Goal: Transaction & Acquisition: Purchase product/service

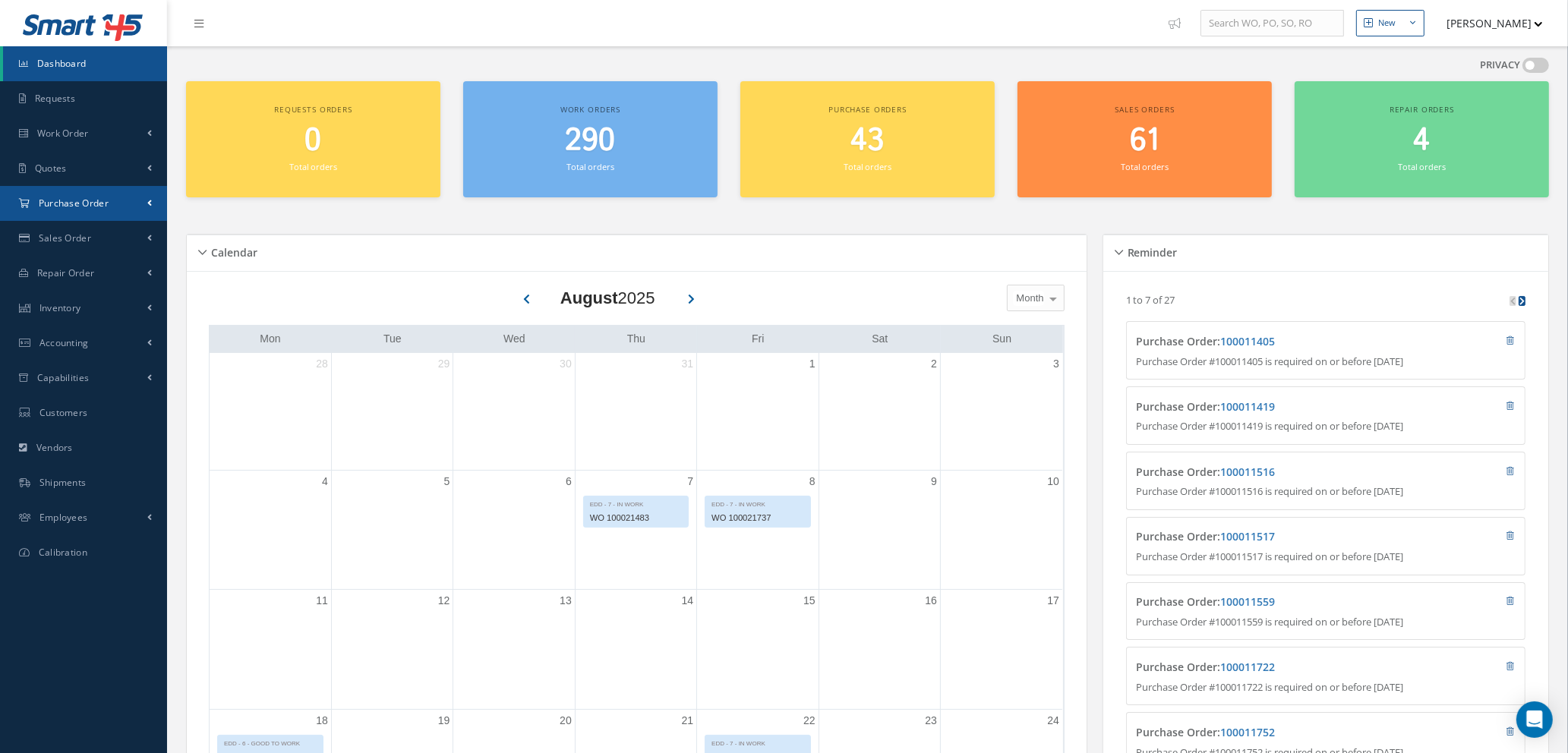
click at [116, 202] on link "Purchase Order" at bounding box center [83, 203] width 167 height 35
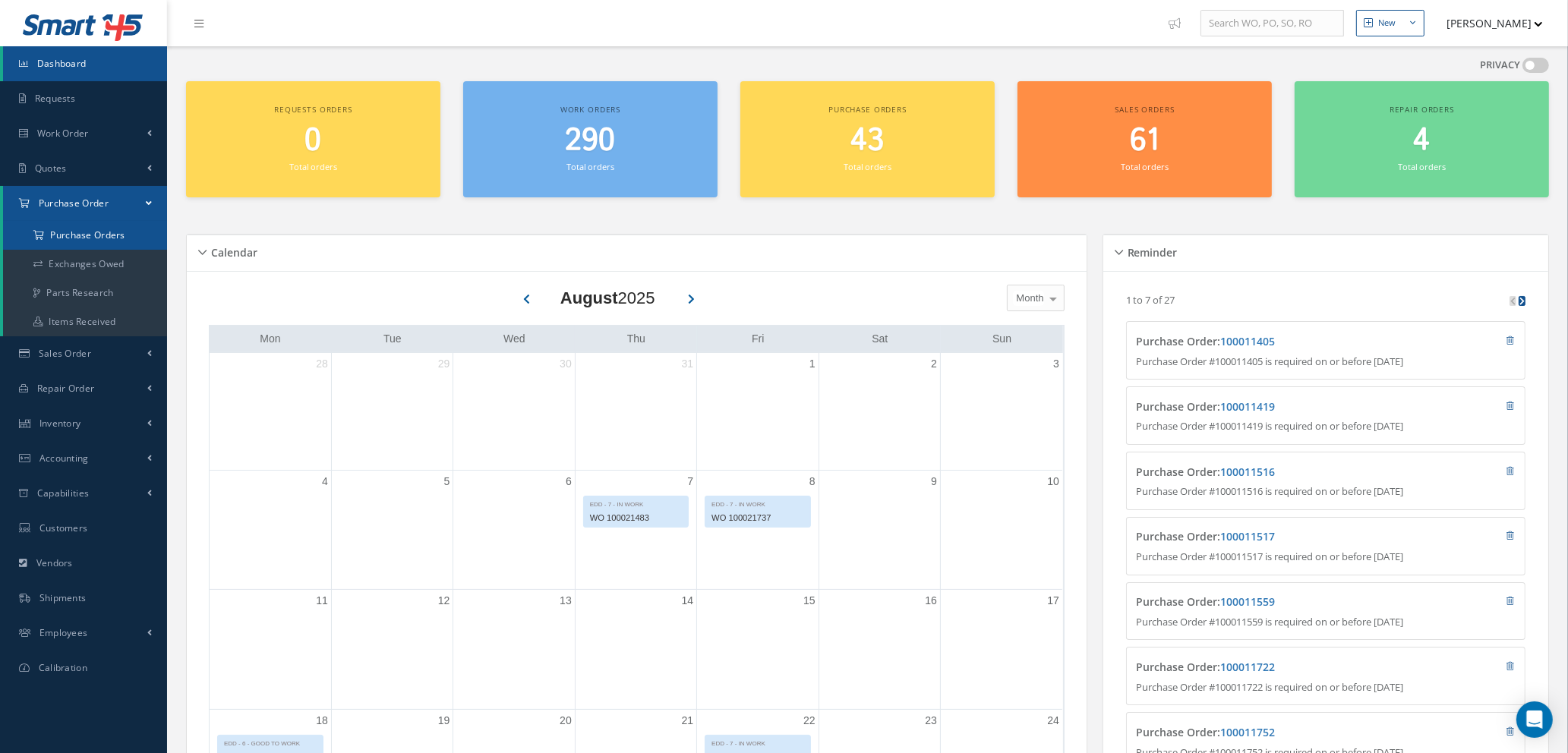
click at [117, 235] on a=1&status_id=2&status_id=3&status_id=5&collapsedFilters"] "Purchase Orders" at bounding box center [86, 235] width 164 height 29
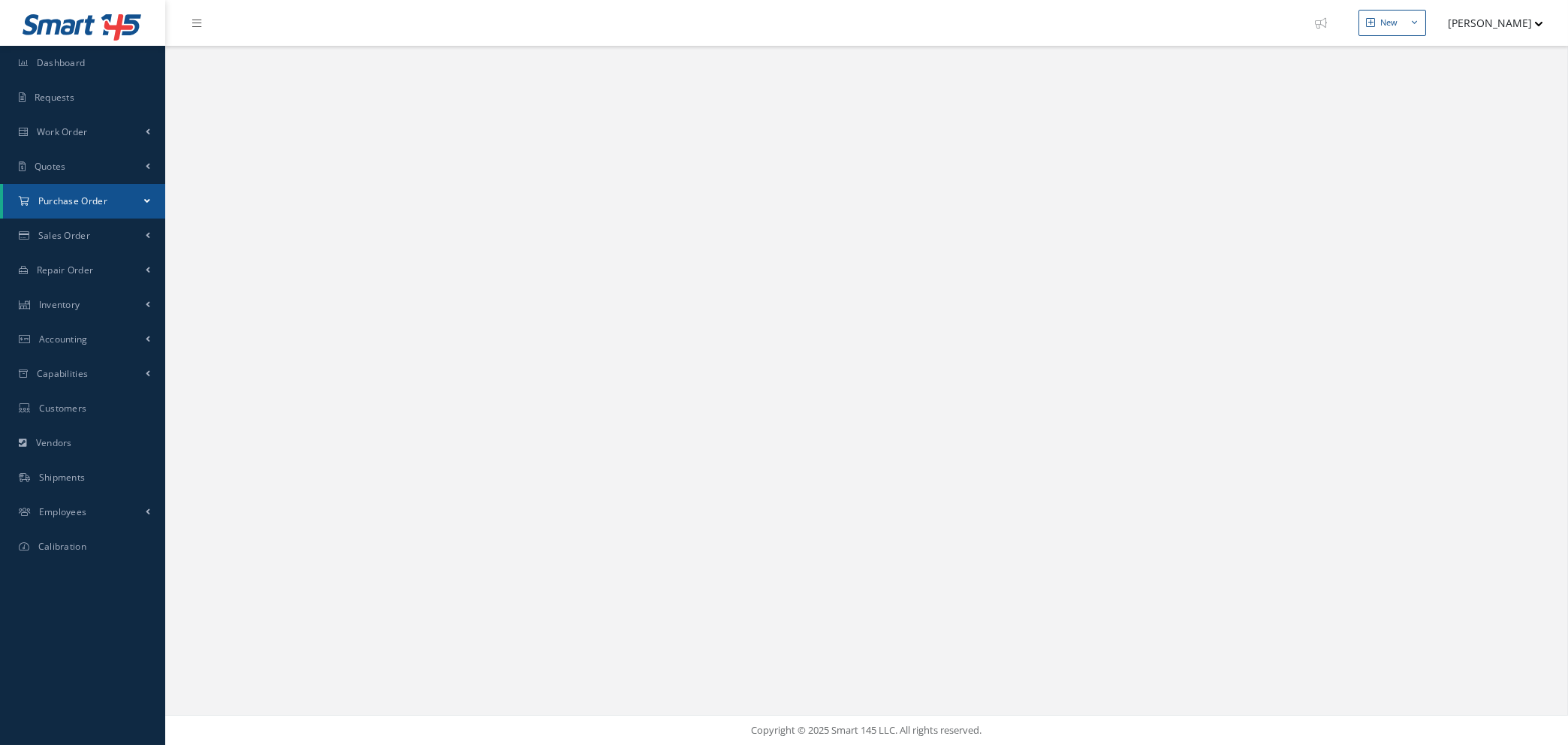
select select "25"
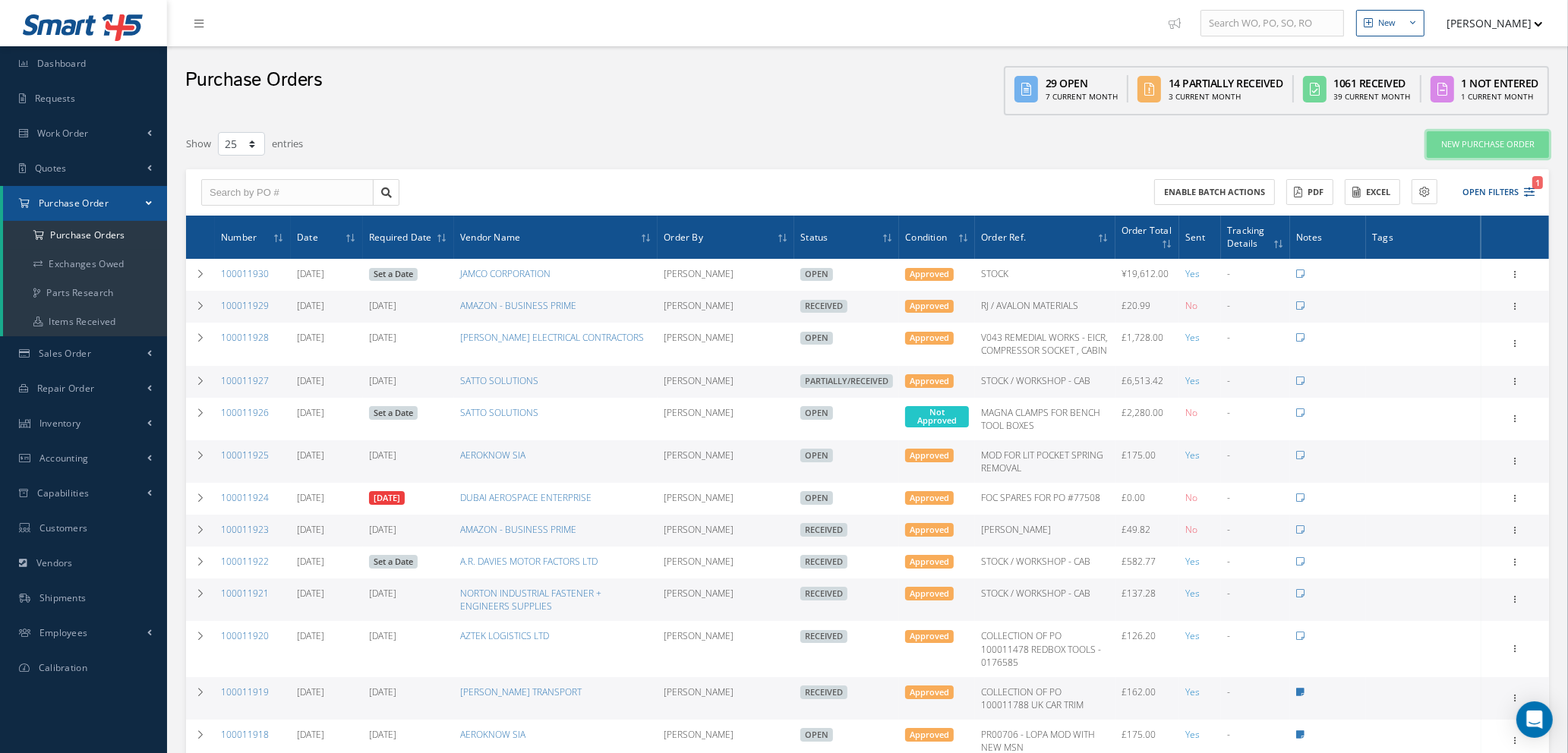
click at [1471, 138] on link "New Purchase Order" at bounding box center [1488, 145] width 122 height 27
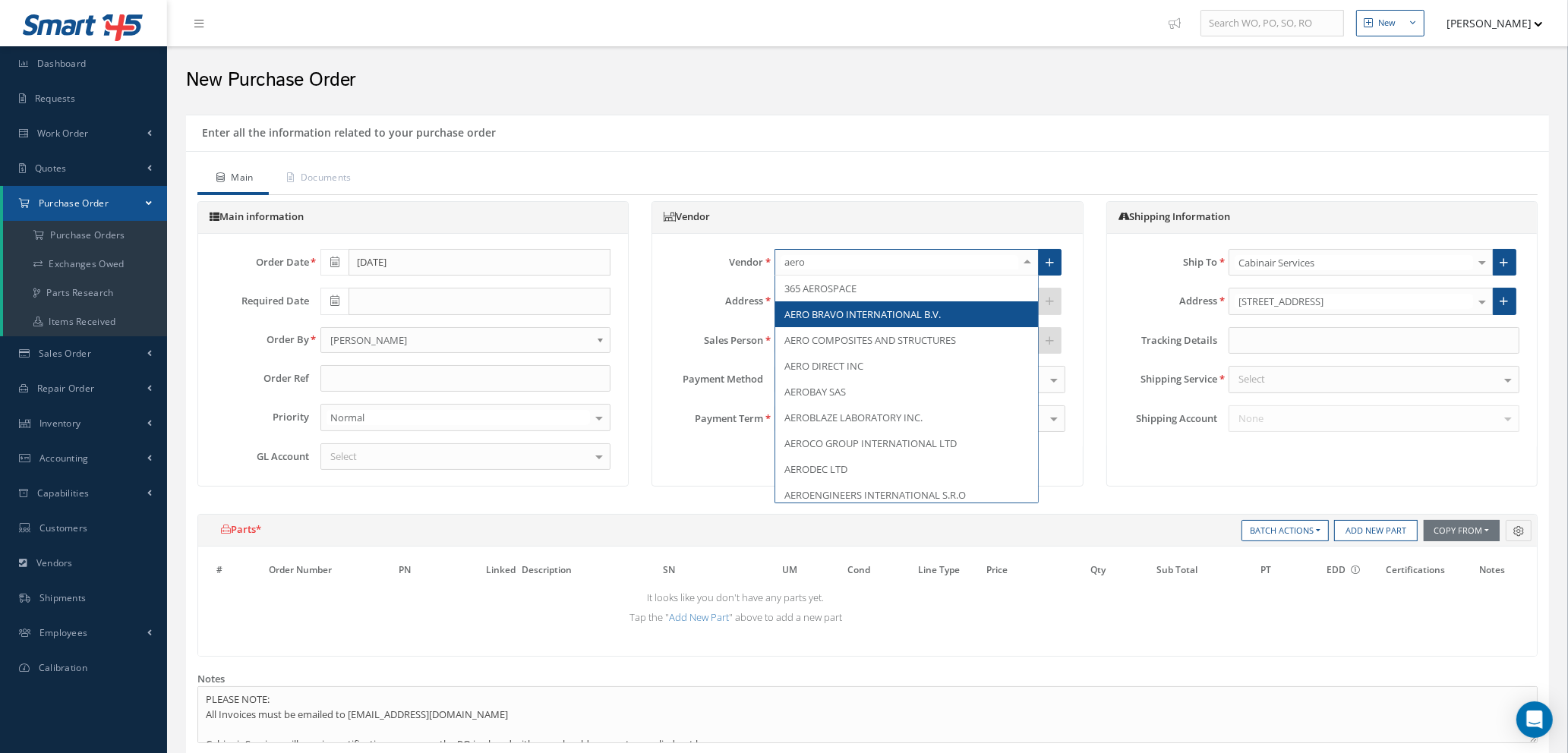
type input "aerok"
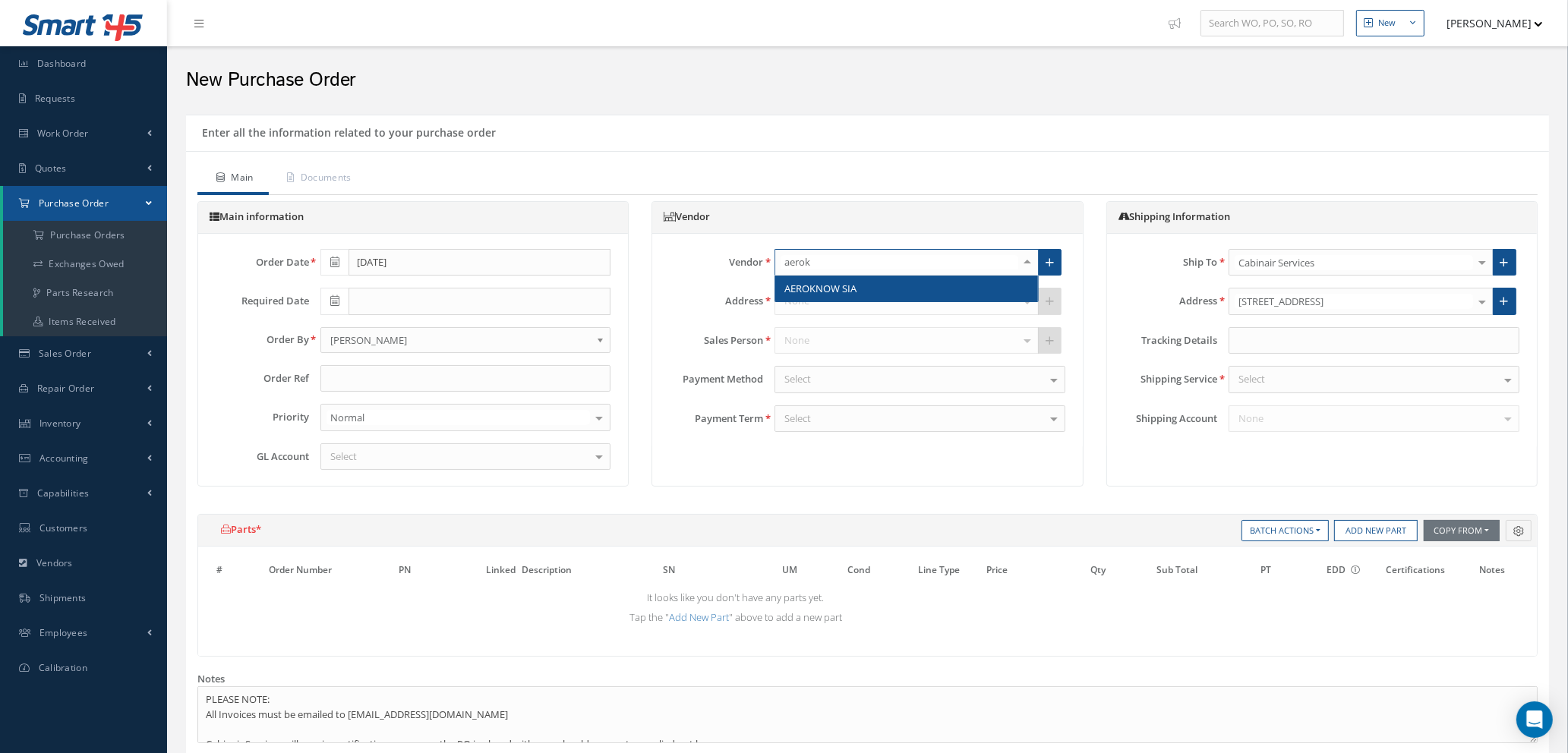
click at [931, 293] on span "AEROKNOW SIA" at bounding box center [907, 289] width 263 height 26
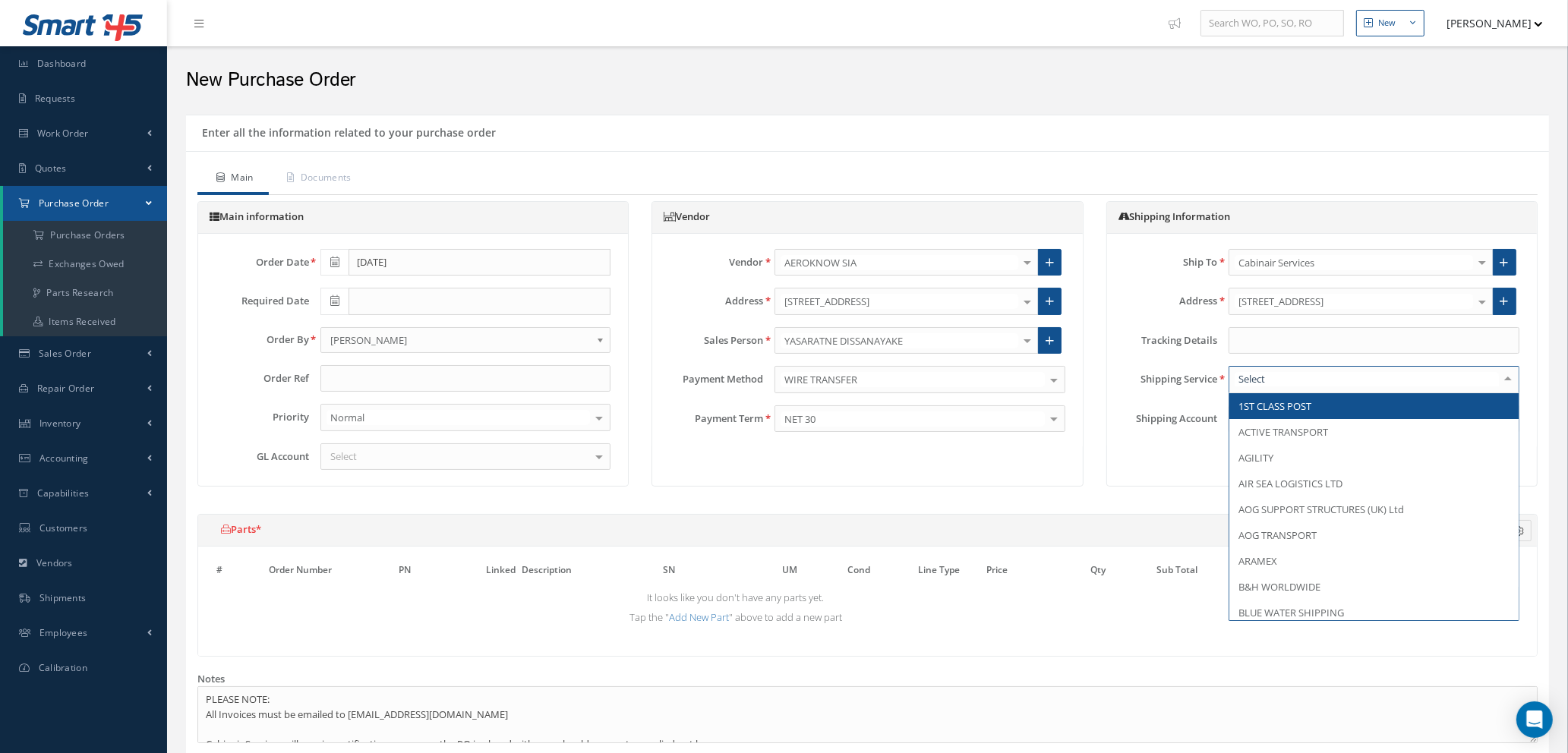
click at [1340, 373] on div at bounding box center [1374, 380] width 291 height 28
click at [1335, 381] on input "text" at bounding box center [1366, 379] width 264 height 15
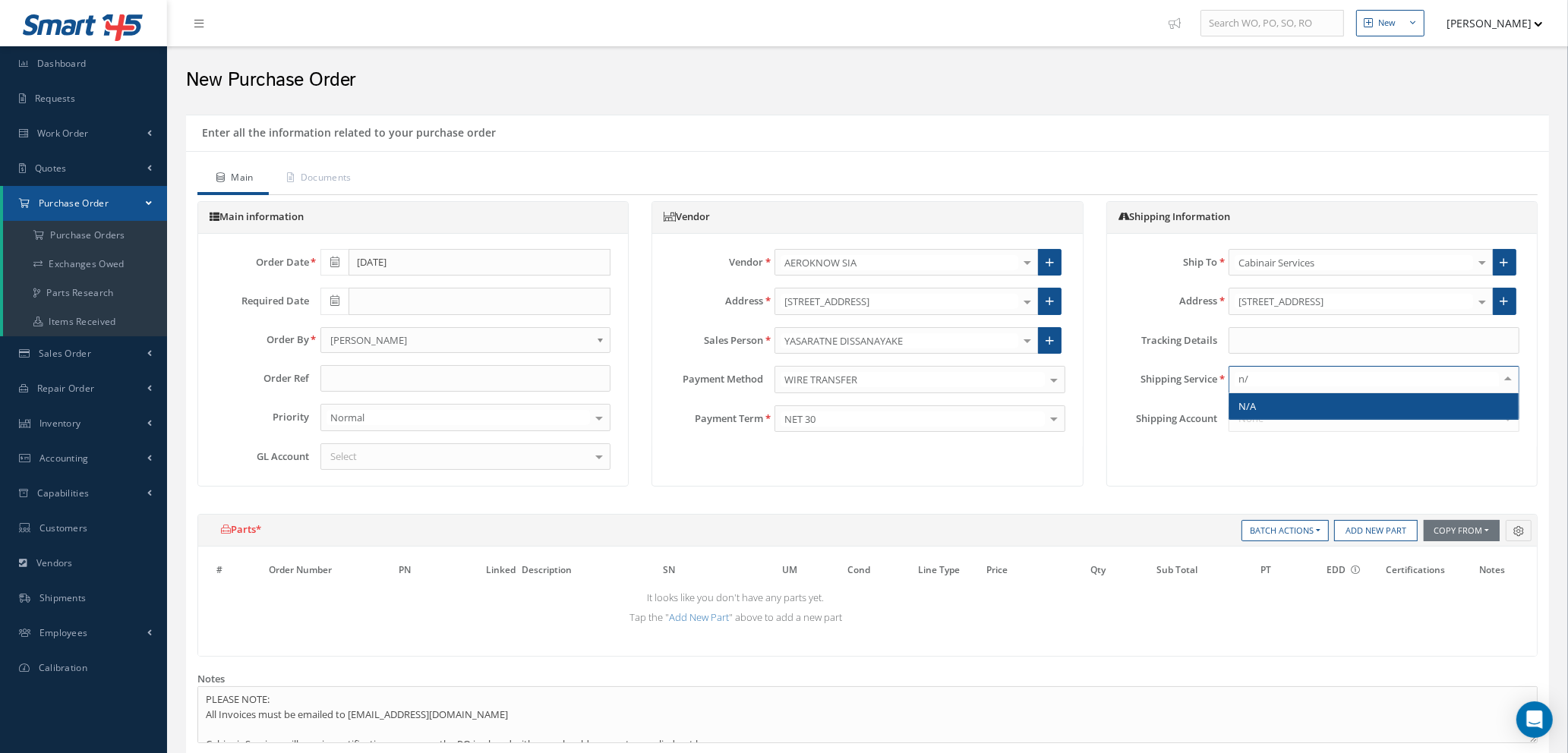
type input "n/a"
click at [1314, 402] on span "N/A" at bounding box center [1374, 407] width 289 height 26
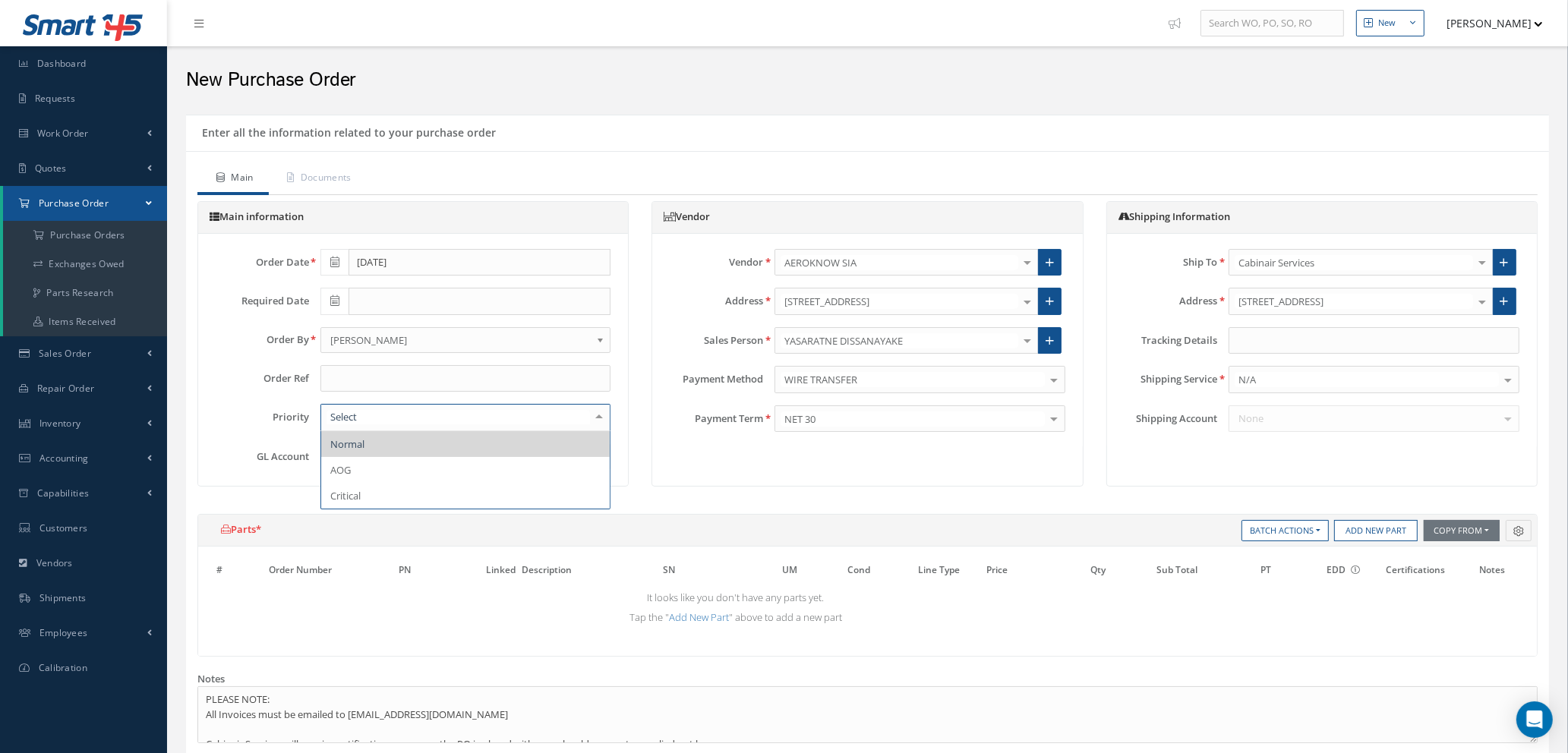
click at [771, 505] on div "Main information Order Date 08/26/2025 Required Date Order By - - Abdelouahab S…" at bounding box center [867, 357] width 1363 height 312
click at [502, 450] on div at bounding box center [466, 457] width 291 height 28
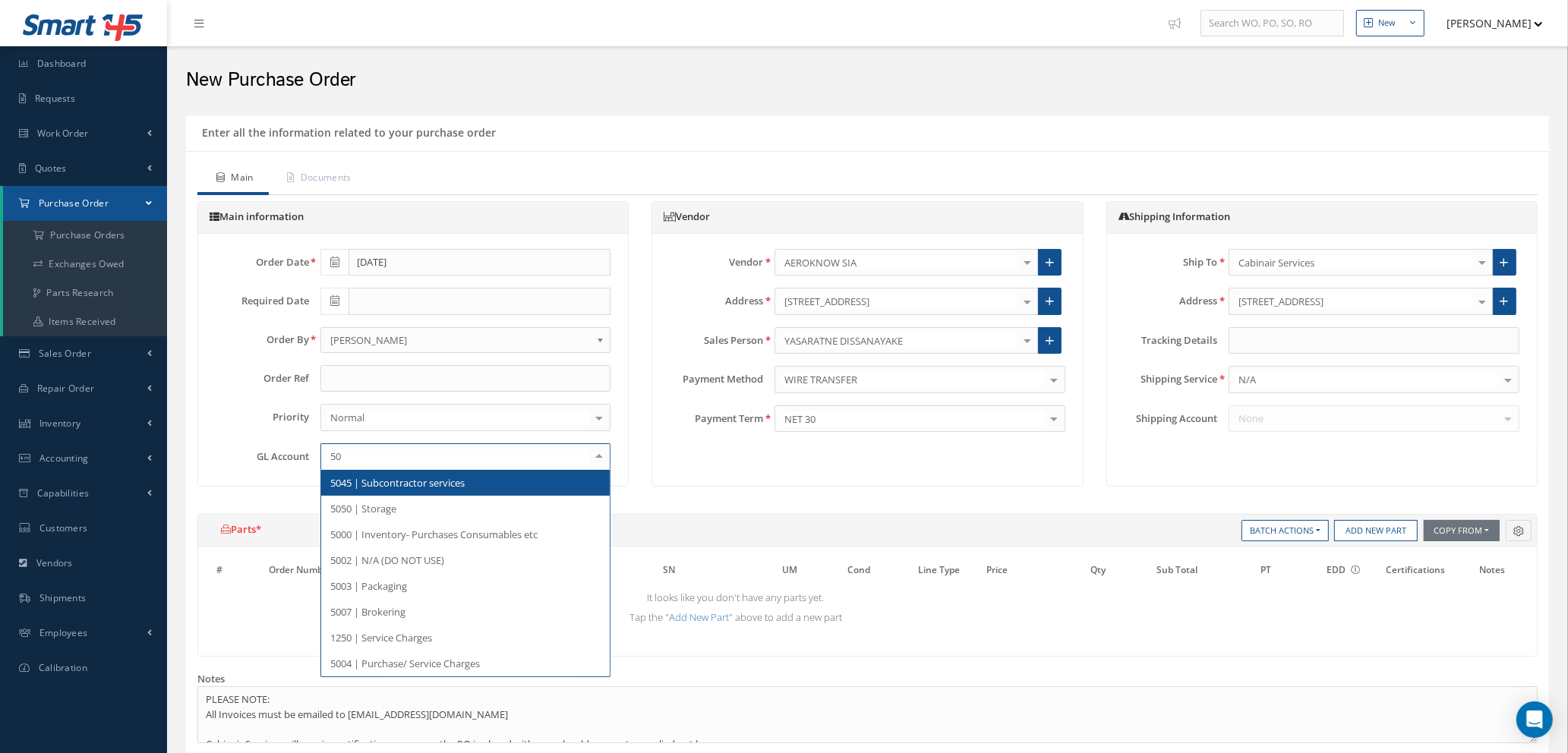
type input "500"
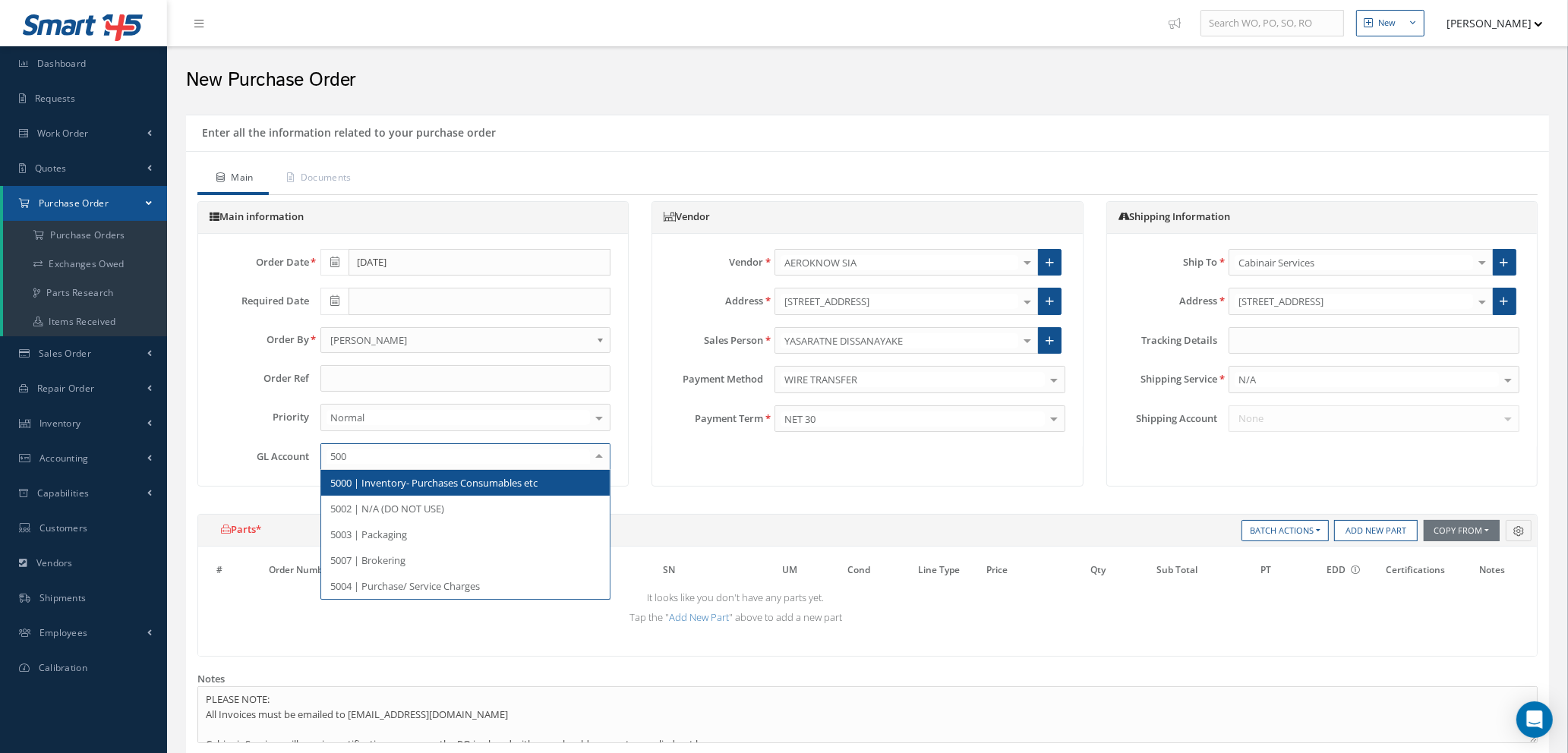
click at [451, 481] on span "5000 | Inventory- Purchases Consumables etc" at bounding box center [434, 483] width 208 height 14
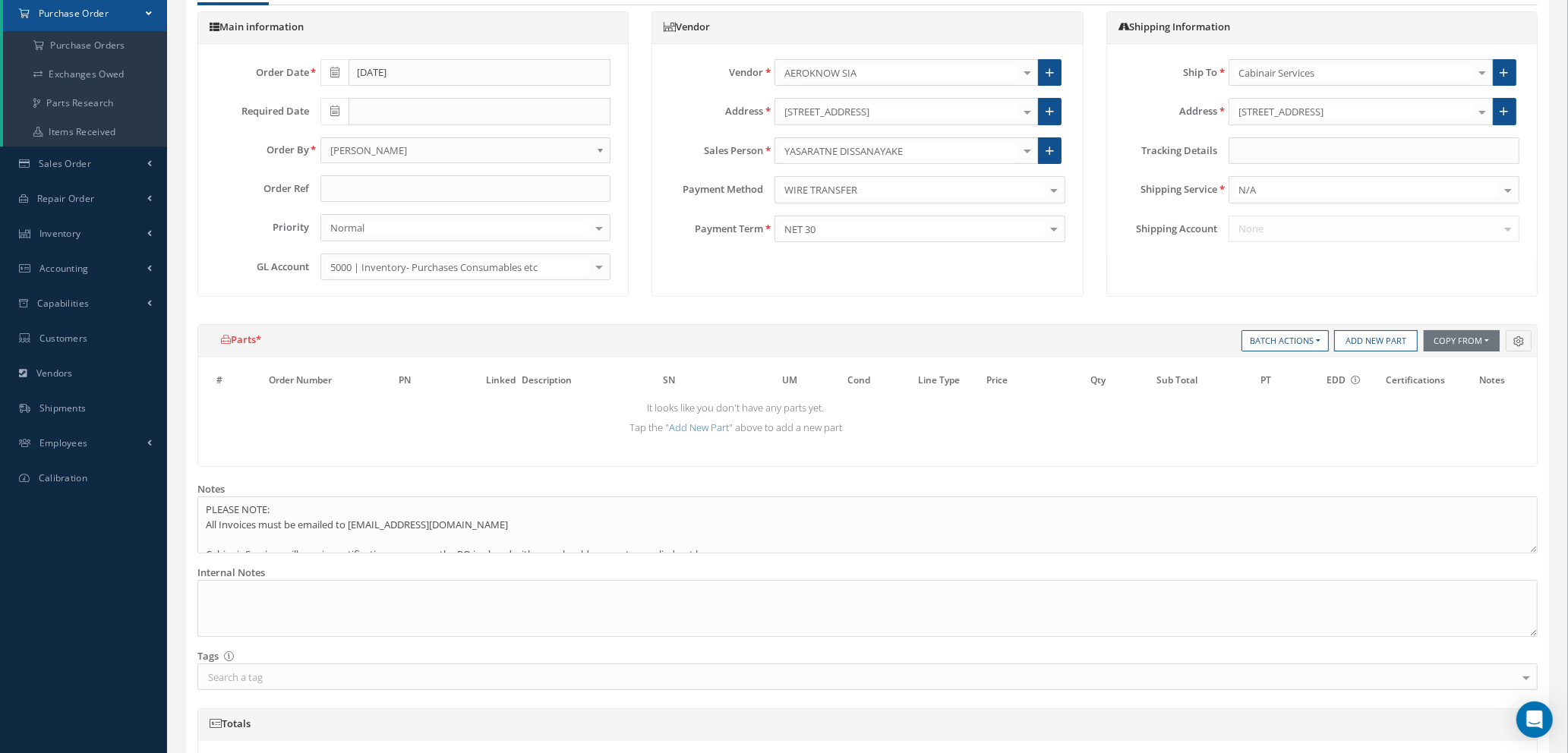
scroll to position [228, 0]
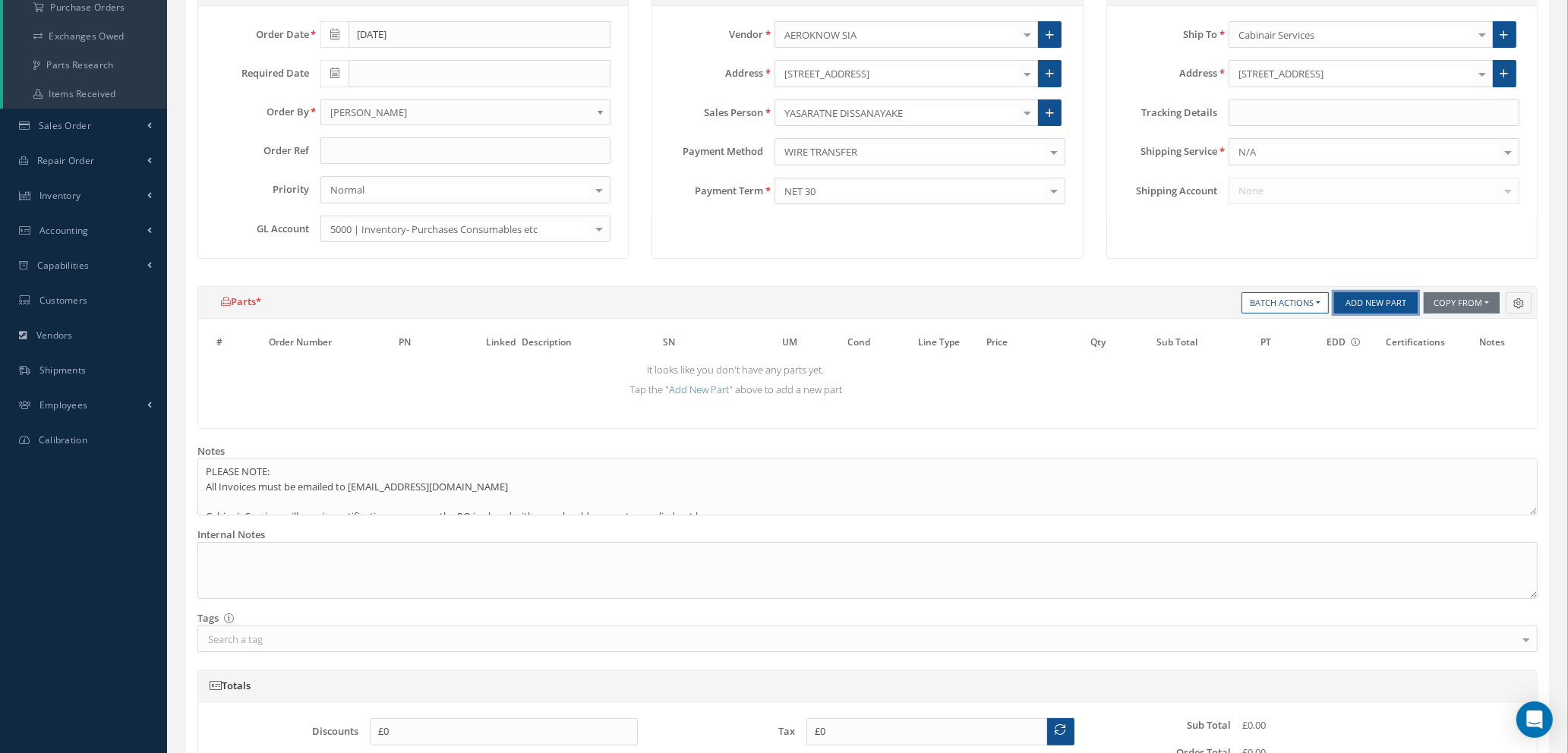
click at [1366, 301] on button "Add New Part" at bounding box center [1376, 303] width 84 height 22
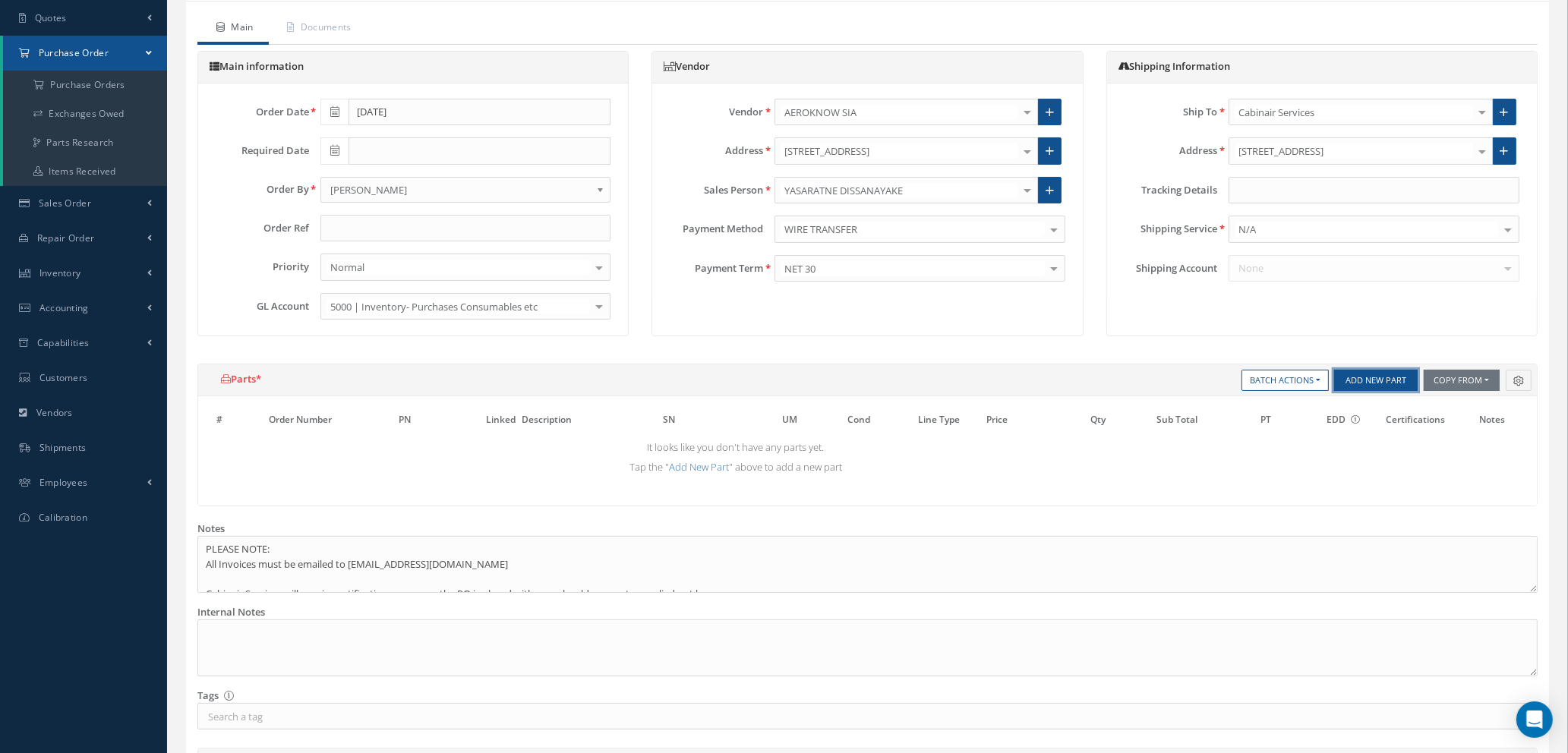
select select "1"
select select "5"
select select "112"
select select "1"
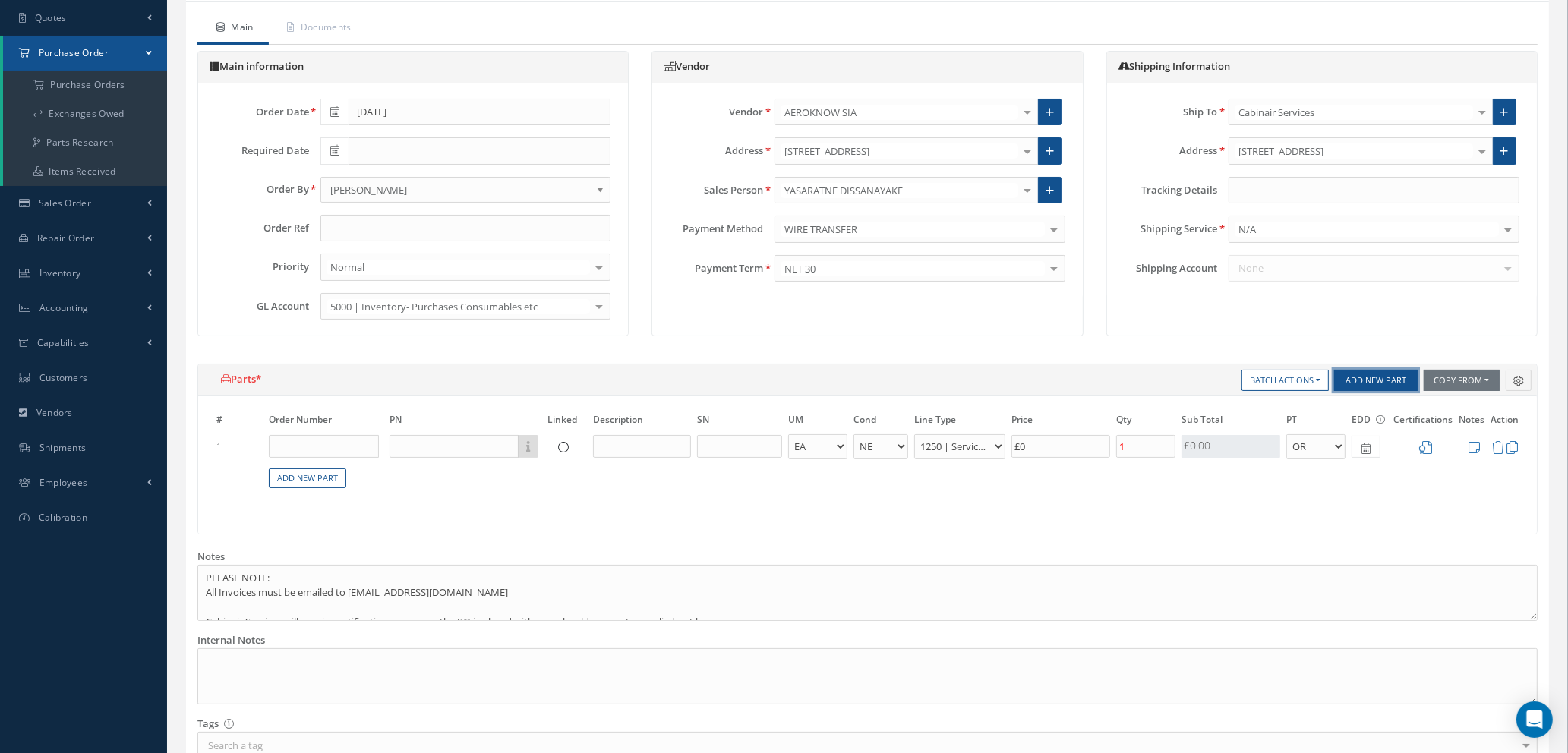
scroll to position [114, 0]
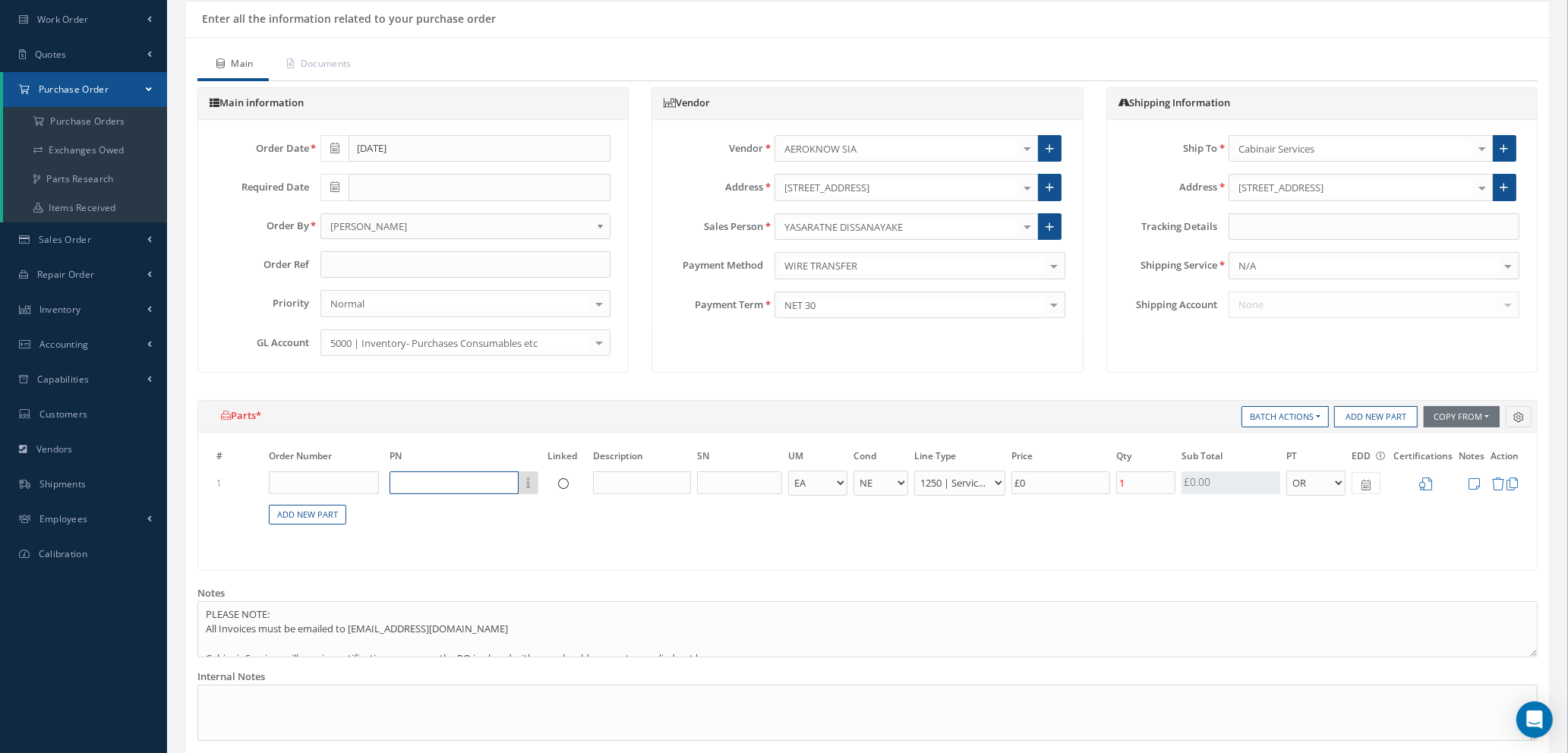
click at [461, 481] on input "text" at bounding box center [453, 483] width 129 height 23
click at [434, 479] on input "text" at bounding box center [453, 483] width 129 height 23
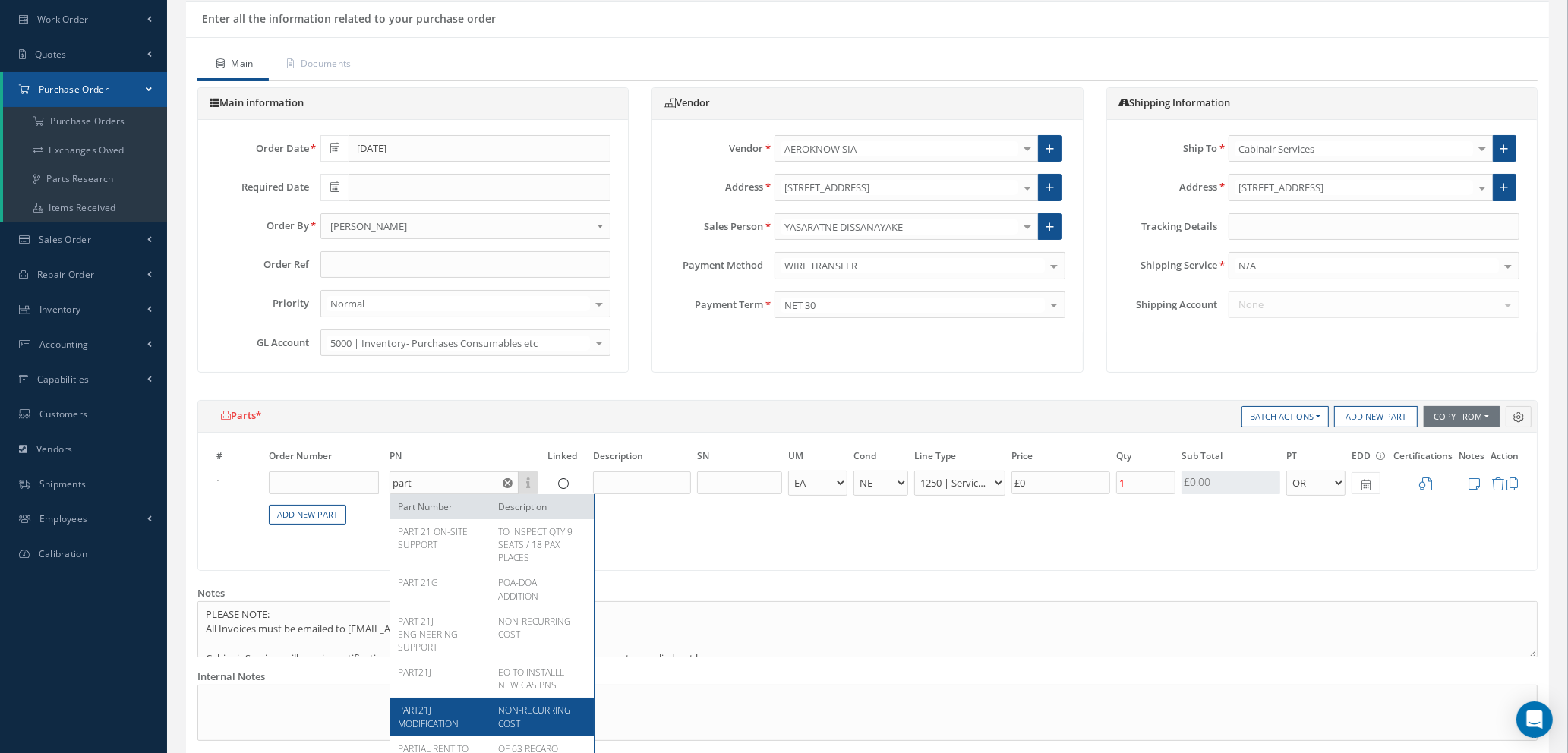
click at [440, 724] on span "PART21J MODIFICATION" at bounding box center [428, 717] width 61 height 26
type input "PART21J MODIFICATION"
type input "NON-RECURRING COST"
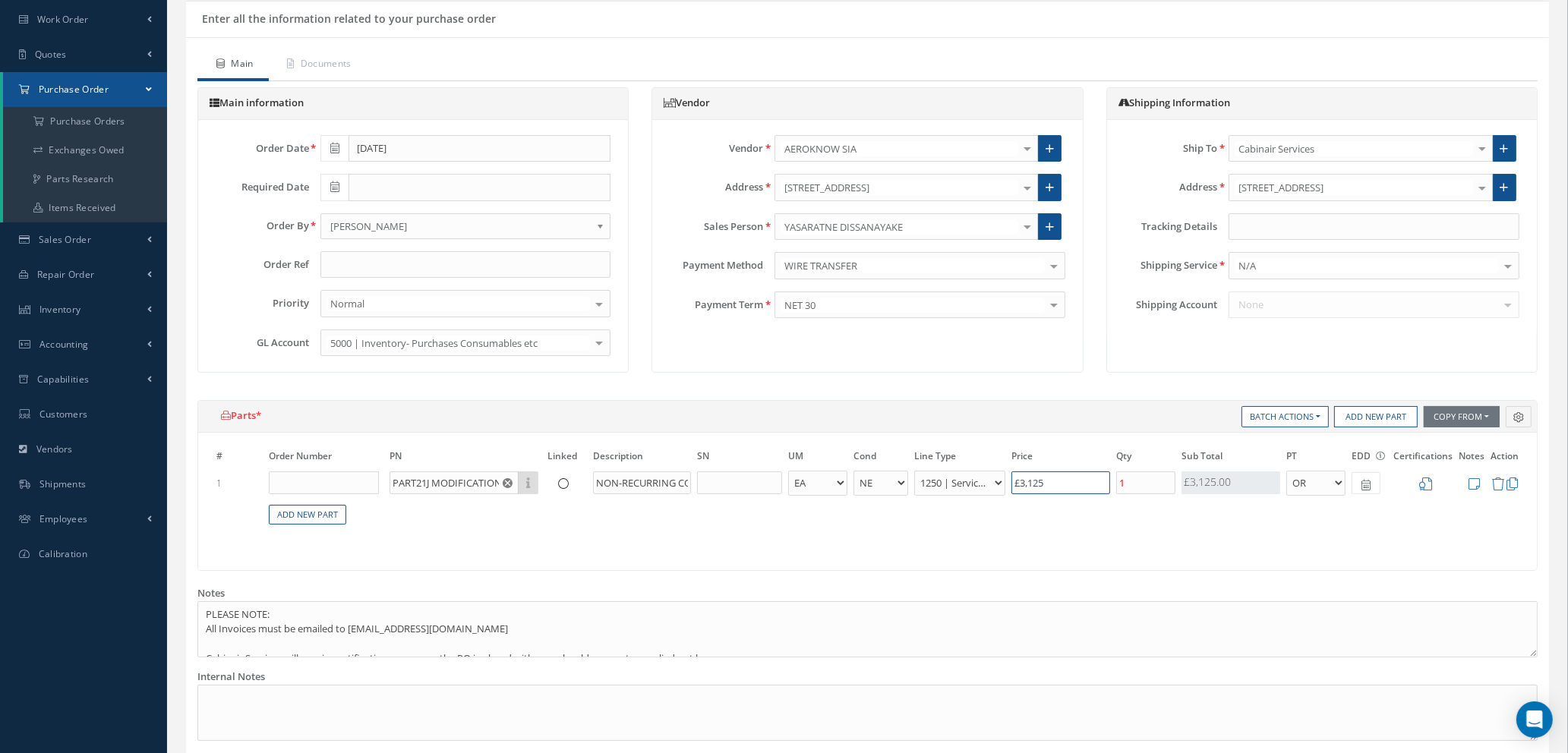
drag, startPoint x: 1078, startPoint y: 480, endPoint x: 954, endPoint y: 471, distance: 124.3
click at [954, 471] on tr "1 PART21J MODIFICATION Part Number Description NON-RECURRING COST - BAG BX CA R…" at bounding box center [868, 483] width 1308 height 28
type input "£175.00"
click at [1477, 484] on icon at bounding box center [1474, 484] width 11 height 13
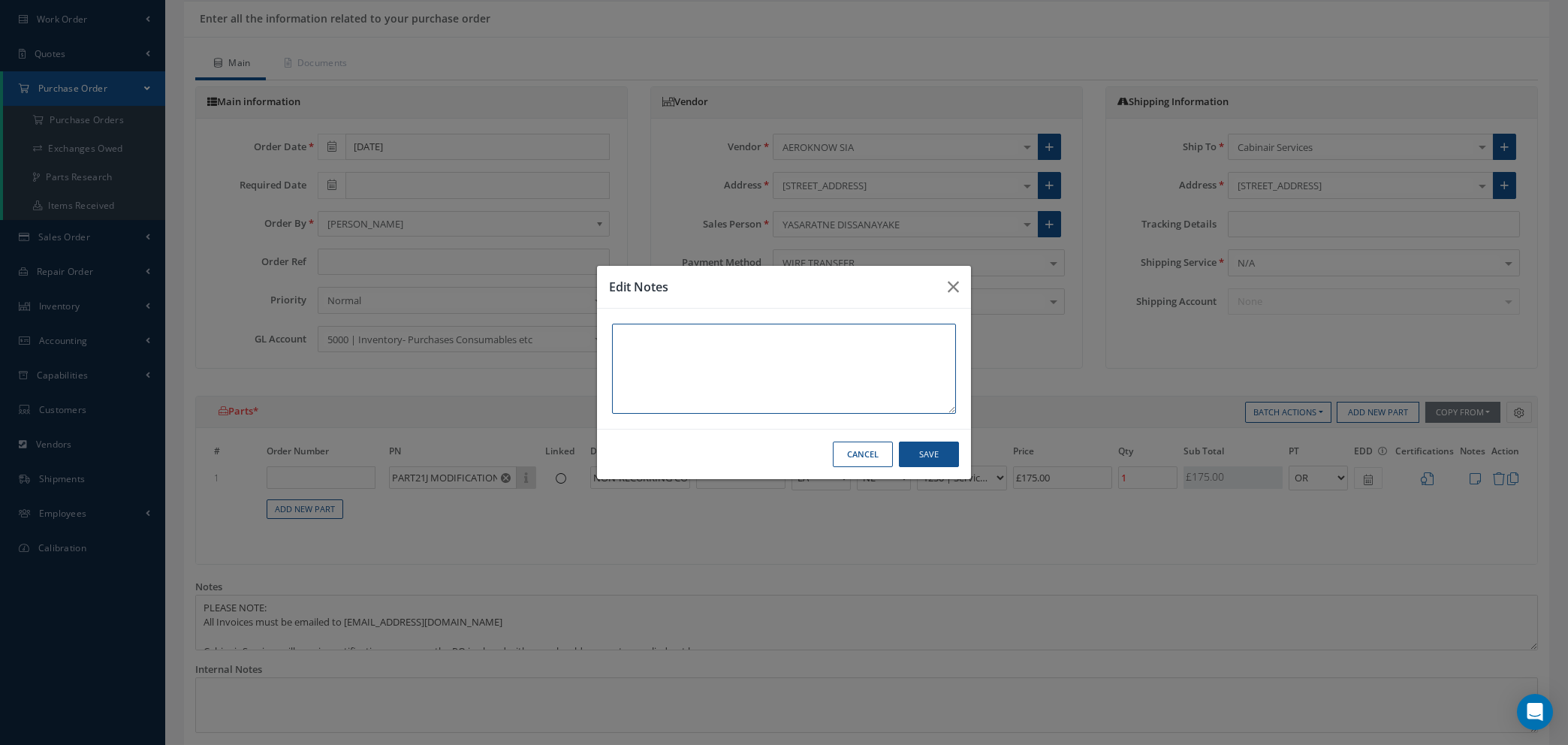
click at [646, 343] on textarea at bounding box center [784, 368] width 344 height 90
type textarea "LIVERY CHNAGE - SMARTWINGS PRE-MOD / POST MOD"
click at [921, 454] on button "Save" at bounding box center [929, 455] width 60 height 27
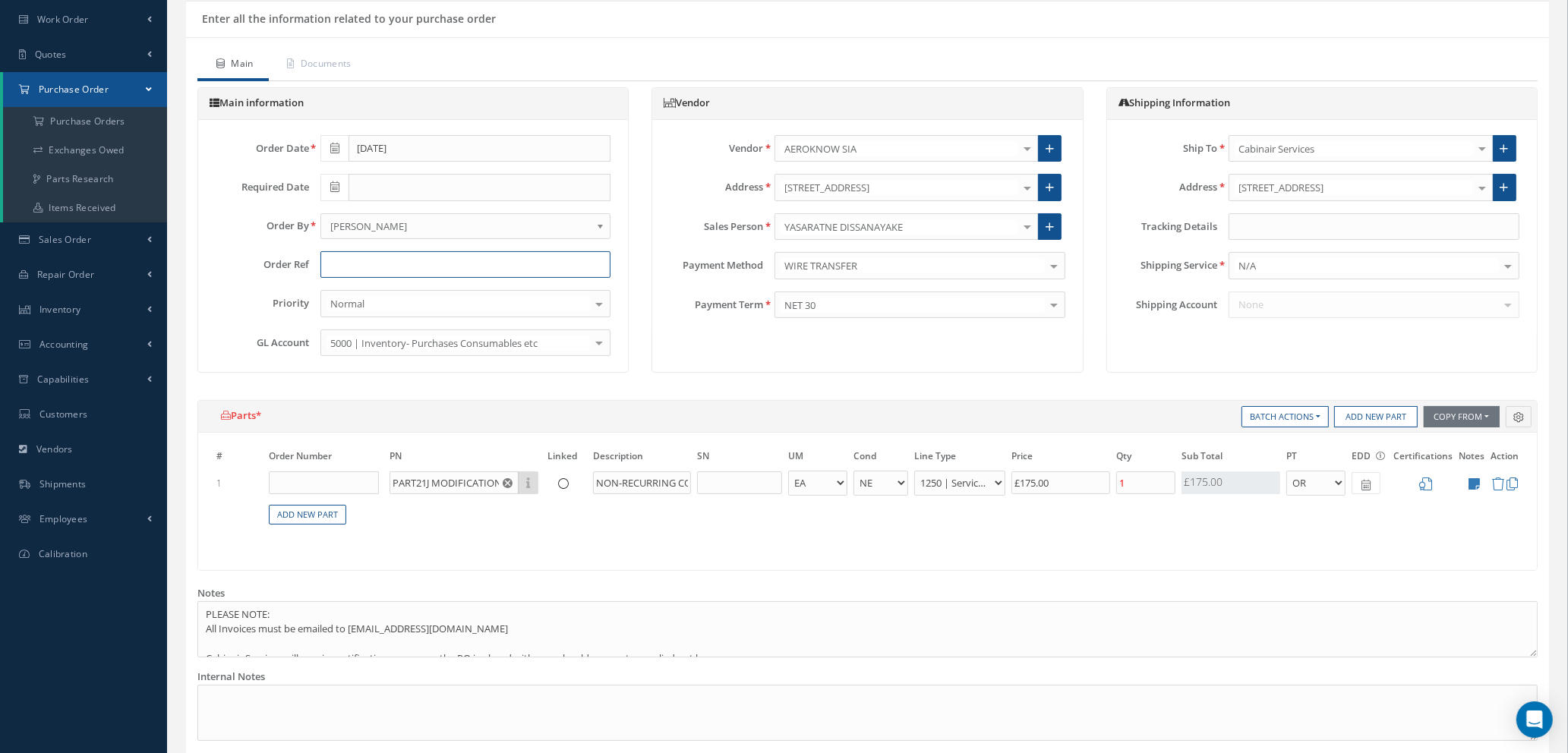
click at [365, 256] on input "text" at bounding box center [466, 265] width 291 height 28
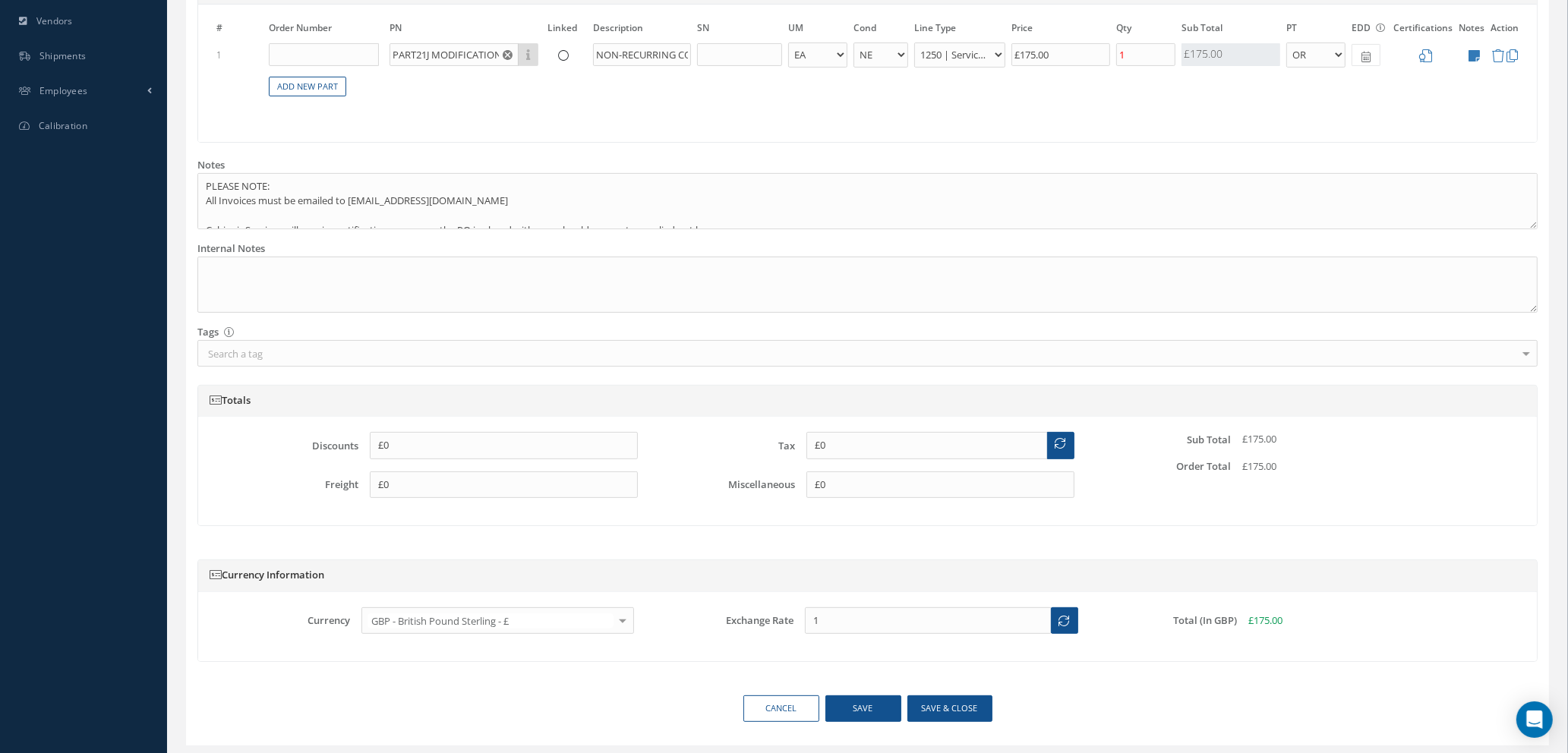
scroll to position [584, 0]
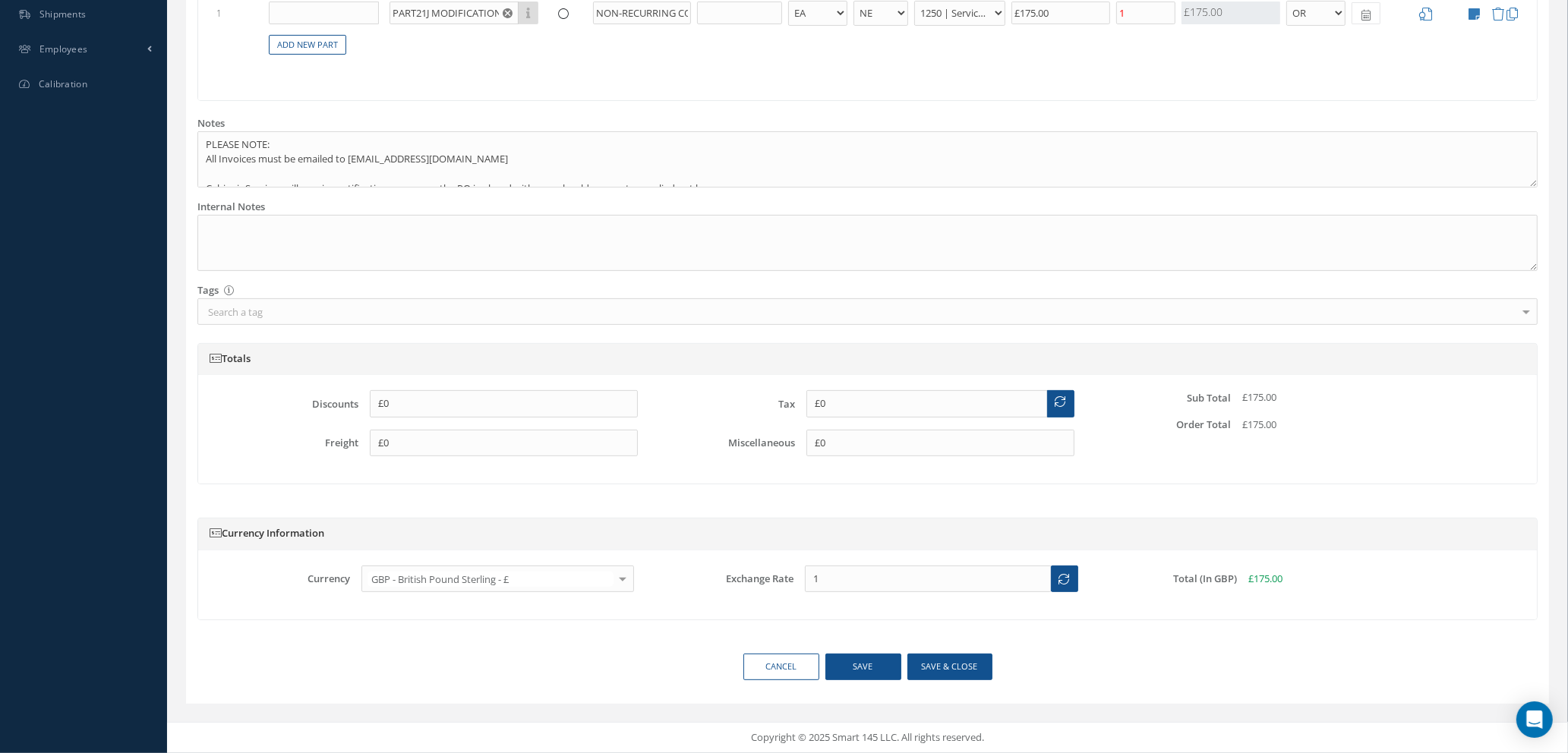
type input "CAMAIR LIVERY"
click at [957, 666] on button "Save & close" at bounding box center [950, 666] width 85 height 27
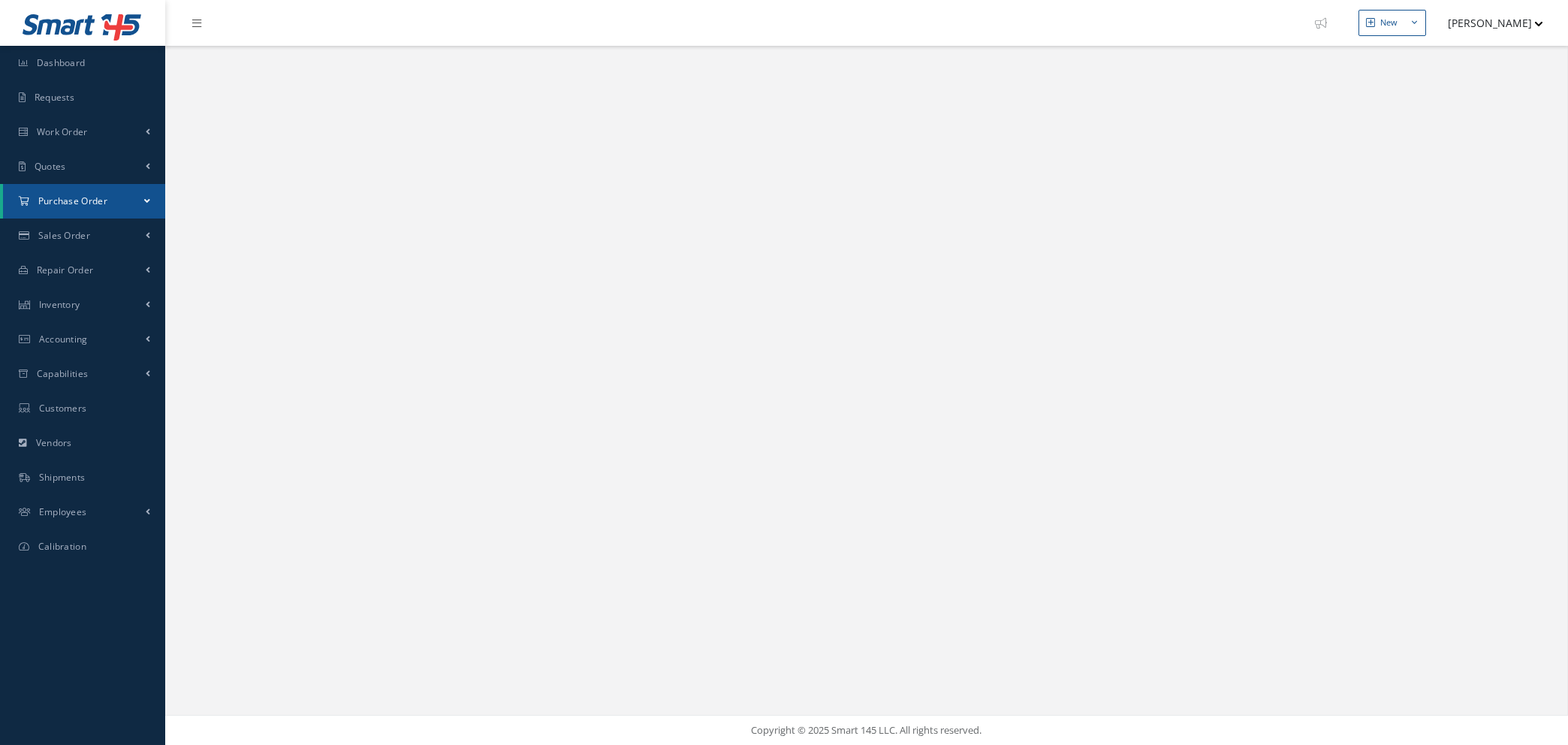
select select "25"
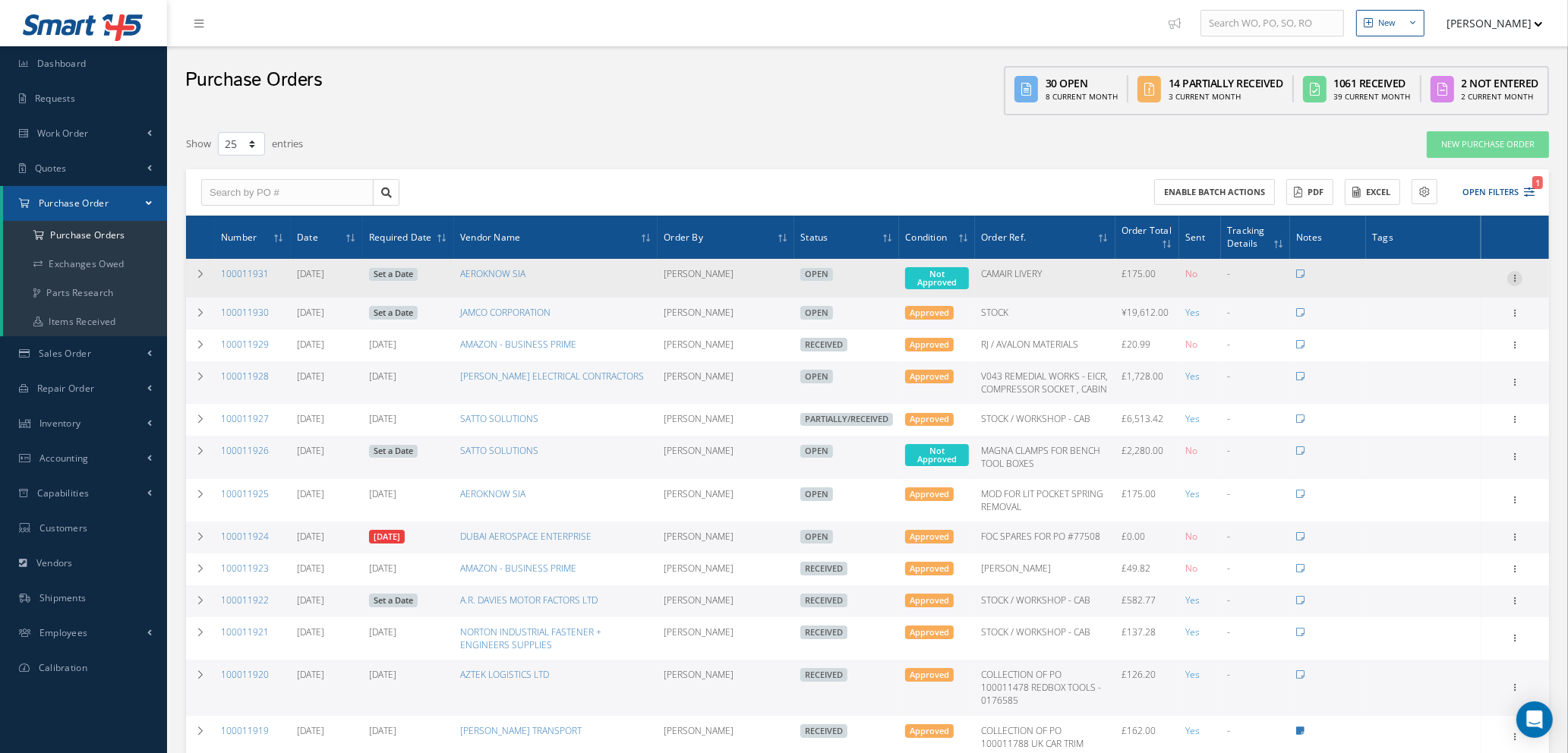
click at [1515, 274] on icon at bounding box center [1515, 277] width 16 height 12
click at [1447, 288] on link "Enter/Update" at bounding box center [1444, 288] width 120 height 20
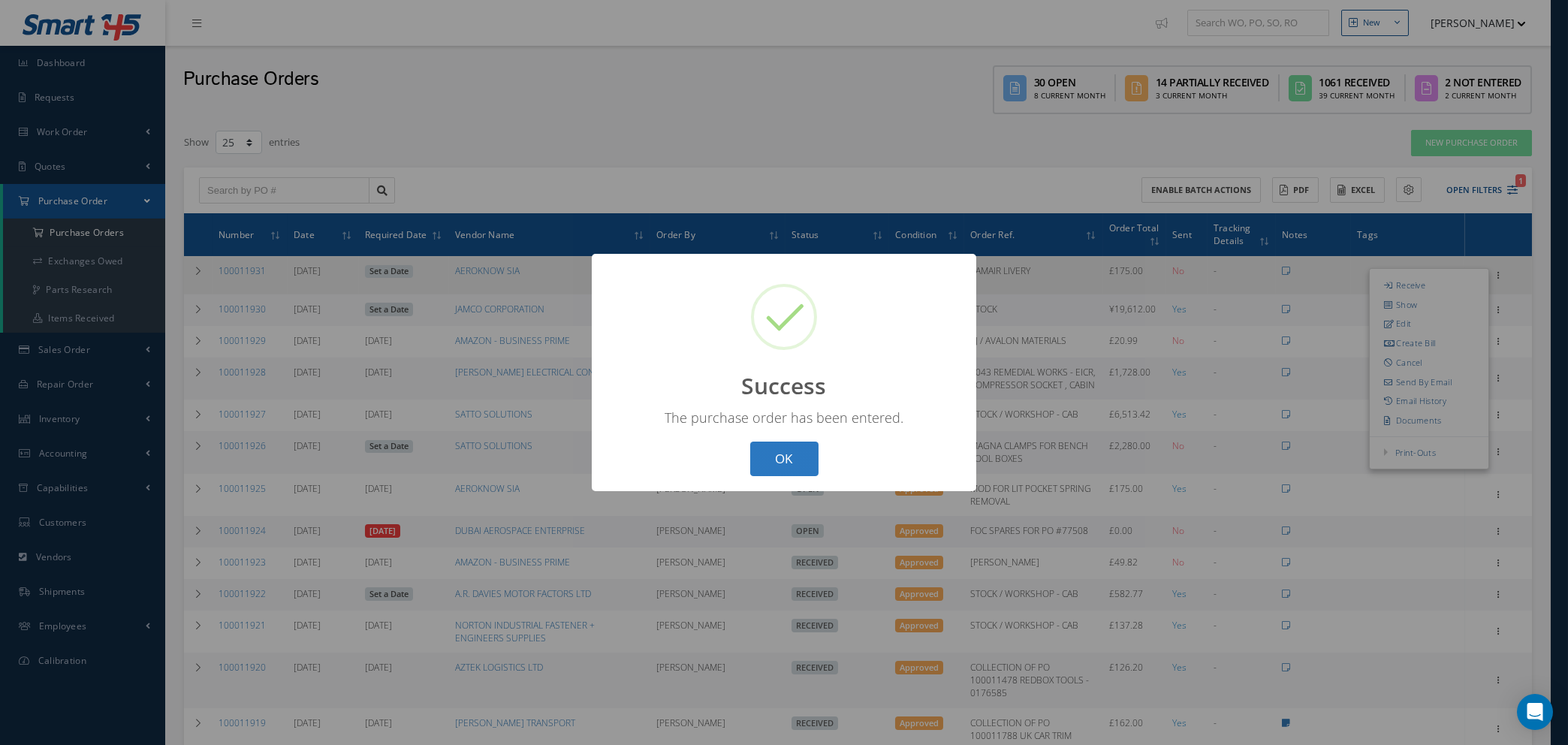
click at [799, 468] on button "OK" at bounding box center [785, 459] width 68 height 35
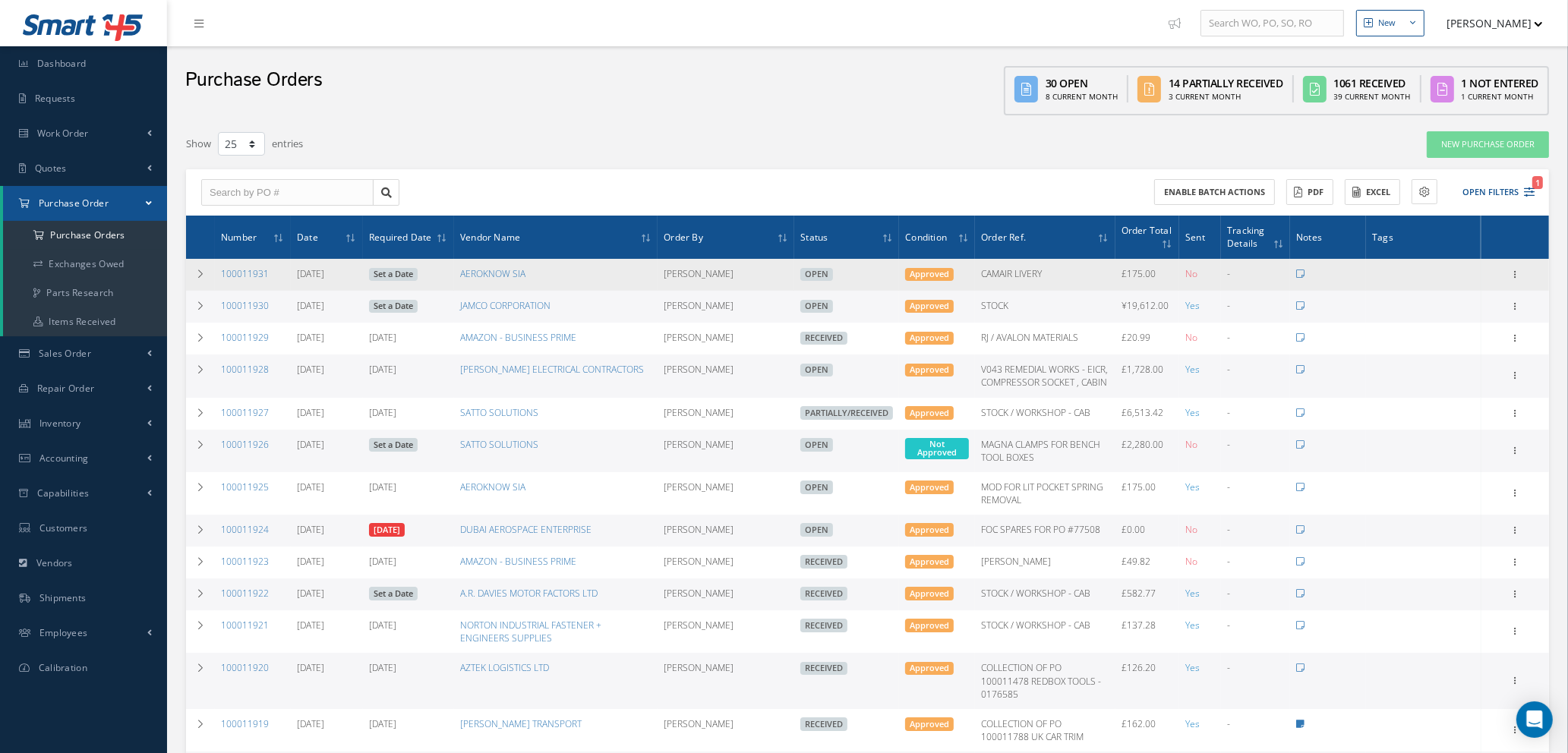
click at [405, 269] on link "Set a Date" at bounding box center [393, 275] width 48 height 14
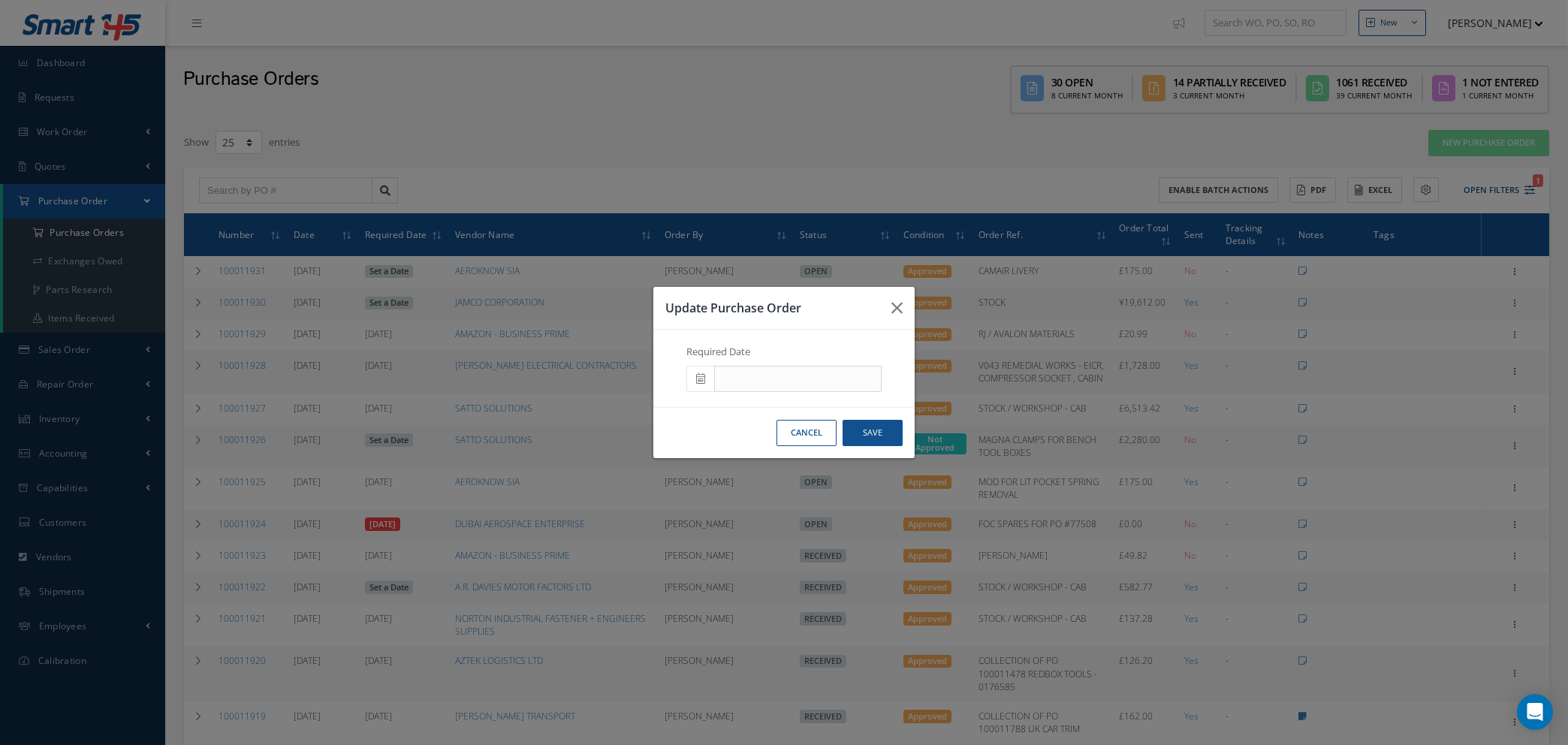
click at [700, 371] on span at bounding box center [700, 379] width 27 height 27
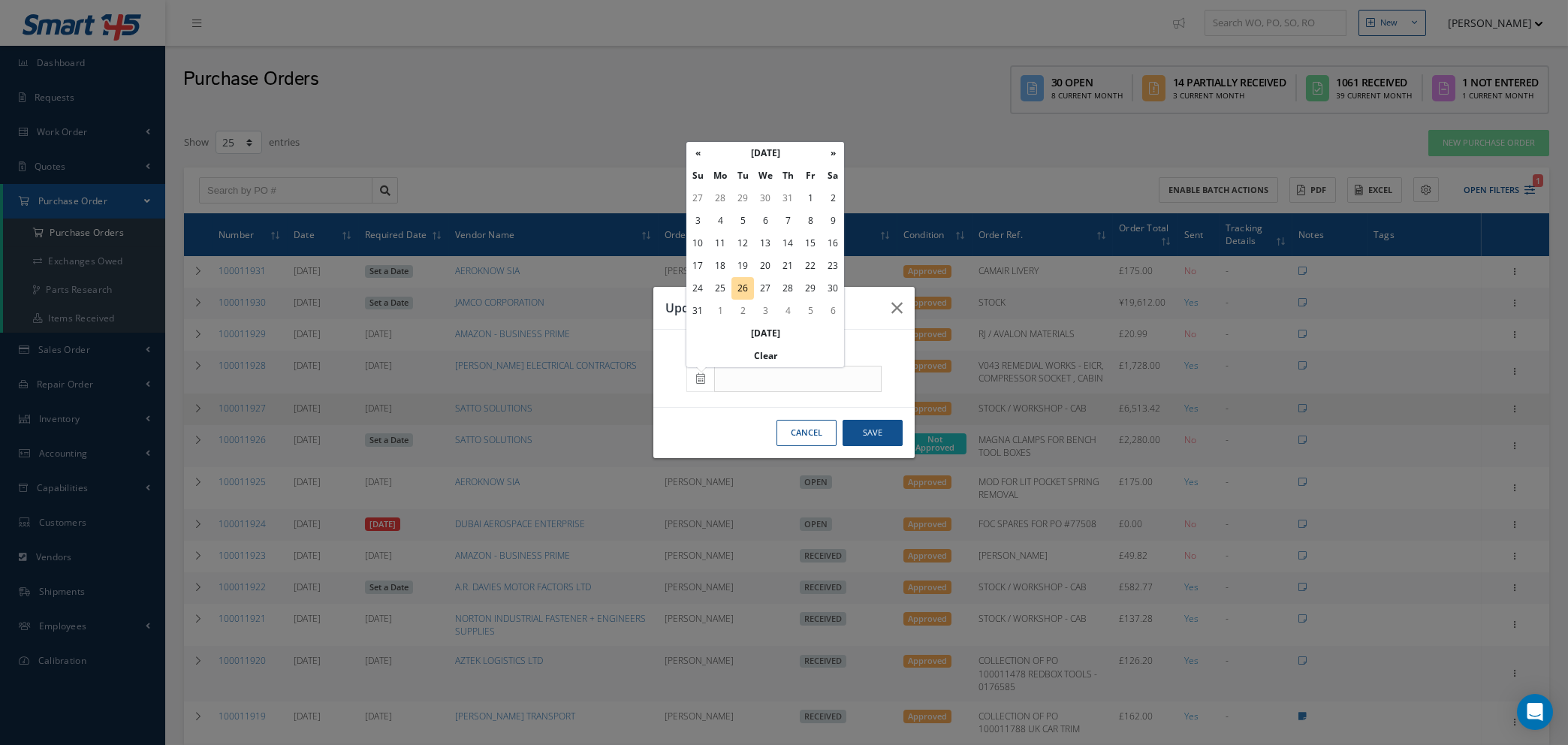
drag, startPoint x: 790, startPoint y: 434, endPoint x: 876, endPoint y: 399, distance: 92.8
click at [791, 434] on button "Cancel" at bounding box center [806, 432] width 60 height 27
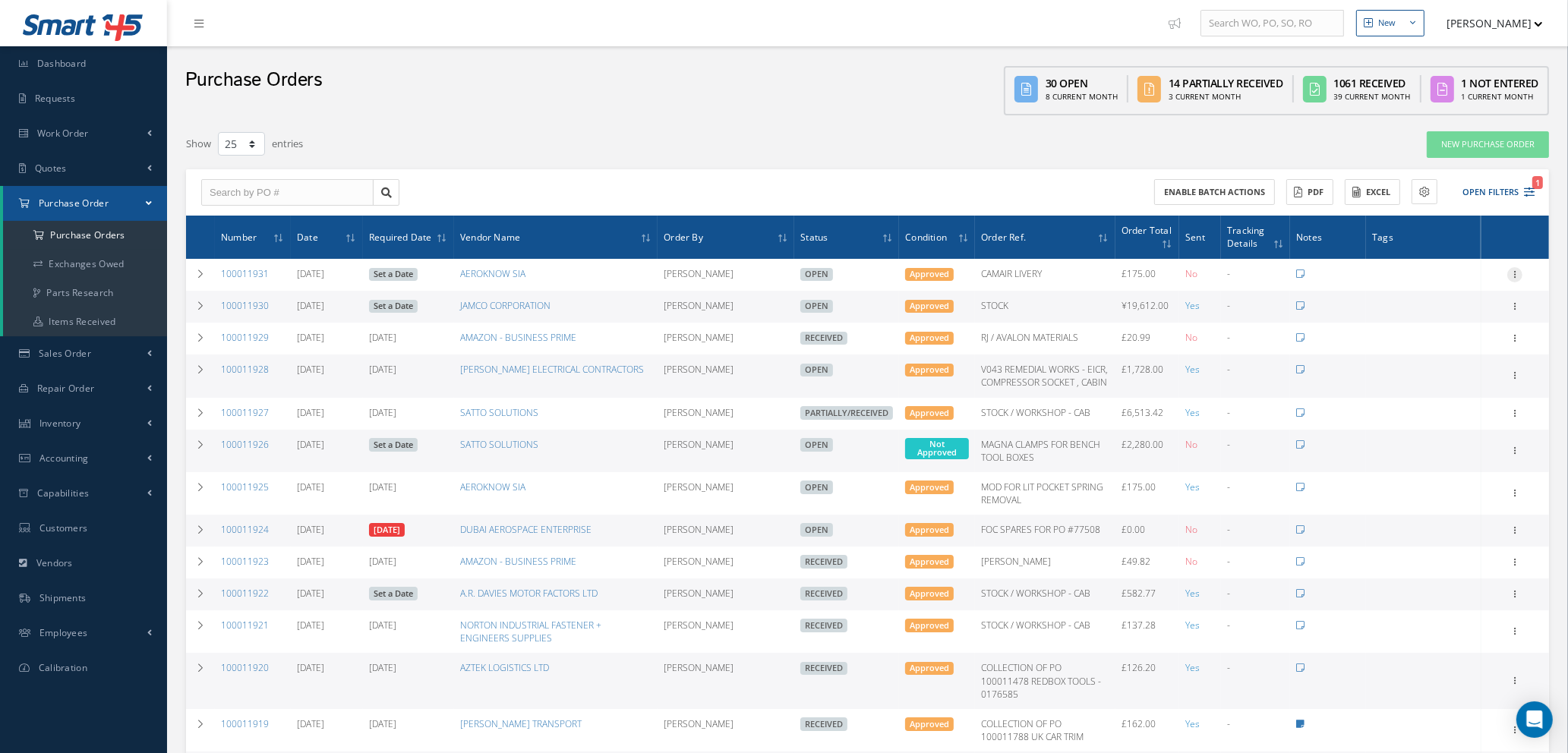
click at [1515, 268] on icon at bounding box center [1515, 274] width 16 height 12
click at [1449, 384] on link "Send By Email" at bounding box center [1444, 383] width 120 height 20
type input "Reports from Purchase Order #100011931"
type textarea "Hiya, Please find Attached, our Purchase Order #100011931. If you have any ques…"
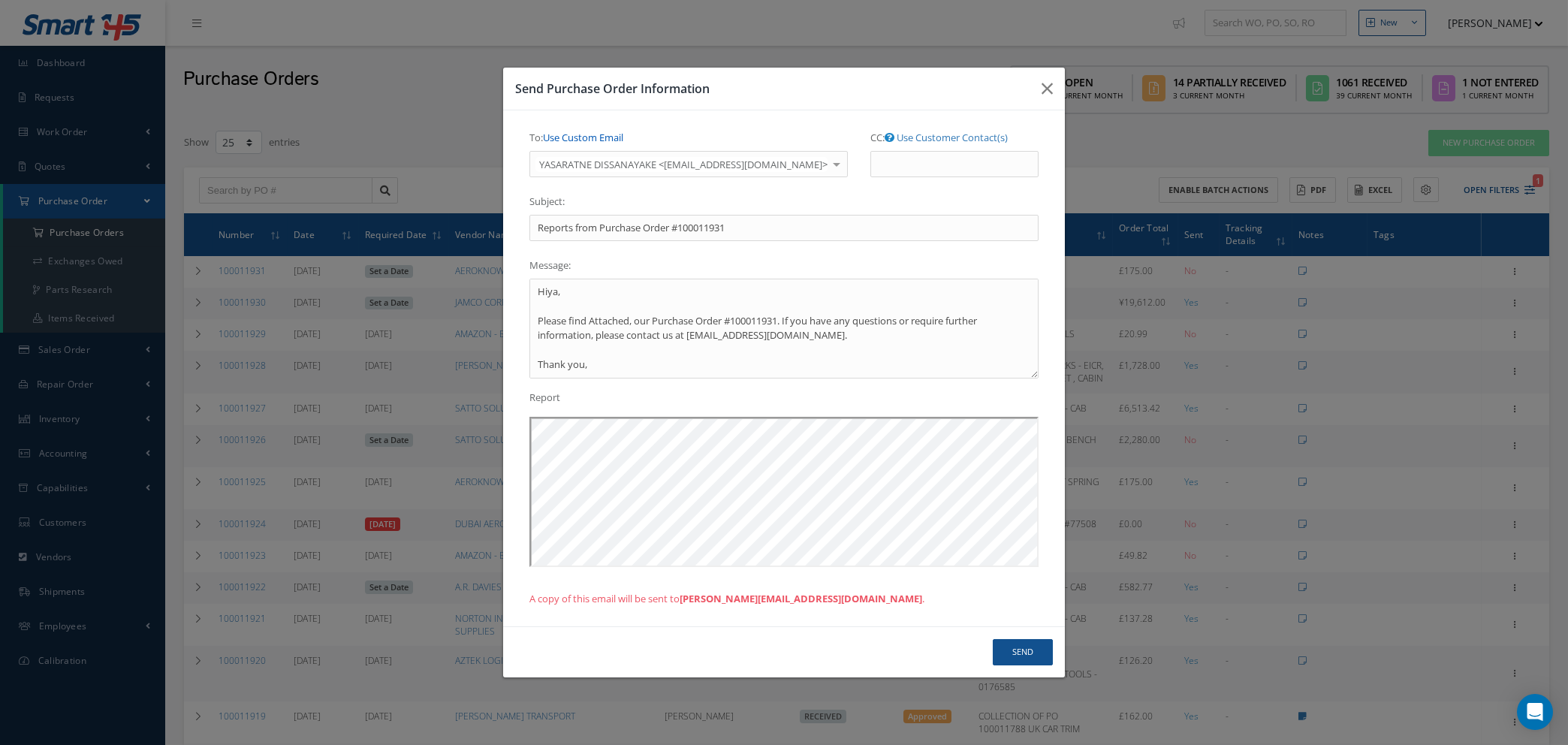
click at [594, 136] on link "Use Custom Email" at bounding box center [583, 138] width 80 height 14
click at [605, 171] on input "To: Use Customer Contact(s)" at bounding box center [651, 164] width 243 height 27
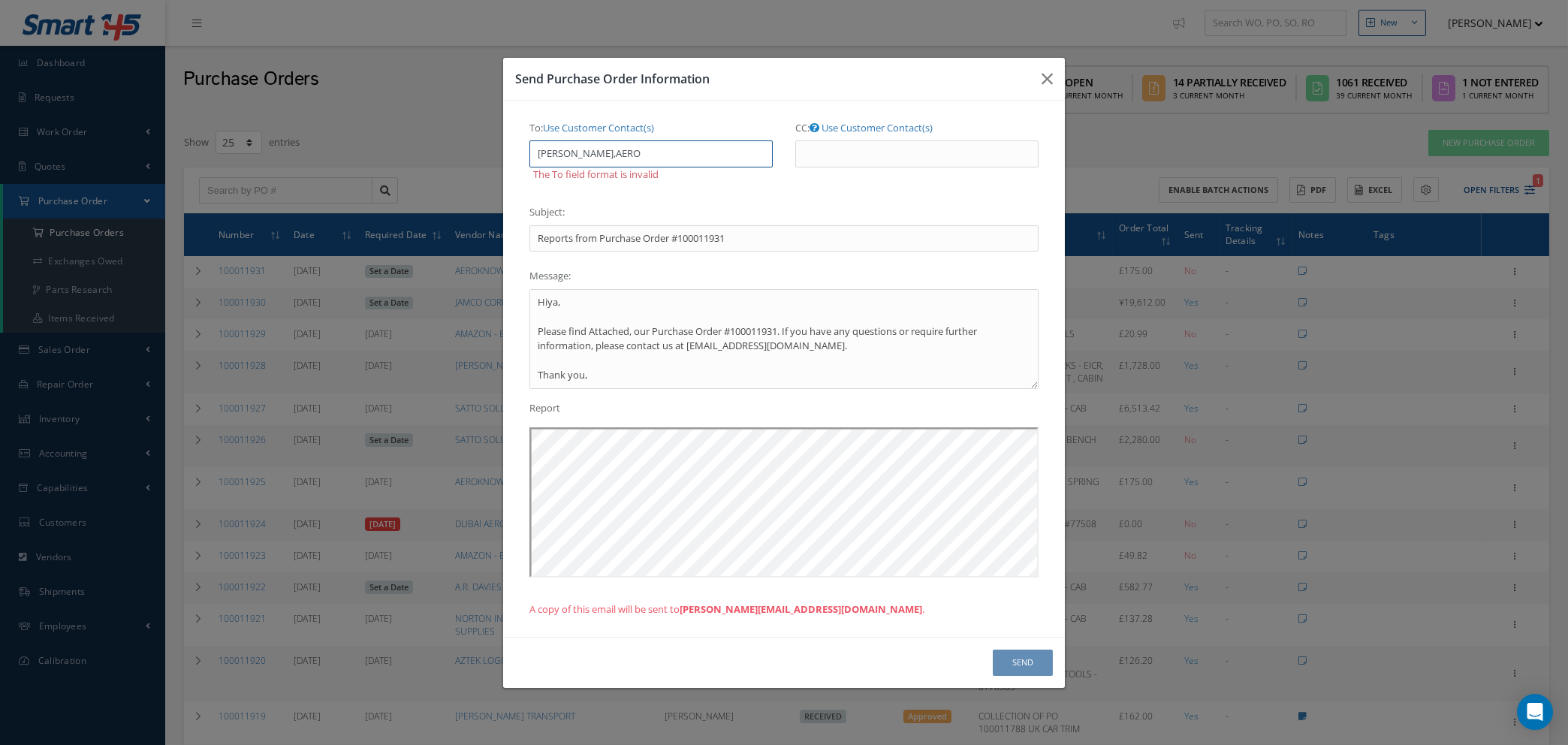
drag, startPoint x: 610, startPoint y: 151, endPoint x: 629, endPoint y: 177, distance: 32.2
click at [612, 151] on input "NATASHA@CAB,AERO" at bounding box center [651, 154] width 243 height 27
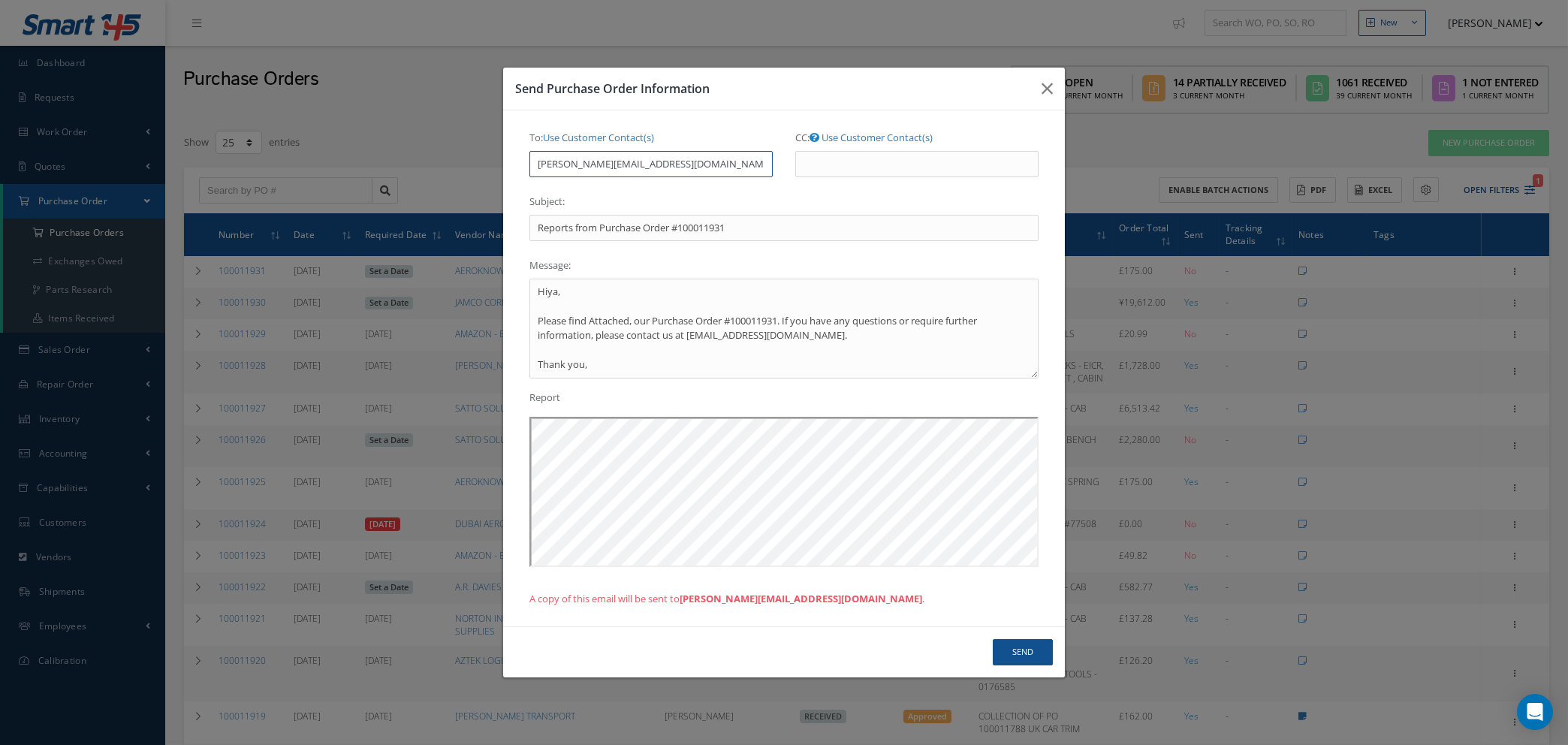
type input "NATASHA@CAB.AERO"
click at [1021, 659] on button "Send" at bounding box center [1023, 653] width 60 height 27
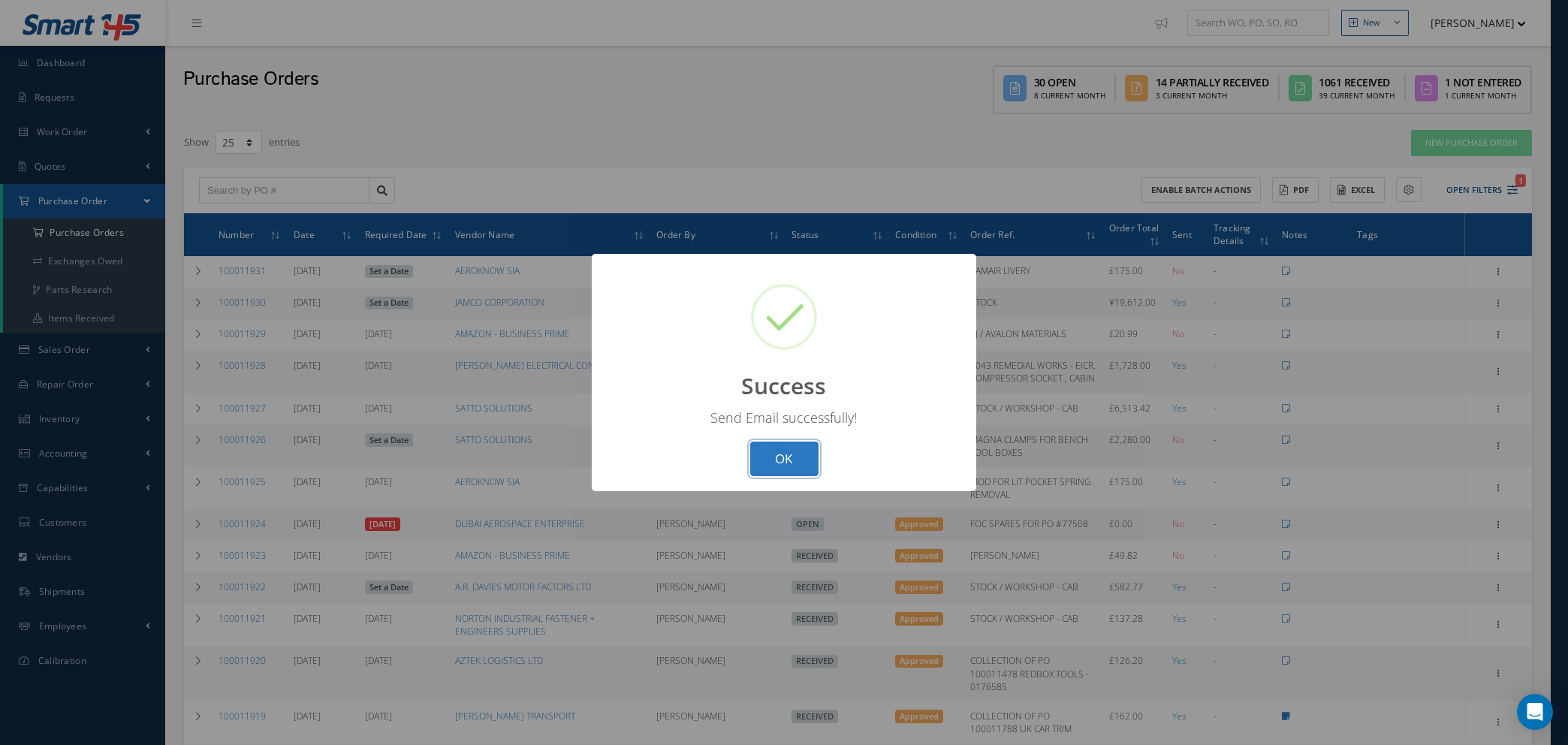
click at [782, 460] on button "OK" at bounding box center [785, 459] width 68 height 35
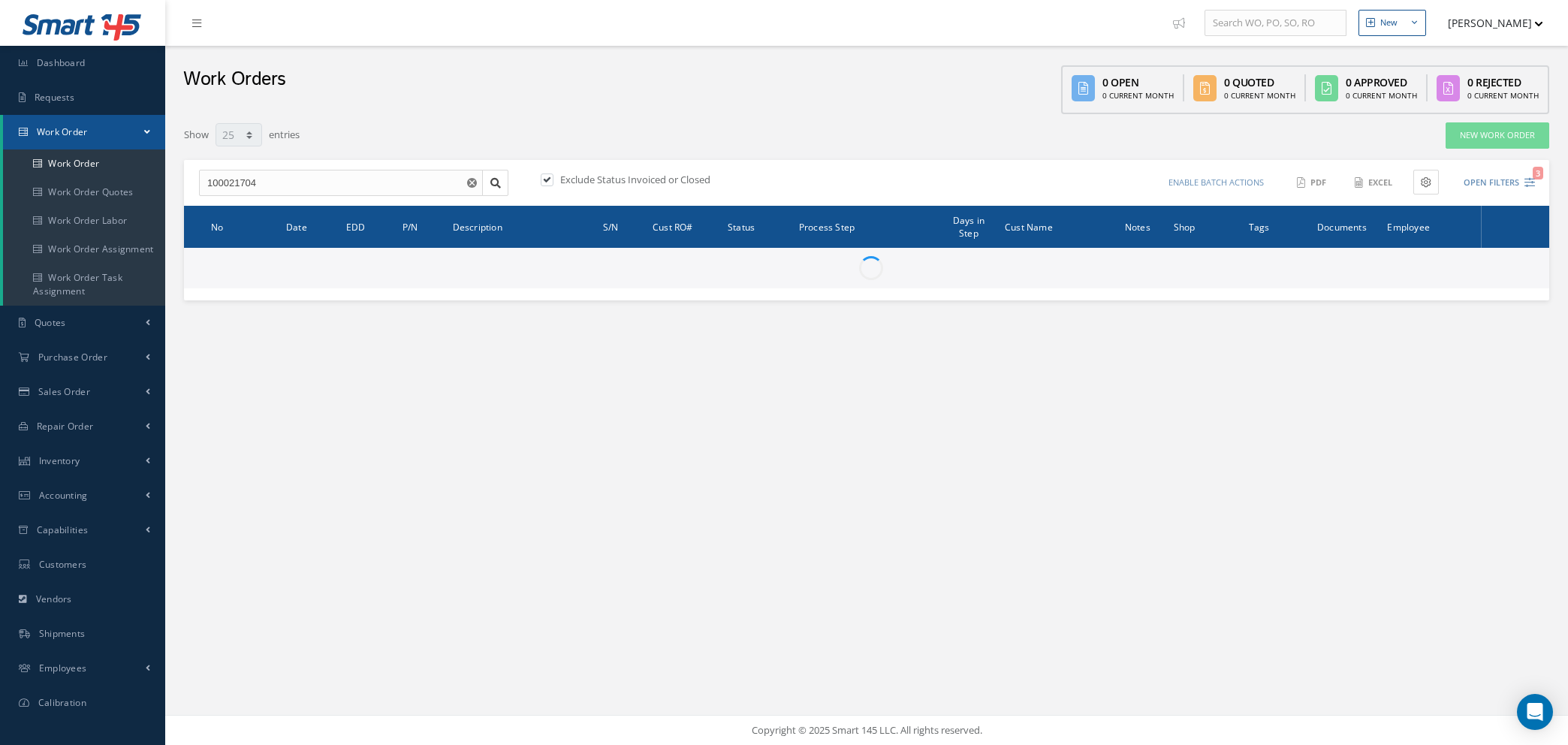
select select "25"
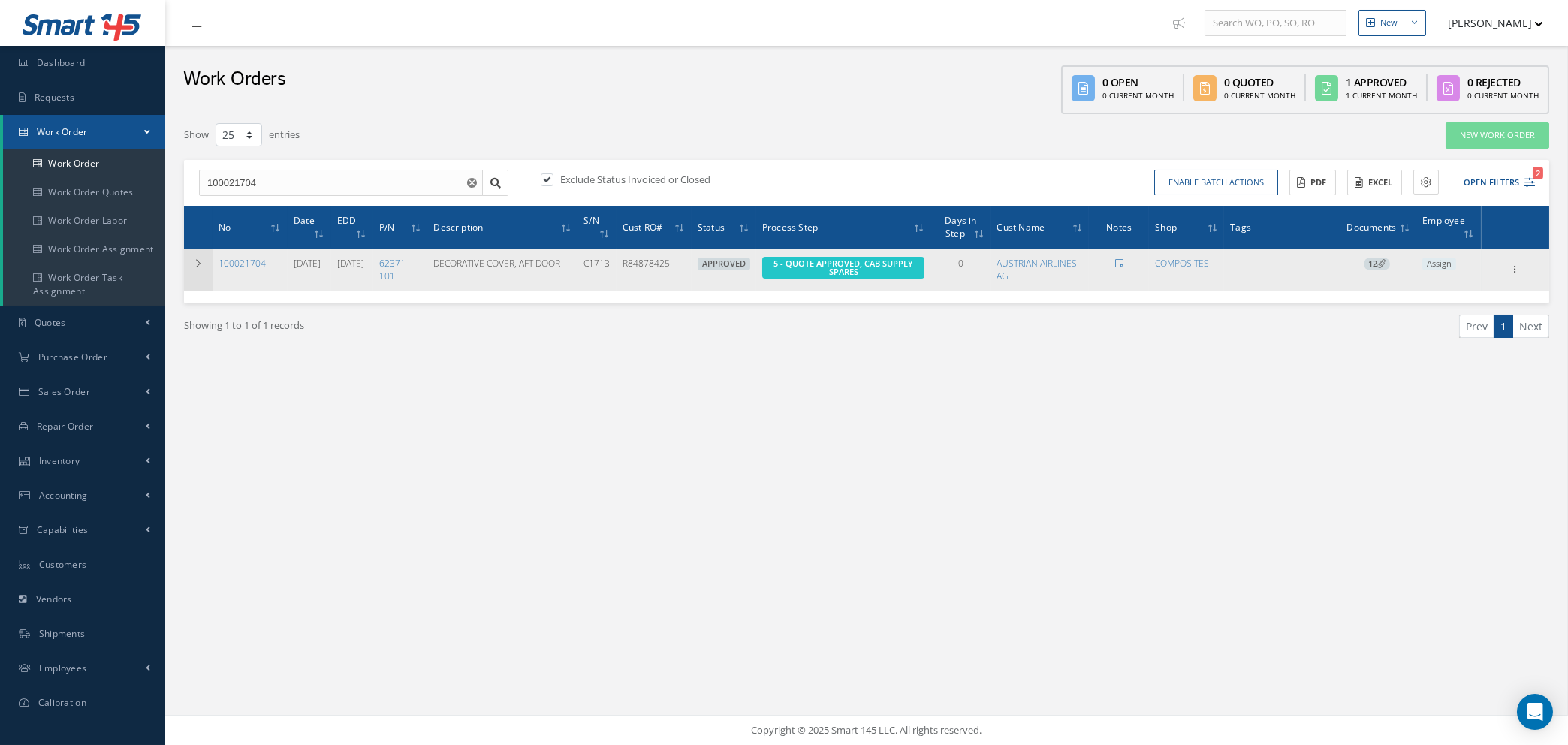
click at [202, 262] on icon at bounding box center [198, 264] width 10 height 9
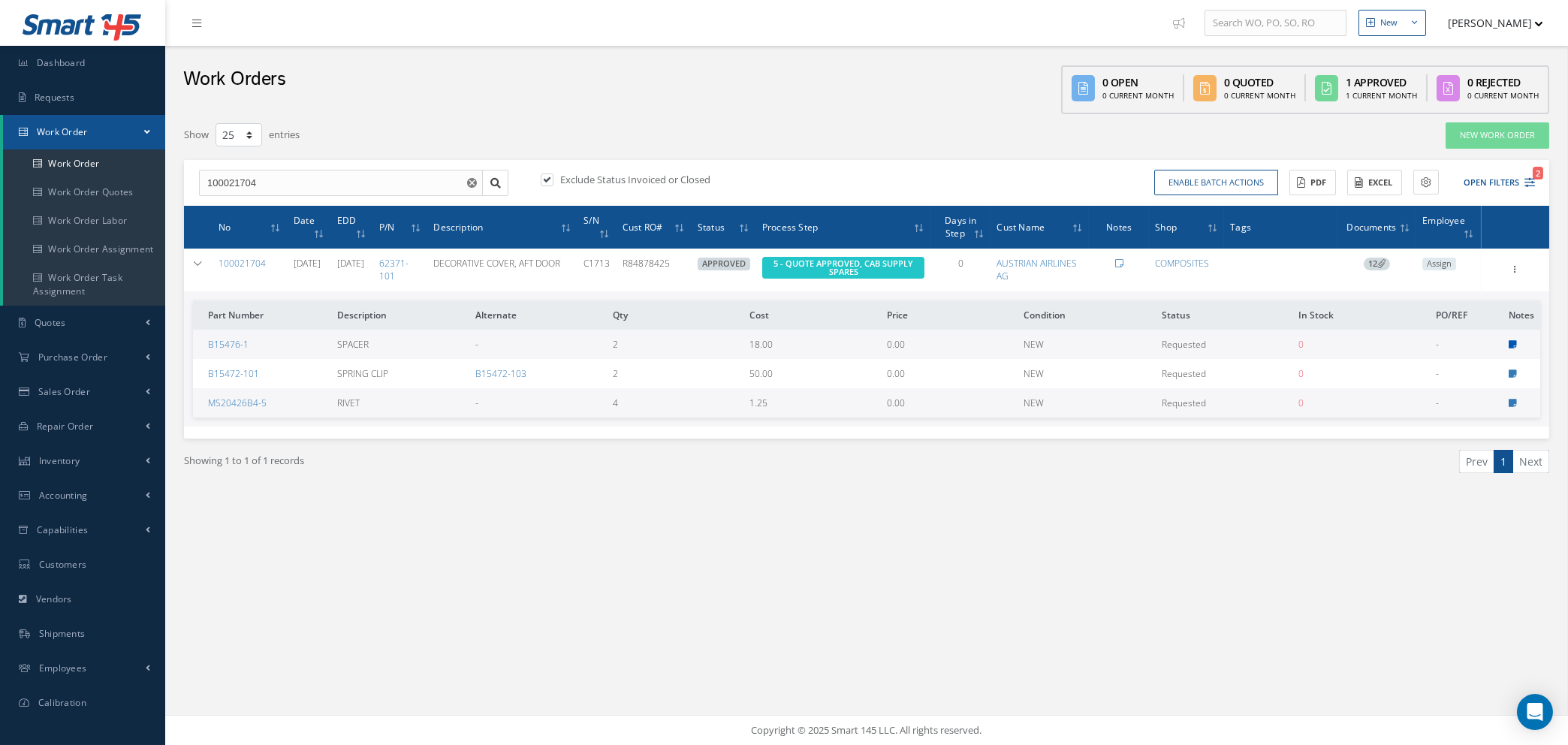
click at [1510, 340] on icon at bounding box center [1513, 344] width 9 height 9
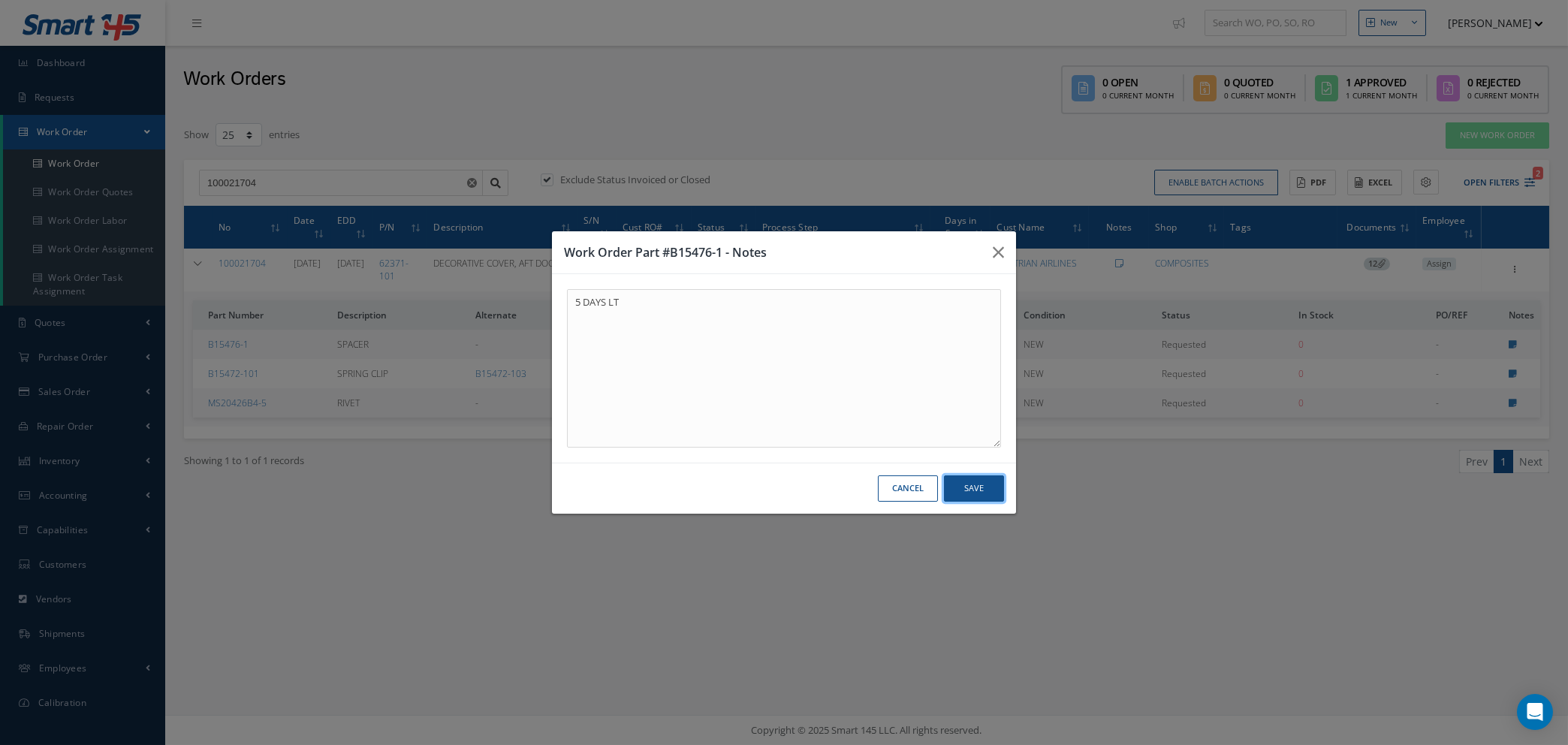
click at [979, 493] on button "Save" at bounding box center [974, 488] width 60 height 27
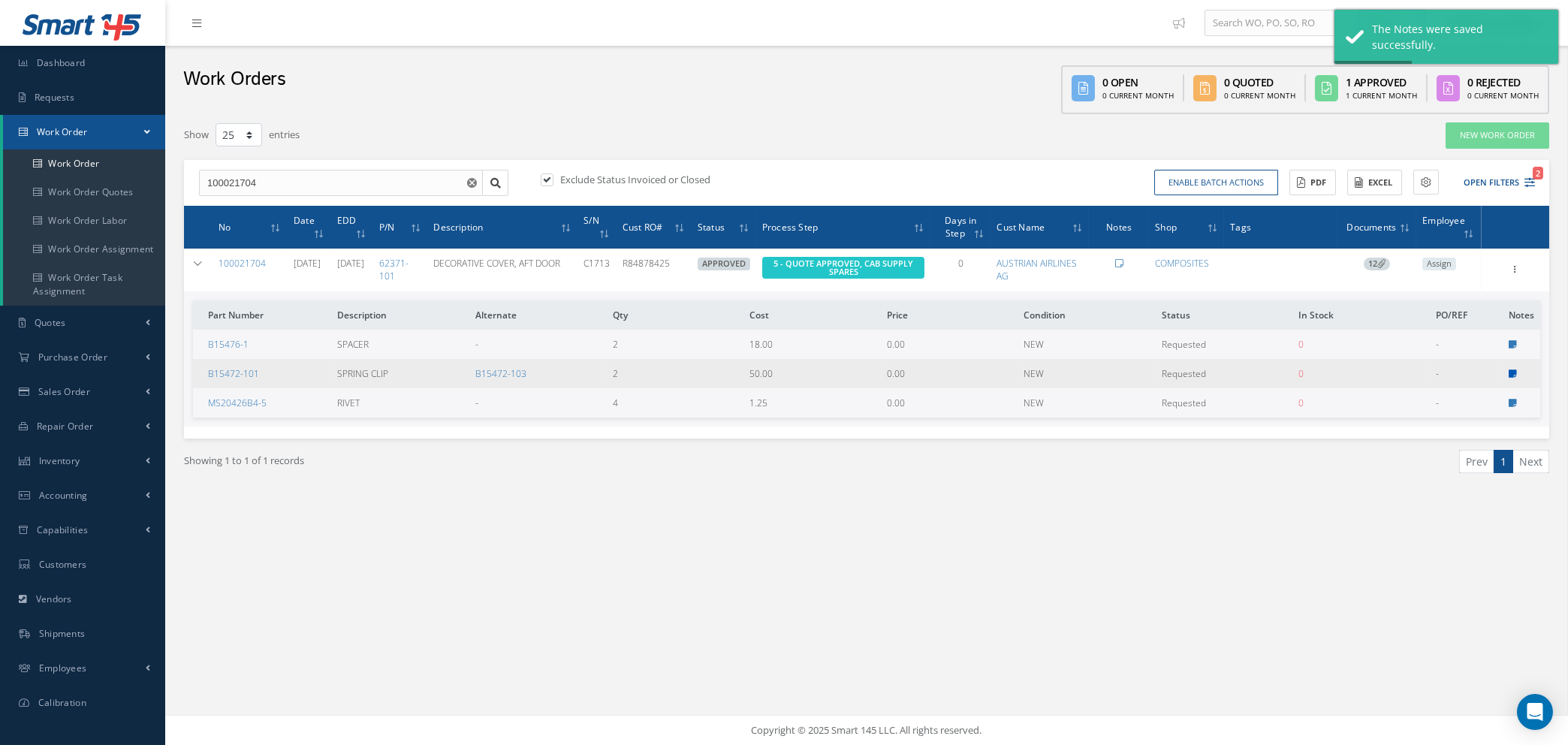
click at [1515, 370] on icon at bounding box center [1513, 374] width 9 height 9
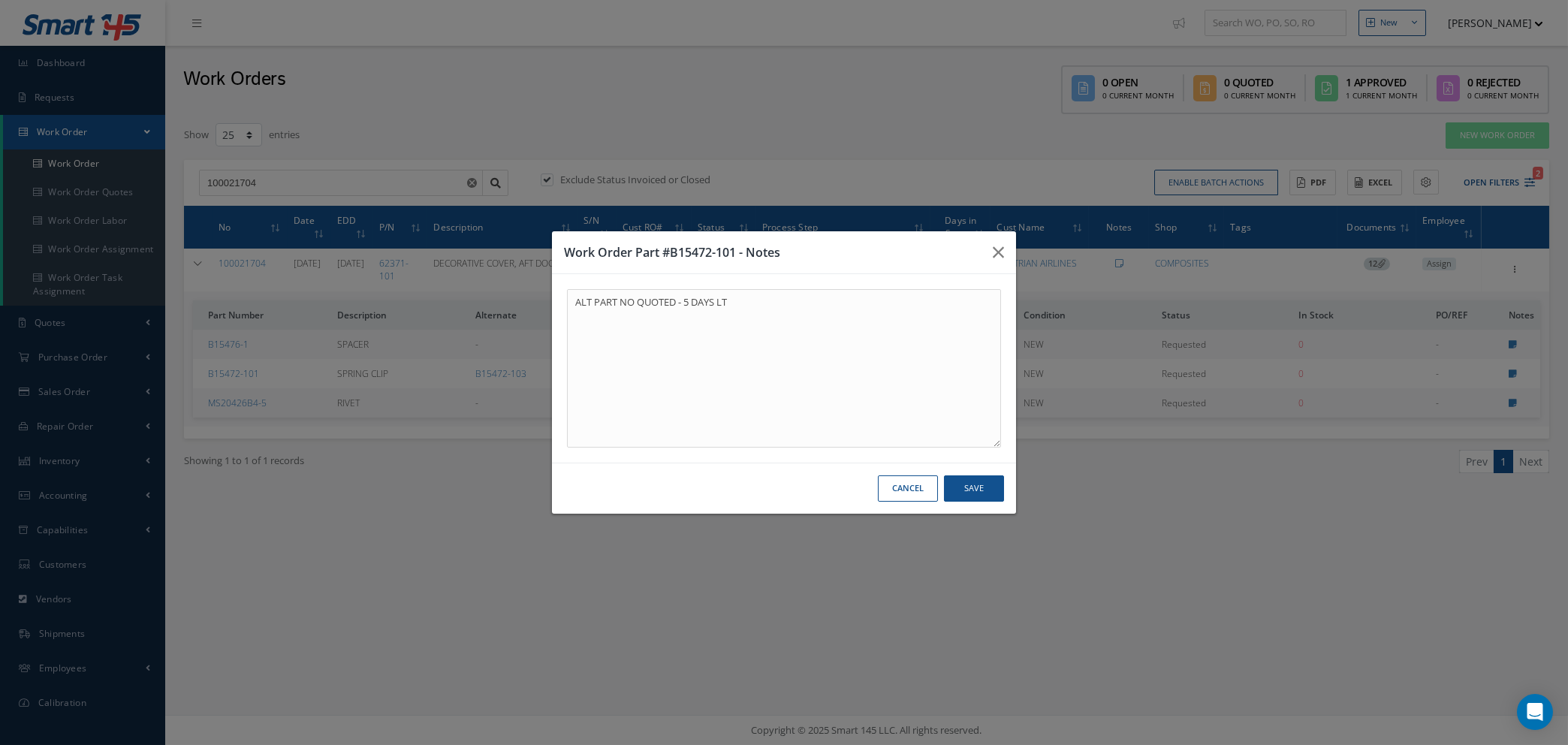
click at [908, 493] on button "Cancel" at bounding box center [908, 488] width 60 height 27
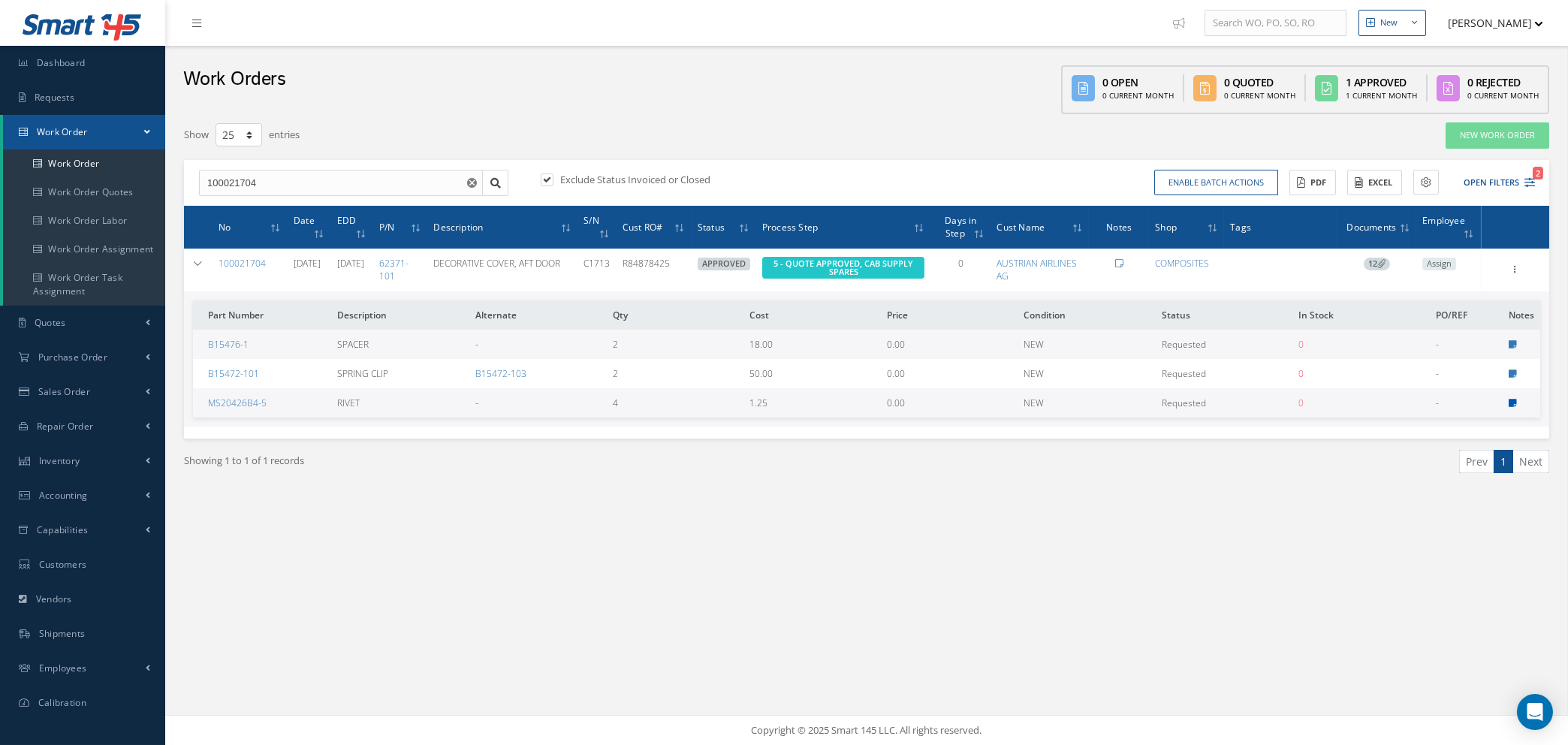
click at [1509, 399] on icon at bounding box center [1513, 403] width 9 height 9
type textarea "2 DAYS LT"
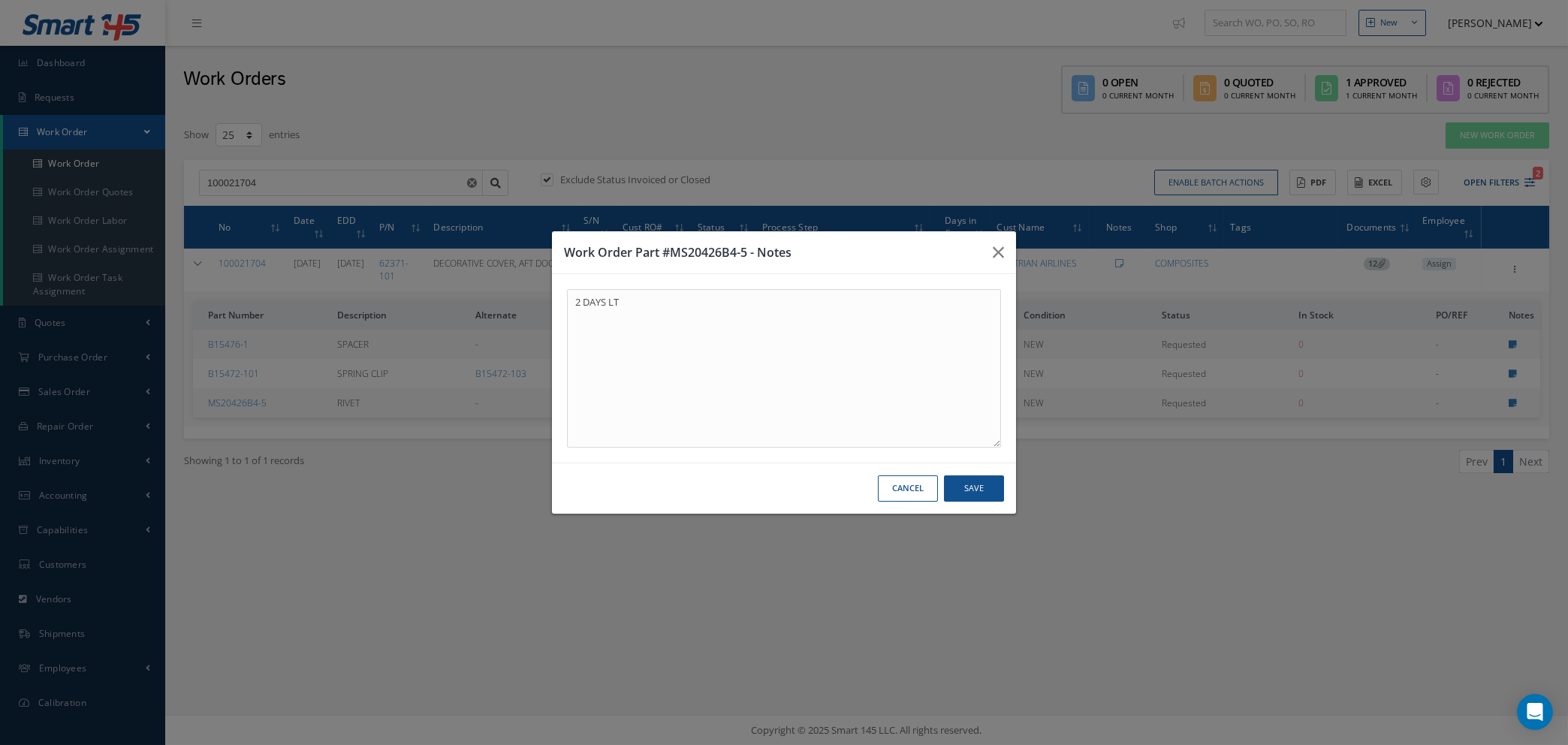
click at [916, 492] on button "Cancel" at bounding box center [908, 488] width 60 height 27
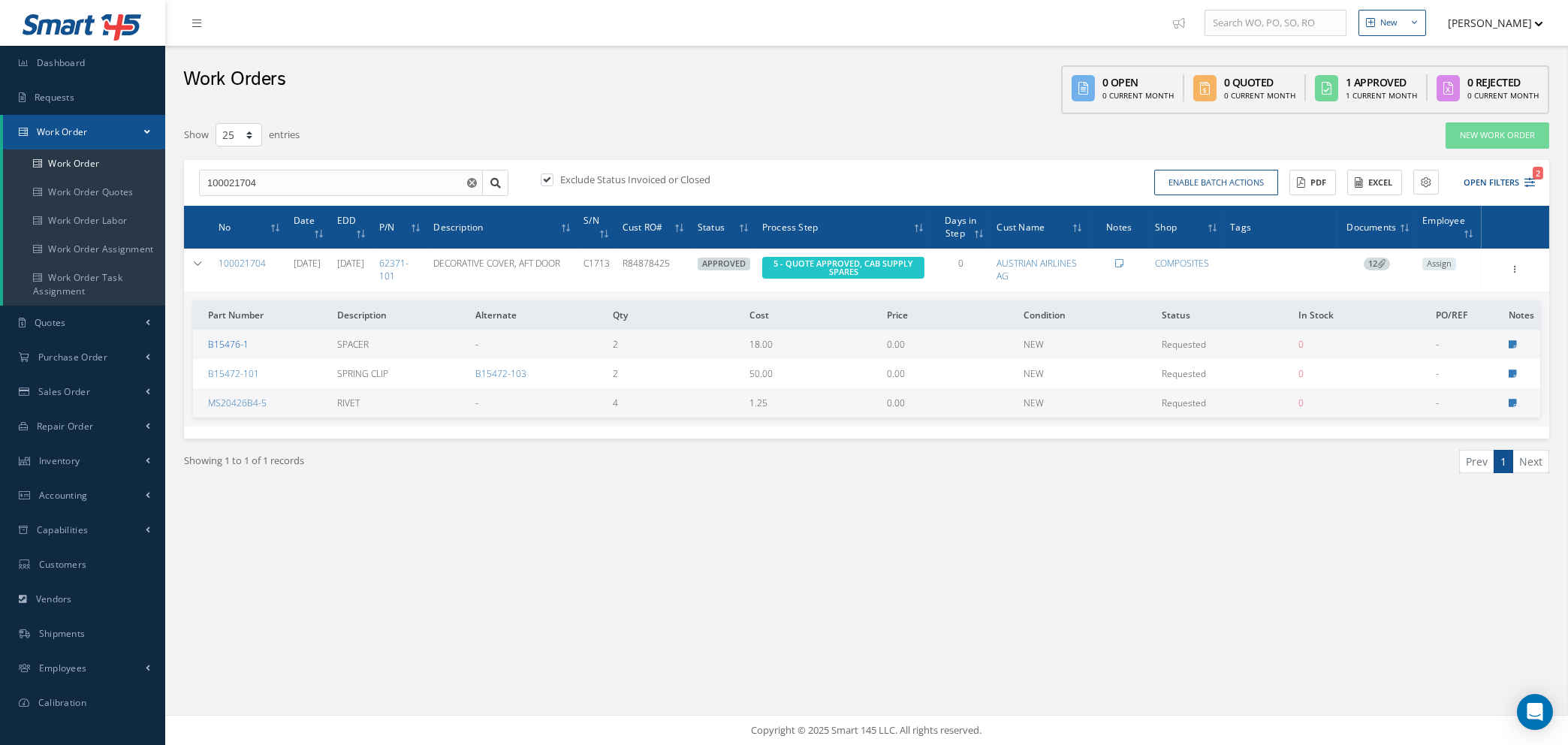
click at [229, 343] on link "B15476-1" at bounding box center [228, 344] width 40 height 13
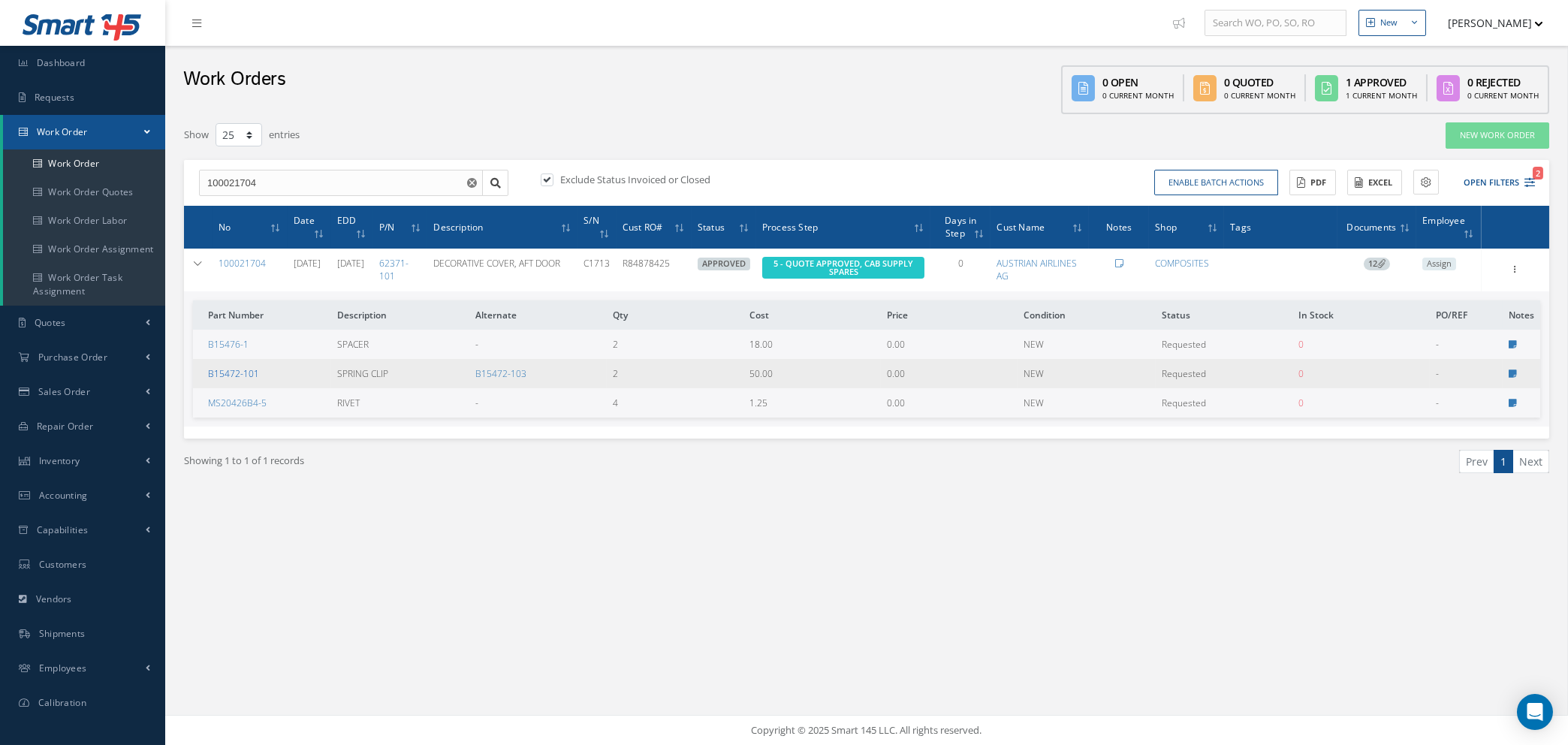
click at [215, 368] on link "B15472-101" at bounding box center [234, 373] width 51 height 13
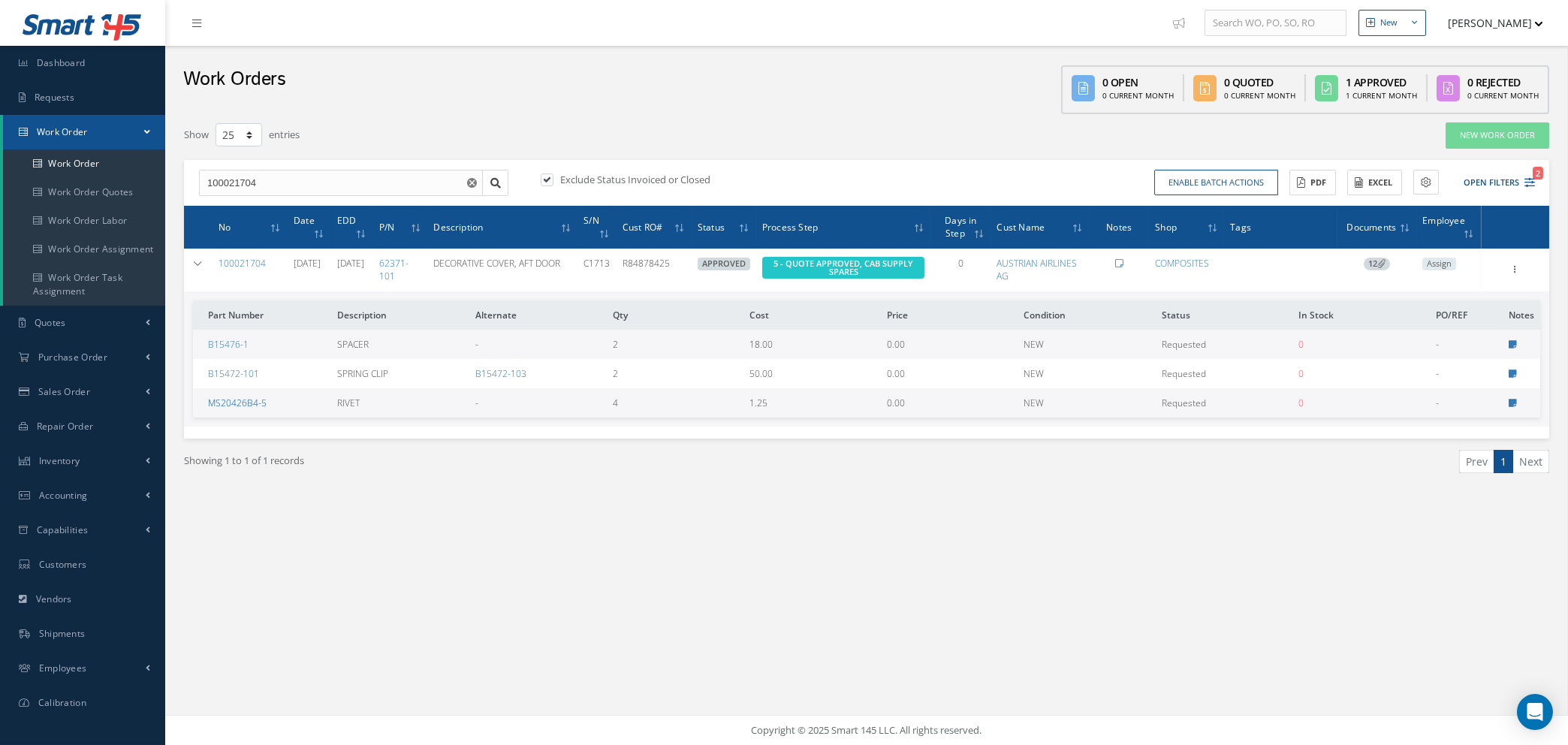
click at [223, 401] on link "MS20426B4-5" at bounding box center [237, 402] width 58 height 13
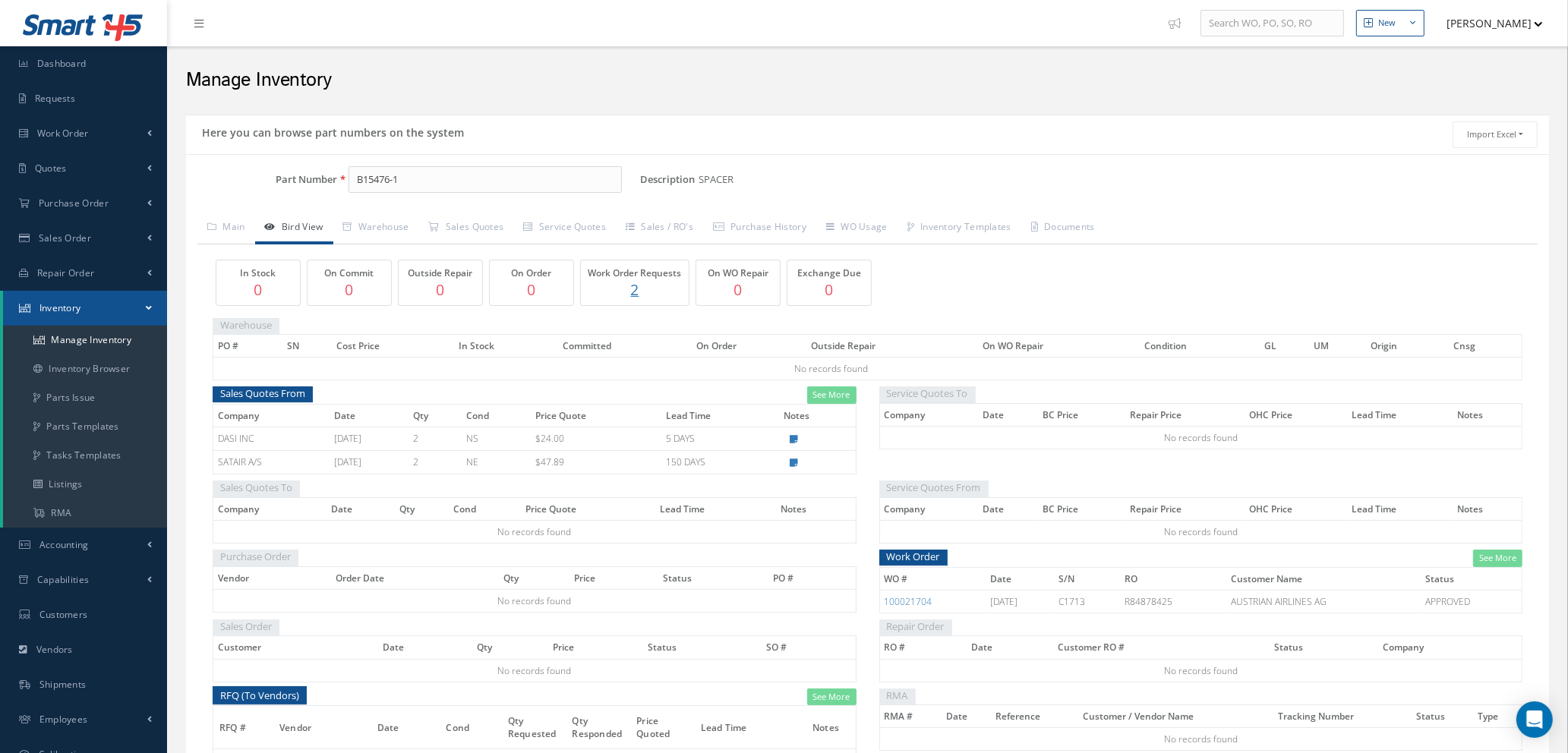
scroll to position [114, 0]
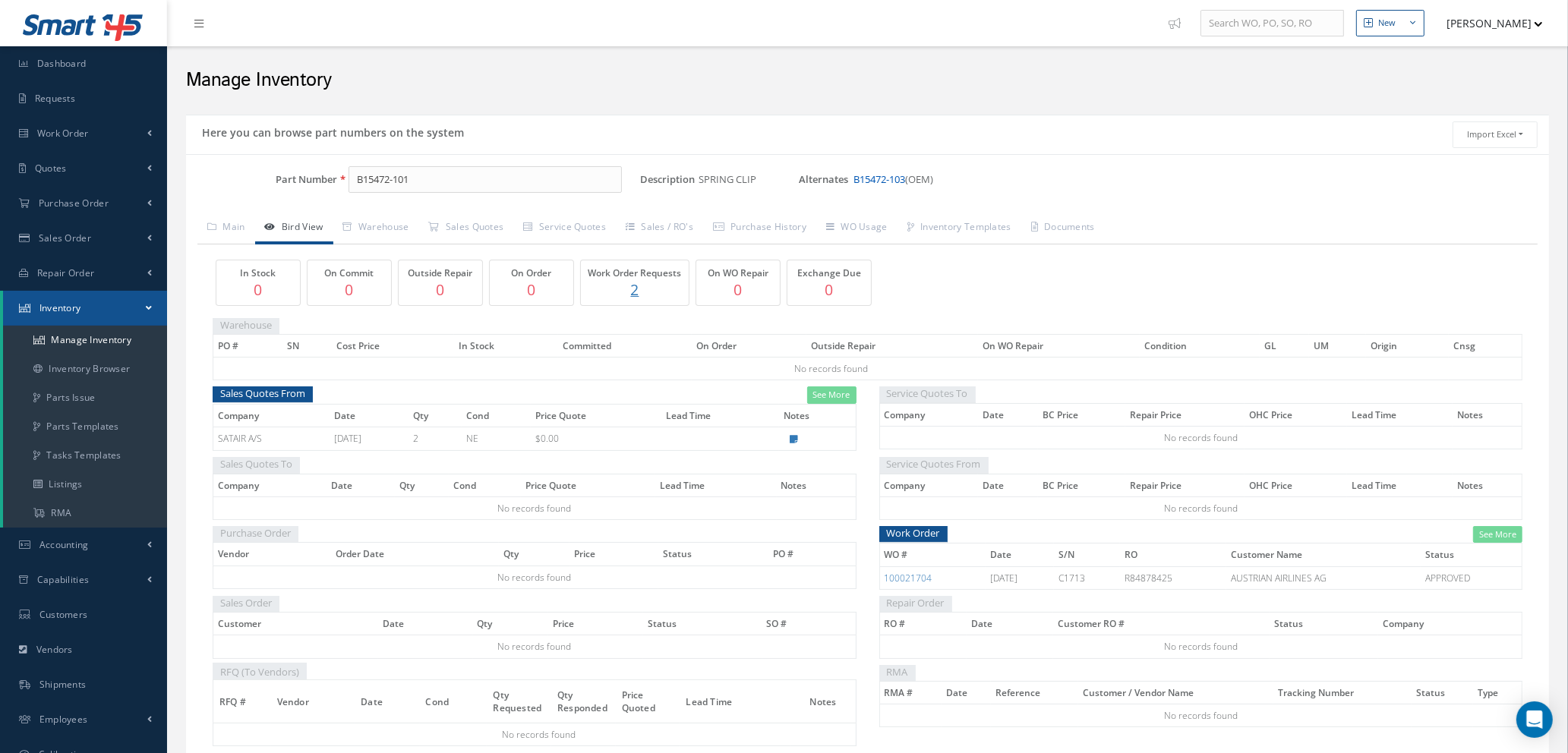
click at [884, 177] on link "B15472-103" at bounding box center [879, 179] width 52 height 14
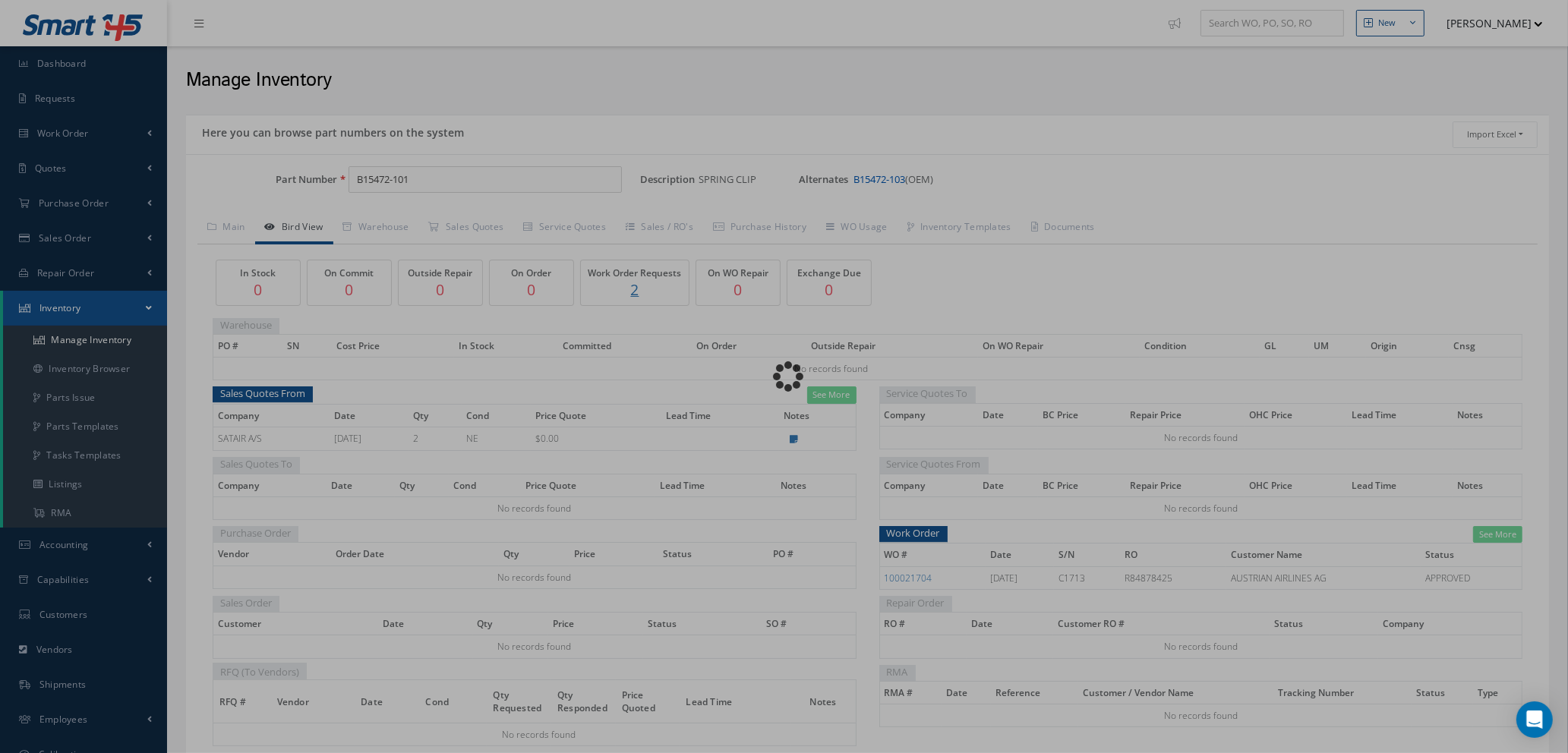
type input "B15472-103"
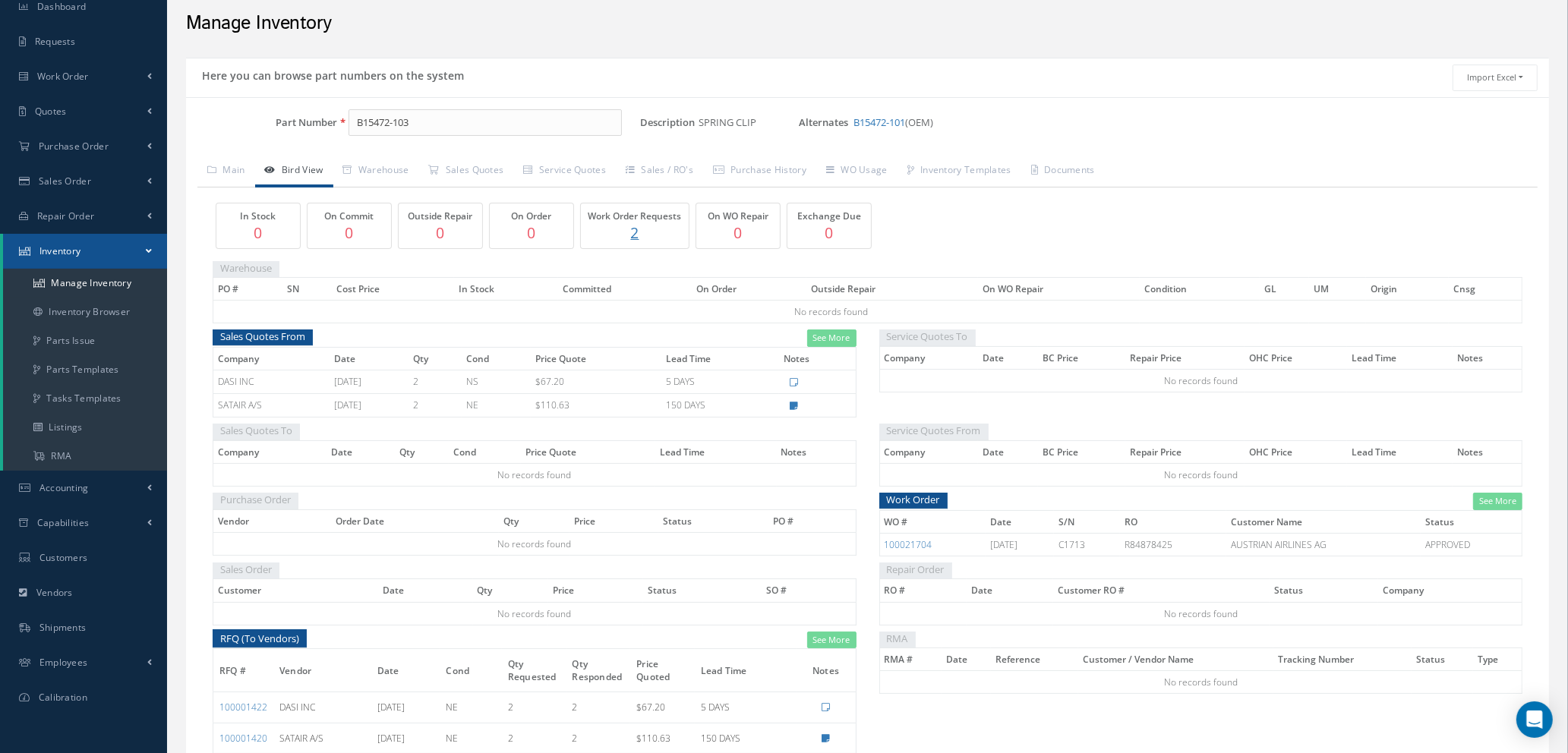
scroll to position [140, 0]
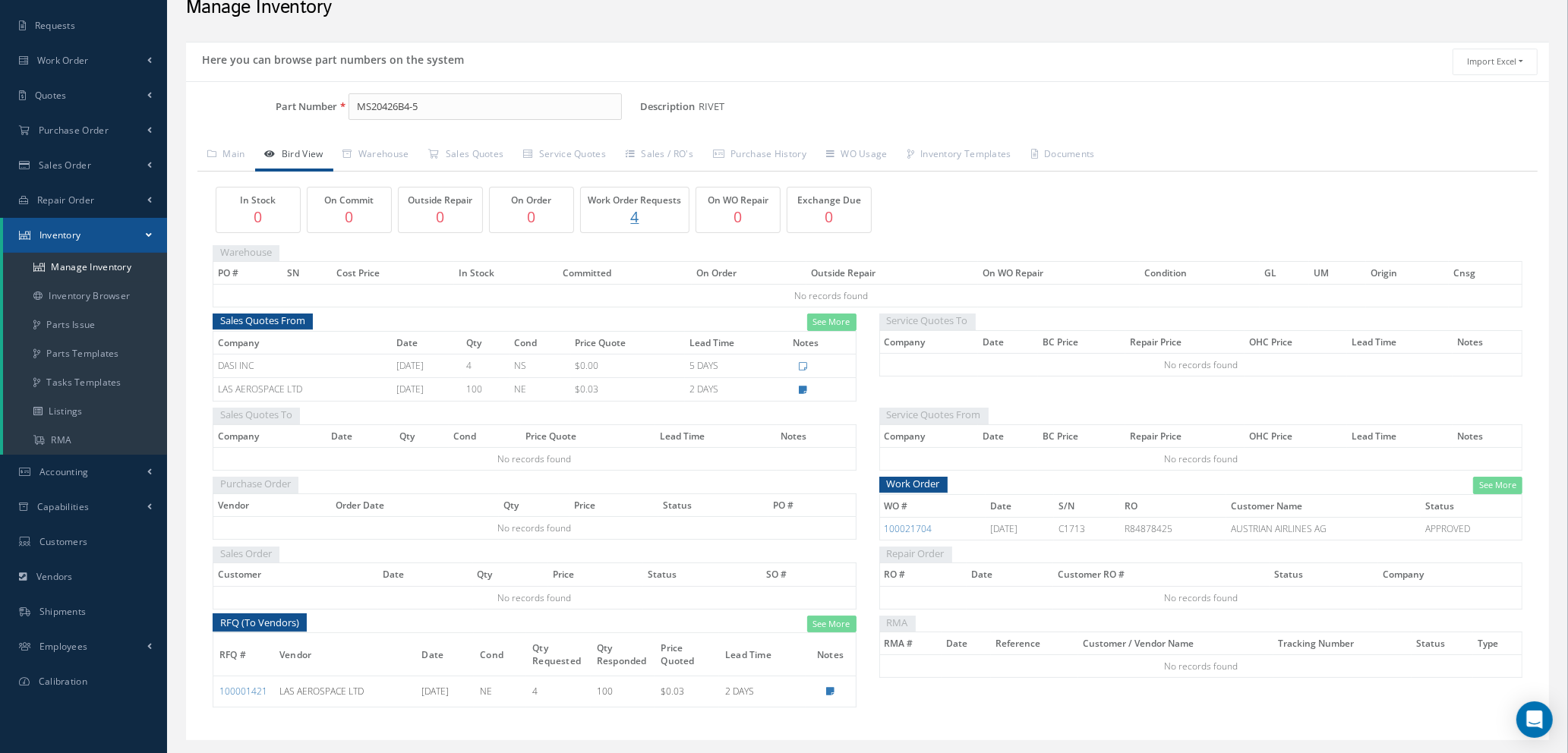
scroll to position [110, 0]
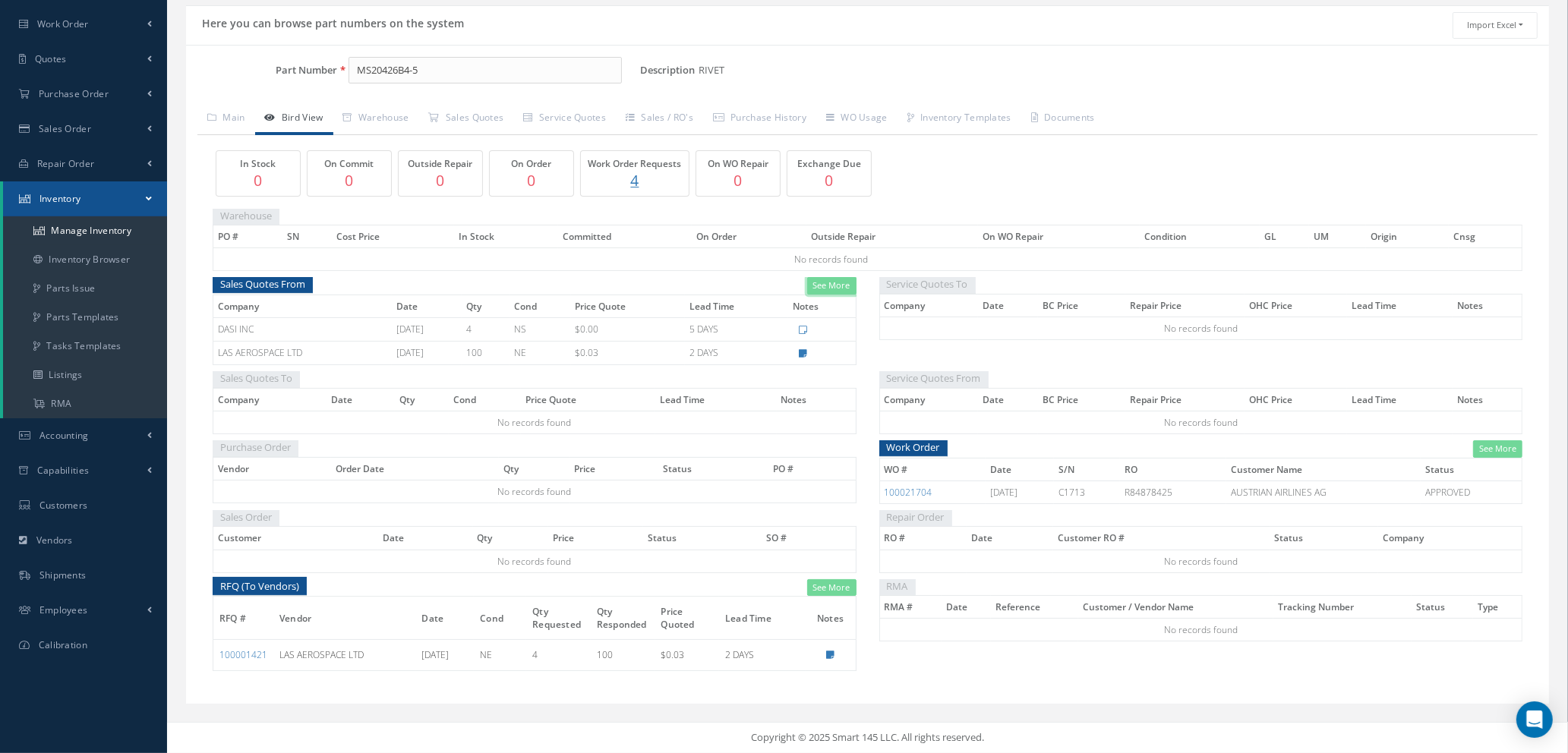
click at [823, 281] on link "See More" at bounding box center [832, 286] width 49 height 17
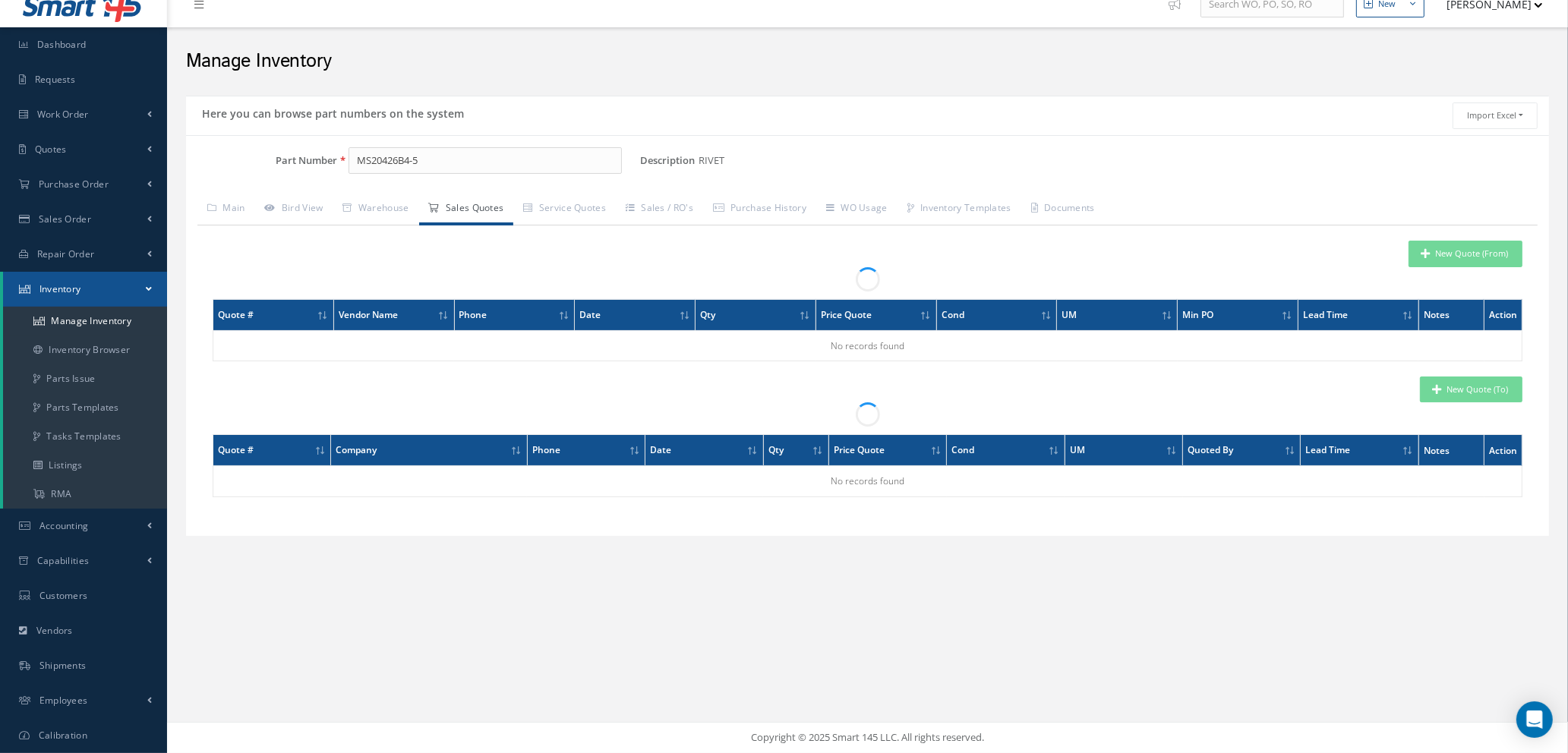
scroll to position [17, 0]
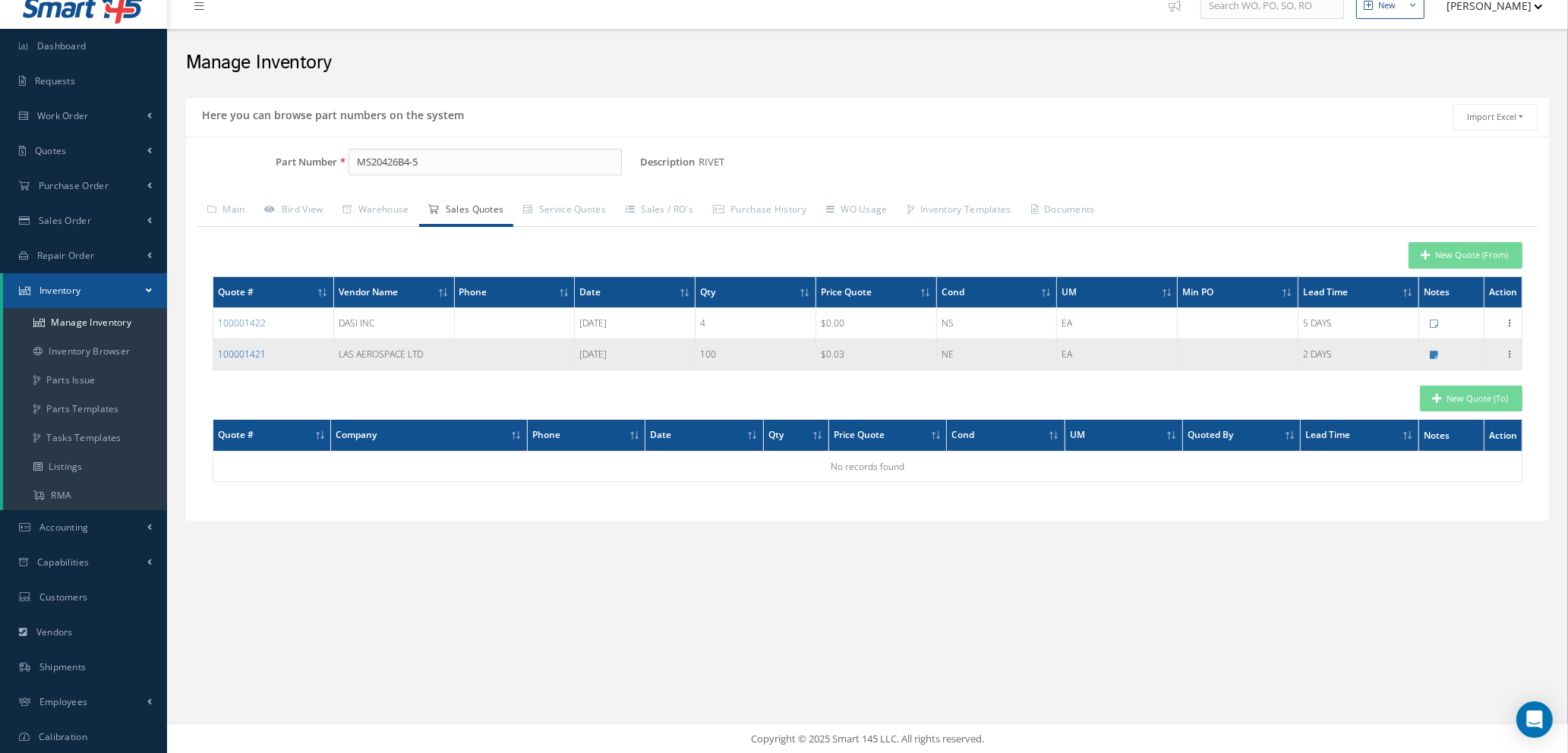
click at [245, 355] on link "100001421" at bounding box center [241, 354] width 48 height 13
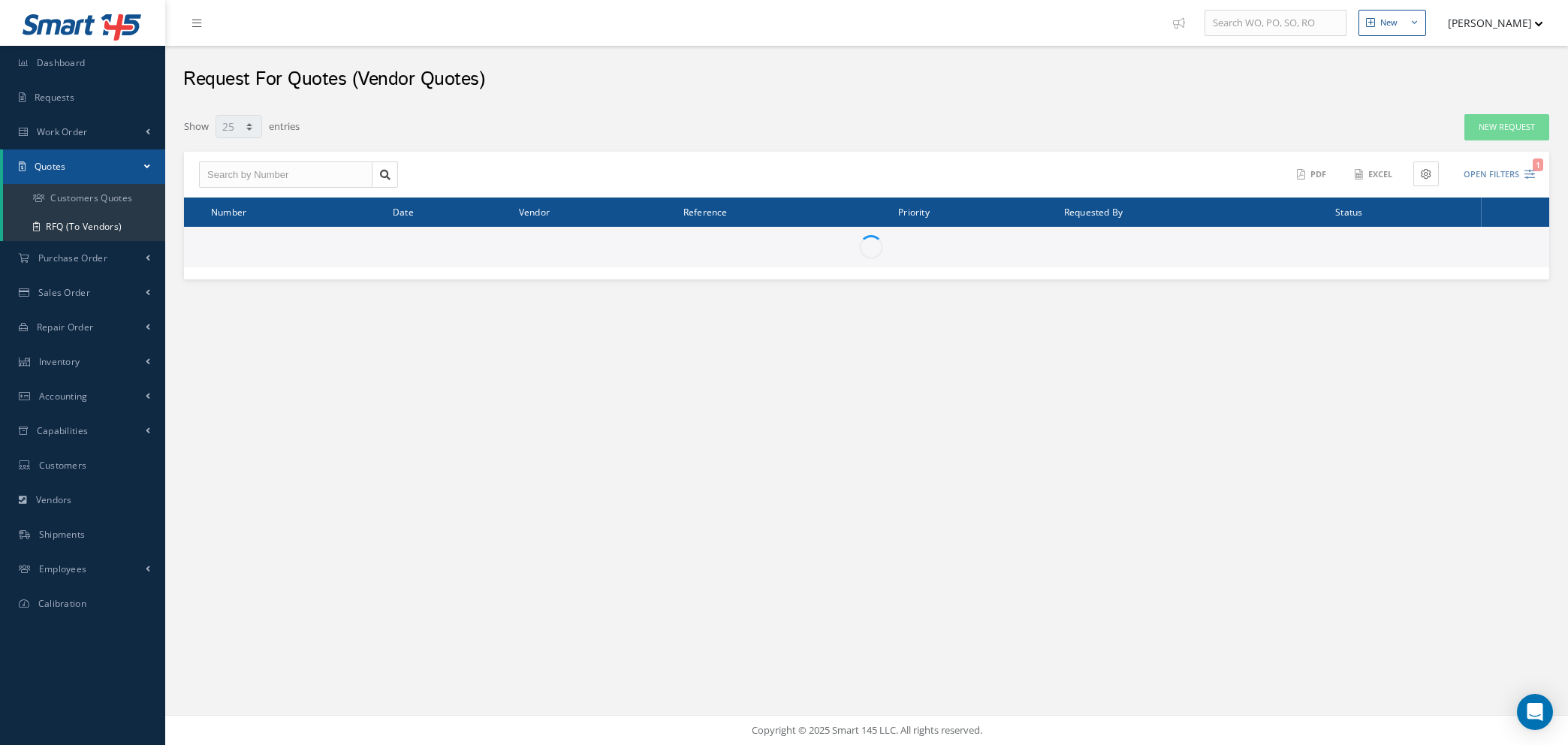
select select "25"
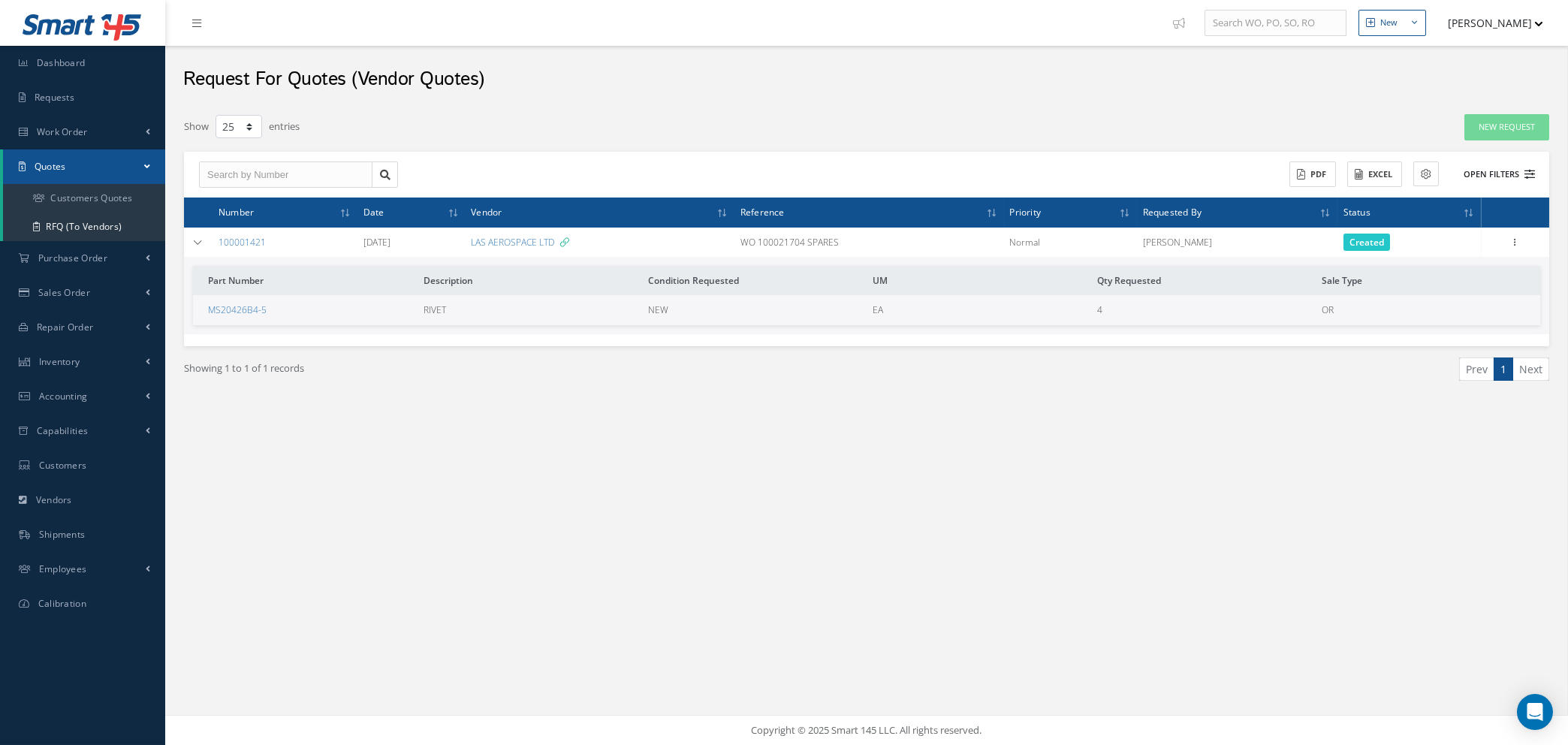
click at [1529, 169] on icon at bounding box center [1529, 174] width 10 height 10
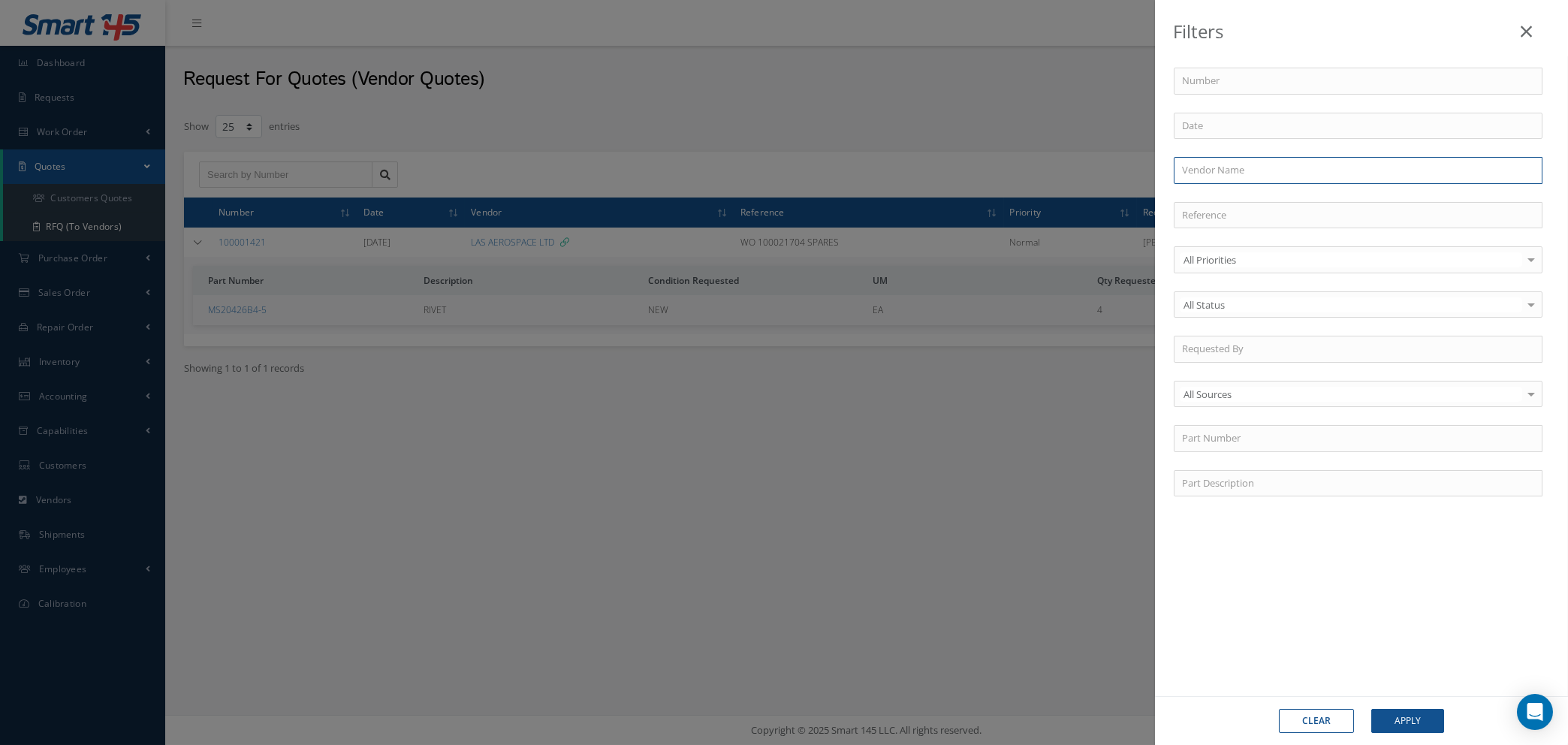
click at [1314, 163] on input "text" at bounding box center [1357, 170] width 369 height 27
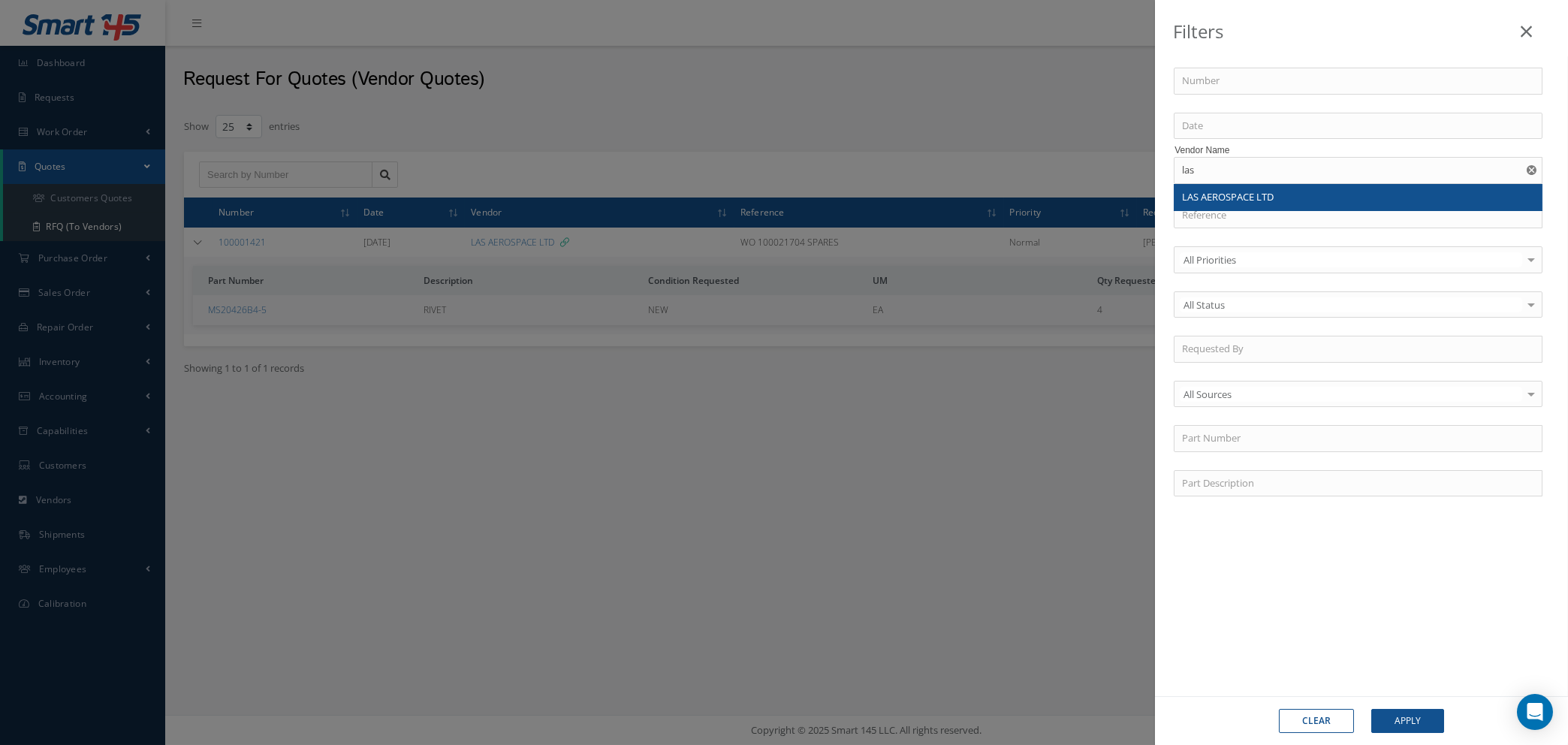
click at [1285, 193] on div "LAS AEROSPACE LTD" at bounding box center [1358, 198] width 353 height 15
type input "LAS AEROSPACE LTD"
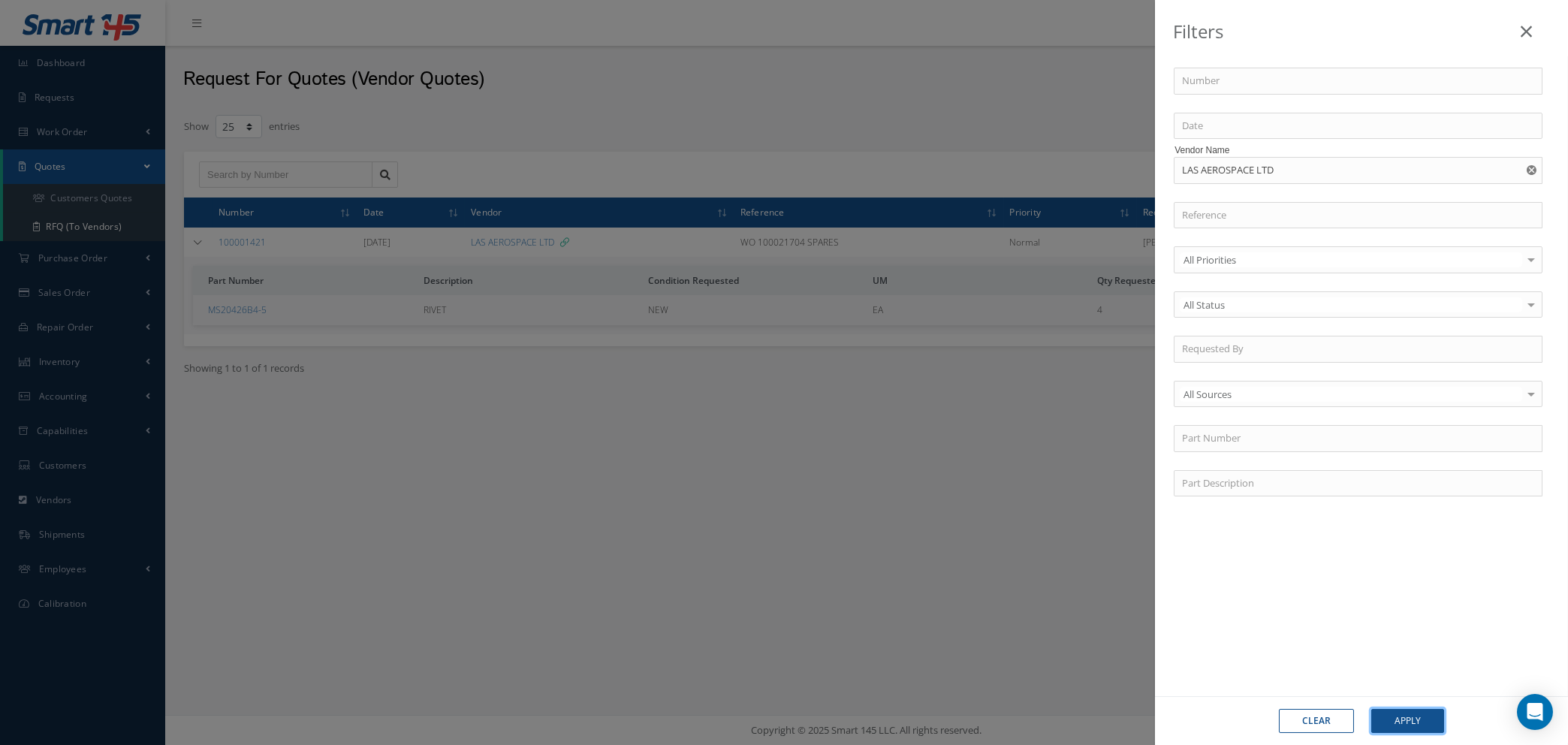
click at [1410, 723] on button "Apply" at bounding box center [1407, 721] width 73 height 24
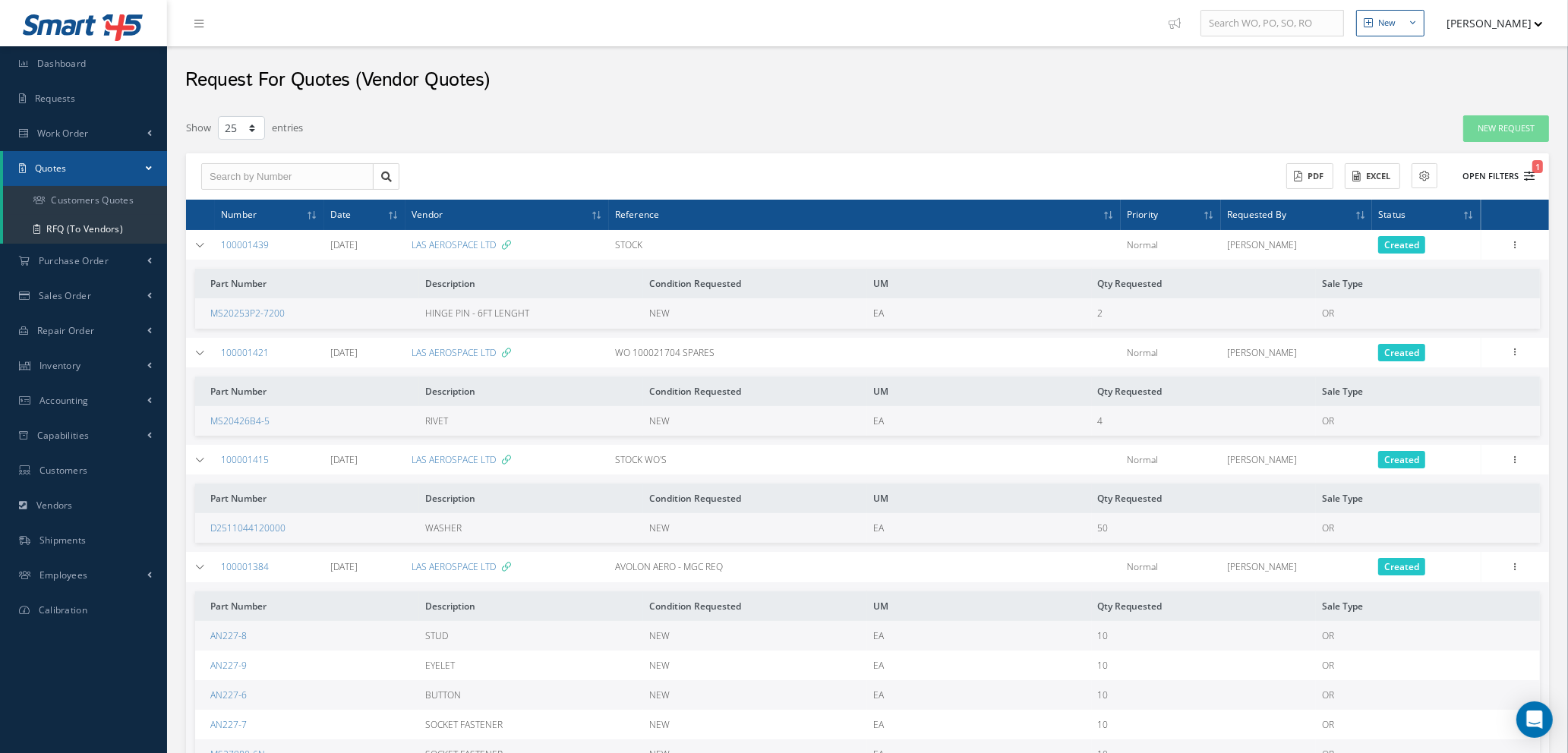
click at [1530, 176] on icon "1" at bounding box center [1529, 176] width 10 height 10
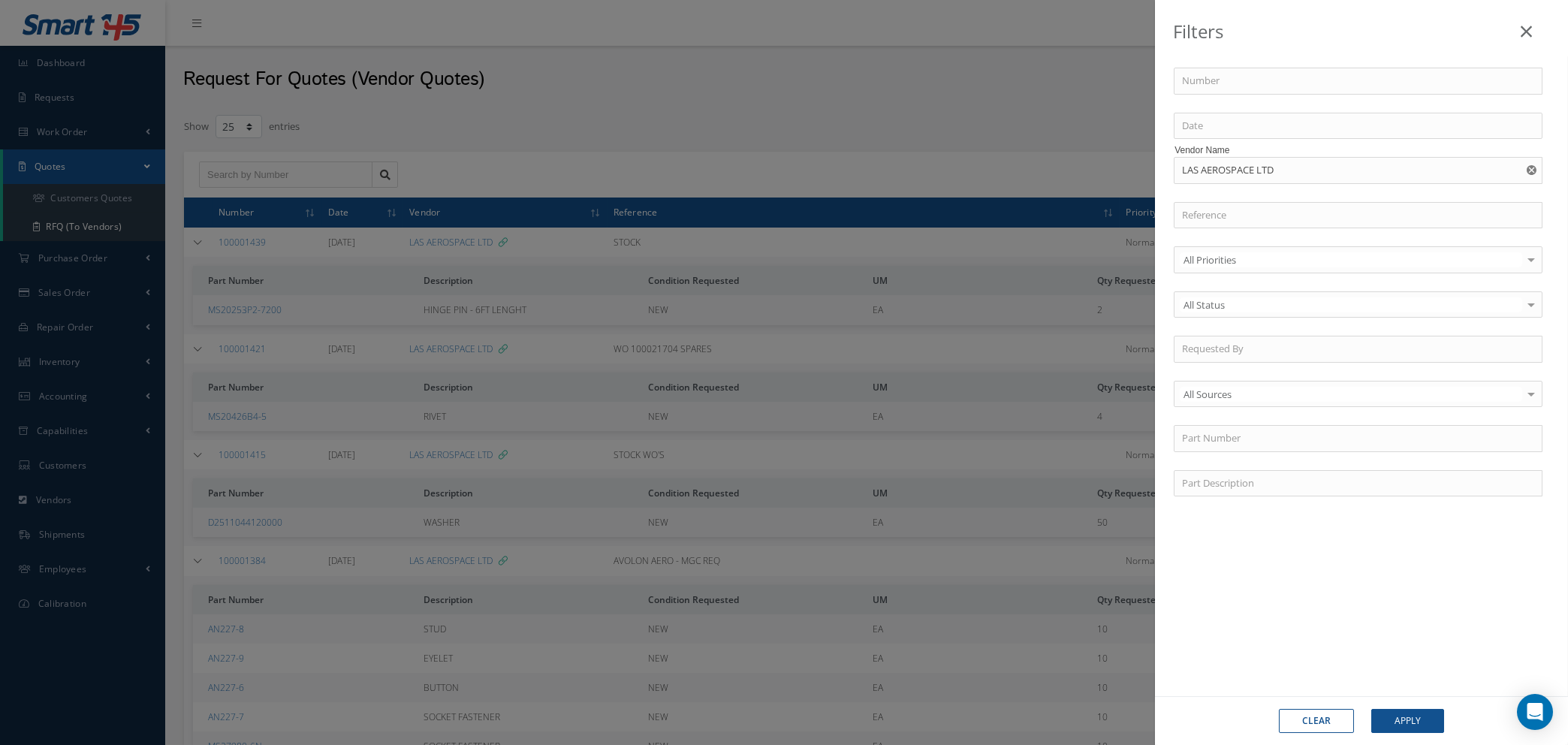
click at [1530, 164] on button "button" at bounding box center [1533, 170] width 19 height 27
click at [1279, 172] on input "text" at bounding box center [1357, 170] width 369 height 27
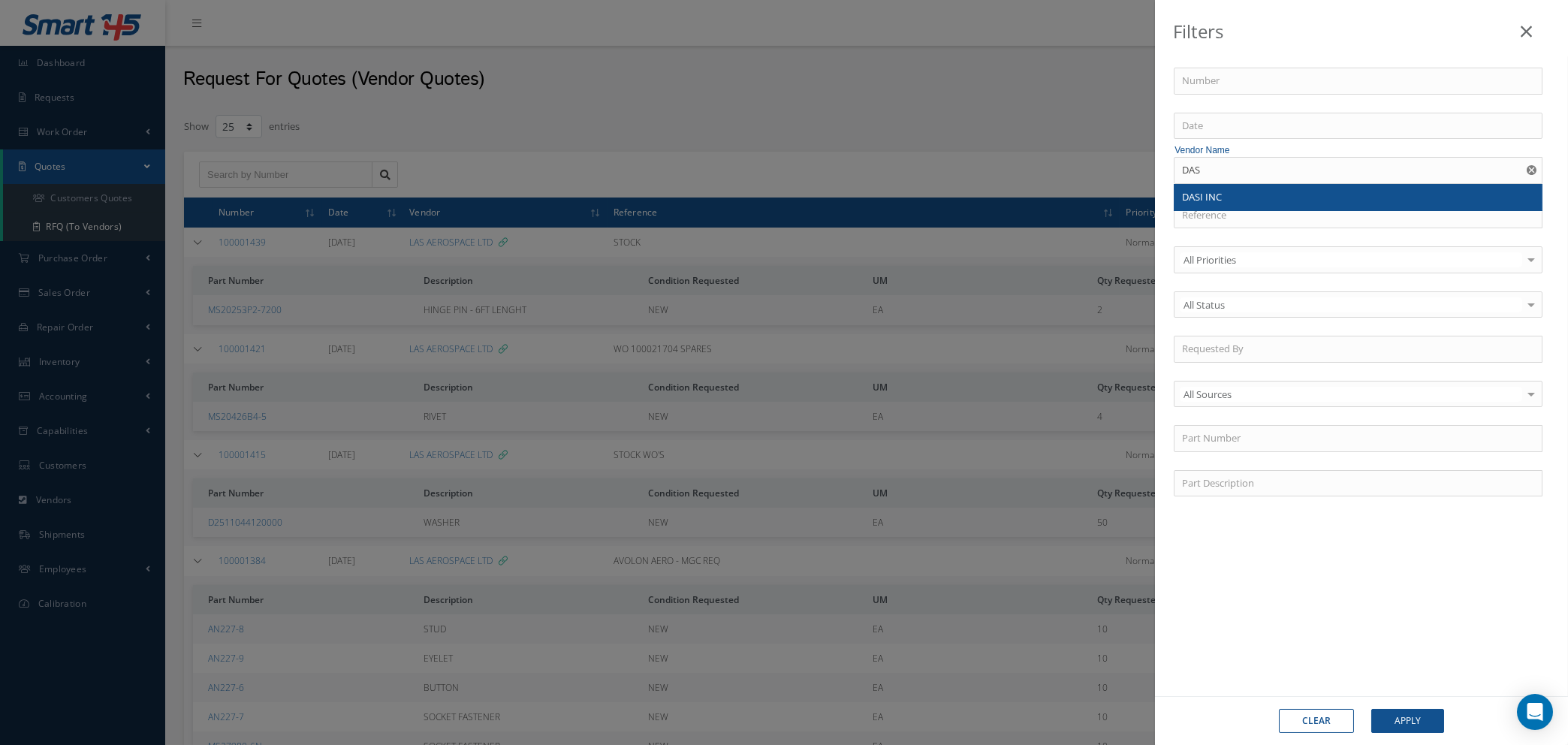
click at [1268, 197] on div "DASI INC" at bounding box center [1358, 198] width 353 height 15
type input "DASI INC"
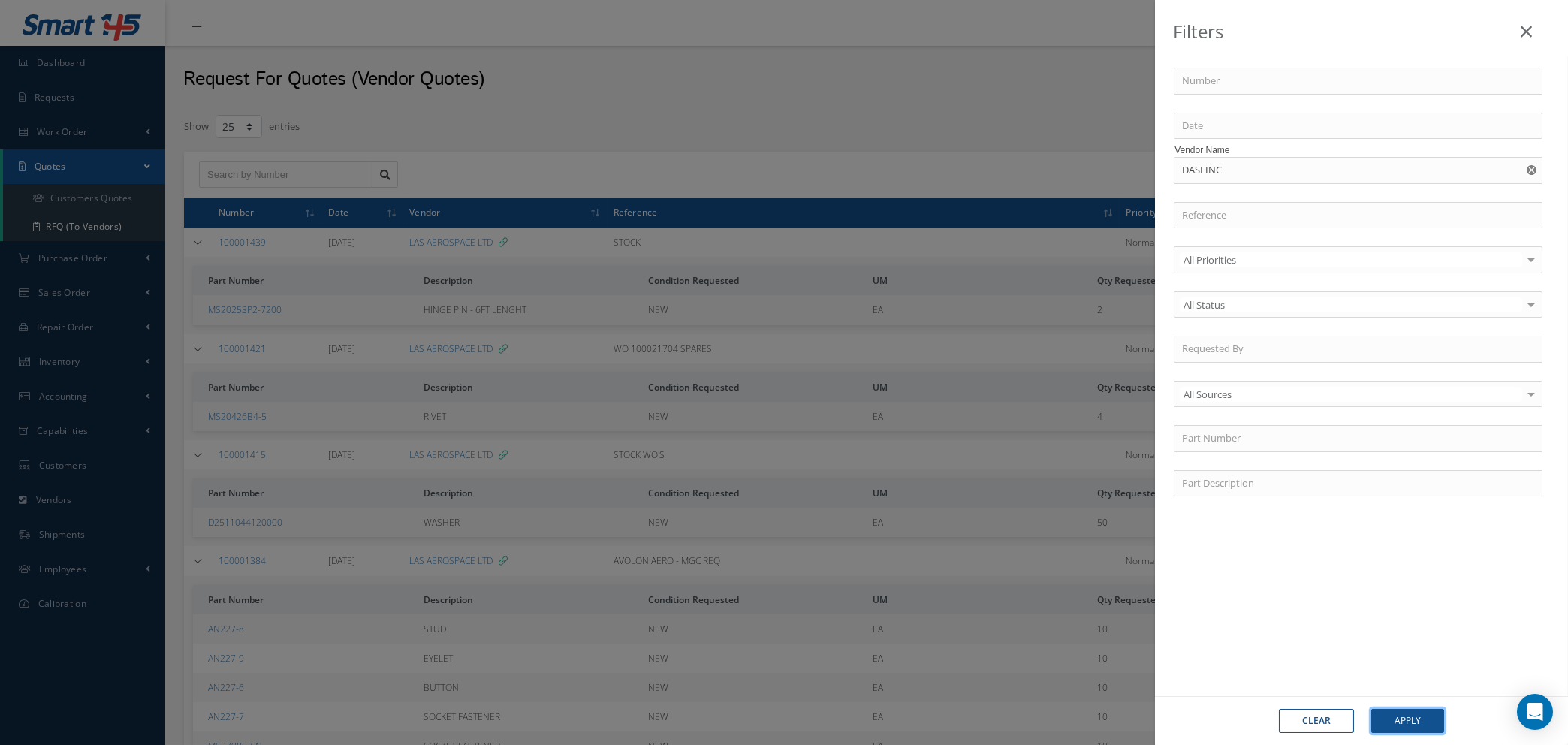
click at [1393, 720] on button "Apply" at bounding box center [1407, 721] width 73 height 24
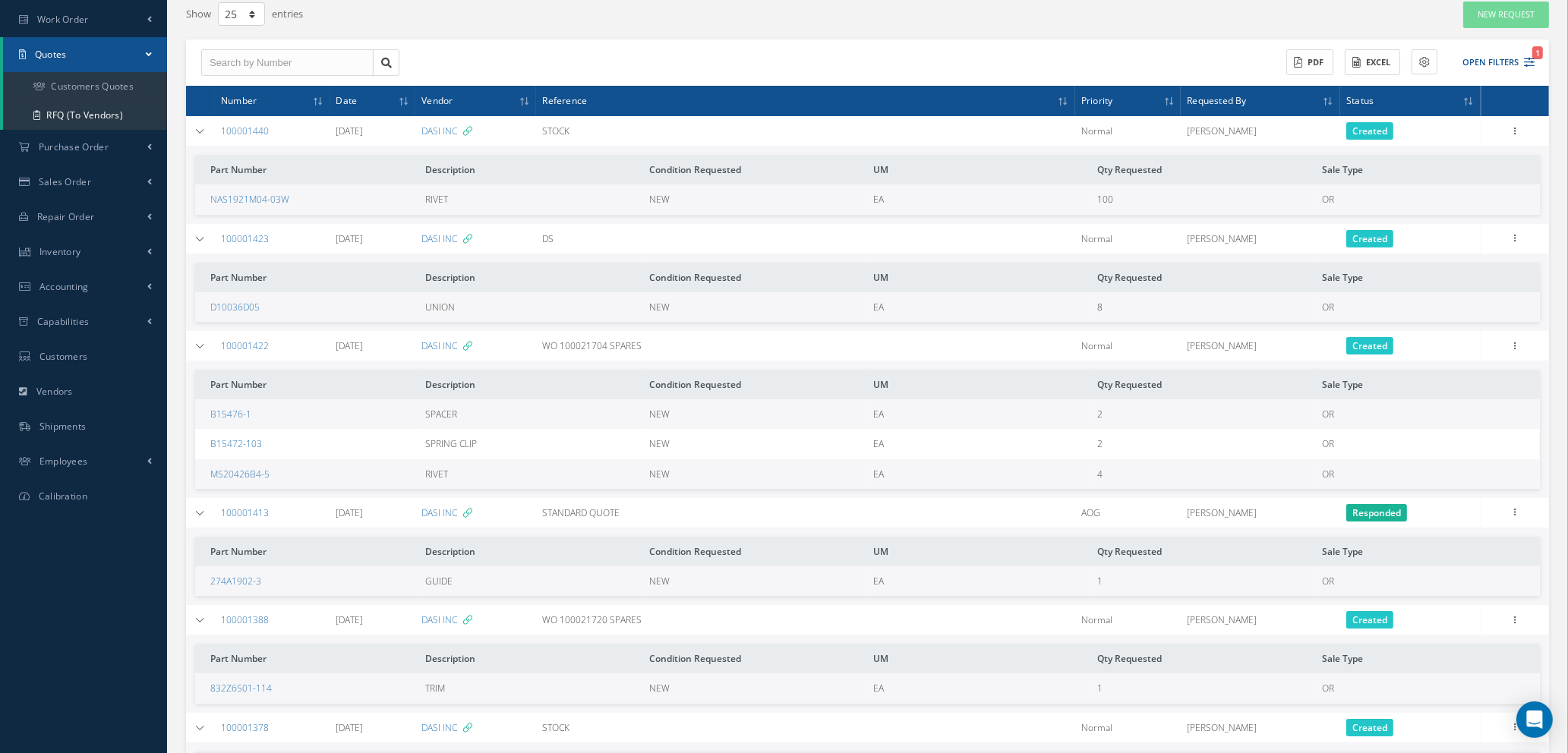
scroll to position [228, 0]
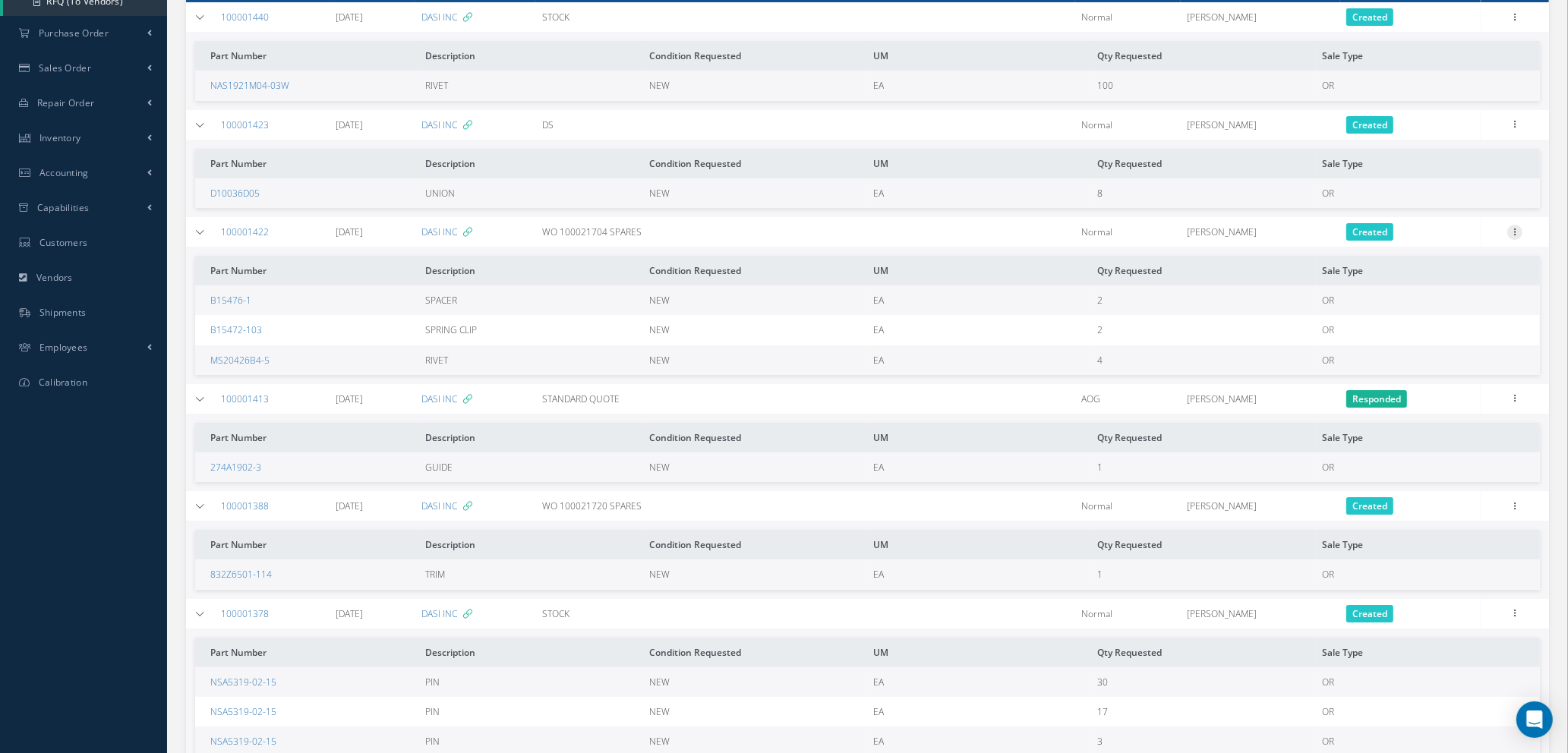
click at [1514, 231] on icon at bounding box center [1515, 231] width 16 height 12
click at [1434, 306] on link "Create Purchase Order" at bounding box center [1444, 306] width 120 height 31
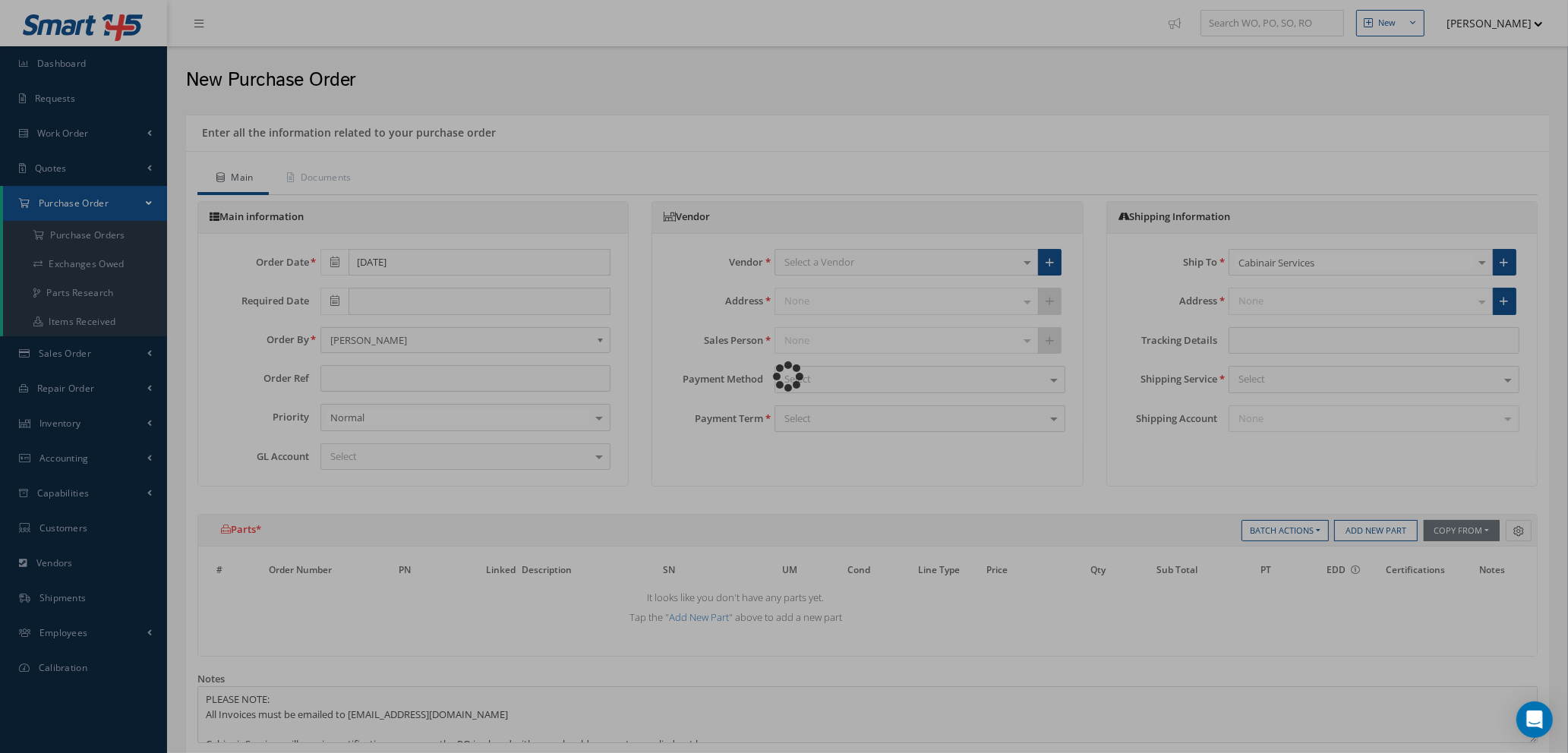
type input "WO 100021704 SPARES"
type input "$0"
select select "1"
select select "5"
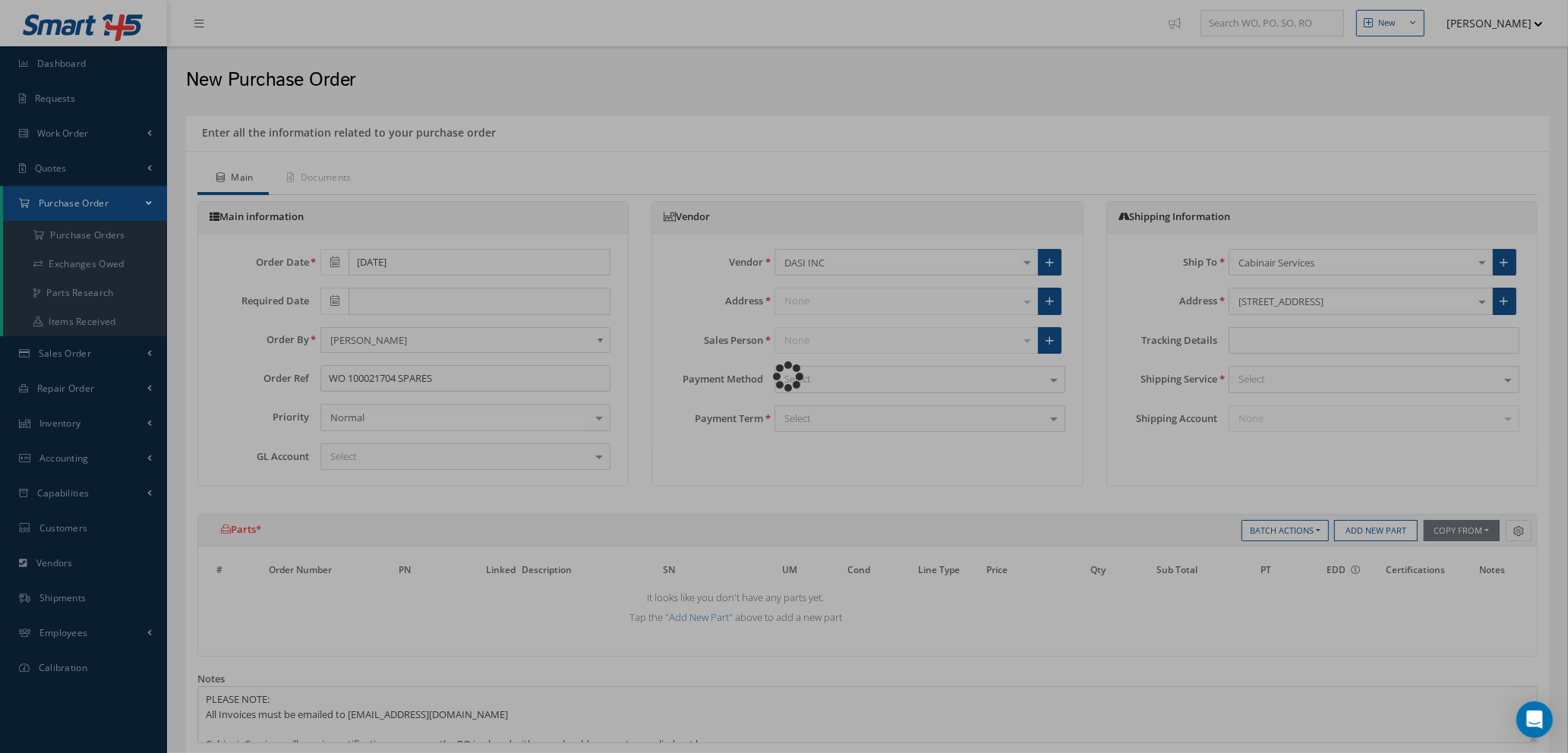
select select "7"
select select "1"
select select "5"
select select "7"
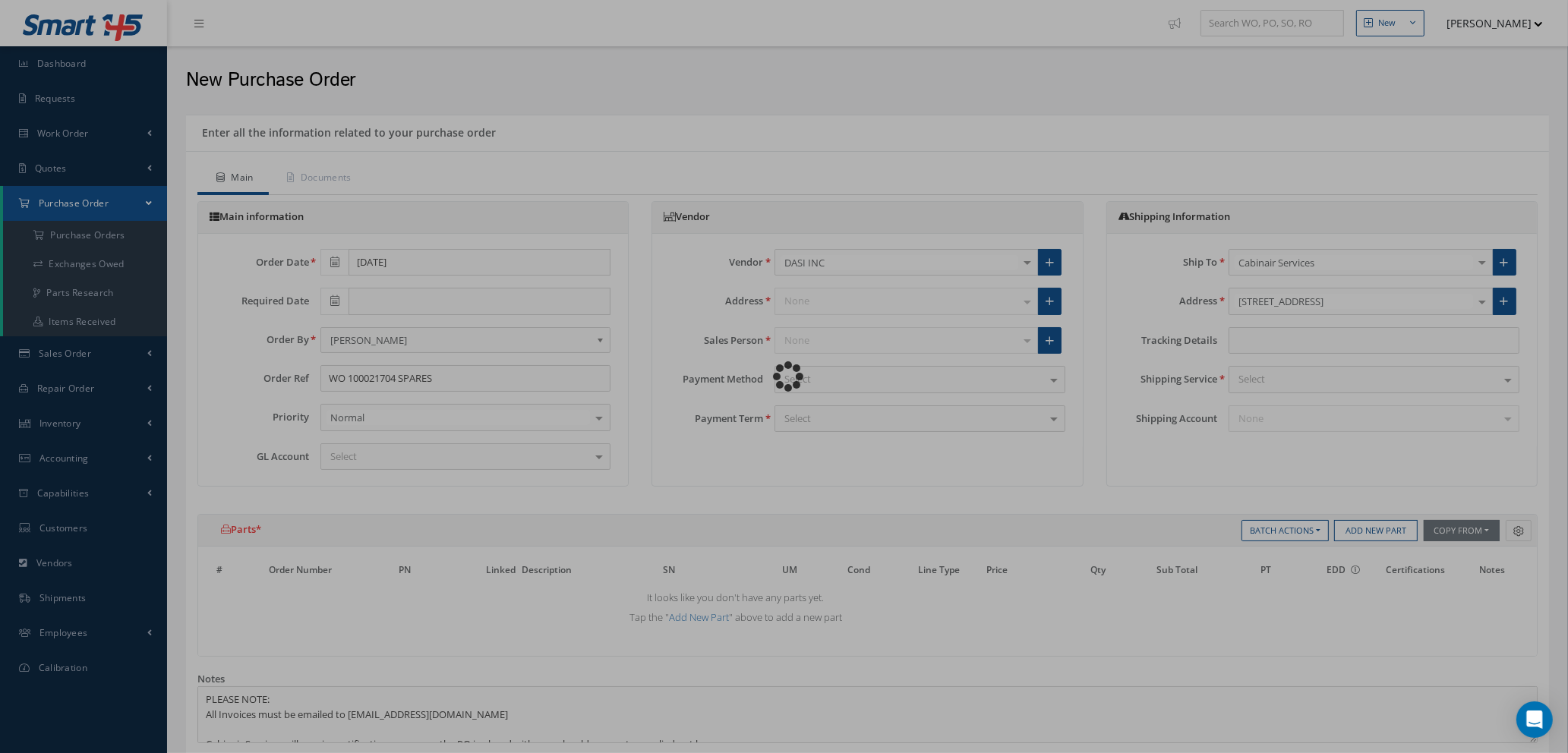
select select "1"
select select "5"
select select "7"
select select "1"
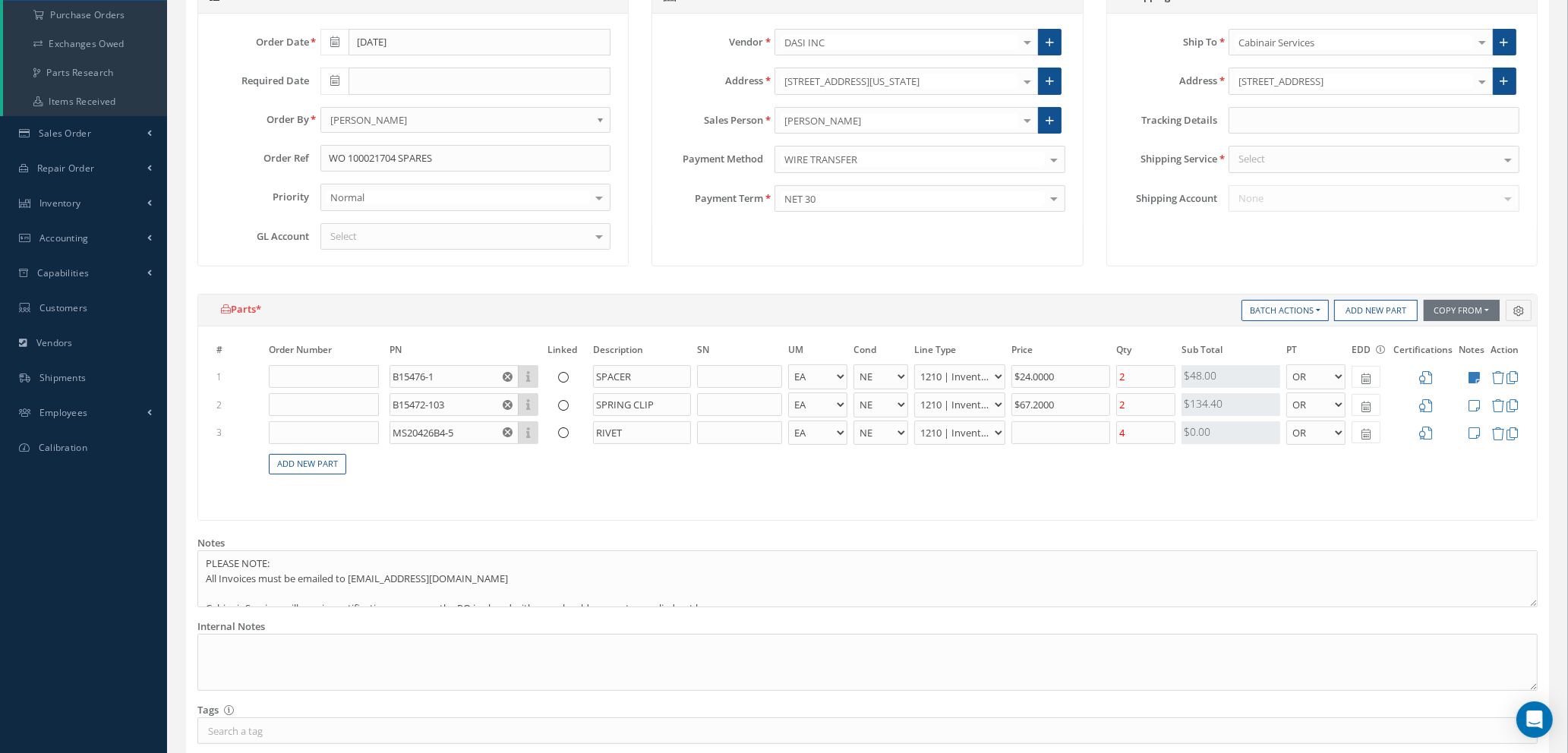
scroll to position [228, 0]
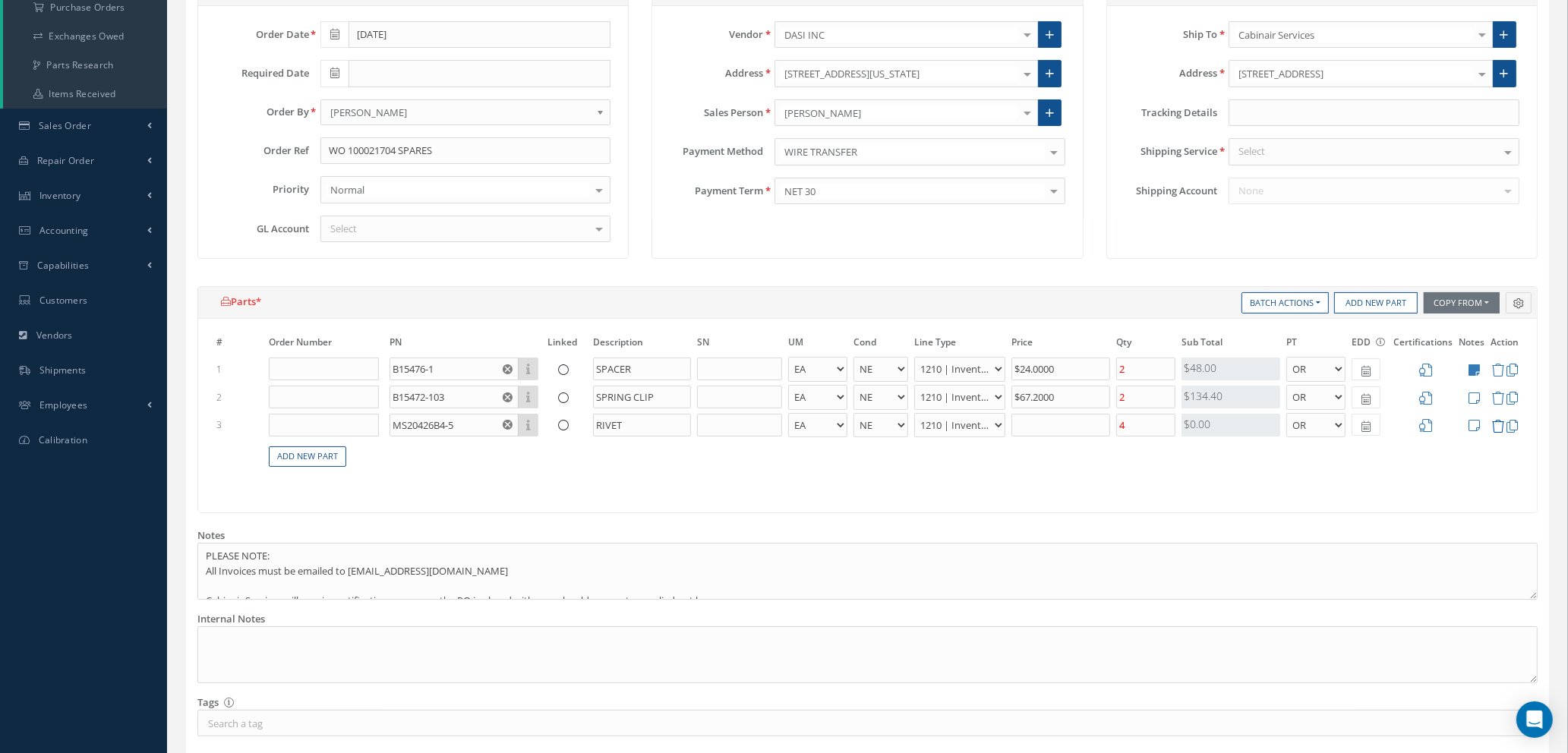
click at [1497, 427] on icon at bounding box center [1497, 426] width 13 height 13
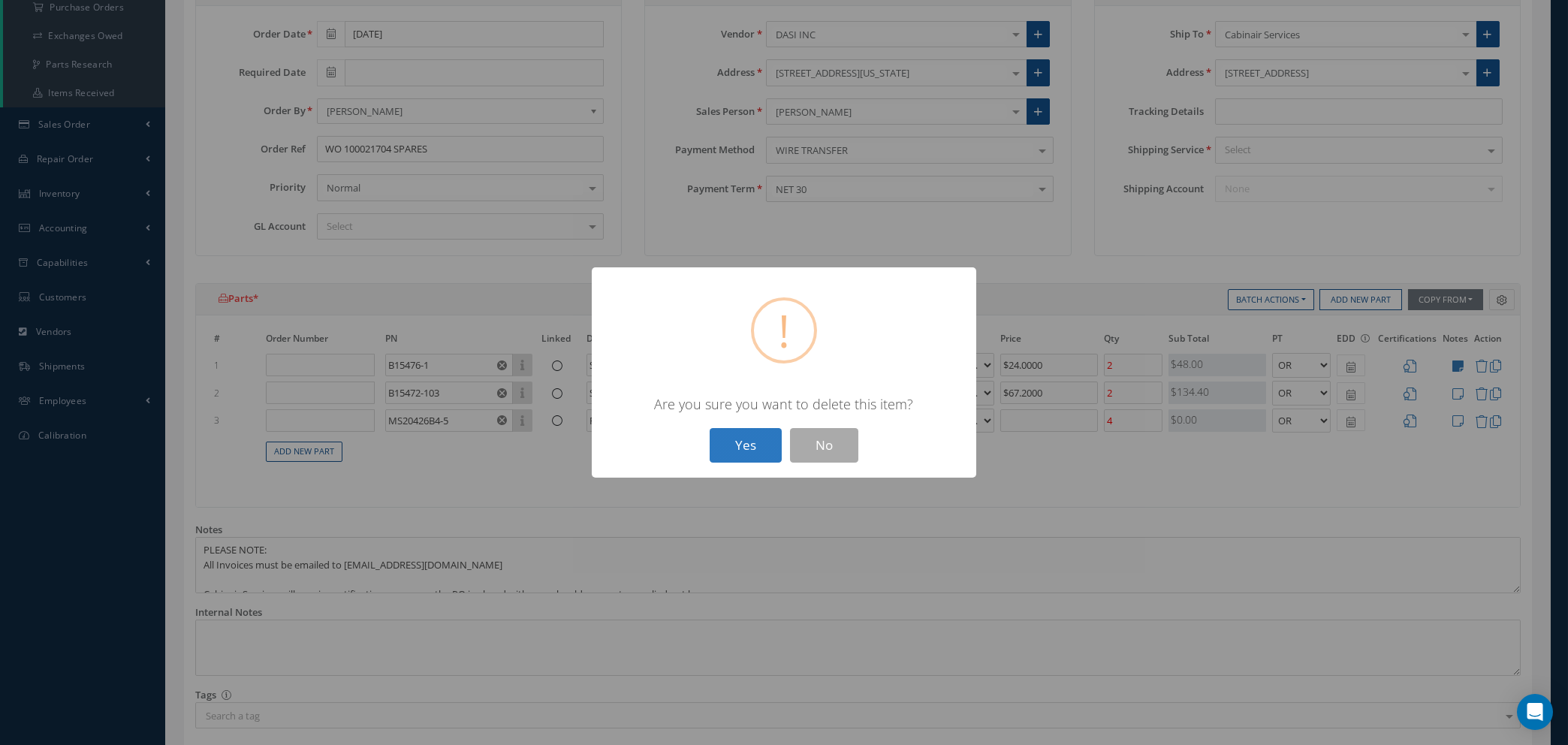
click at [751, 441] on button "Yes" at bounding box center [745, 445] width 72 height 35
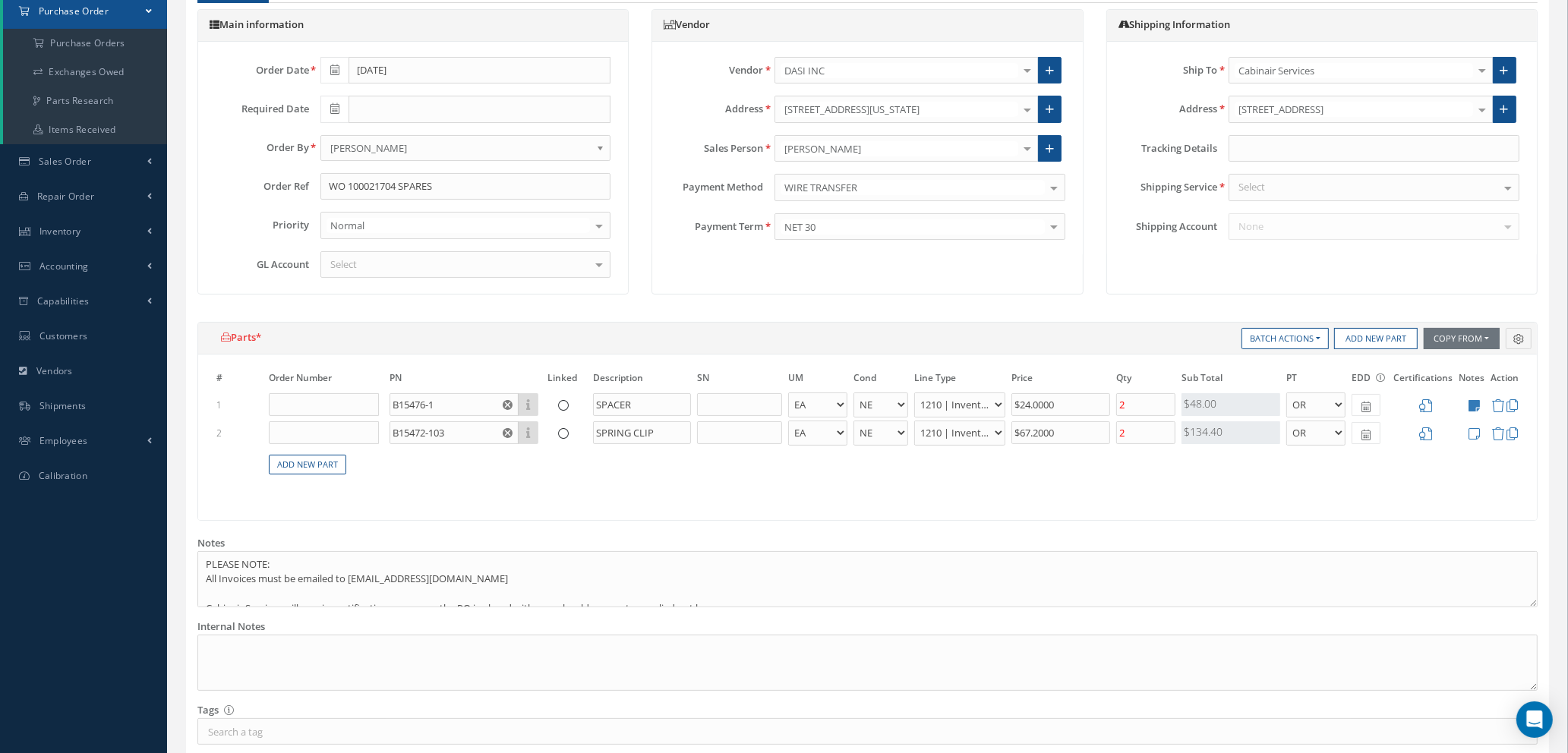
scroll to position [157, 0]
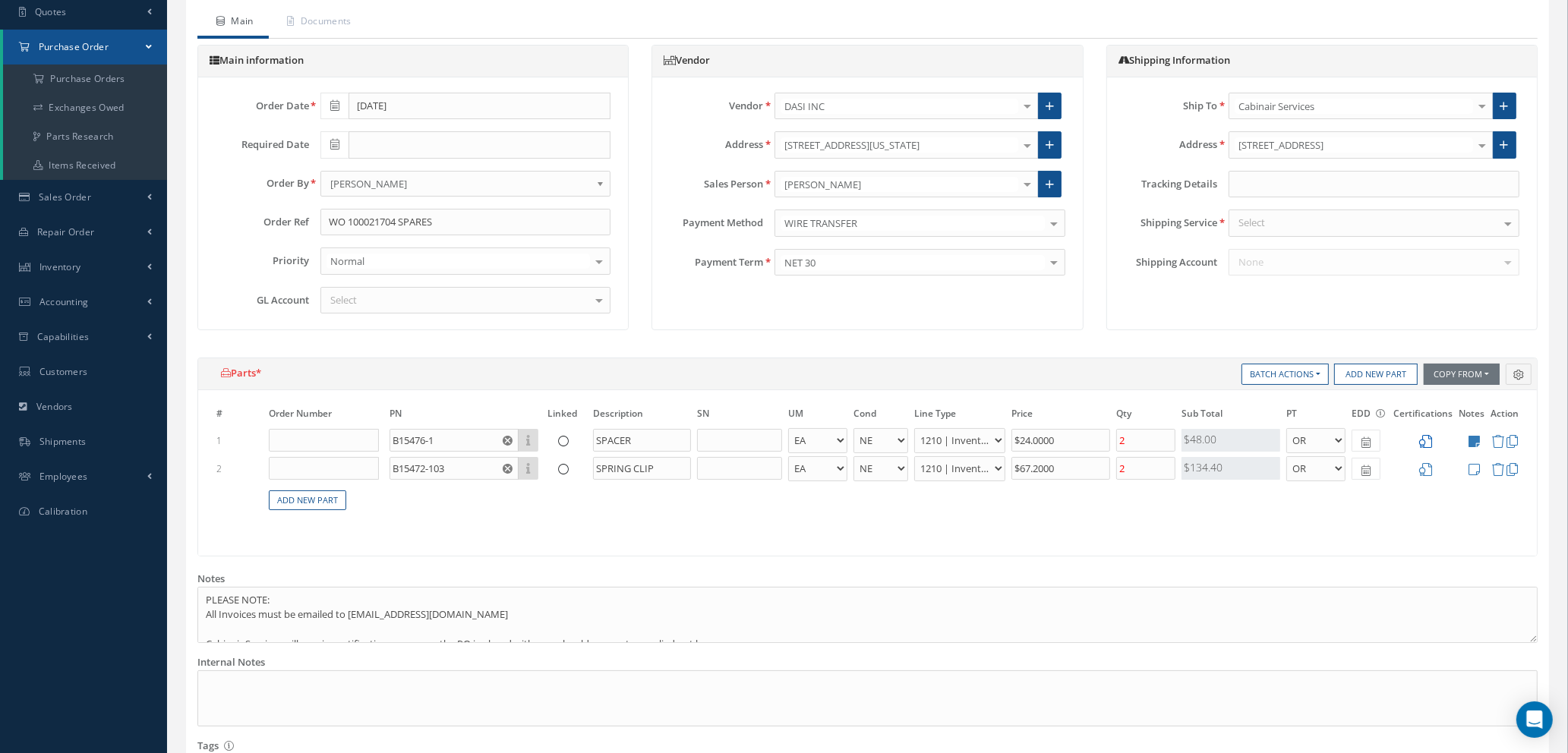
click at [1430, 436] on icon at bounding box center [1425, 441] width 13 height 13
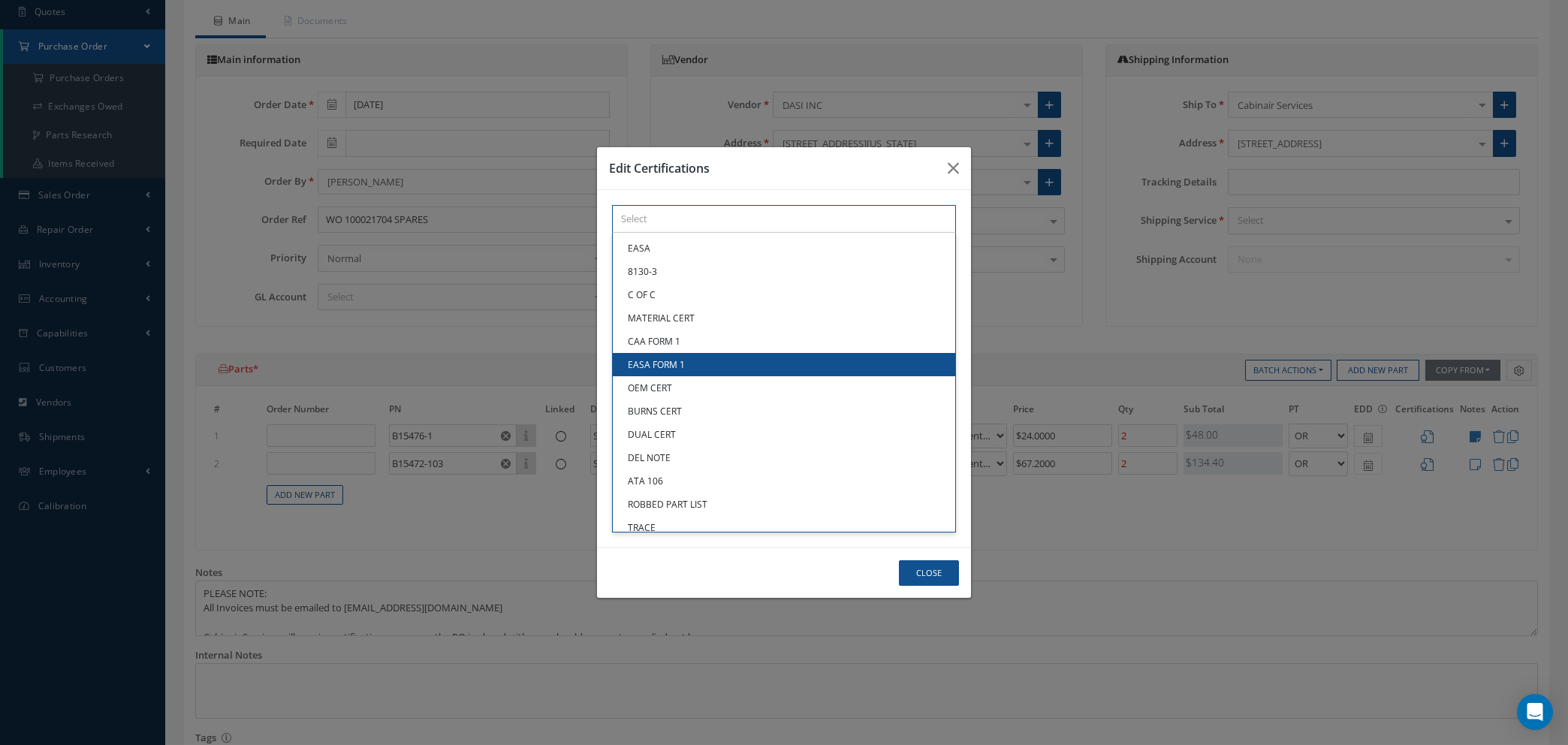
click at [695, 233] on div "× Loading... EASA 8130-3 C OF C MATERIAL CERT CAA FORM 1 EASA FORM 1 OEM CERT B…" at bounding box center [784, 219] width 344 height 27
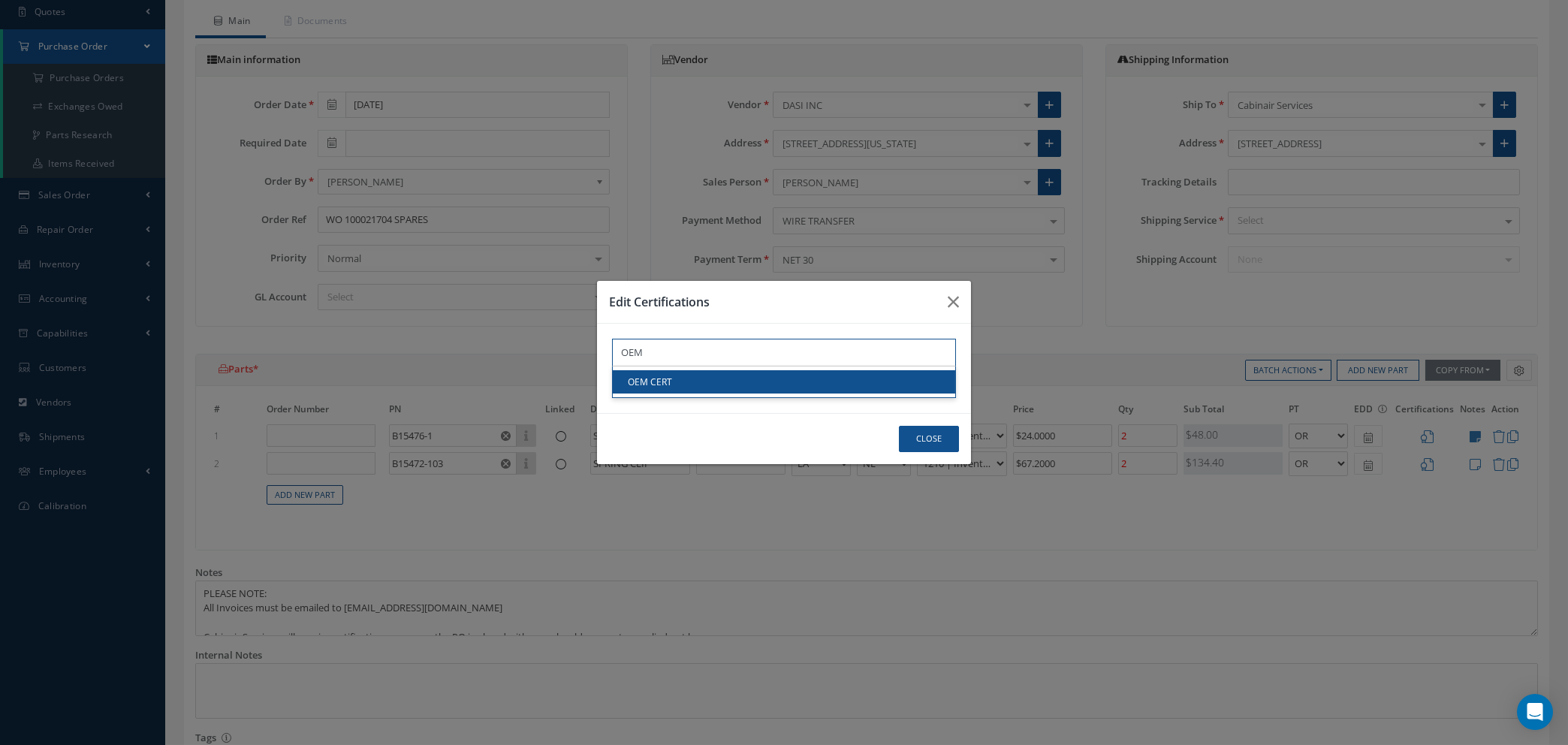
type input "OEM"
click at [695, 384] on link "OEM CERT" at bounding box center [784, 382] width 342 height 23
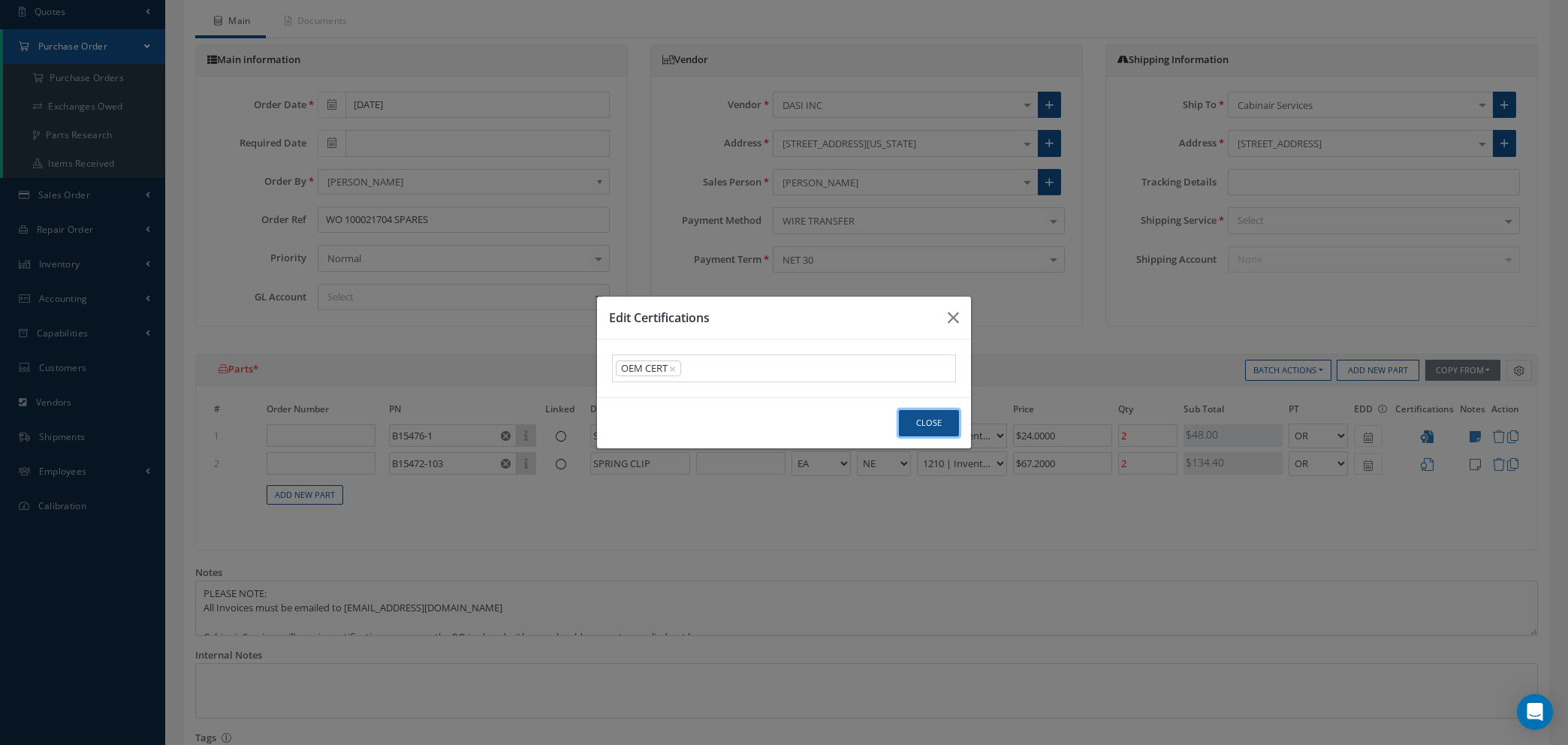
click at [935, 413] on button "Close" at bounding box center [929, 423] width 60 height 27
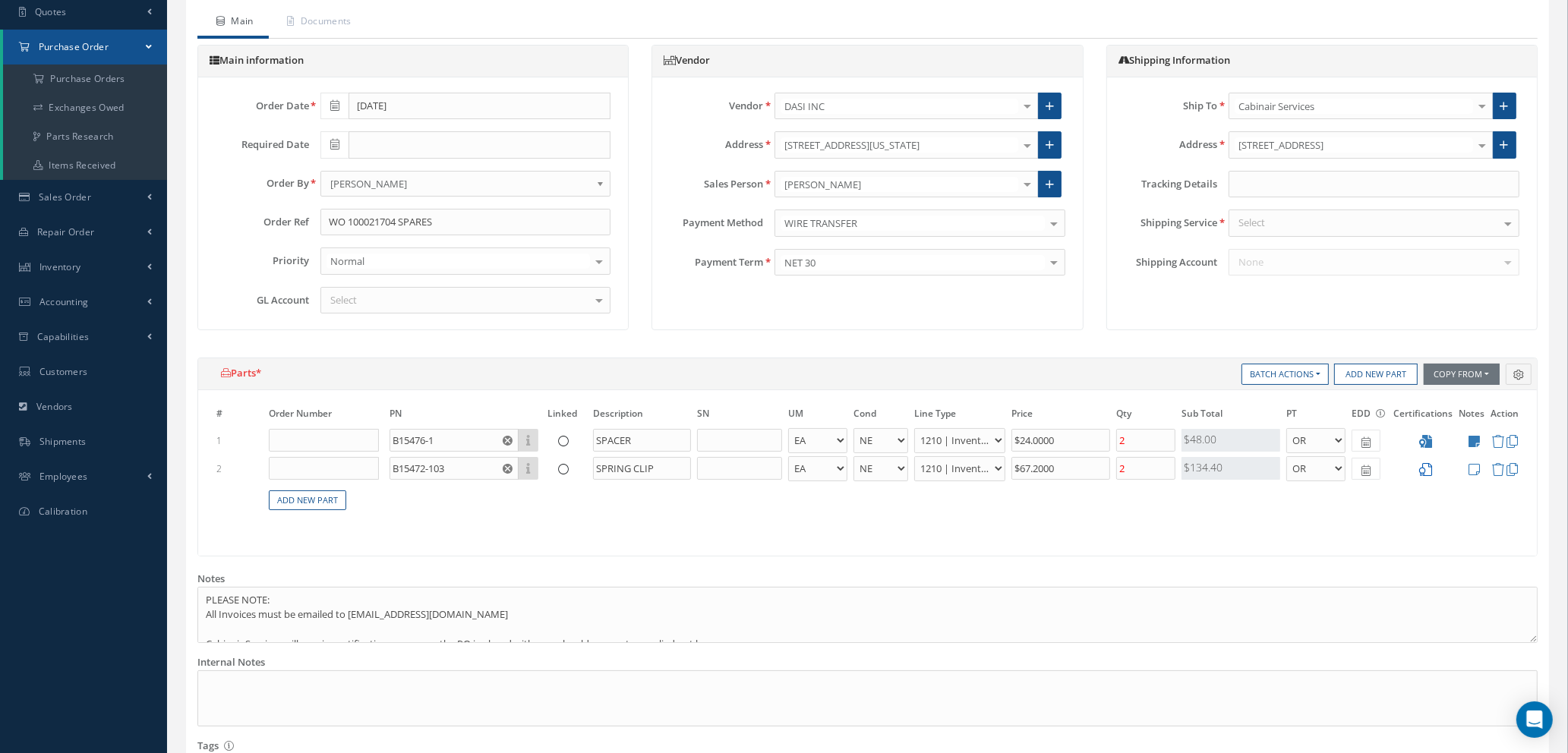
click at [1429, 468] on icon at bounding box center [1425, 469] width 13 height 13
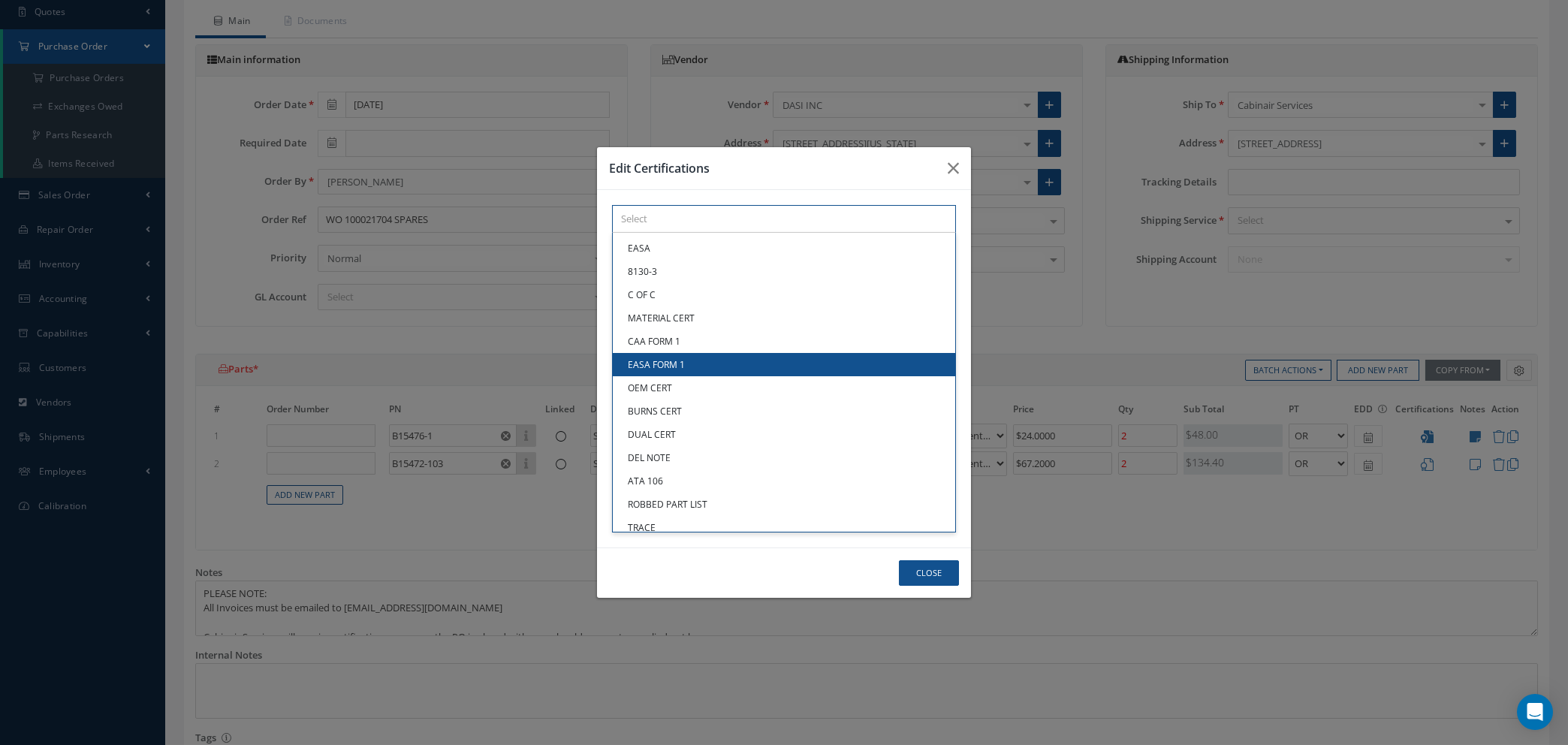
click at [757, 233] on div "× Loading... EASA 8130-3 C OF C MATERIAL CERT CAA FORM 1 EASA FORM 1 OEM CERT B…" at bounding box center [784, 219] width 344 height 27
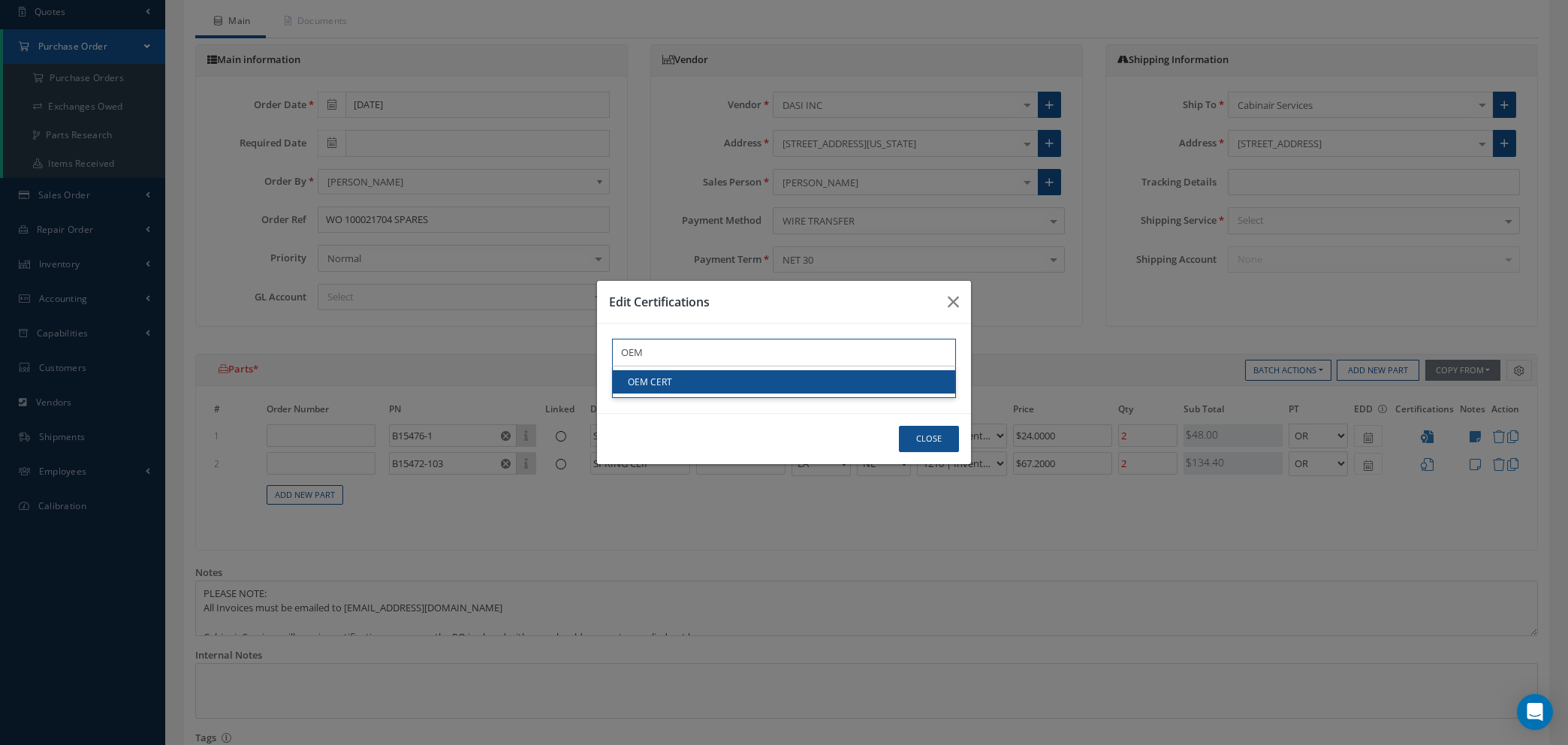
type input "OEM"
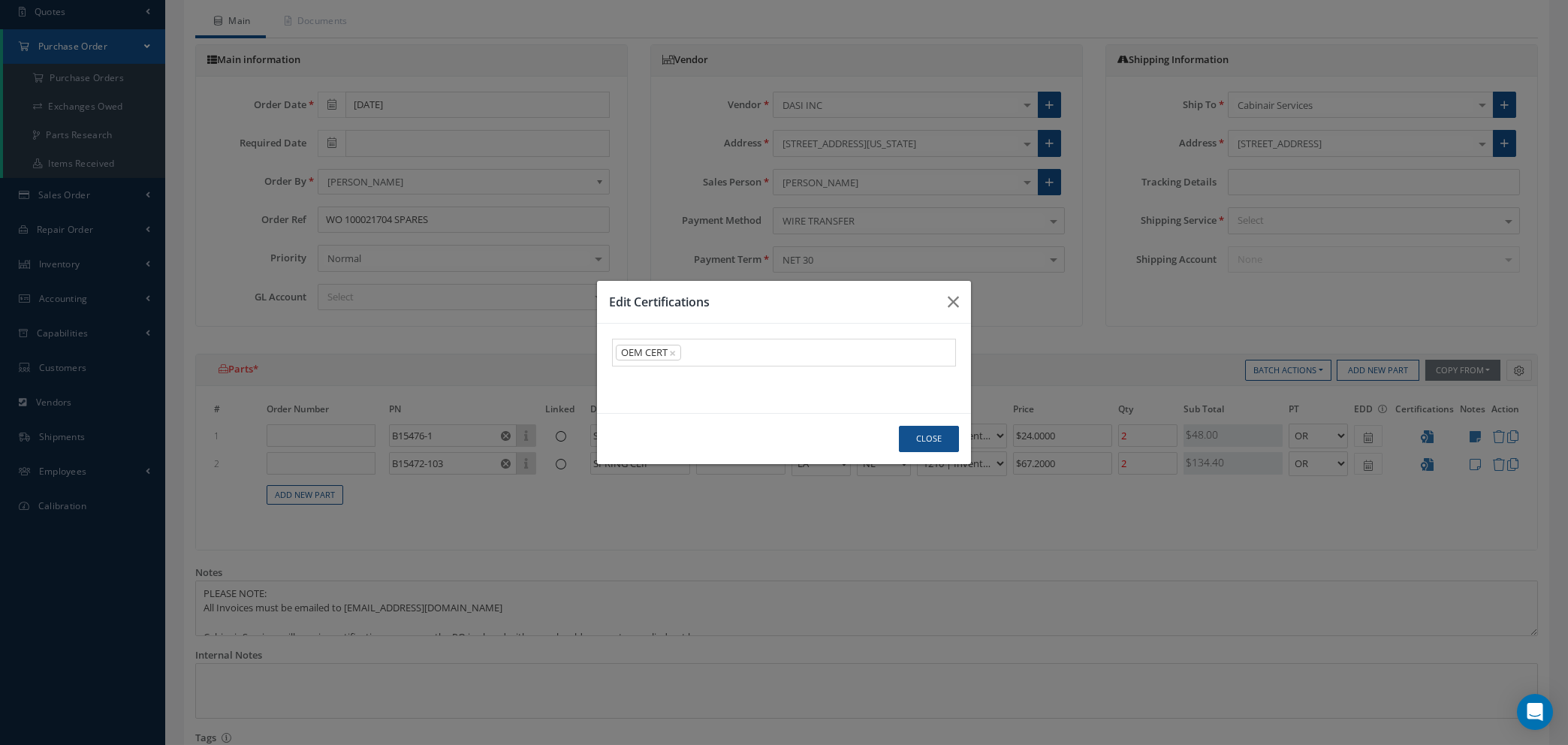
click at [747, 387] on link "OEM CERT" at bounding box center [784, 382] width 342 height 23
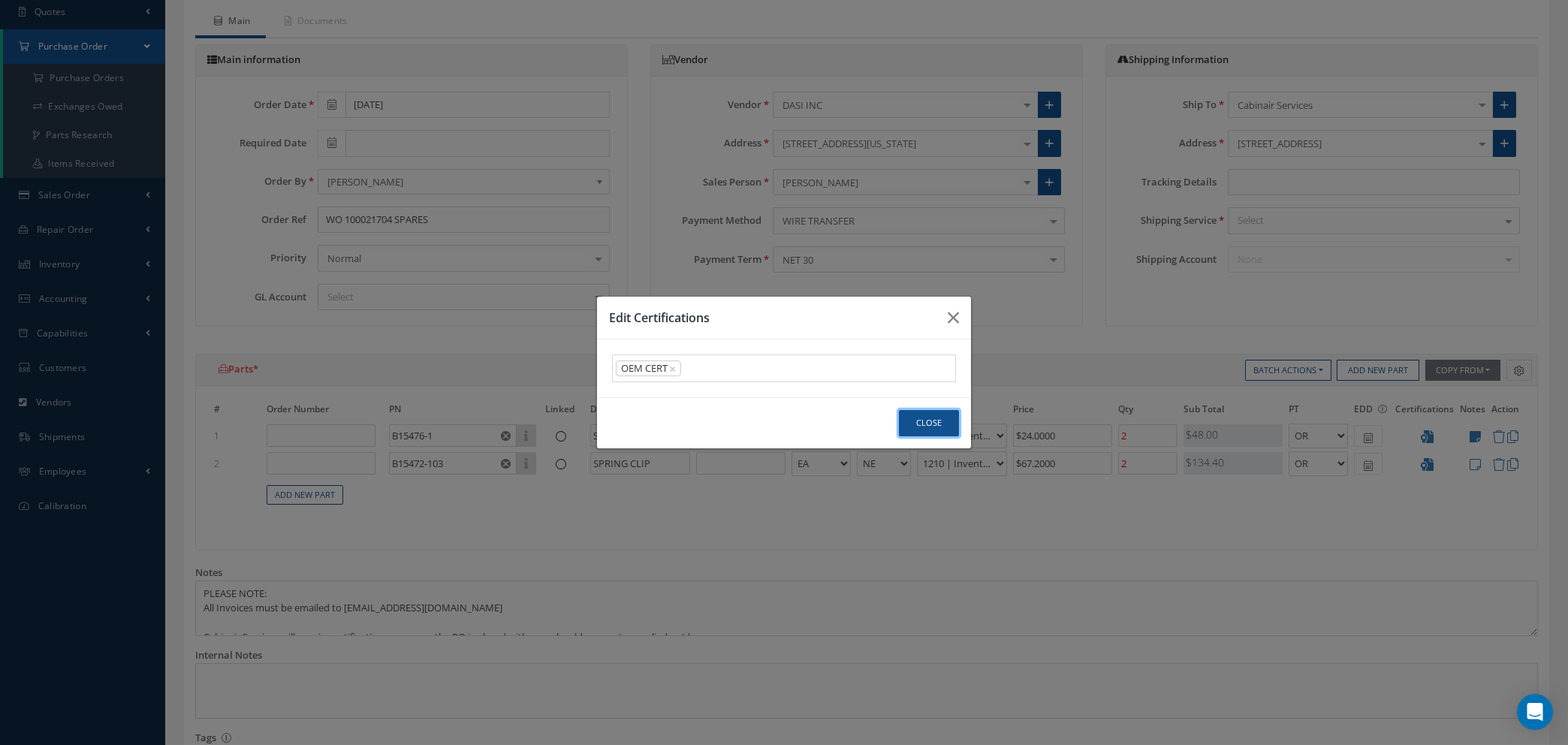
click at [932, 424] on button "Close" at bounding box center [929, 423] width 60 height 27
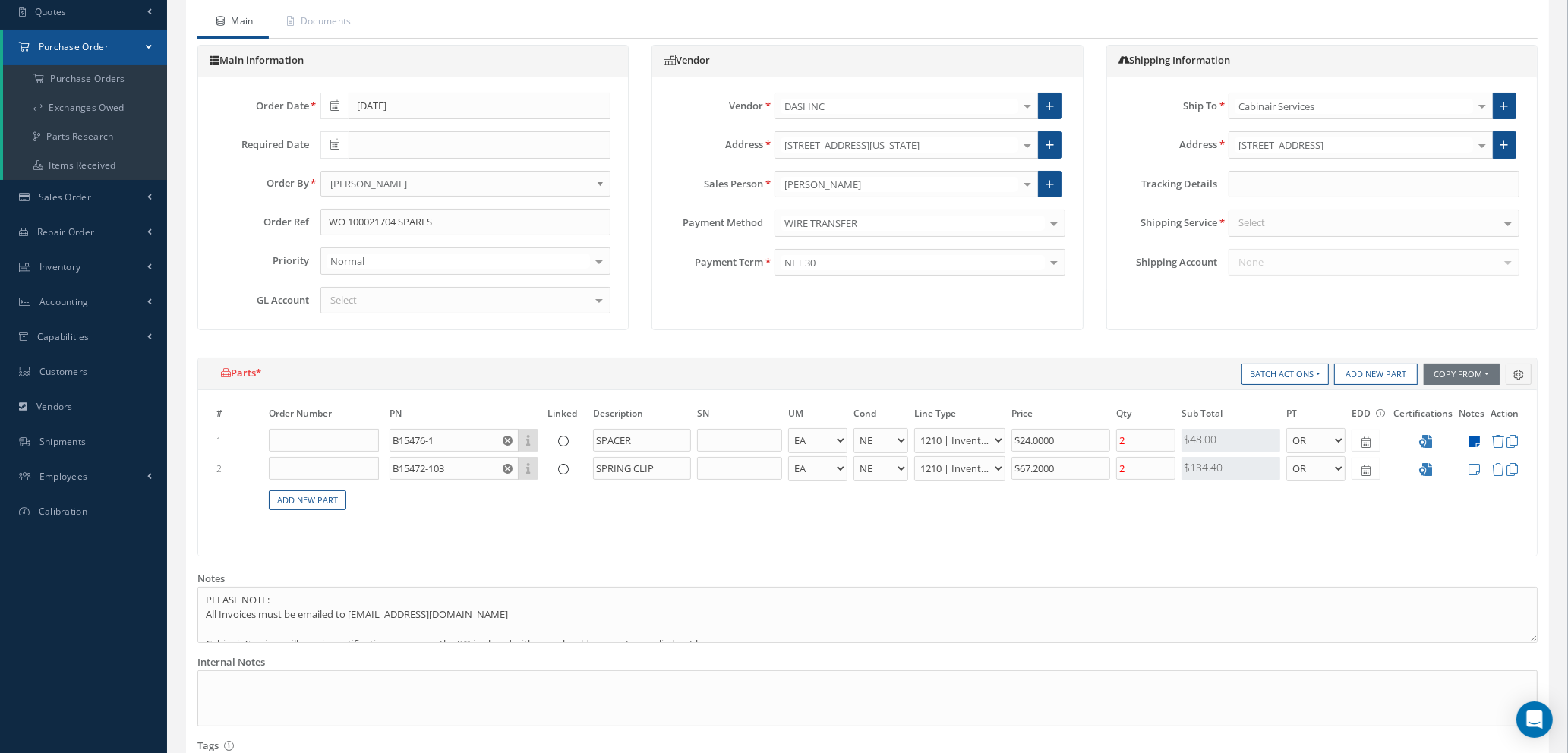
click at [1477, 441] on icon at bounding box center [1474, 441] width 11 height 13
type textarea "MOV = 5PCS"
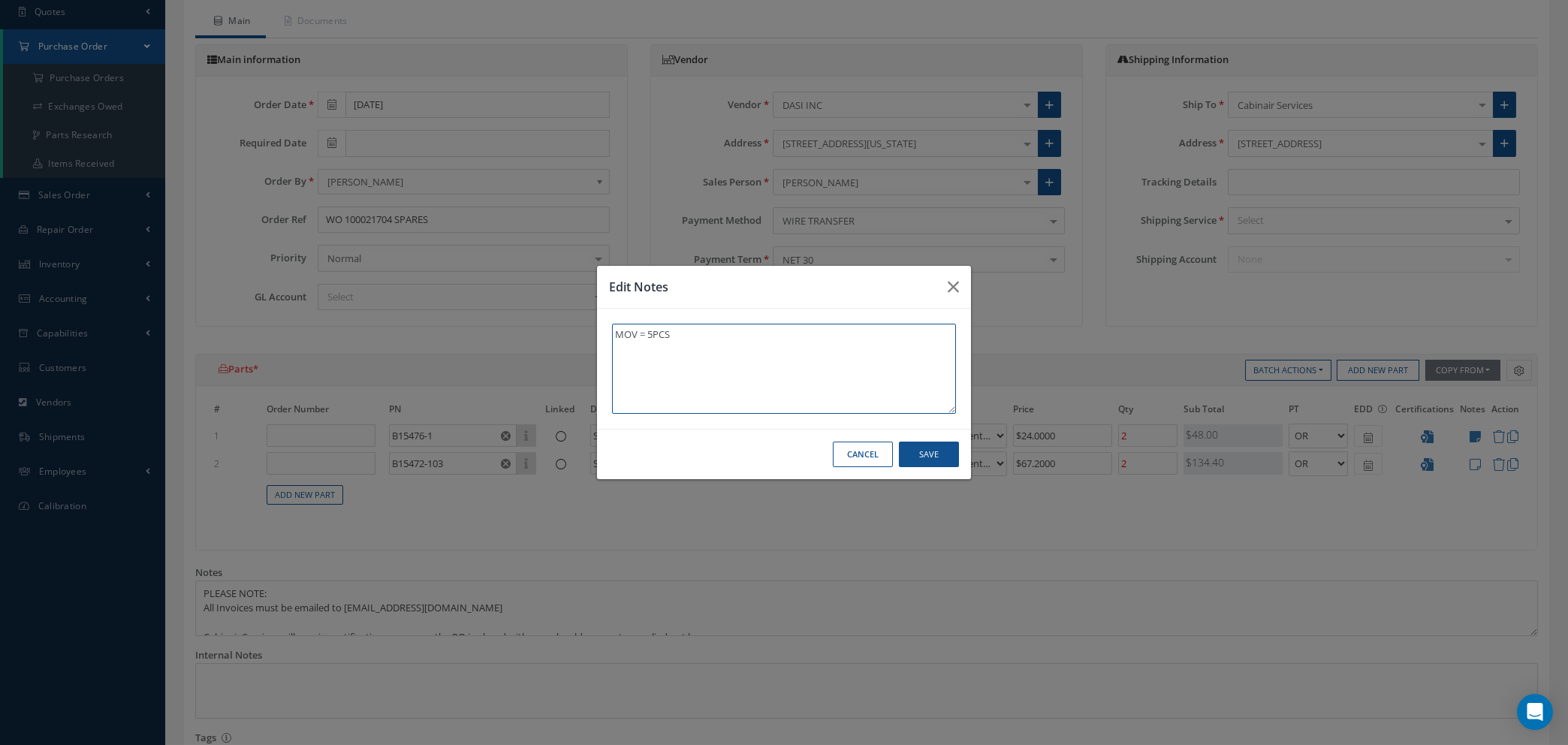
drag, startPoint x: 699, startPoint y: 335, endPoint x: 361, endPoint y: 297, distance: 340.1
click at [361, 297] on div "Edit Notes MOV = 5PCS Cancel Save" at bounding box center [784, 372] width 1568 height 745
click at [922, 460] on button "Save" at bounding box center [929, 455] width 60 height 27
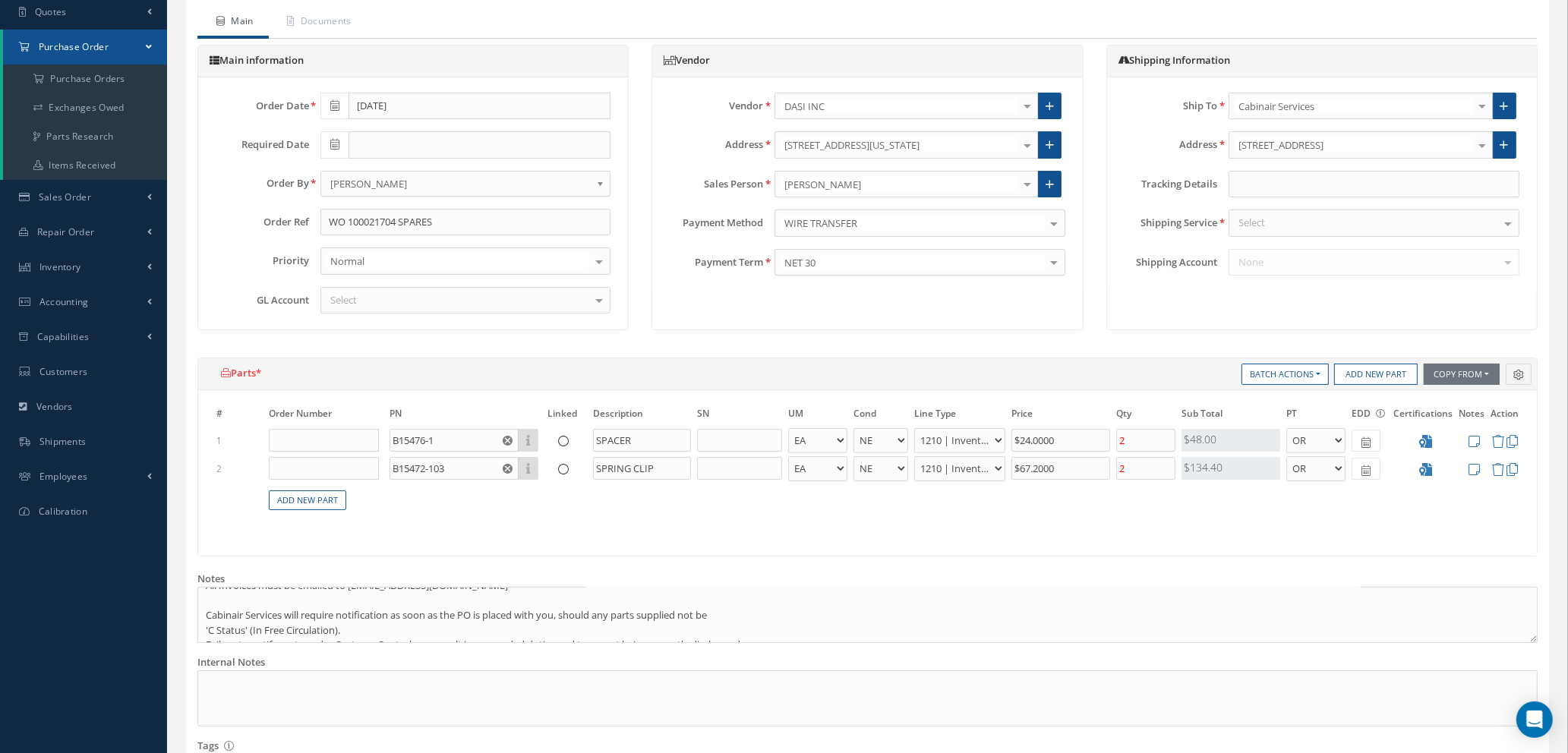
scroll to position [43, 0]
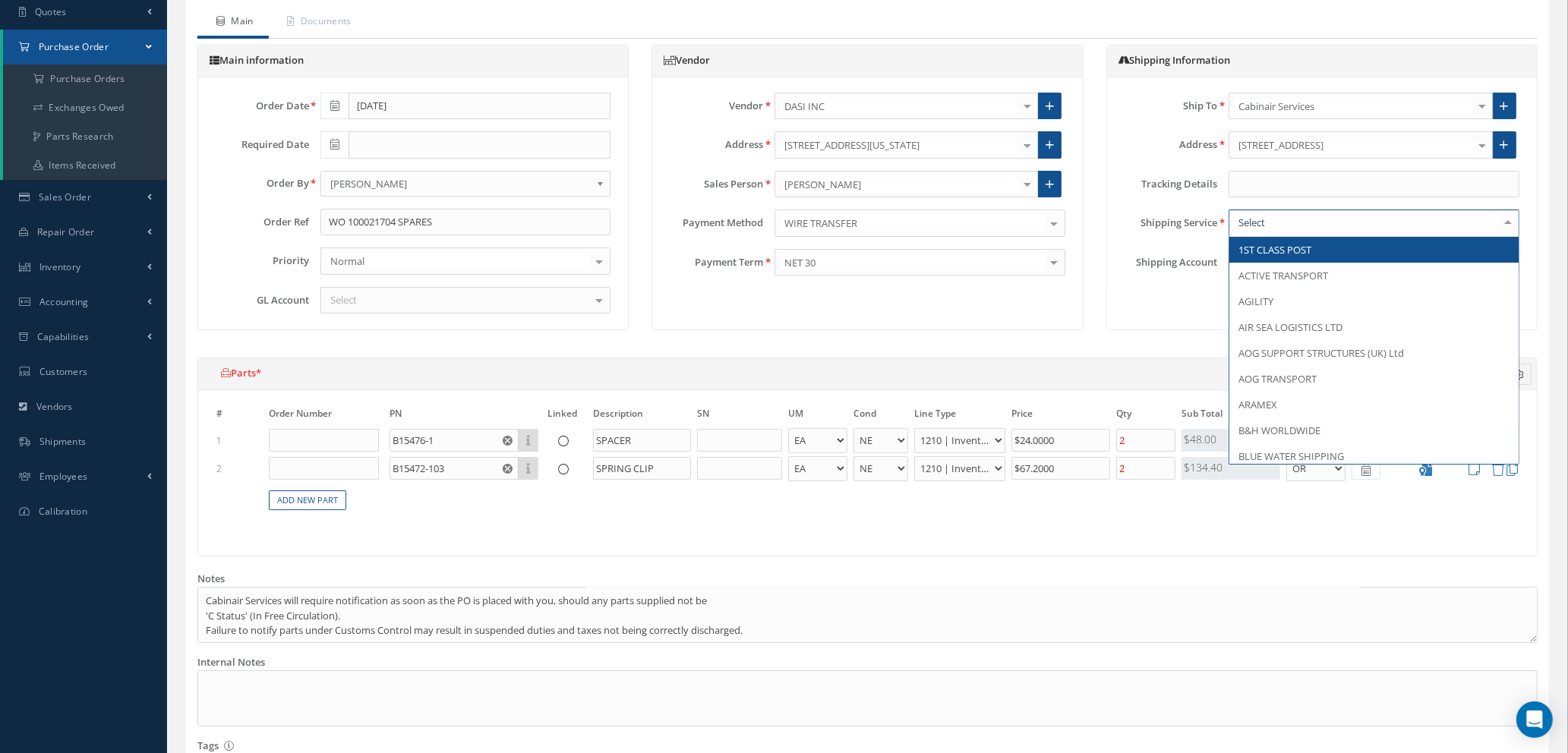
click at [1267, 217] on div at bounding box center [1374, 223] width 291 height 28
type input "FED"
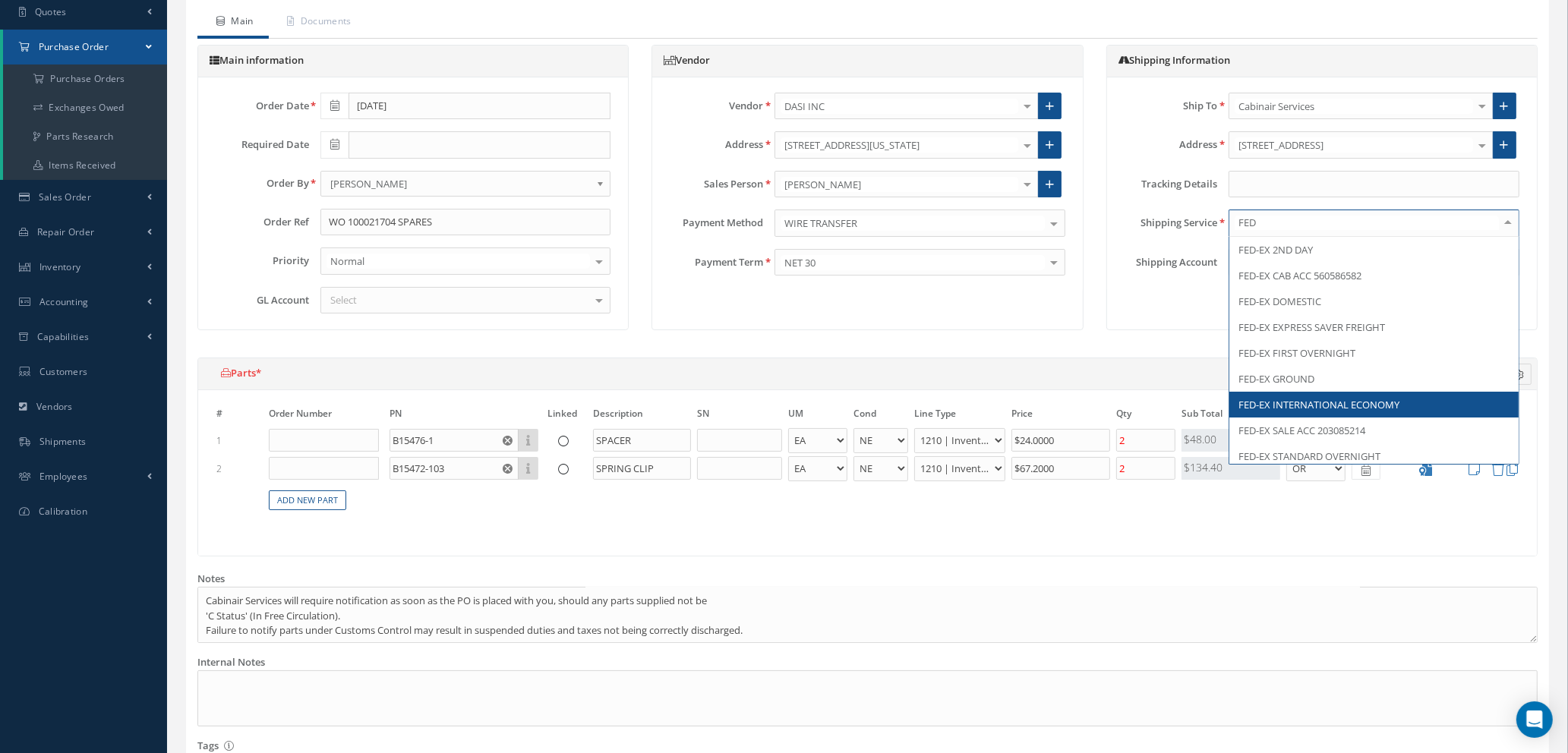
click at [1291, 395] on span "FED-EX INTERNATIONAL ECONOMY" at bounding box center [1374, 405] width 289 height 26
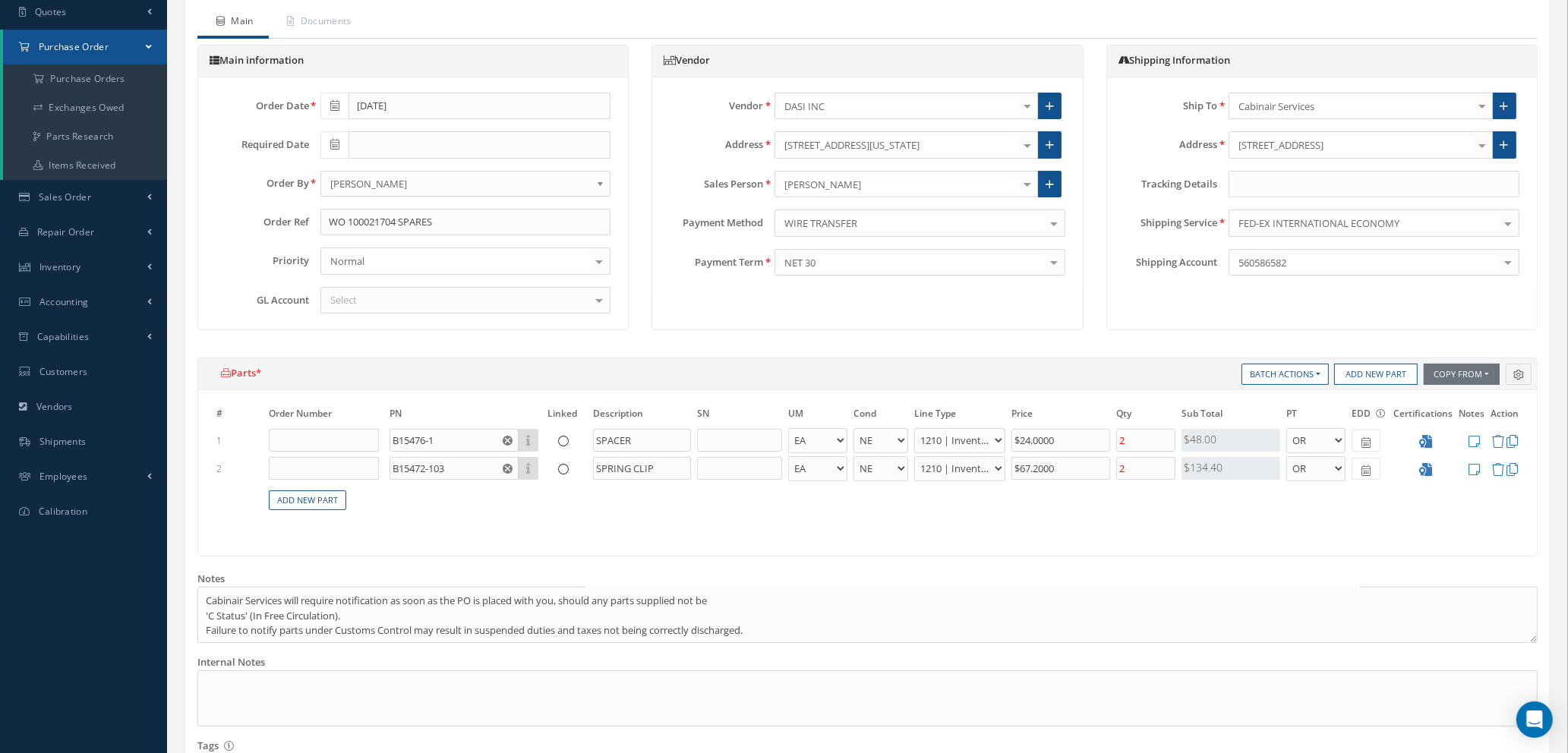
click at [400, 303] on div "Select" at bounding box center [466, 301] width 291 height 28
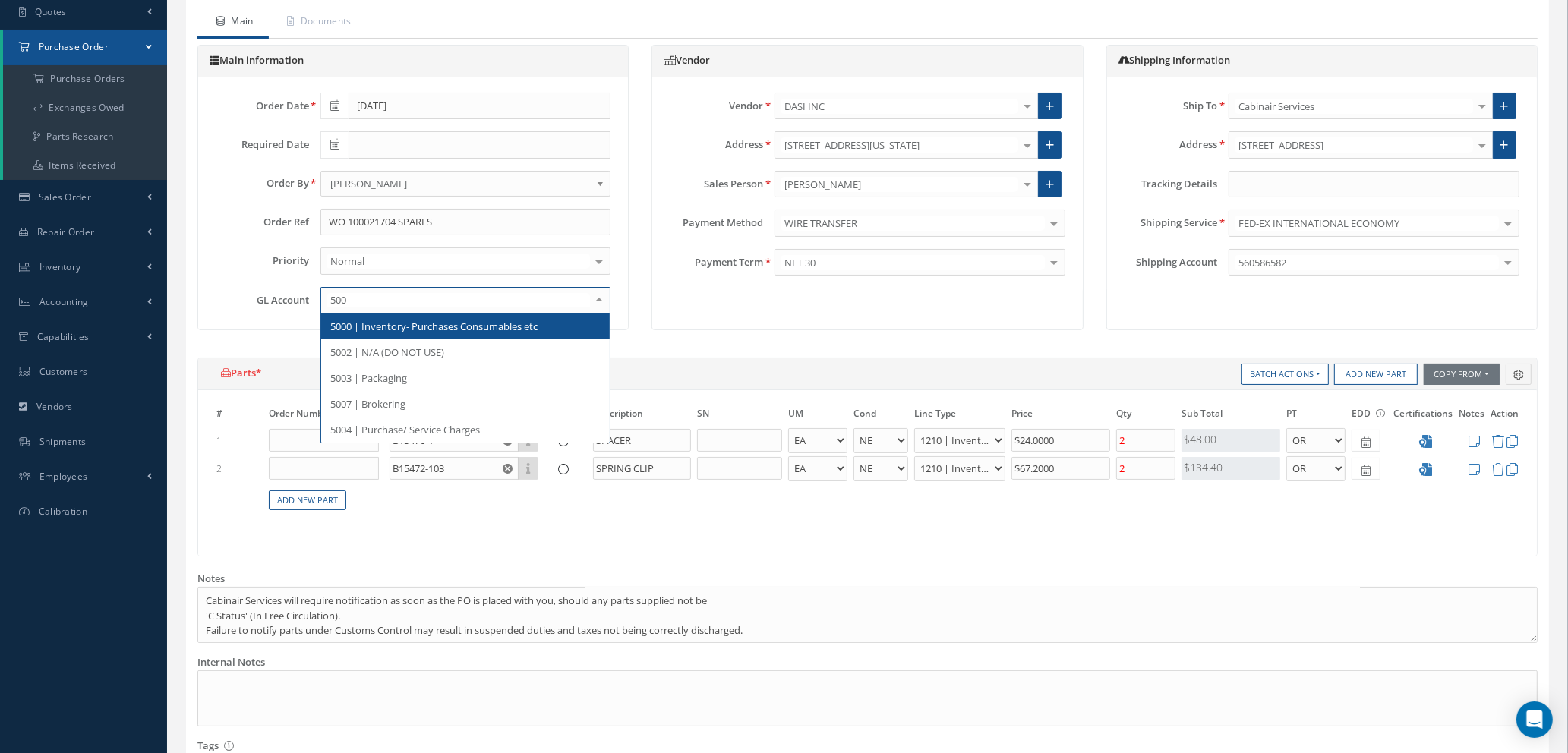
type input "5000"
click at [408, 329] on span "5000 | Inventory- Purchases Consumables etc" at bounding box center [434, 326] width 208 height 14
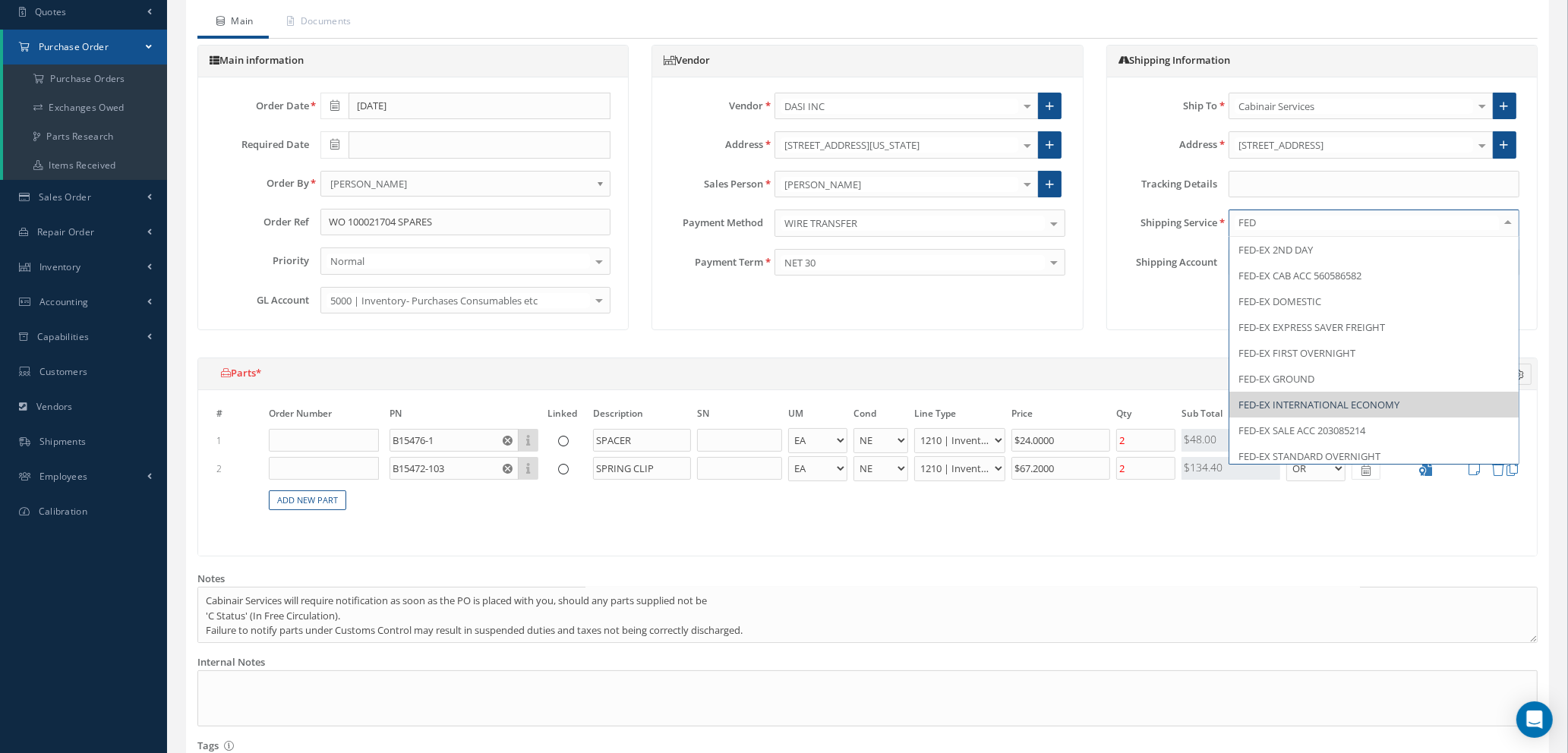
type input "FEDE"
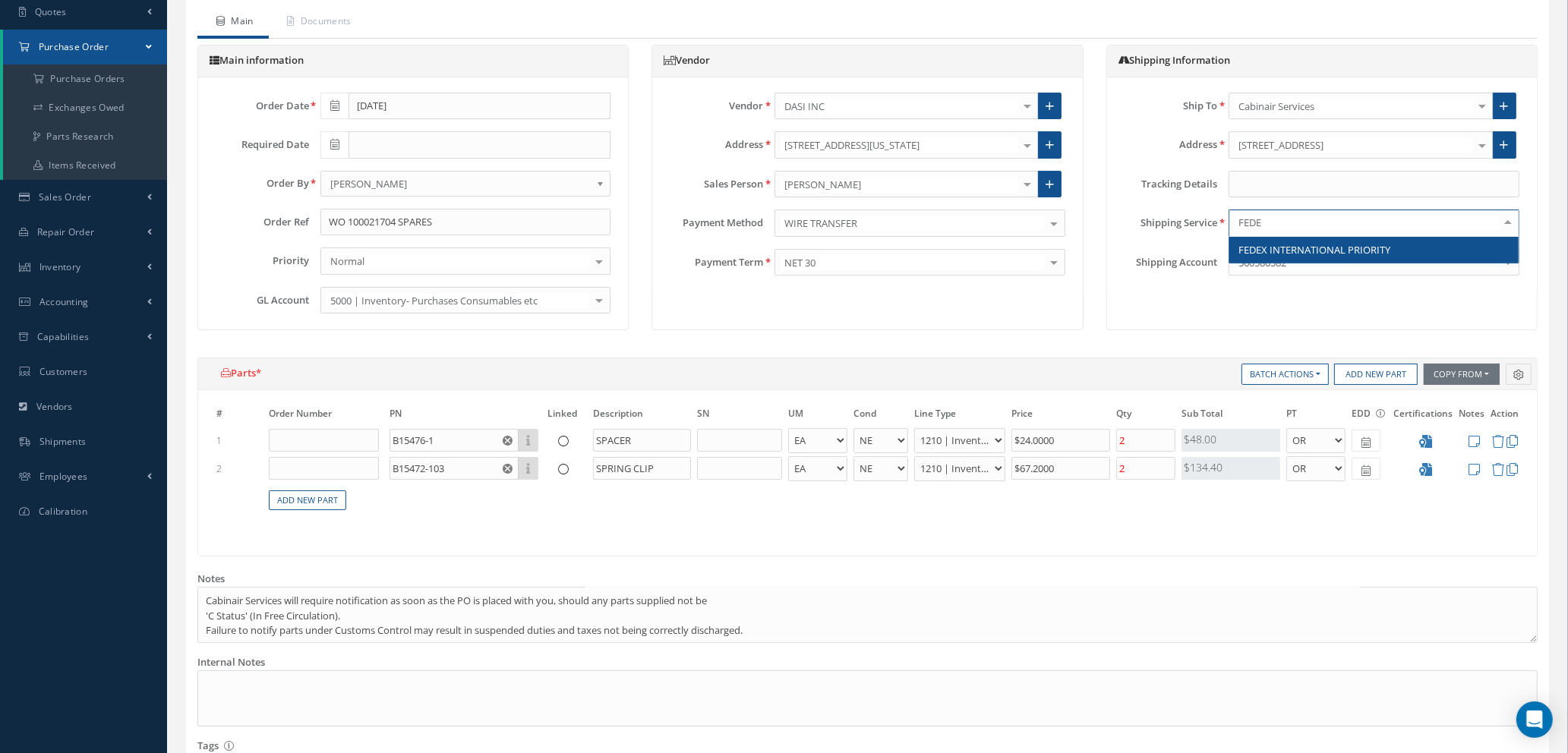
click at [1351, 251] on span "FEDEX INTERNATIONAL PRIORITY" at bounding box center [1314, 250] width 151 height 14
click at [331, 142] on icon at bounding box center [335, 145] width 10 height 10
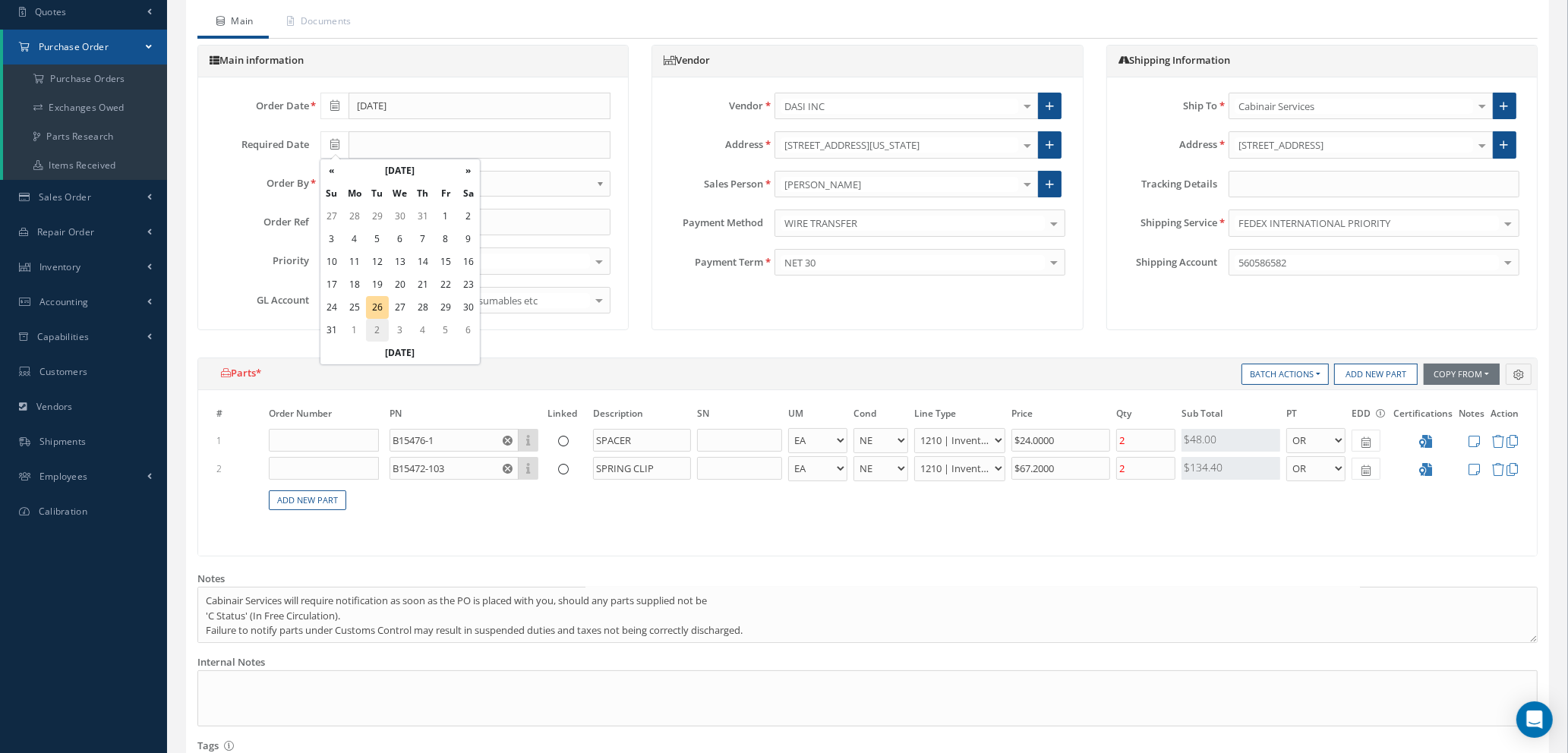
click at [372, 327] on td "2" at bounding box center [377, 331] width 22 height 23
type input "09/02/2025"
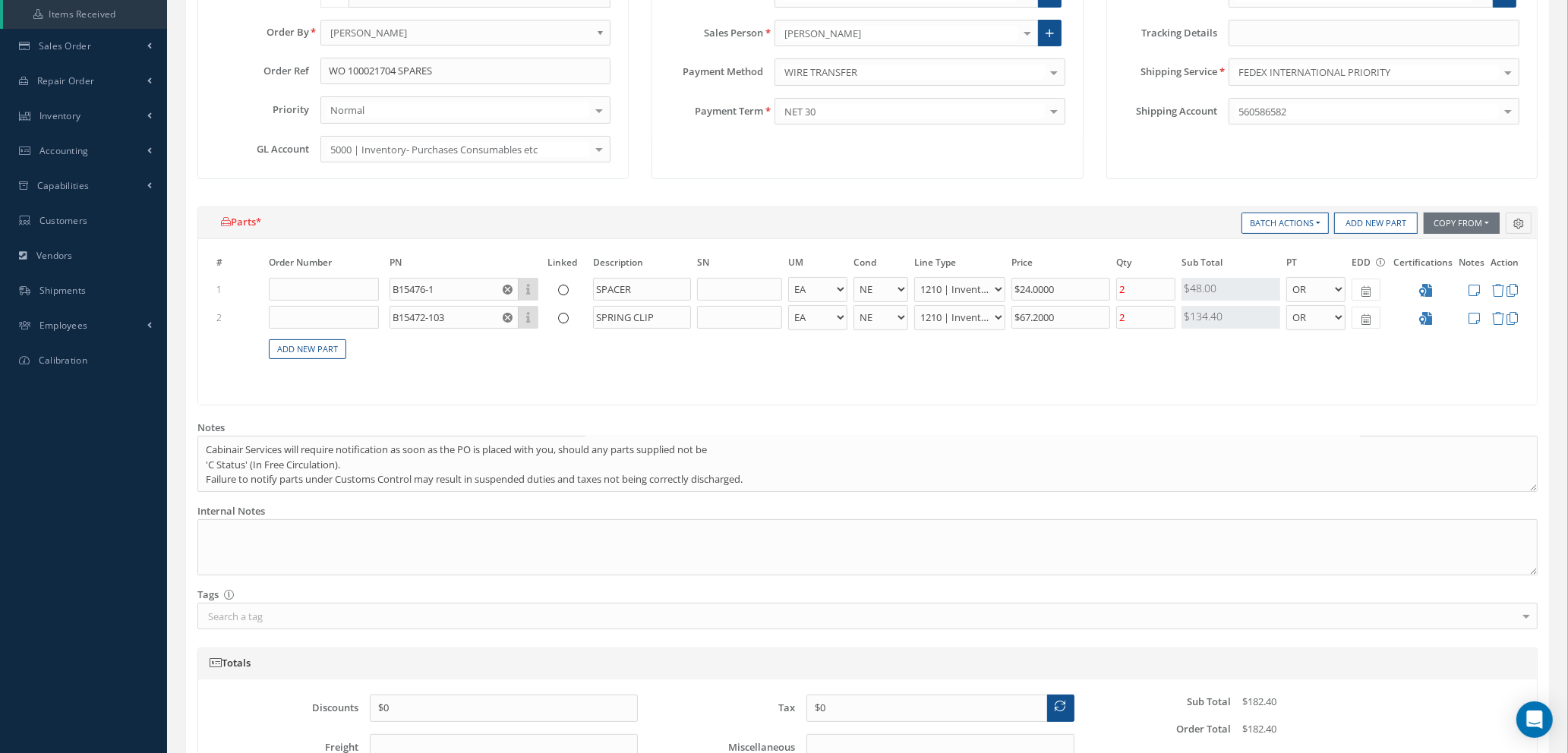
scroll to position [157, 0]
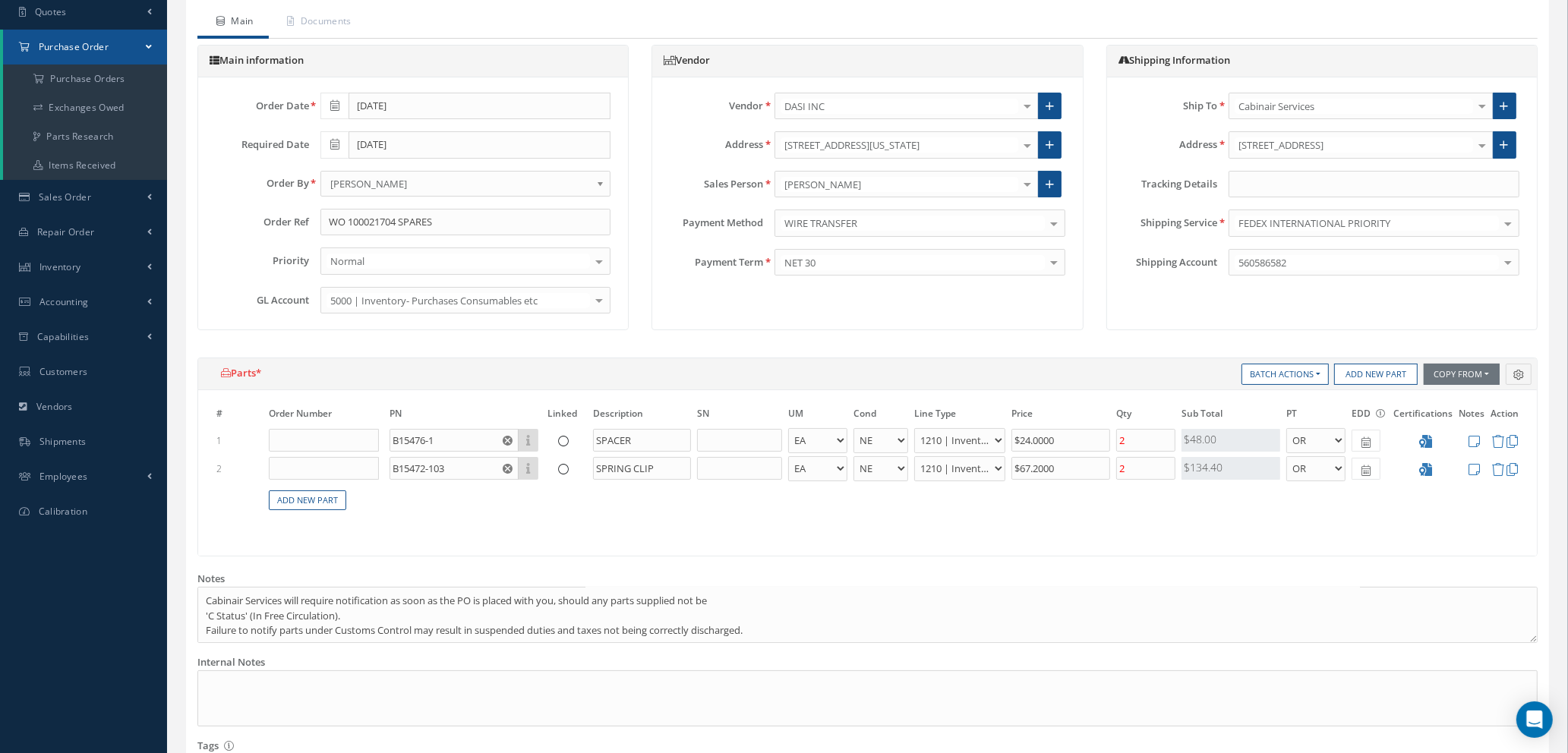
click at [337, 142] on icon at bounding box center [335, 145] width 10 height 10
click at [378, 213] on td "2" at bounding box center [377, 216] width 22 height 23
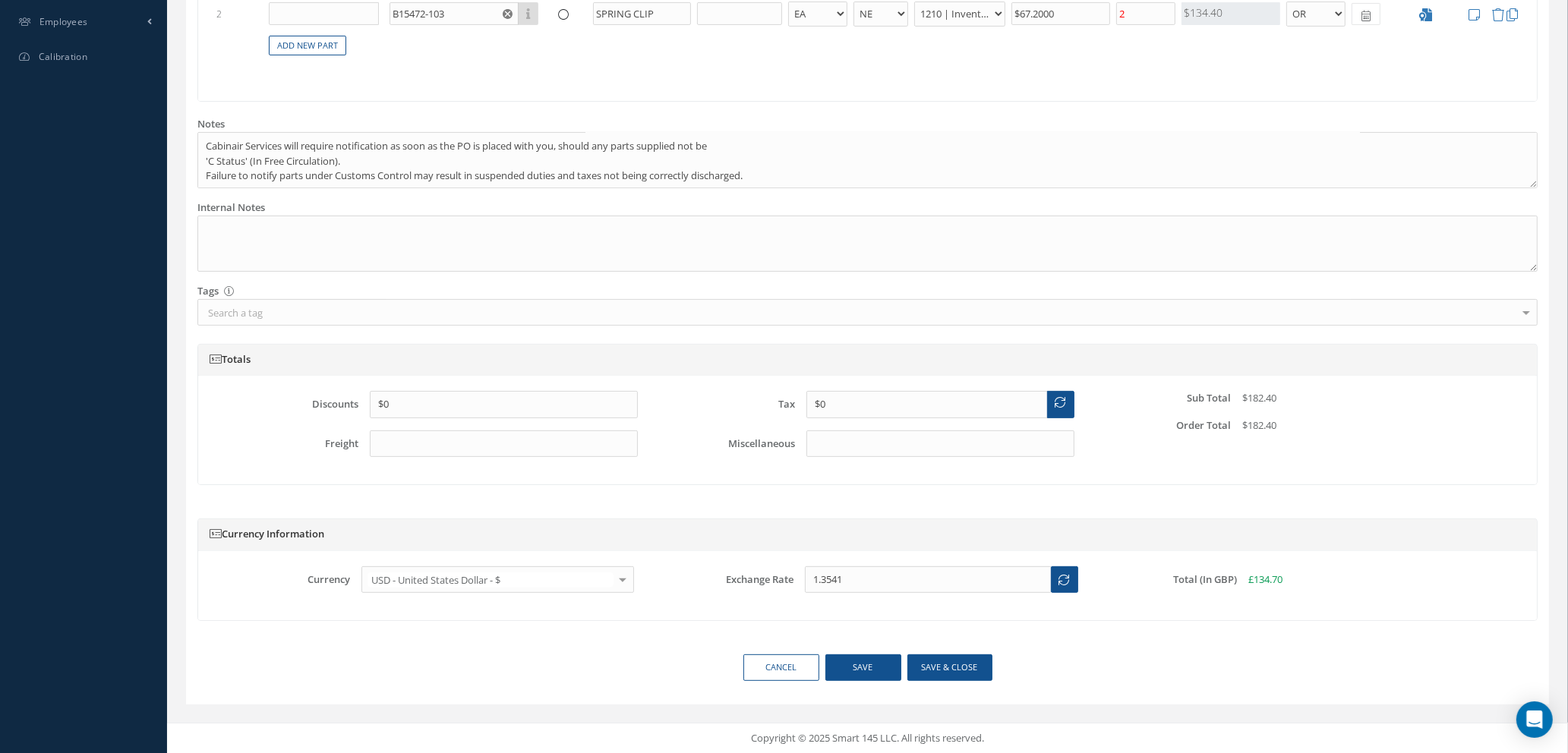
scroll to position [612, 0]
click at [944, 670] on button "Save & close" at bounding box center [950, 666] width 85 height 27
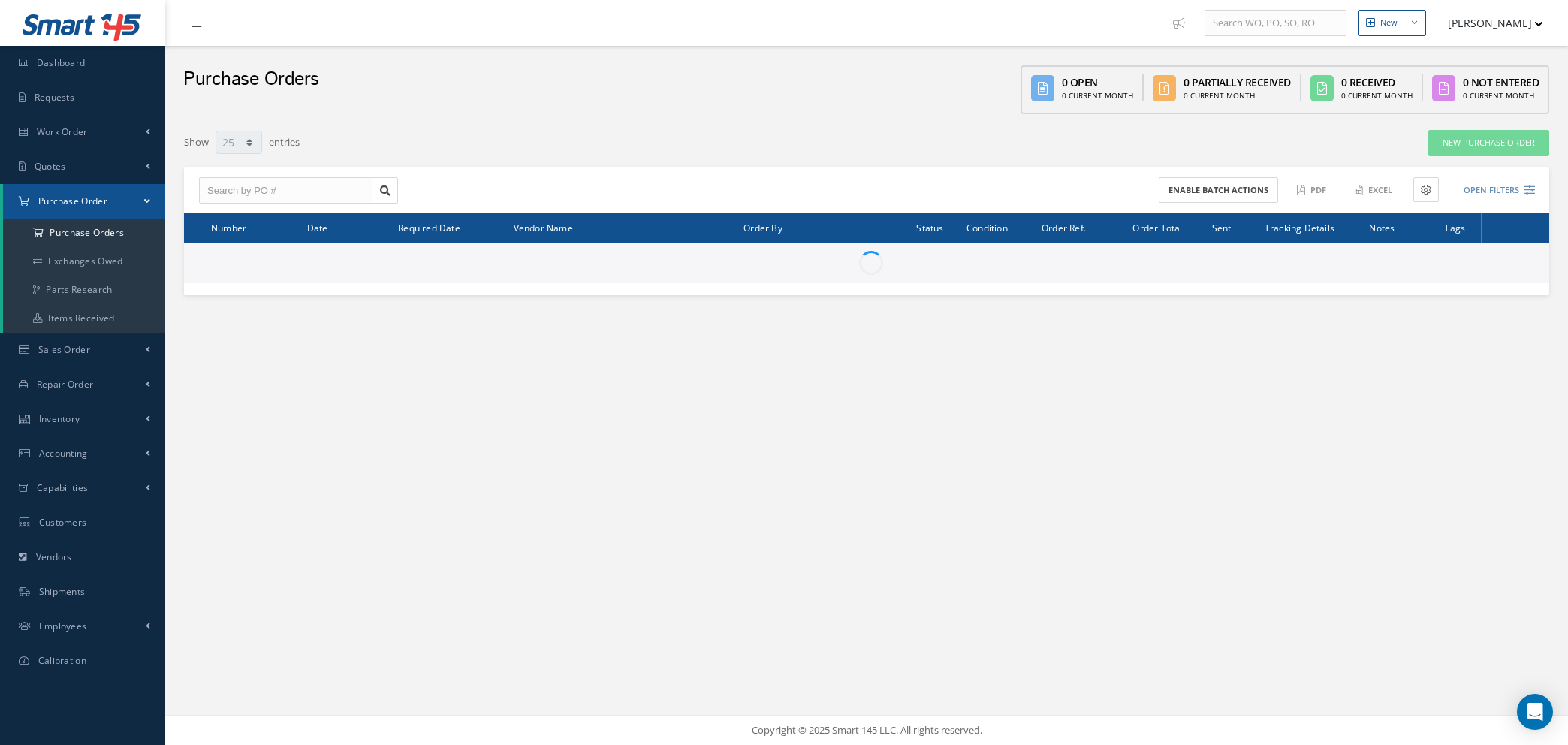
select select "25"
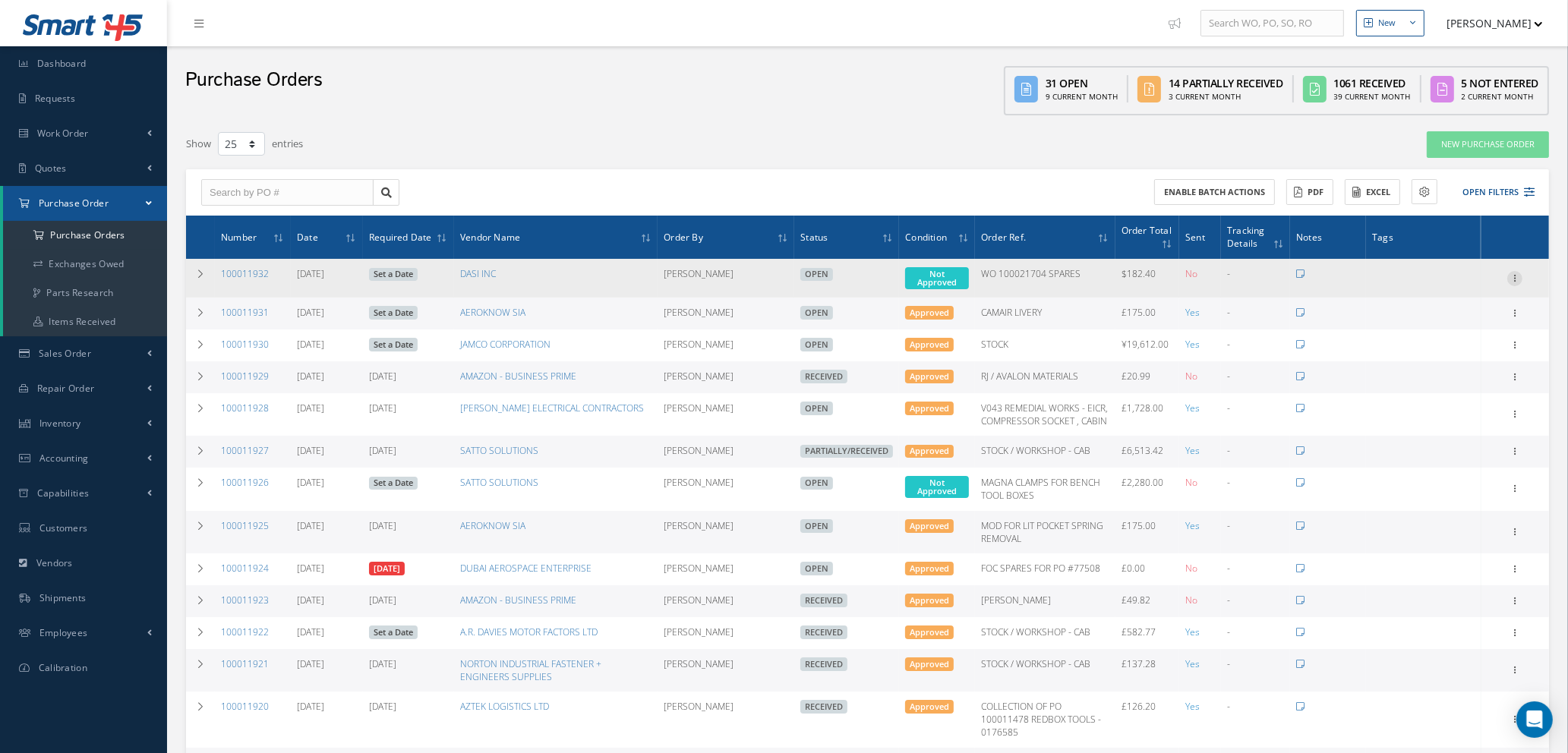
click at [1517, 271] on icon at bounding box center [1515, 277] width 16 height 12
click at [1445, 288] on link "Enter/Update" at bounding box center [1444, 288] width 120 height 20
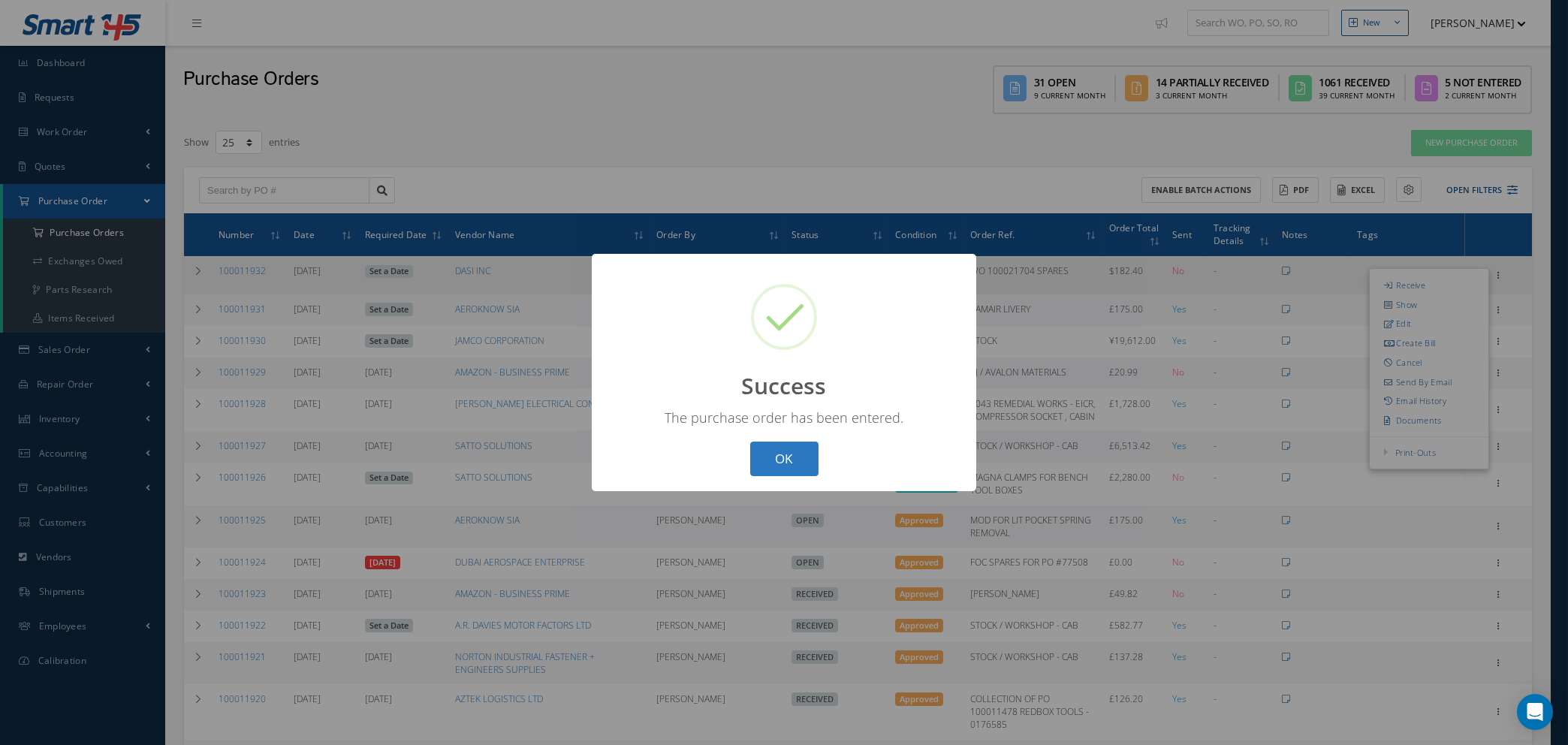
click at [776, 462] on button "OK" at bounding box center [785, 459] width 68 height 35
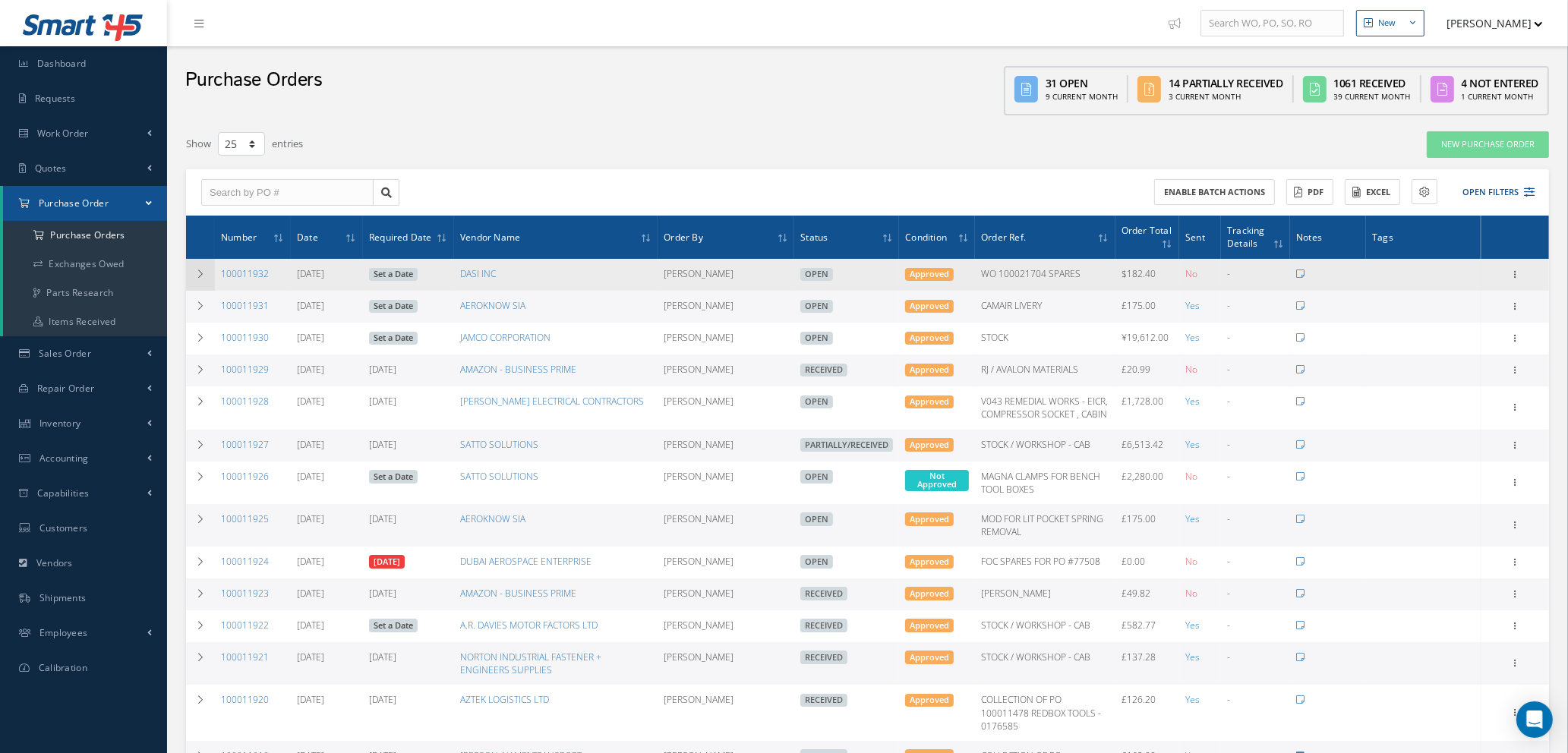
click at [201, 270] on icon at bounding box center [200, 274] width 10 height 10
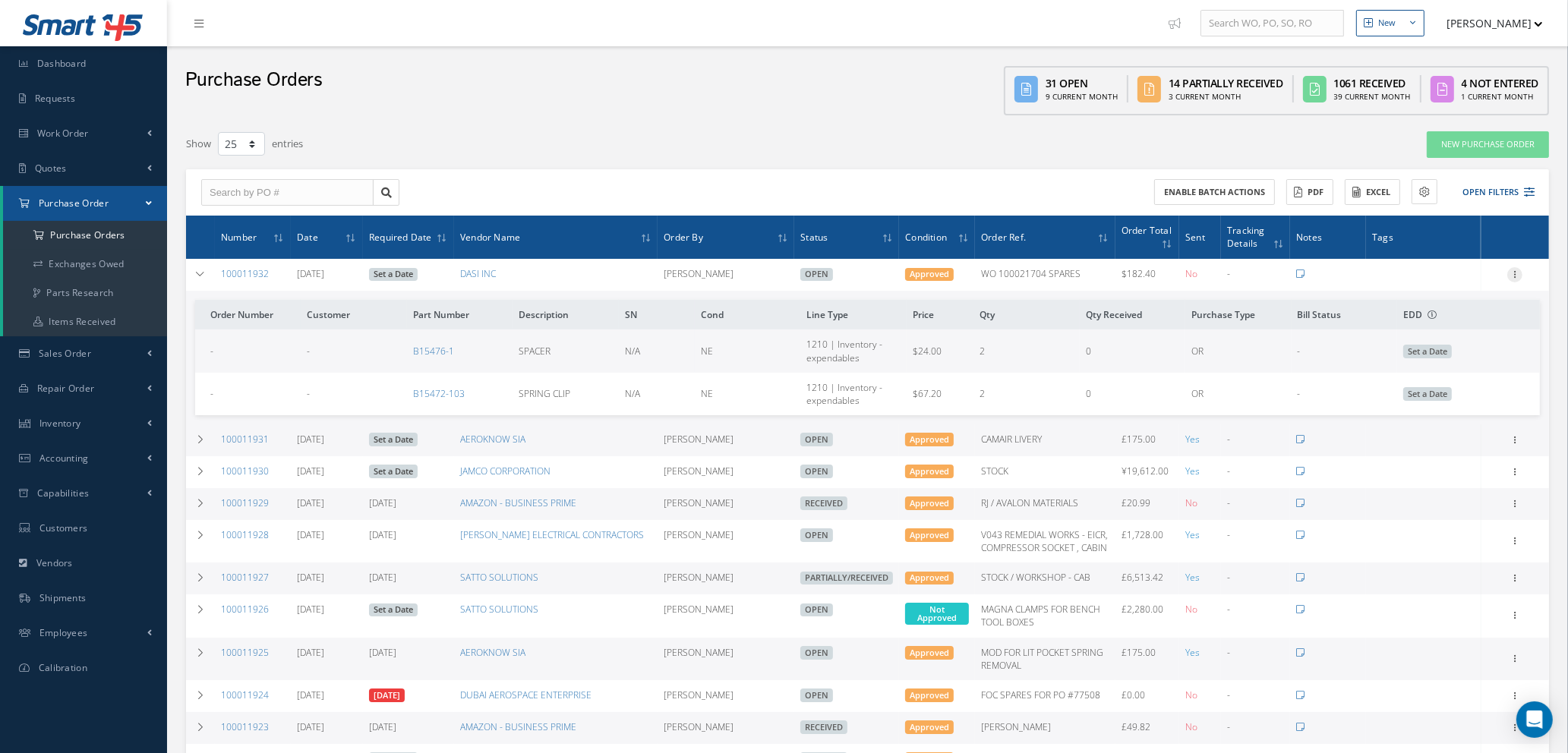
click at [1519, 269] on icon at bounding box center [1515, 274] width 16 height 12
click at [1440, 319] on link "Edit" at bounding box center [1444, 324] width 120 height 20
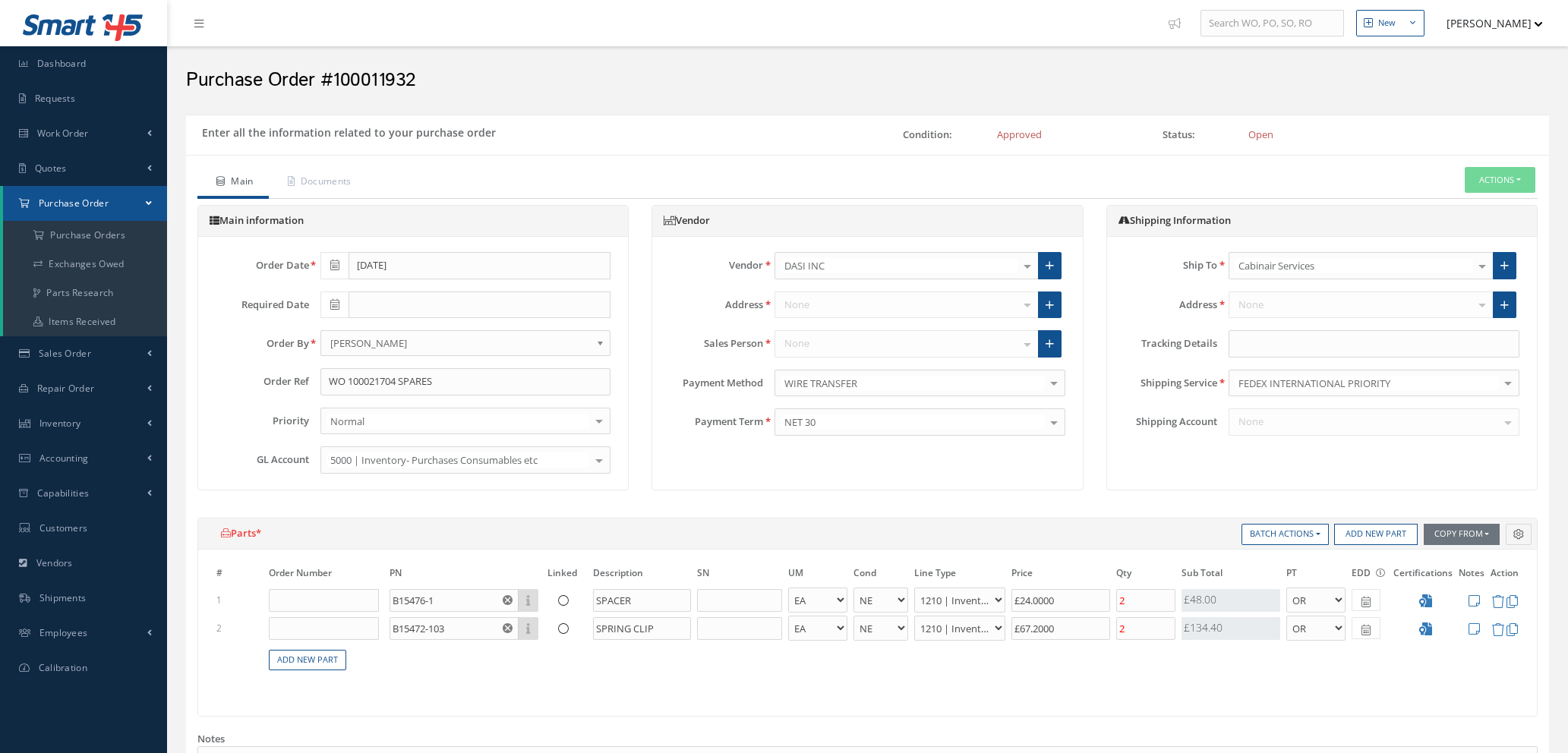
select select "1"
select select "5"
select select "7"
select select "1"
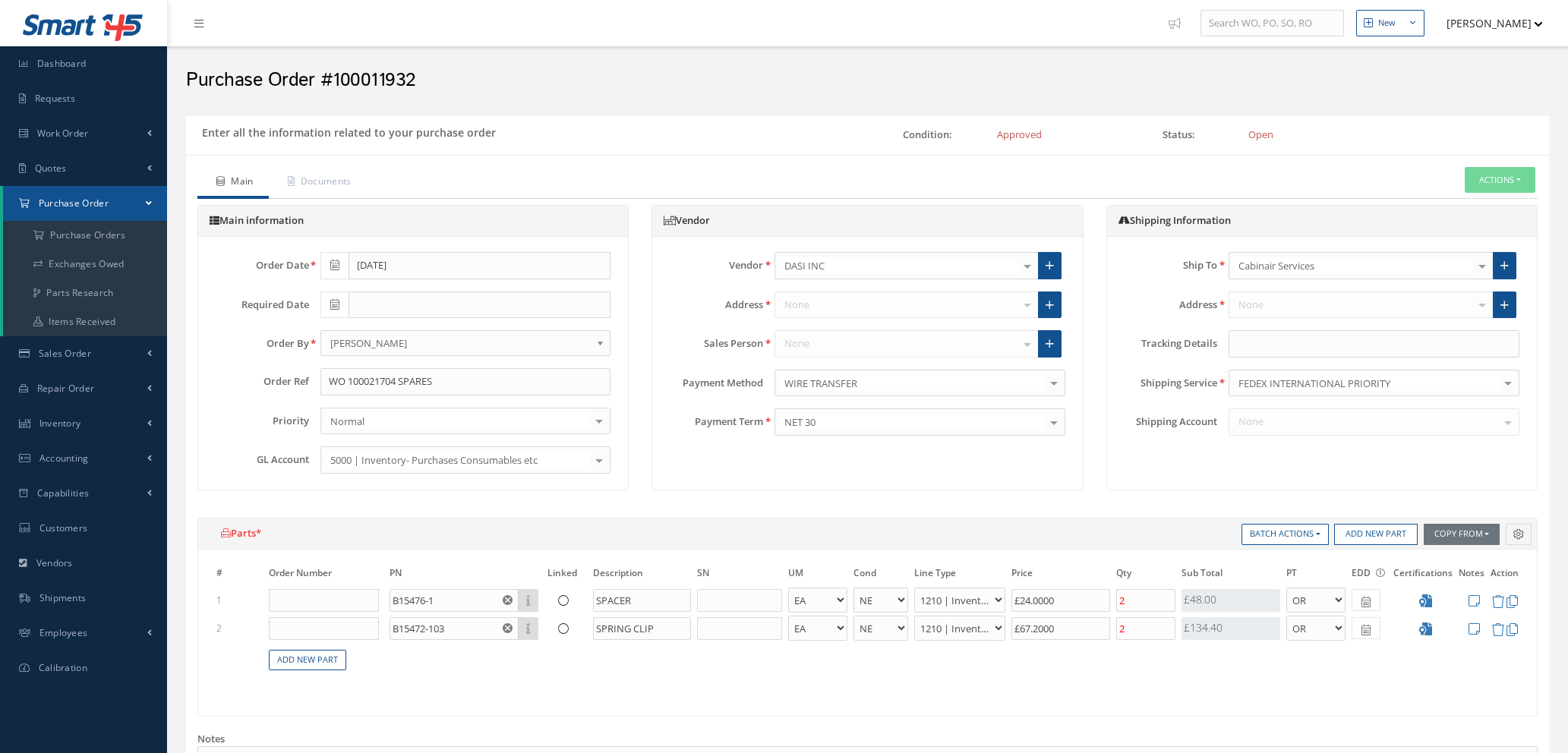
select select "5"
select select "7"
select select "1"
type input "$24"
type input "$67.2"
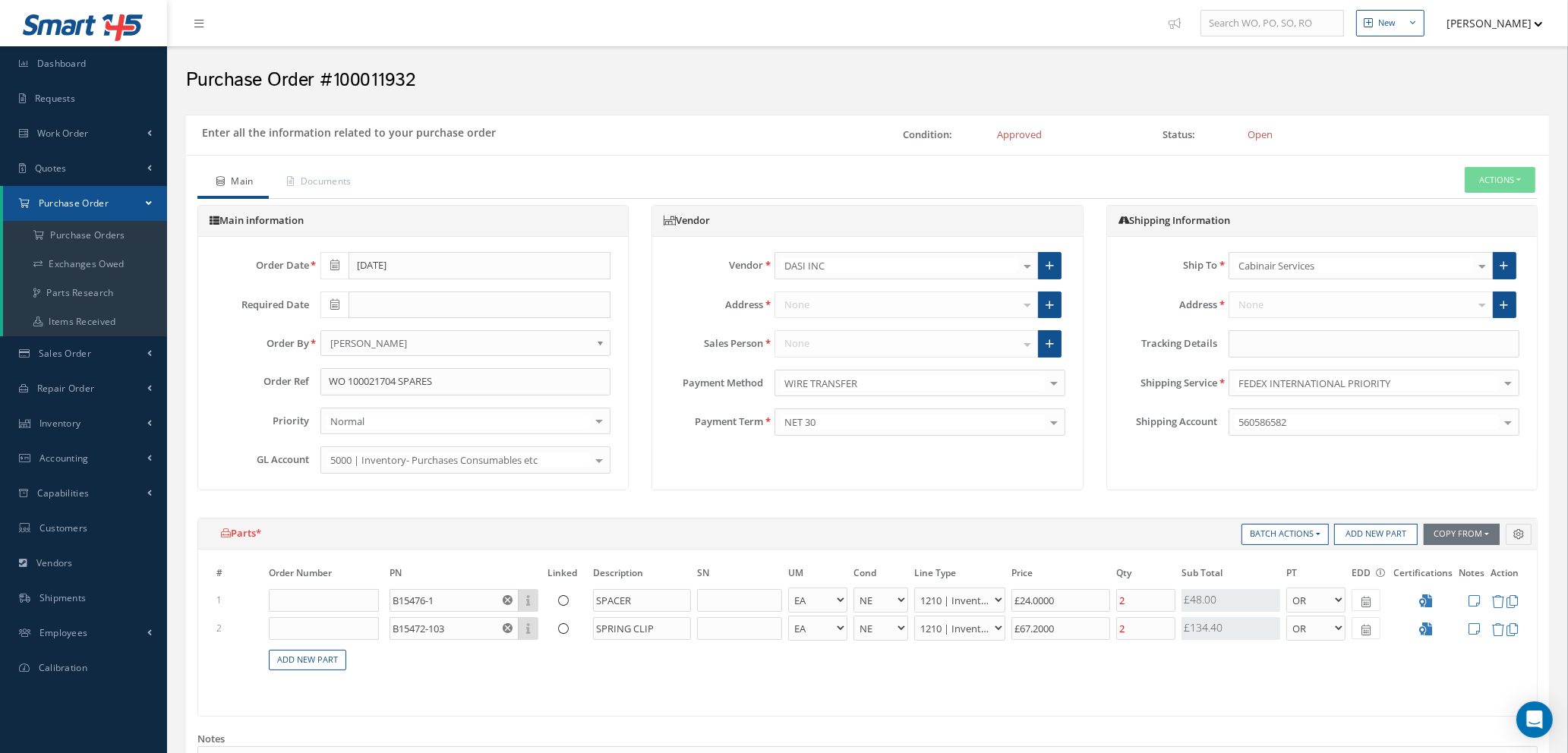
type input "$0"
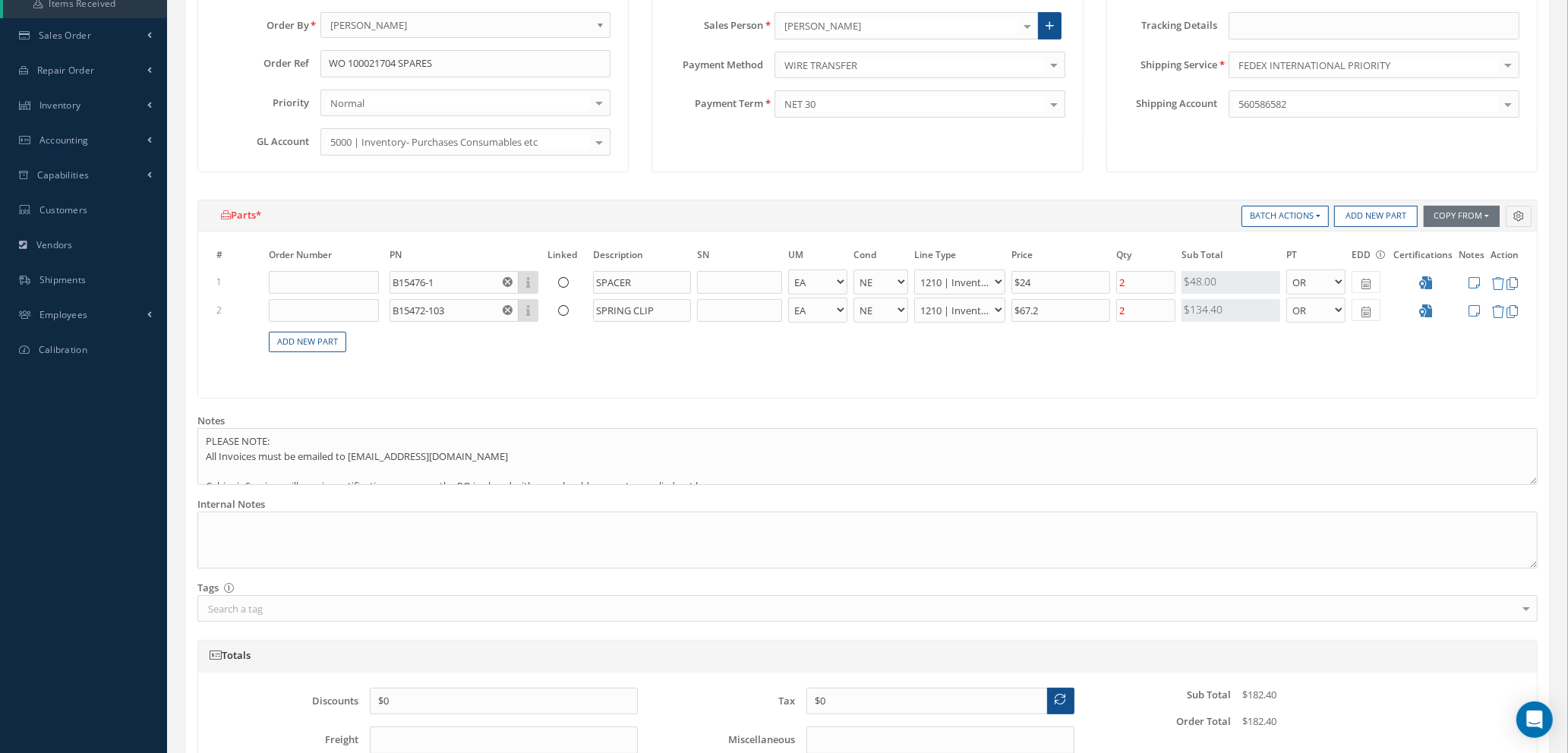
scroll to position [570, 0]
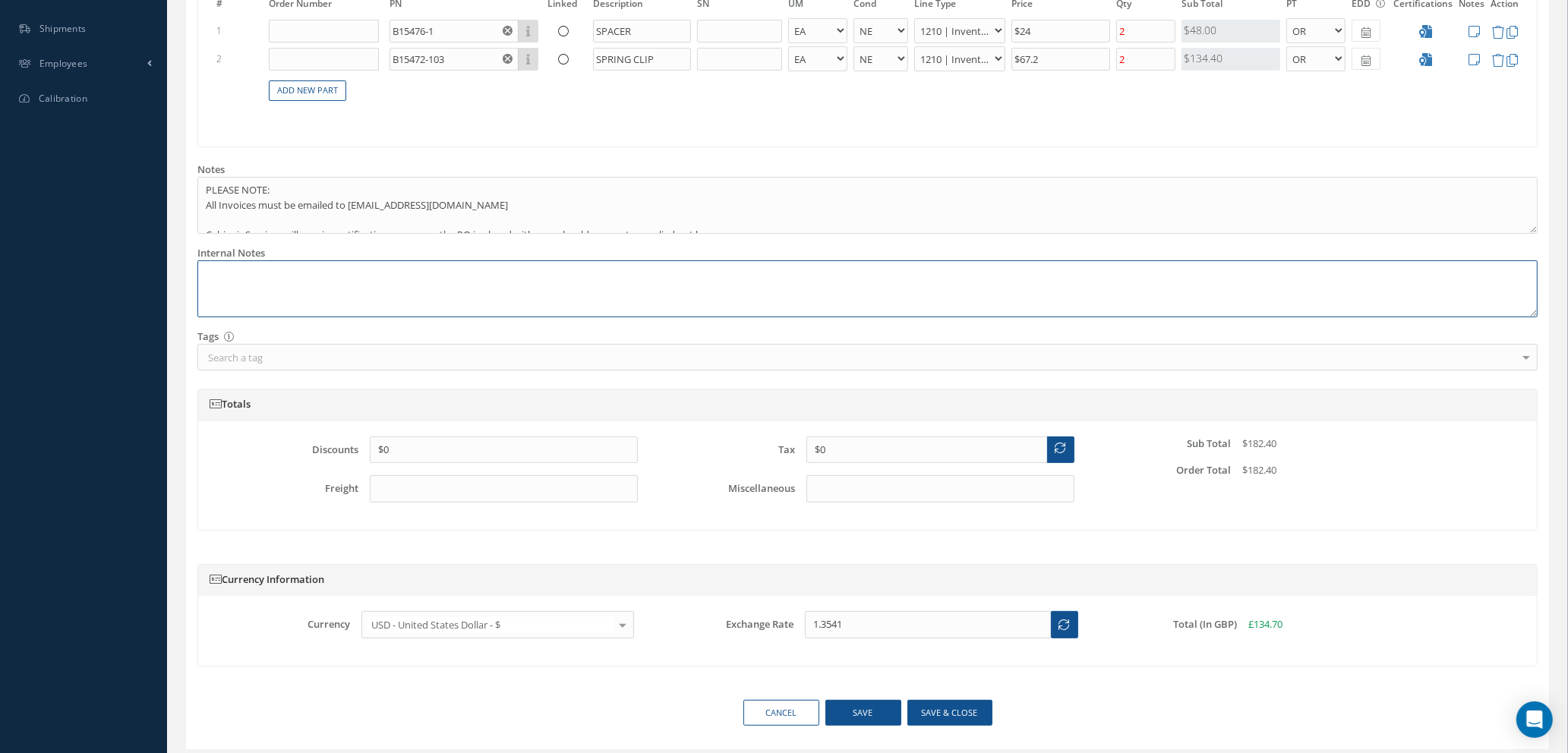
click at [274, 281] on textarea at bounding box center [867, 289] width 1340 height 57
click at [251, 280] on textarea "REF" at bounding box center [867, 289] width 1340 height 57
click at [235, 275] on textarea "REF" at bounding box center [867, 289] width 1340 height 57
paste textarea "SO-905140"
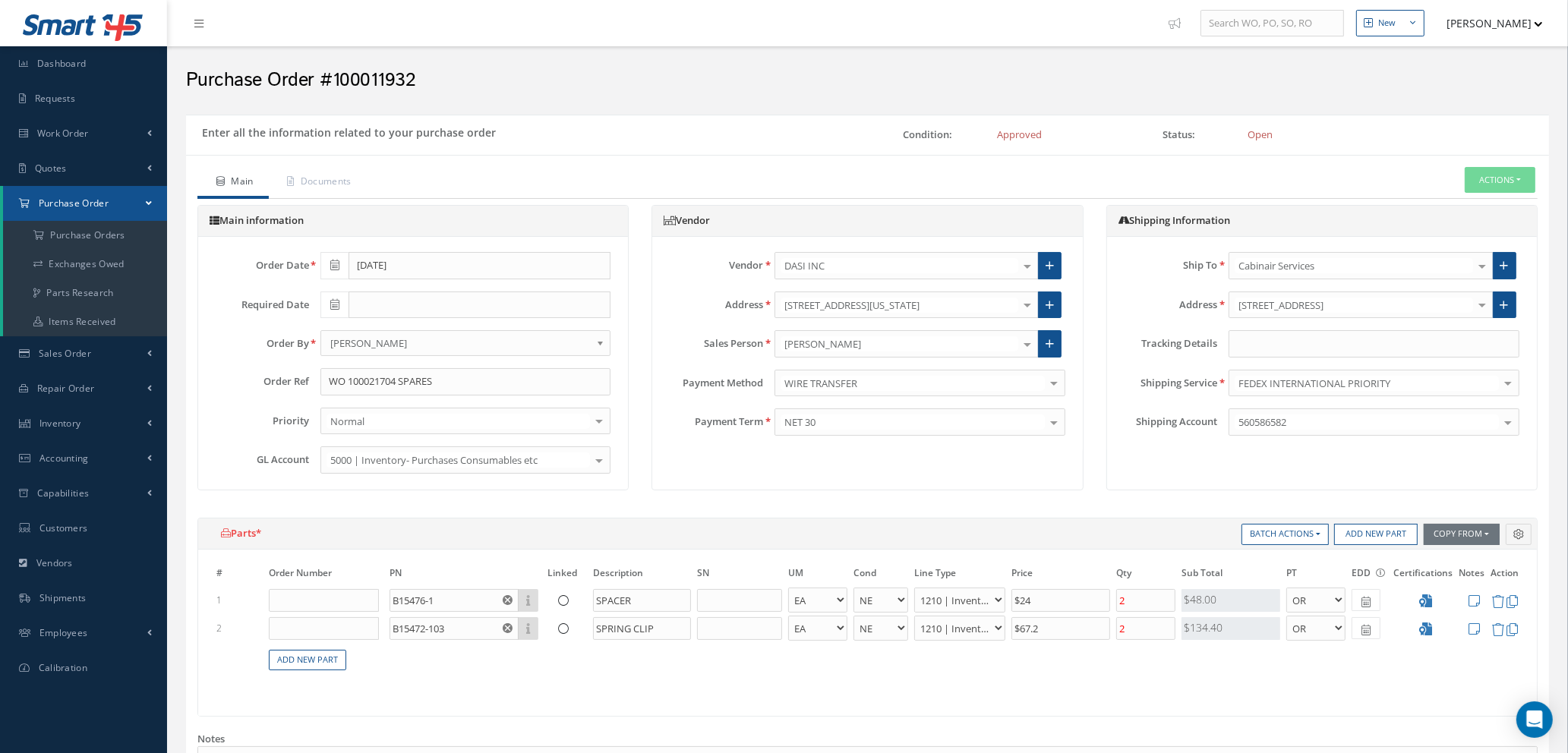
type textarea "REF: SO-905140"
click at [325, 599] on input "text" at bounding box center [324, 601] width 110 height 23
click at [305, 595] on input "10002104" at bounding box center [324, 601] width 110 height 23
type input "100021704"
click at [335, 624] on span "100021704" at bounding box center [320, 623] width 48 height 13
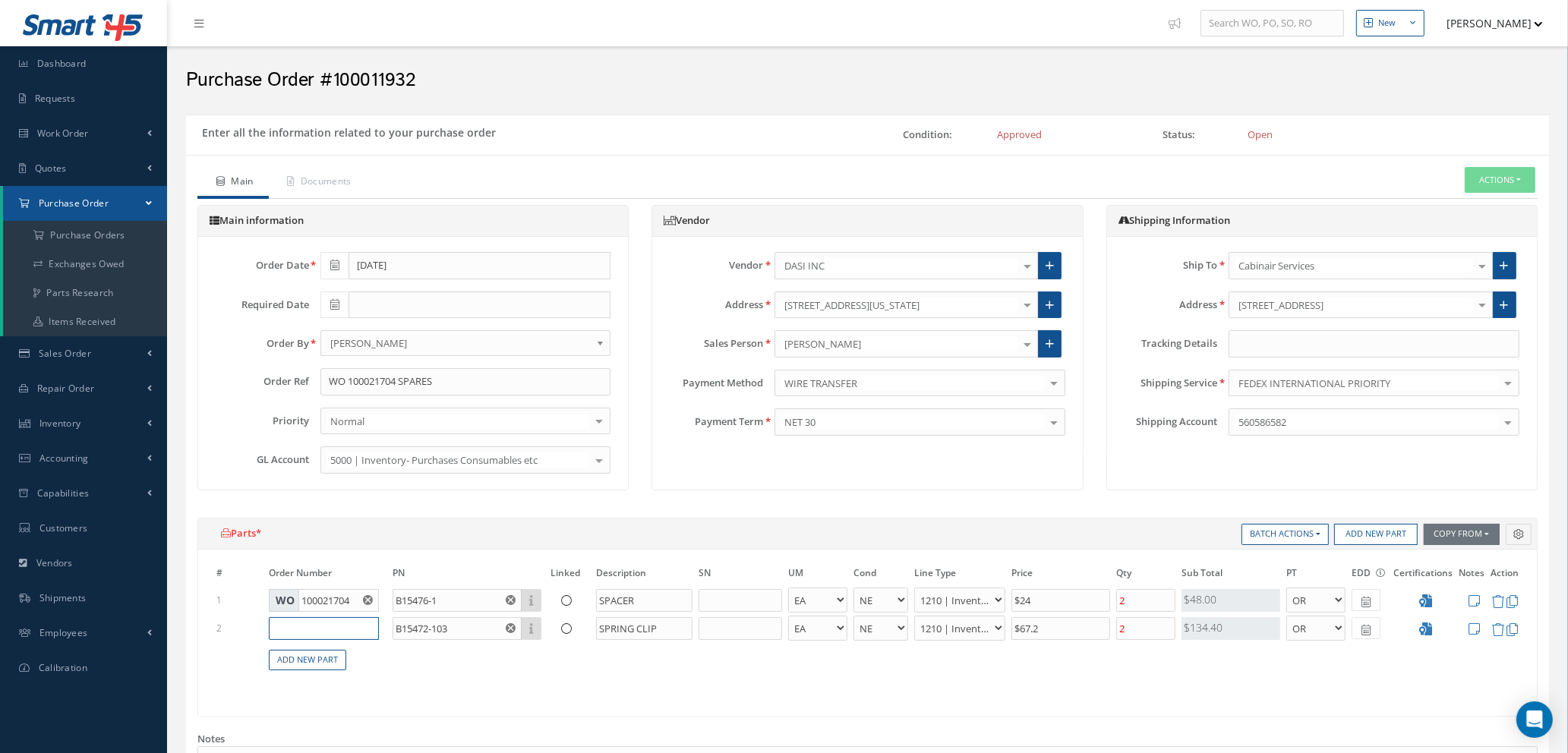
click at [312, 624] on input "text" at bounding box center [324, 628] width 110 height 23
type input "100021704"
click at [306, 650] on span "100021704" at bounding box center [320, 652] width 48 height 13
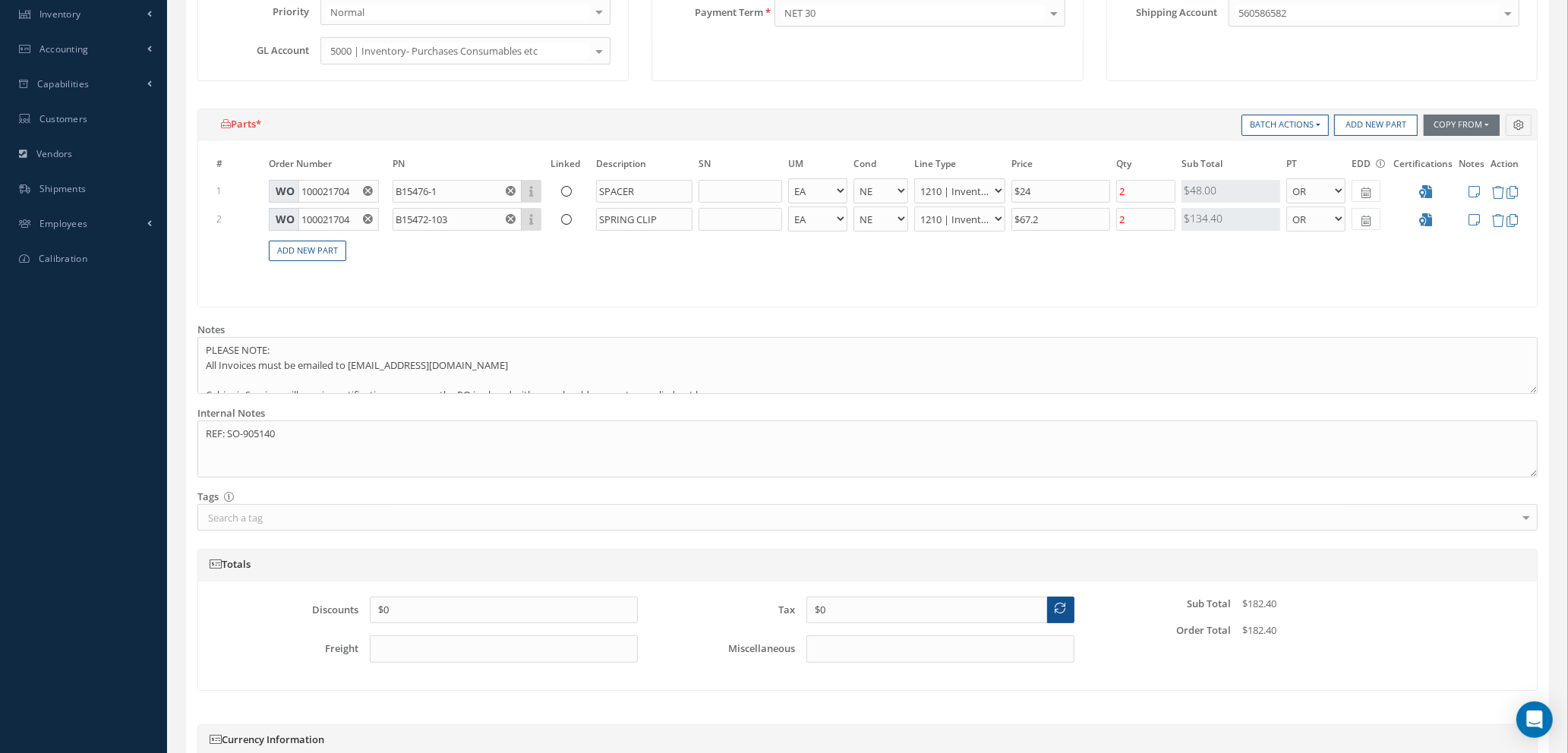
scroll to position [615, 0]
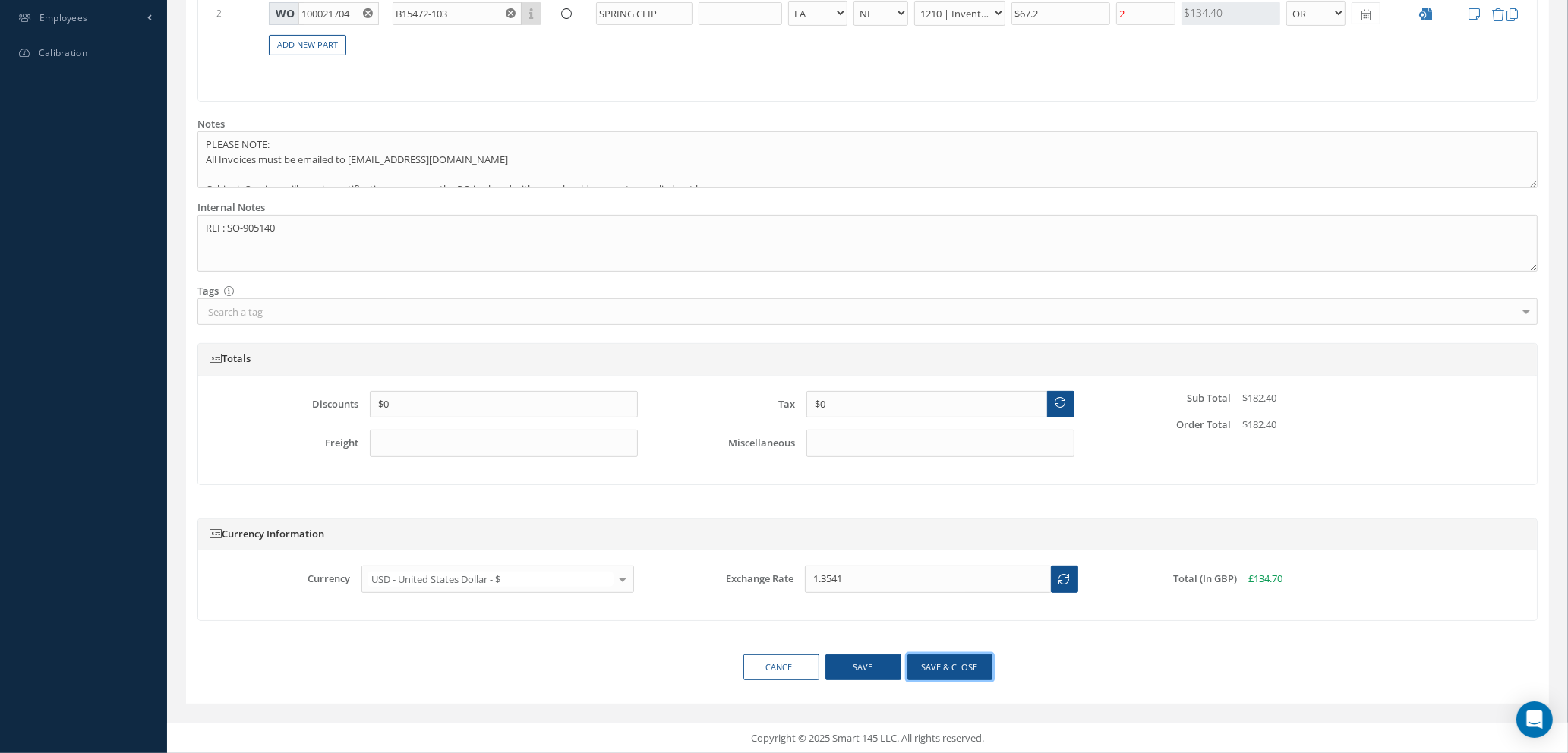
click at [948, 664] on button "Save & close" at bounding box center [950, 667] width 85 height 27
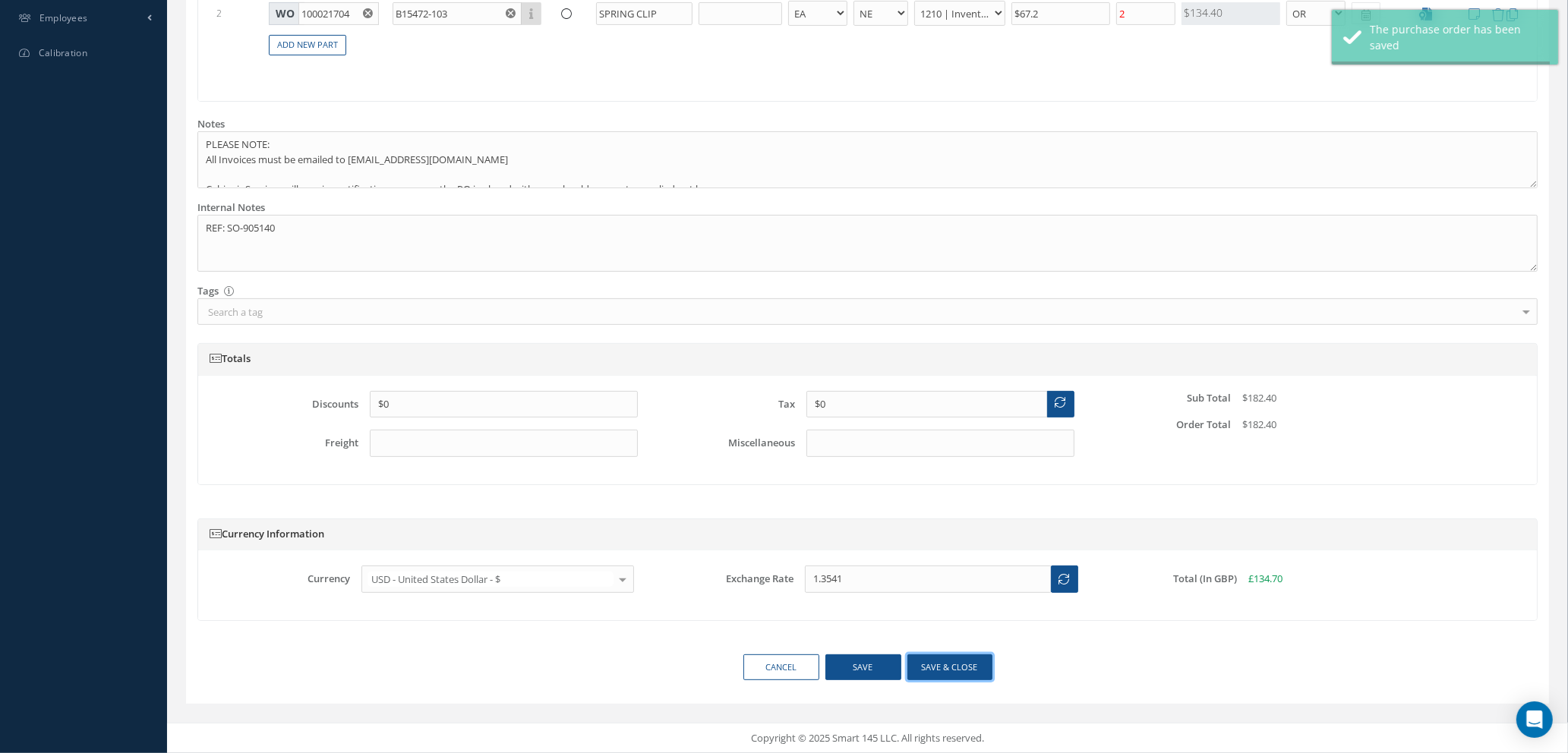
type textarea "REF: SO-905140 -- Natasha Lewis 08/26/2025 04:48AM"
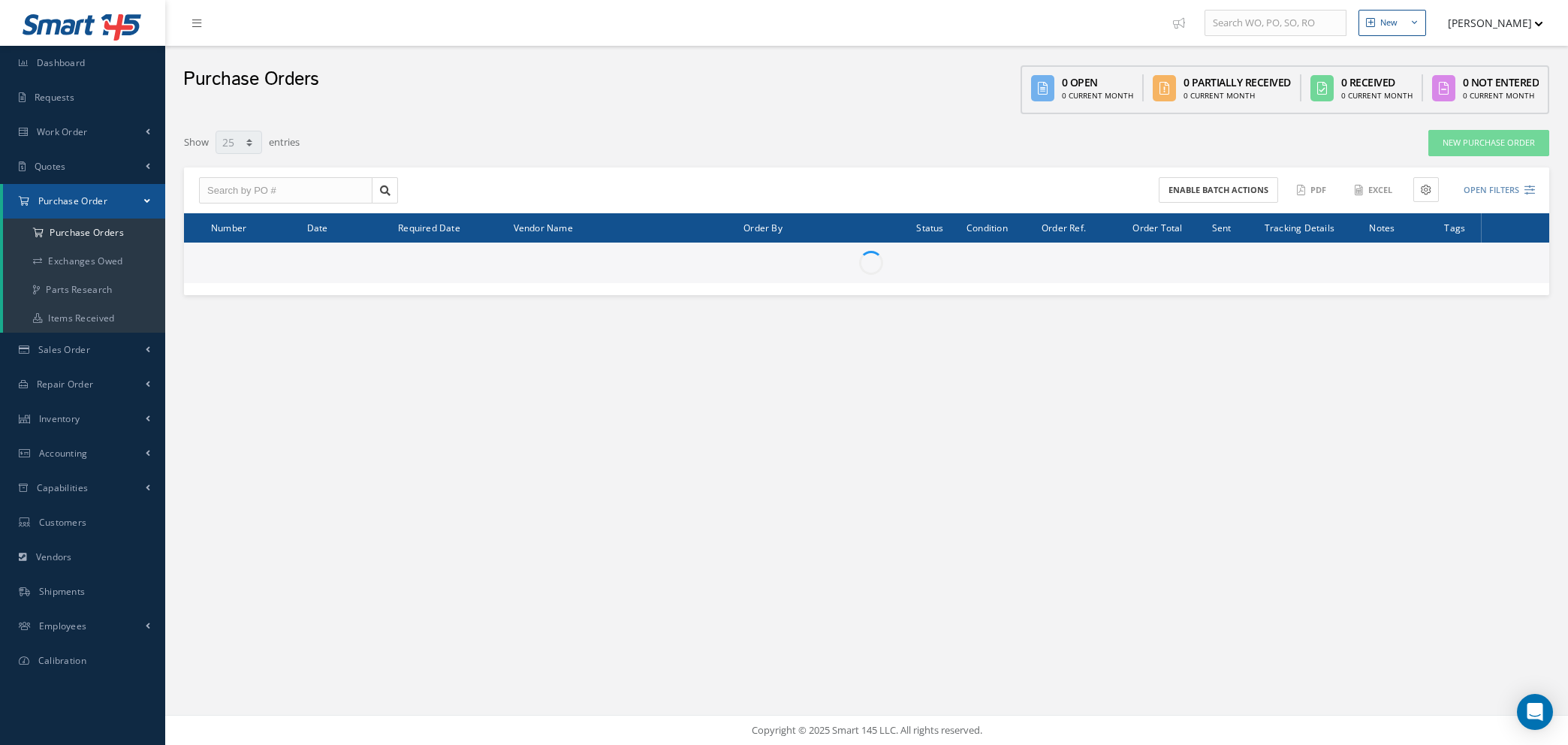
select select "25"
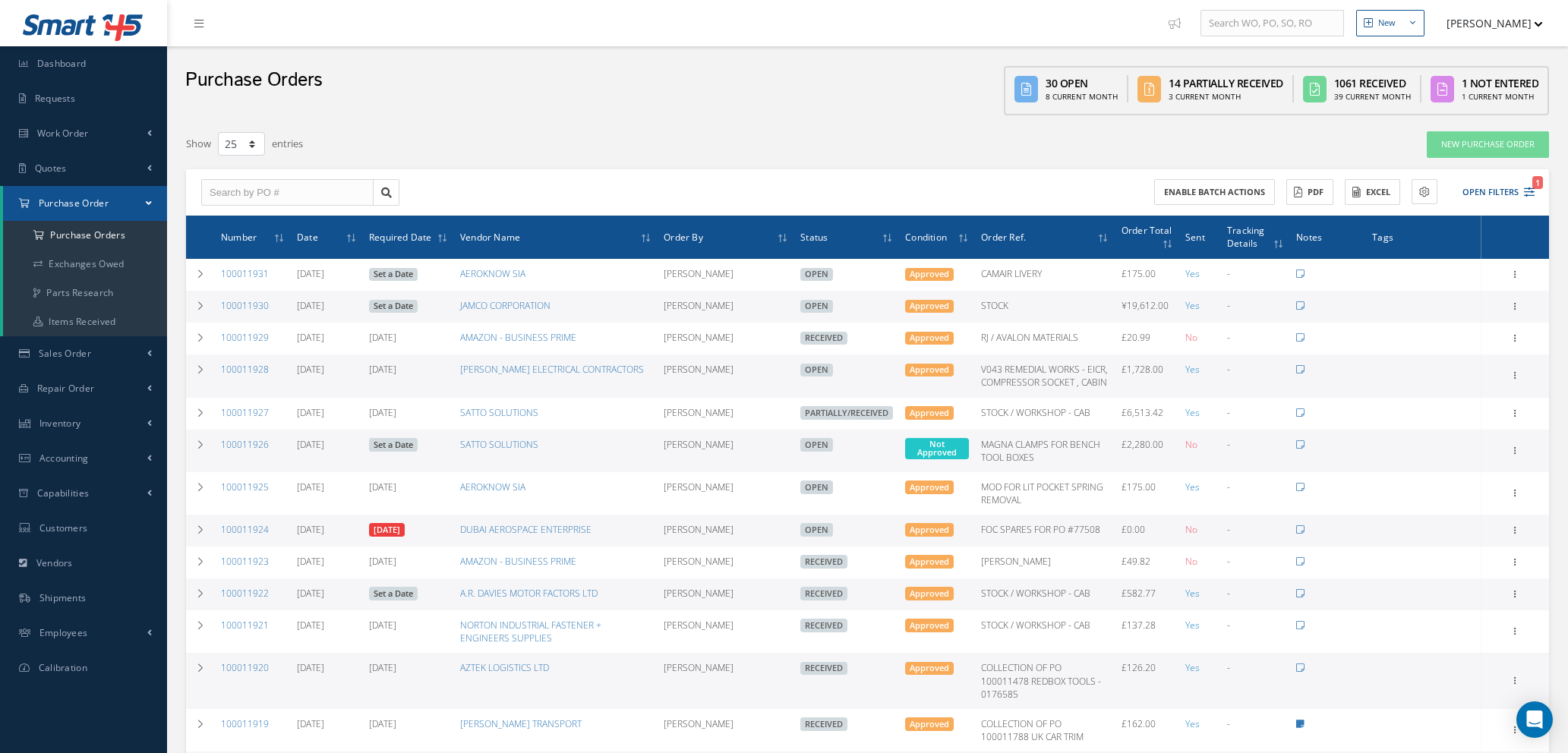
select select "25"
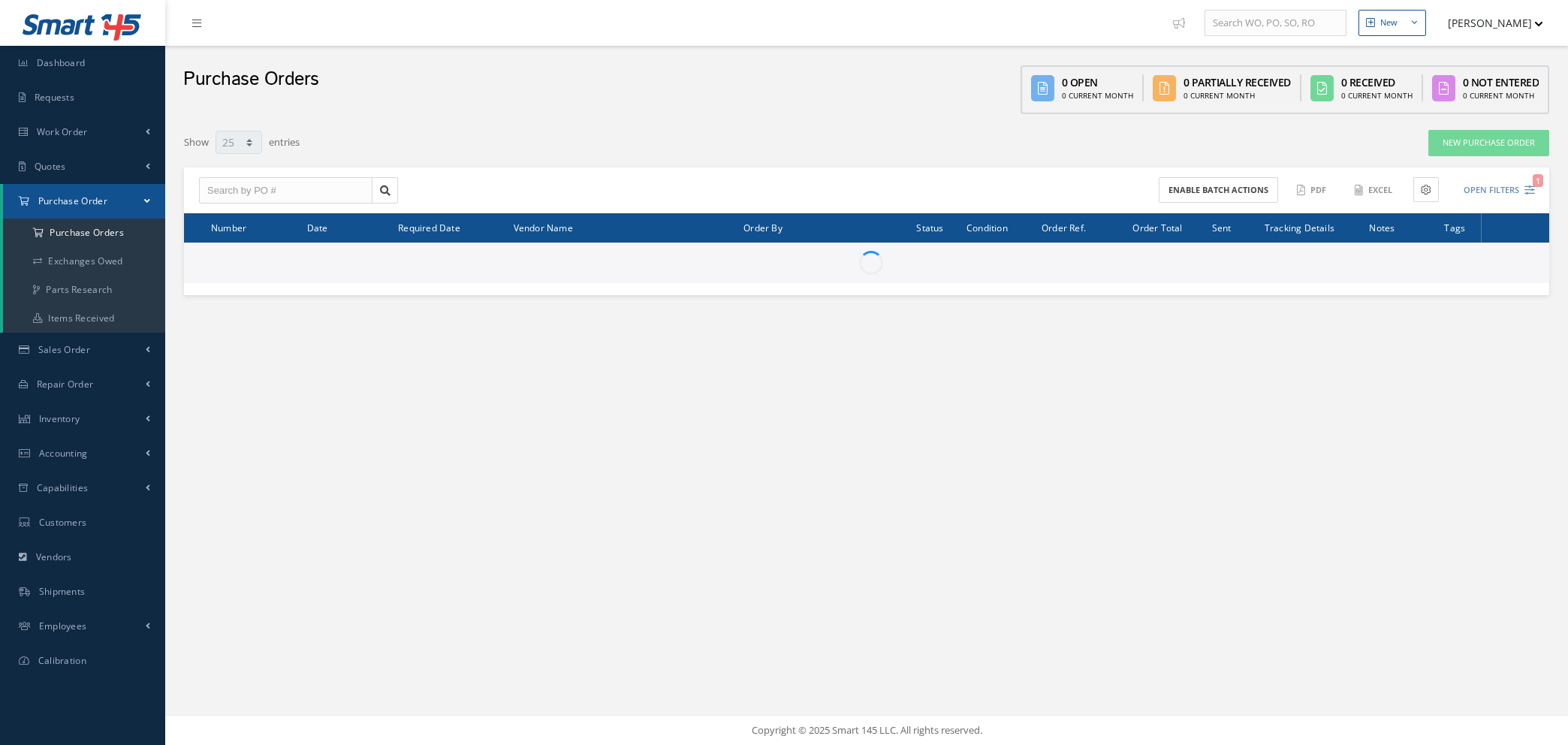
select select "25"
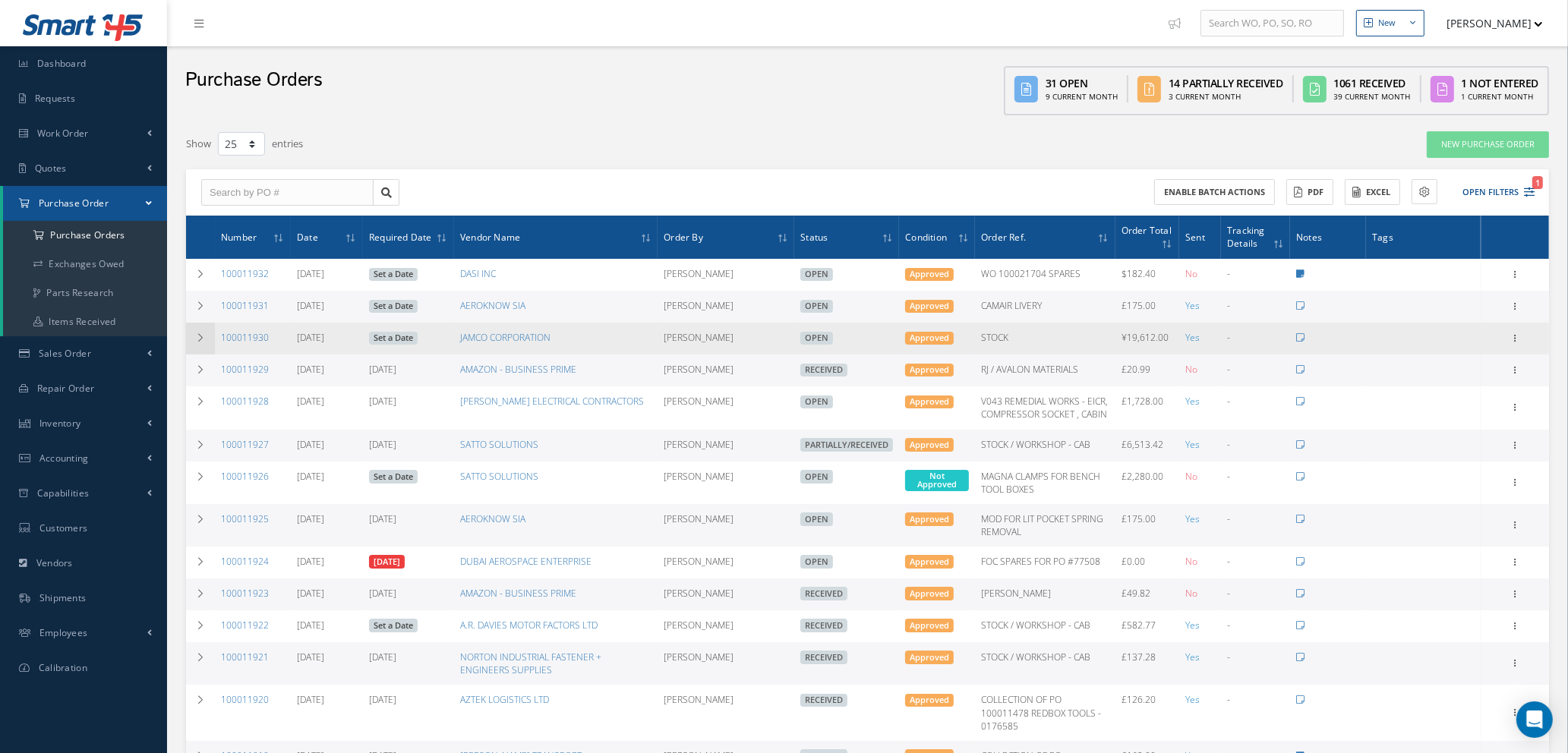
click at [197, 337] on icon at bounding box center [200, 338] width 10 height 10
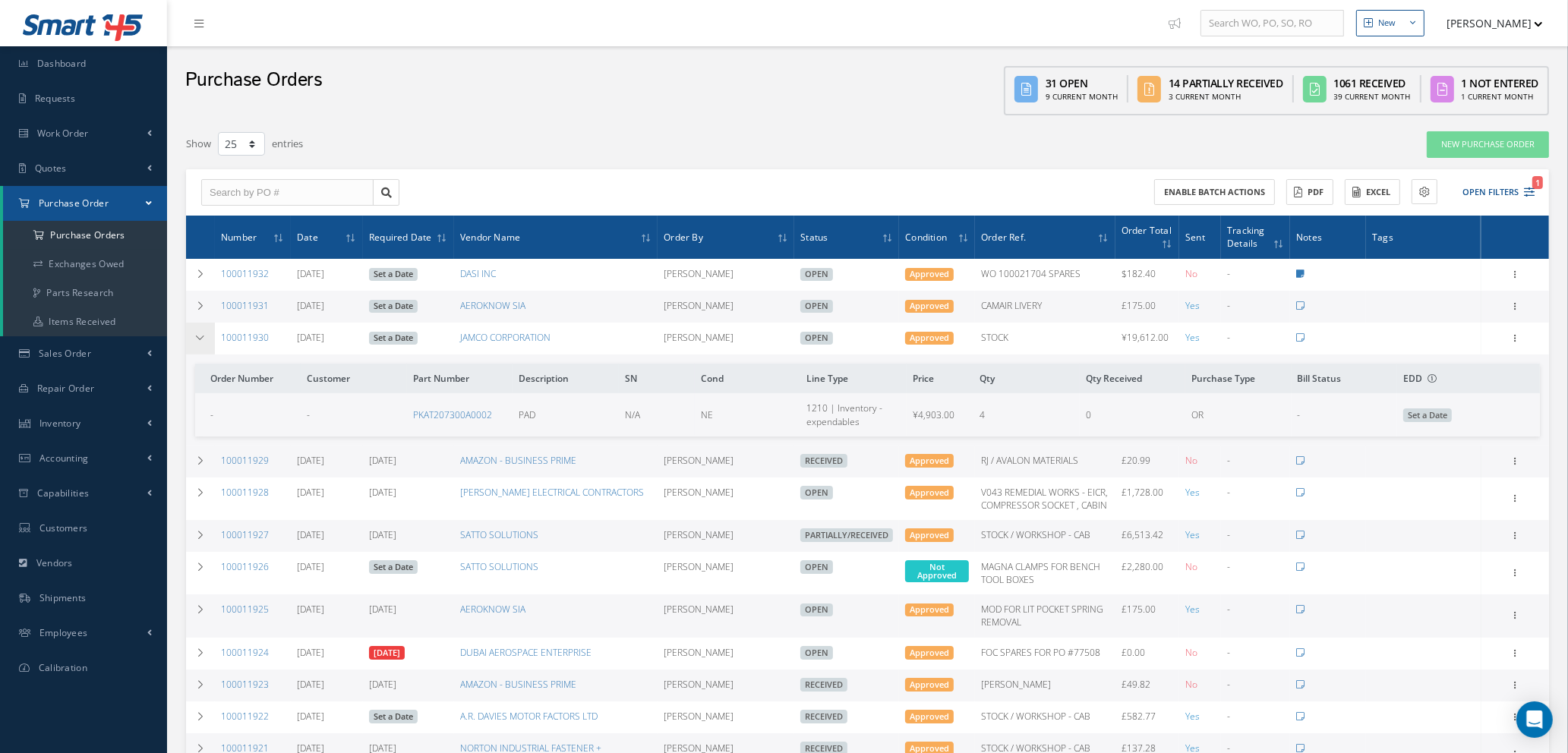
click at [197, 337] on icon at bounding box center [200, 338] width 10 height 10
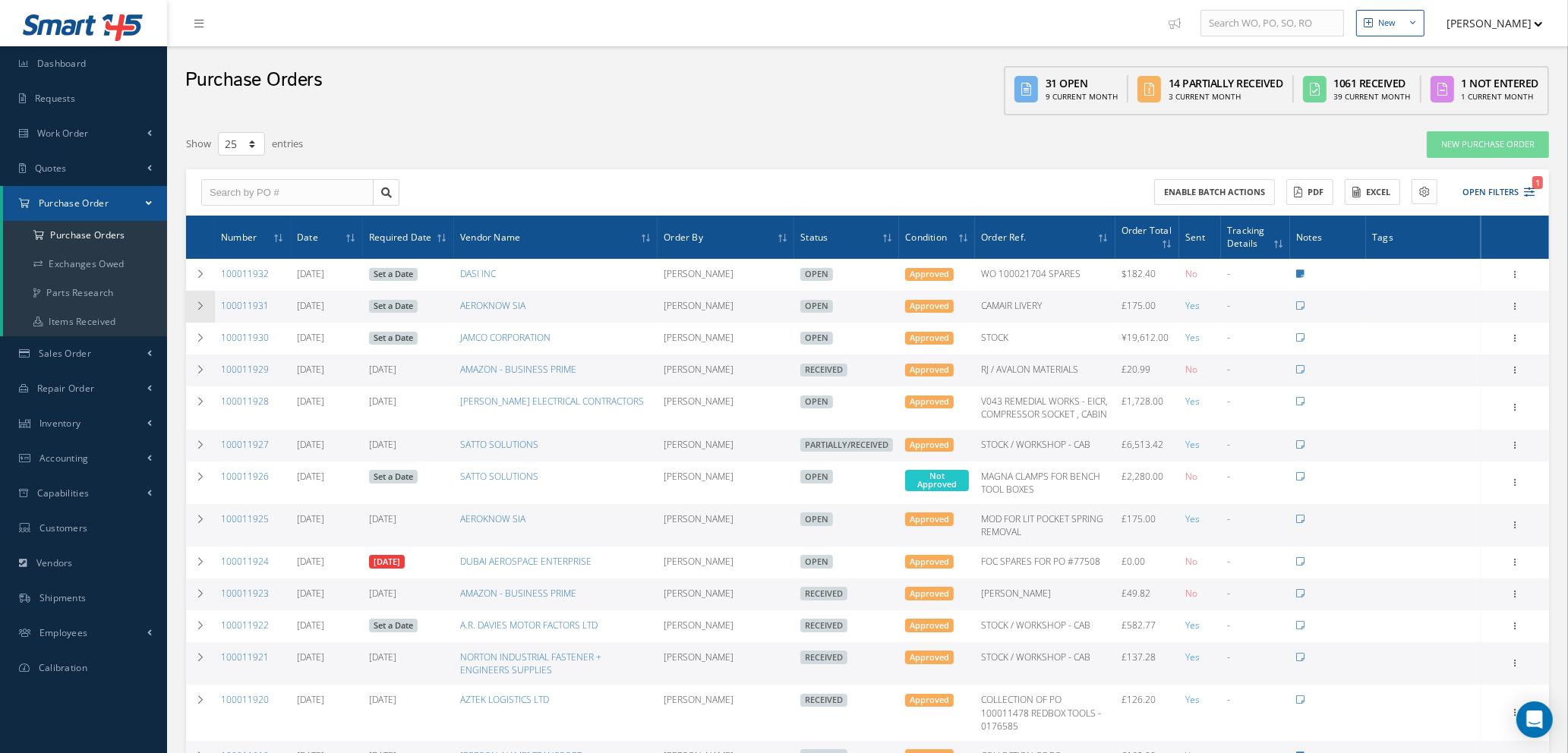
click at [197, 307] on icon at bounding box center [200, 306] width 10 height 10
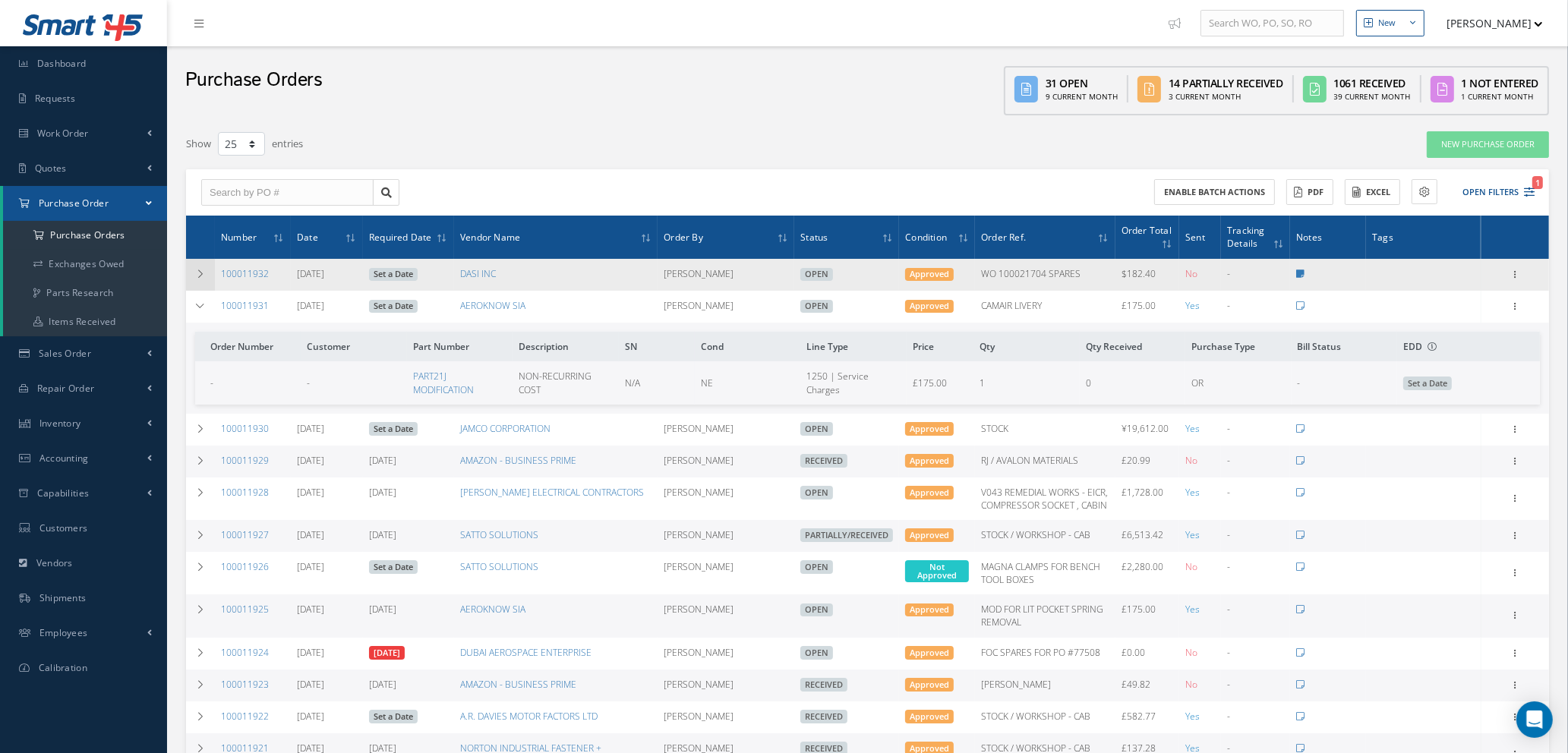
click at [202, 274] on icon at bounding box center [200, 274] width 10 height 10
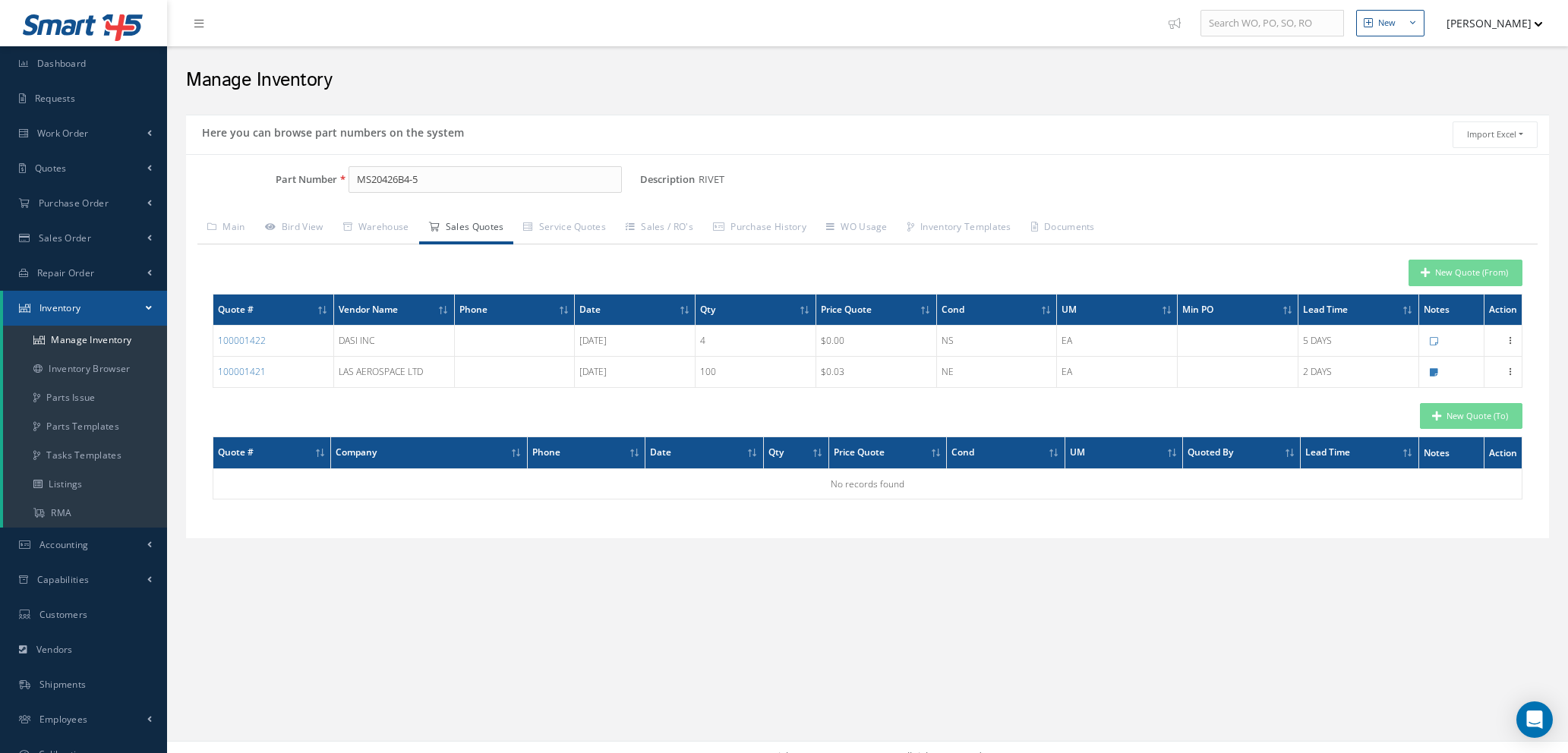
scroll to position [17, 0]
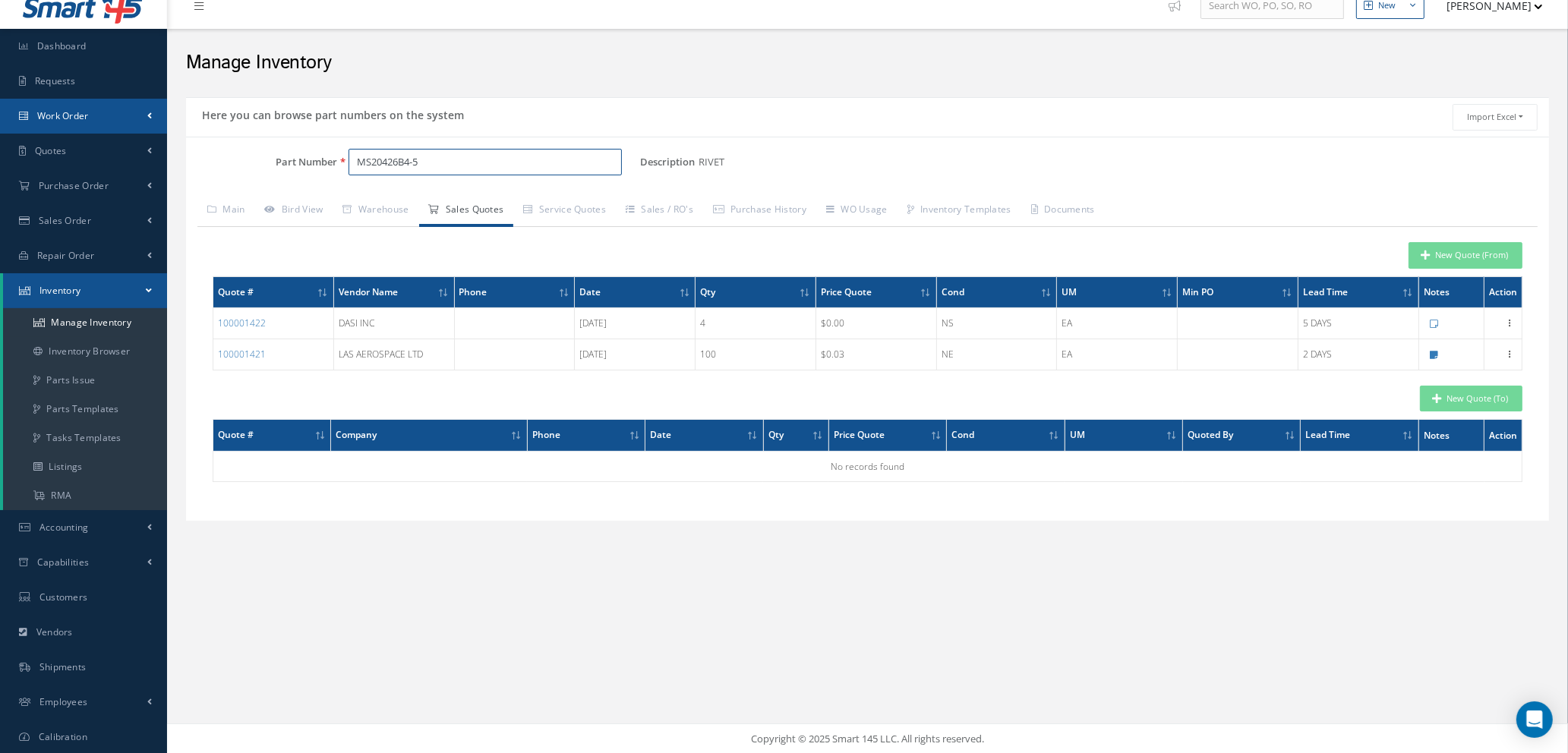
drag, startPoint x: 460, startPoint y: 160, endPoint x: 86, endPoint y: 107, distance: 377.7
click at [86, 107] on div "Smart 145 Dashboard Requests Work Order Work Order Work Order Quotes" at bounding box center [784, 369] width 1568 height 772
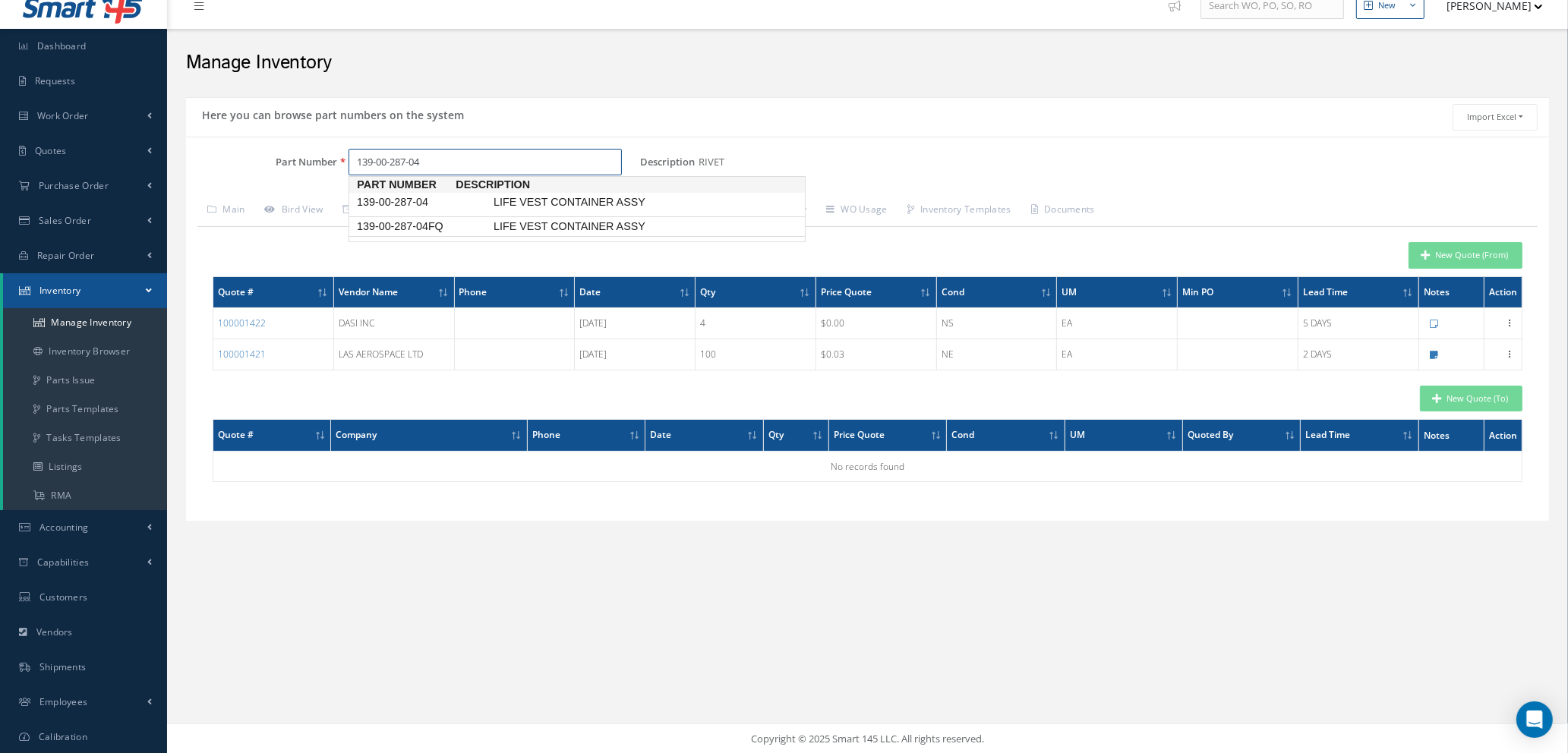
click at [468, 229] on span "139-00-287-04FQ" at bounding box center [422, 227] width 137 height 16
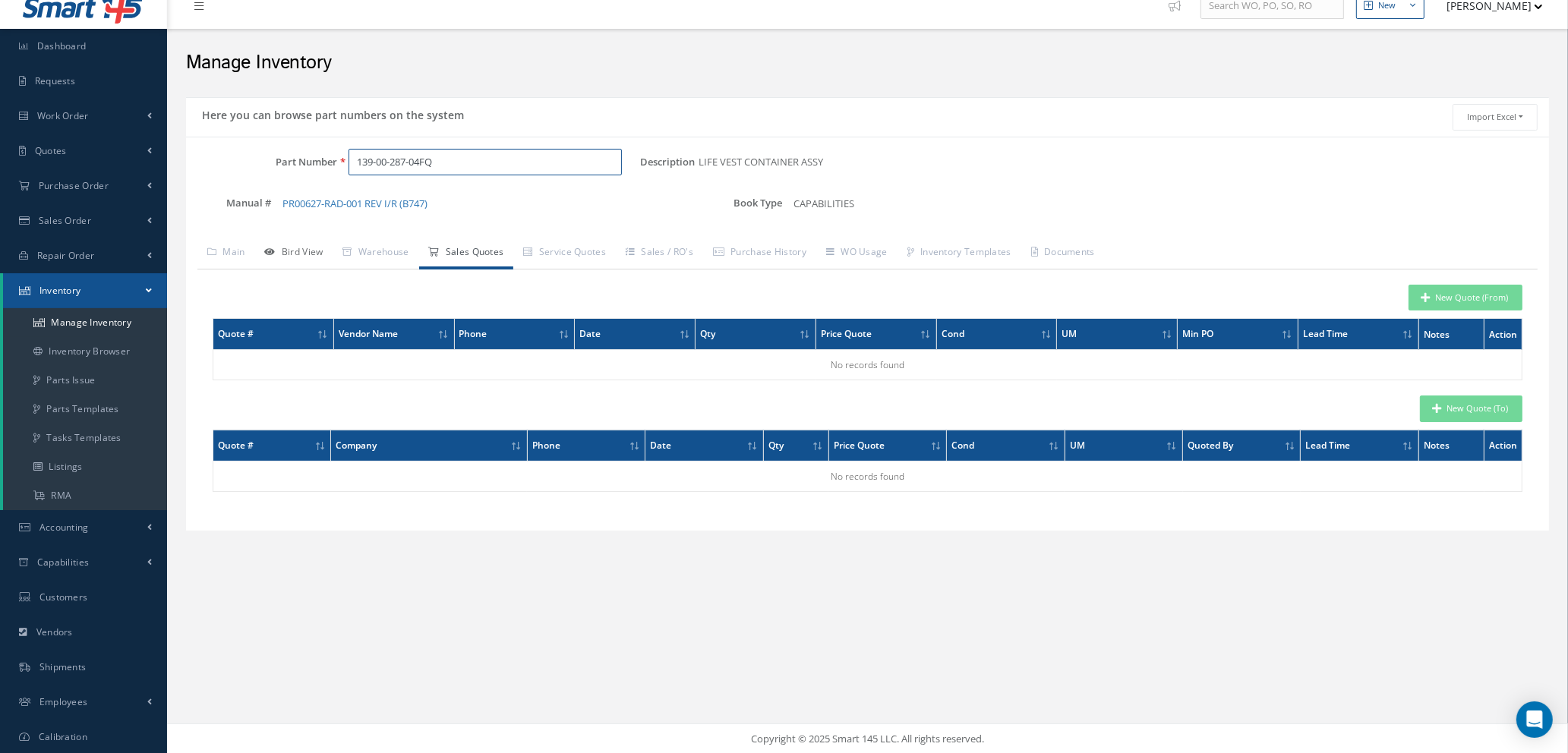
type input "139-00-287-04FQ"
click at [309, 250] on link "Bird View" at bounding box center [294, 254] width 78 height 32
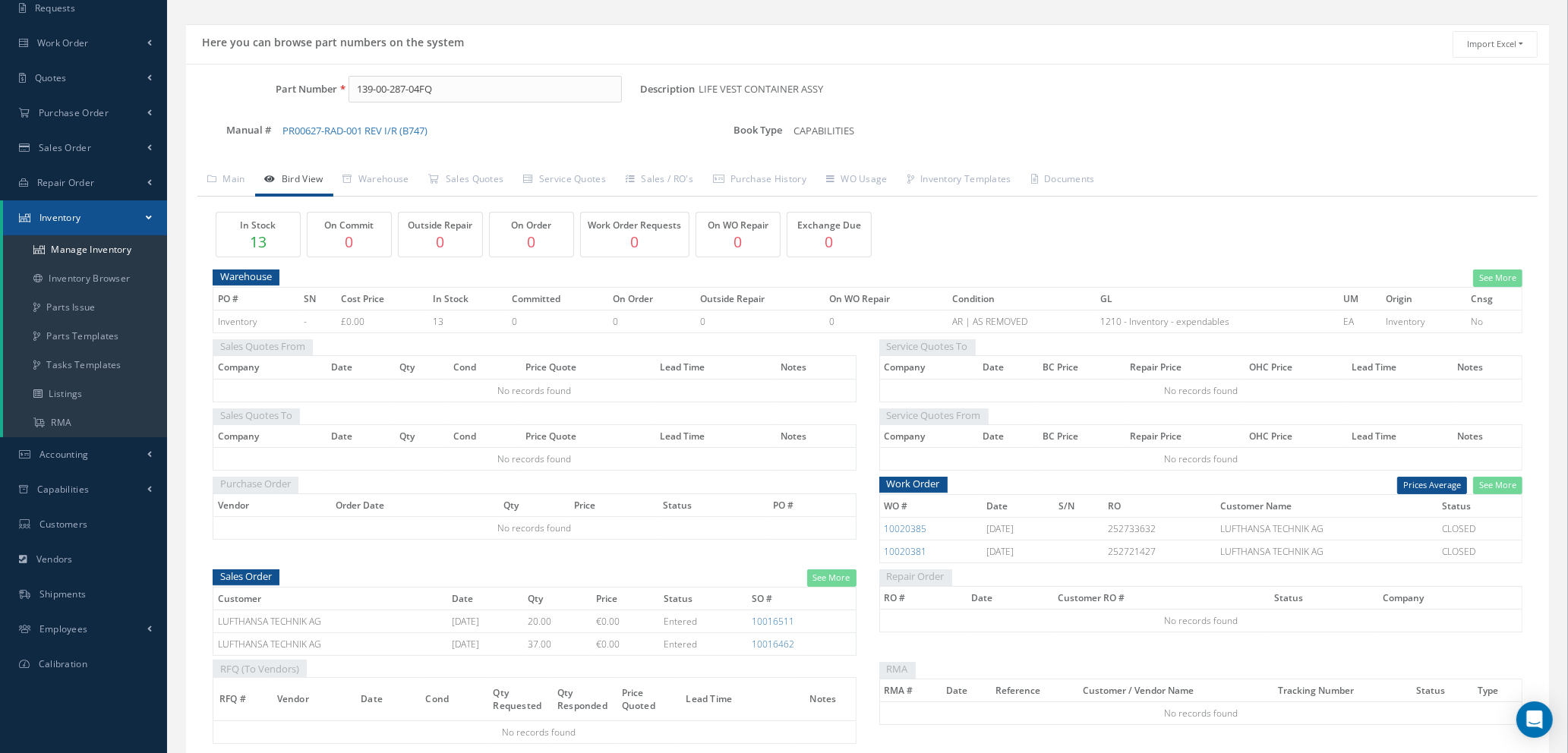
scroll to position [164, 0]
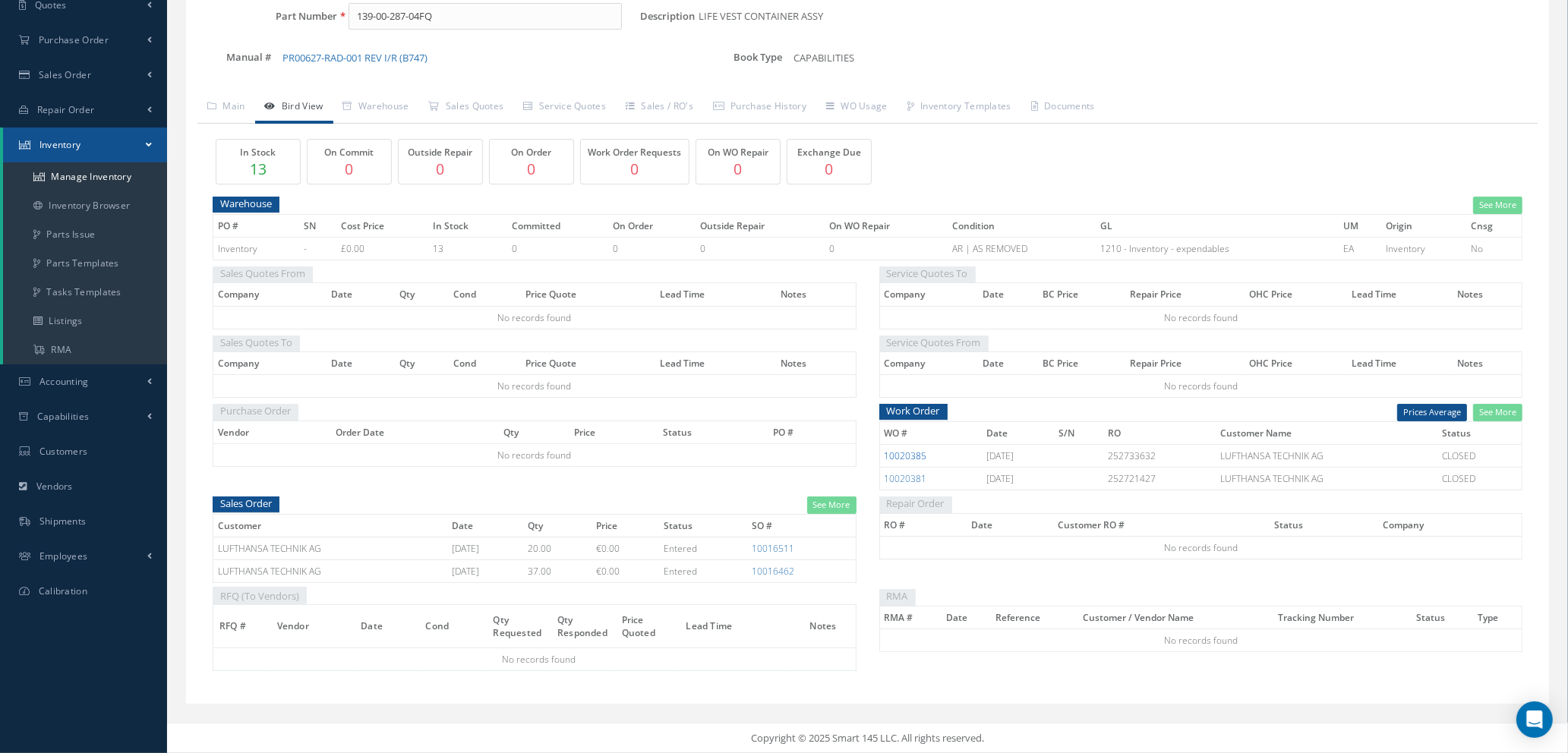
click at [916, 458] on link "10020385" at bounding box center [905, 455] width 42 height 13
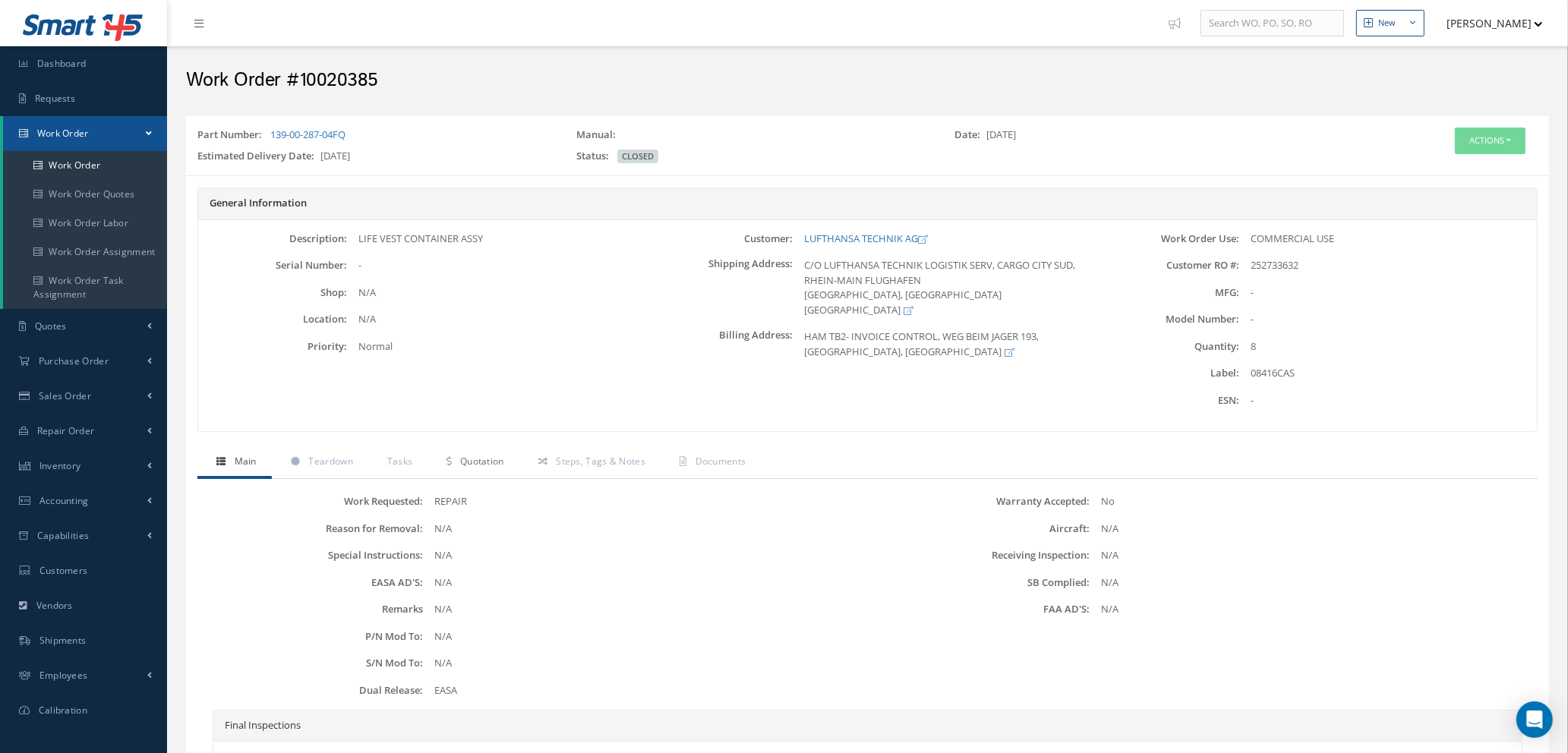
click at [479, 461] on span "Quotation" at bounding box center [482, 461] width 44 height 13
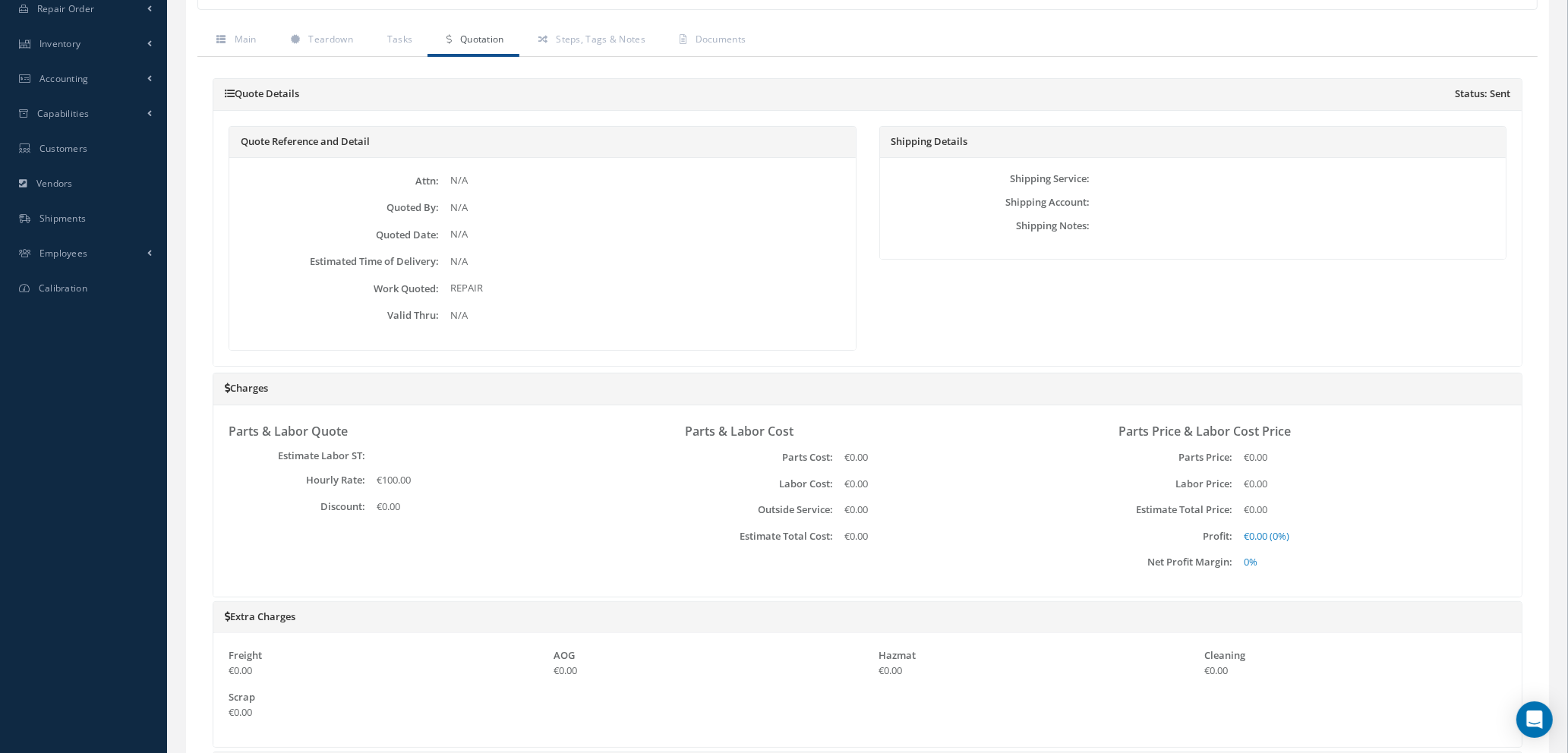
scroll to position [195, 0]
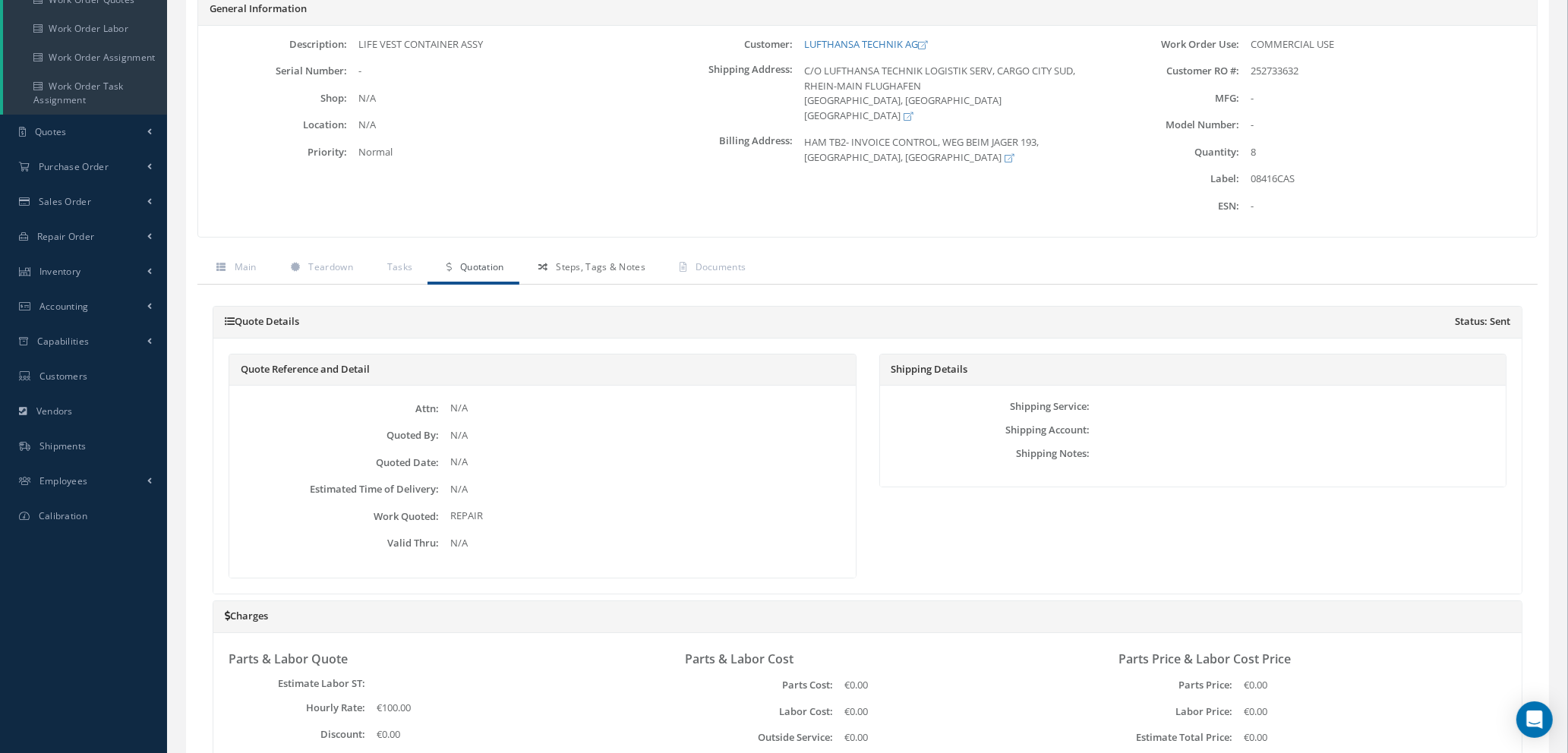
click at [582, 267] on span "Steps, Tags & Notes" at bounding box center [601, 267] width 90 height 13
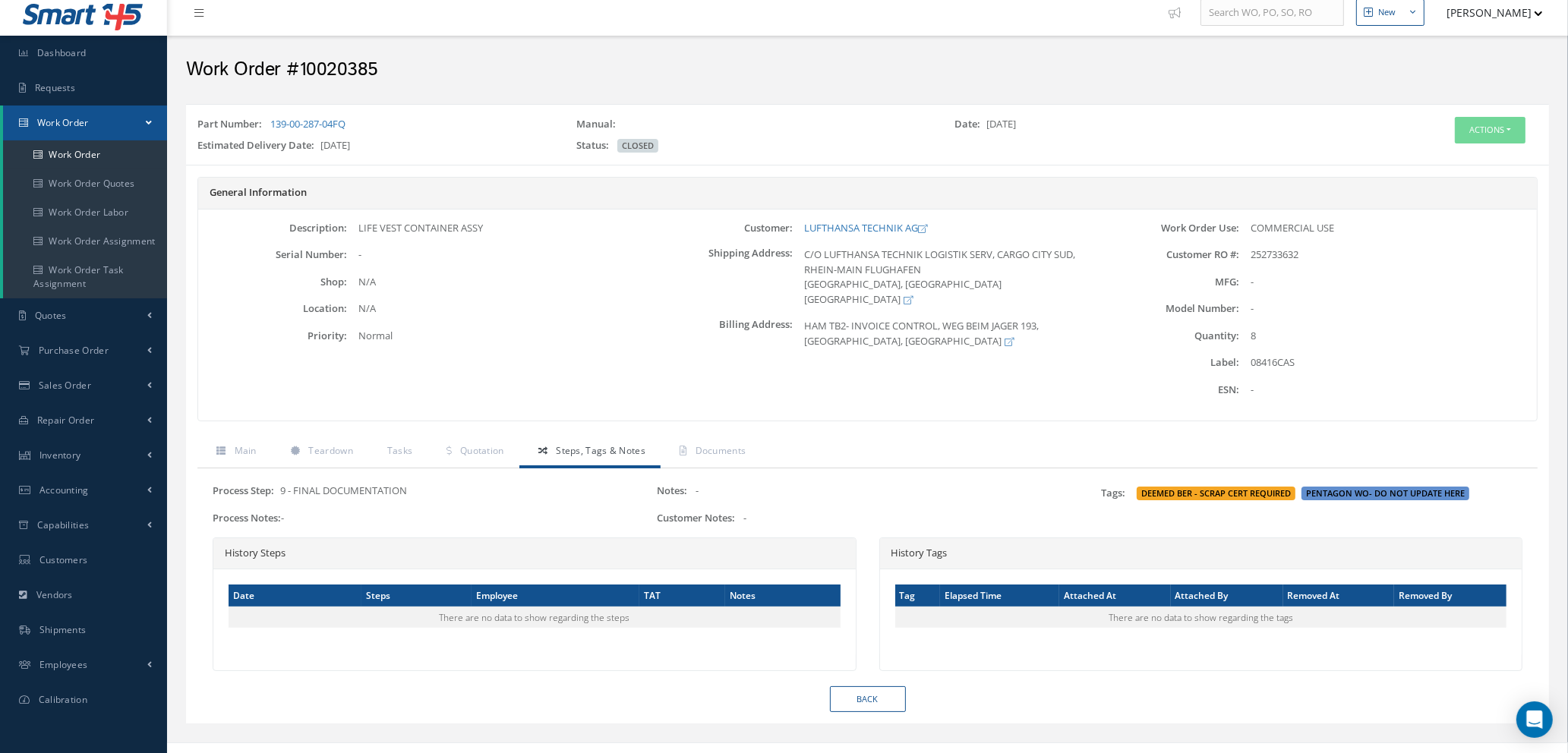
scroll to position [0, 0]
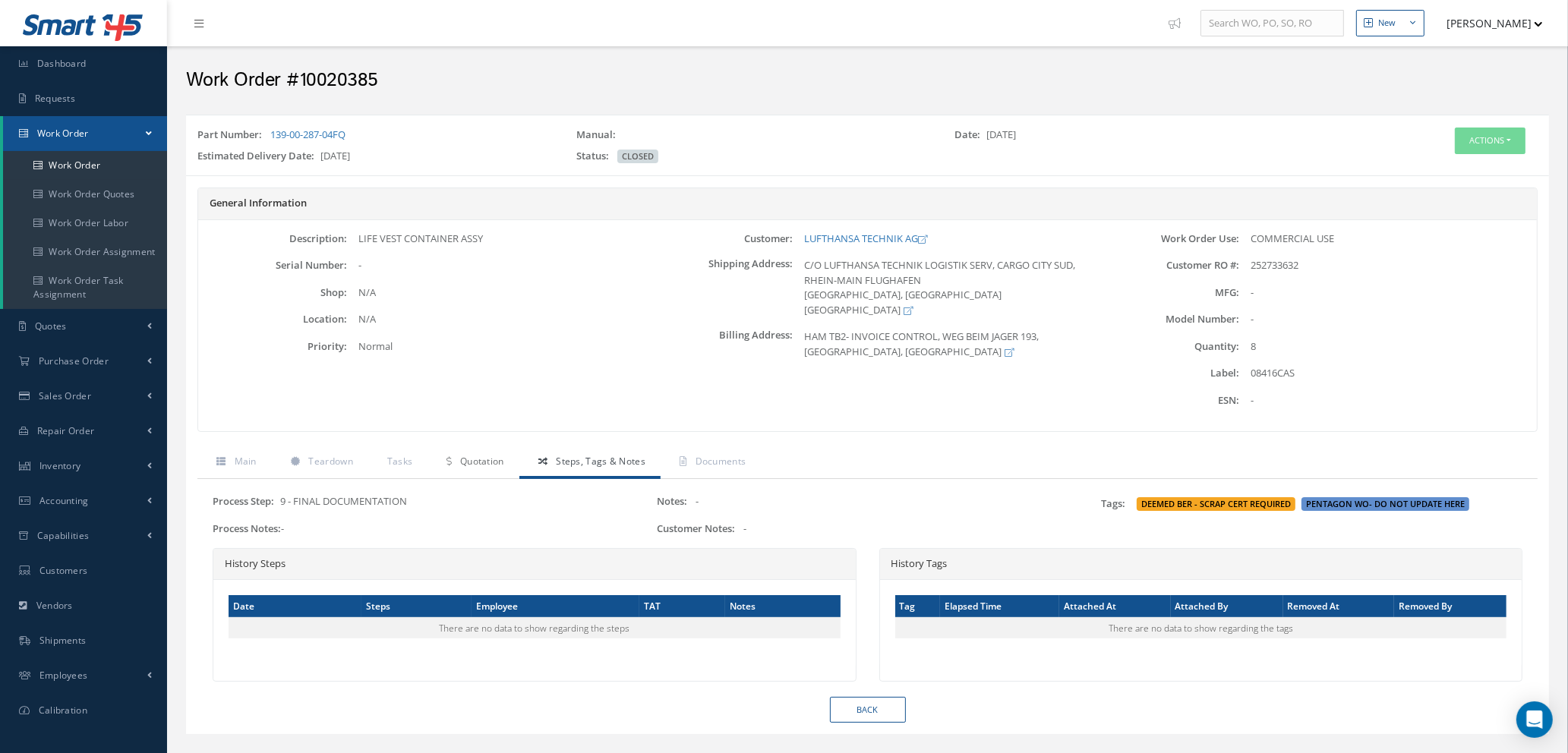
click at [488, 460] on span "Quotation" at bounding box center [482, 461] width 44 height 13
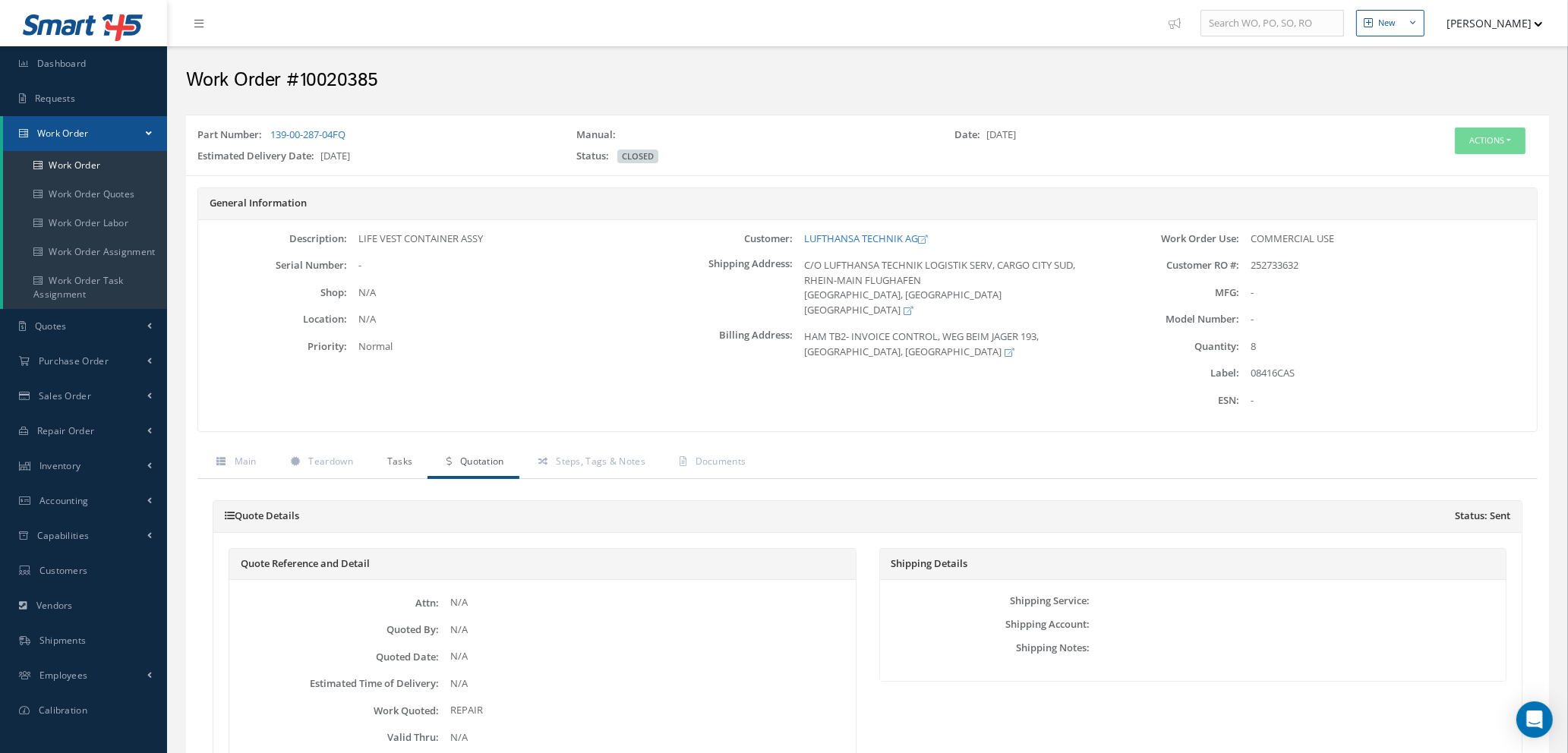
click at [395, 461] on span "Tasks" at bounding box center [400, 461] width 26 height 13
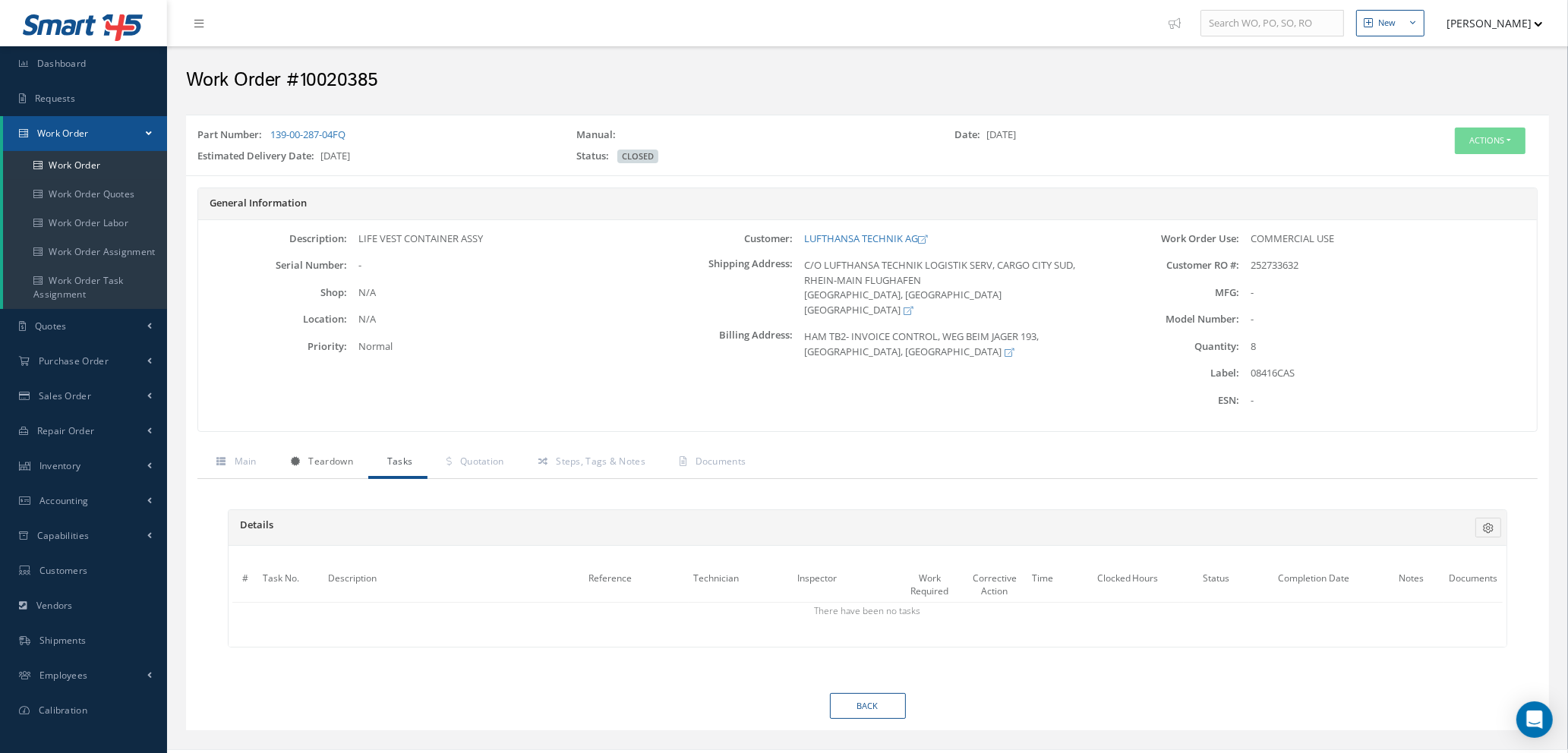
click at [337, 462] on span "Teardown" at bounding box center [330, 461] width 44 height 13
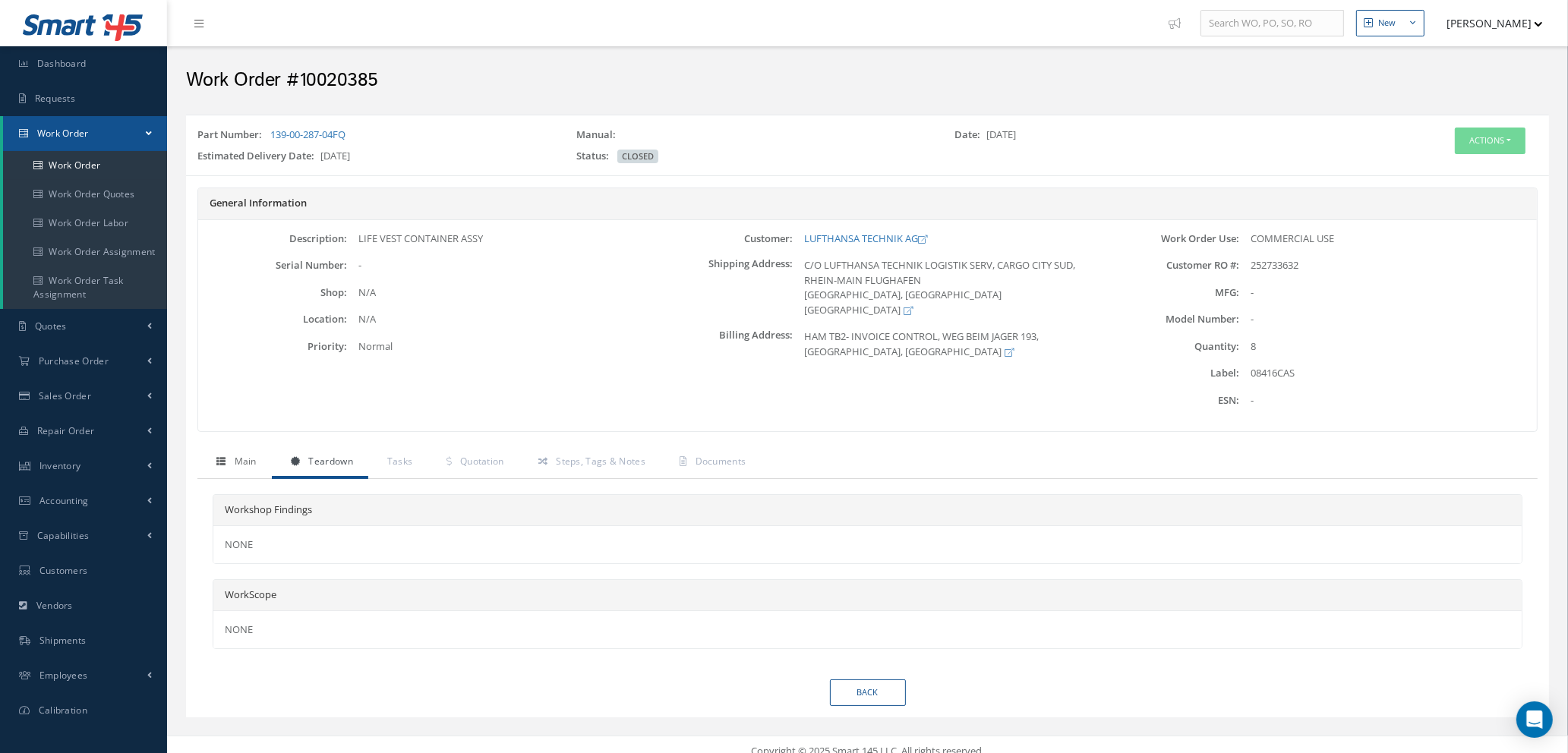
click at [232, 461] on link "Main" at bounding box center [235, 463] width 74 height 32
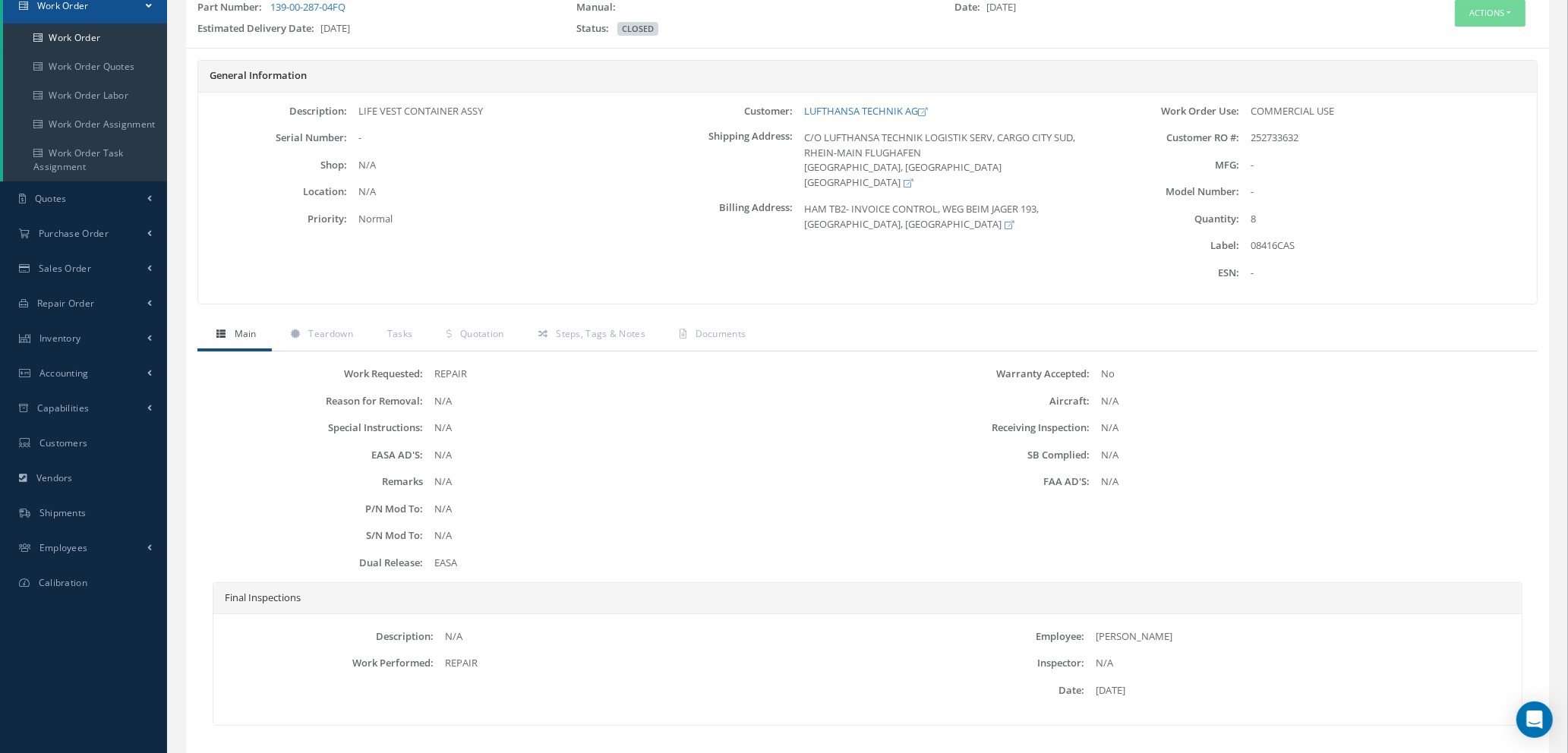
scroll to position [216, 0]
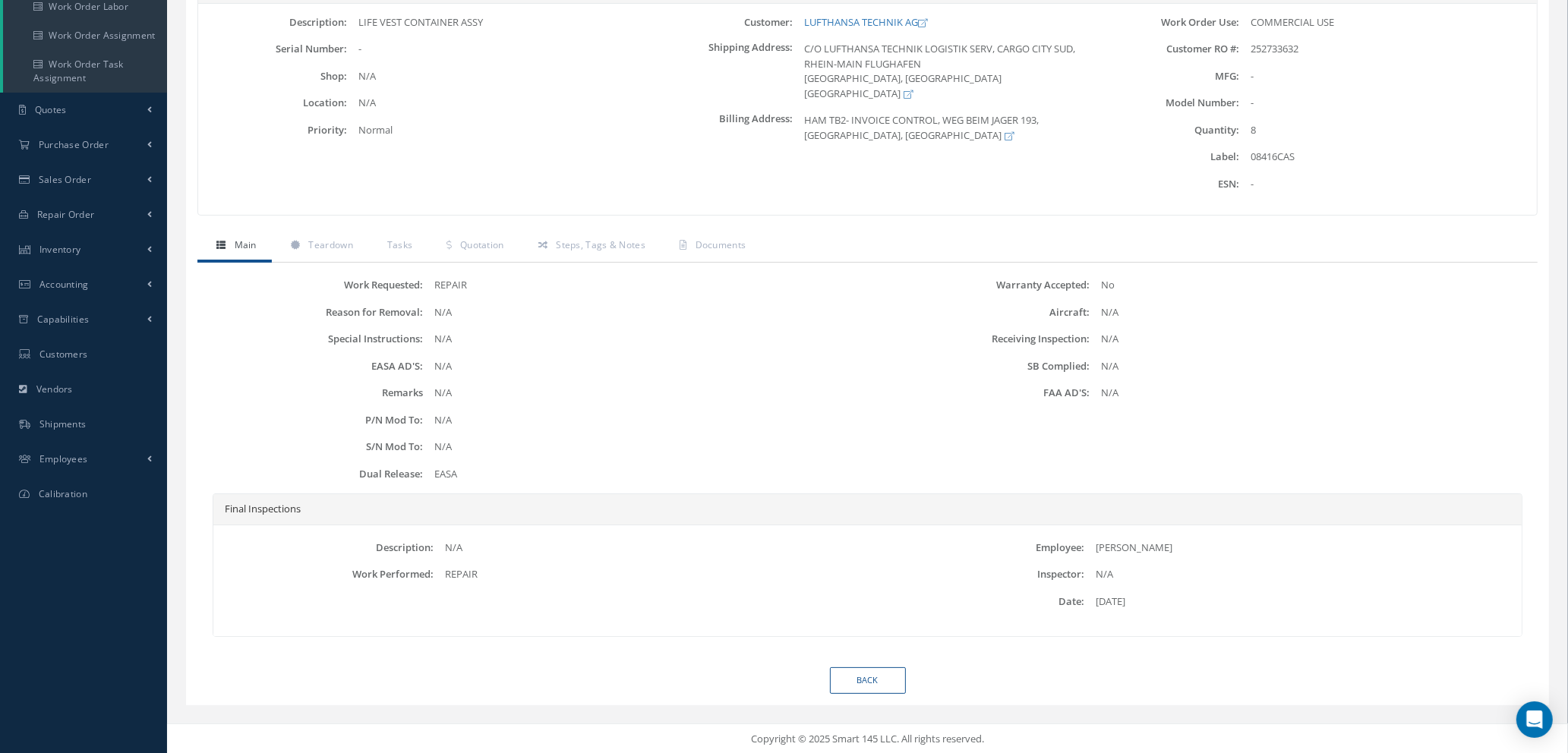
drag, startPoint x: 1459, startPoint y: 690, endPoint x: 1411, endPoint y: 673, distance: 50.9
click at [1459, 689] on div "Back" at bounding box center [867, 680] width 1363 height 27
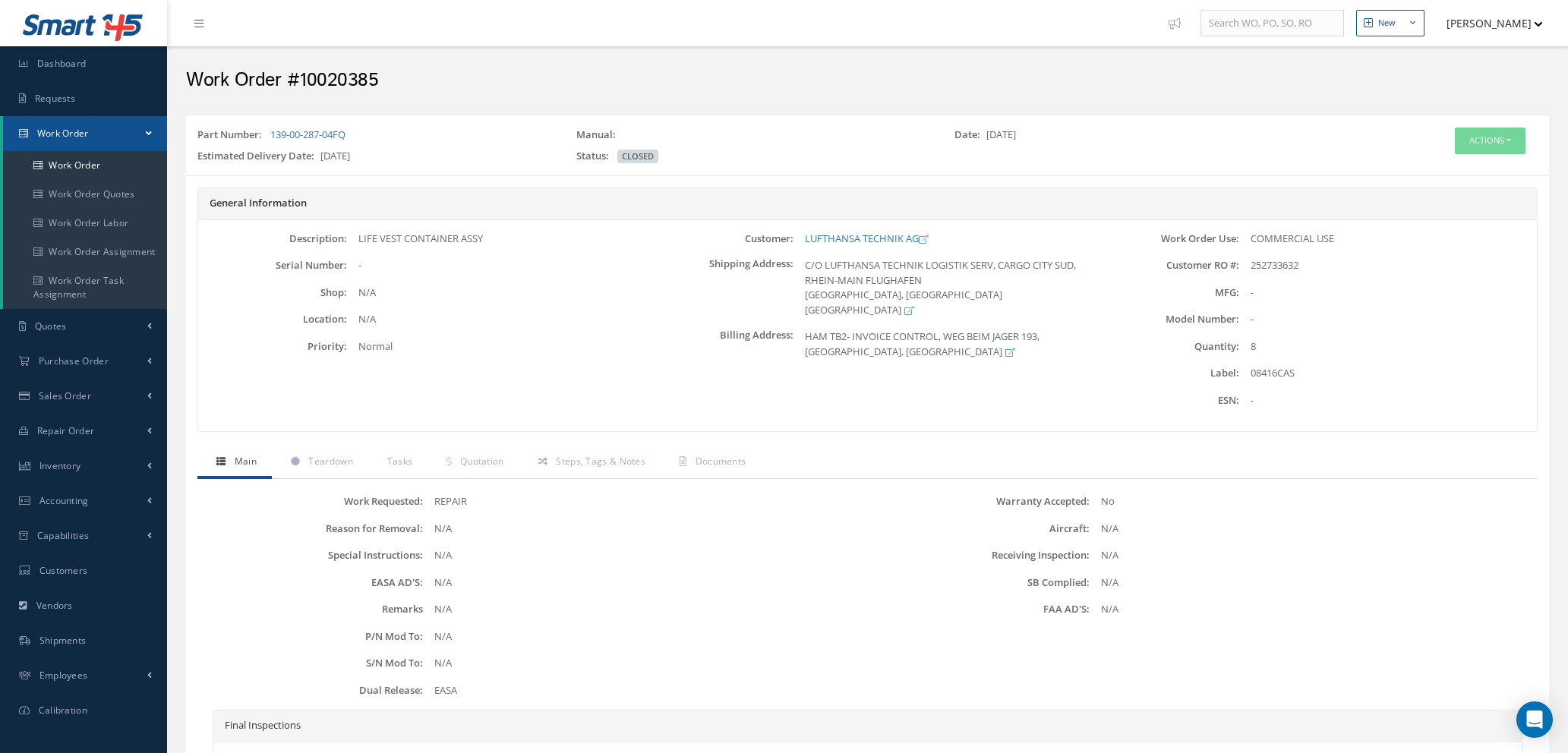
scroll to position [216, 0]
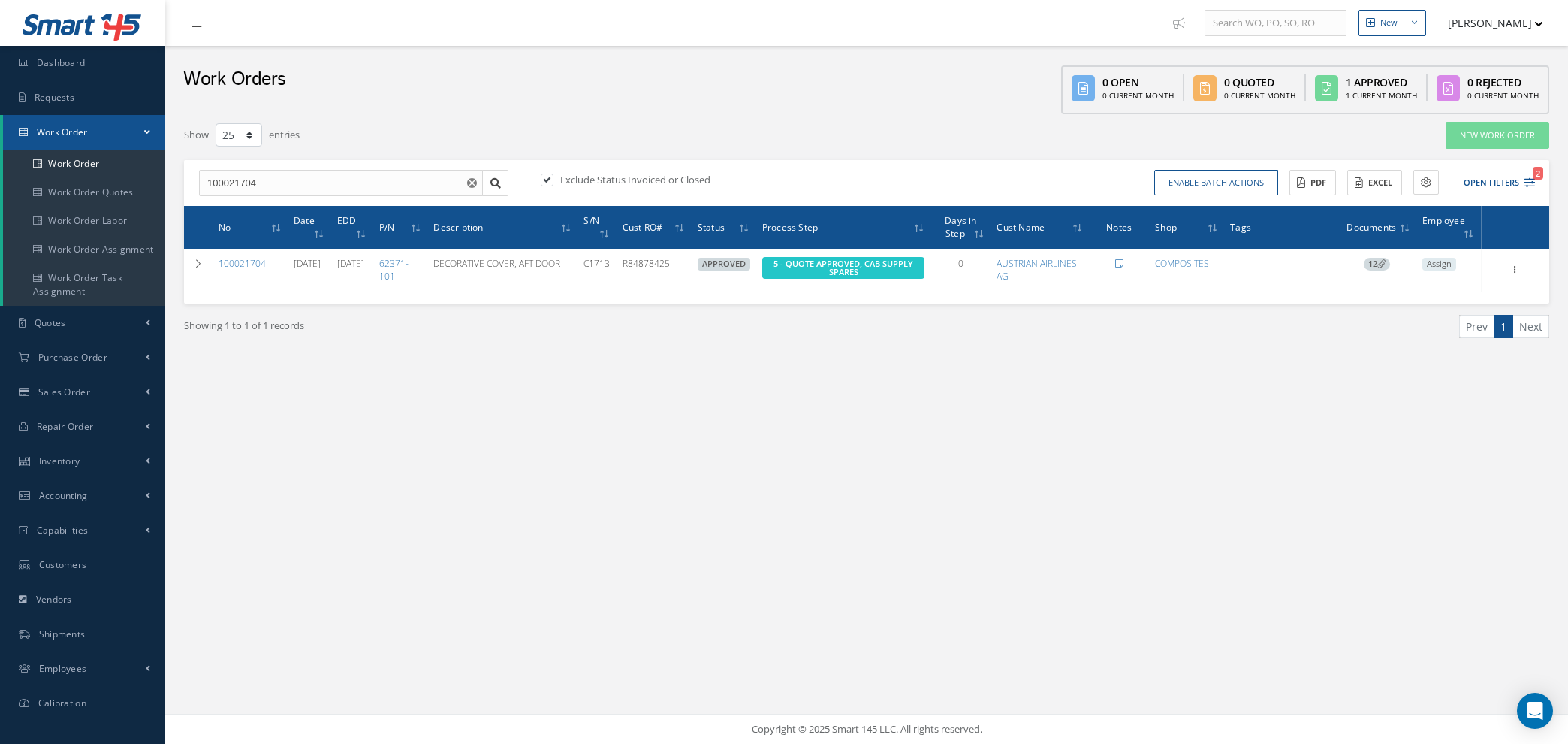
select select "25"
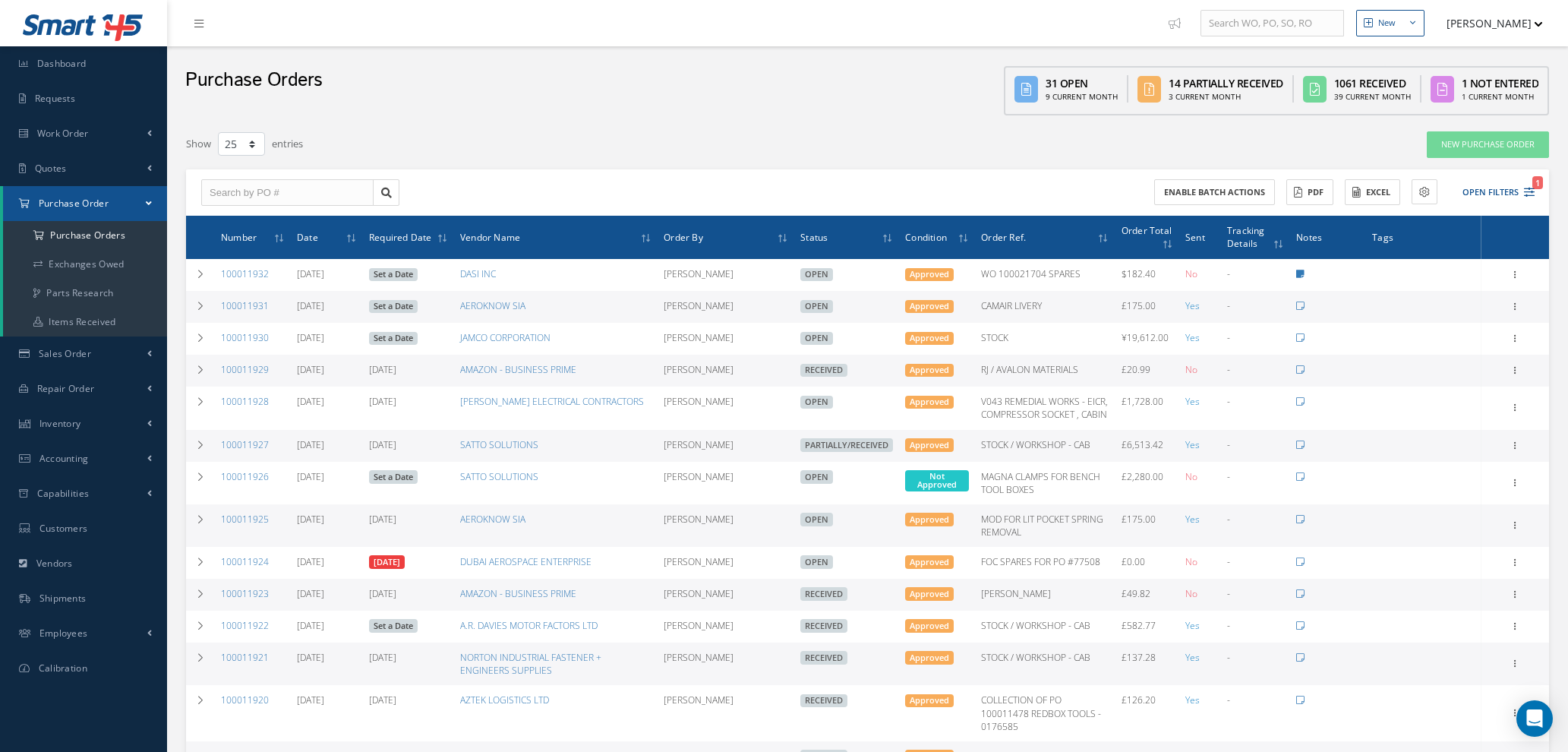
select select "25"
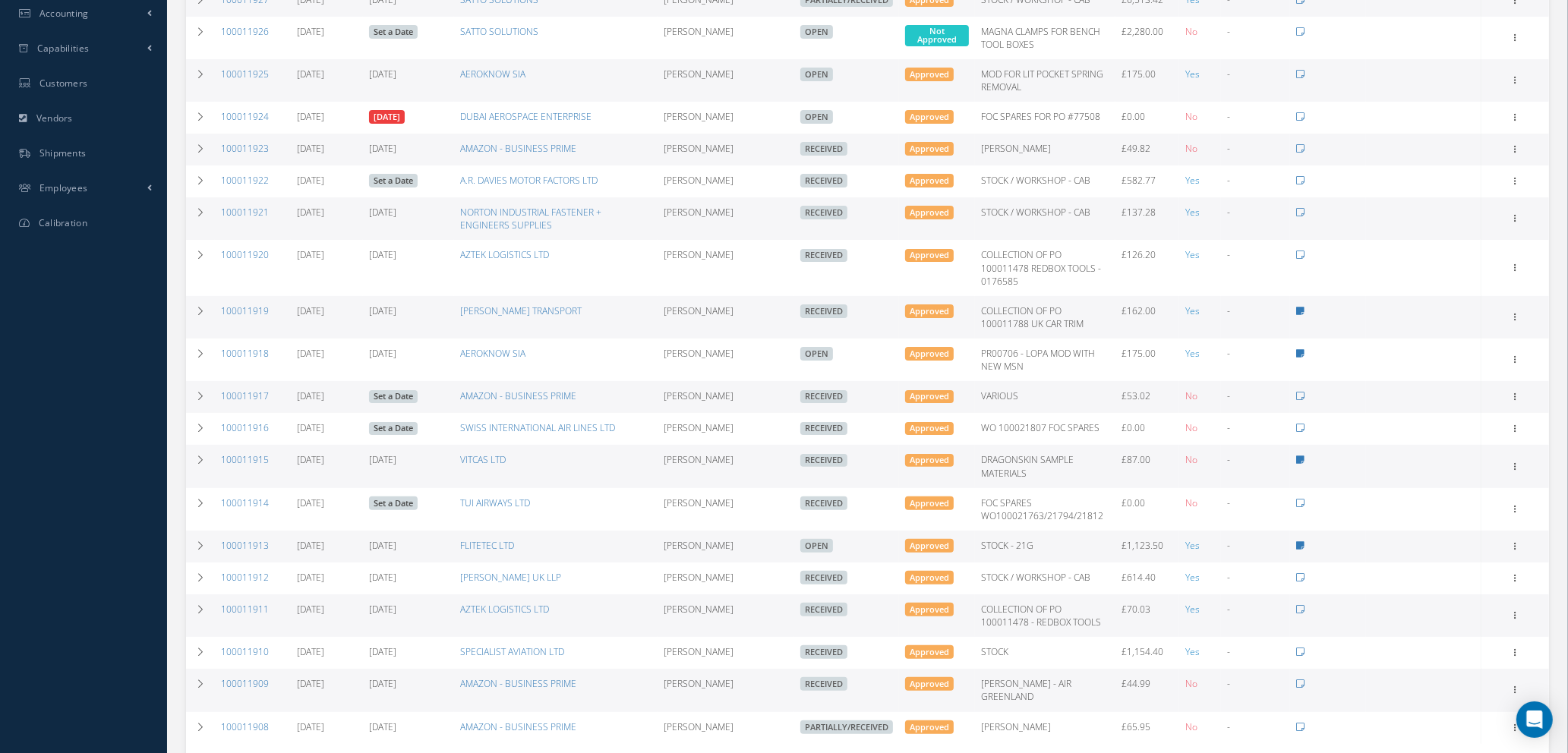
scroll to position [538, 0]
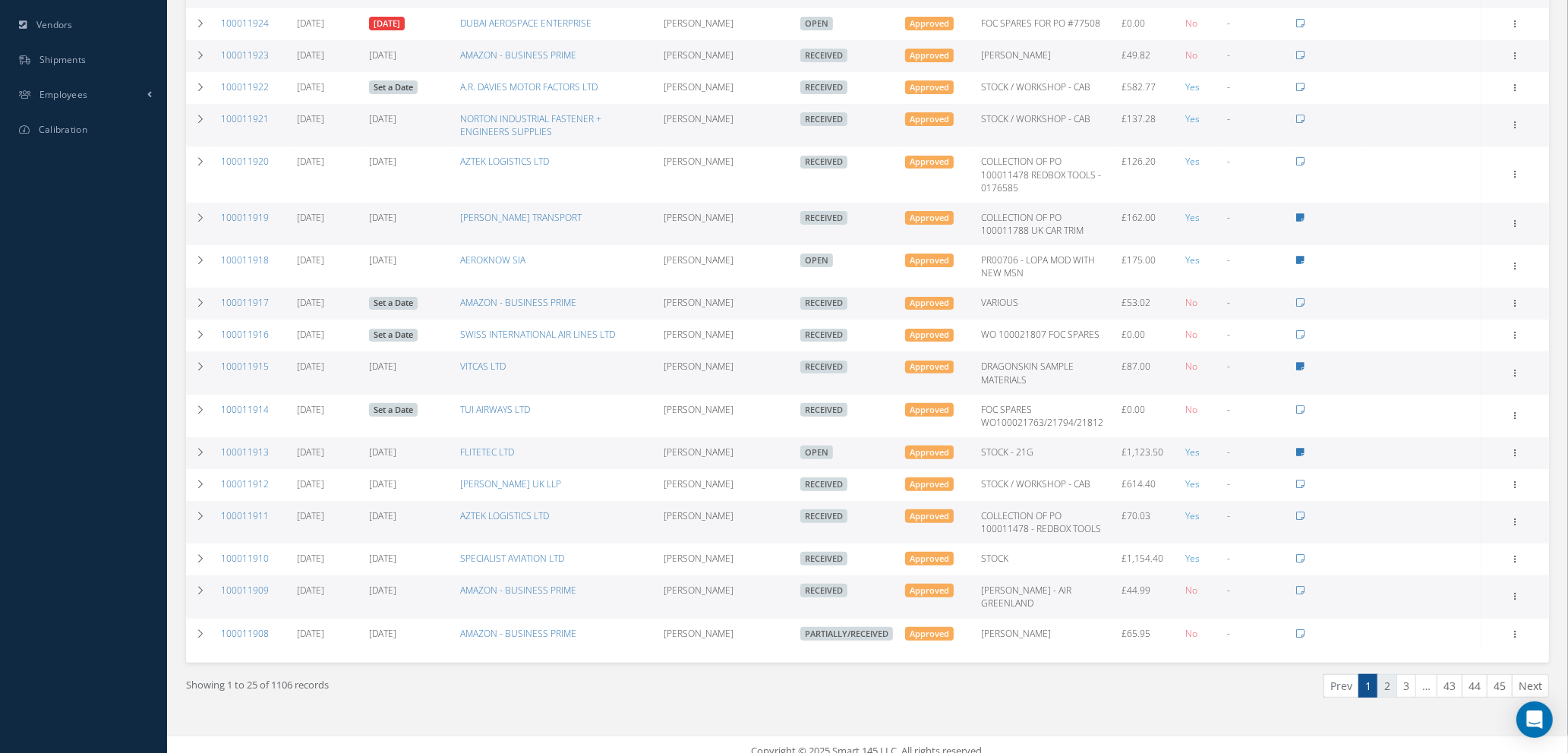
click at [1387, 674] on link "2" at bounding box center [1387, 685] width 20 height 23
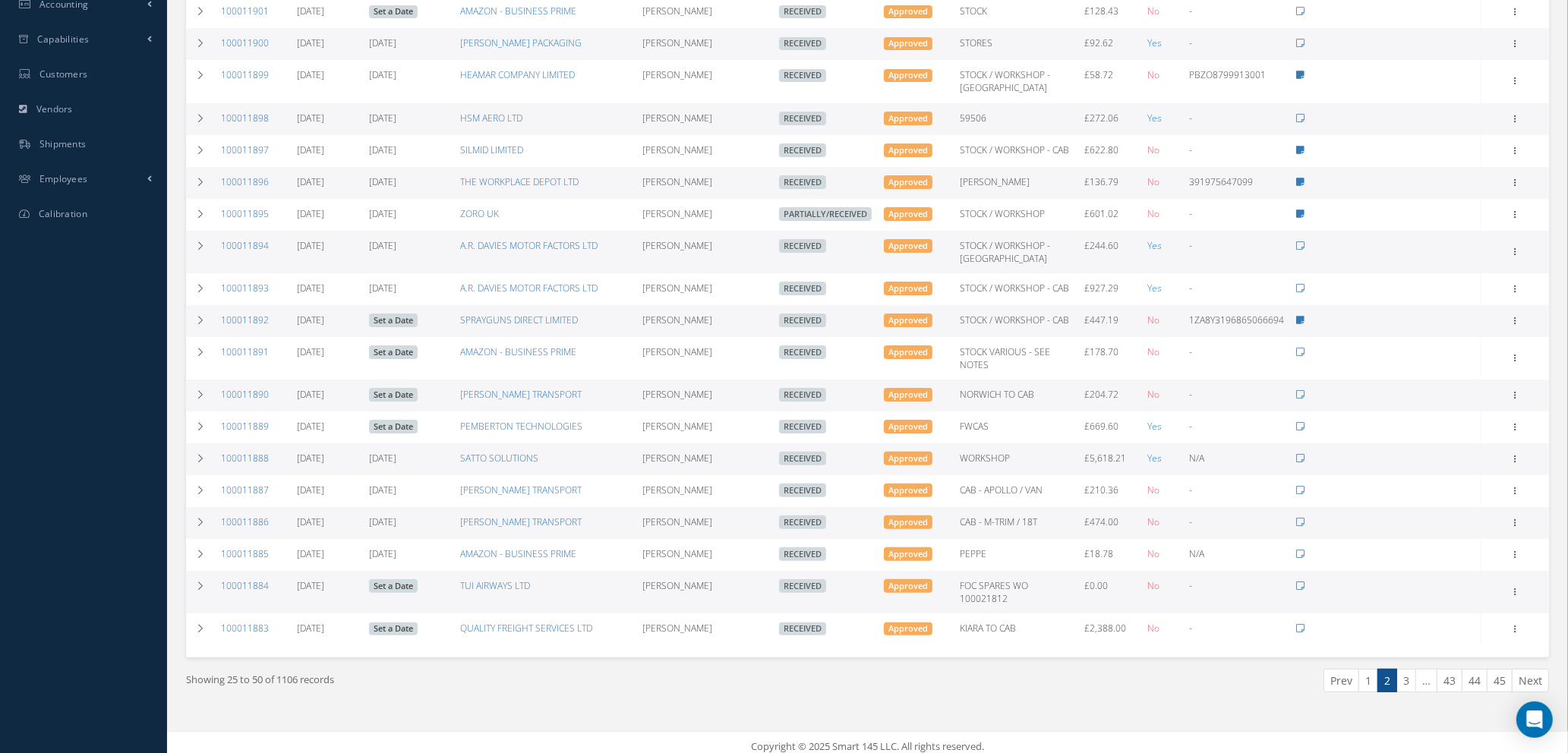
scroll to position [493, 0]
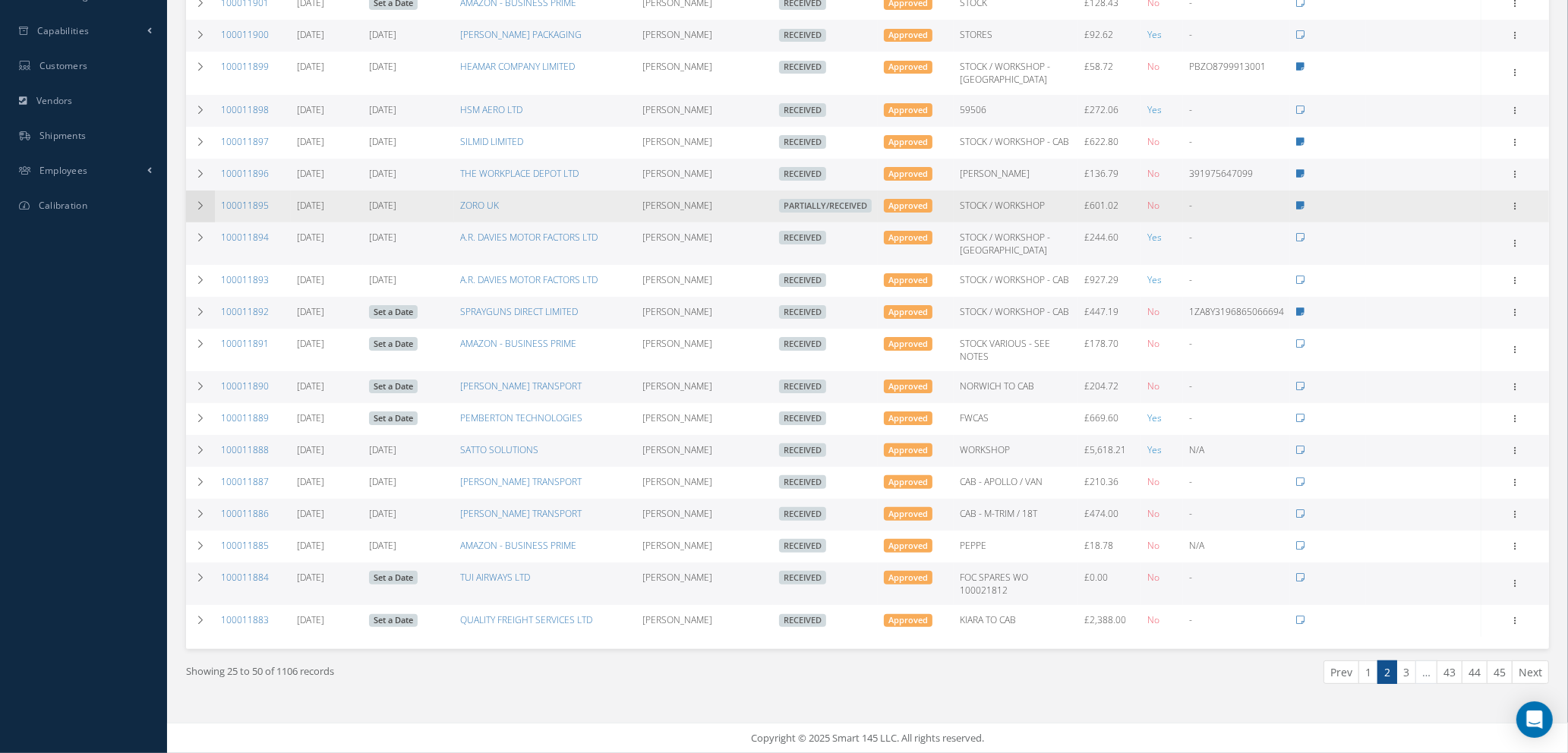
click at [201, 202] on icon at bounding box center [200, 206] width 10 height 10
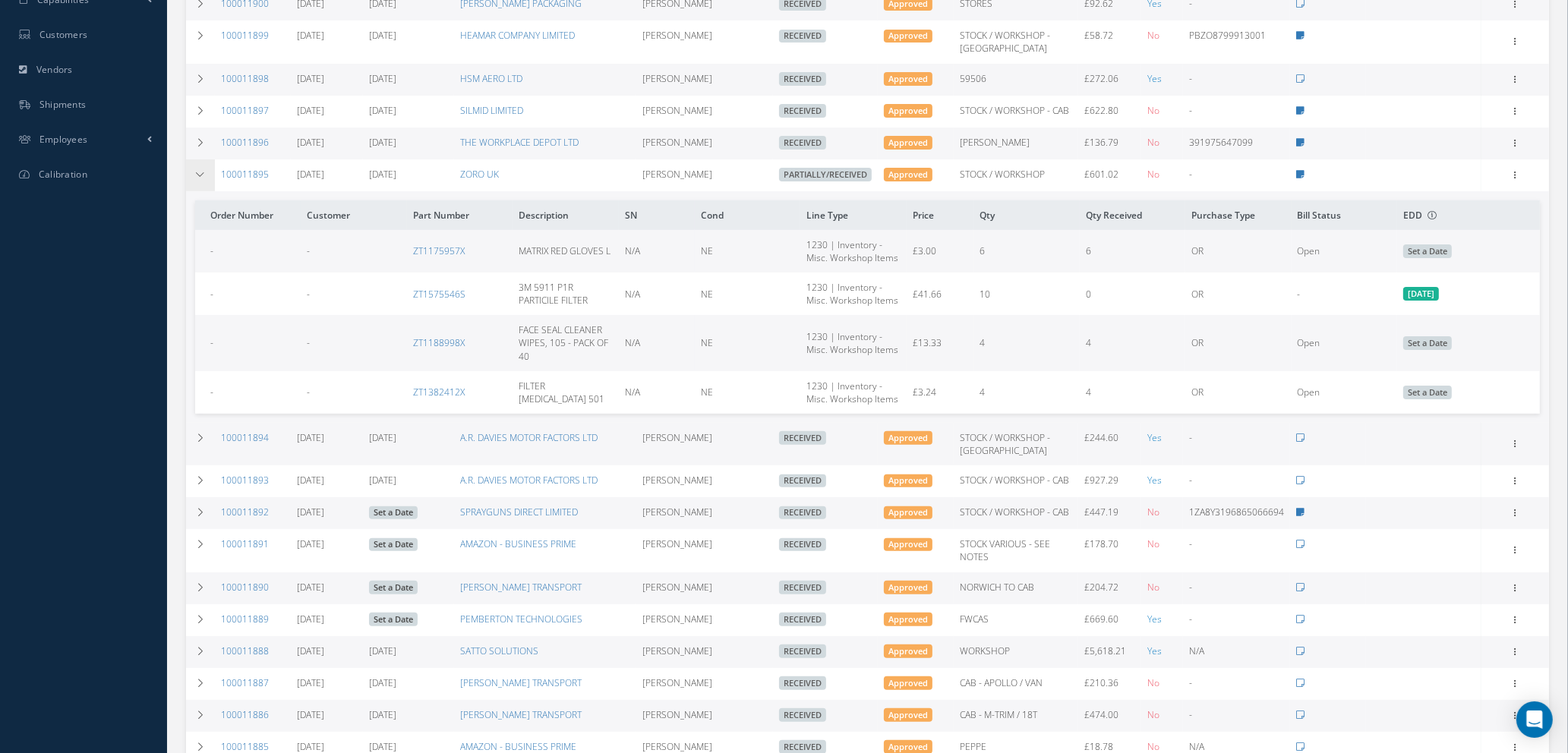
click at [197, 179] on icon at bounding box center [200, 175] width 10 height 10
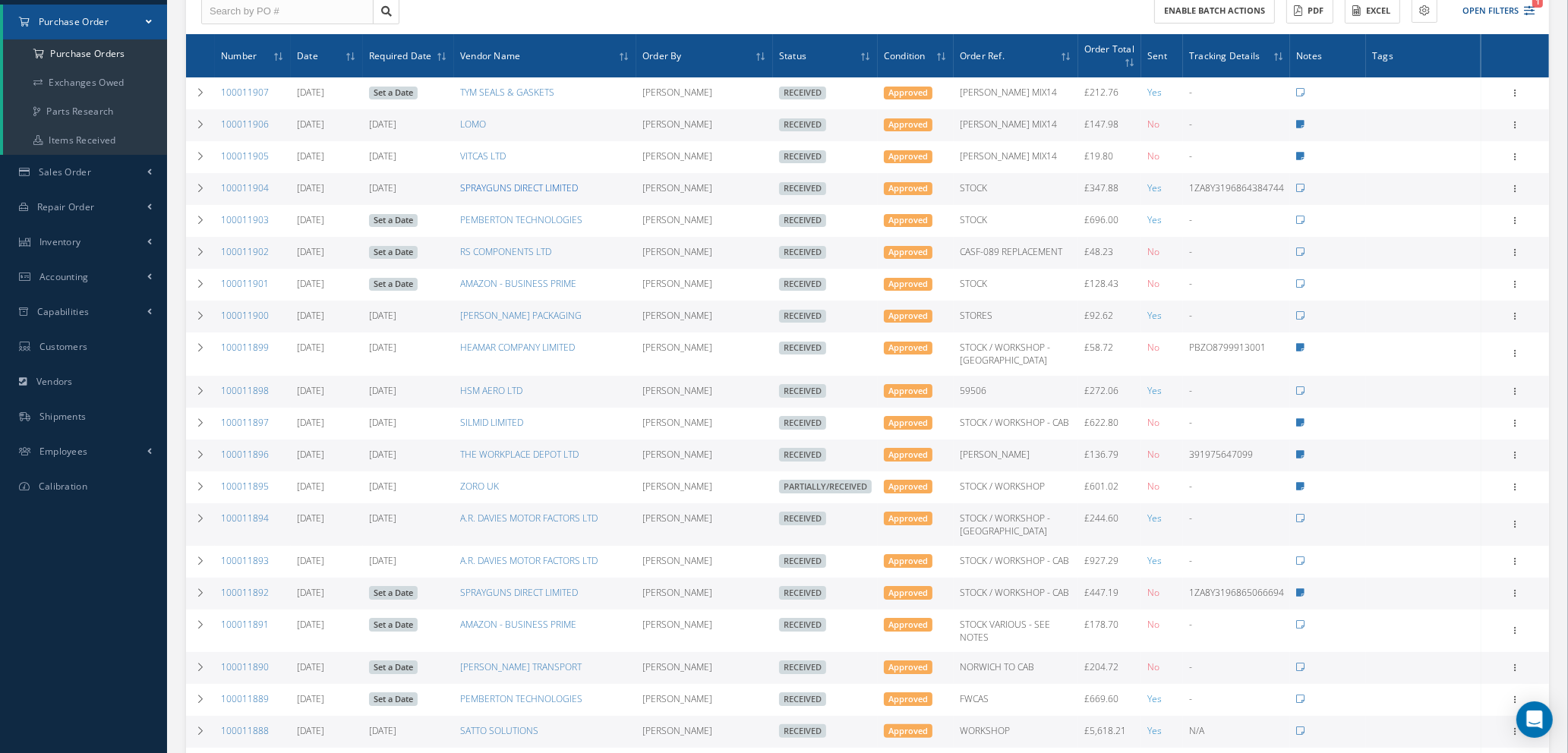
scroll to position [0, 0]
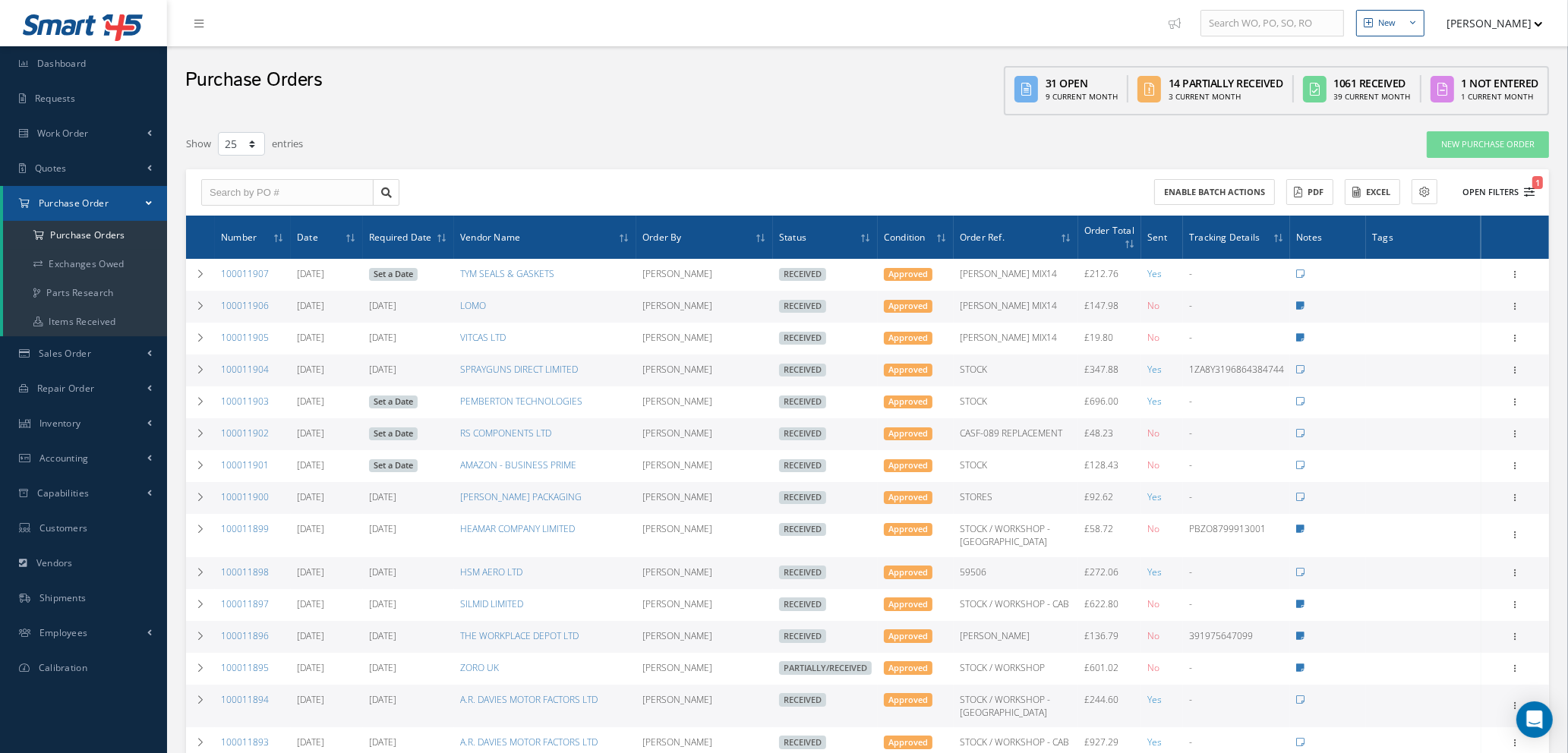
click at [1532, 193] on icon "1" at bounding box center [1529, 192] width 10 height 10
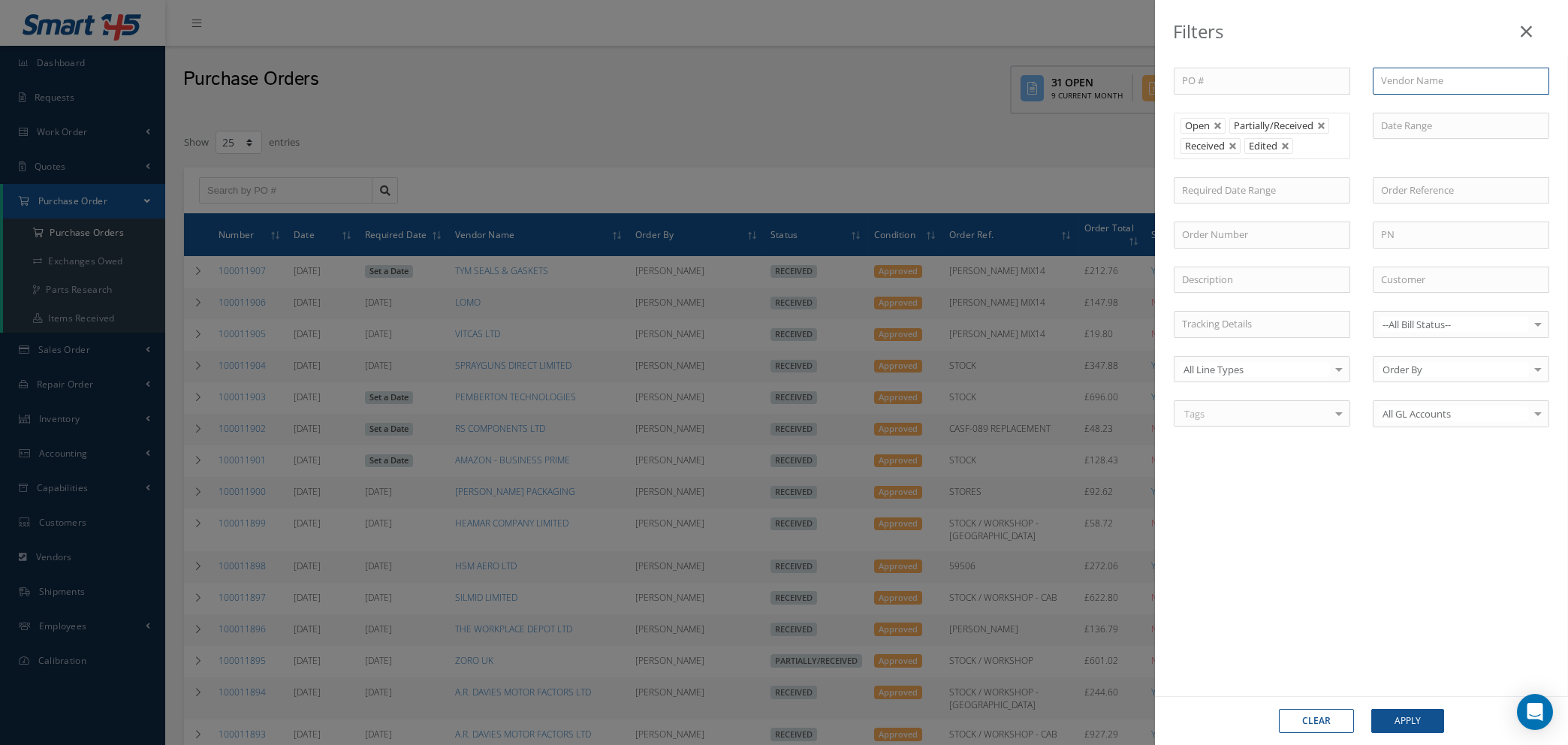
click at [1424, 80] on input "text" at bounding box center [1461, 81] width 176 height 27
click at [1435, 107] on span "VANEMA STORITVE D.O.O." at bounding box center [1440, 108] width 116 height 14
type input "VANEMA STORITVE D.O.O."
click at [1406, 716] on button "Apply" at bounding box center [1407, 721] width 73 height 24
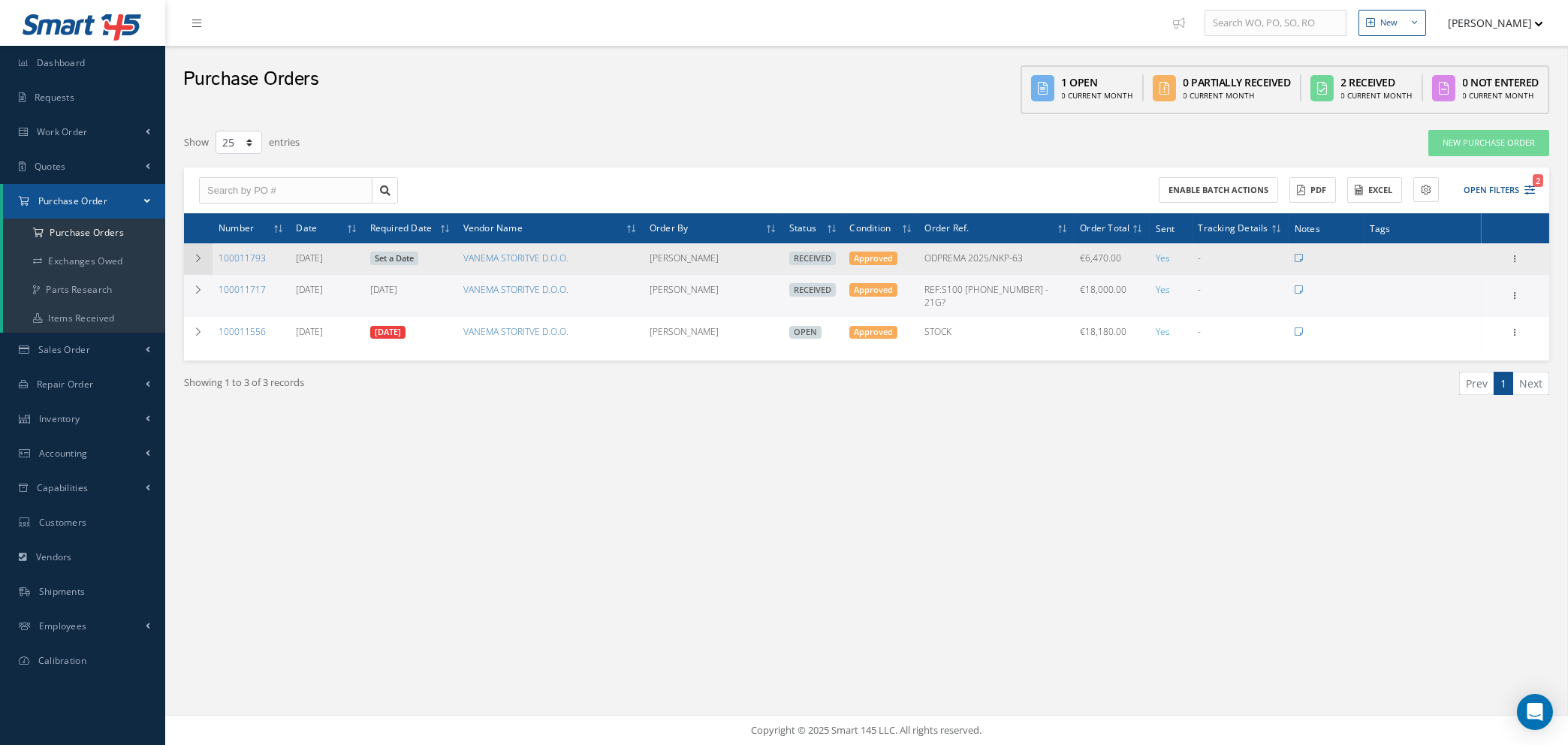
click at [199, 250] on td at bounding box center [198, 259] width 28 height 32
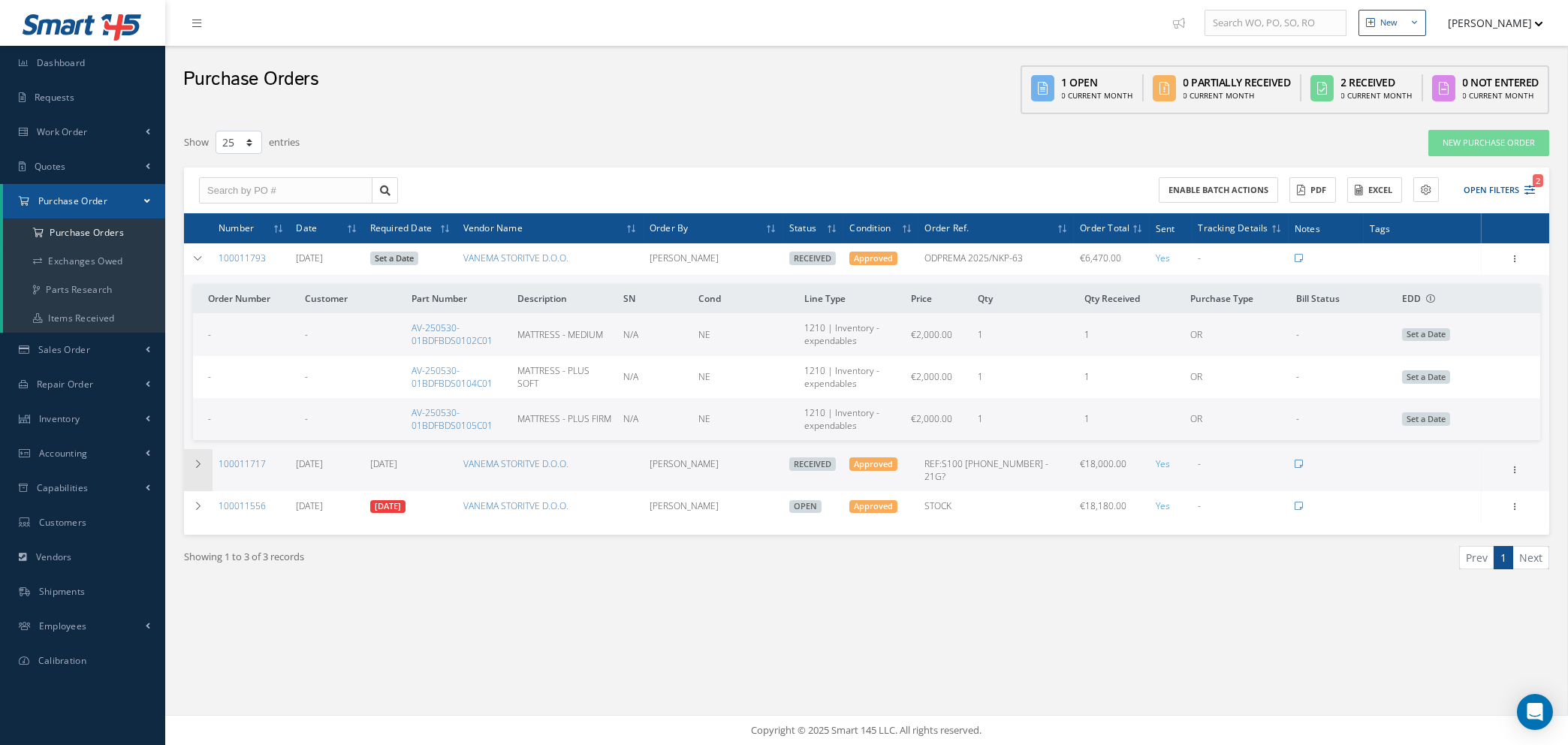
click at [201, 464] on icon at bounding box center [198, 464] width 10 height 9
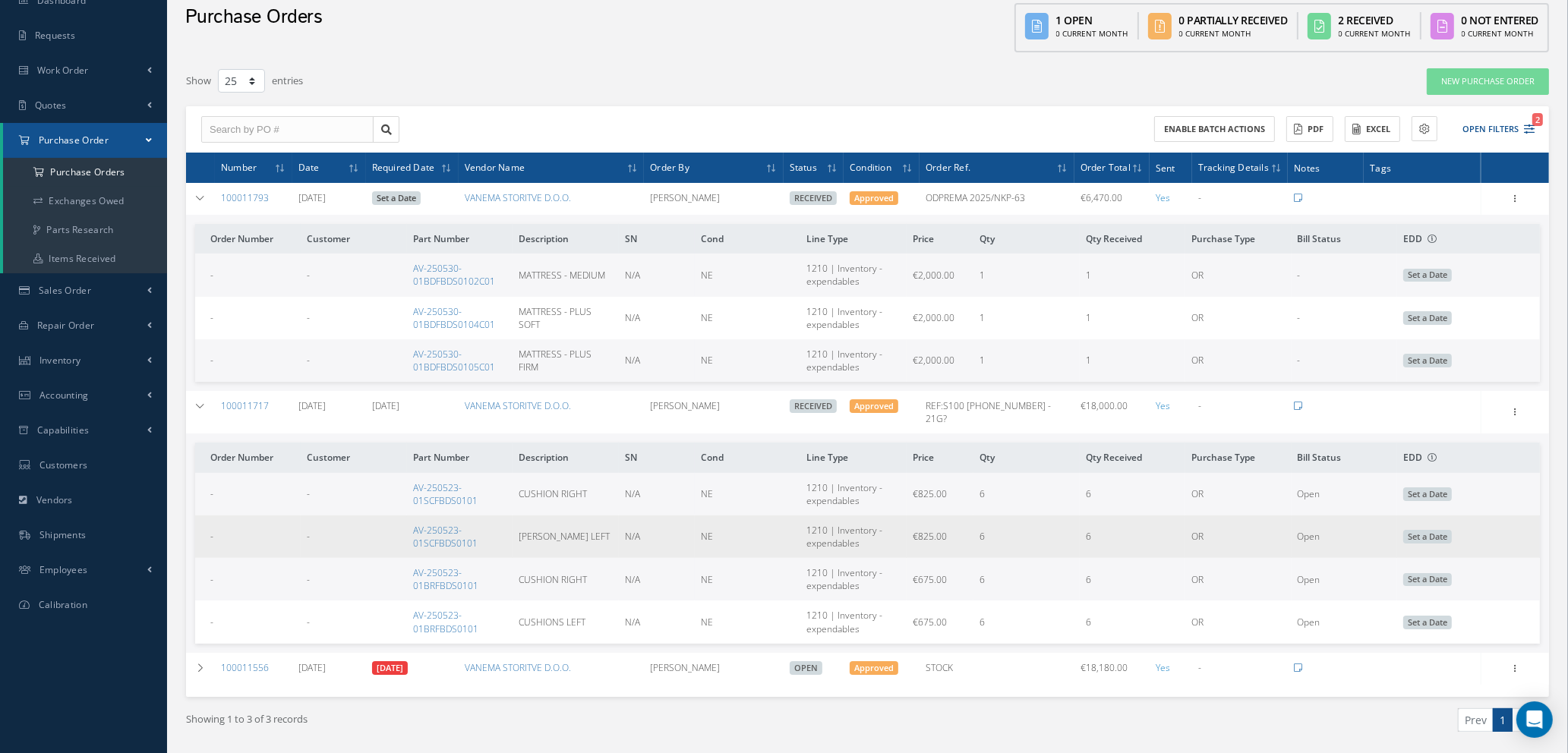
scroll to position [98, 0]
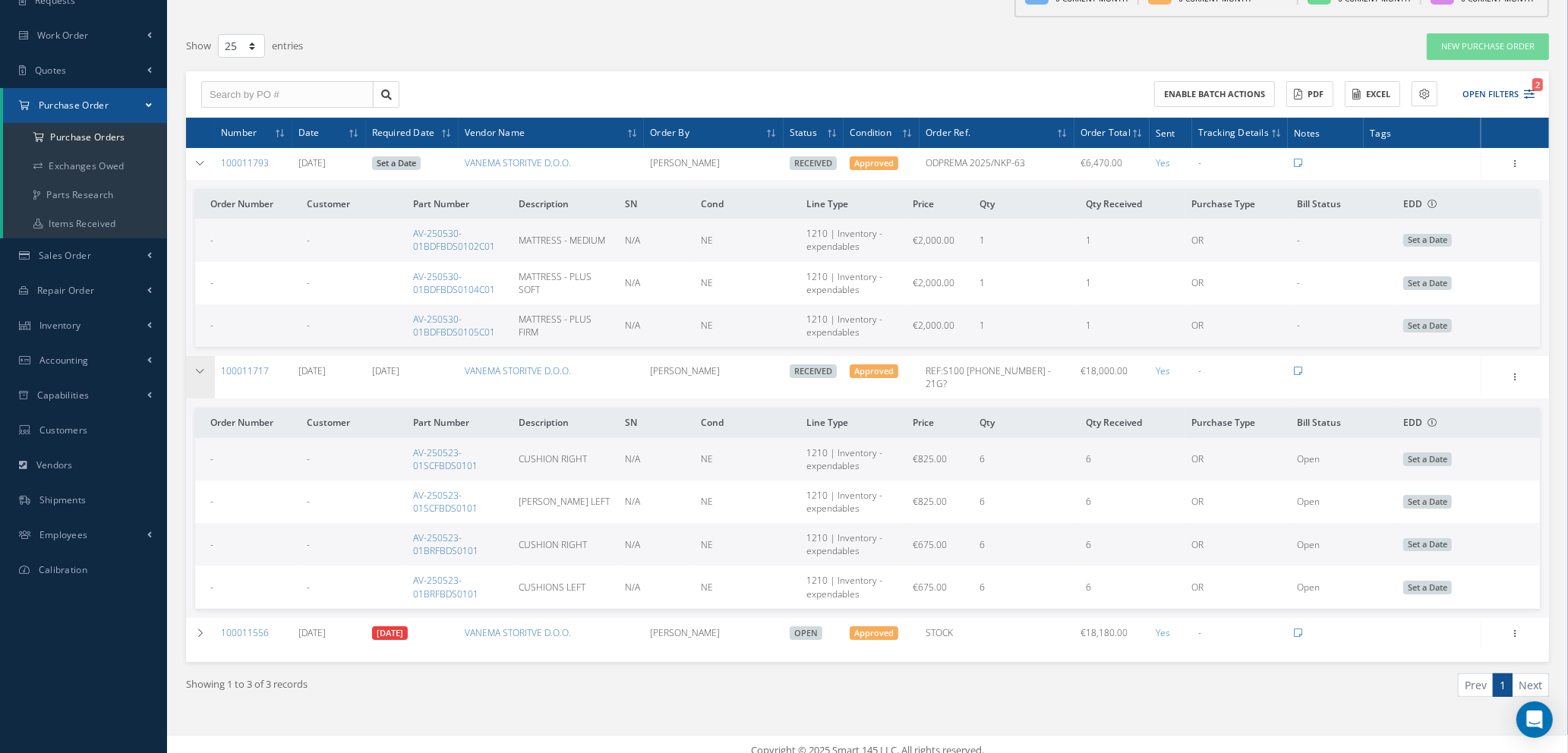
click at [204, 369] on icon at bounding box center [200, 371] width 10 height 10
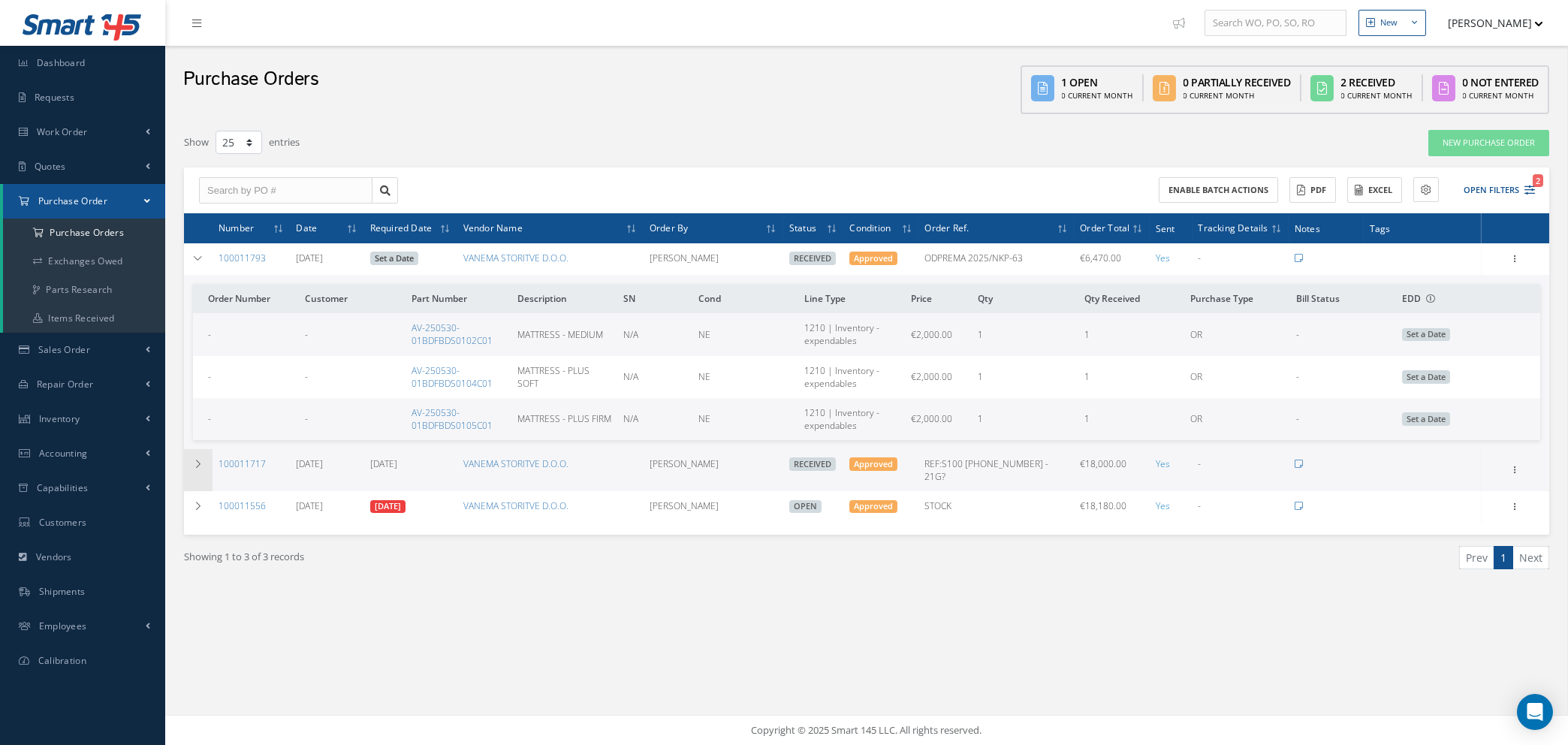
click at [196, 460] on icon at bounding box center [198, 464] width 10 height 9
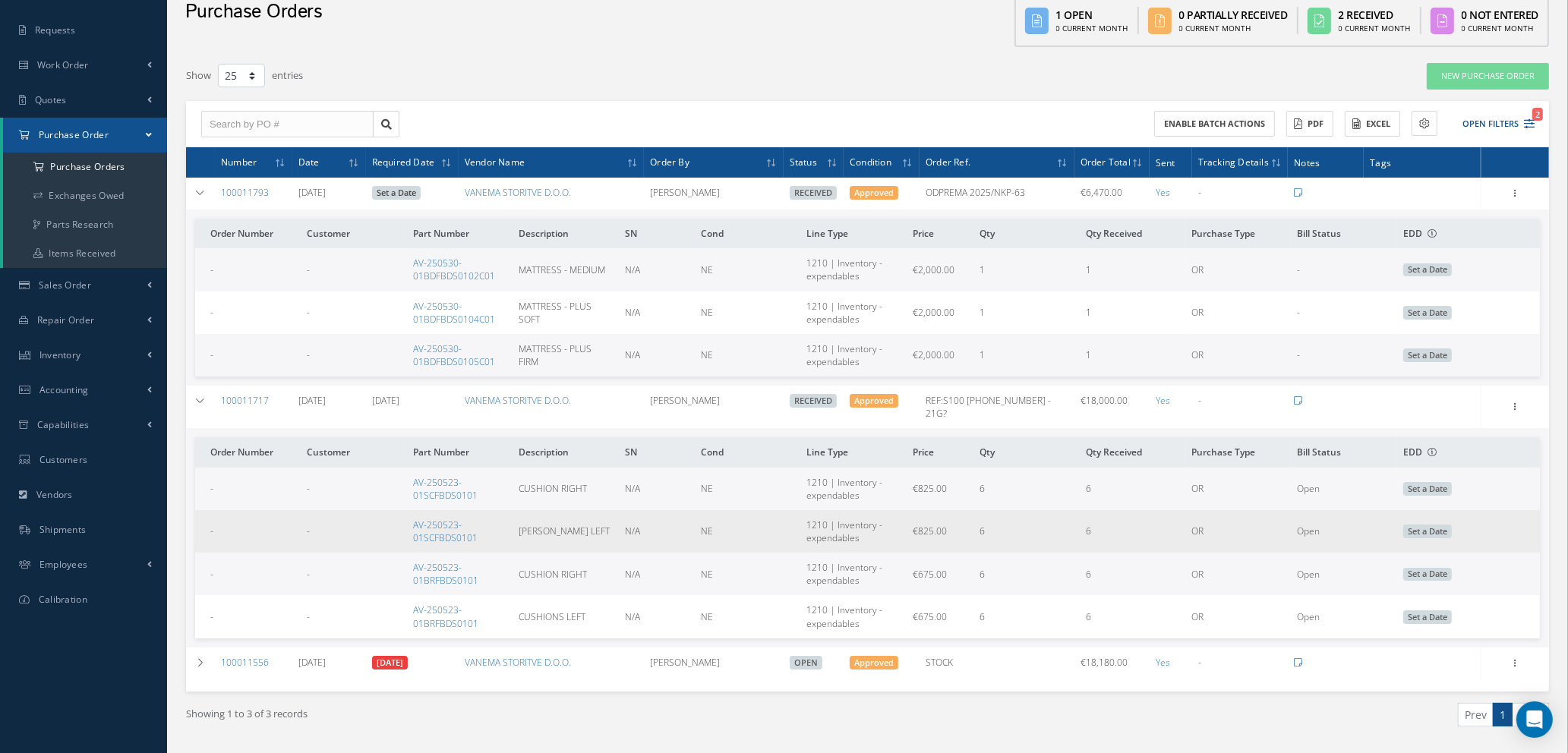
scroll to position [98, 0]
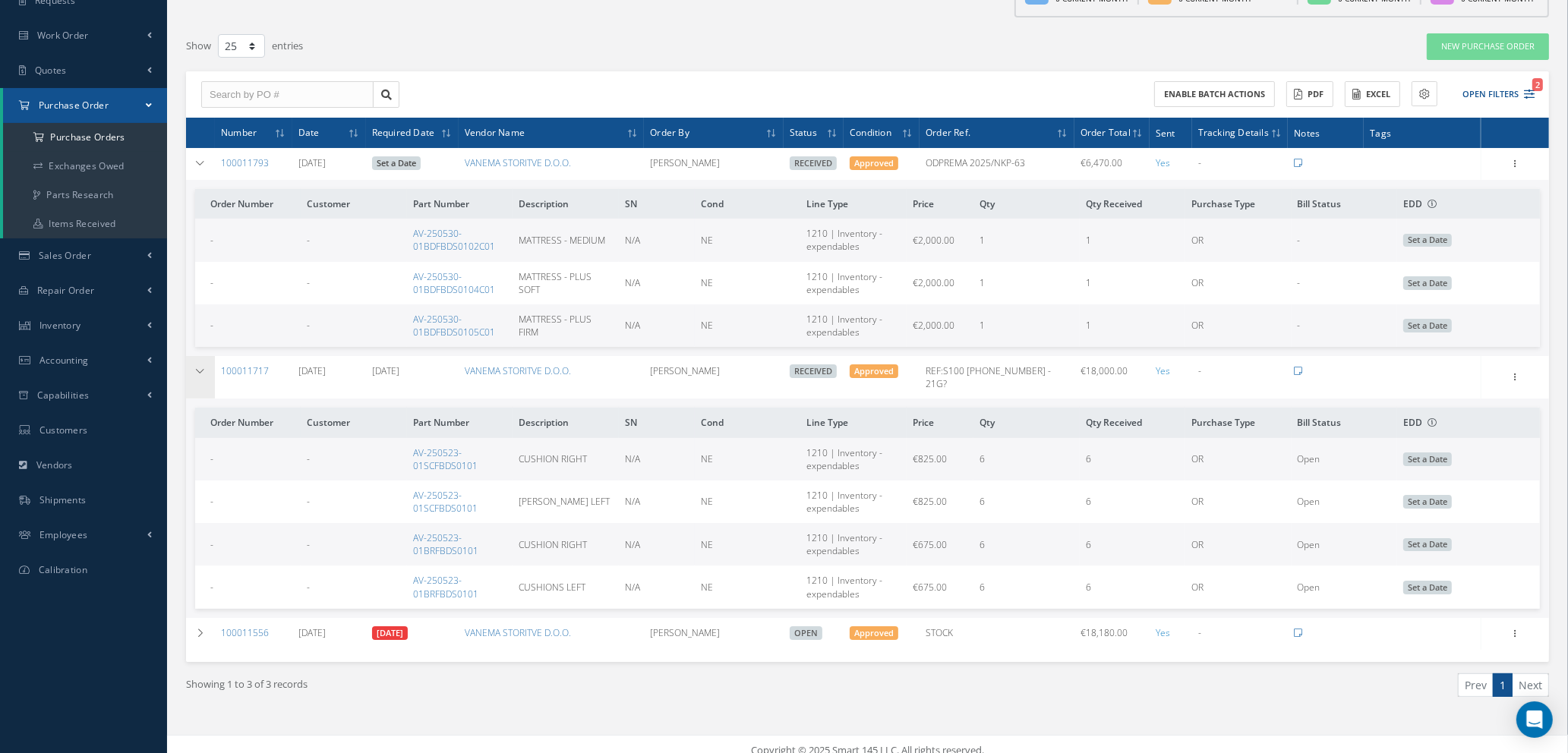
click at [197, 368] on icon at bounding box center [200, 371] width 10 height 10
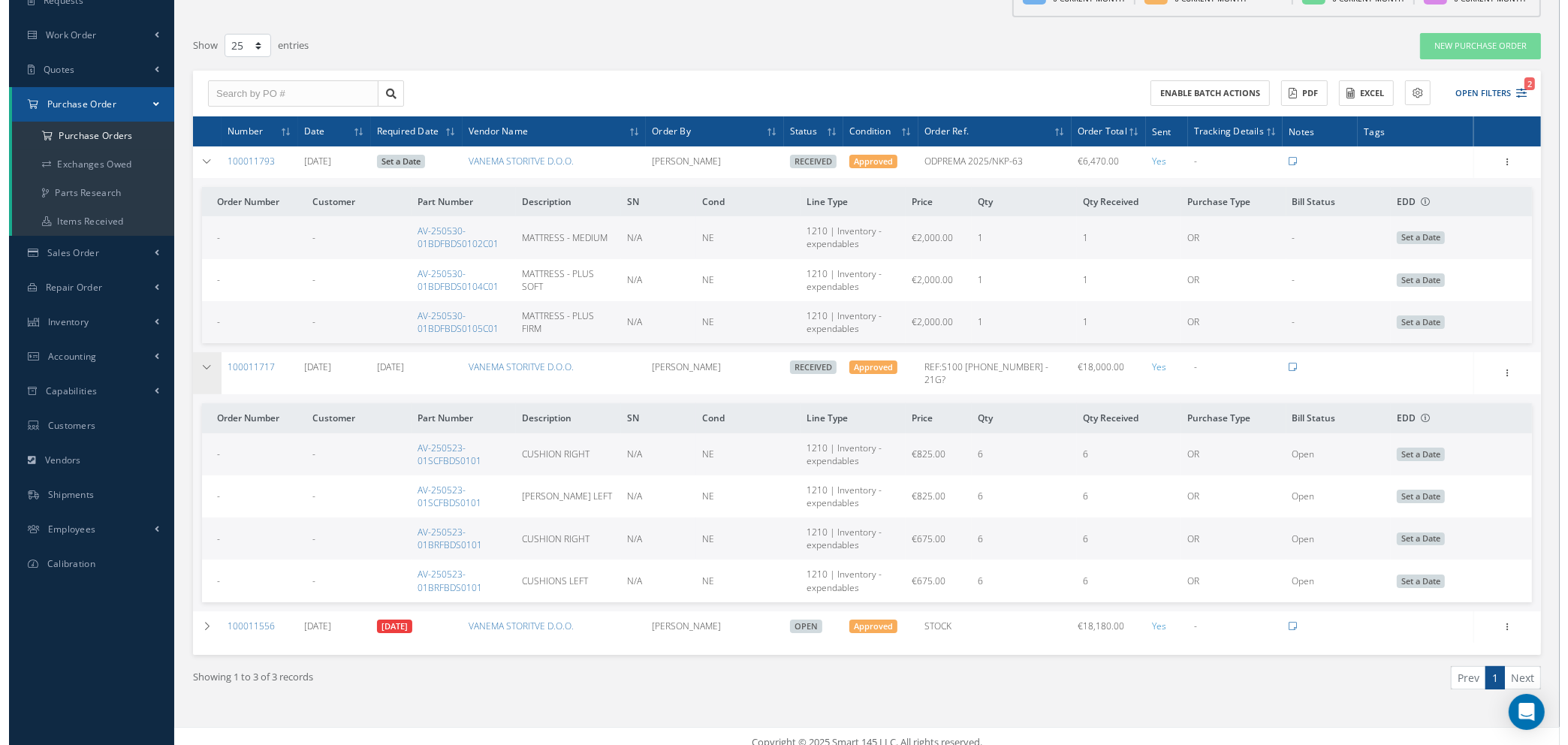
scroll to position [0, 0]
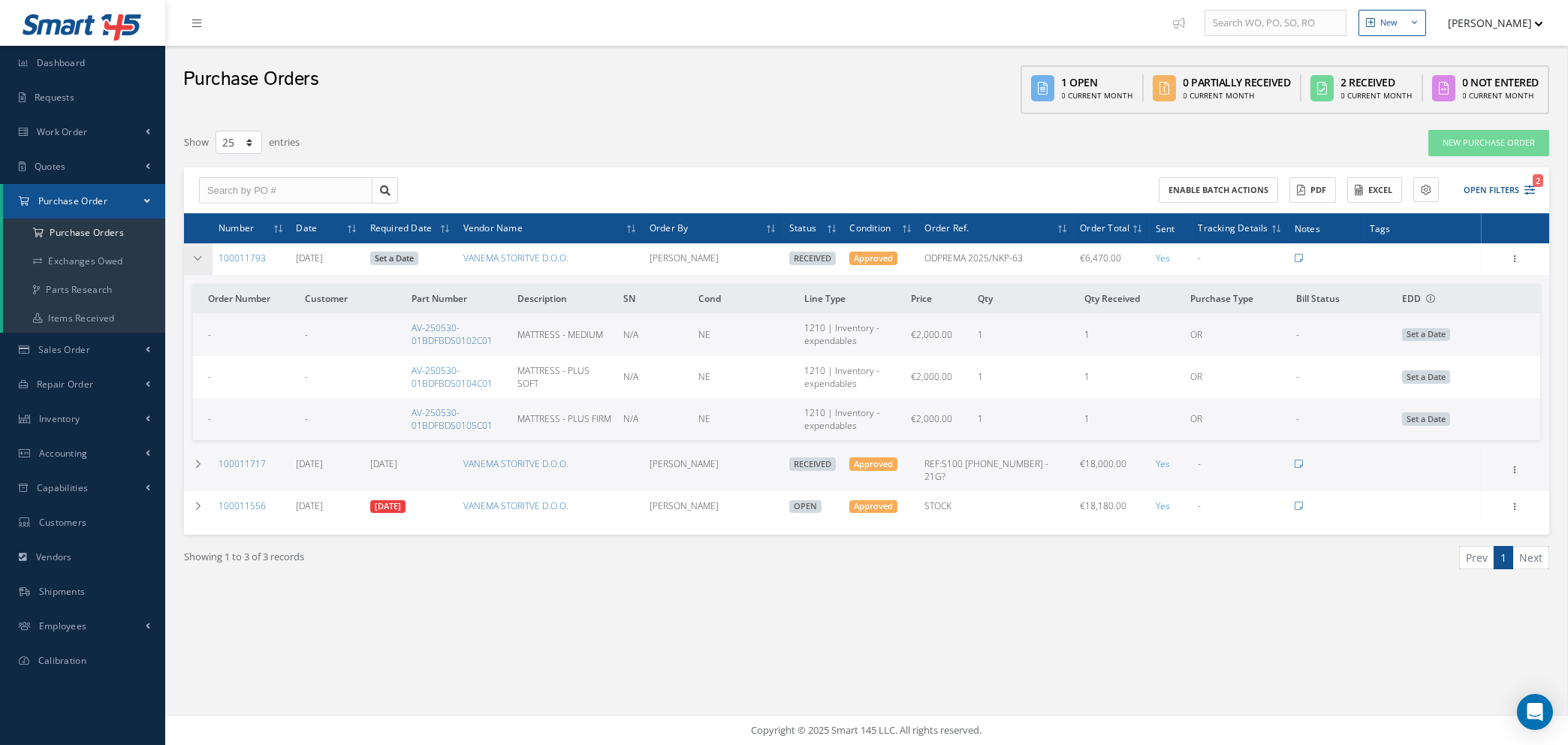
click at [198, 258] on icon at bounding box center [198, 259] width 10 height 9
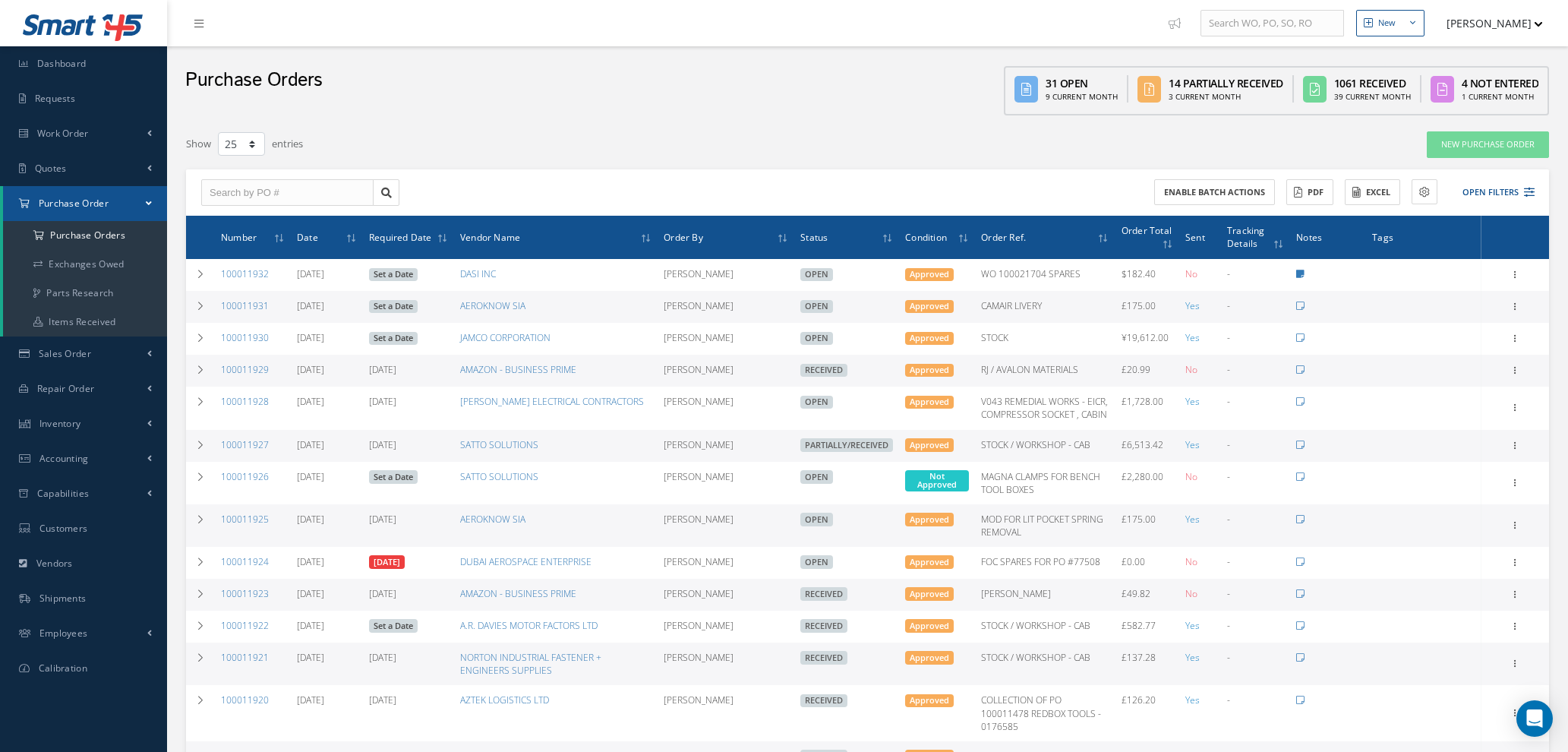
select select "25"
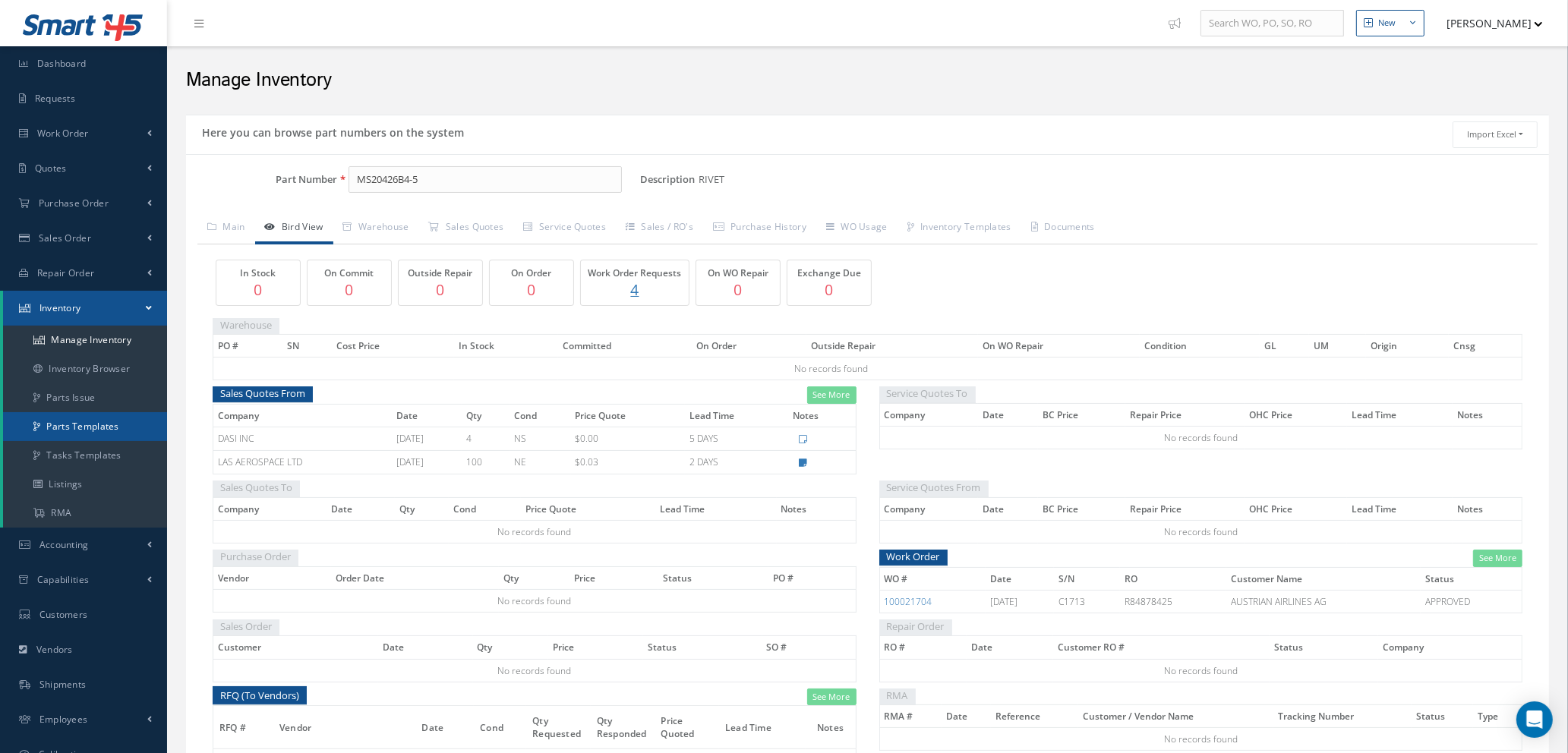
scroll to position [110, 0]
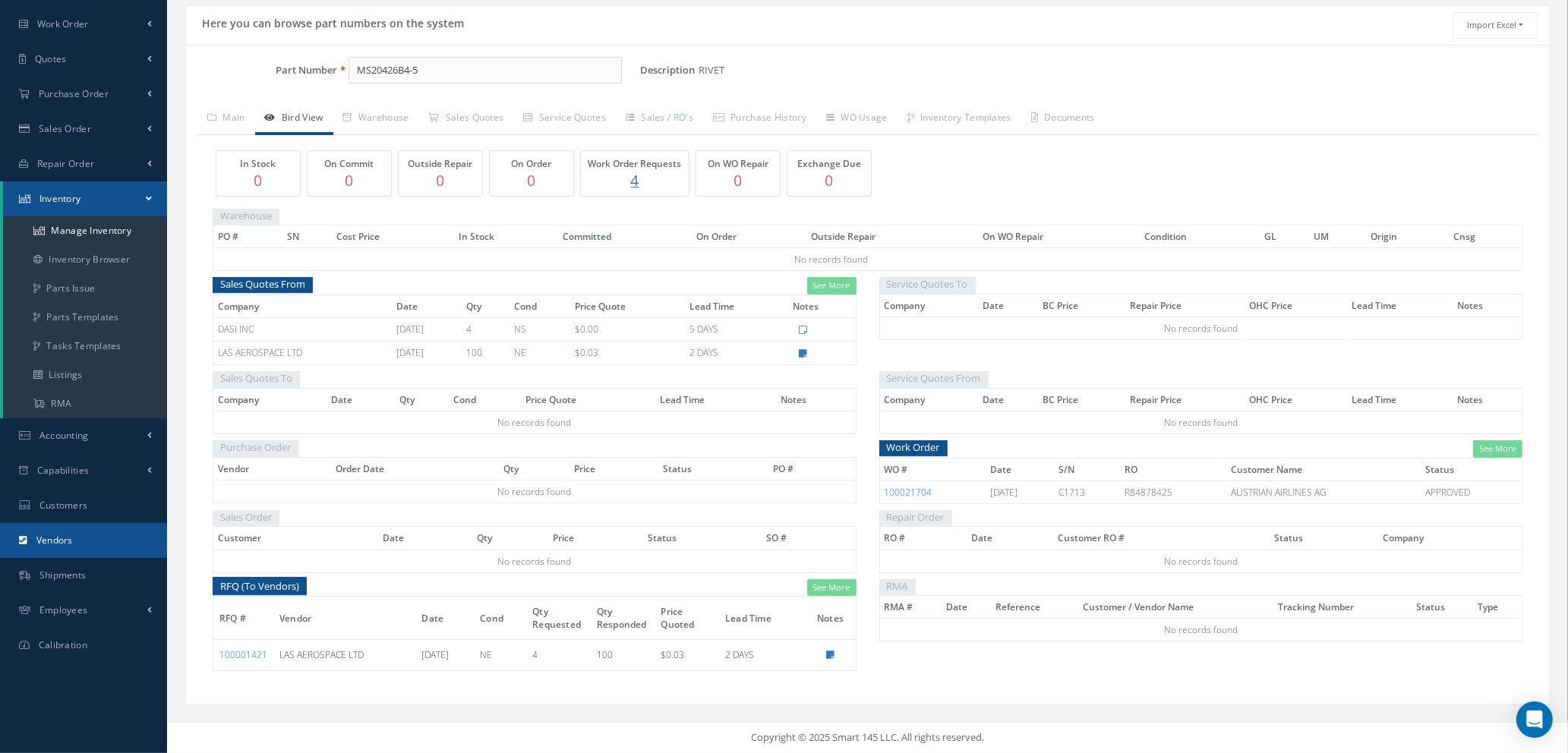
click at [89, 537] on link "Vendors" at bounding box center [83, 541] width 167 height 35
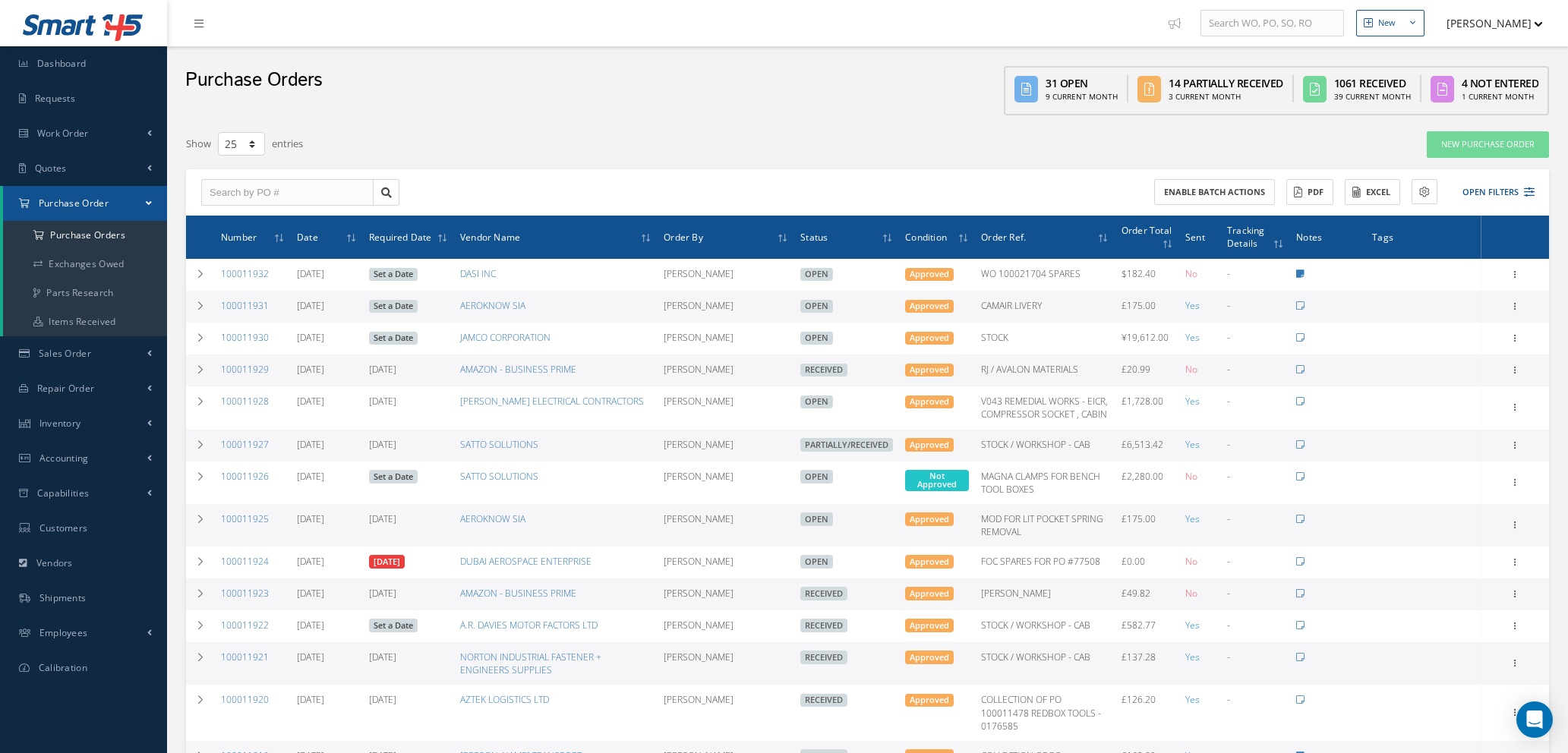
select select "25"
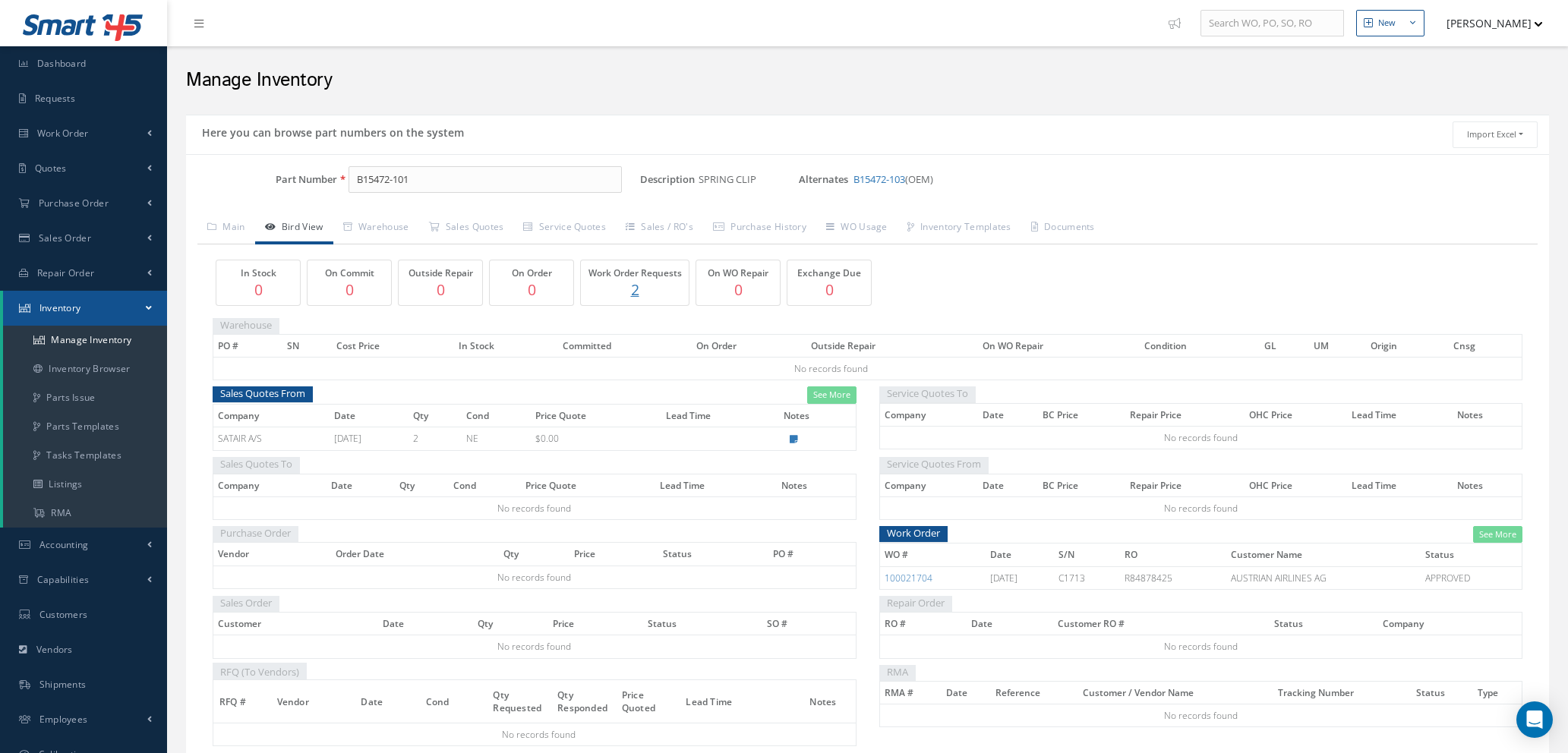
scroll to position [20, 0]
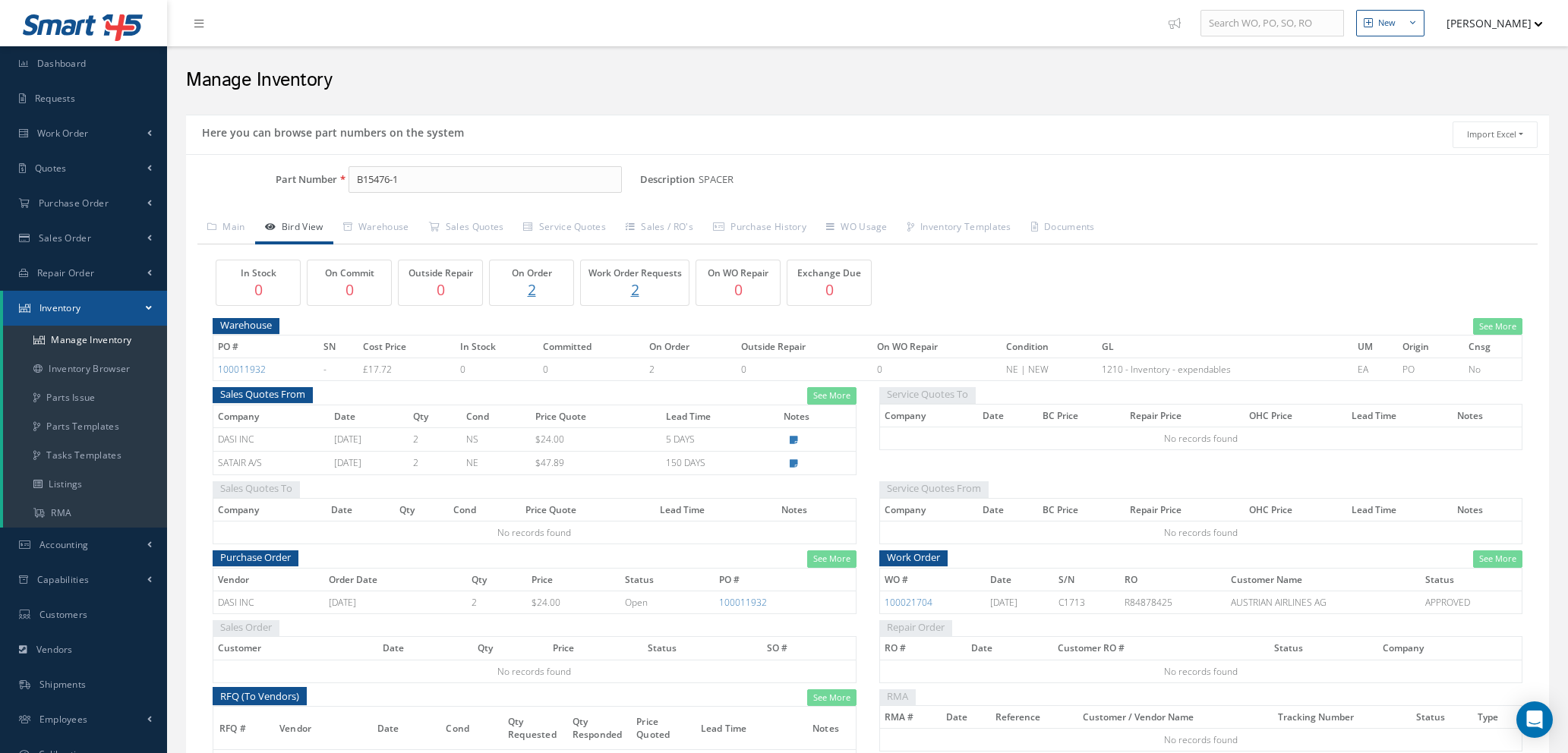
scroll to position [20, 0]
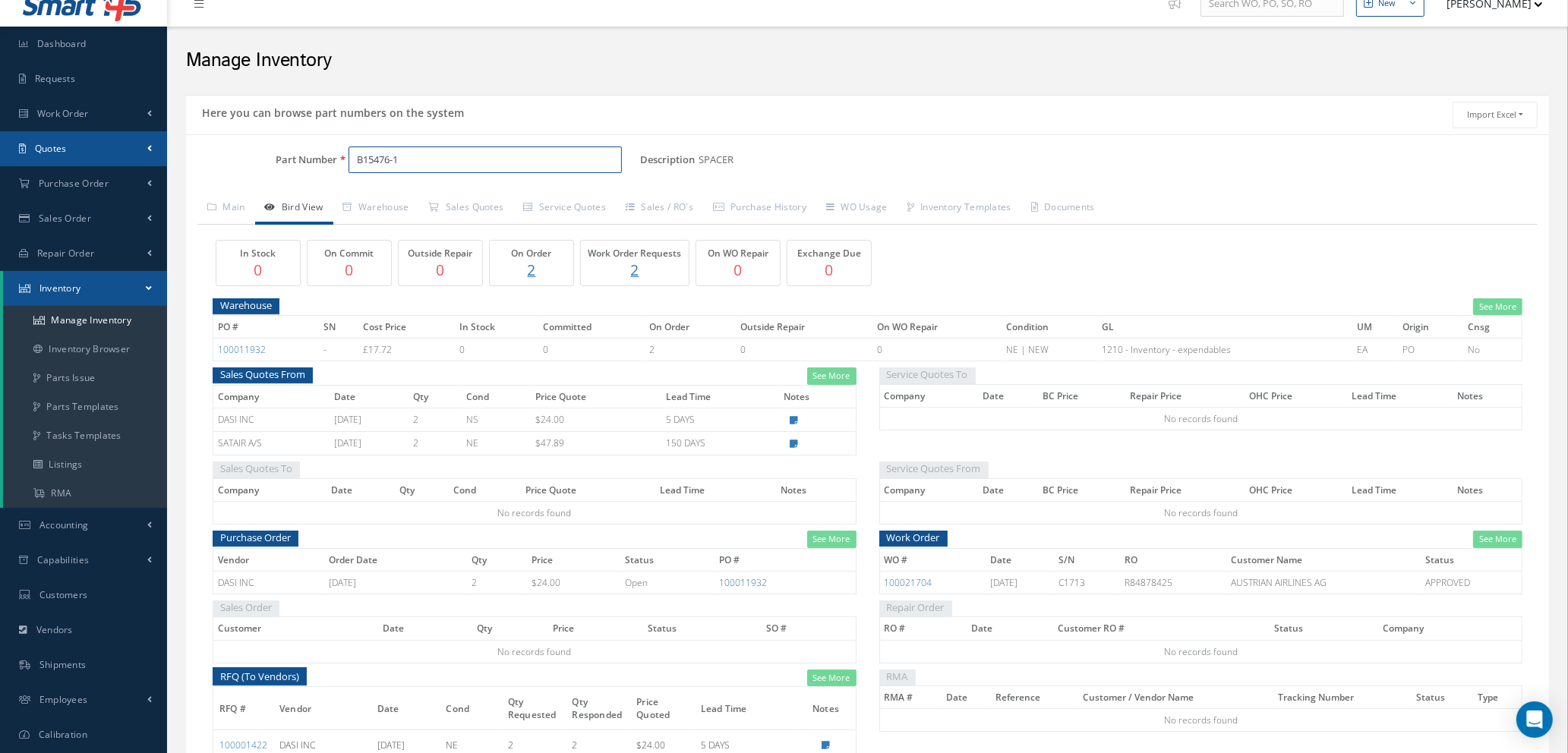
drag, startPoint x: 500, startPoint y: 163, endPoint x: 51, endPoint y: 149, distance: 449.2
click at [51, 149] on div "Smart 145 Dashboard Requests Work Order Work Order Work Order Quotes" at bounding box center [784, 427] width 1568 height 894
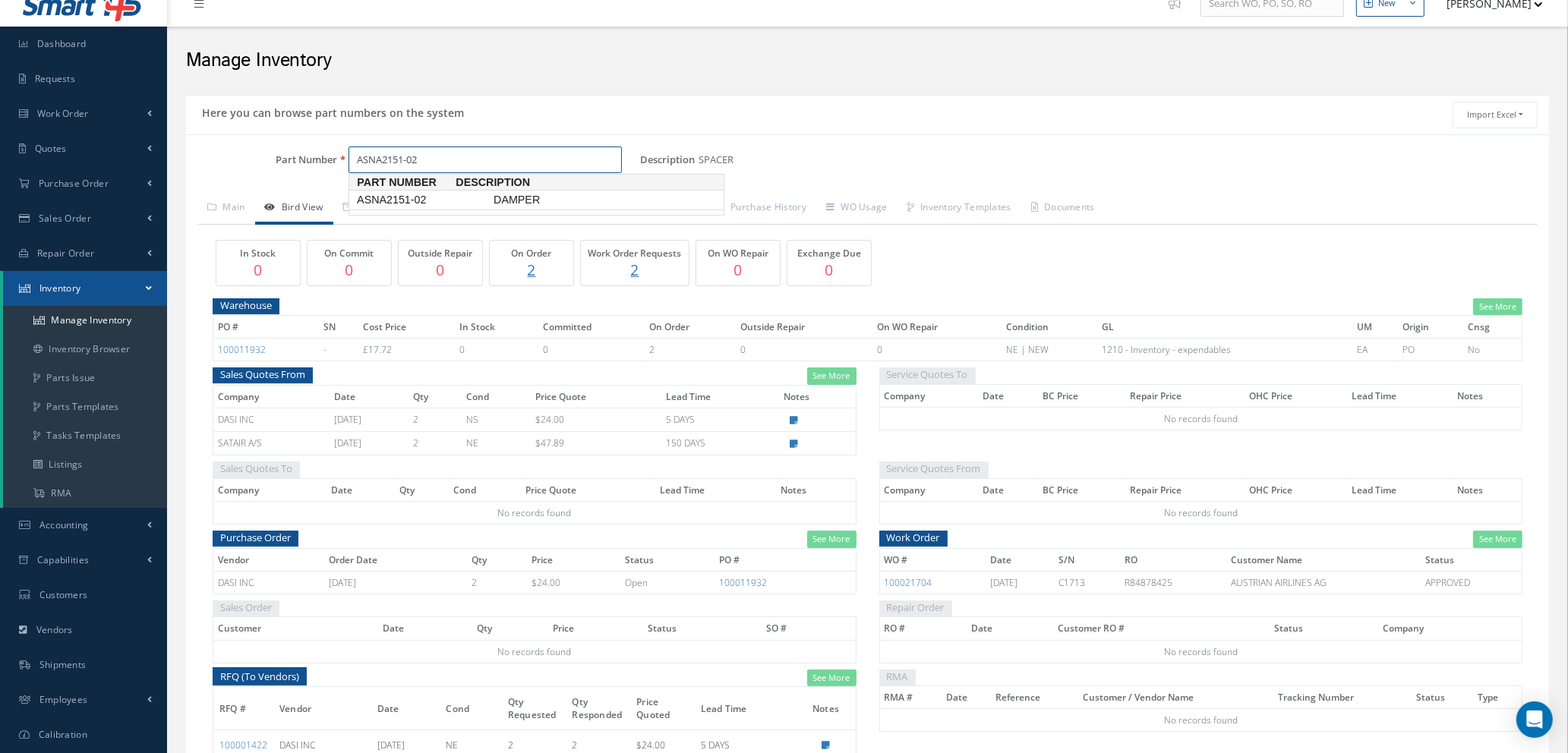
click at [429, 197] on span "ASNA2151-02" at bounding box center [422, 200] width 137 height 16
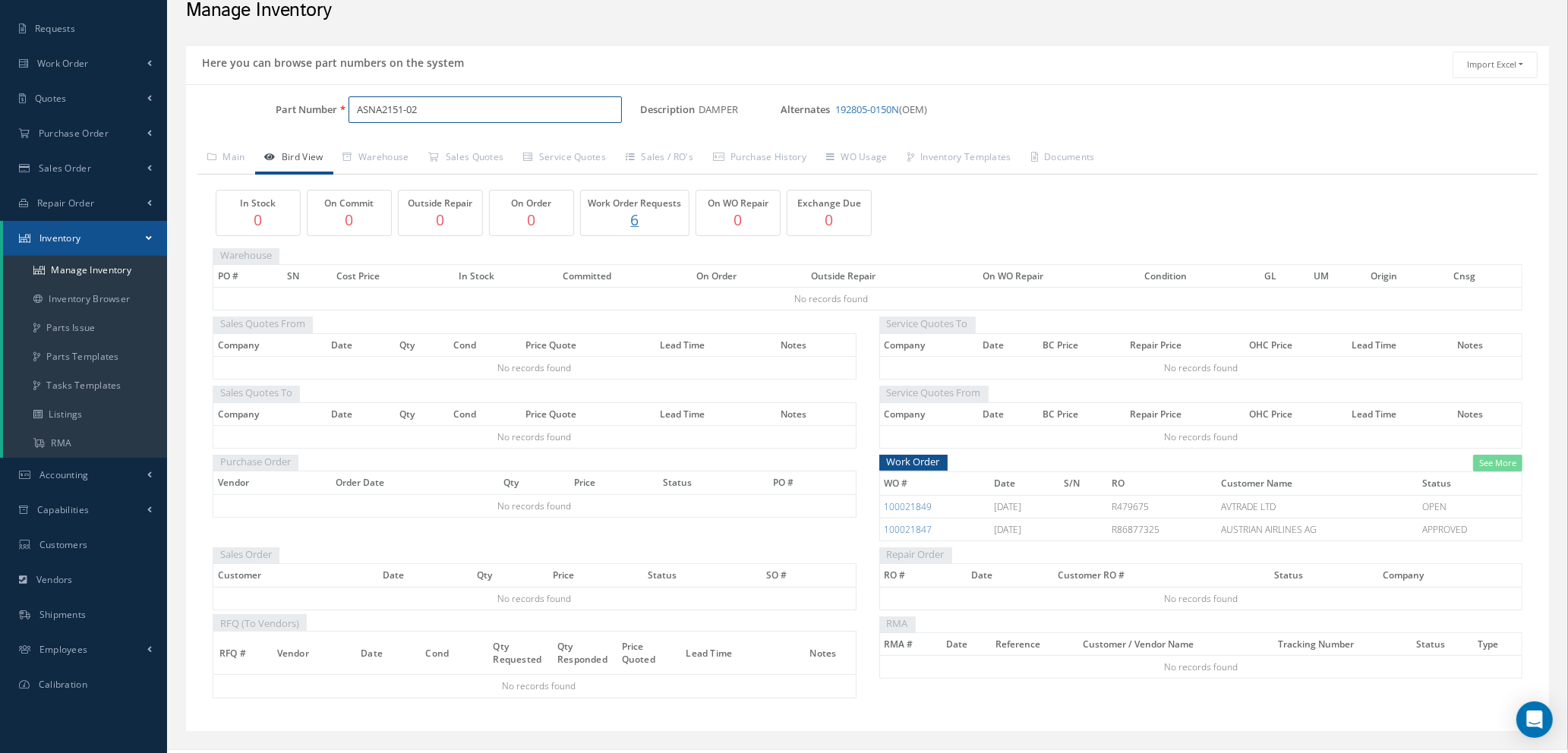
scroll to position [97, 0]
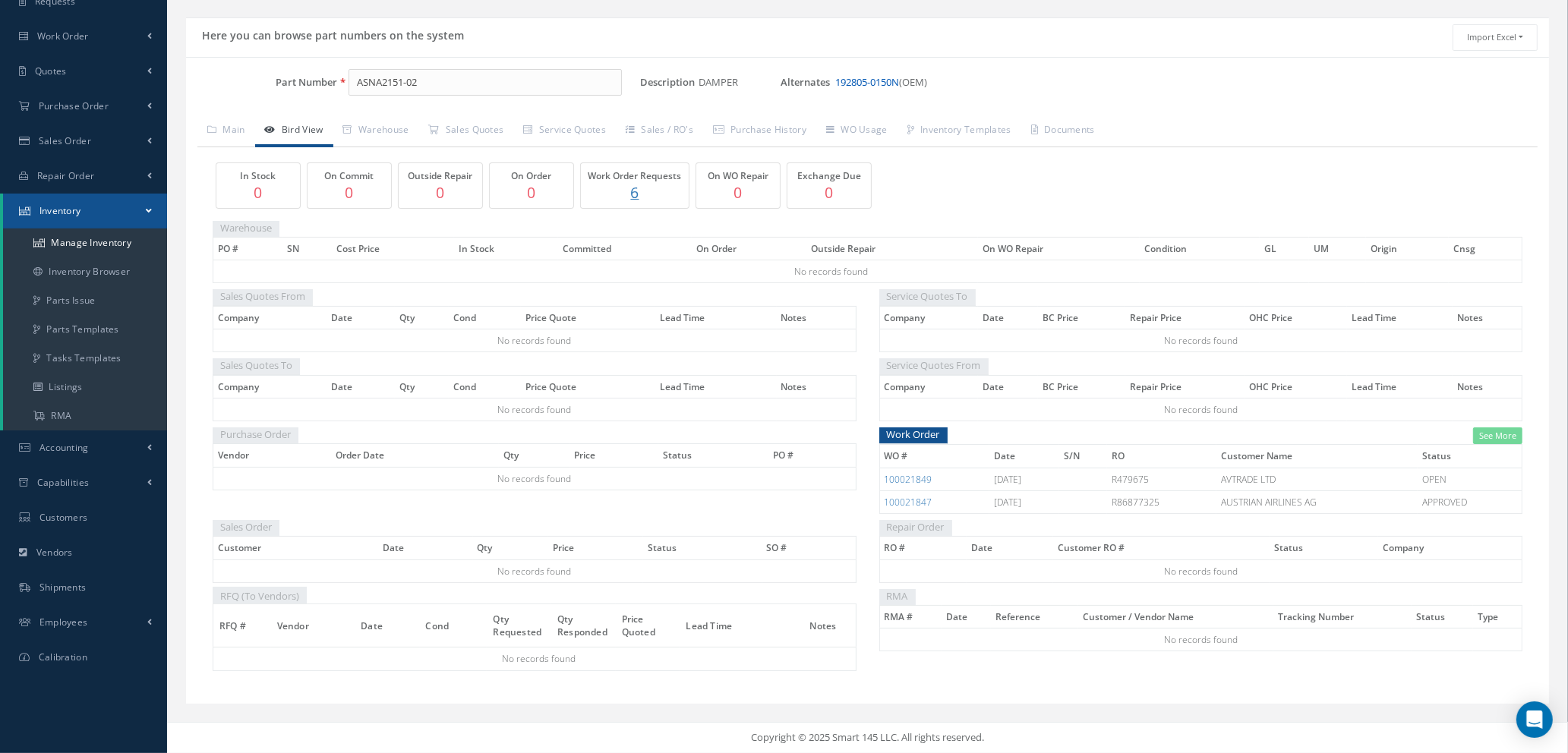
click at [867, 80] on link "192805-0150N" at bounding box center [867, 82] width 64 height 14
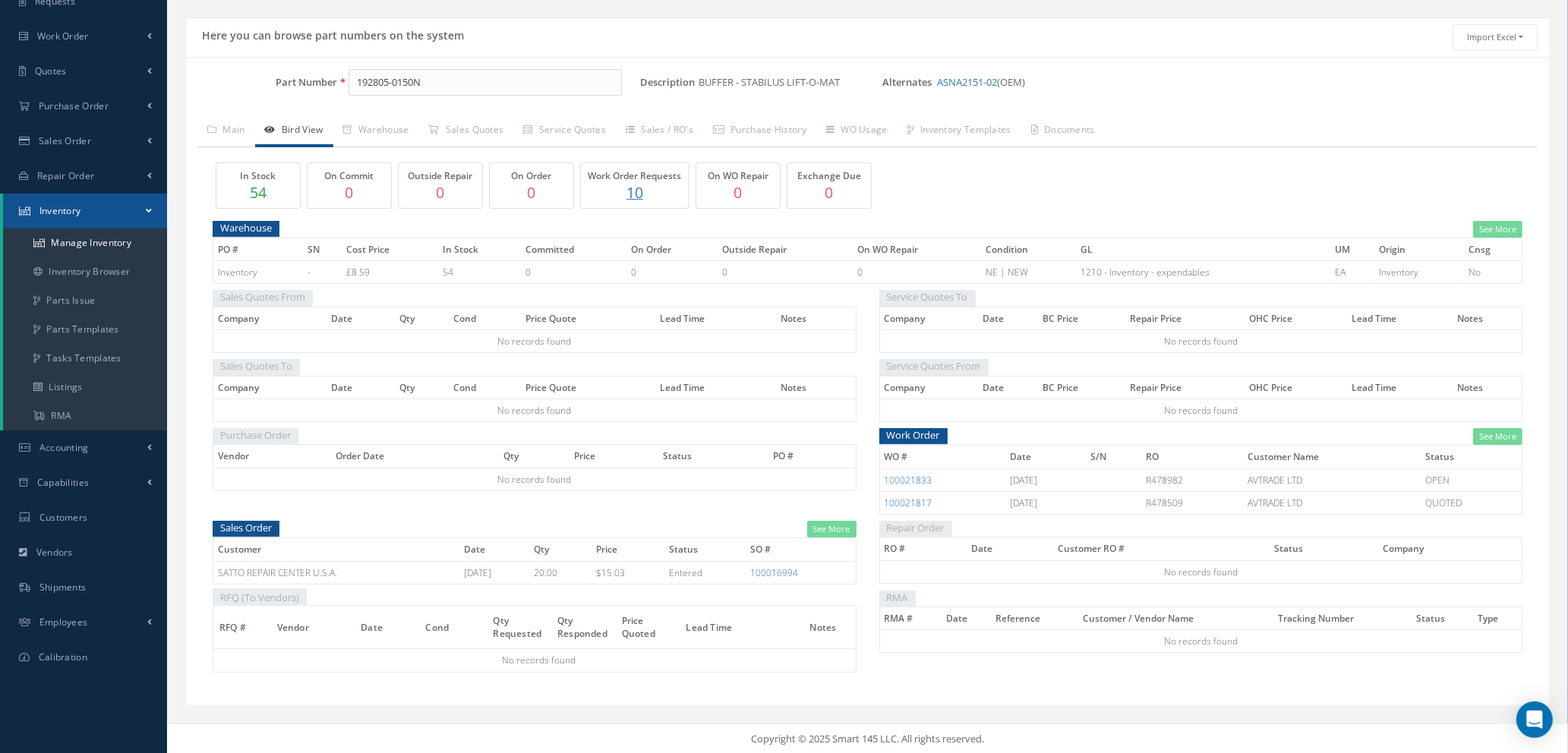
scroll to position [100, 0]
click at [974, 85] on link "ASNA2151-02" at bounding box center [967, 80] width 60 height 14
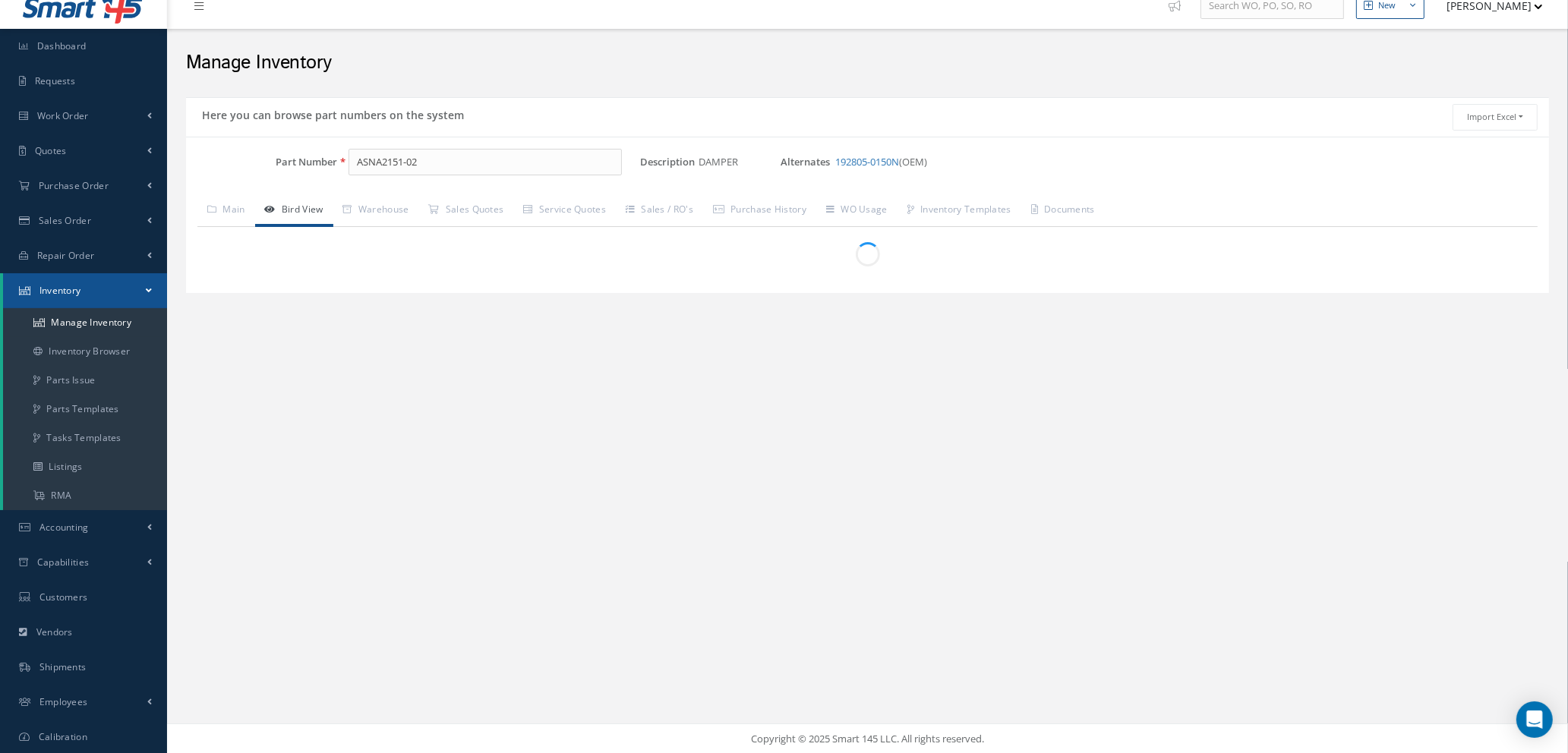
scroll to position [97, 0]
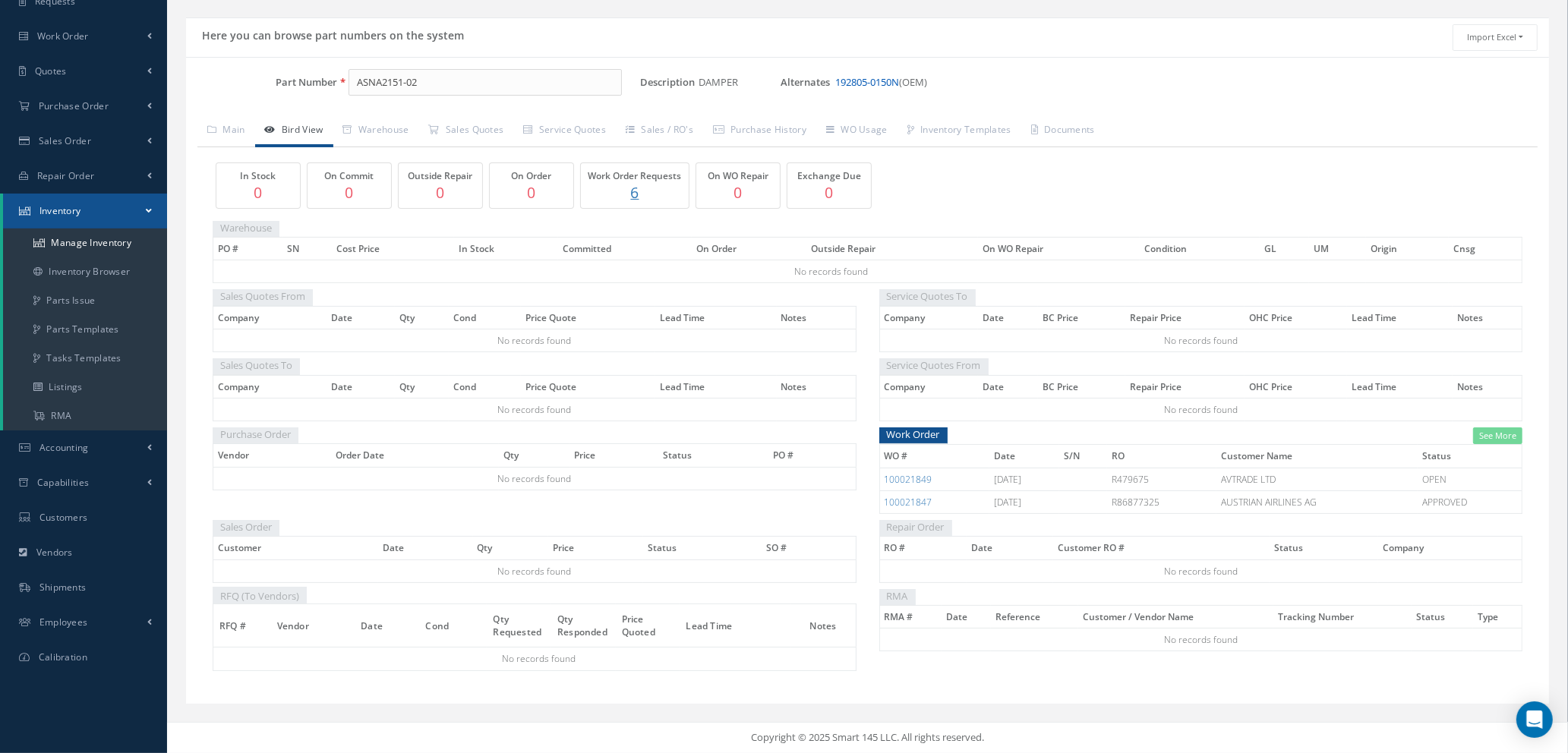
click at [875, 81] on link "192805-0150N" at bounding box center [867, 82] width 64 height 14
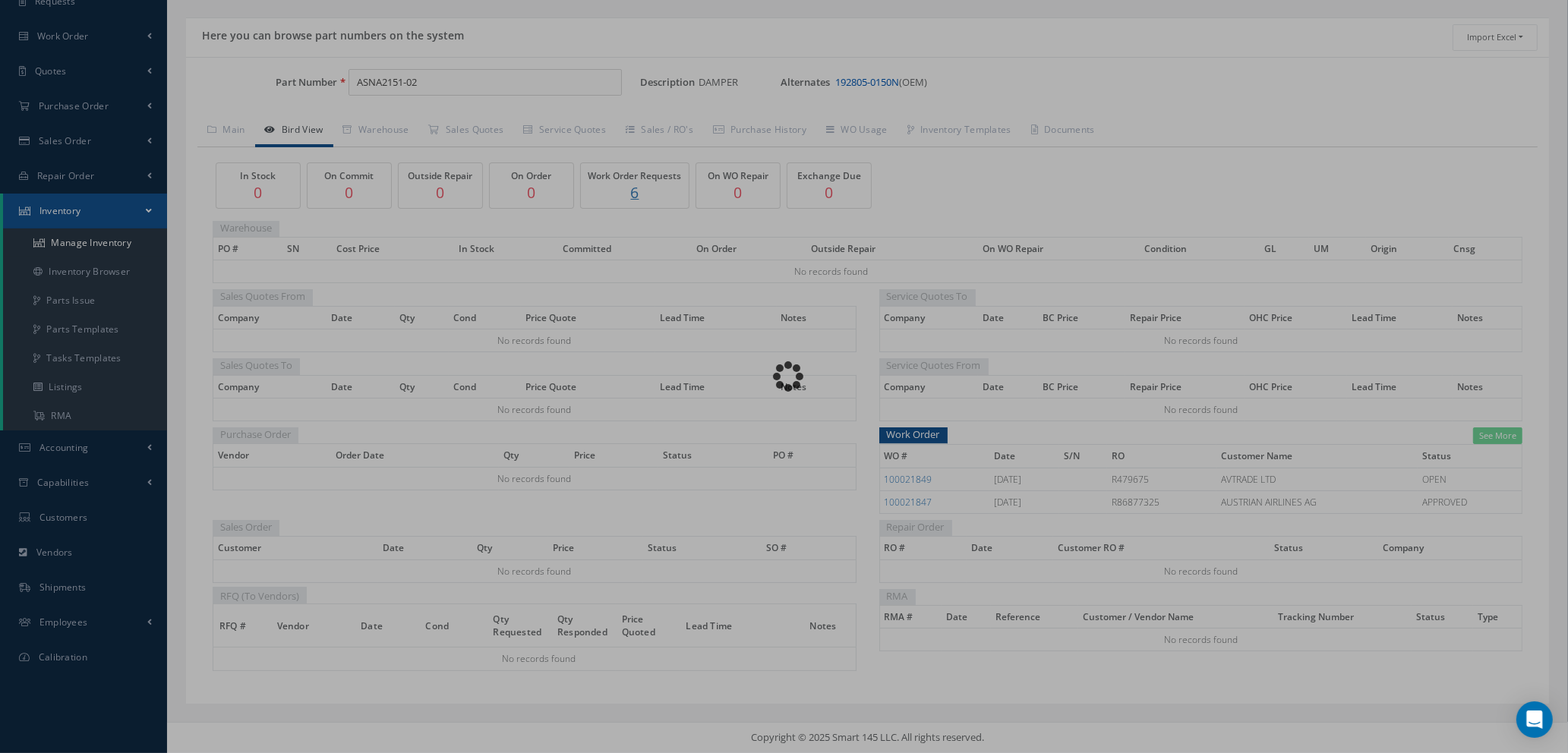
type input "192805-0150N"
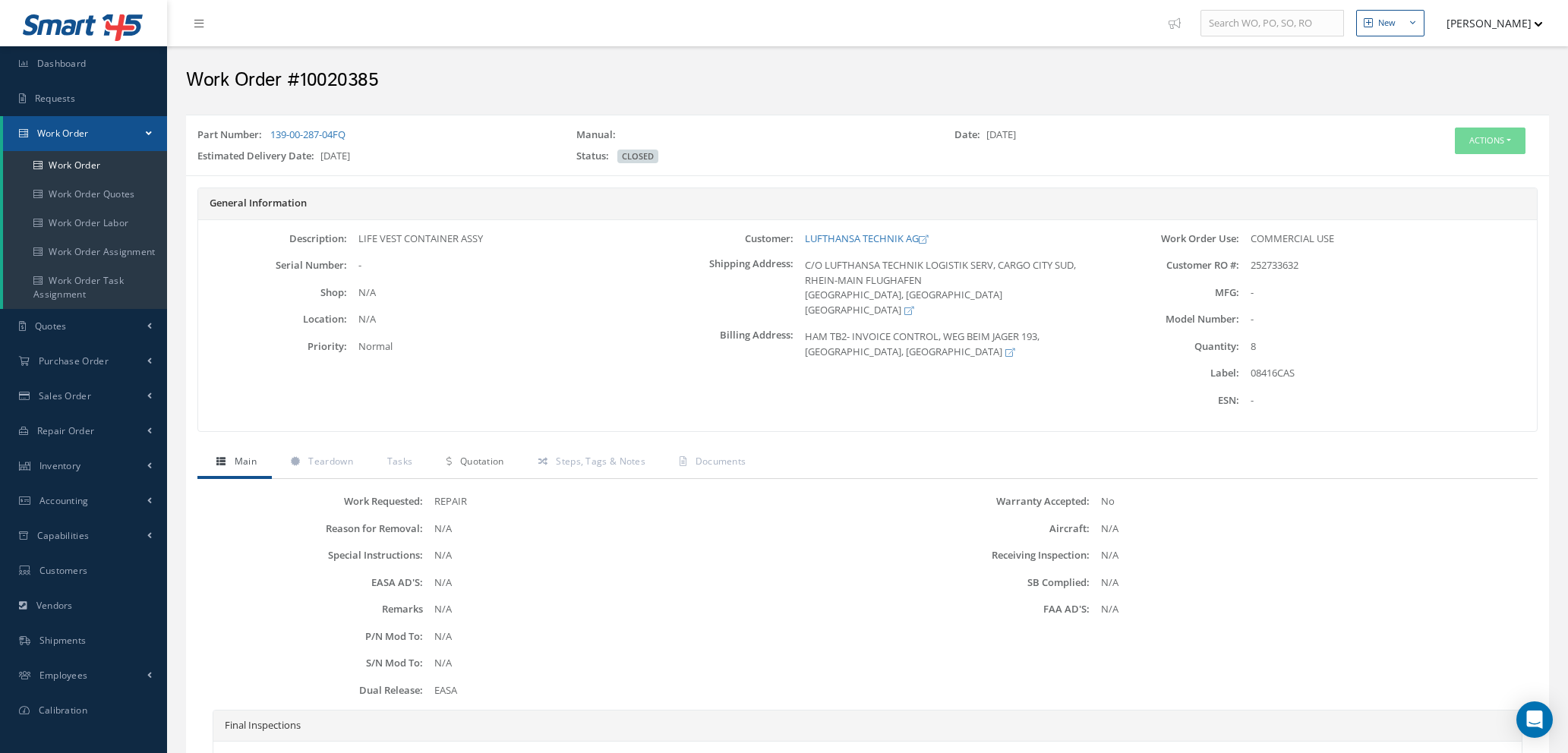
scroll to position [216, 0]
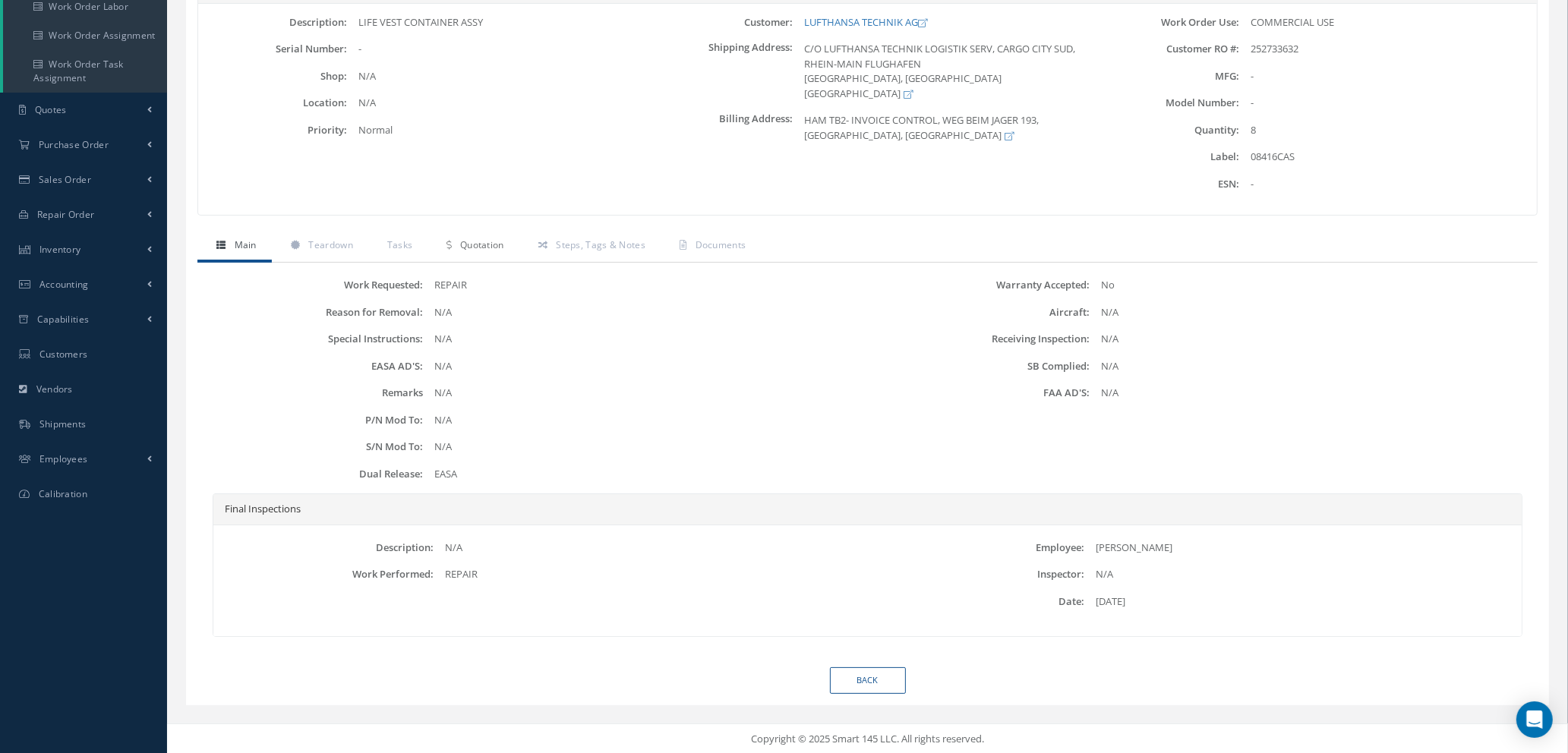
click at [496, 241] on span "Quotation" at bounding box center [482, 245] width 44 height 13
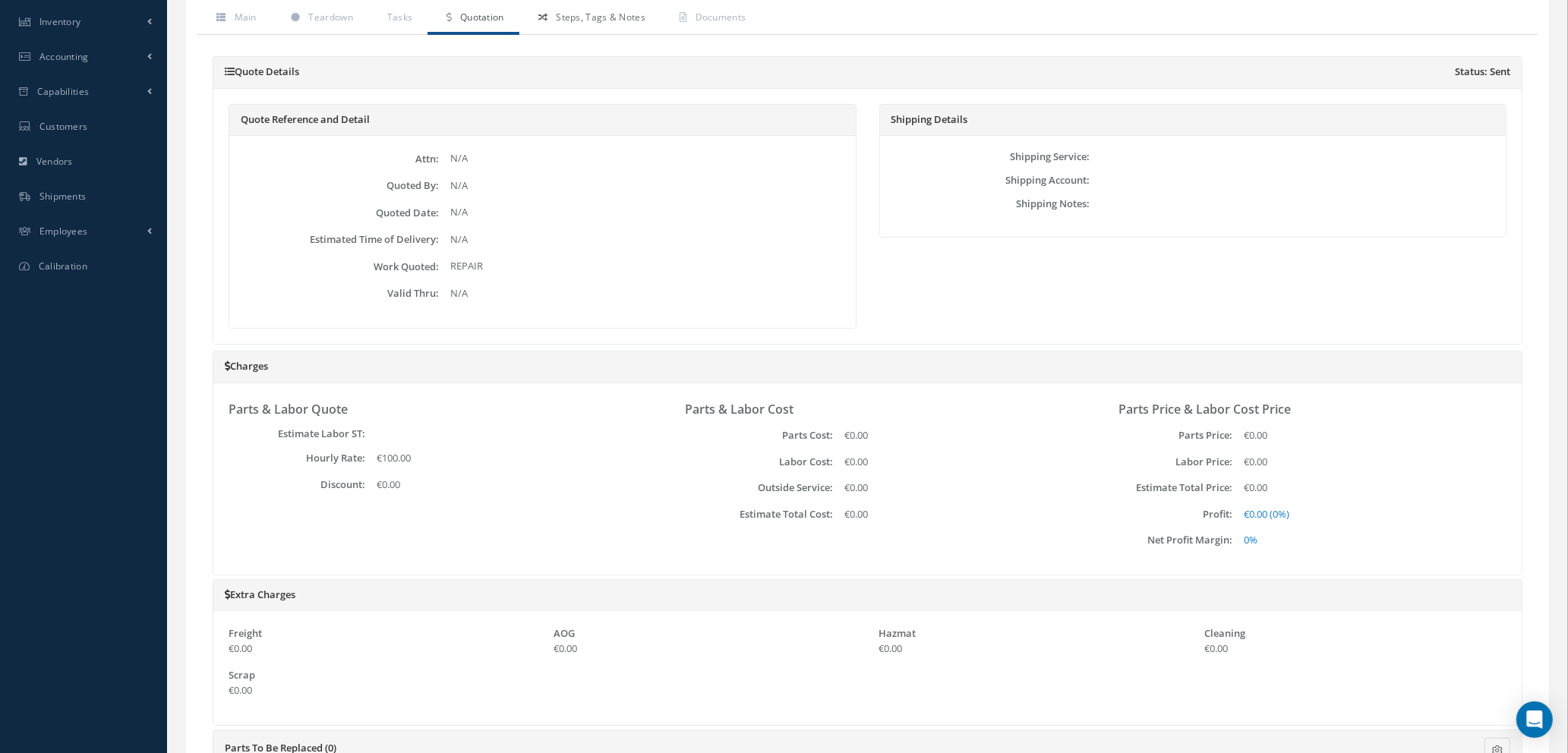
click at [578, 22] on span "Steps, Tags & Notes" at bounding box center [601, 16] width 90 height 13
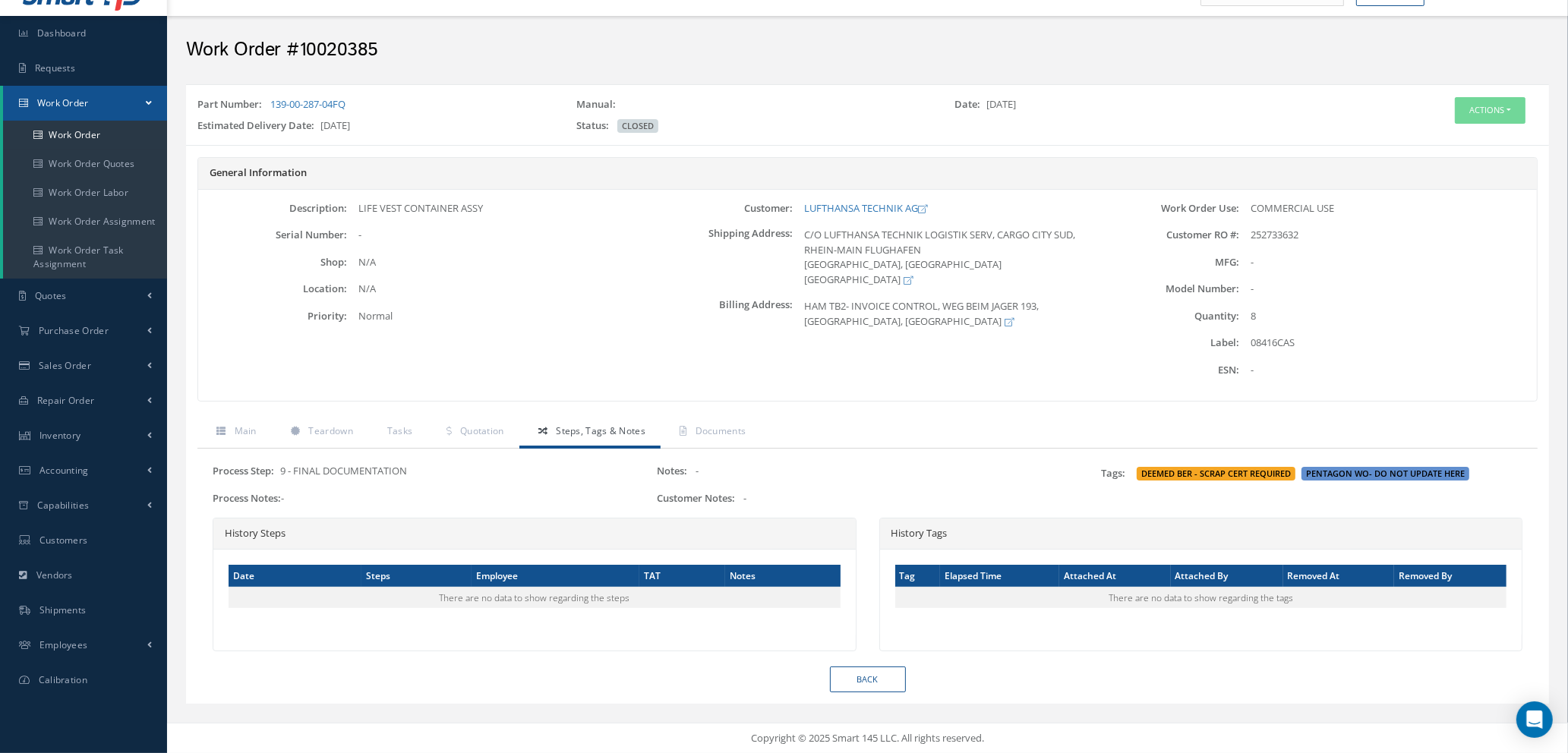
scroll to position [30, 0]
click at [479, 425] on span "Quotation" at bounding box center [482, 430] width 44 height 13
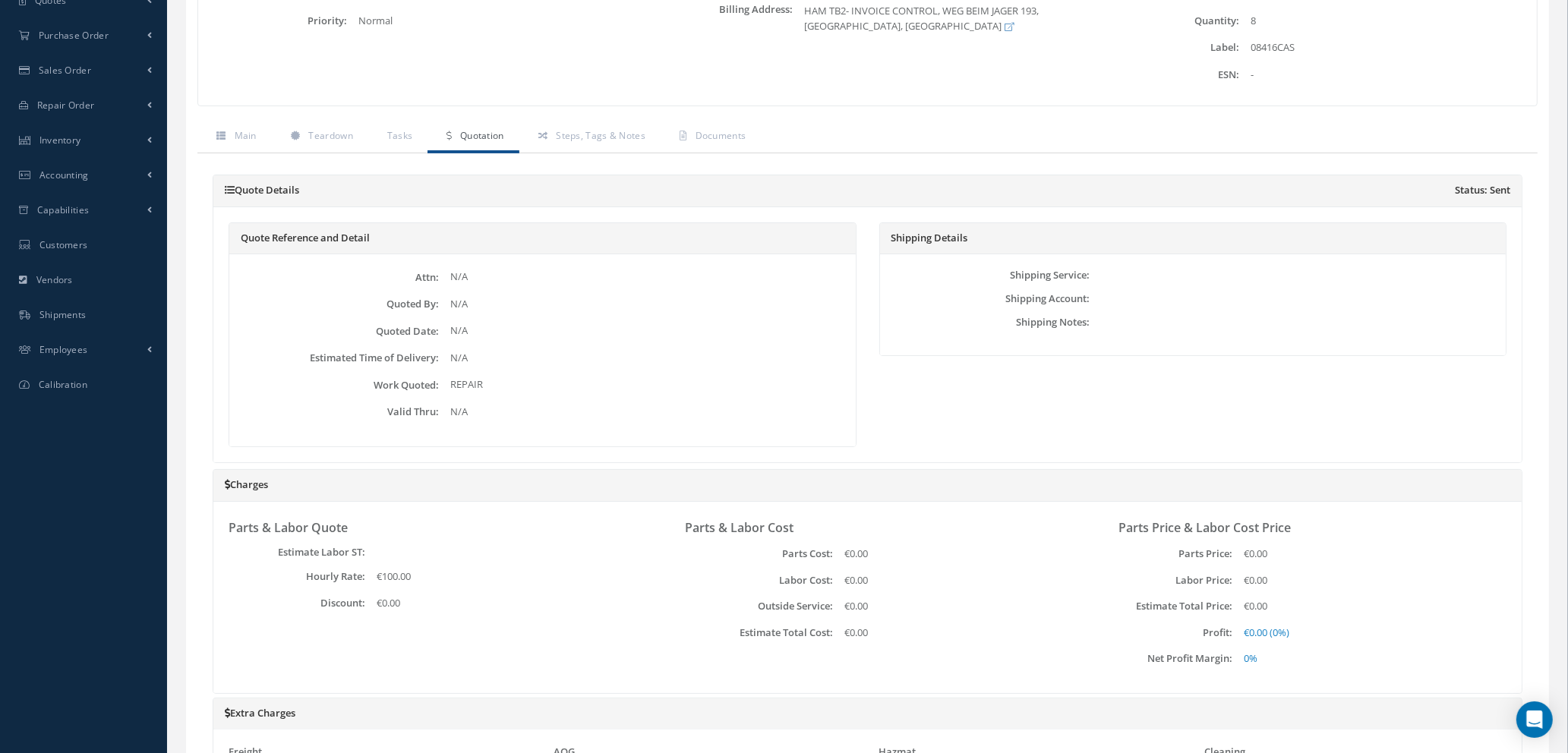
scroll to position [0, 0]
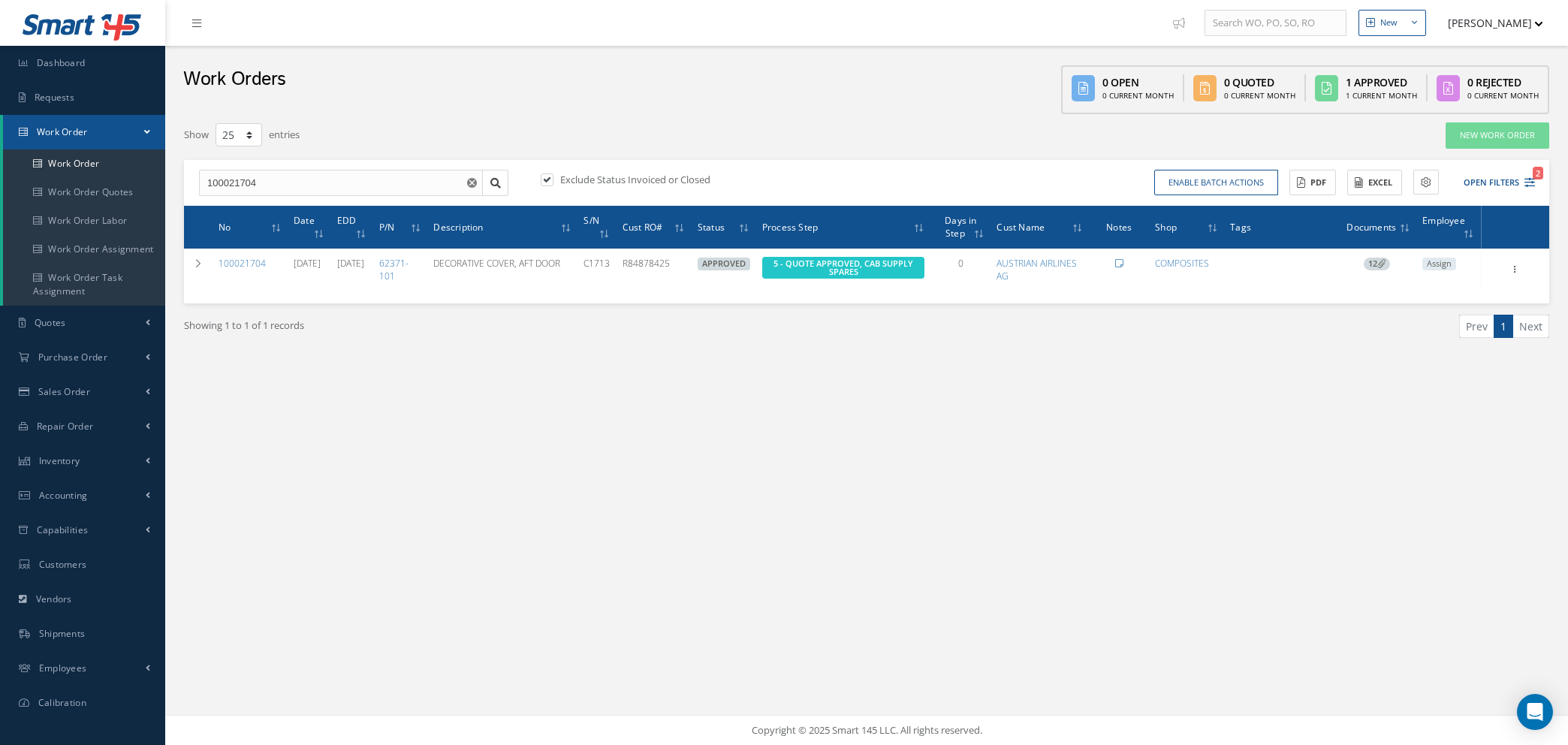
select select "25"
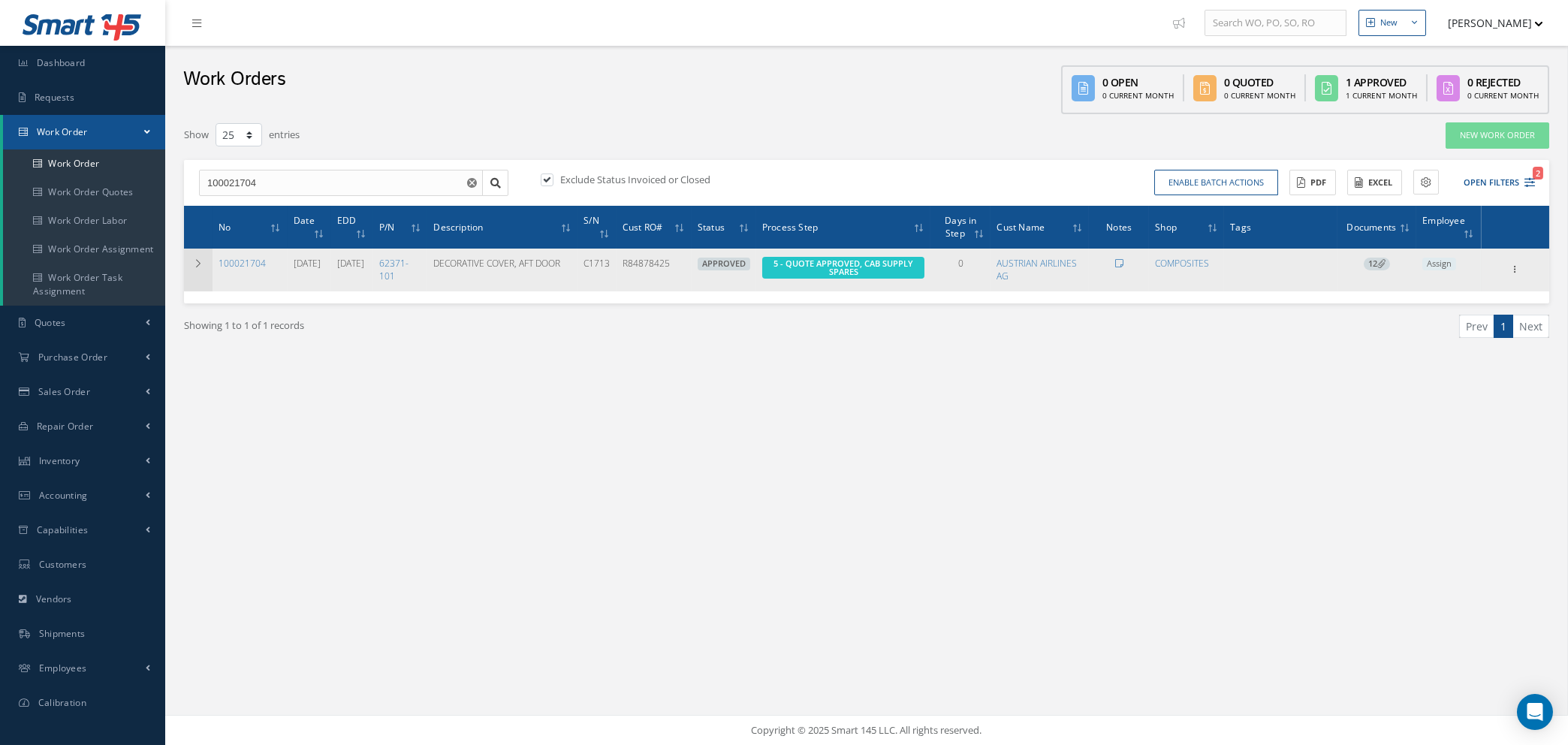
click at [192, 260] on td at bounding box center [198, 269] width 28 height 42
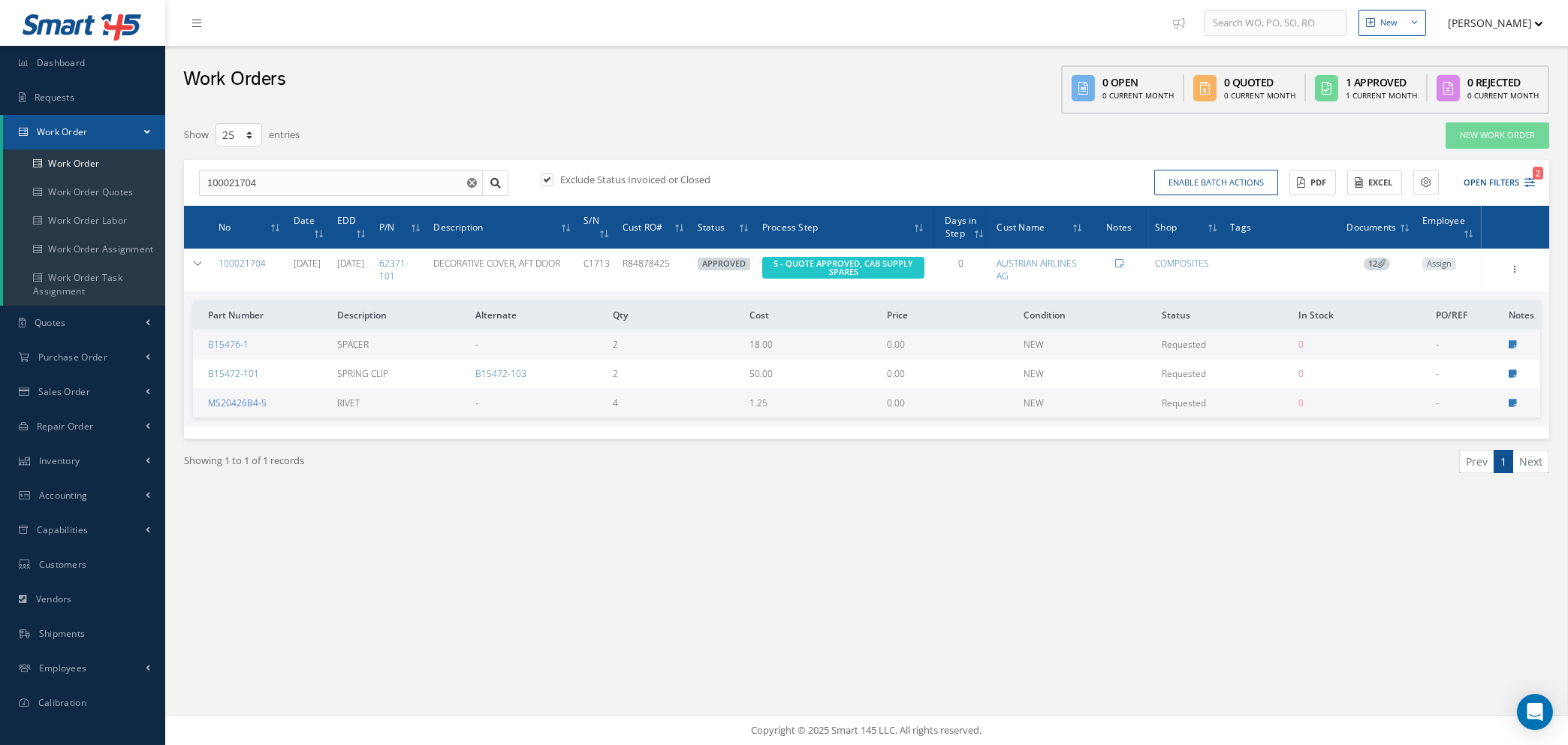
click at [238, 396] on link "MS20426B4-5" at bounding box center [237, 402] width 58 height 13
click at [1516, 267] on icon at bounding box center [1516, 268] width 15 height 12
click at [1447, 297] on link "Edit" at bounding box center [1446, 299] width 119 height 20
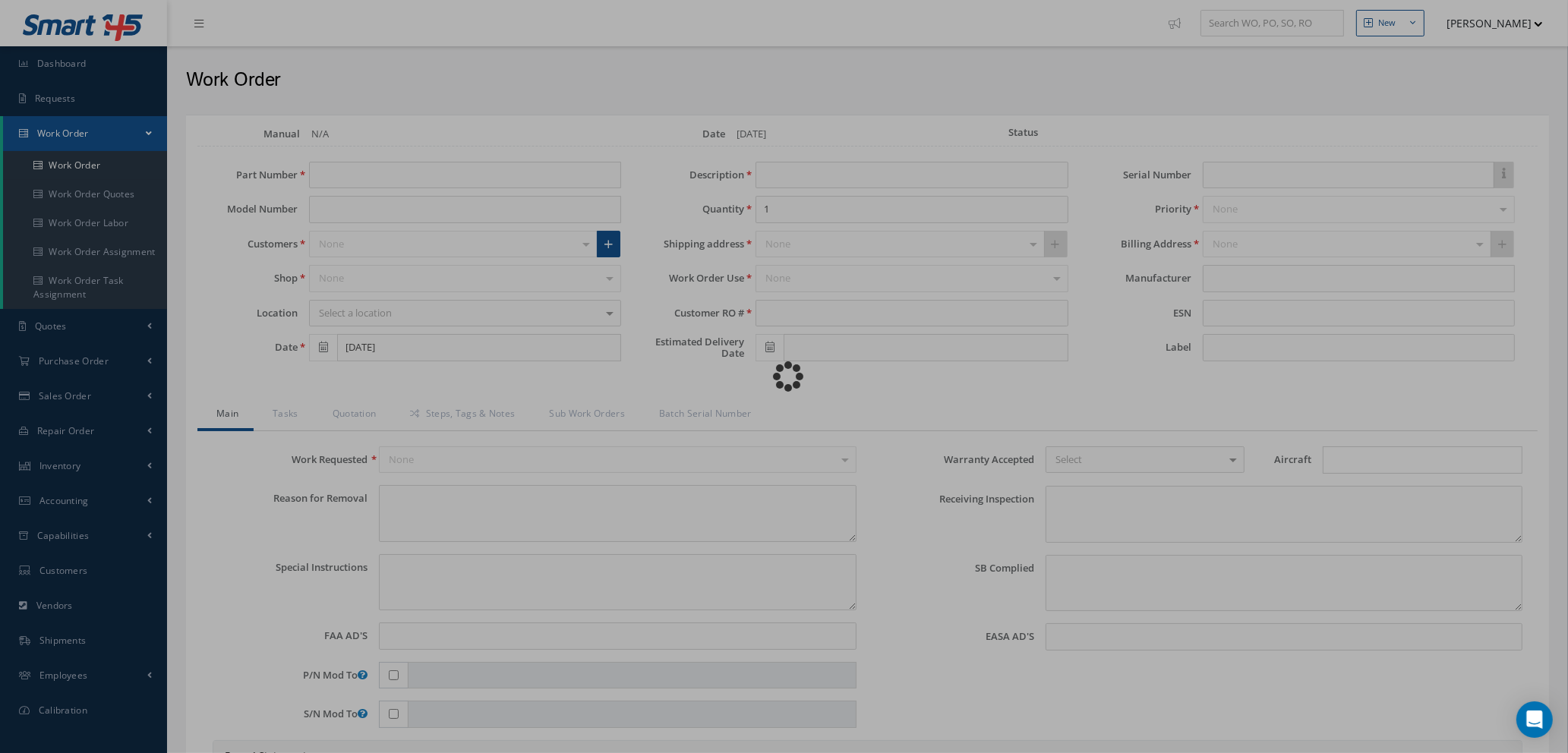
type input "62371-101"
type input "06/25/2025"
type input "DECORATIVE COVER, AFT DOOR"
type input "R84878425"
type input "09/30/2025"
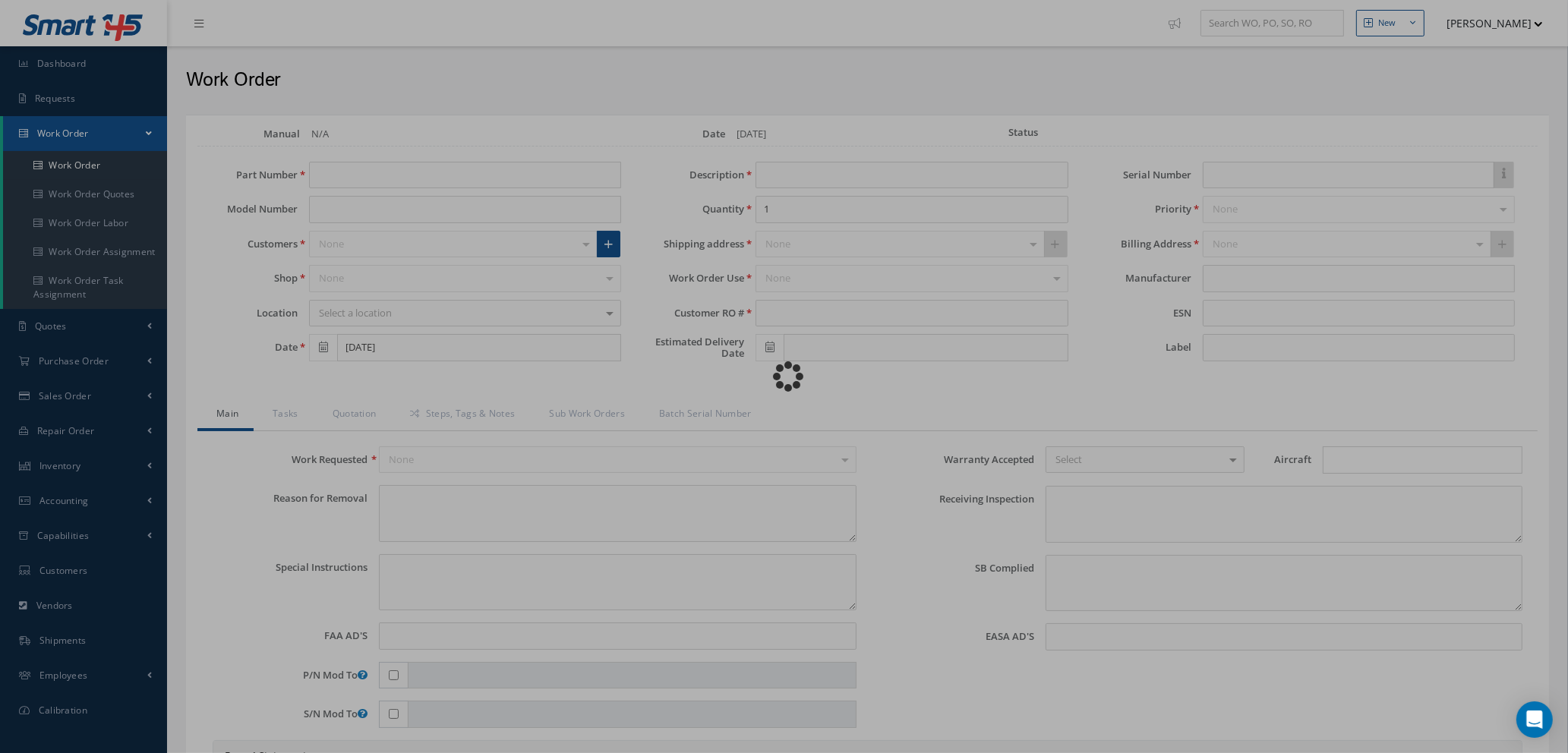
type input "C1713"
type textarea "NONE"
type textarea "PLEASE SEE R.O. FOR DETAILS"
type input "NONE"
type textarea "NO VISUAL DAMAGE"
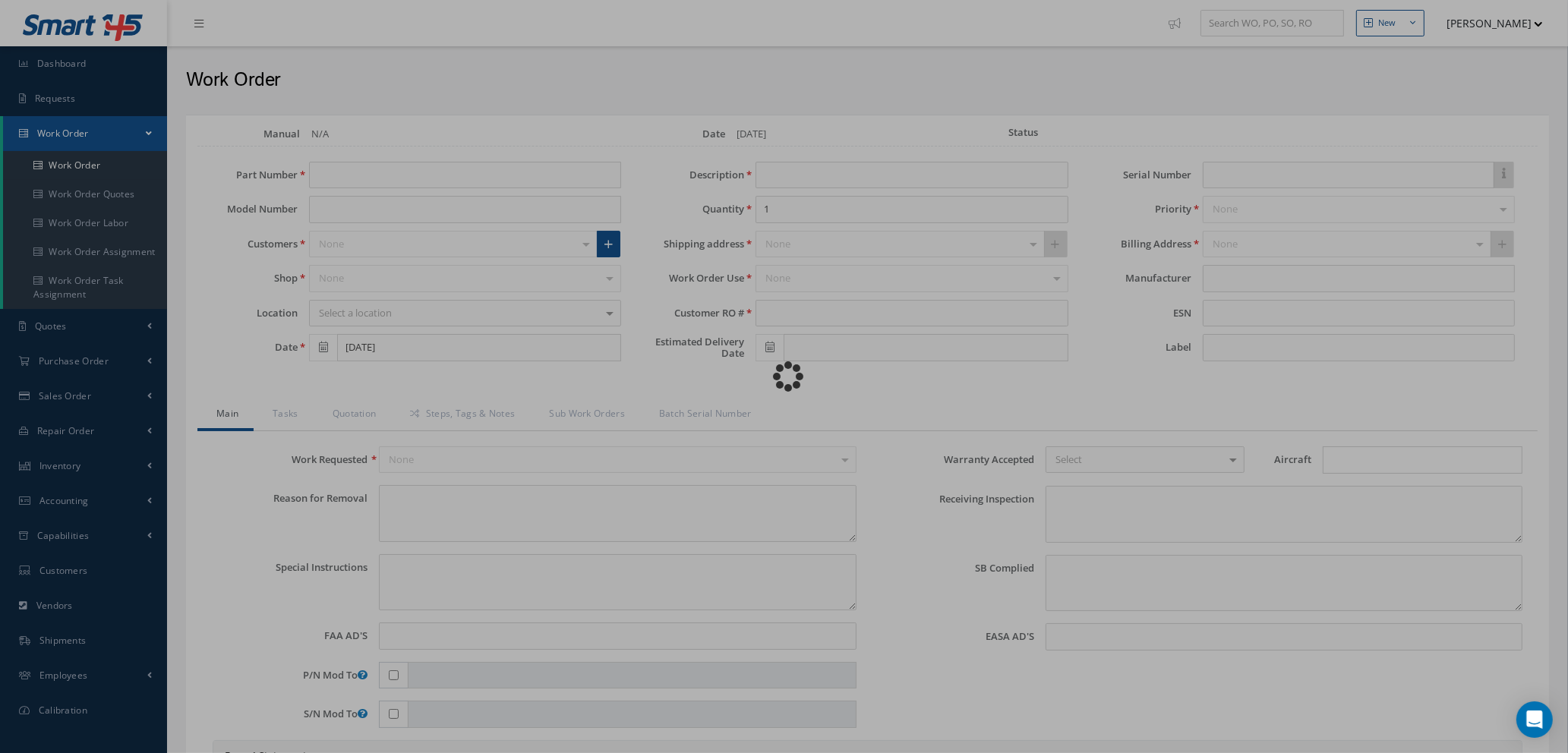
type textarea "NONE"
type input "NONE"
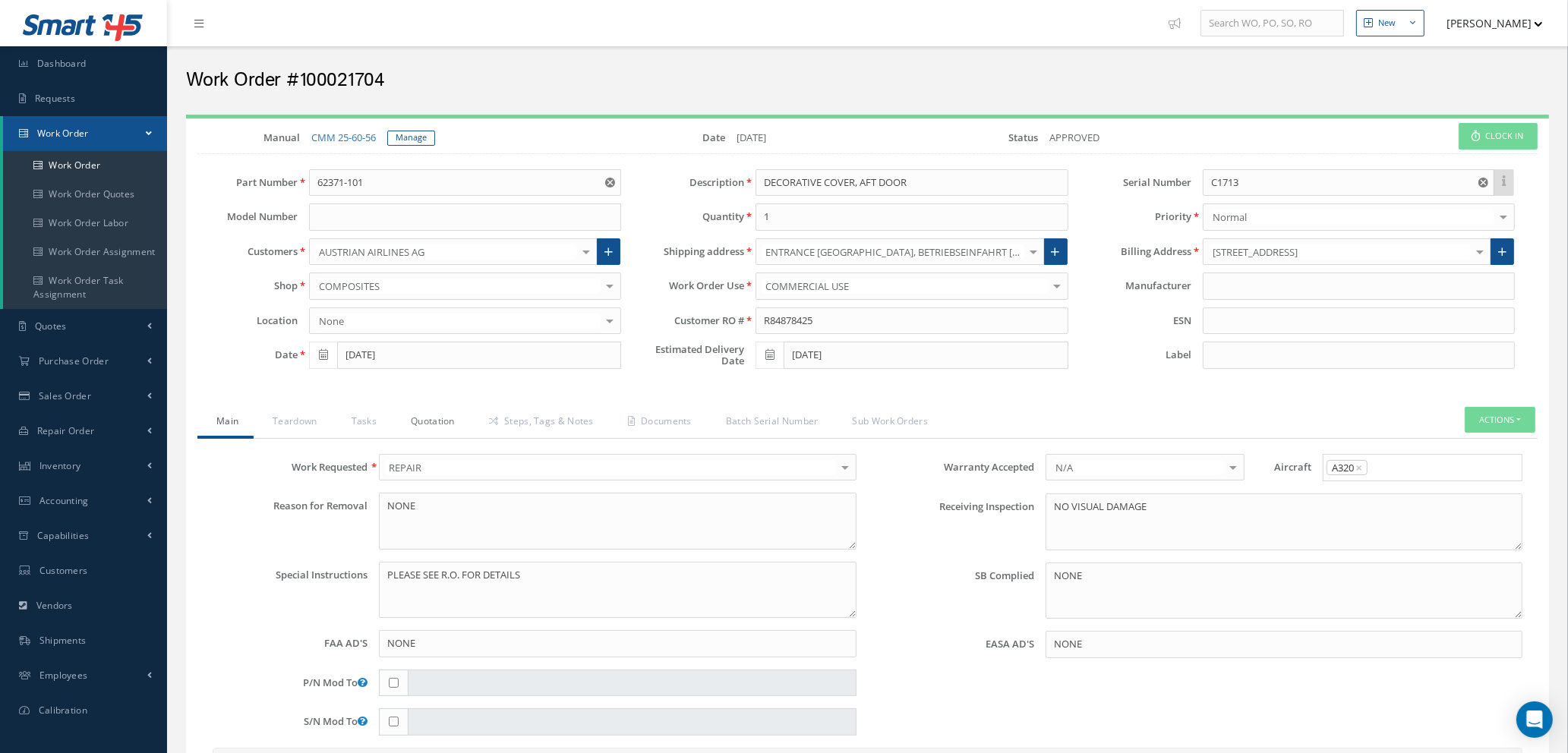
click at [435, 420] on link "Quotation" at bounding box center [431, 422] width 78 height 32
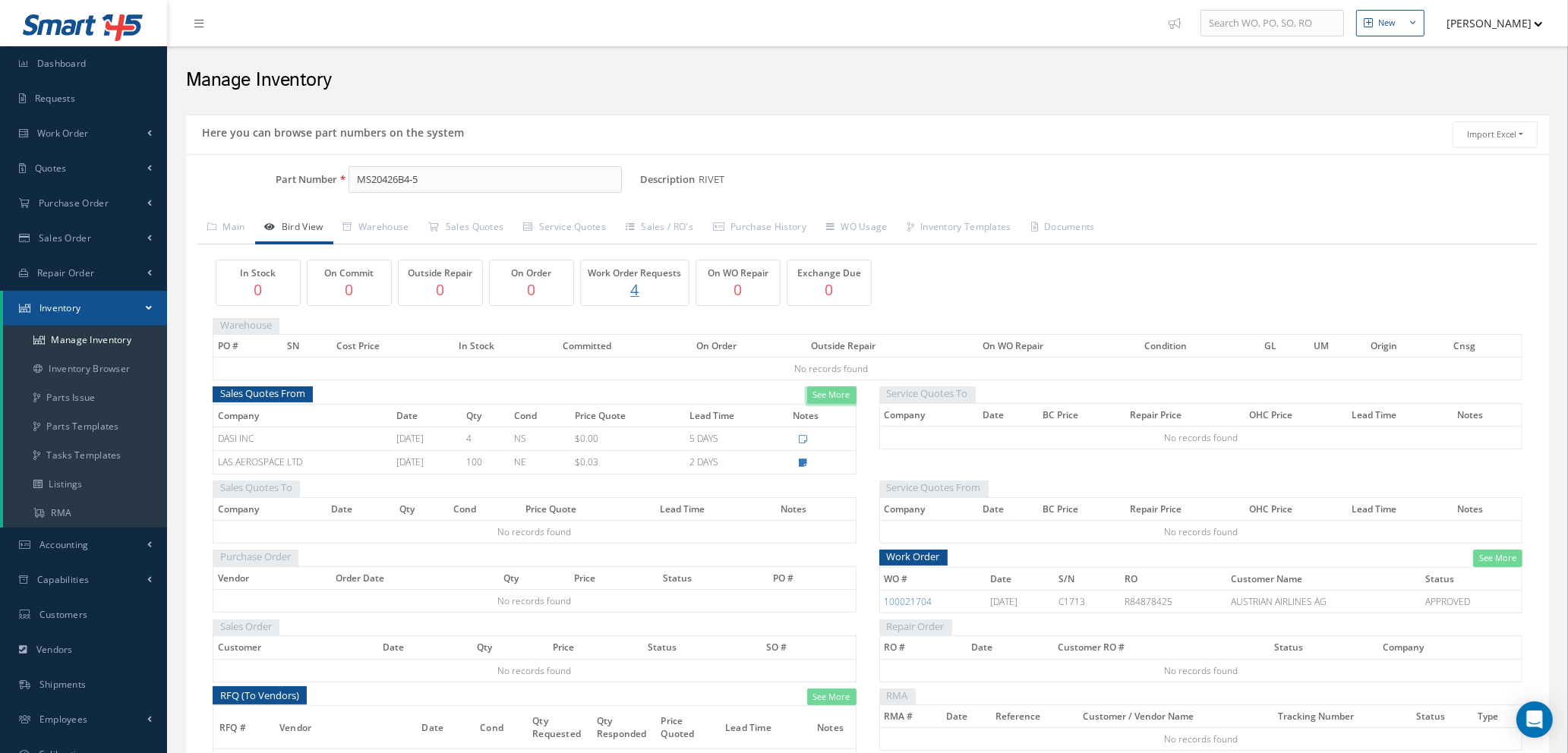
click at [829, 400] on link "See More" at bounding box center [832, 396] width 49 height 17
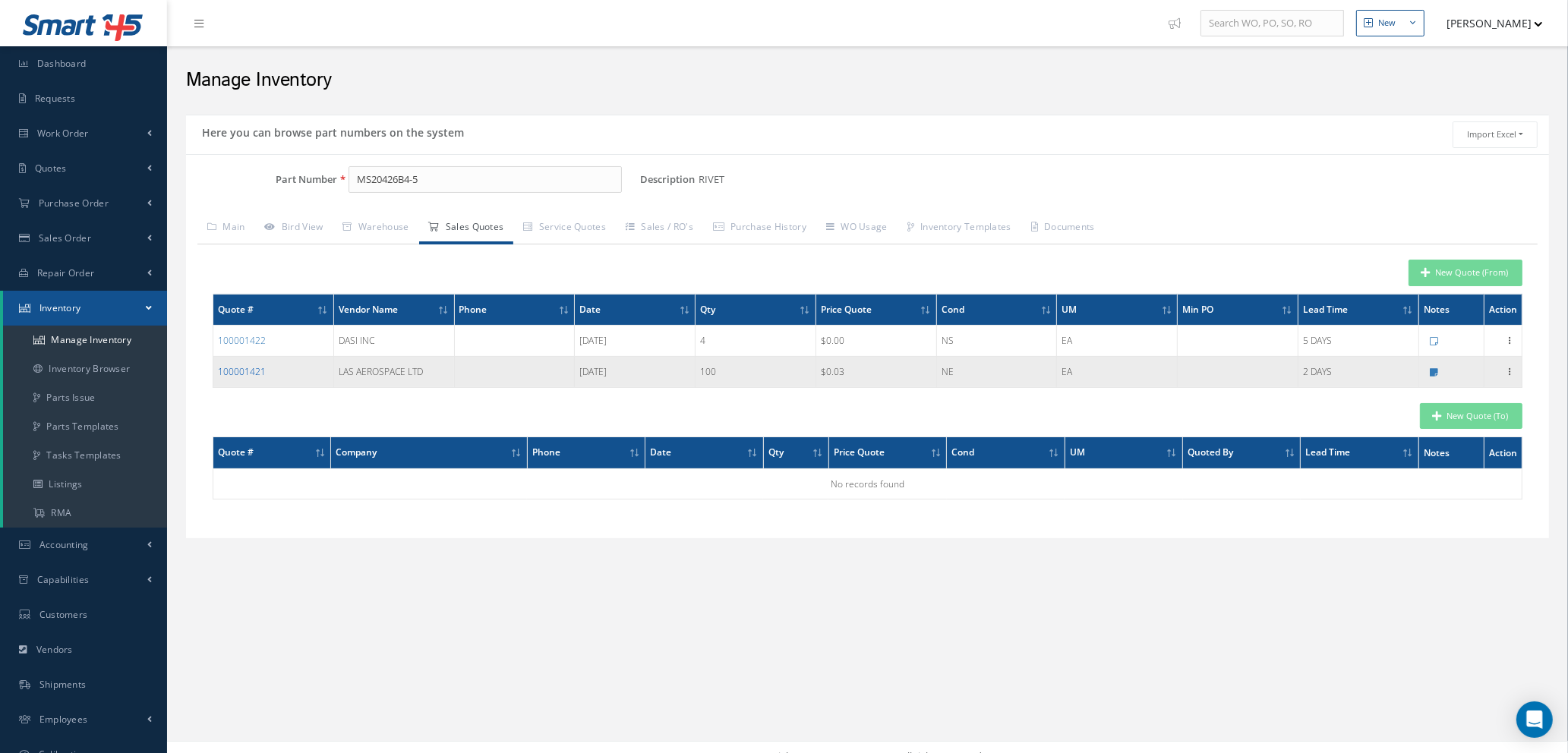
click at [252, 374] on link "100001421" at bounding box center [241, 371] width 48 height 13
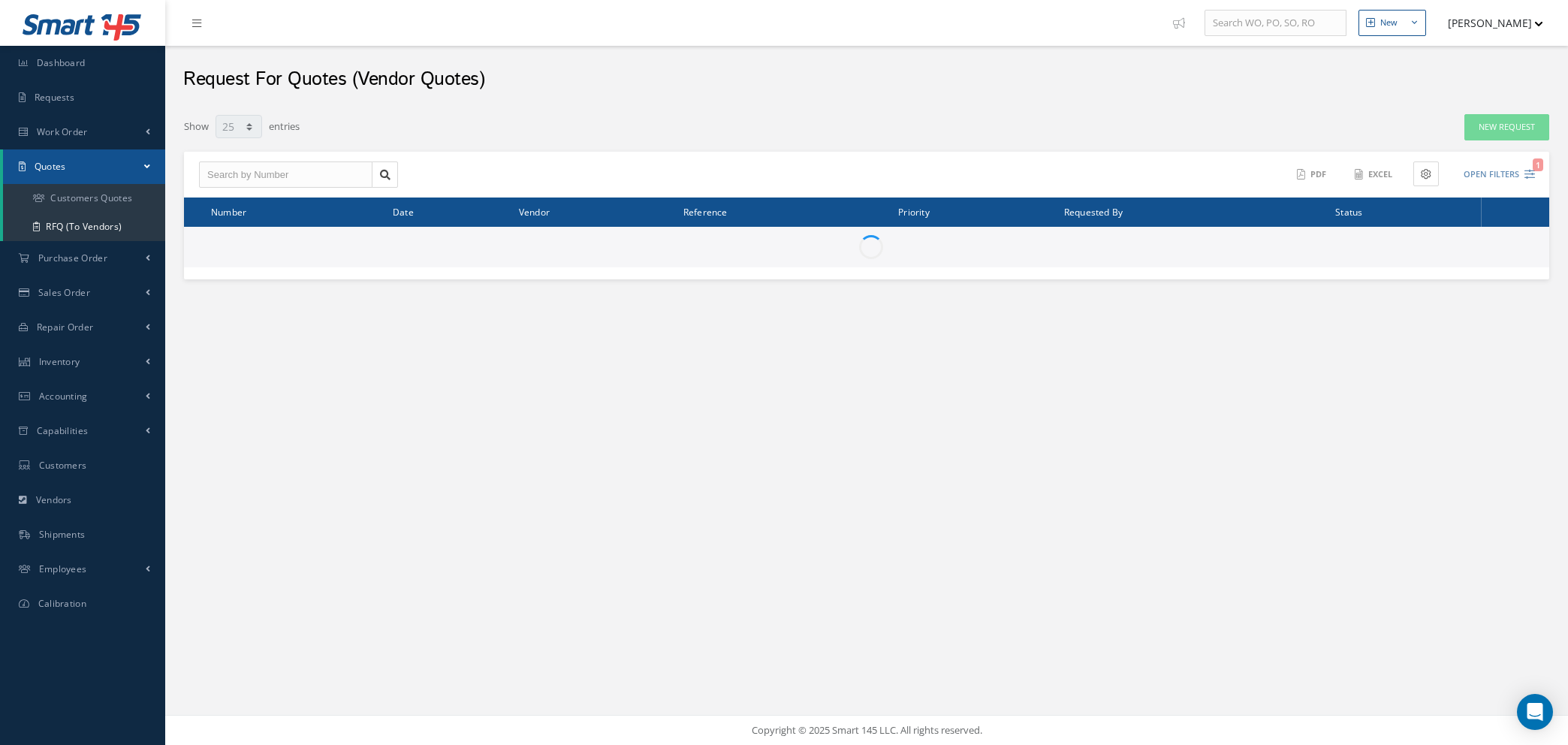
select select "25"
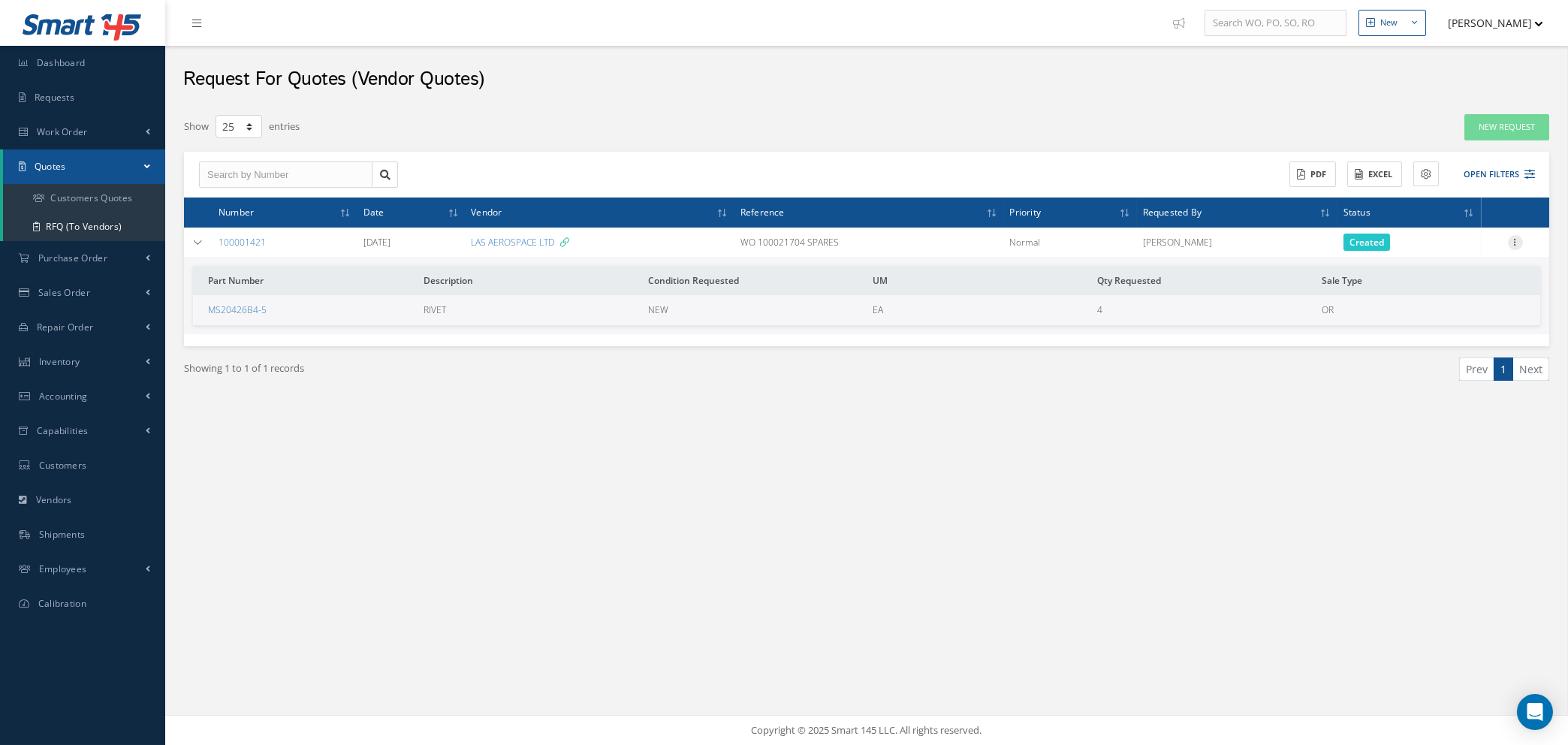
click at [1515, 240] on icon at bounding box center [1516, 241] width 15 height 12
click at [1461, 313] on link "Create Purchase Order" at bounding box center [1446, 316] width 119 height 31
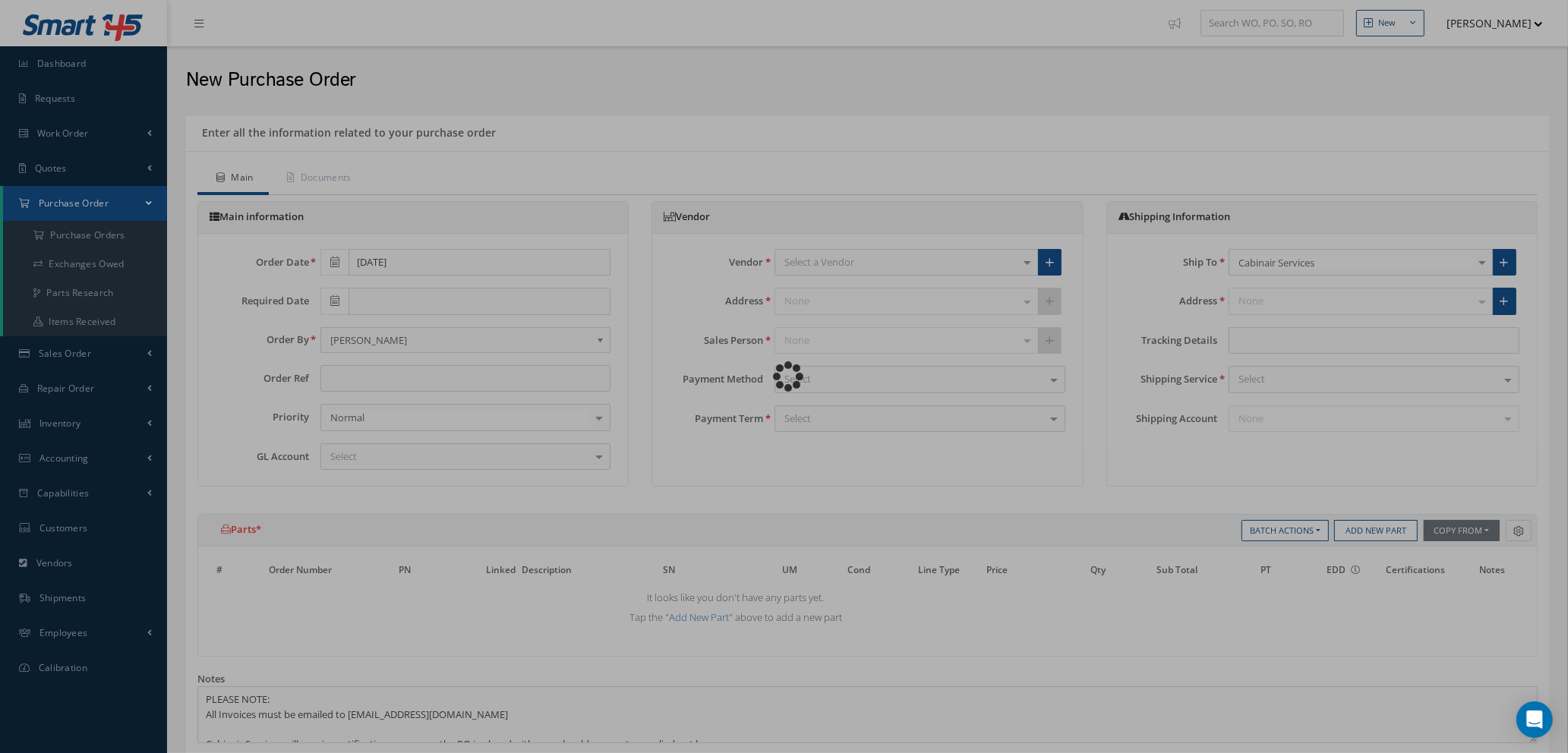
type input "WO 100021704 SPARES"
type input "$0"
select select "1"
select select "5"
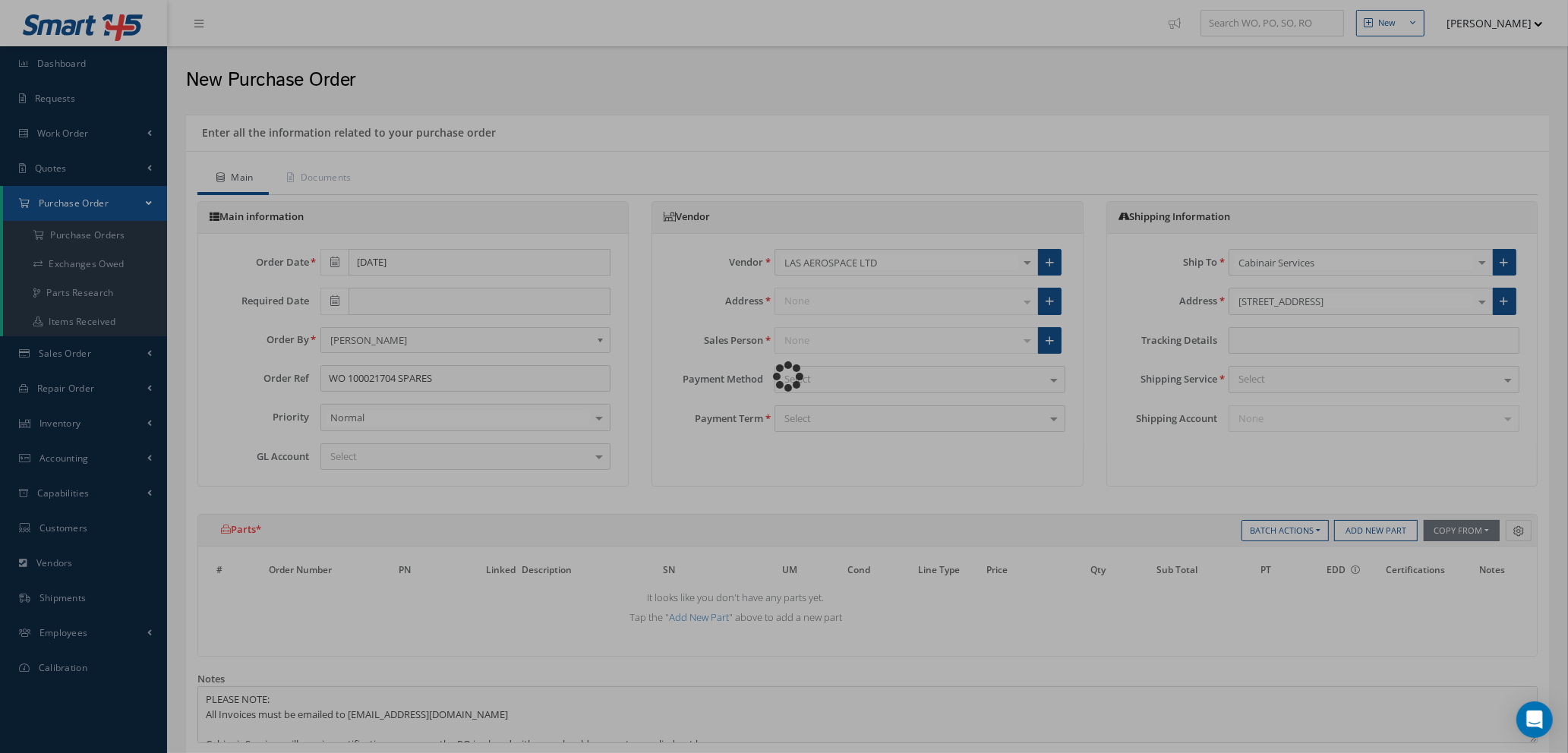
select select "7"
select select "1"
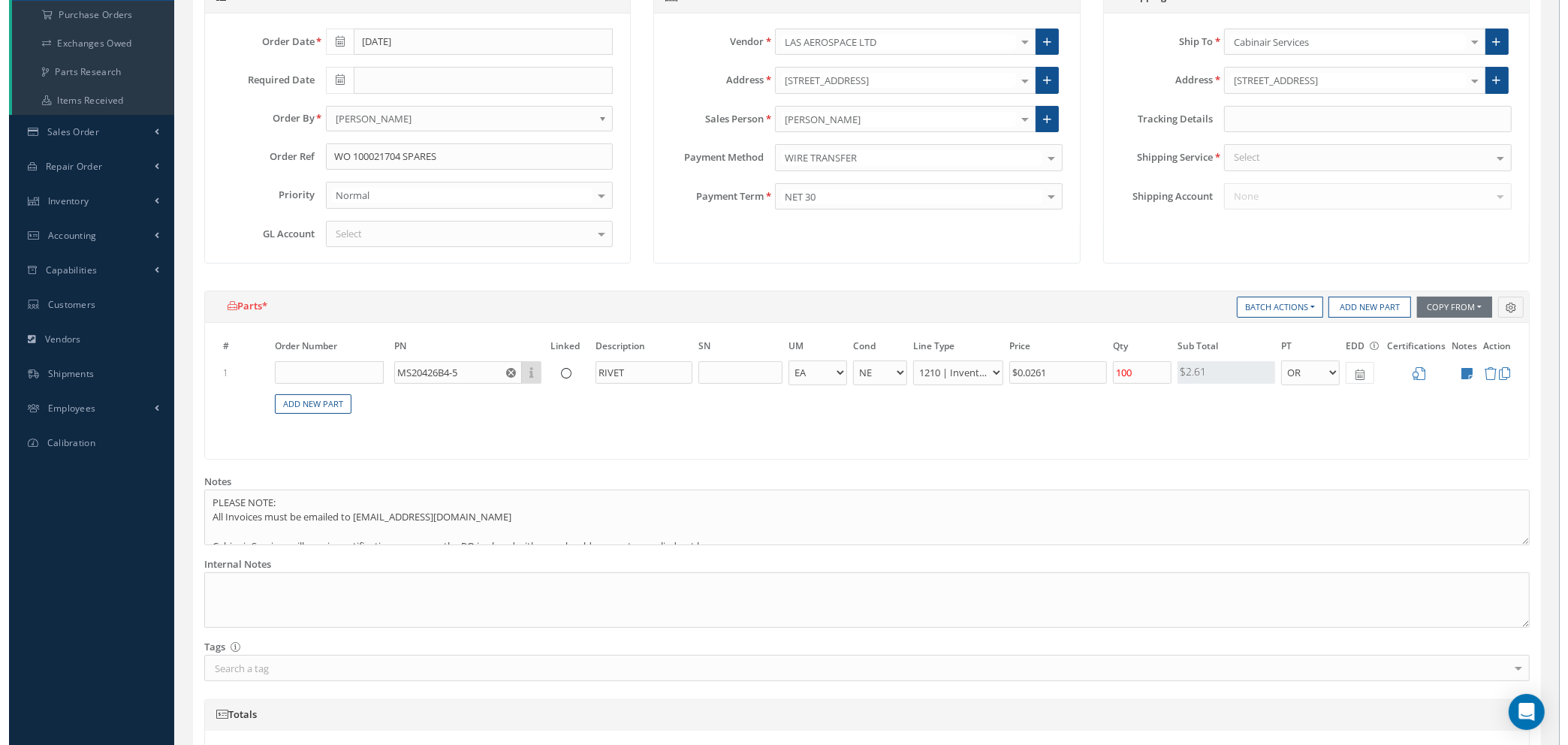
scroll to position [225, 0]
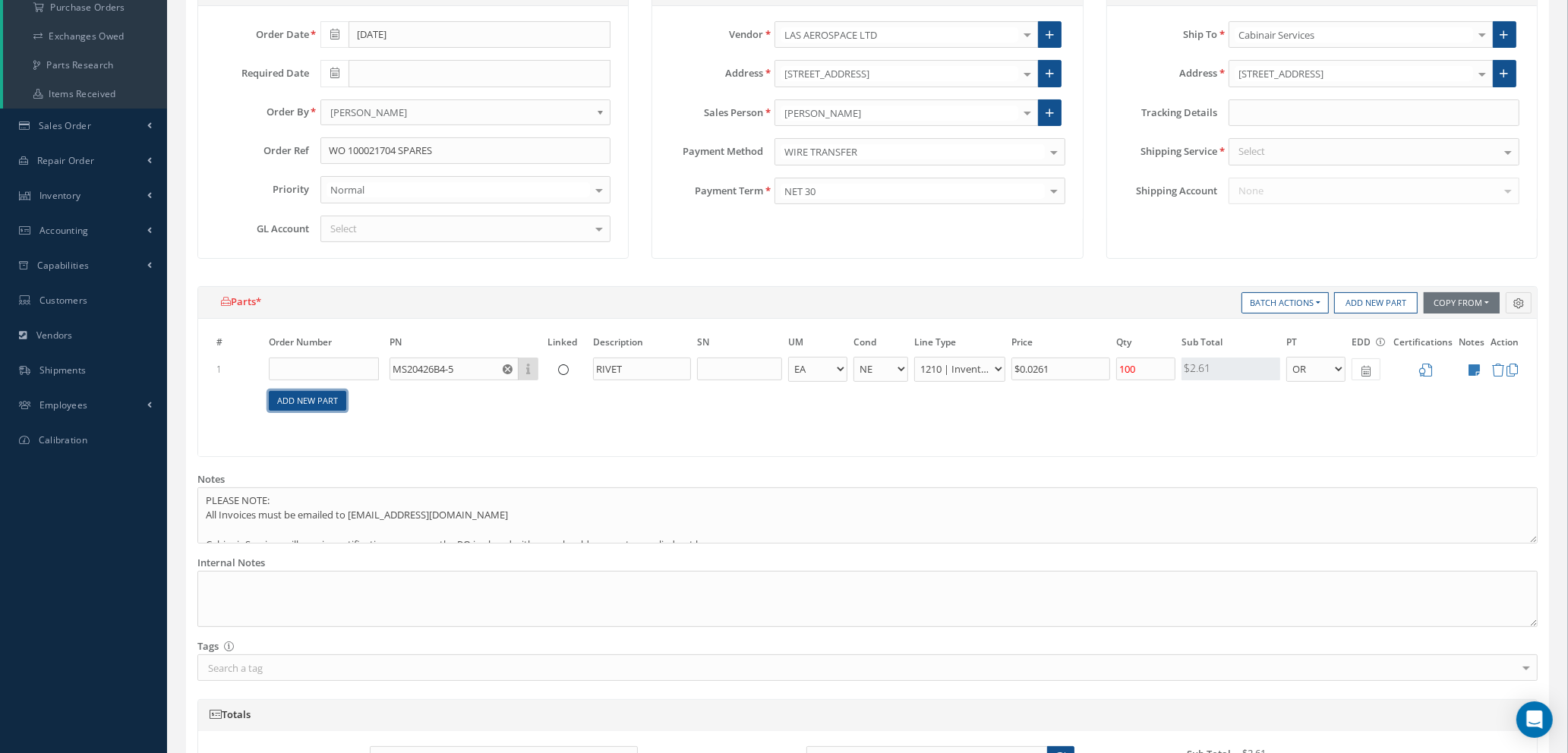
click at [295, 396] on link "Add New Part" at bounding box center [307, 402] width 77 height 21
select select "1"
select select "5"
select select "7"
select select "1"
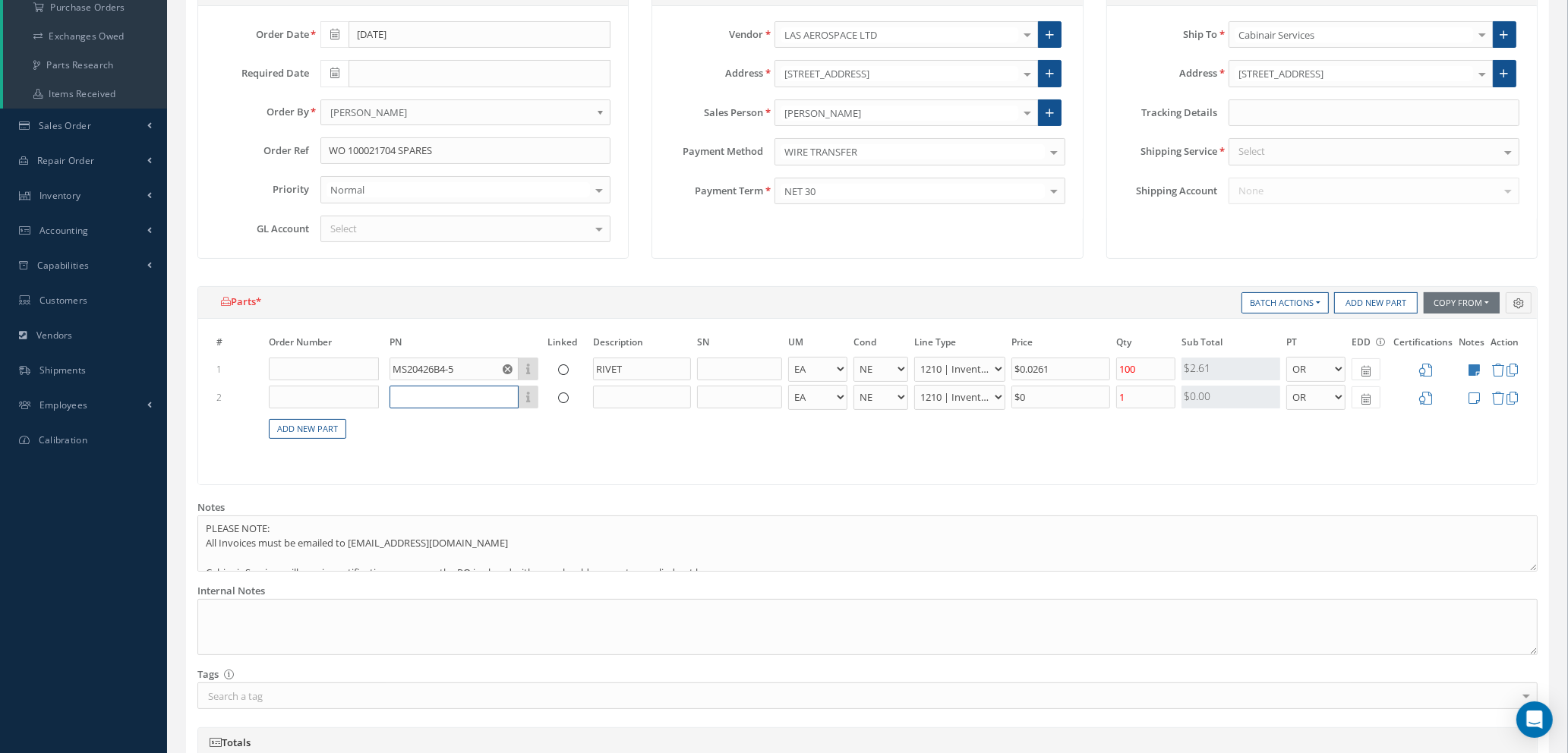
click at [453, 402] on input "text" at bounding box center [453, 397] width 129 height 23
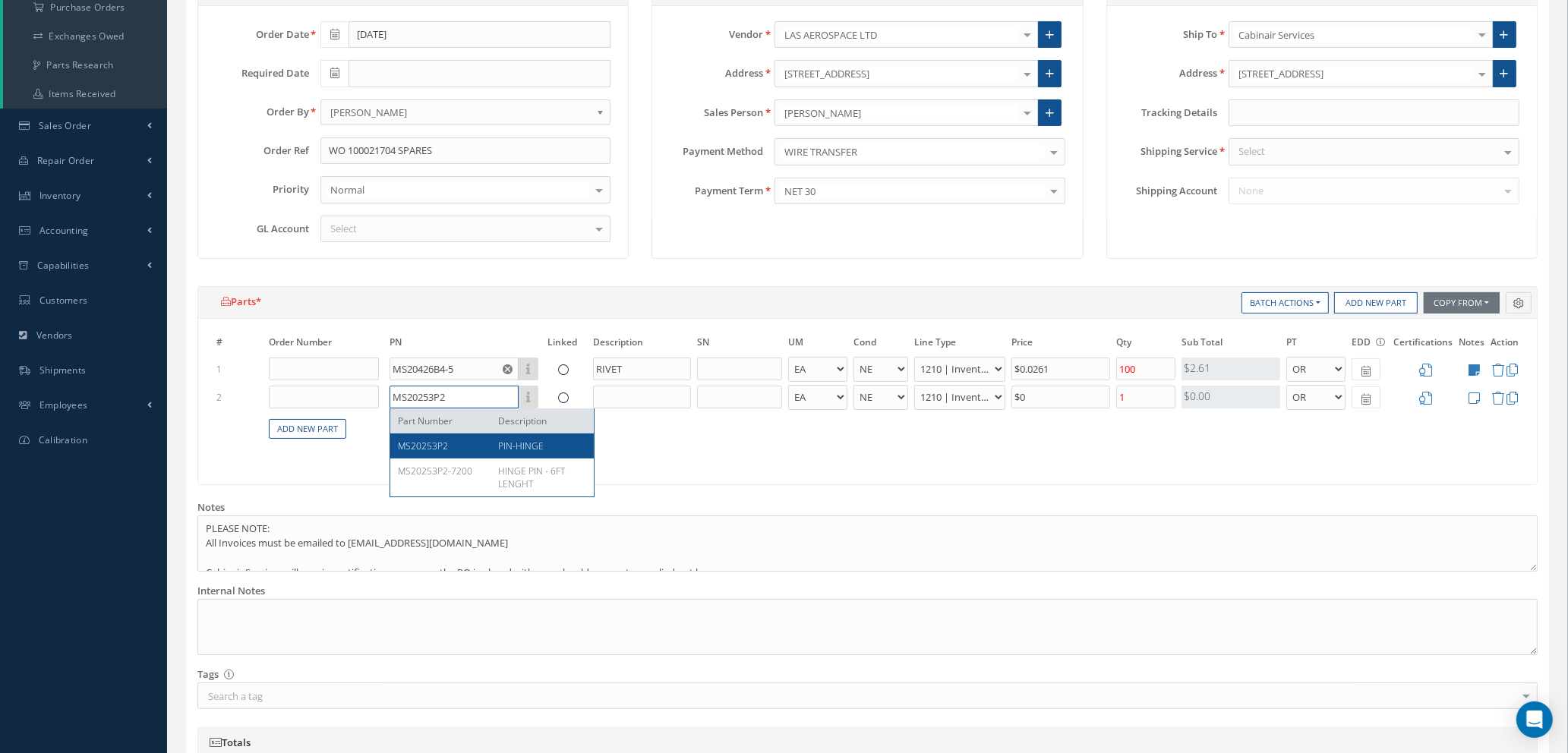
type input "MS20253P2"
click at [451, 449] on div "MS20253P2" at bounding box center [442, 446] width 89 height 13
type input "PIN-HINGE"
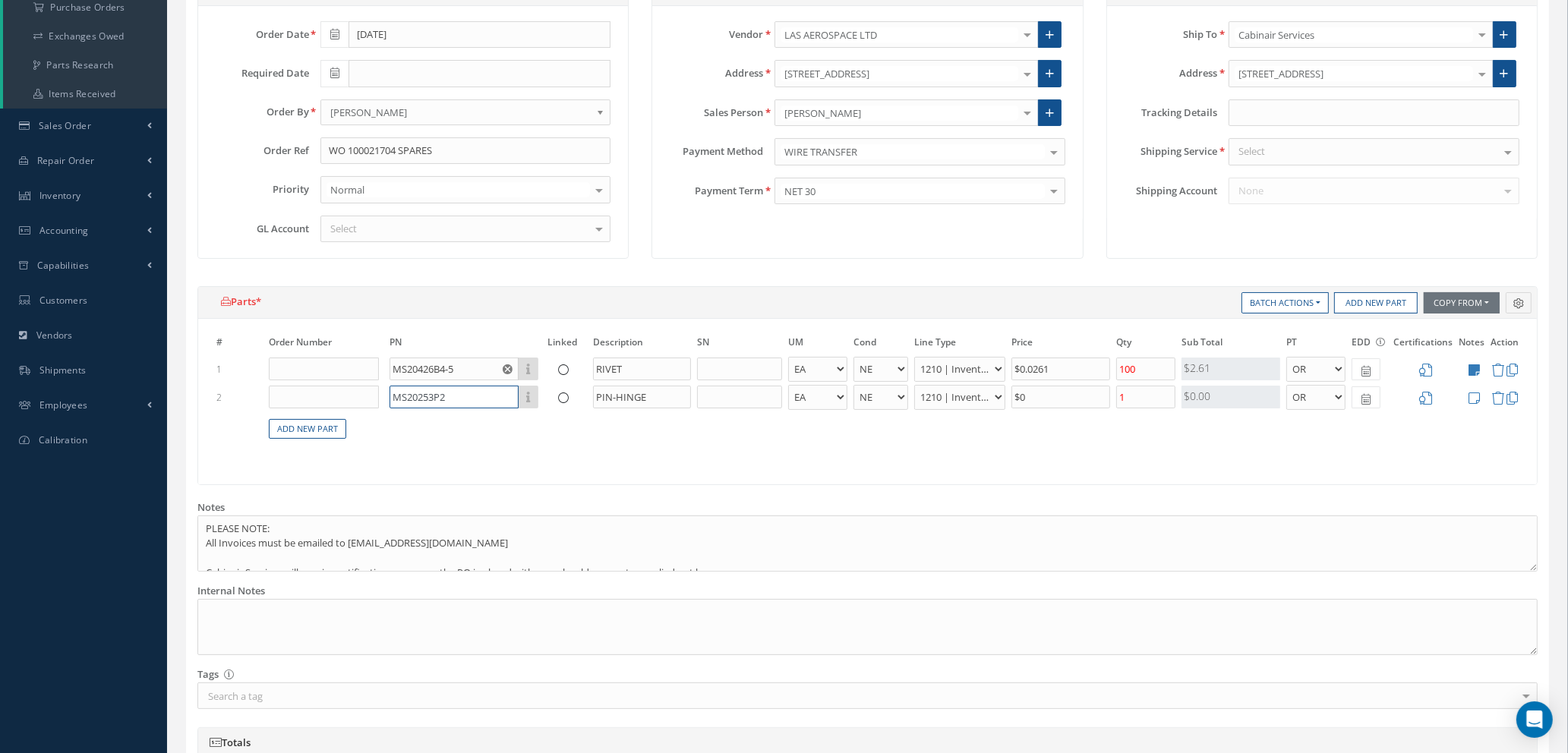
click at [450, 393] on input "MS20253P2" at bounding box center [453, 397] width 129 height 23
type input "MS20253P2-"
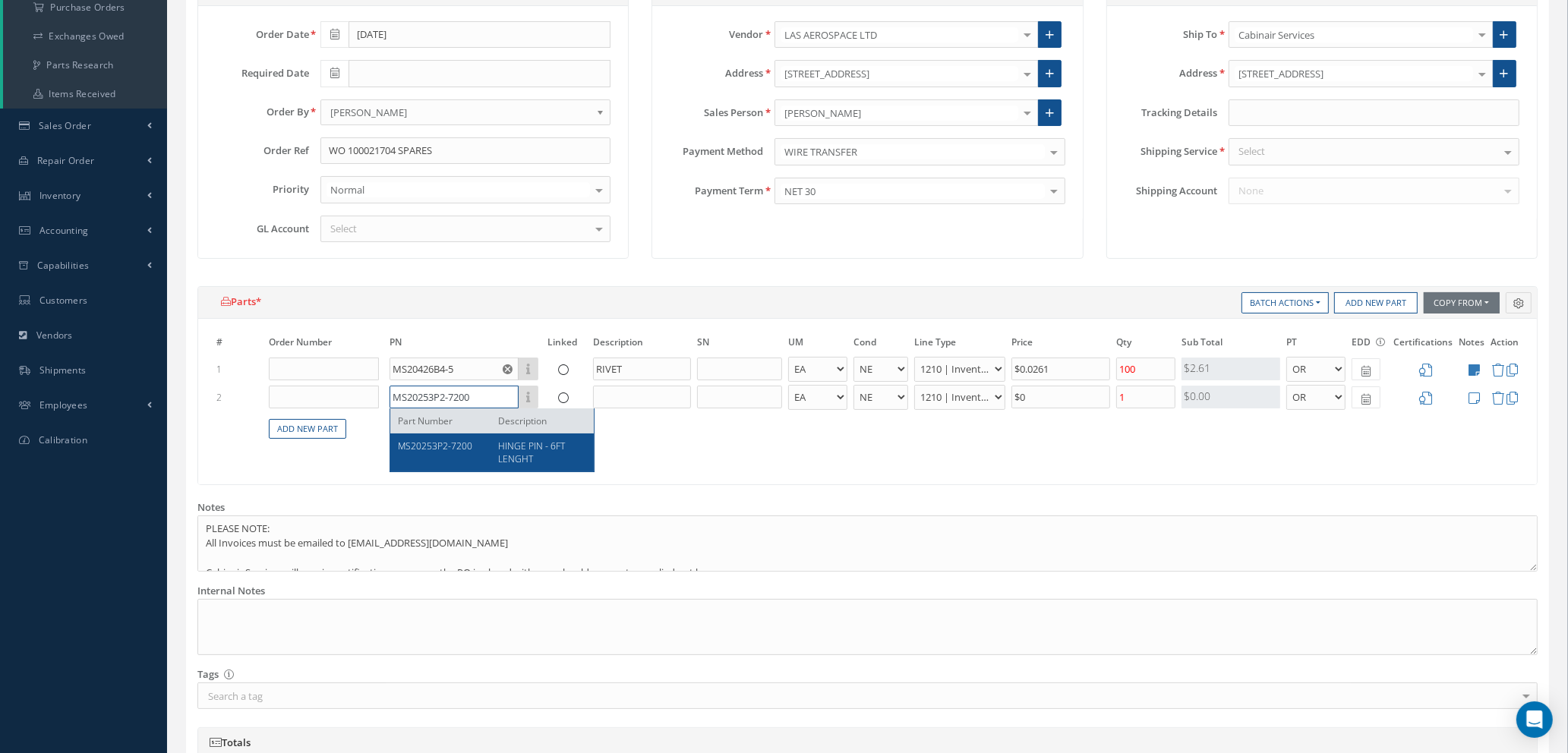
type input "MS20253P2-7200"
click at [520, 460] on span "HINGE PIN - 6FT LENGHT" at bounding box center [531, 453] width 67 height 26
type input "HINGE PIN - 6FT LENGHT"
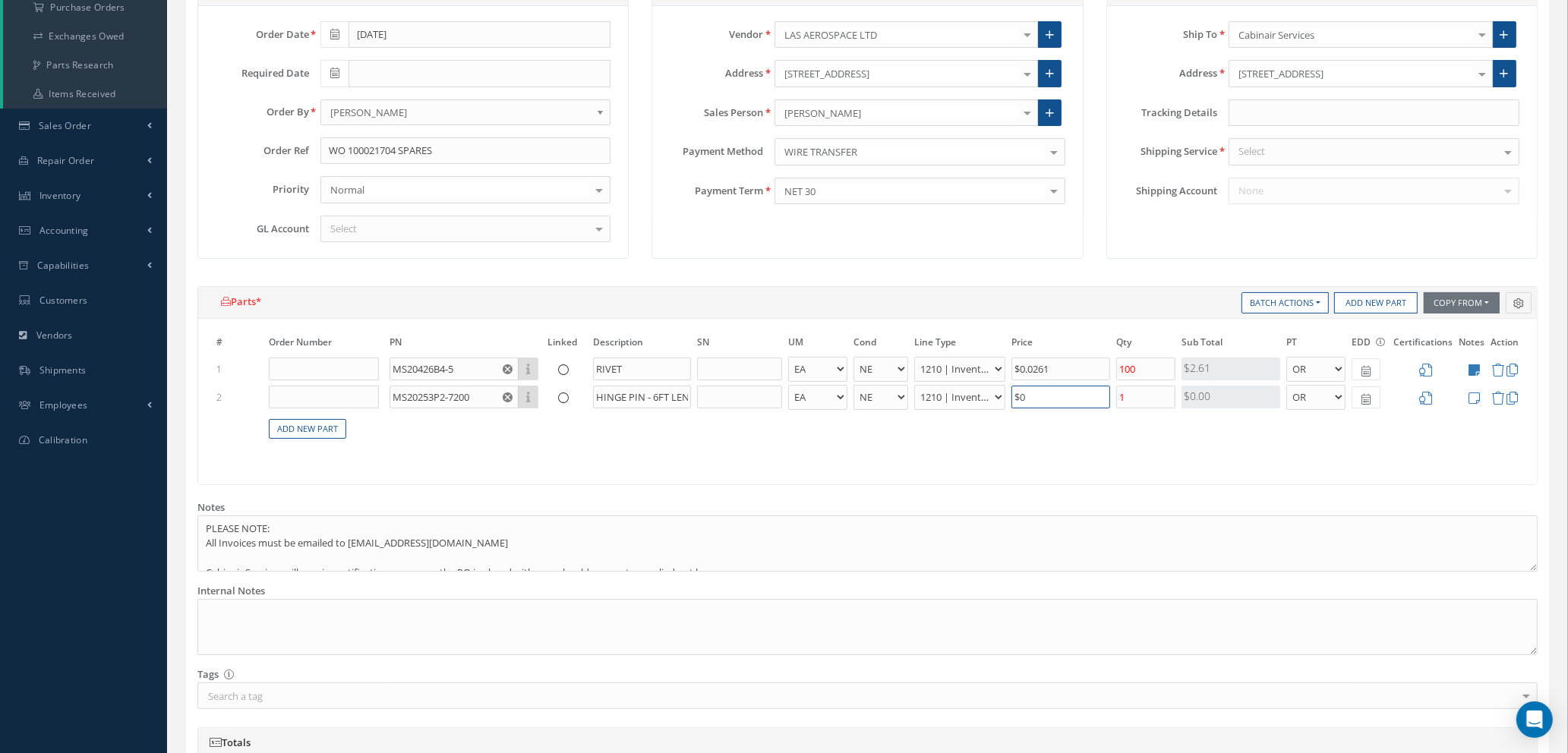
drag, startPoint x: 1044, startPoint y: 400, endPoint x: 1093, endPoint y: 407, distance: 49.5
click at [1044, 400] on input "$0" at bounding box center [1061, 397] width 99 height 23
type input "$21.59"
click at [1131, 400] on input "1" at bounding box center [1146, 397] width 59 height 23
type input "2"
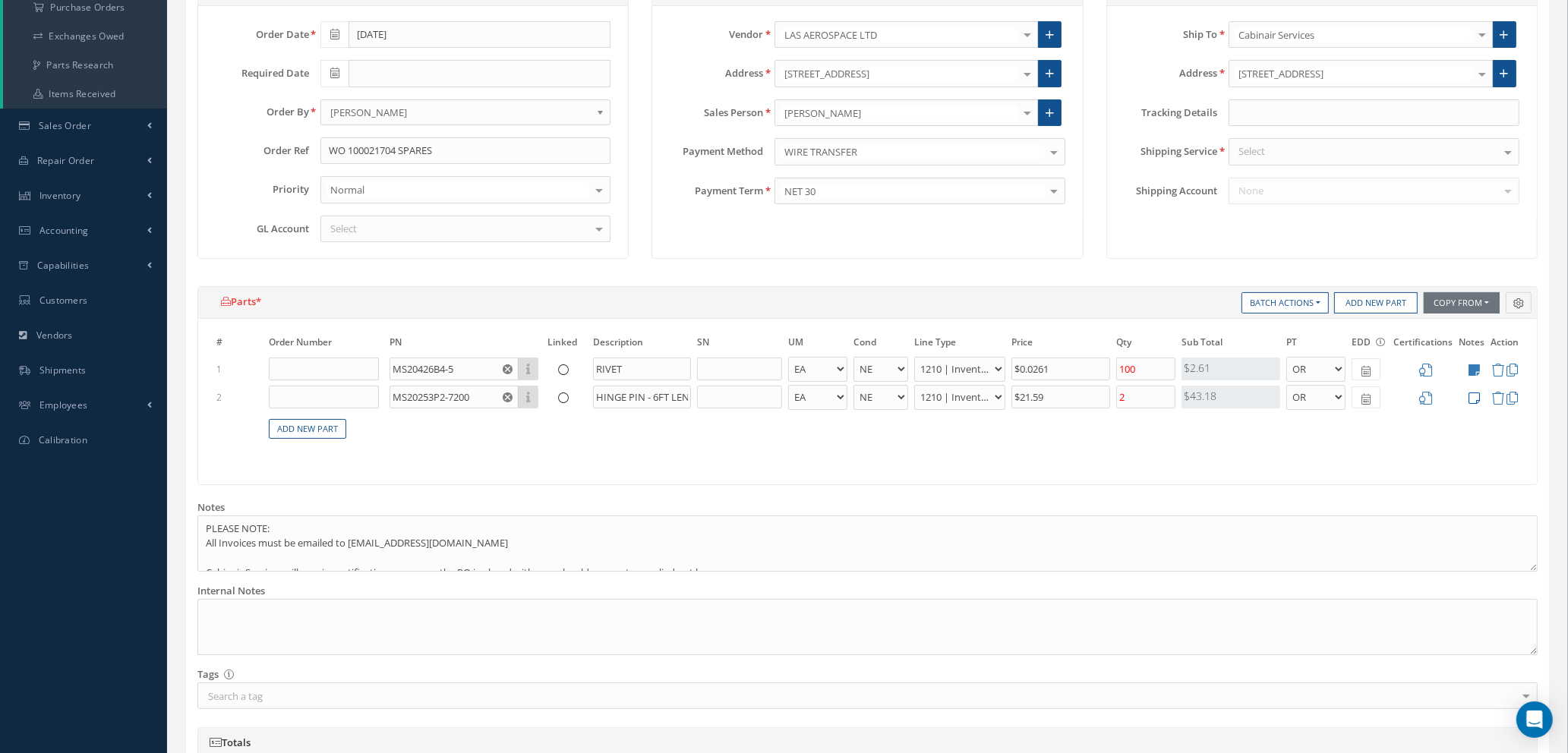
click at [1475, 395] on icon at bounding box center [1474, 398] width 11 height 13
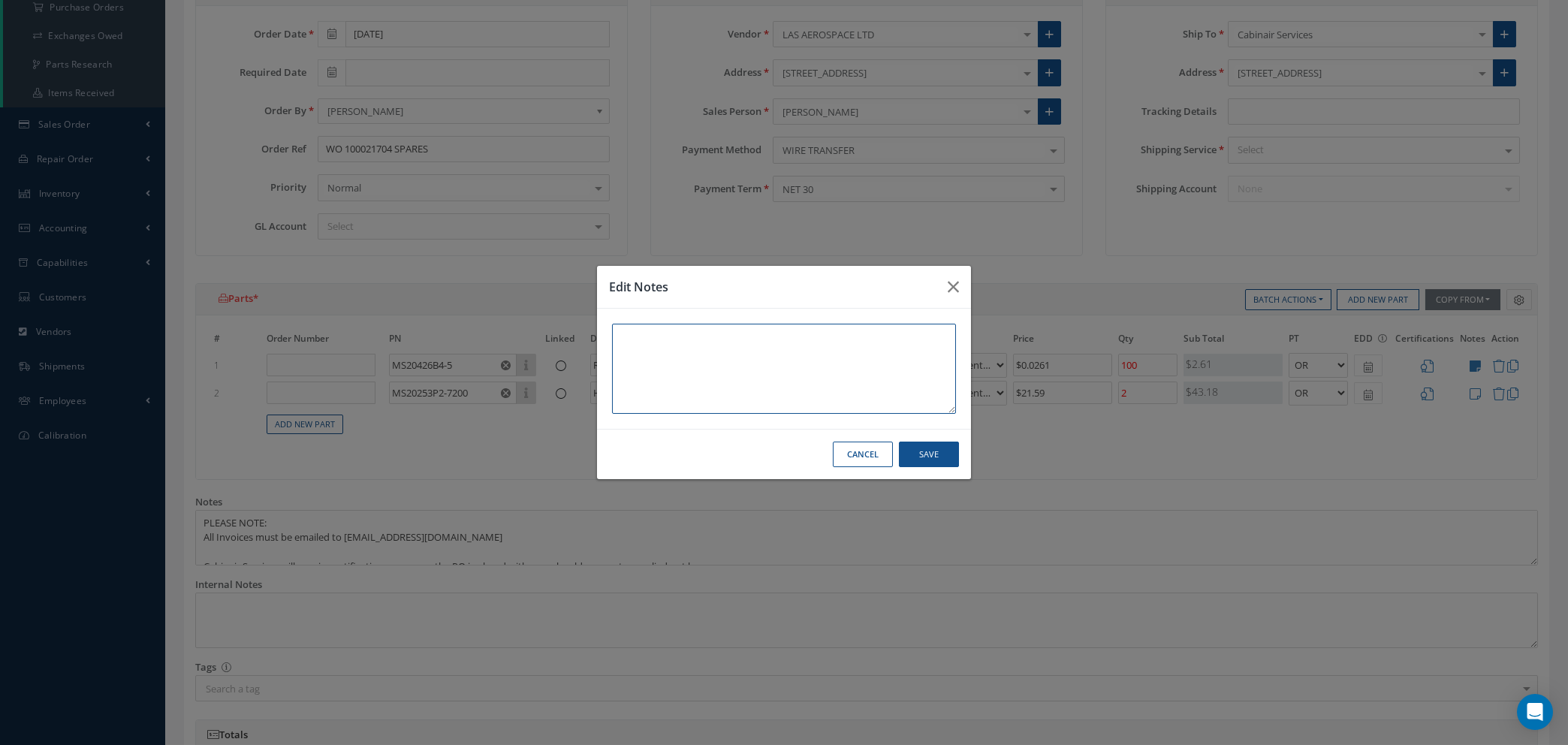
click at [628, 335] on textarea at bounding box center [784, 368] width 344 height 90
click at [641, 340] on textarea at bounding box center [784, 368] width 344 height 90
click at [865, 457] on button "Cancel" at bounding box center [863, 455] width 60 height 27
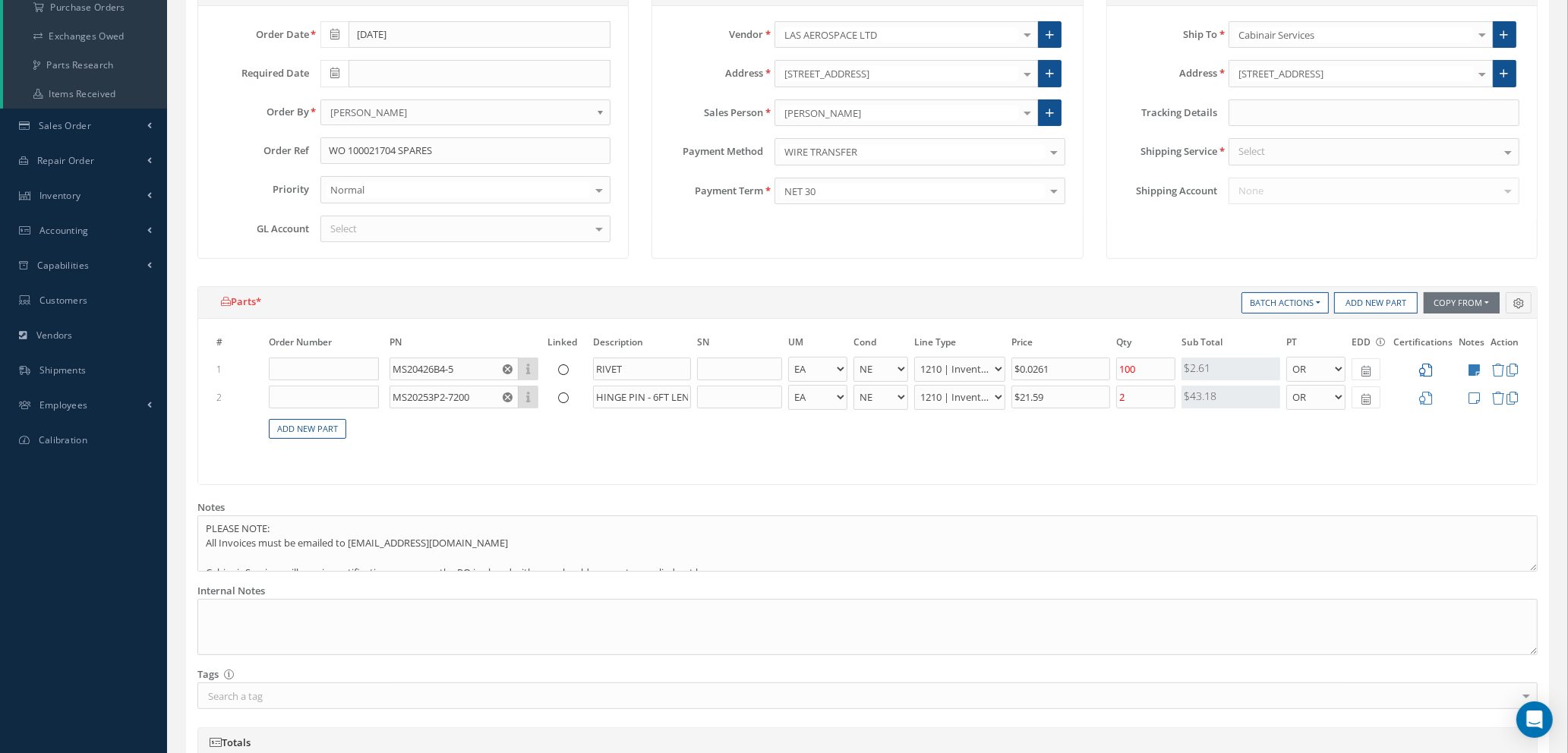
click at [1426, 366] on icon at bounding box center [1425, 370] width 13 height 13
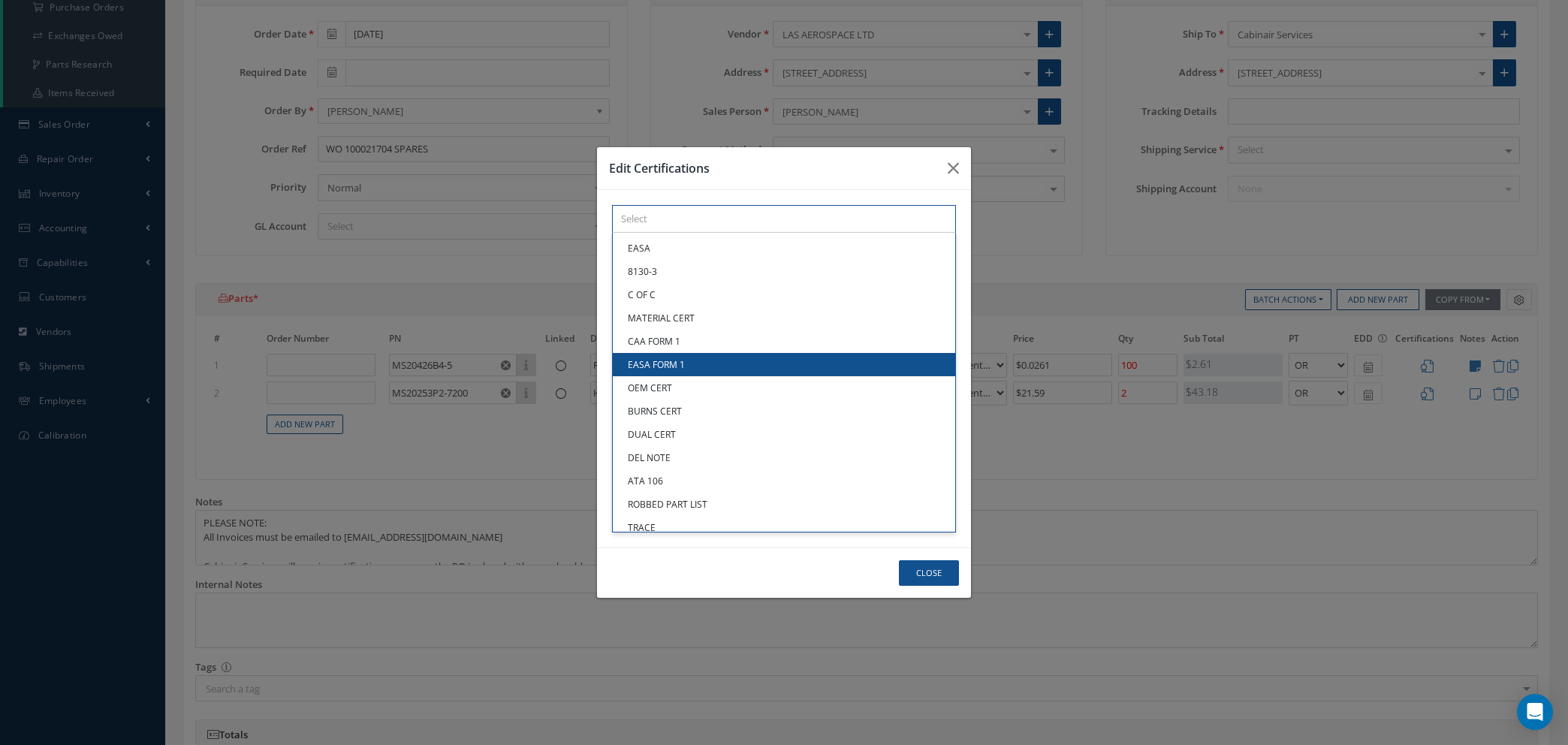
click at [706, 233] on div "× Loading... EASA 8130-3 C OF C MATERIAL CERT CAA FORM 1 EASA FORM 1 OEM CERT B…" at bounding box center [784, 219] width 344 height 27
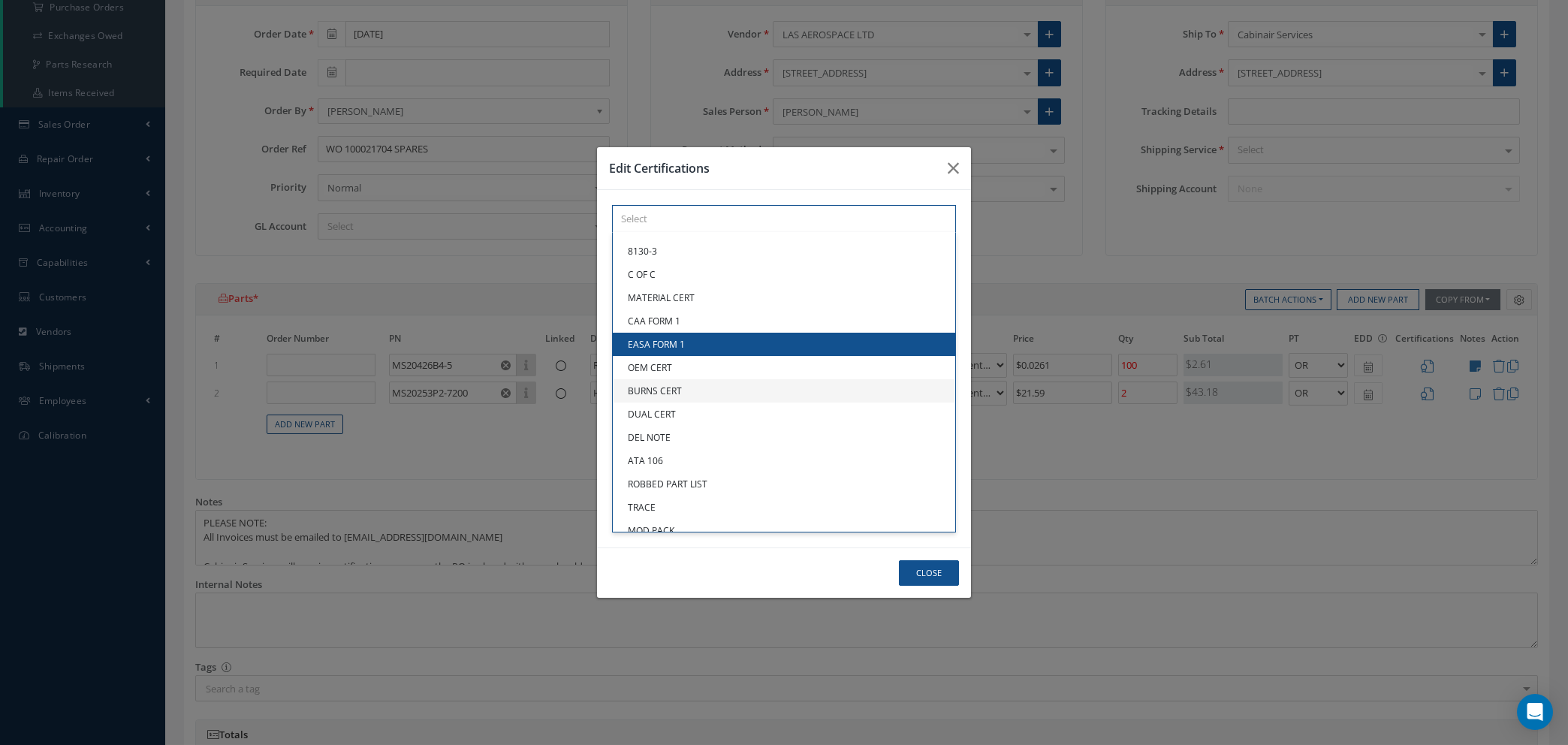
scroll to position [80, 0]
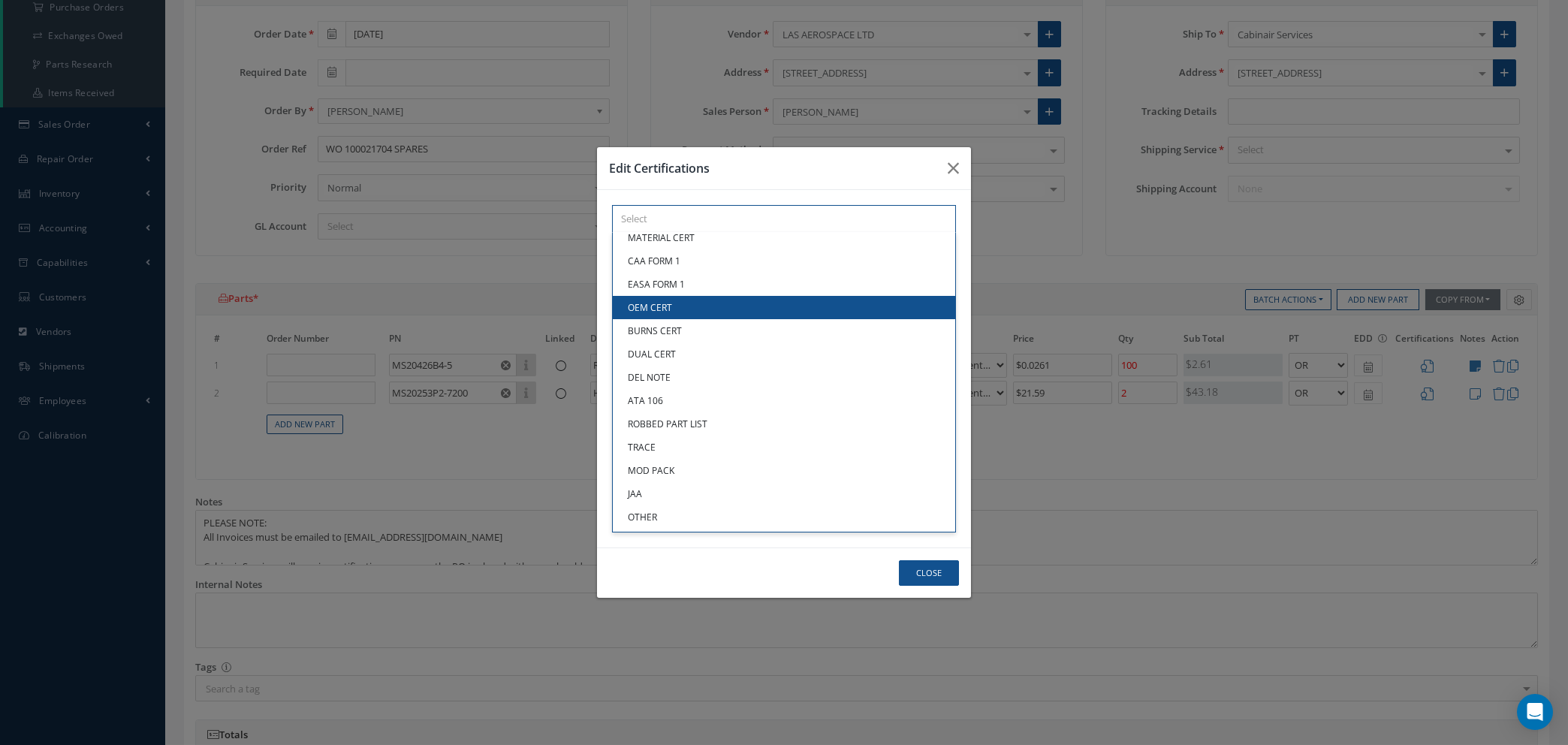
click at [698, 316] on link "OEM CERT" at bounding box center [784, 307] width 342 height 23
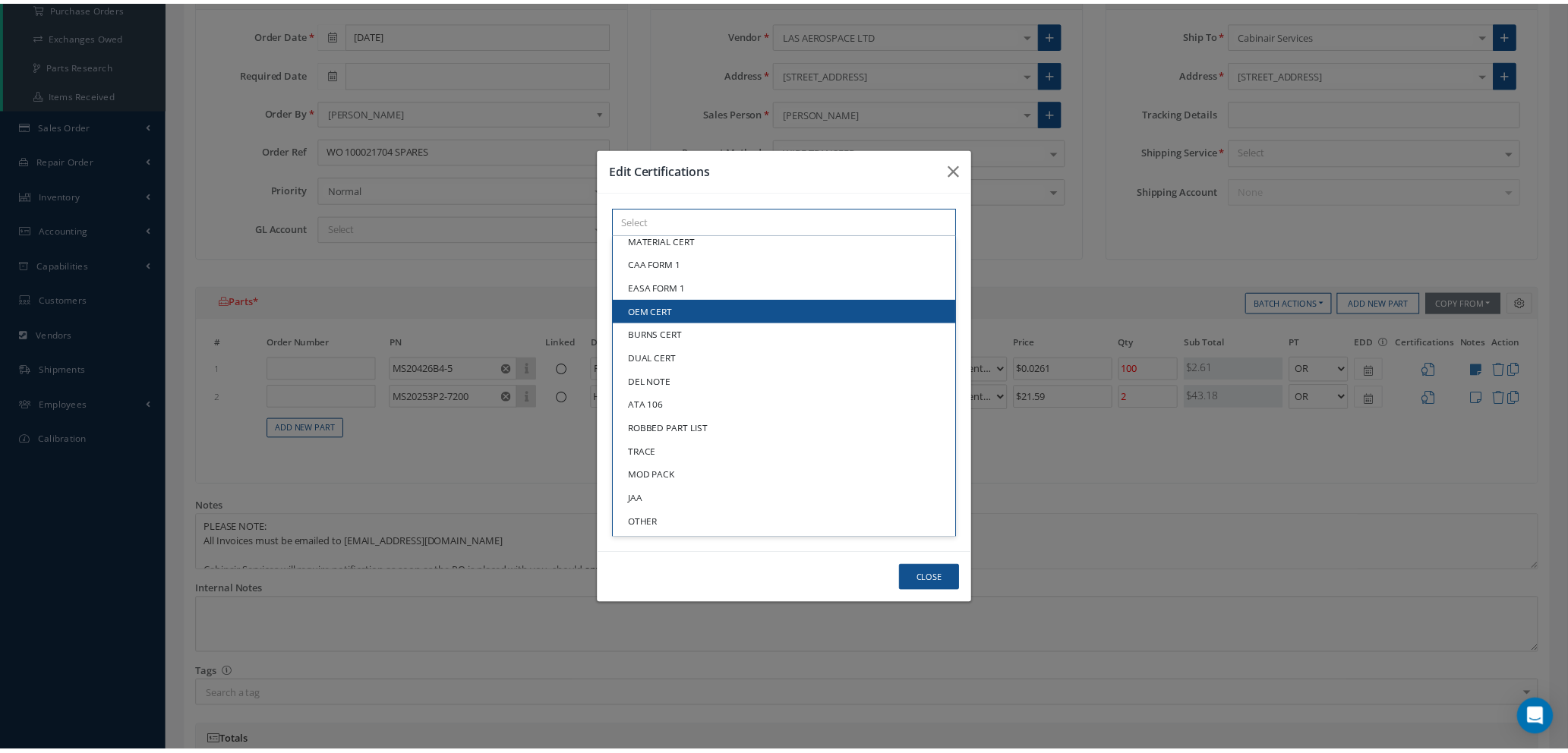
scroll to position [80, 0]
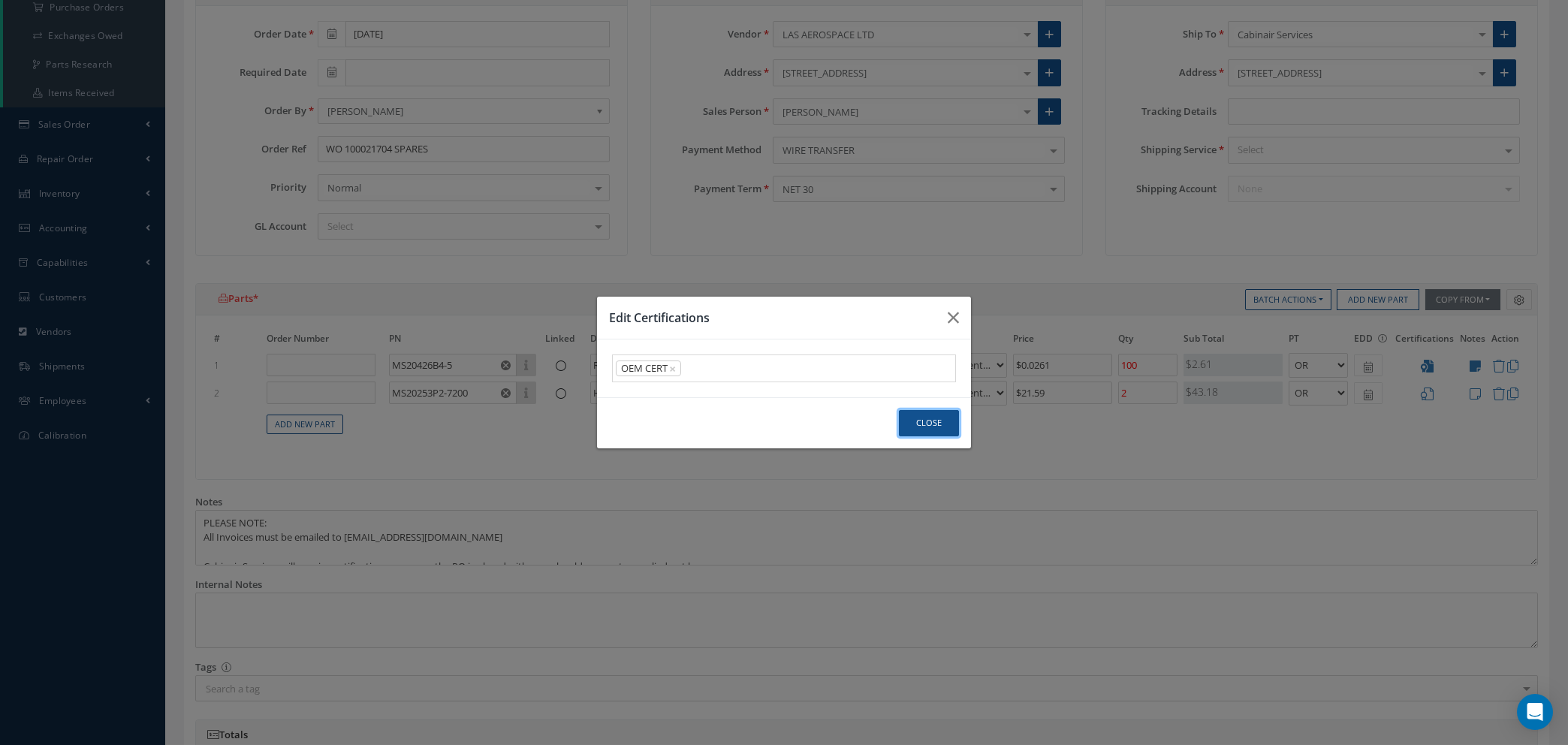
click at [925, 425] on button "Close" at bounding box center [929, 423] width 60 height 27
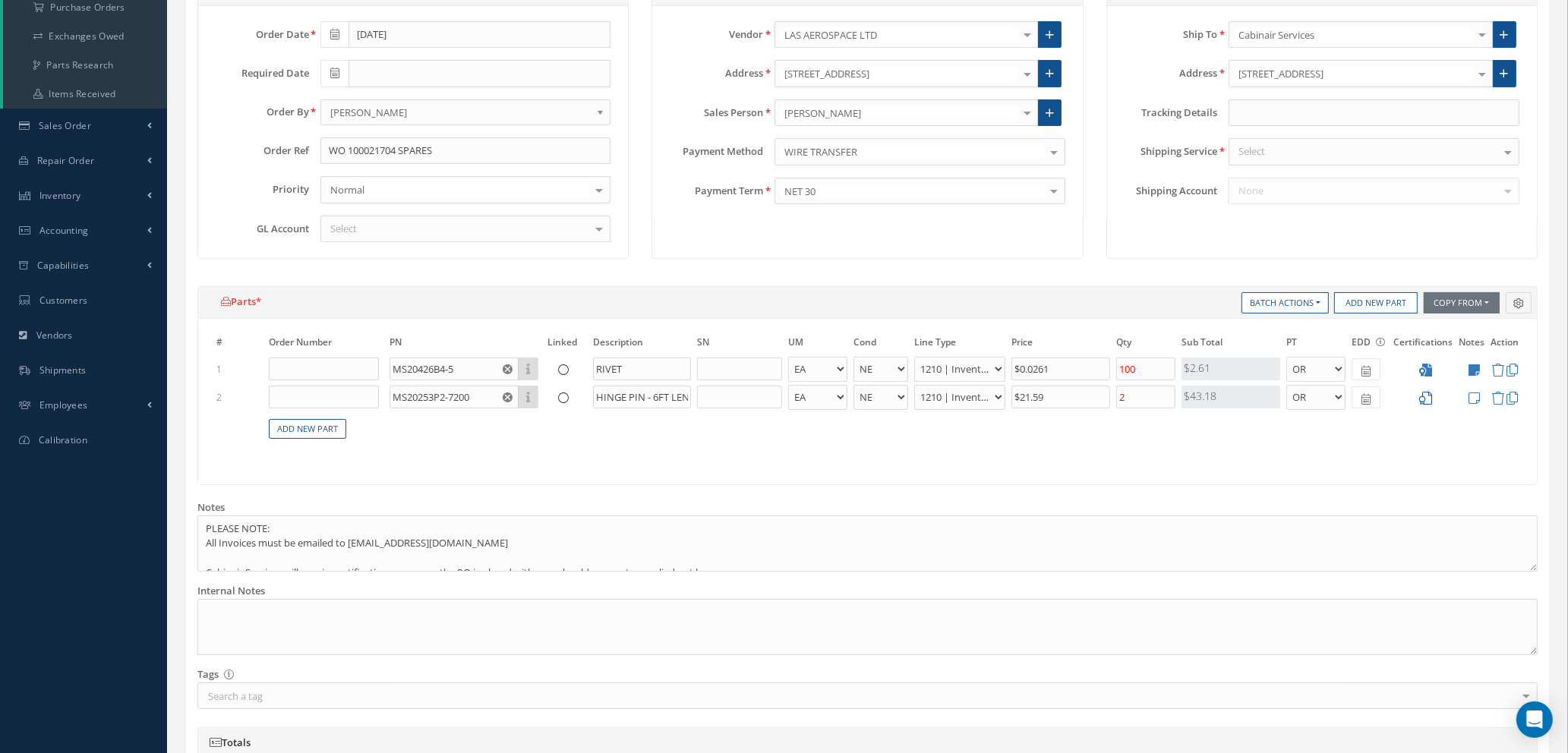
click at [1432, 394] on td at bounding box center [1423, 397] width 65 height 28
click at [1424, 395] on icon at bounding box center [1425, 398] width 13 height 13
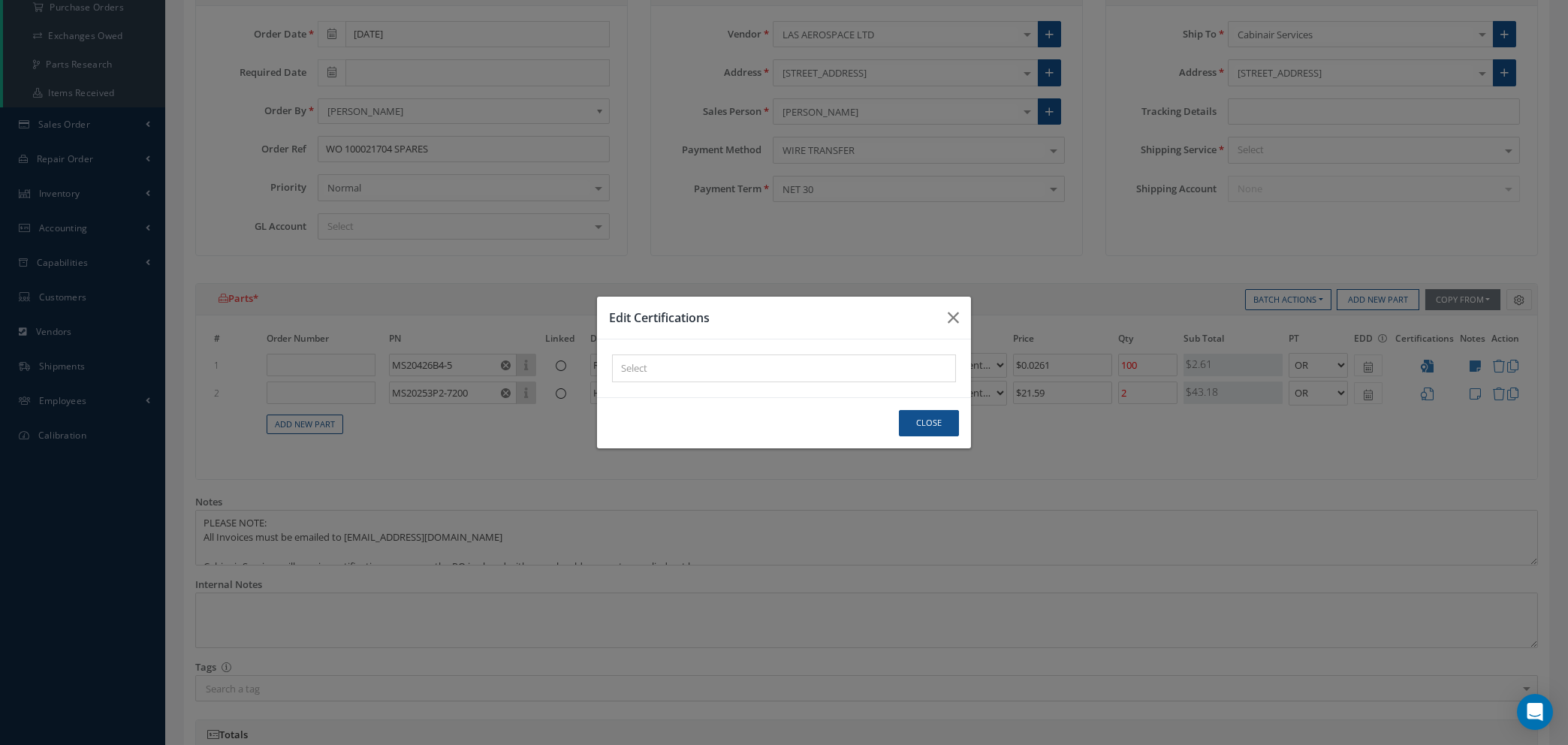
click at [686, 361] on div at bounding box center [781, 368] width 336 height 19
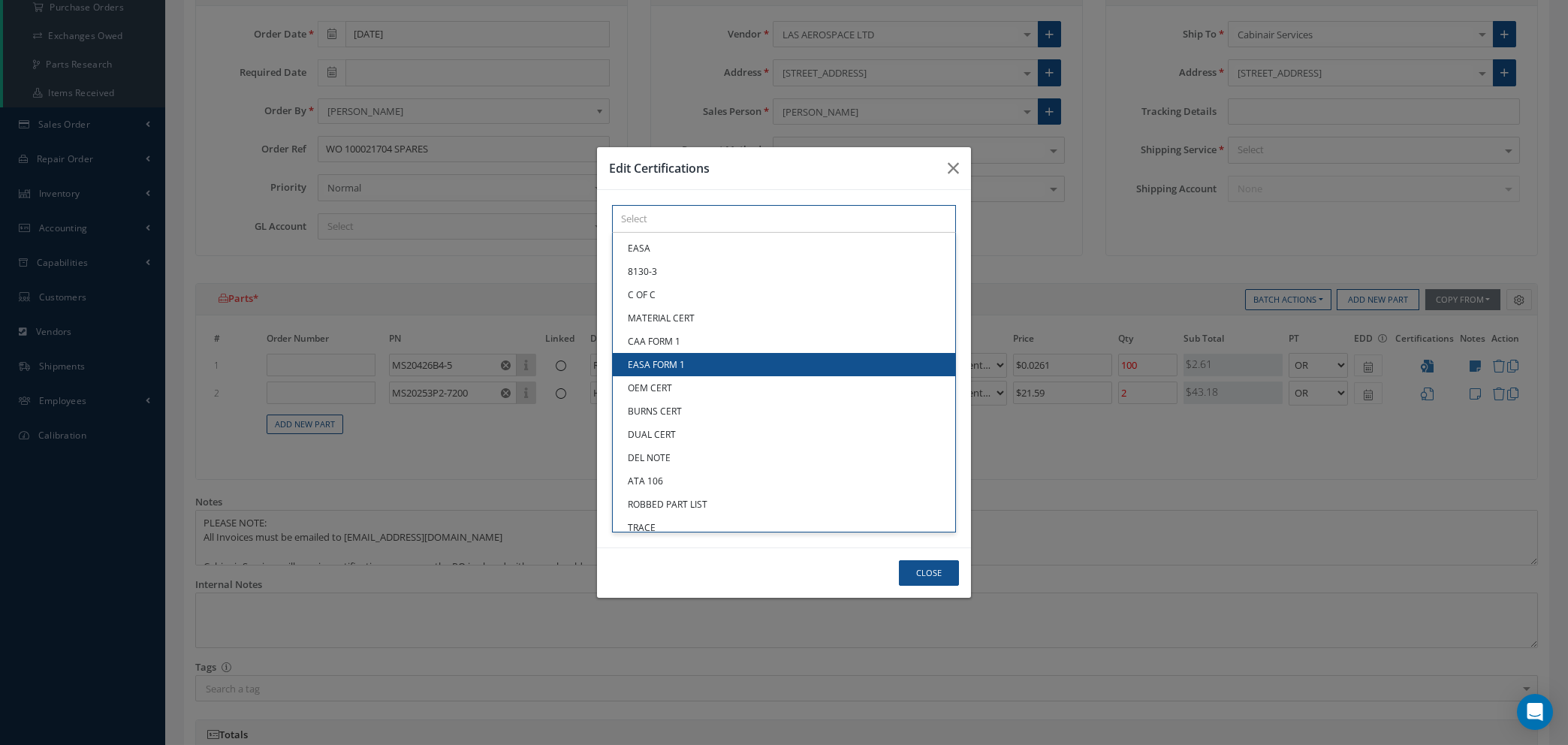
click at [689, 233] on div "× Loading... EASA 8130-3 C OF C MATERIAL CERT CAA FORM 1 EASA FORM 1 OEM CERT B…" at bounding box center [784, 219] width 344 height 27
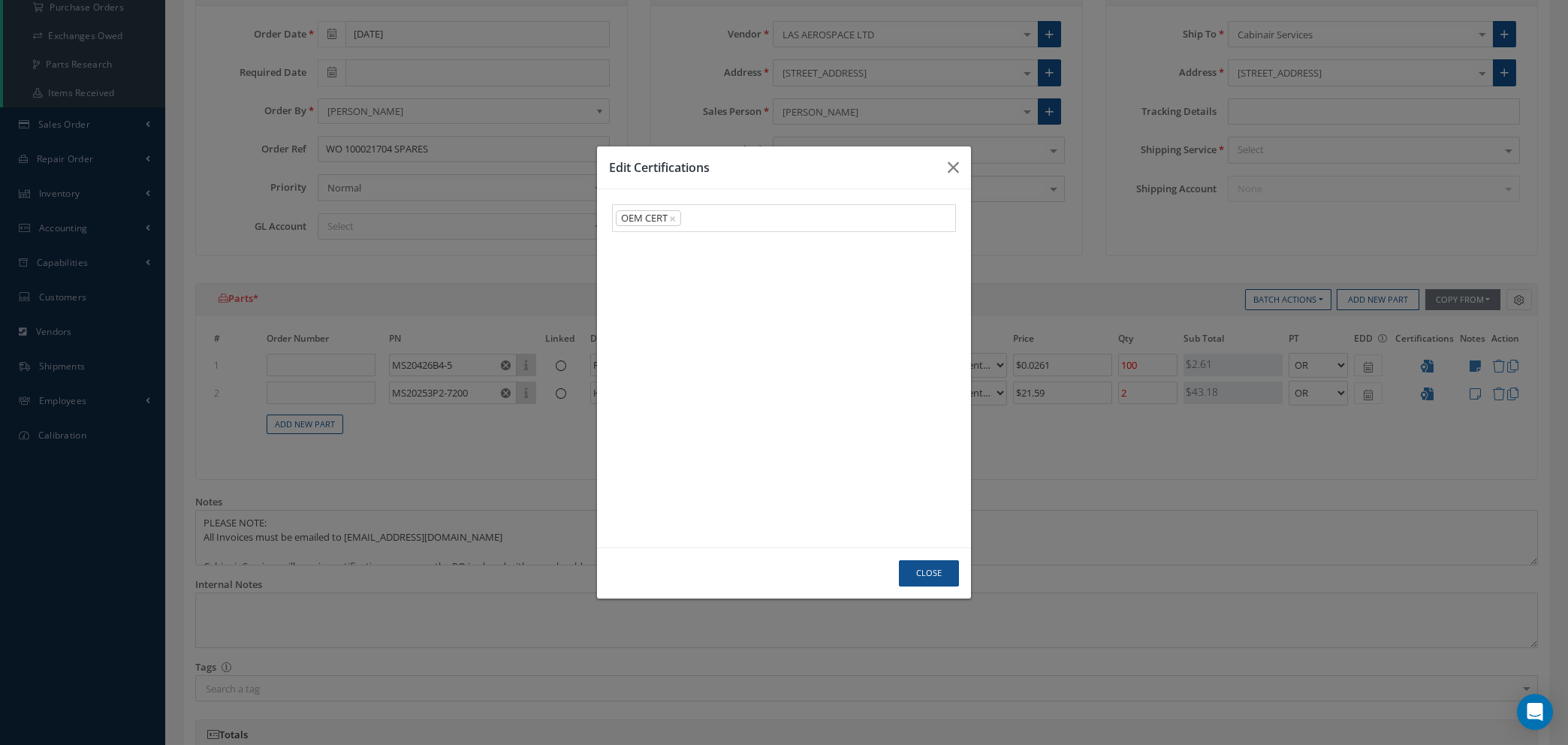
click at [674, 396] on link "OEM CERT" at bounding box center [784, 387] width 342 height 23
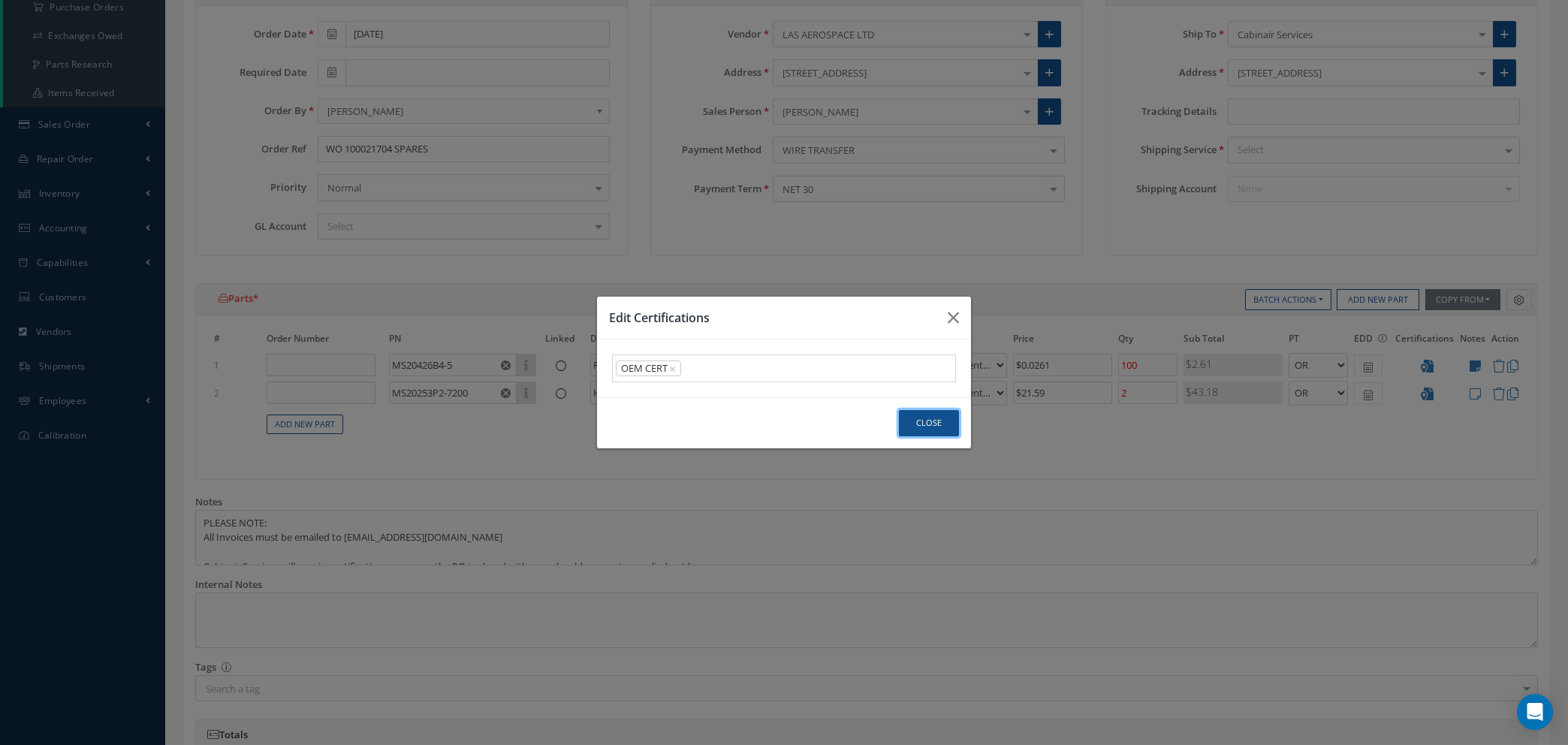
click at [922, 424] on button "Close" at bounding box center [929, 423] width 60 height 27
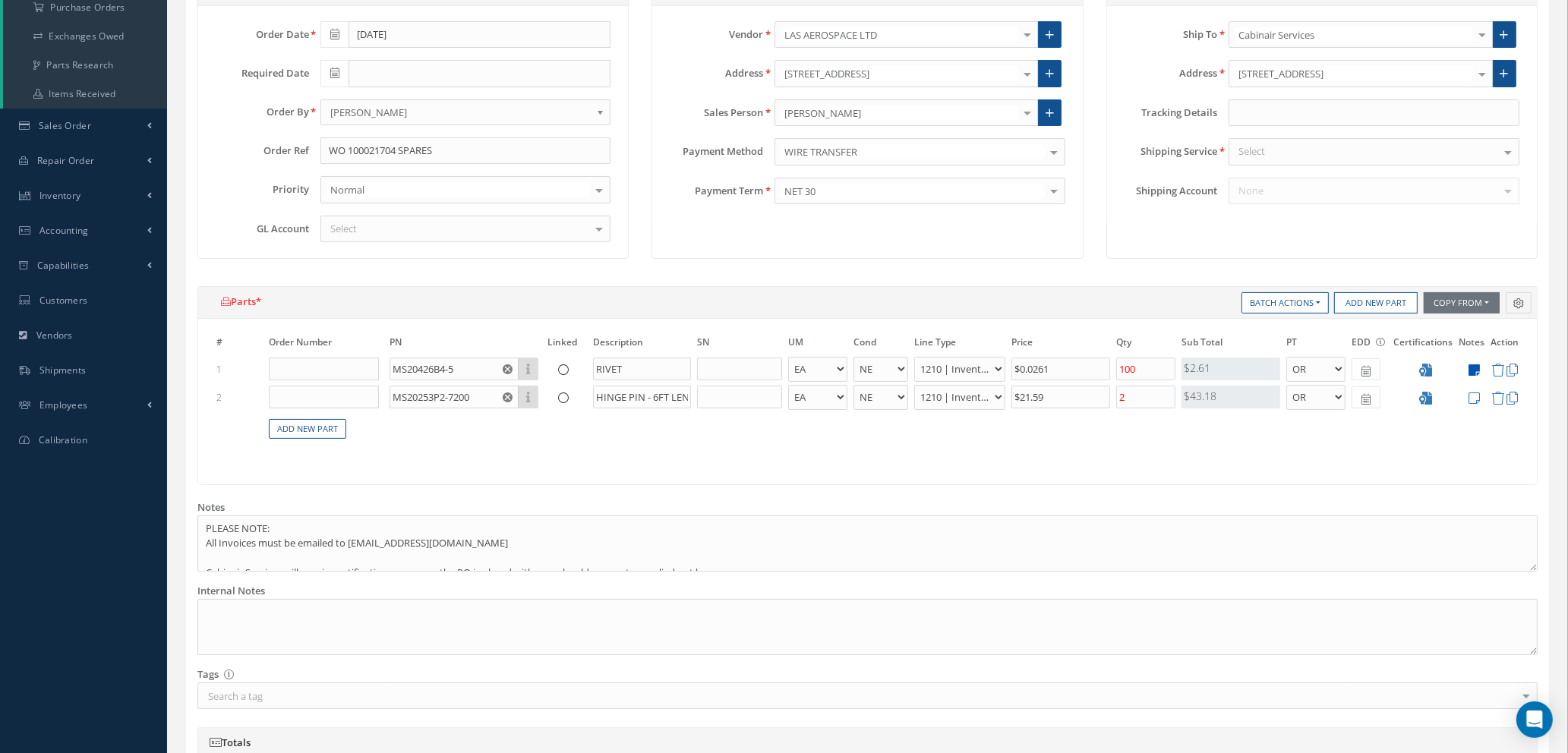
click at [1475, 366] on icon at bounding box center [1474, 370] width 11 height 13
type textarea "OEM CERTS"
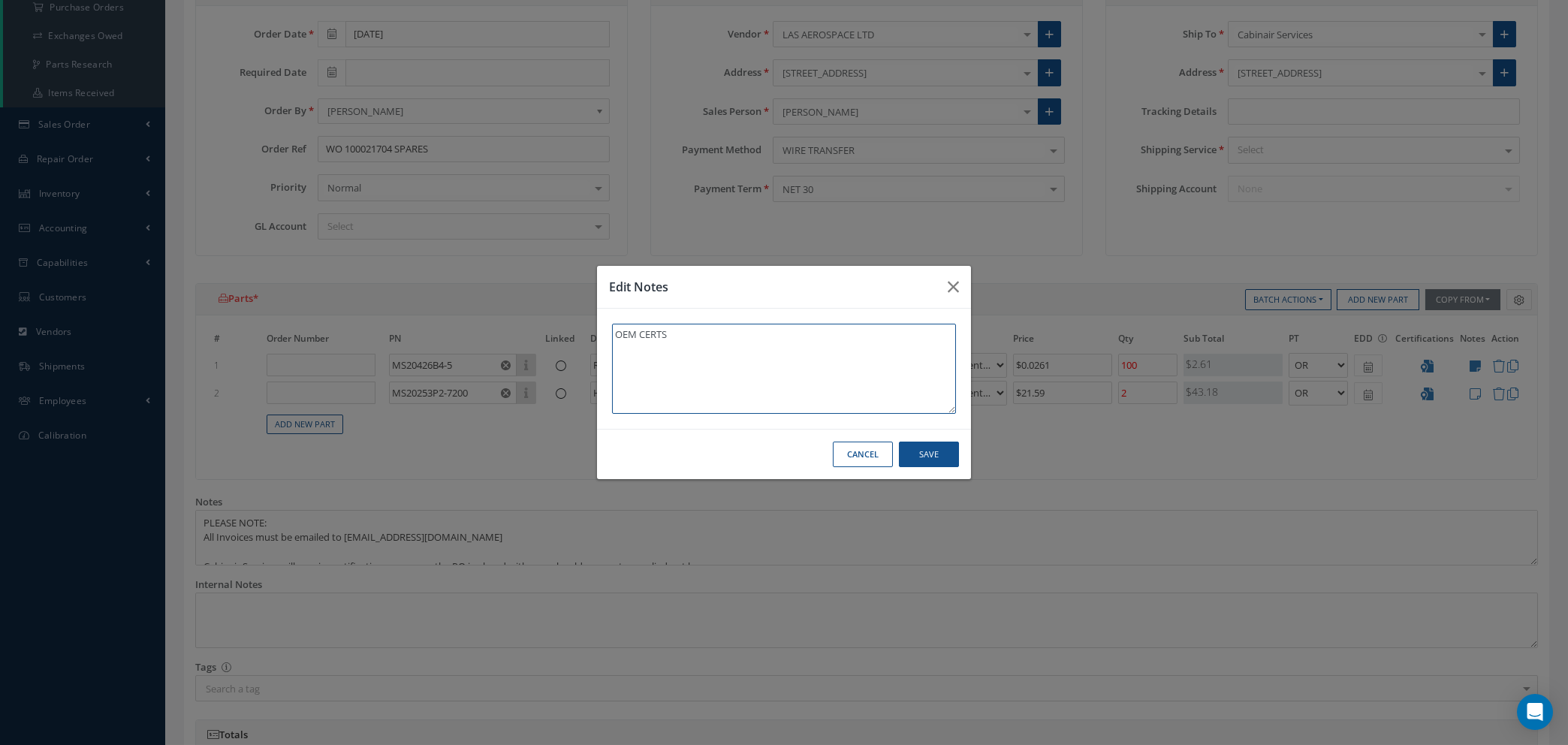
drag, startPoint x: 700, startPoint y: 333, endPoint x: 501, endPoint y: 328, distance: 199.1
click at [504, 343] on div "Edit Notes OEM CERTS Cancel Save" at bounding box center [784, 372] width 1568 height 745
click at [935, 457] on button "Save" at bounding box center [929, 455] width 60 height 27
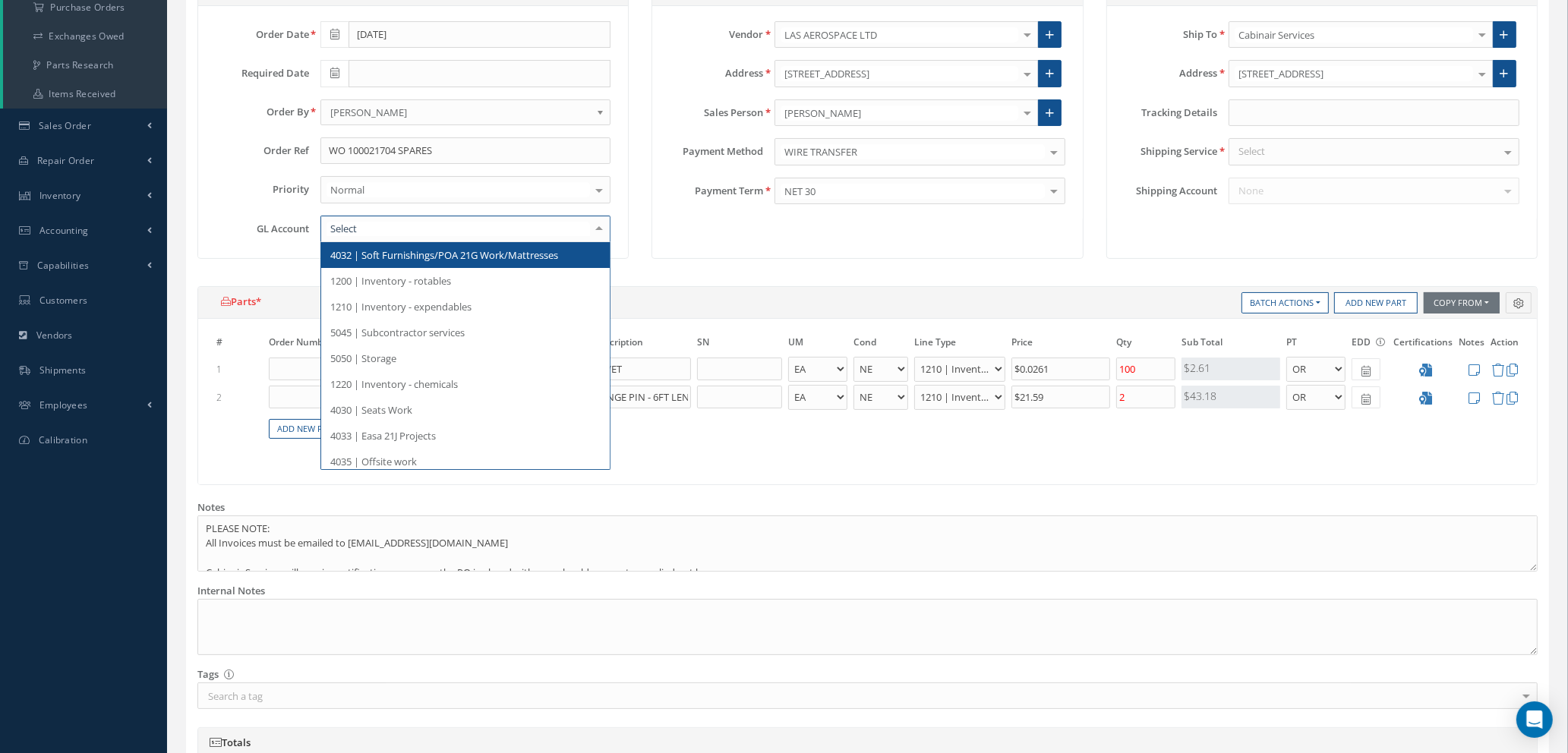
click at [418, 216] on div at bounding box center [466, 229] width 291 height 28
type input "5000"
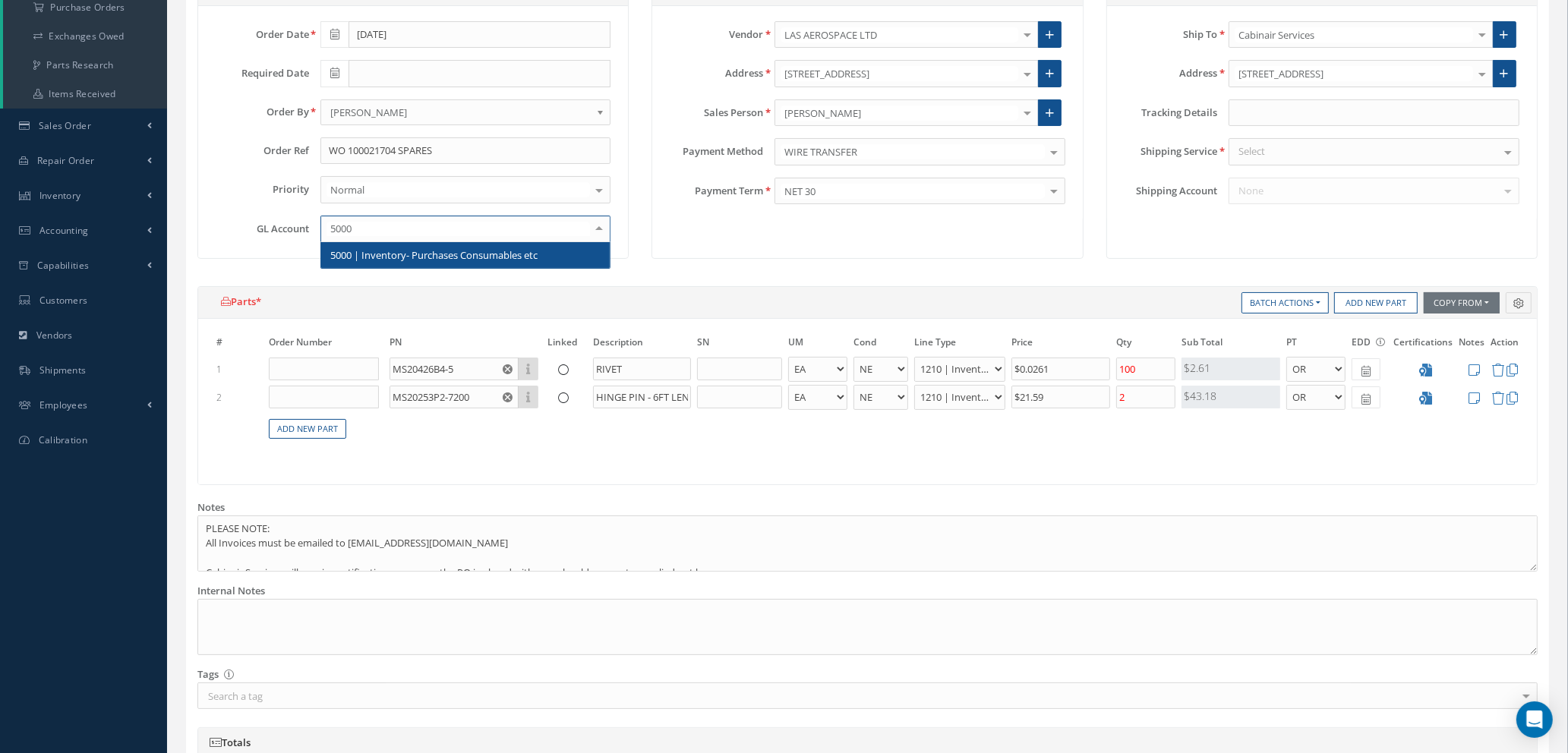
click at [417, 257] on span "5000 | Inventory- Purchases Consumables etc" at bounding box center [434, 255] width 208 height 14
click at [1340, 148] on div "Select" at bounding box center [1374, 152] width 291 height 28
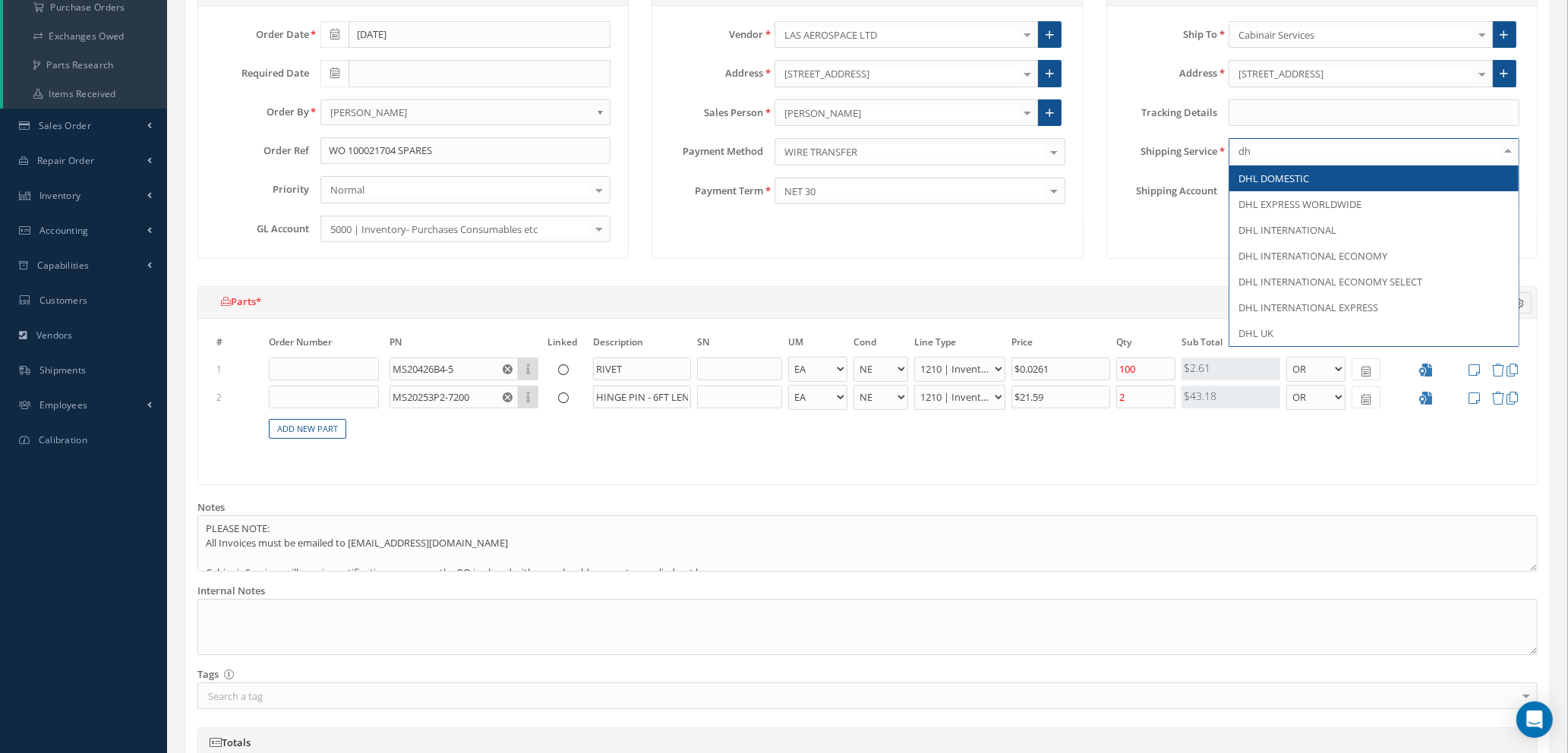
type input "dhl"
click at [1323, 182] on span "DHL DOMESTIC" at bounding box center [1374, 178] width 289 height 26
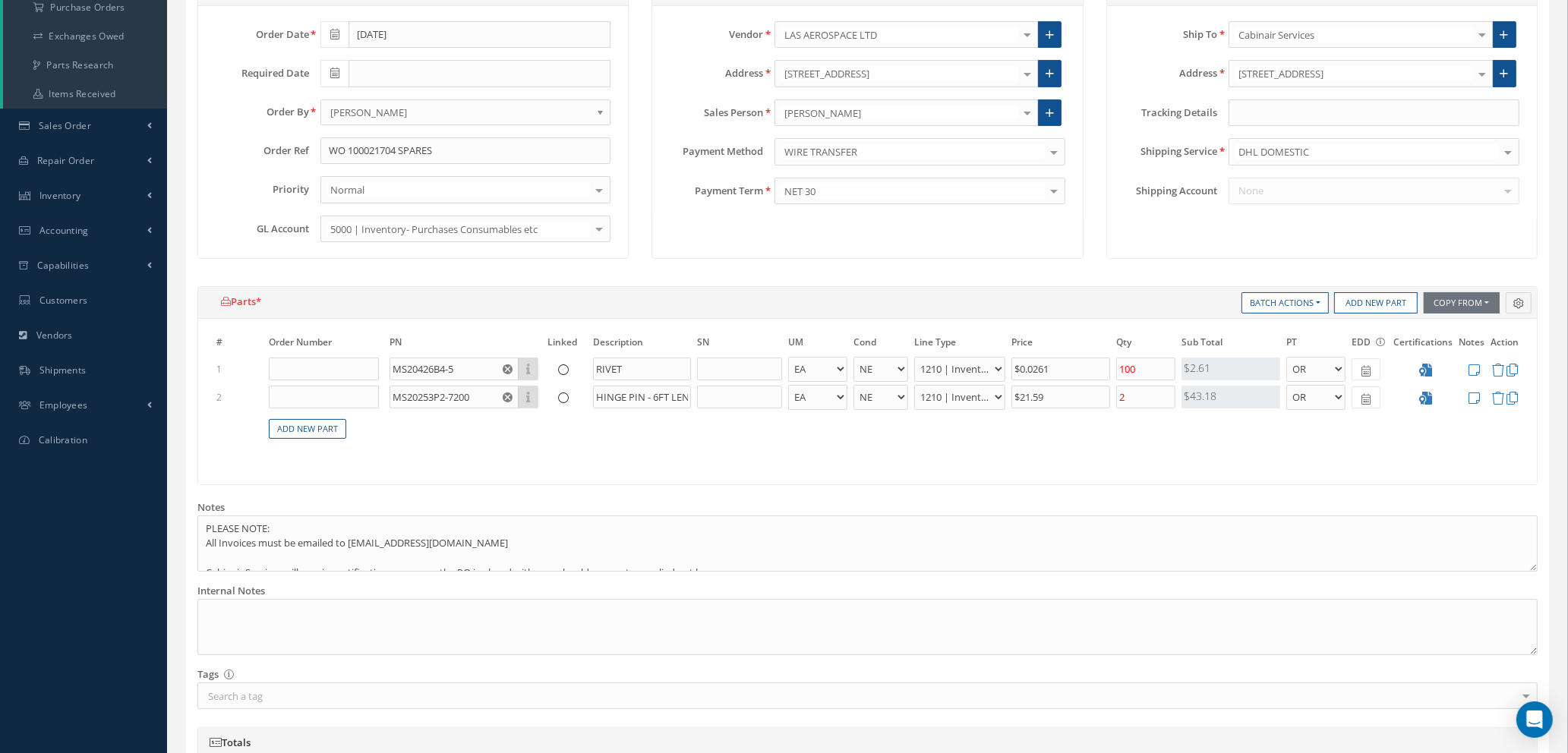
click at [1322, 189] on div "None No elements found. List is empty." at bounding box center [1374, 191] width 313 height 28
click at [1321, 195] on div "None No elements found. List is empty." at bounding box center [1374, 191] width 313 height 28
click at [1501, 195] on div at bounding box center [1507, 190] width 22 height 25
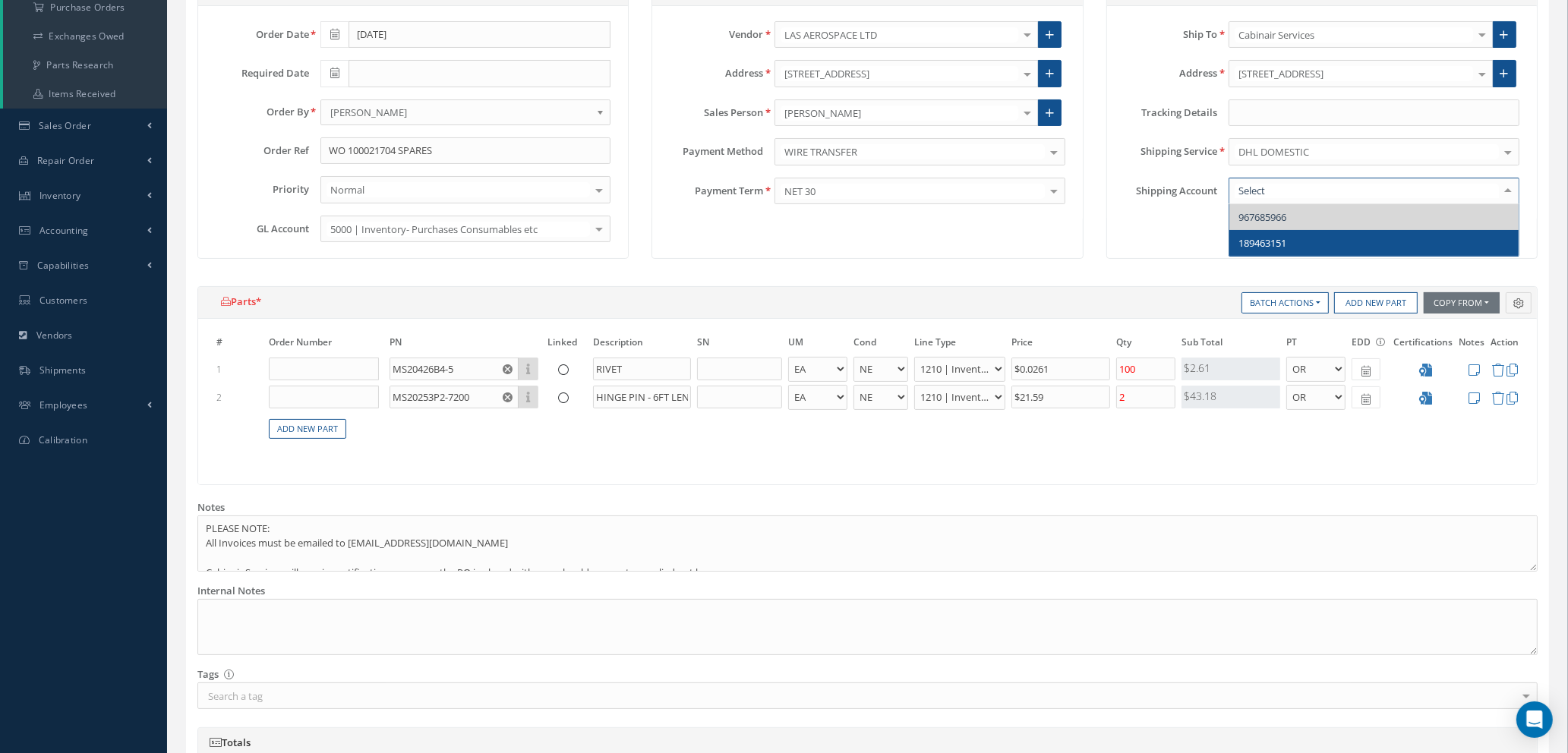
click at [1257, 239] on span "189463151" at bounding box center [1262, 243] width 48 height 14
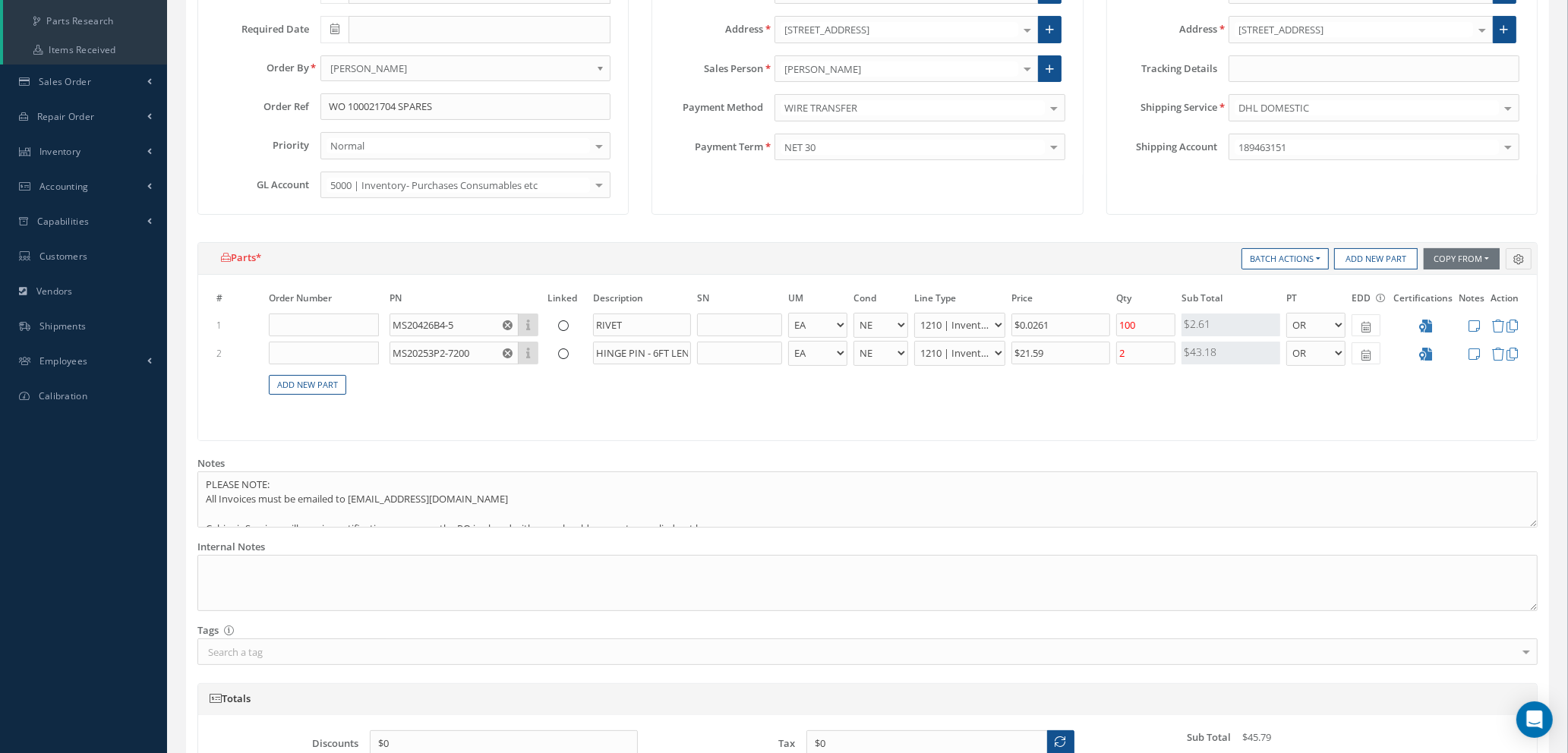
scroll to position [612, 0]
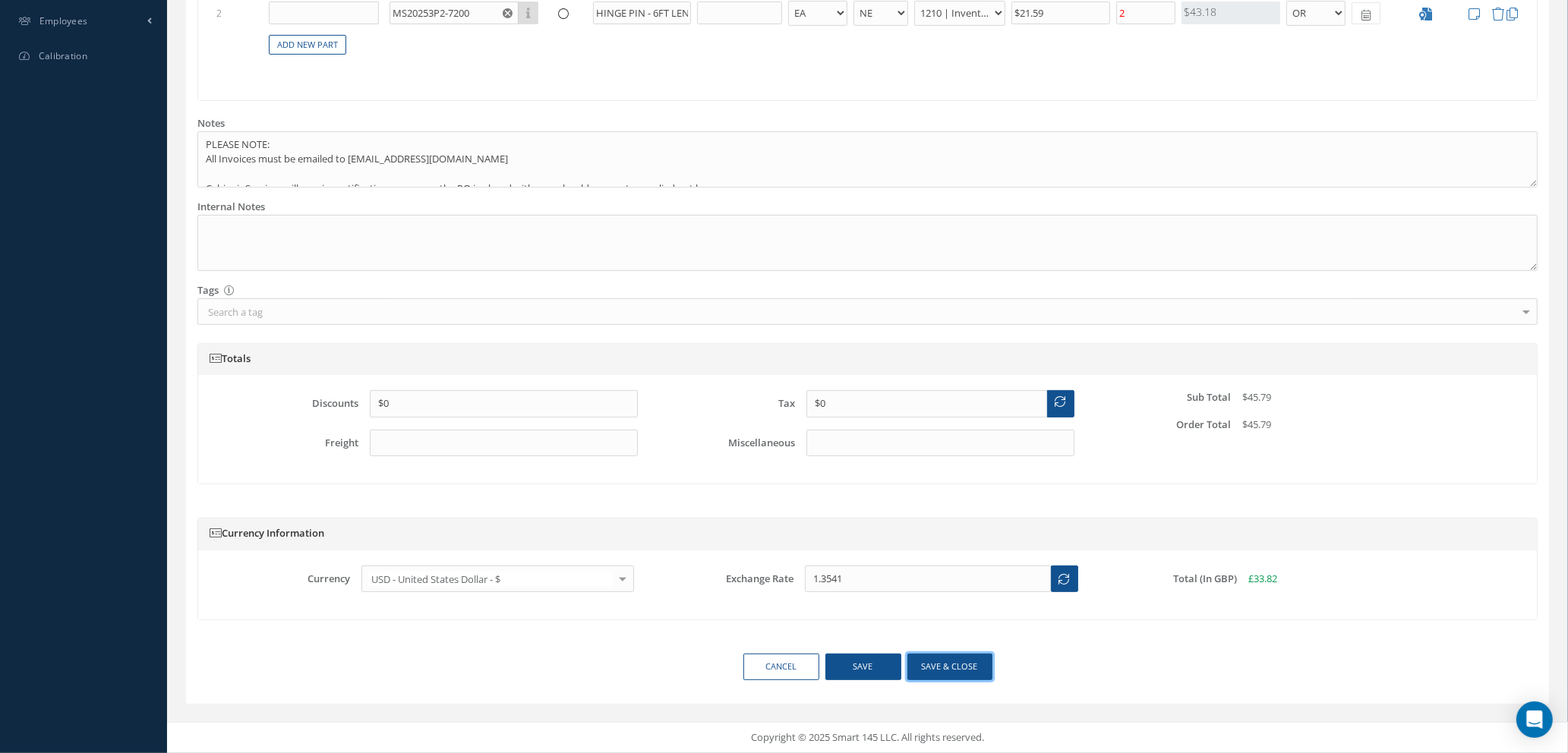
click at [951, 673] on button "Save & close" at bounding box center [950, 666] width 85 height 27
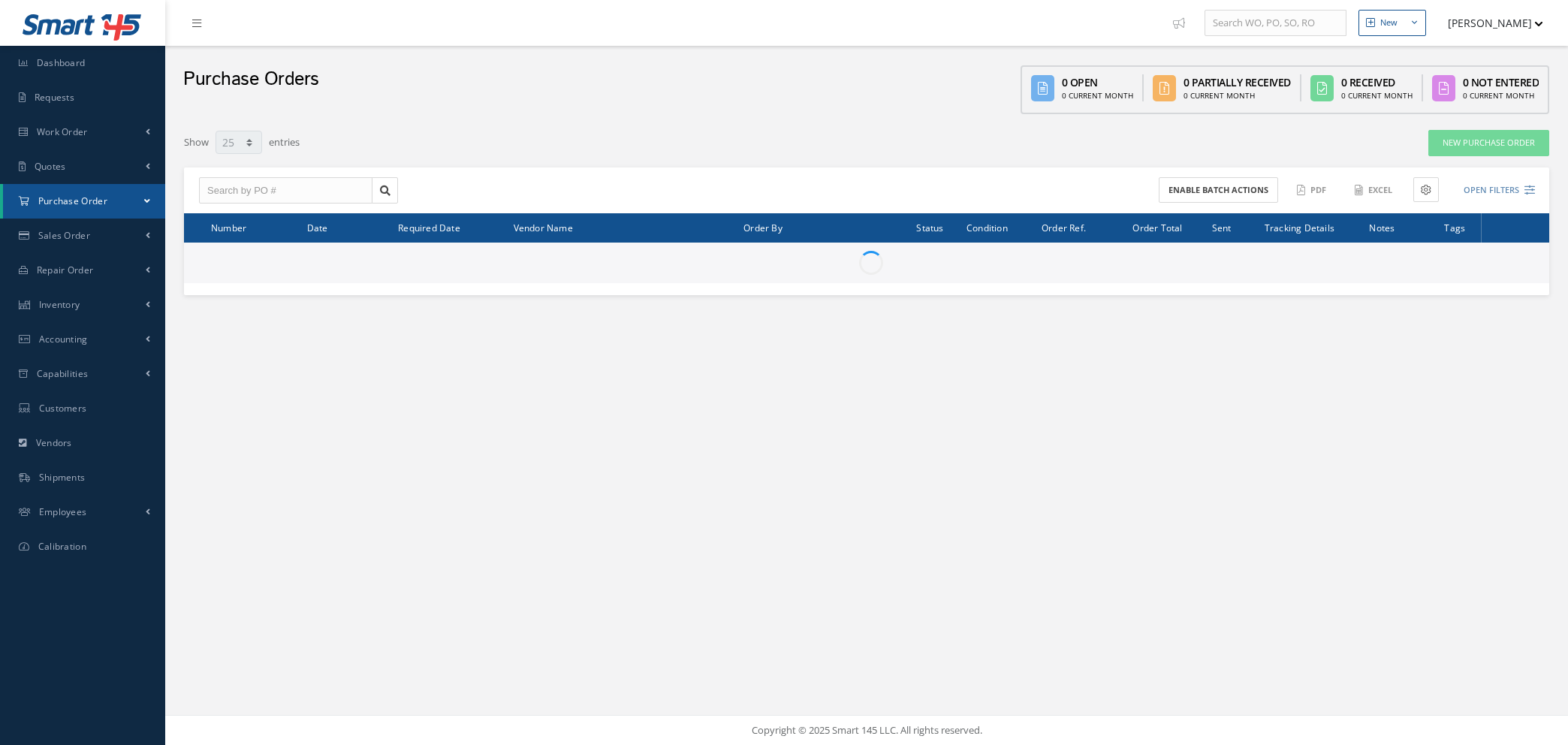
select select "25"
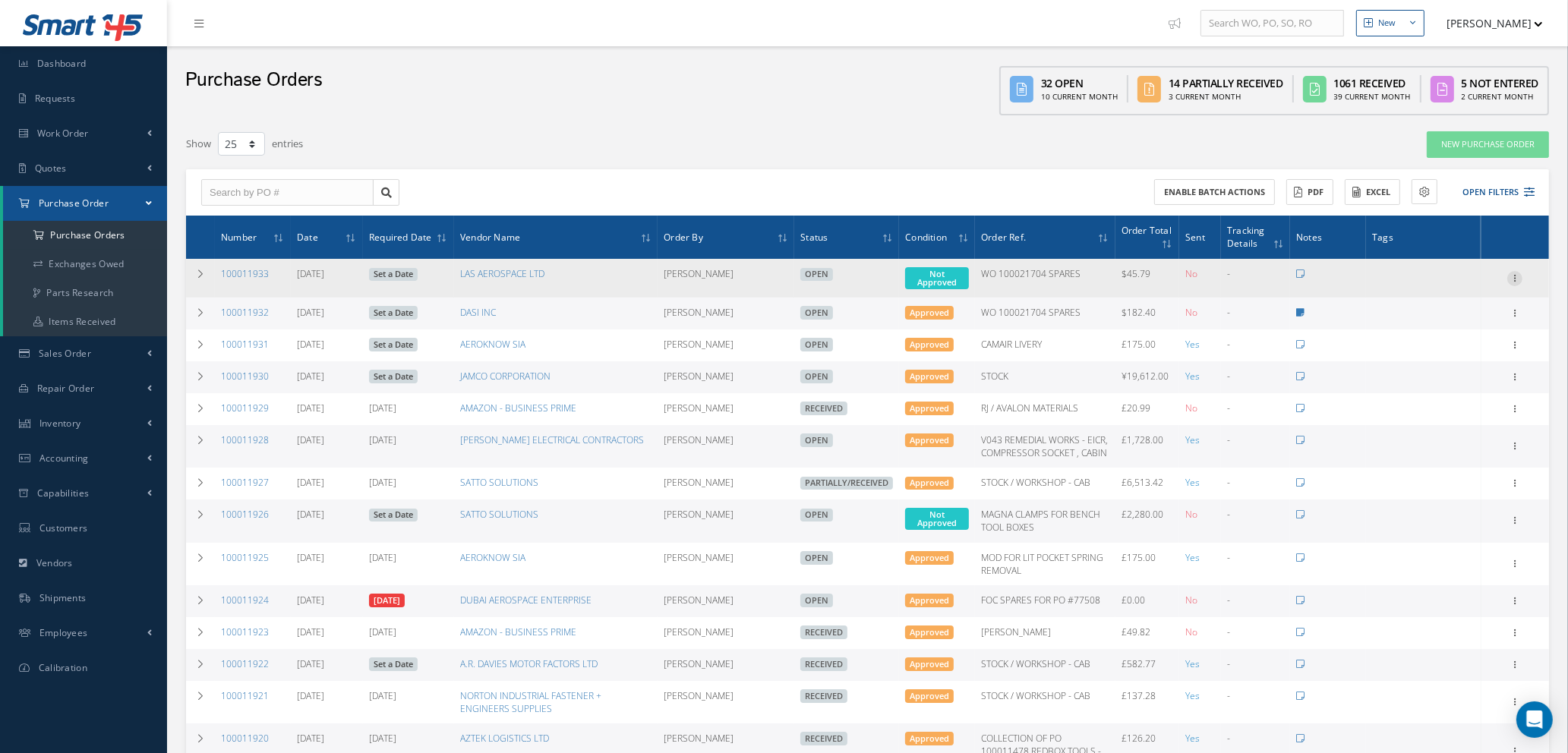
click at [1516, 275] on icon at bounding box center [1515, 277] width 16 height 12
click at [1442, 328] on link "Edit" at bounding box center [1444, 327] width 120 height 20
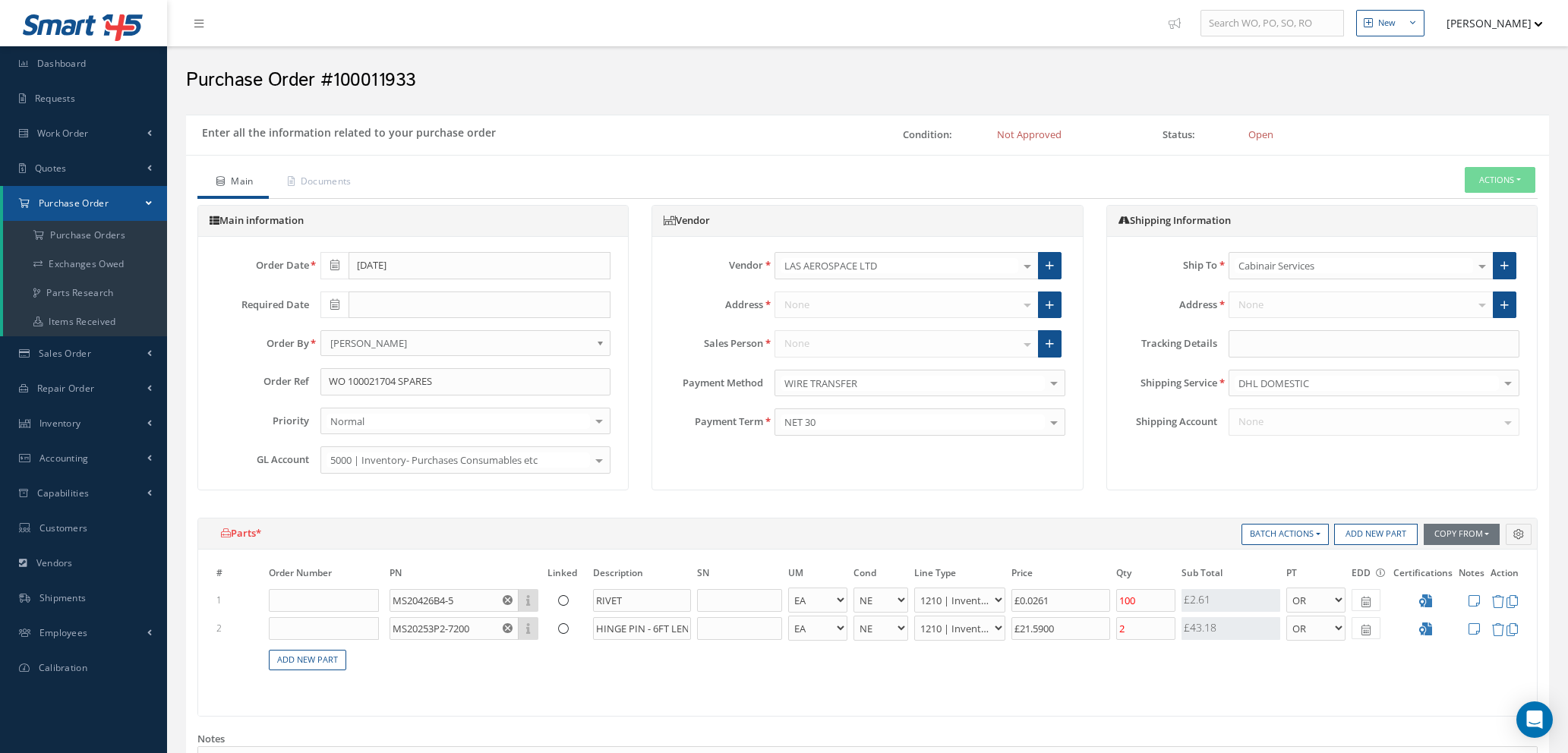
select select "1"
select select "5"
select select "7"
select select "1"
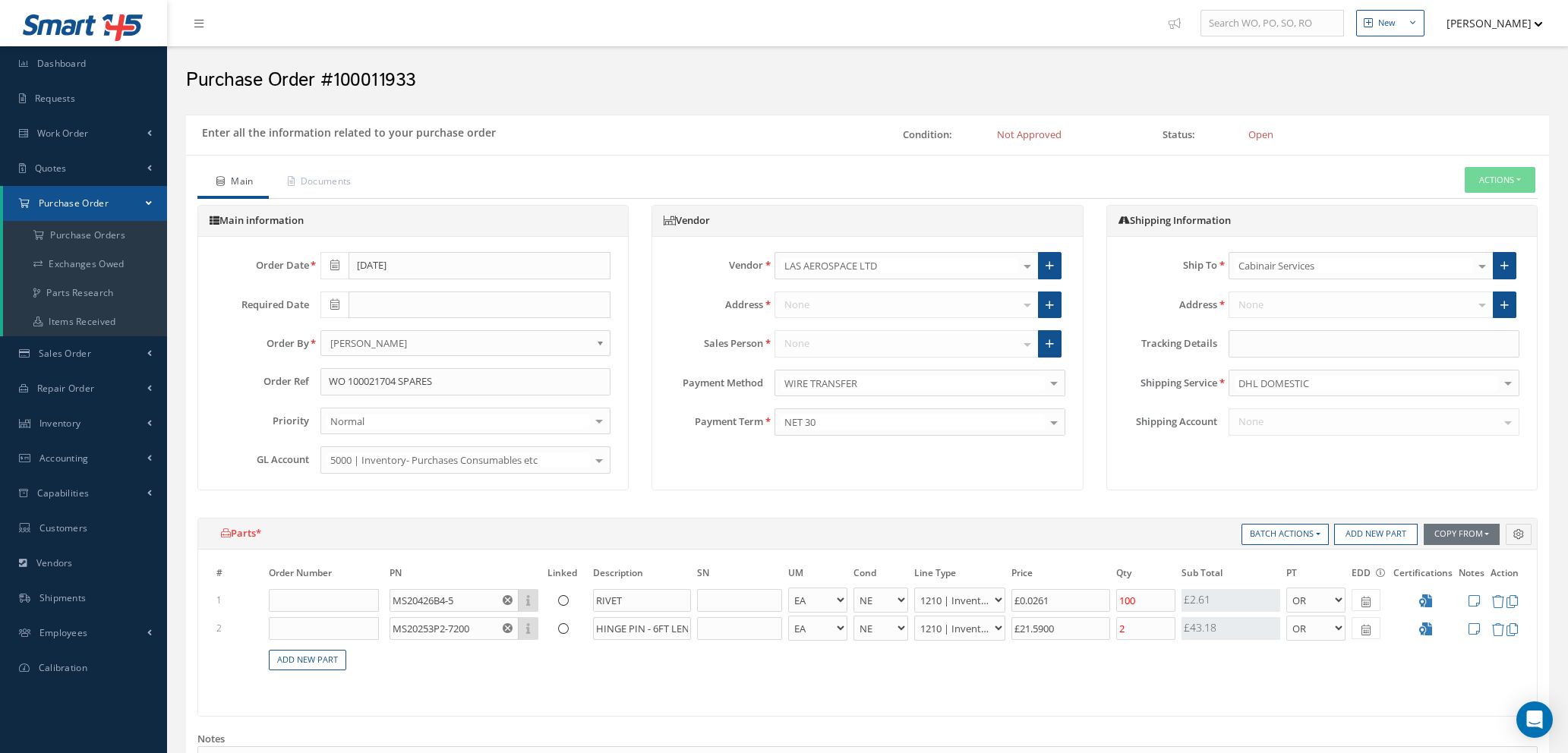
select select "5"
select select "7"
select select "1"
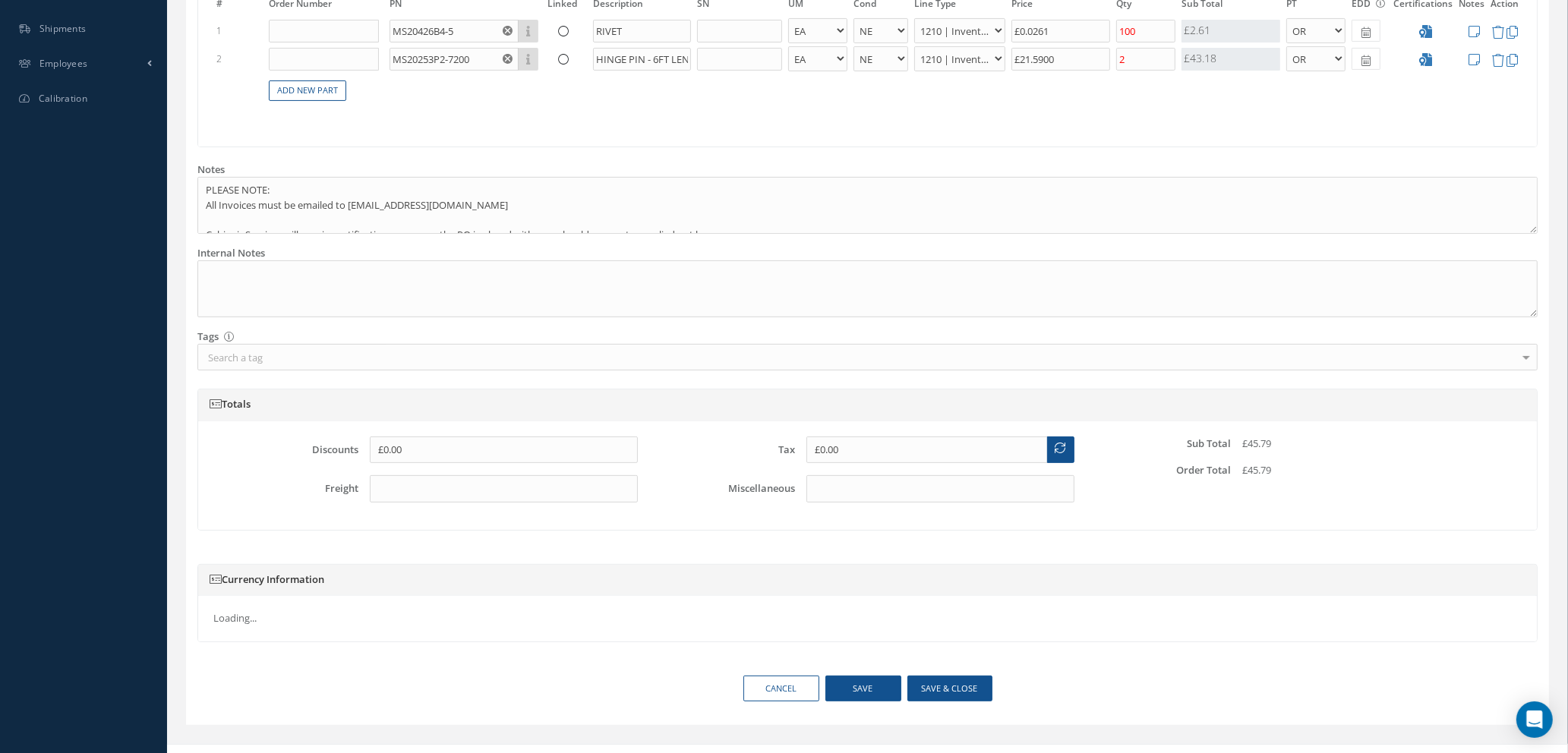
type input "$0.0261"
type input "$21.59"
type input "$0"
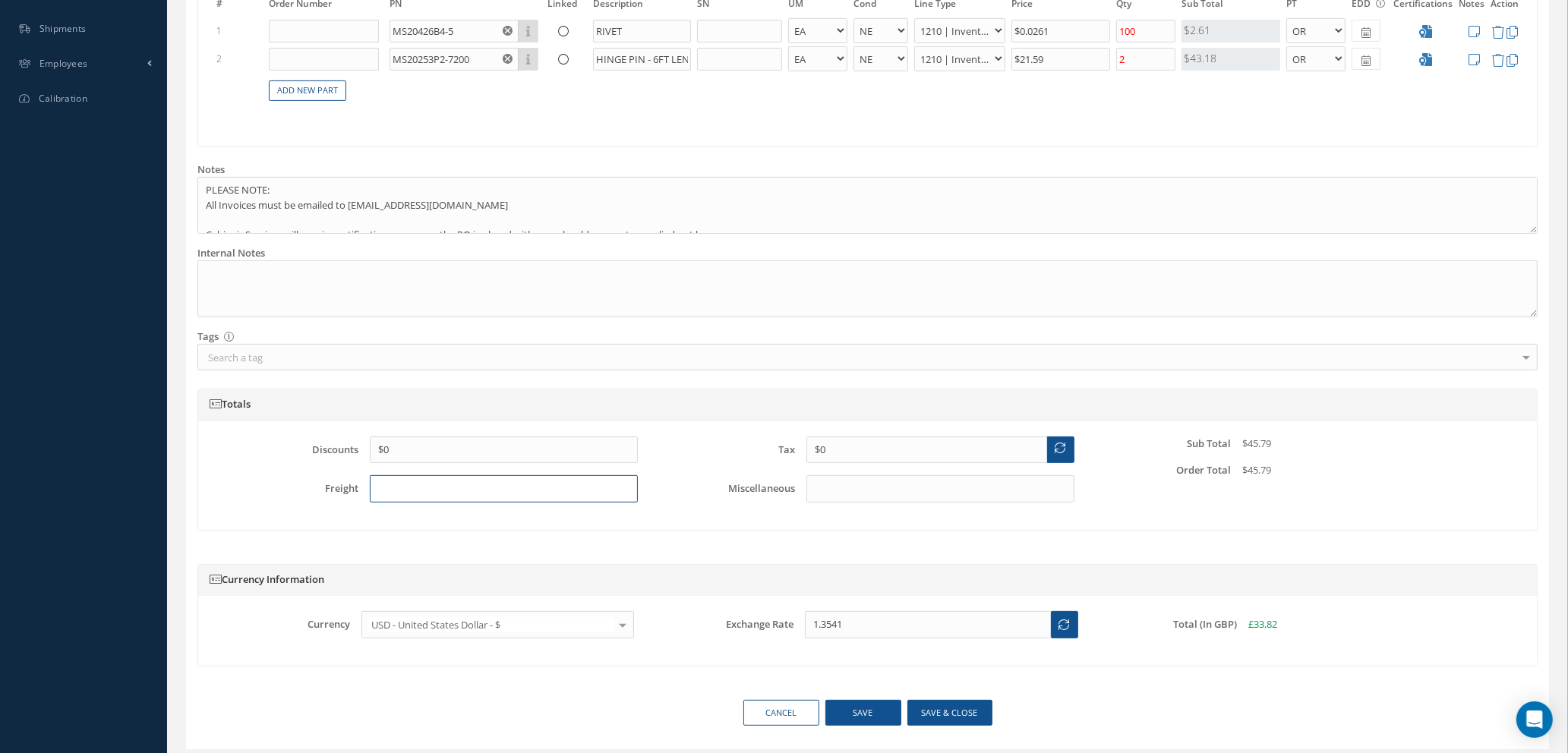
click at [473, 486] on input "text" at bounding box center [504, 489] width 268 height 28
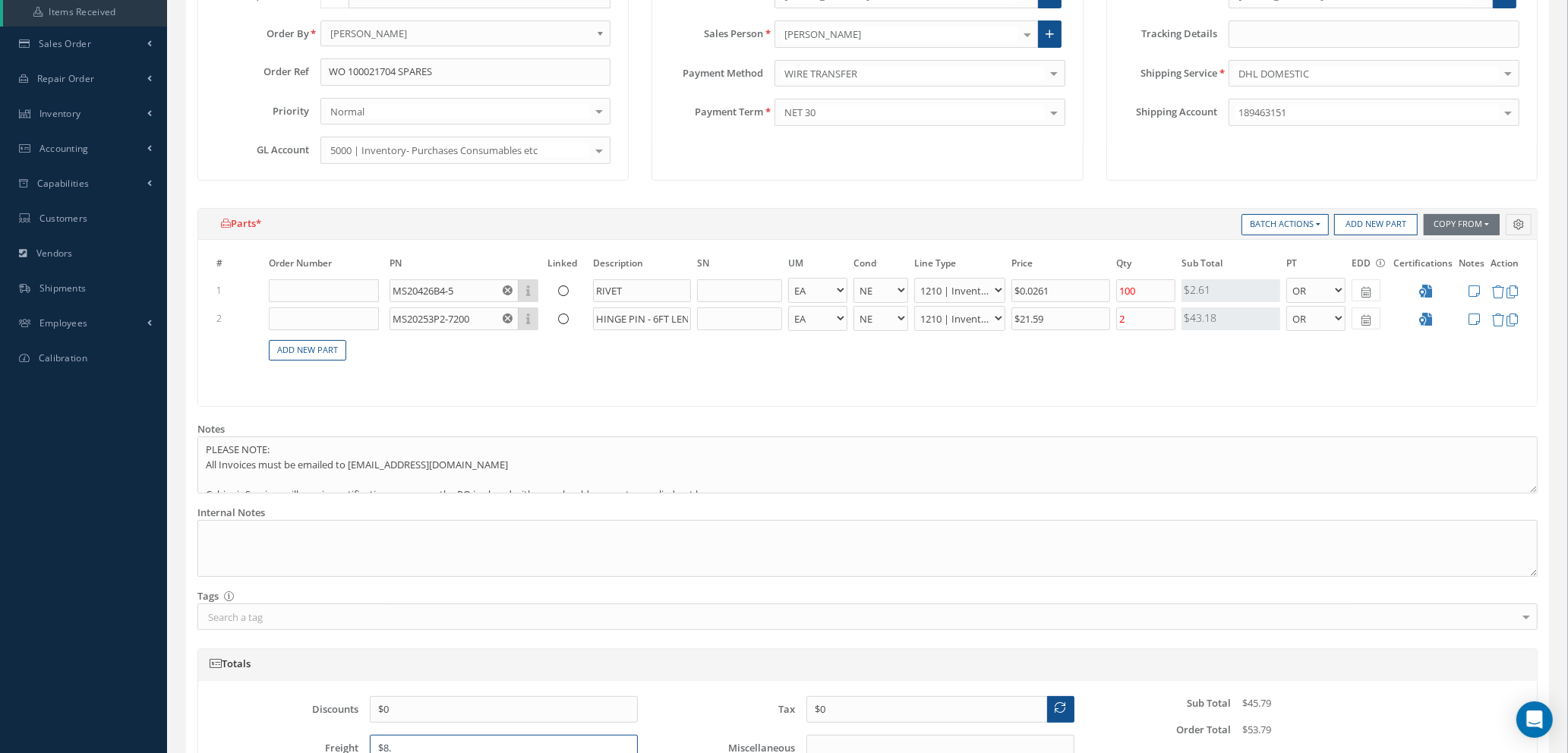
scroll to position [0, 0]
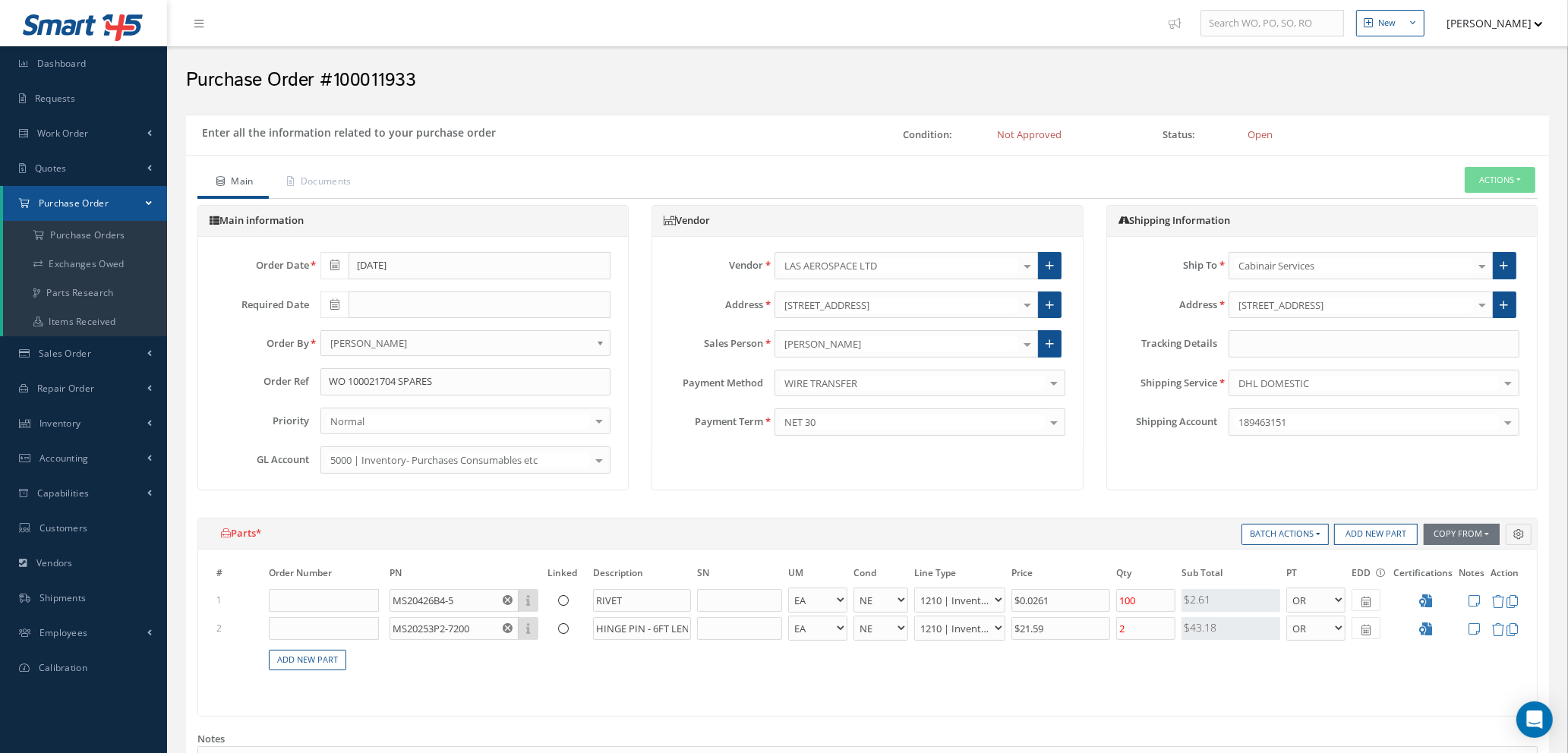
type input "$8."
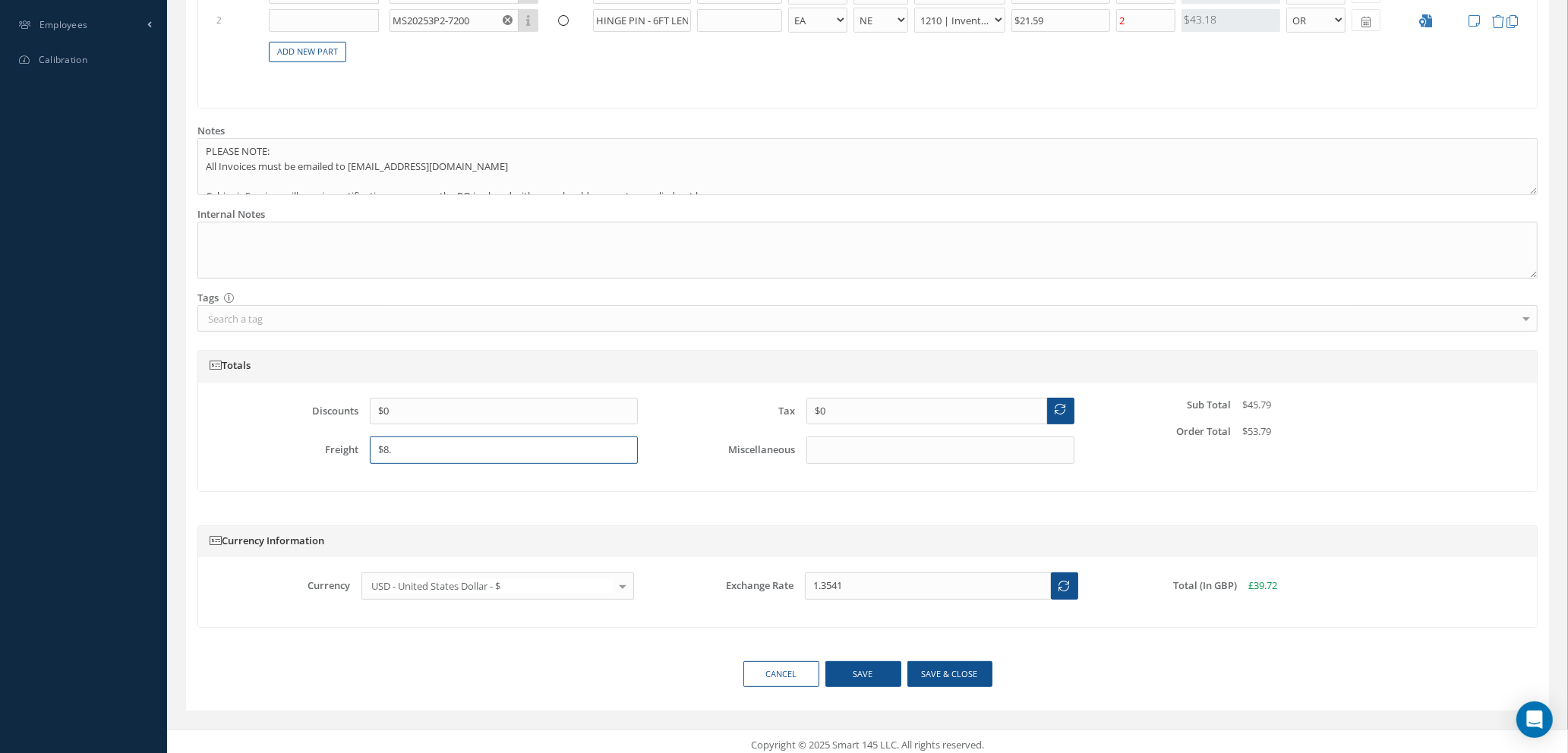
scroll to position [615, 0]
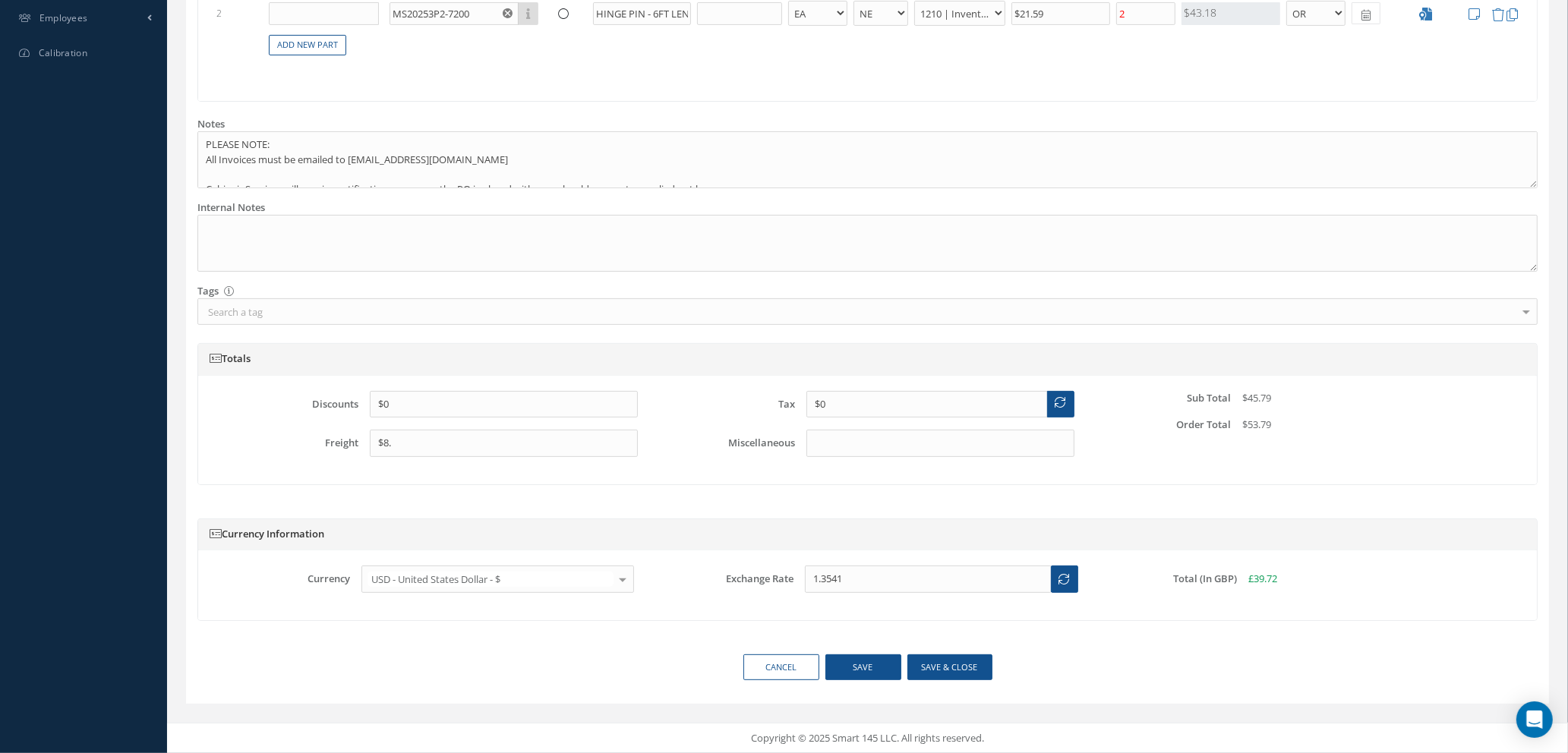
click at [623, 575] on div at bounding box center [622, 579] width 22 height 25
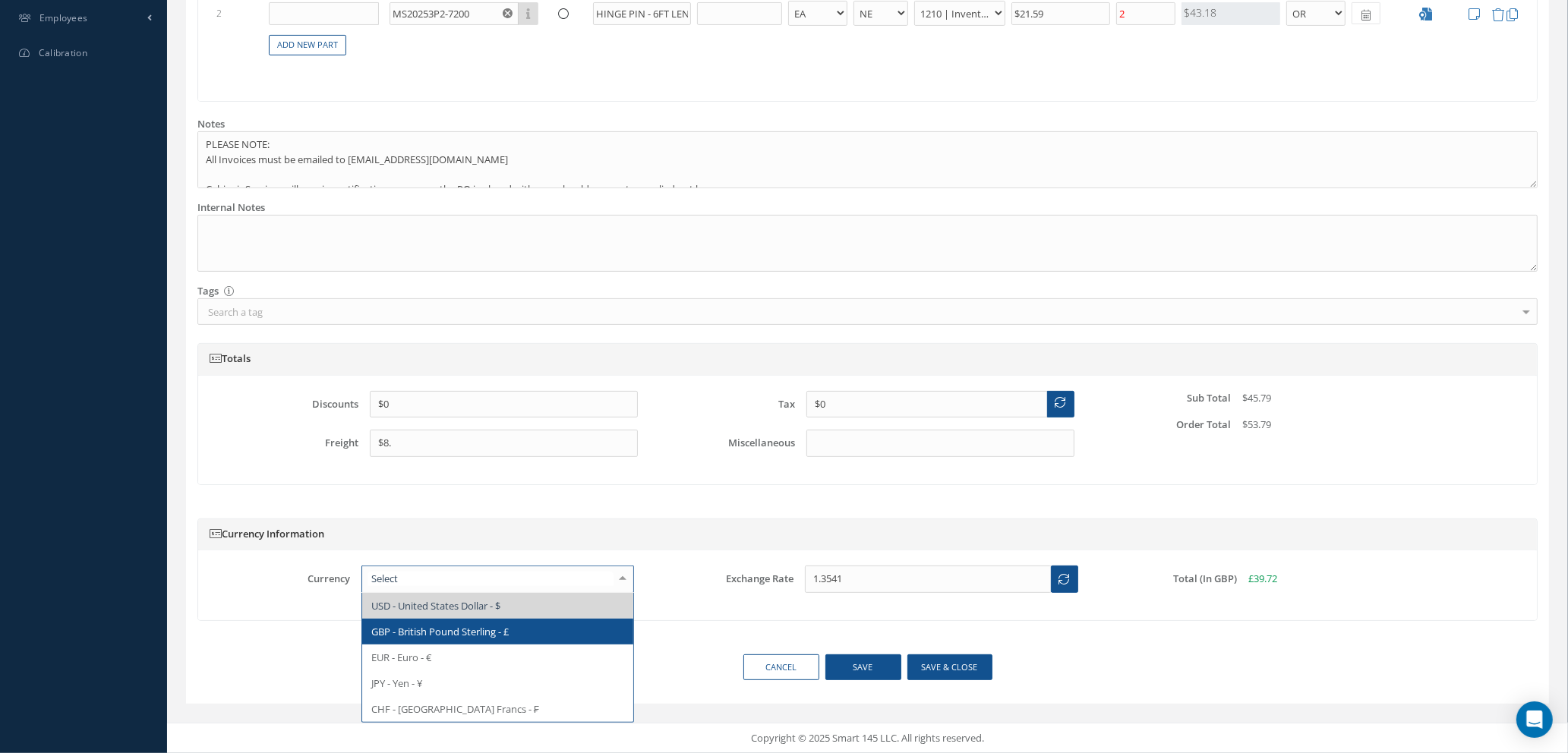
click at [487, 629] on span "GBP - British Pound Sterling - £" at bounding box center [440, 632] width 138 height 14
type input "£0.0261"
type input "£21.59"
type input "£0"
type input "£8."
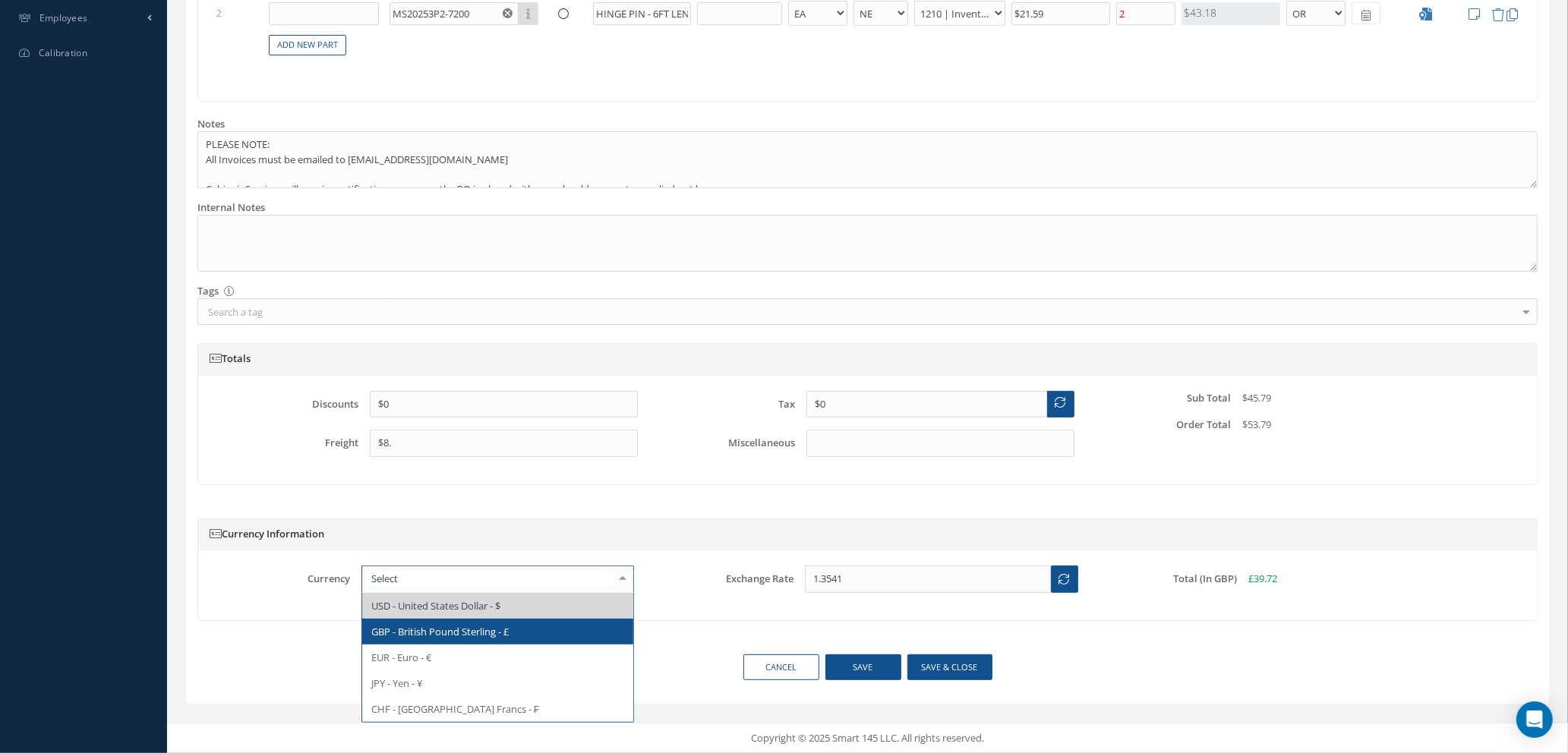
type input "£0"
type input "1"
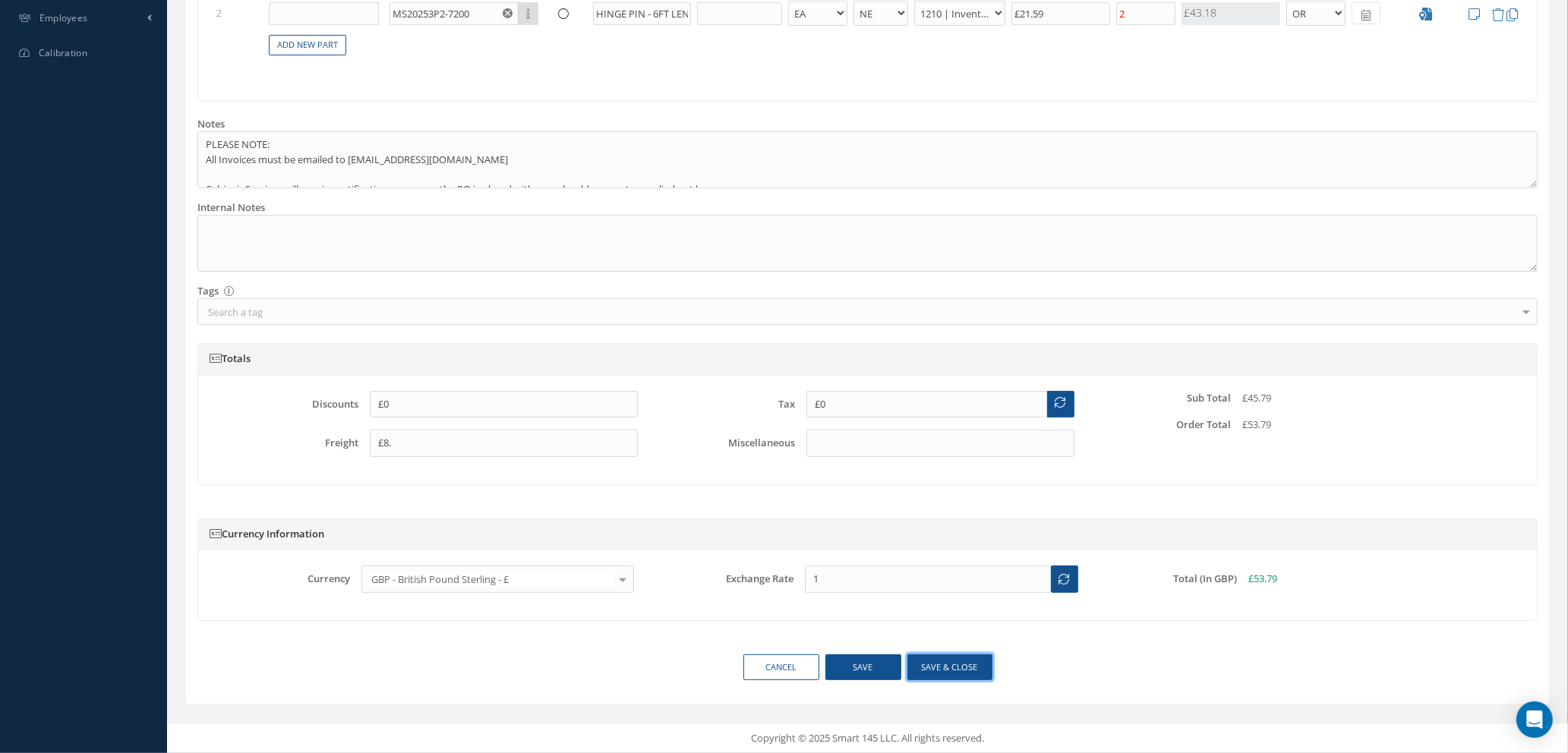
click at [962, 666] on button "Save & close" at bounding box center [950, 667] width 85 height 27
type input "£8"
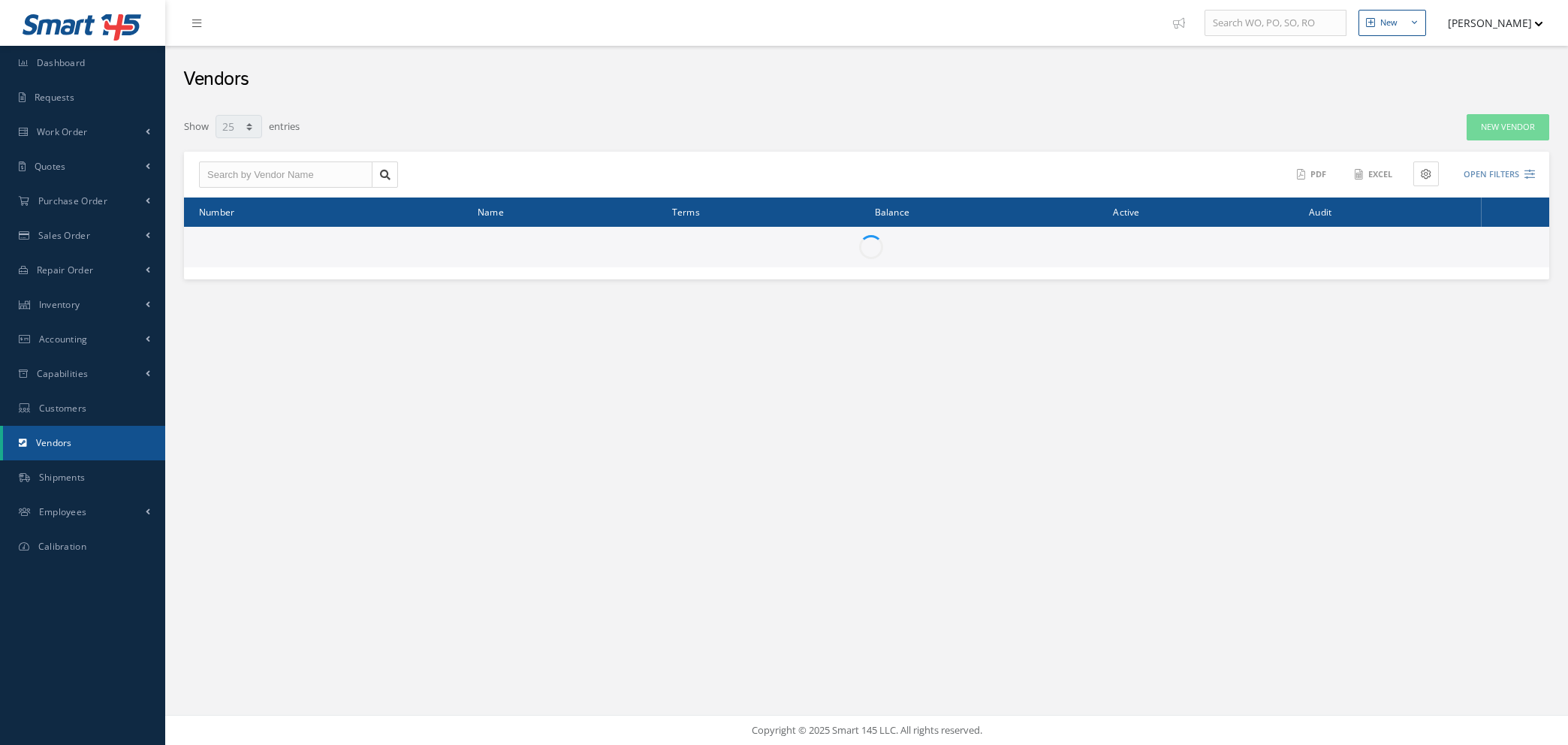
select select "25"
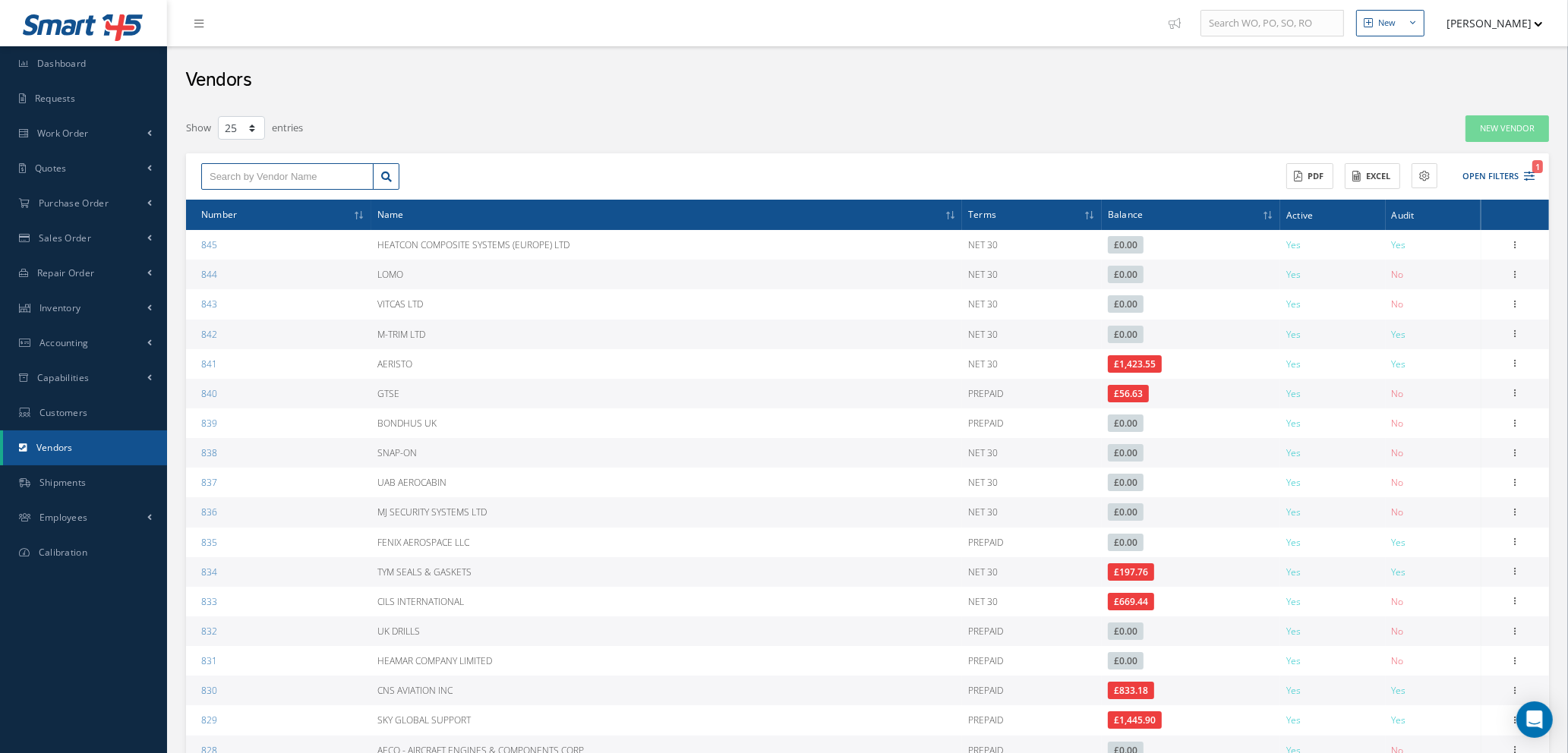
click at [326, 166] on input "text" at bounding box center [287, 177] width 172 height 28
click at [302, 207] on span "LAS AEROSPACE LTD" at bounding box center [256, 203] width 94 height 10
type input "LAS AEROSPACE LTD"
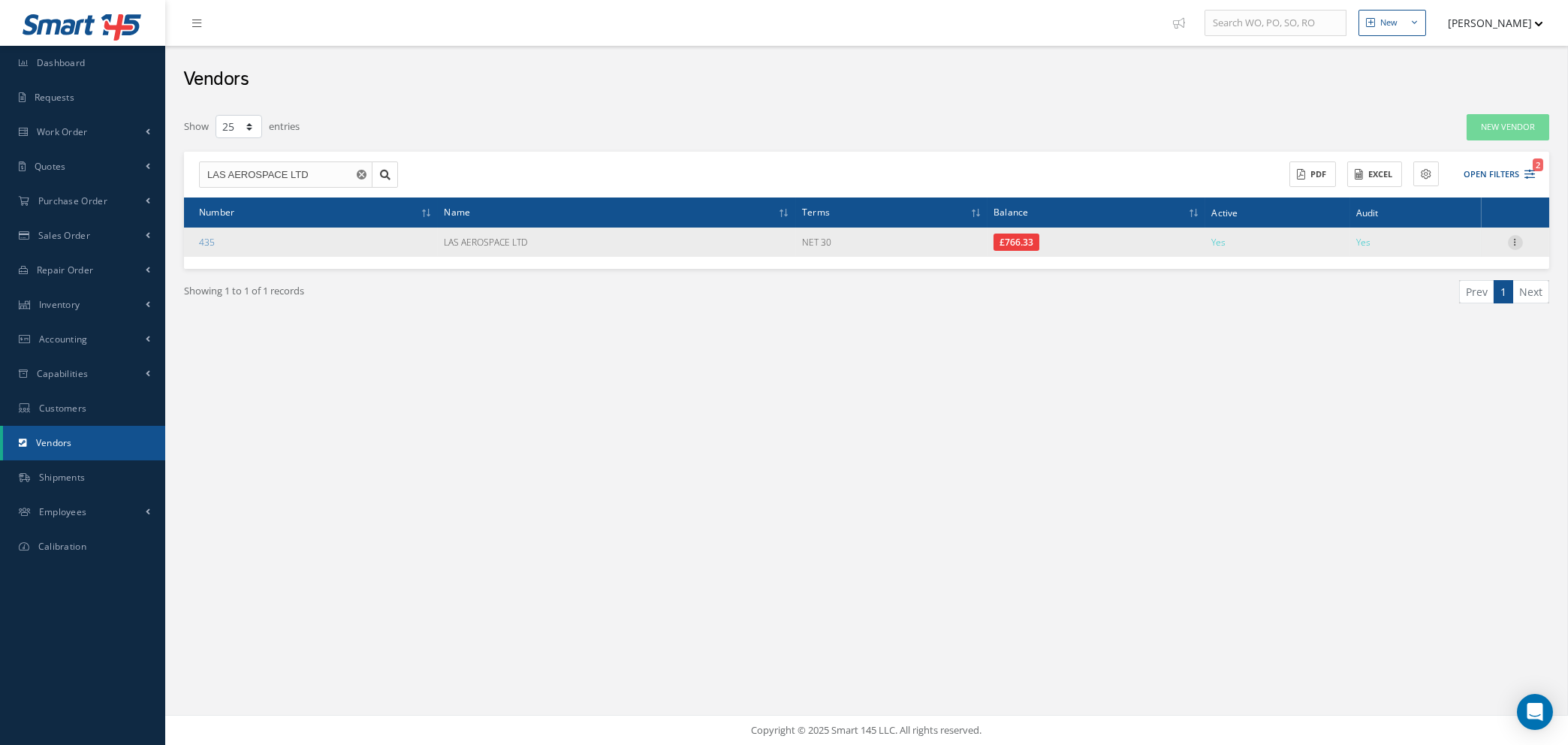
click at [1518, 236] on icon at bounding box center [1516, 241] width 15 height 12
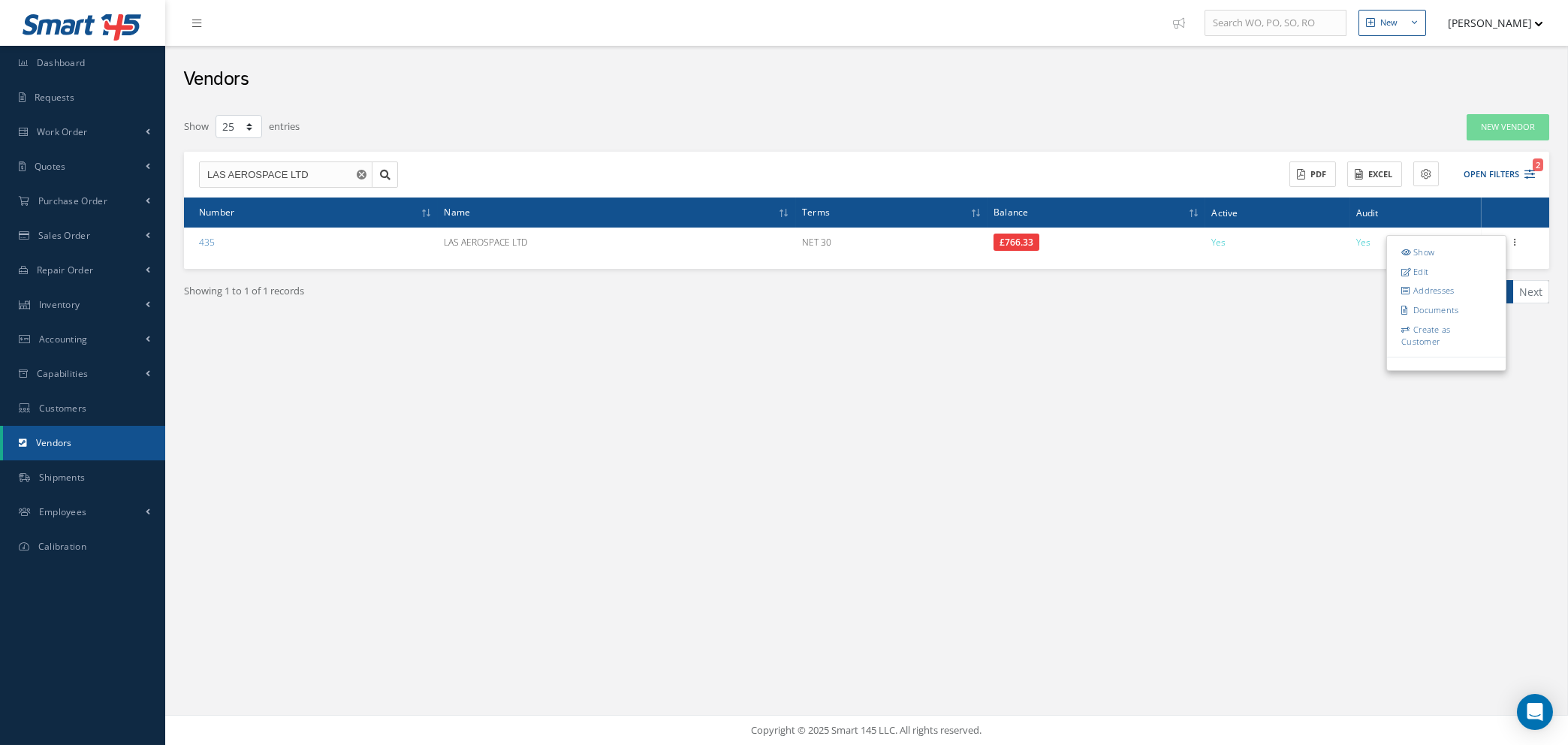
click at [1159, 468] on div "New New Work Order New Purchase Order New Customer Quote New Sales Order New Re…" at bounding box center [866, 372] width 1403 height 745
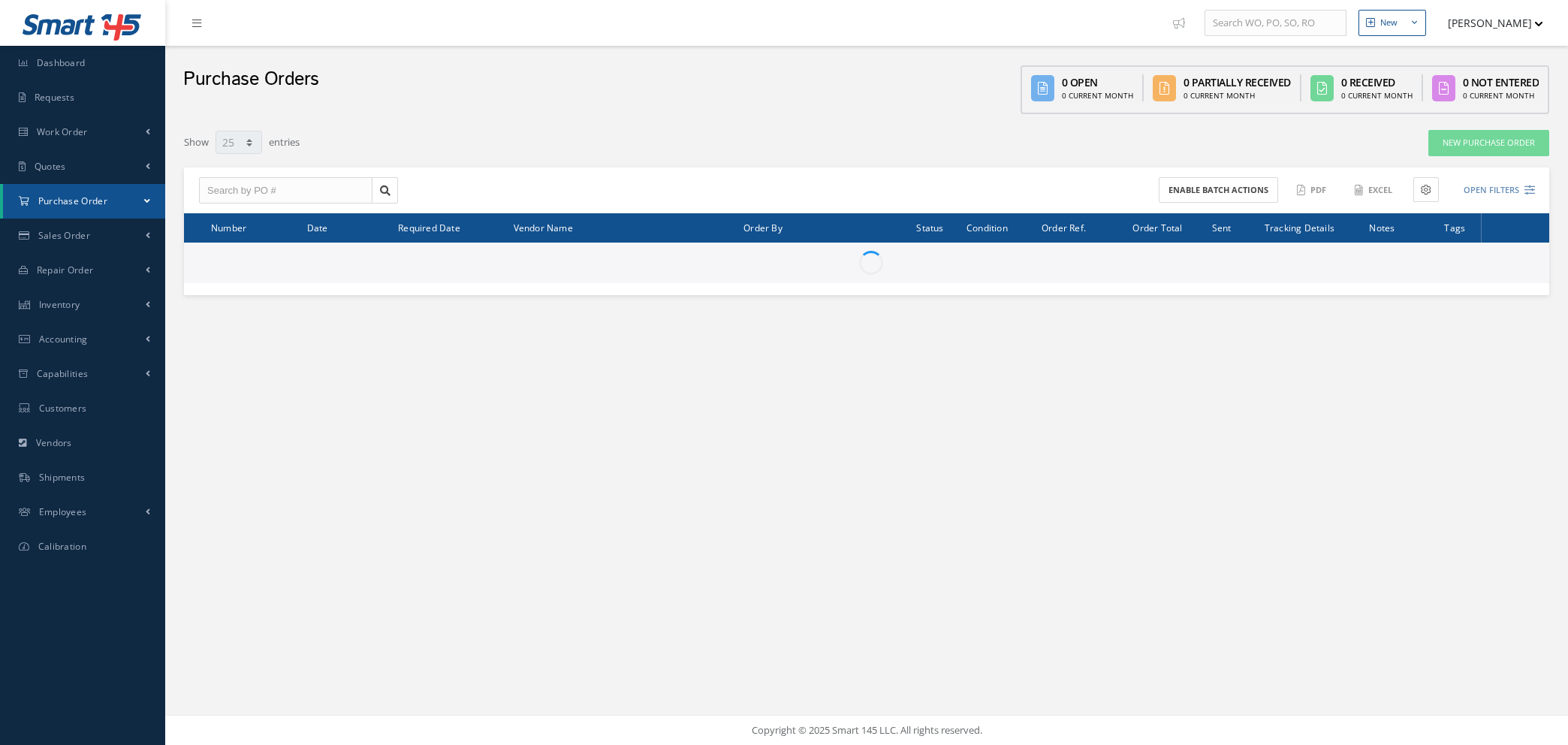
select select "25"
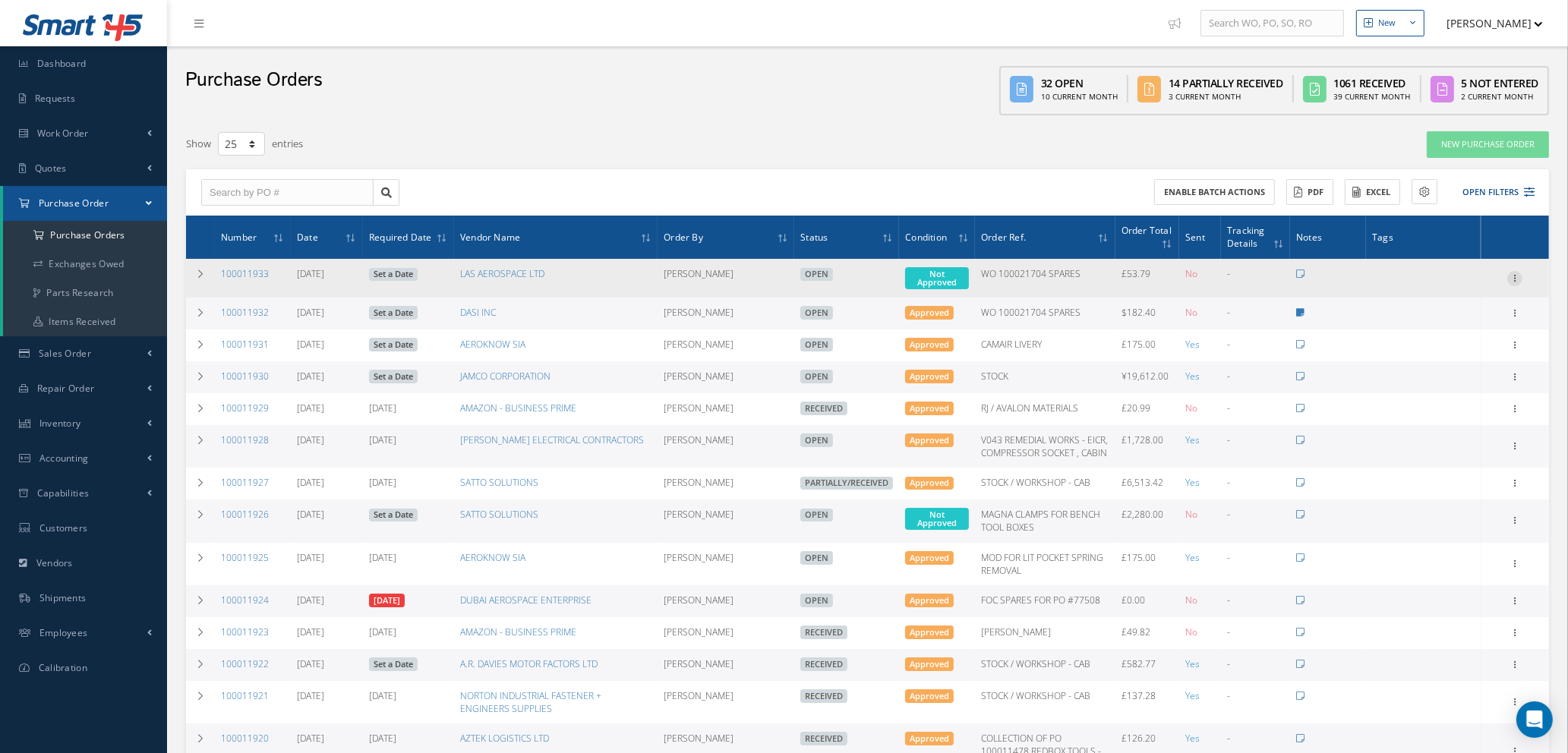
click at [1520, 271] on icon at bounding box center [1515, 277] width 16 height 12
click at [1421, 325] on link "Edit" at bounding box center [1444, 327] width 120 height 20
click at [198, 274] on icon at bounding box center [200, 274] width 10 height 10
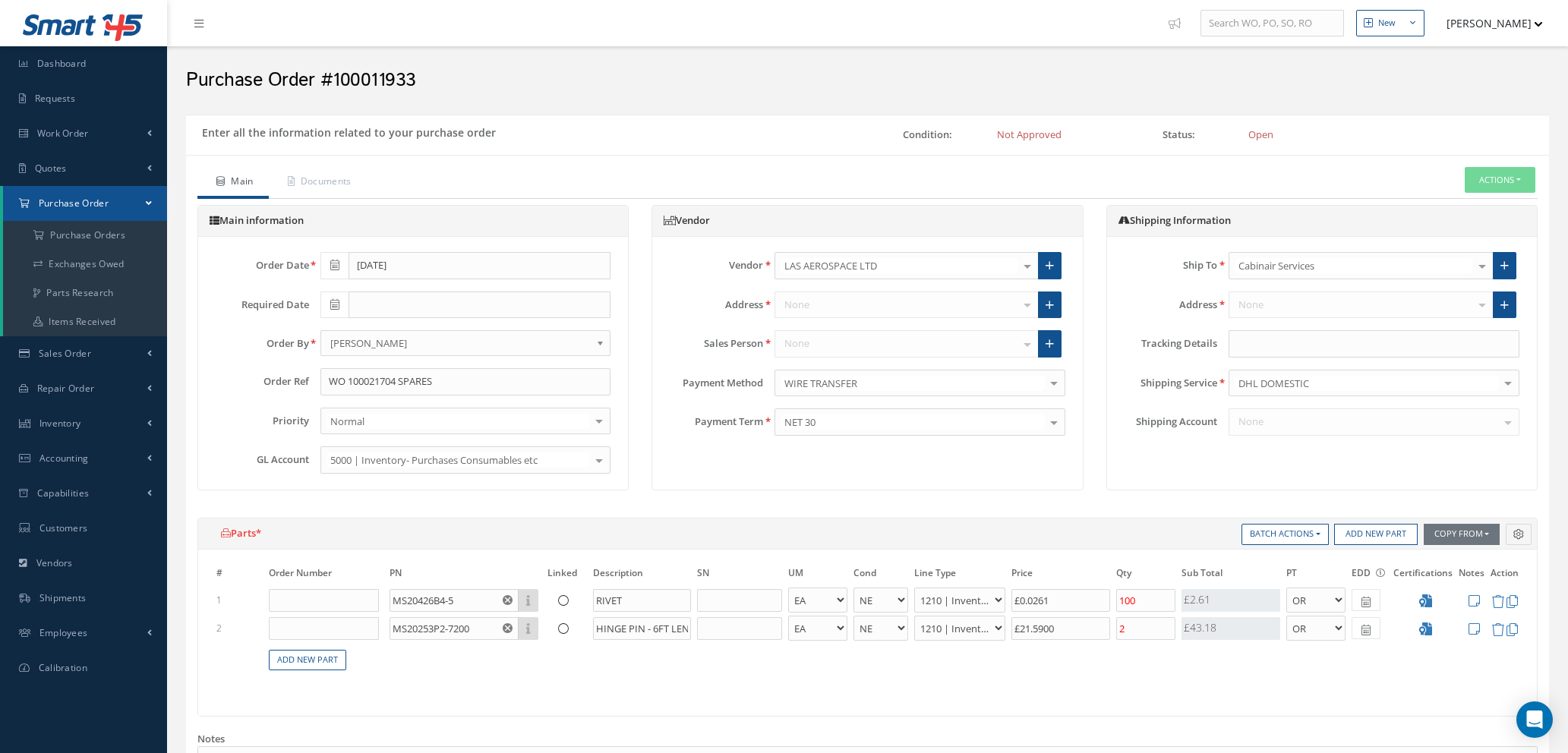
select select "1"
select select "5"
select select "7"
select select "1"
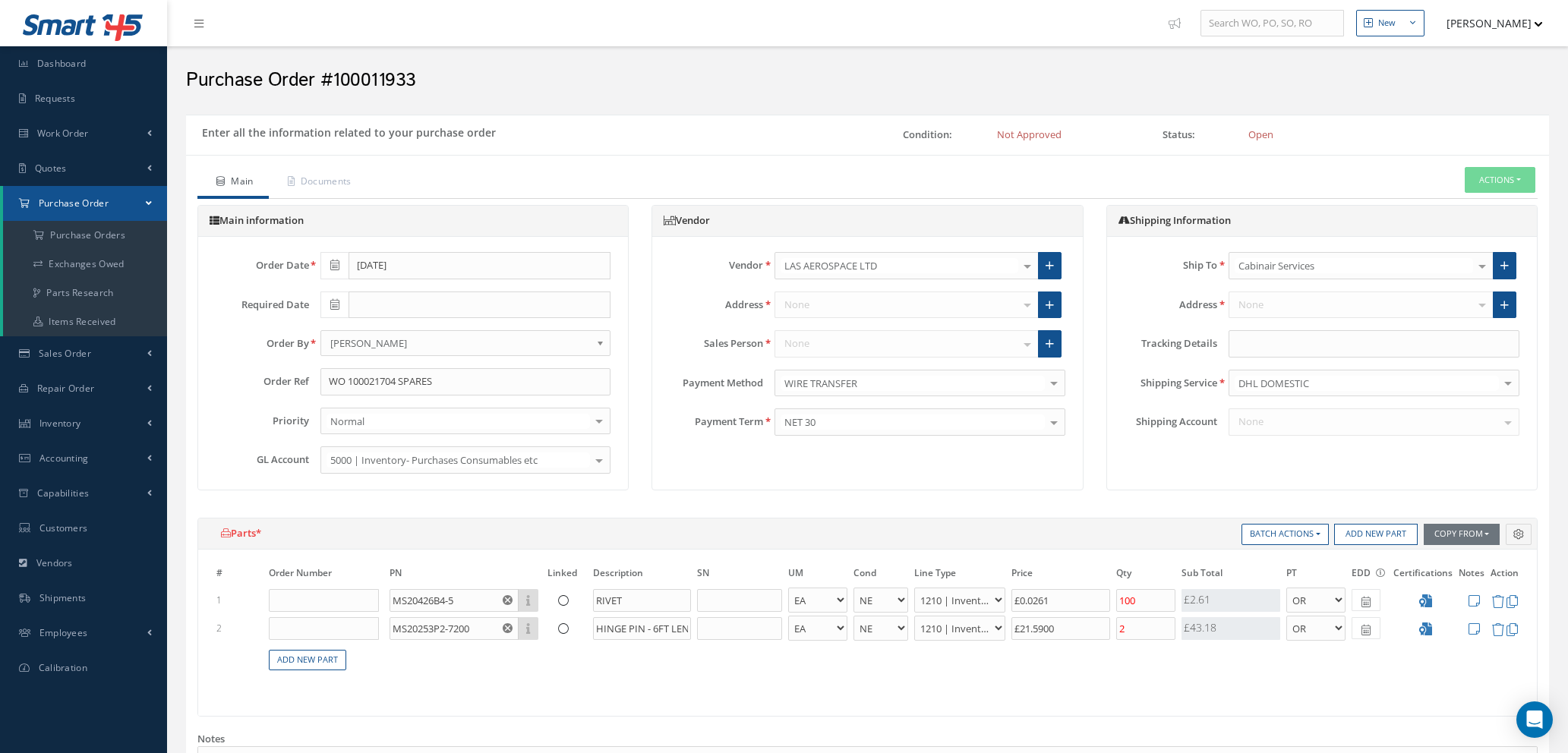
select select "5"
select select "7"
select select "1"
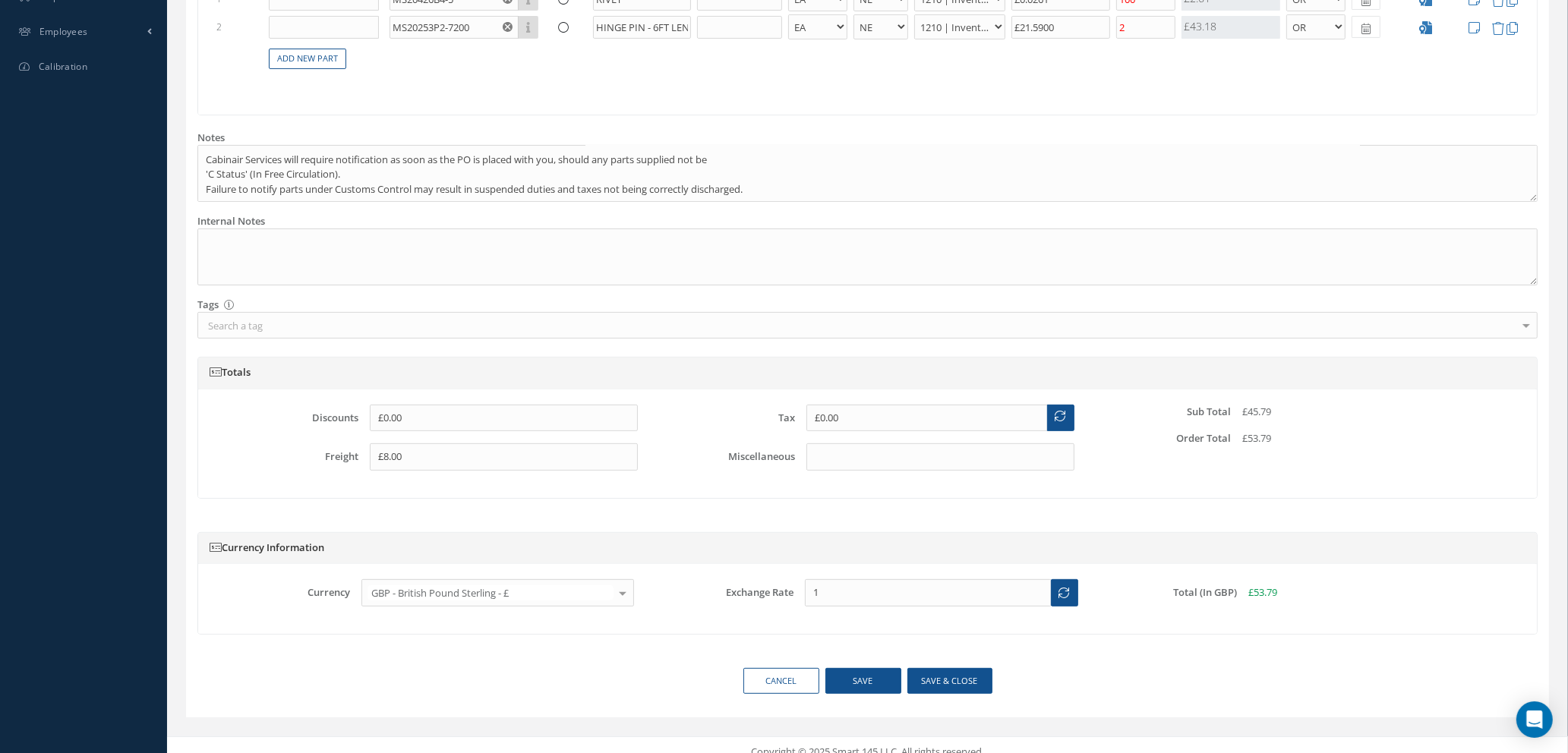
scroll to position [615, 0]
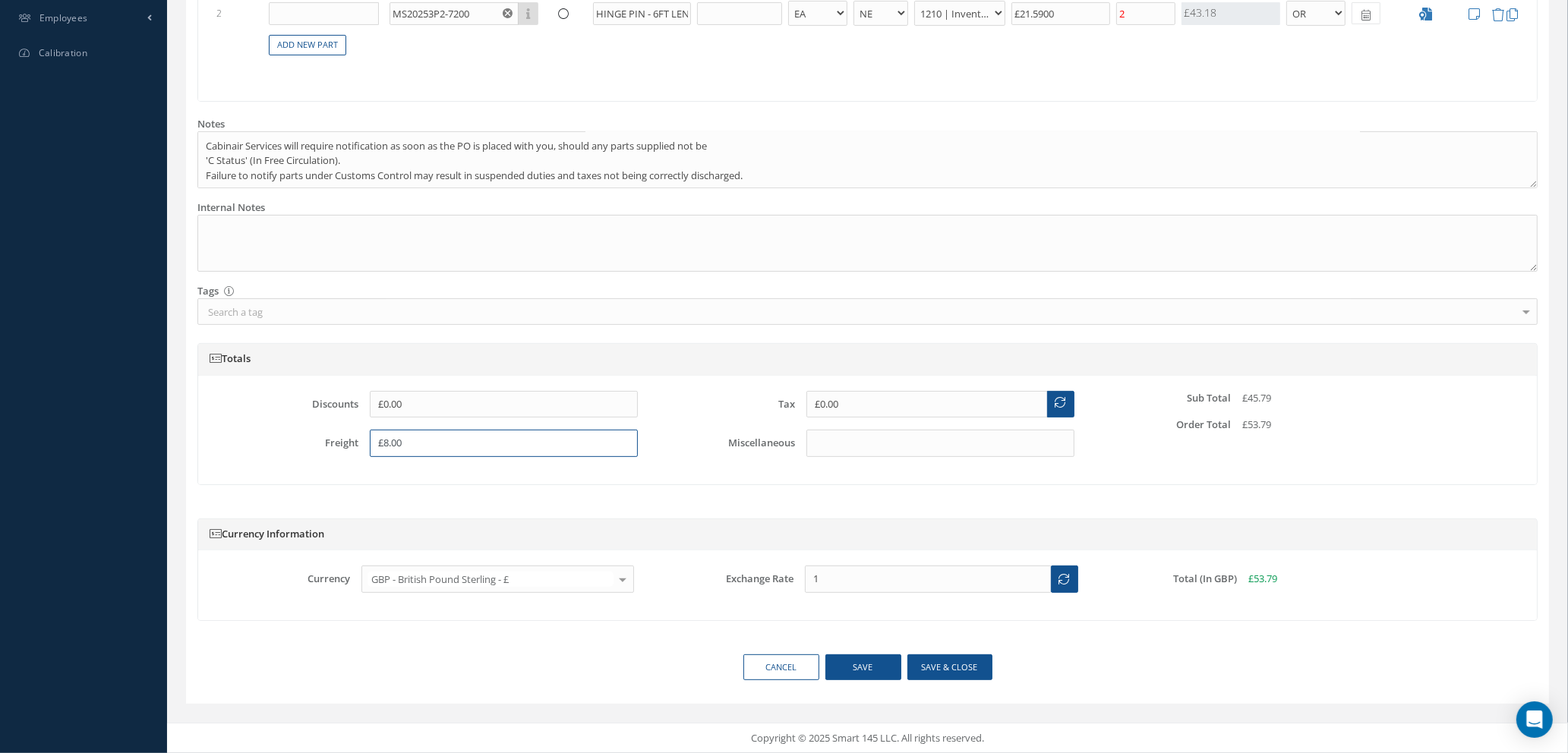
click at [419, 446] on input "£8.00" at bounding box center [504, 444] width 268 height 28
type input "£8.95"
click at [950, 671] on button "Save & close" at bounding box center [950, 667] width 85 height 27
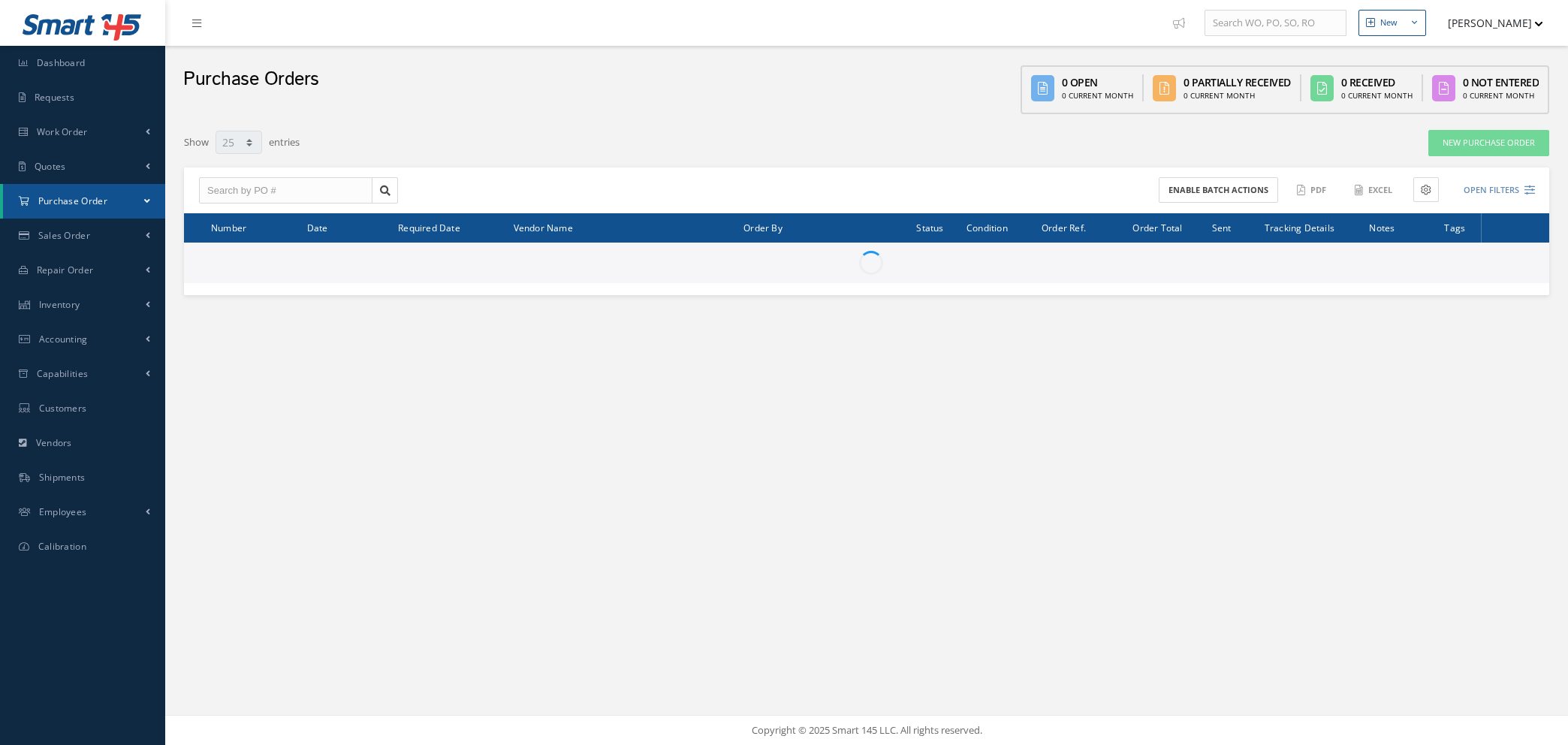
select select "25"
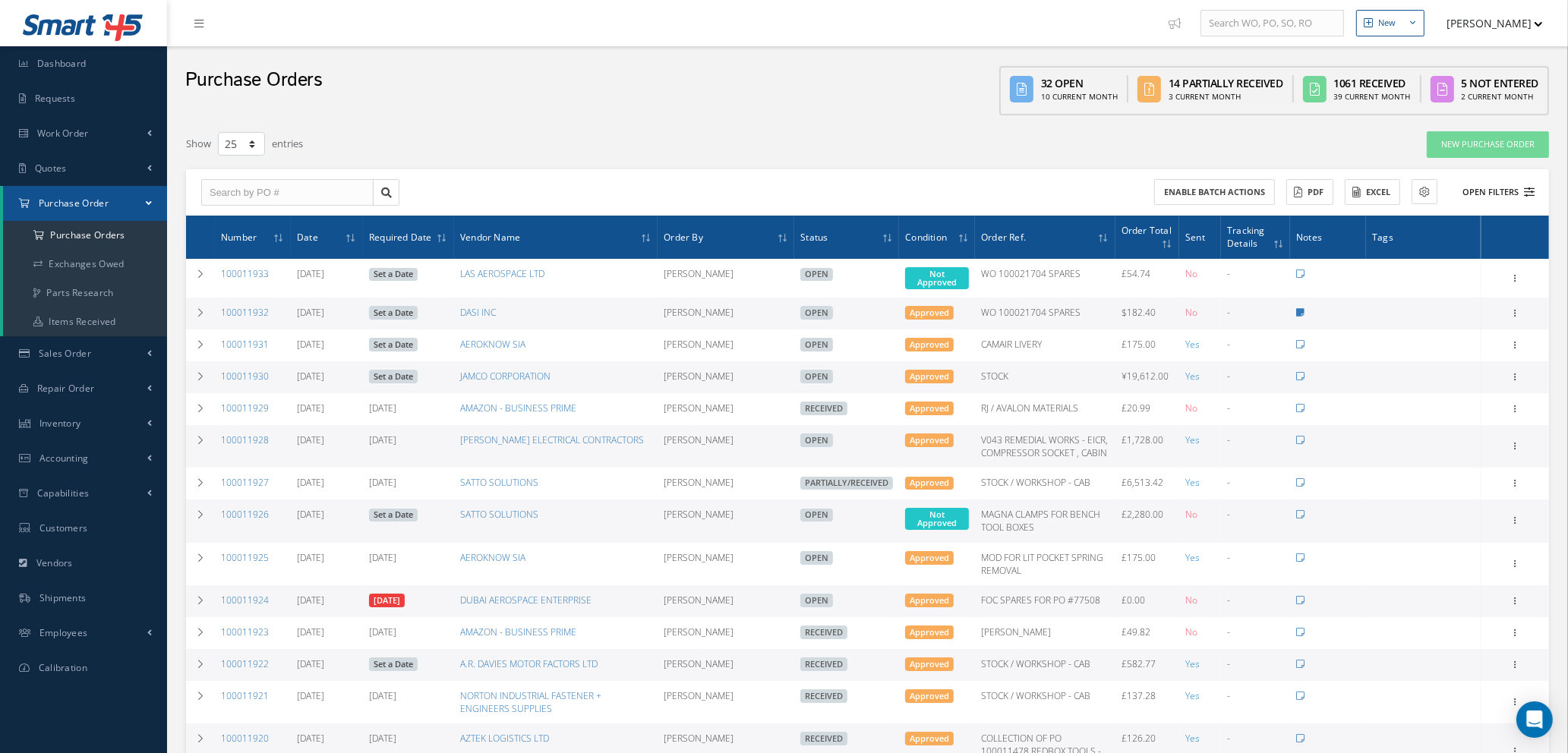
click at [1526, 192] on icon at bounding box center [1529, 192] width 10 height 10
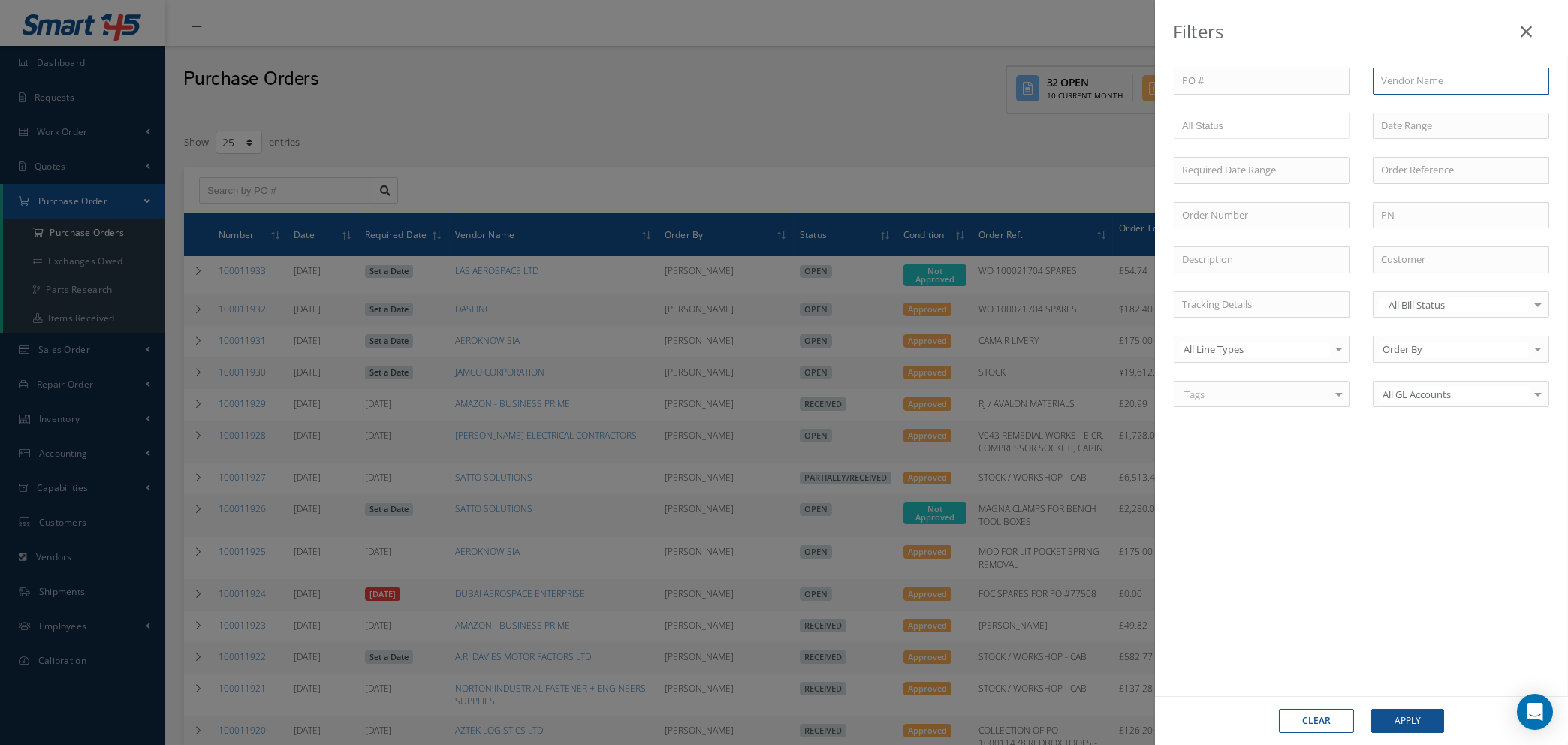
click at [1485, 84] on input "text" at bounding box center [1461, 81] width 176 height 27
click at [1441, 106] on span "LAS AEROSPACE LTD" at bounding box center [1427, 108] width 92 height 14
type input "LAS AEROSPACE LTD"
click at [1387, 721] on button "Apply" at bounding box center [1407, 721] width 73 height 24
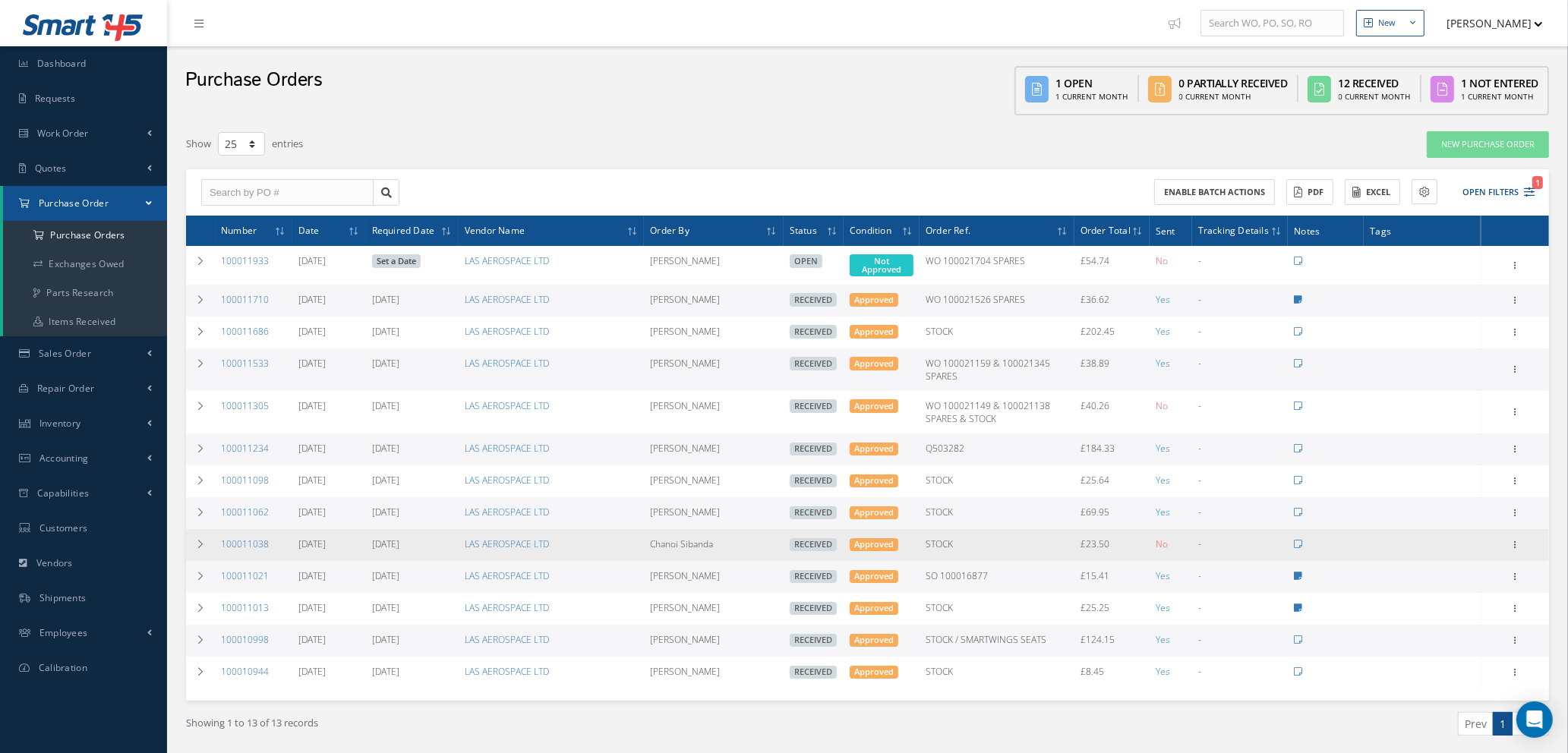
scroll to position [50, 0]
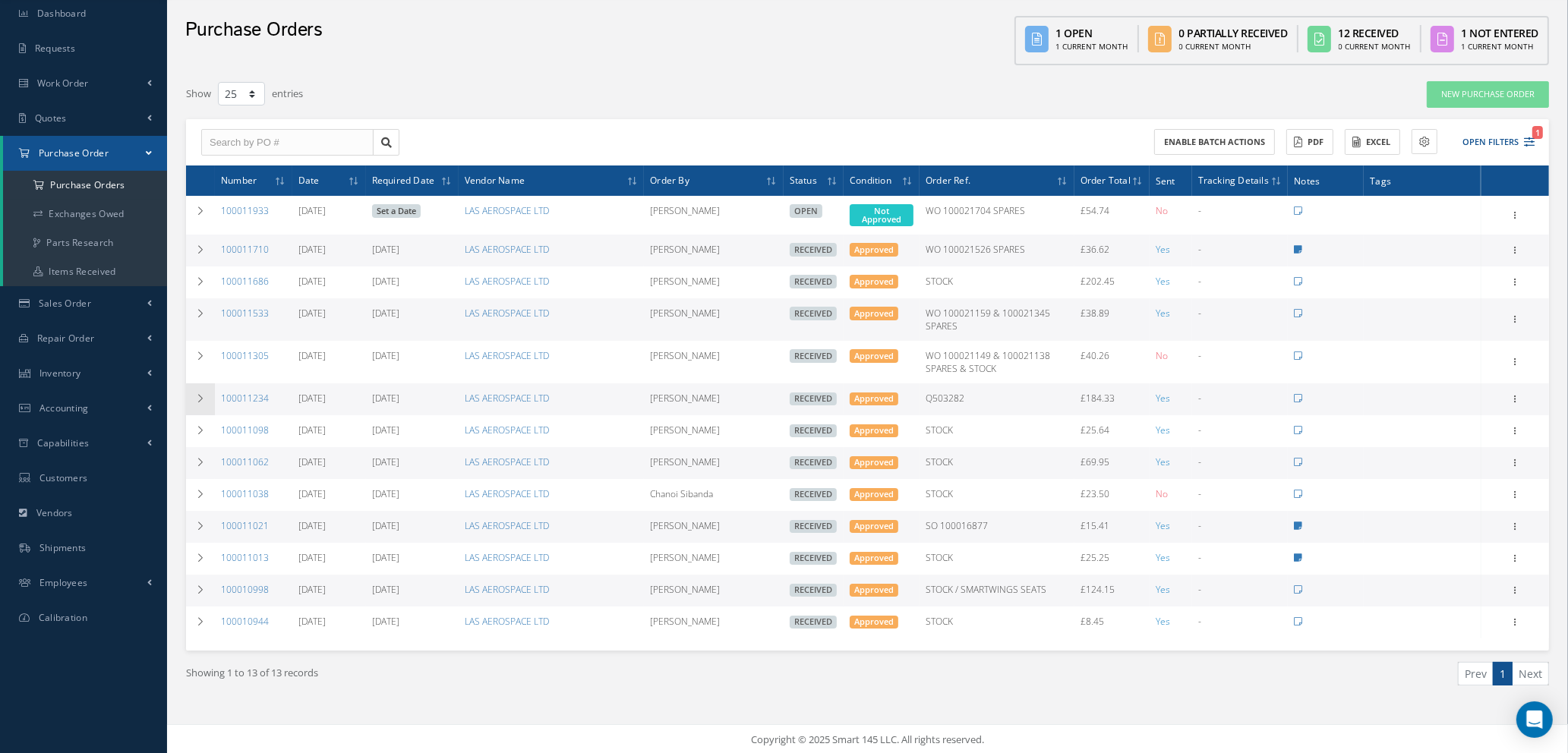
click at [201, 397] on icon at bounding box center [200, 398] width 10 height 10
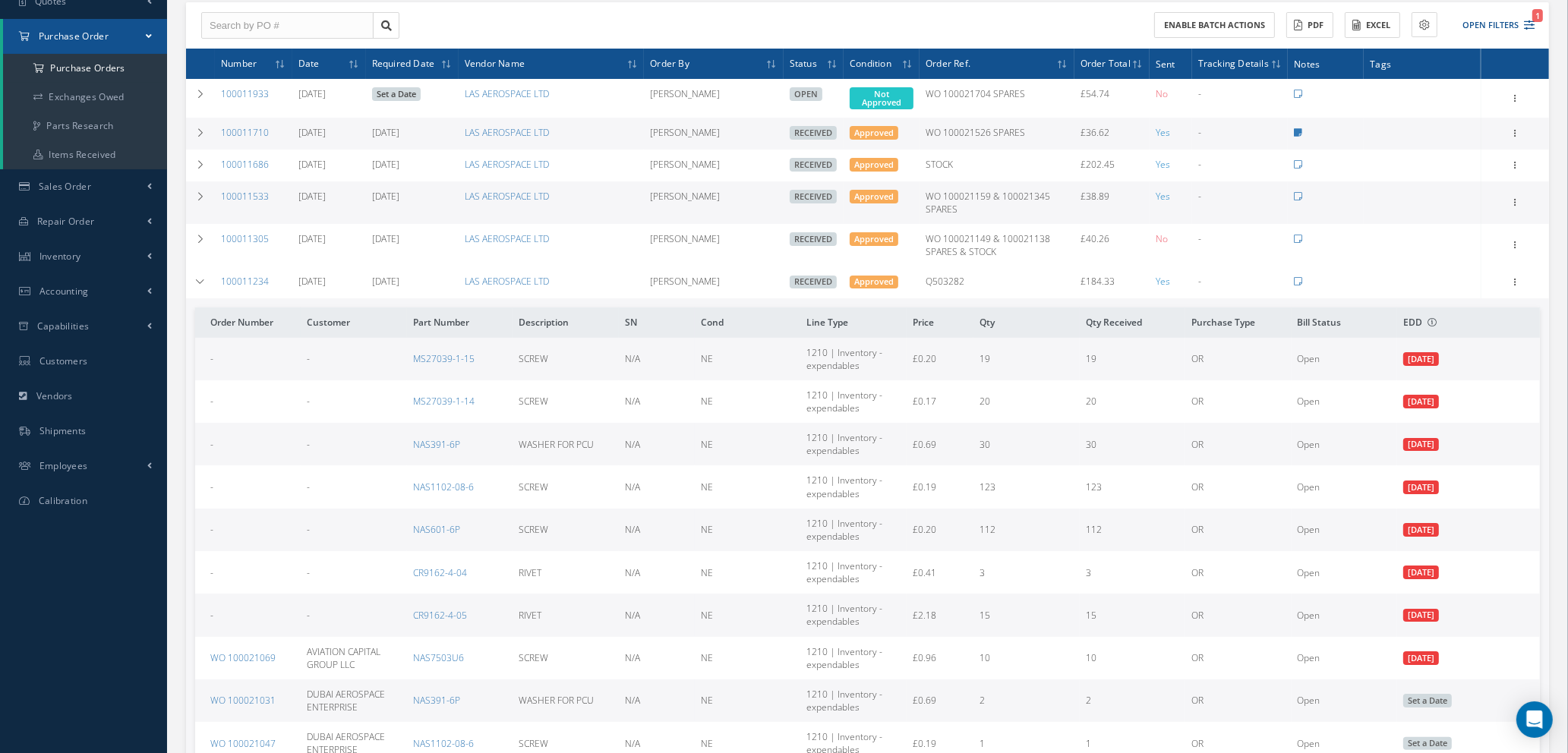
scroll to position [164, 0]
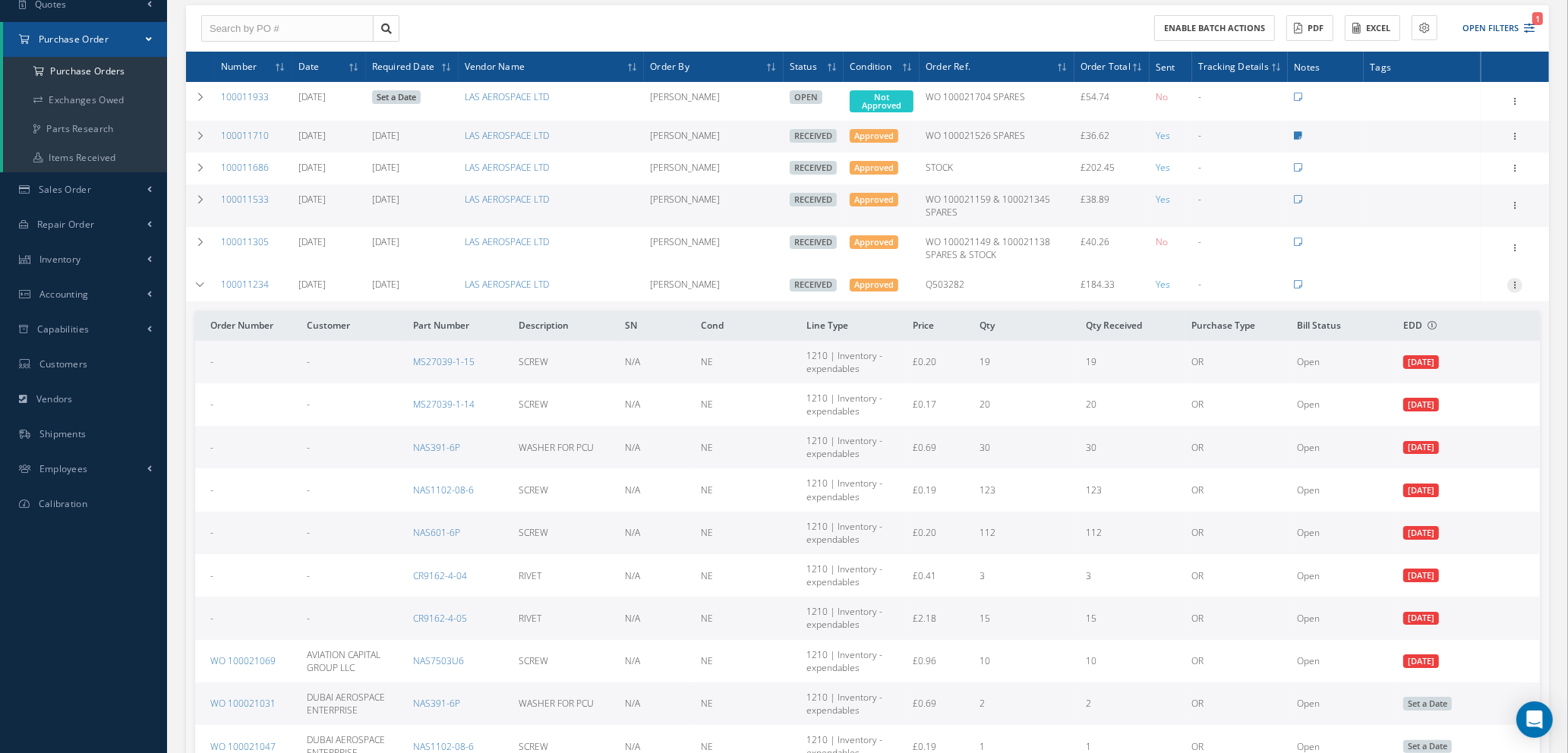
click at [1517, 280] on icon at bounding box center [1515, 284] width 16 height 12
click at [1434, 317] on link "Show" at bounding box center [1444, 315] width 120 height 20
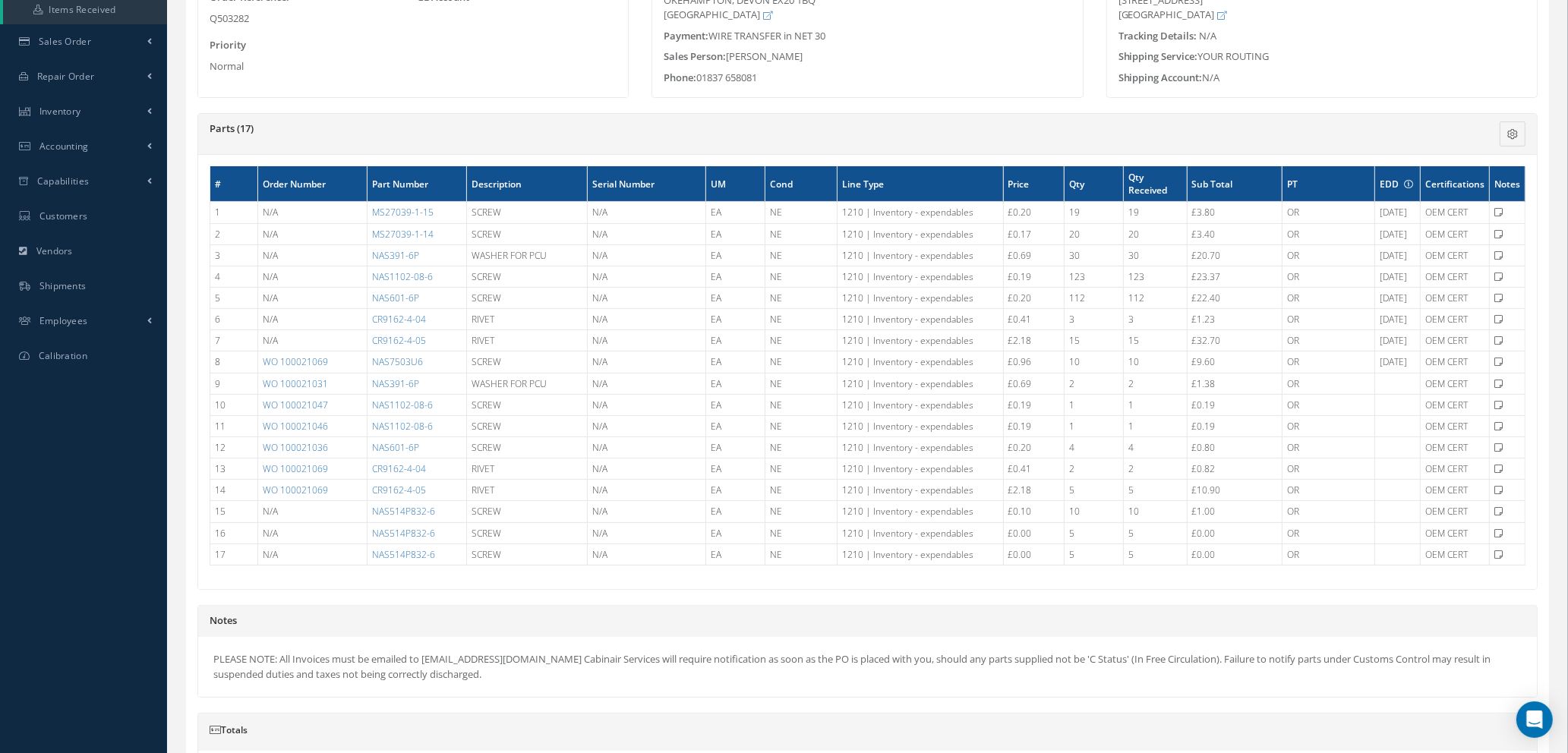
scroll to position [455, 0]
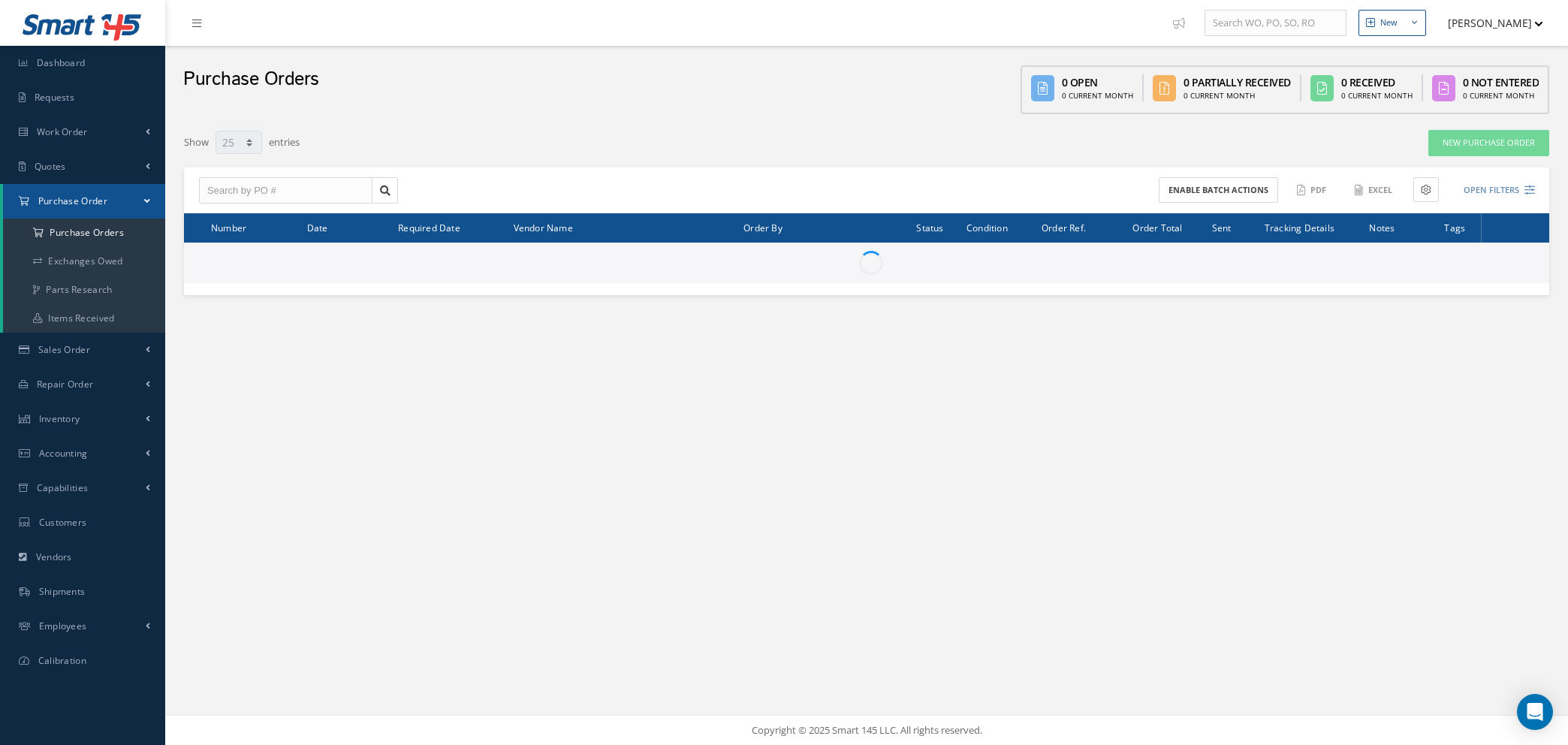
select select "25"
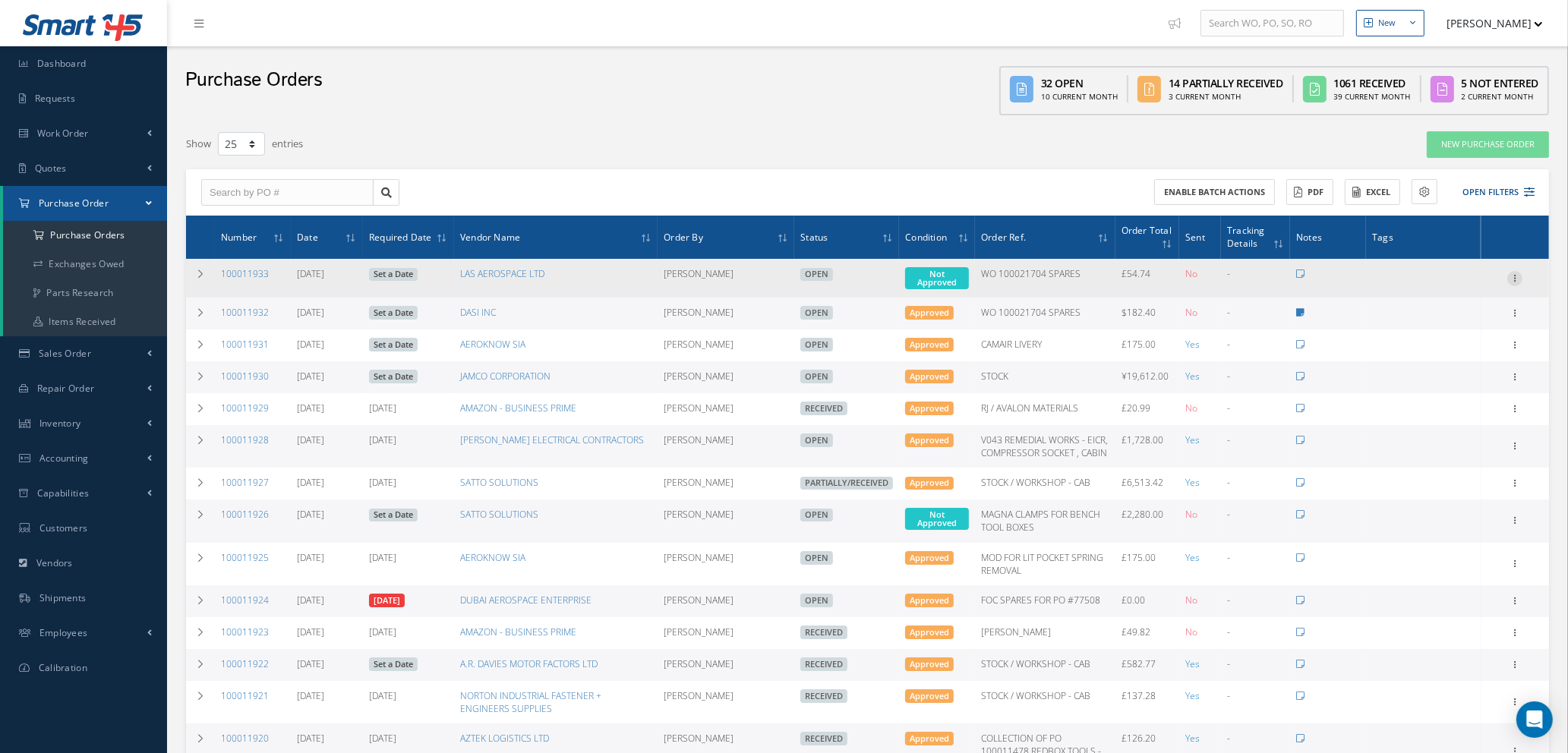
click at [1517, 274] on icon at bounding box center [1515, 277] width 16 height 12
click at [1435, 287] on link "Enter/Update" at bounding box center [1444, 288] width 120 height 20
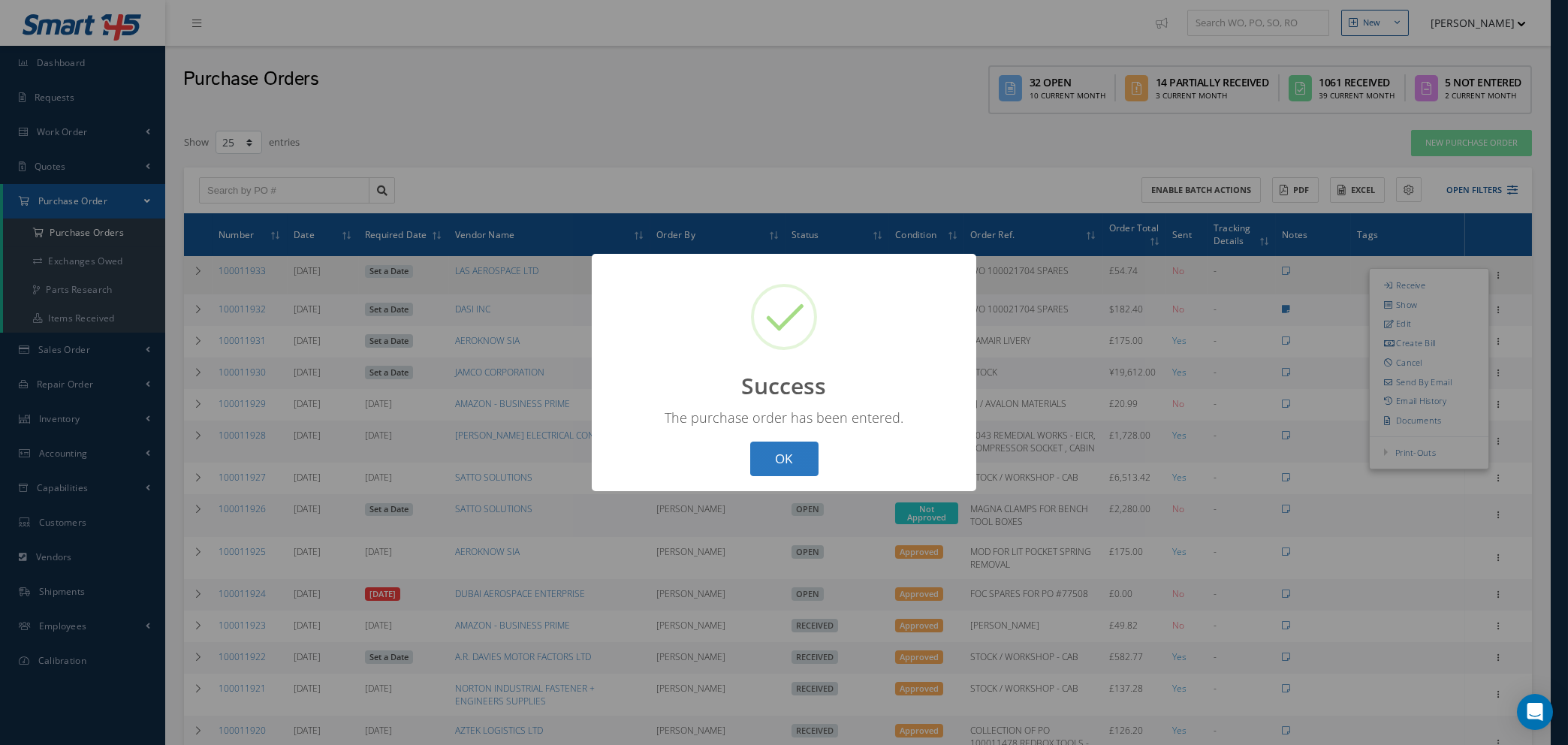
click at [783, 462] on button "OK" at bounding box center [785, 459] width 68 height 35
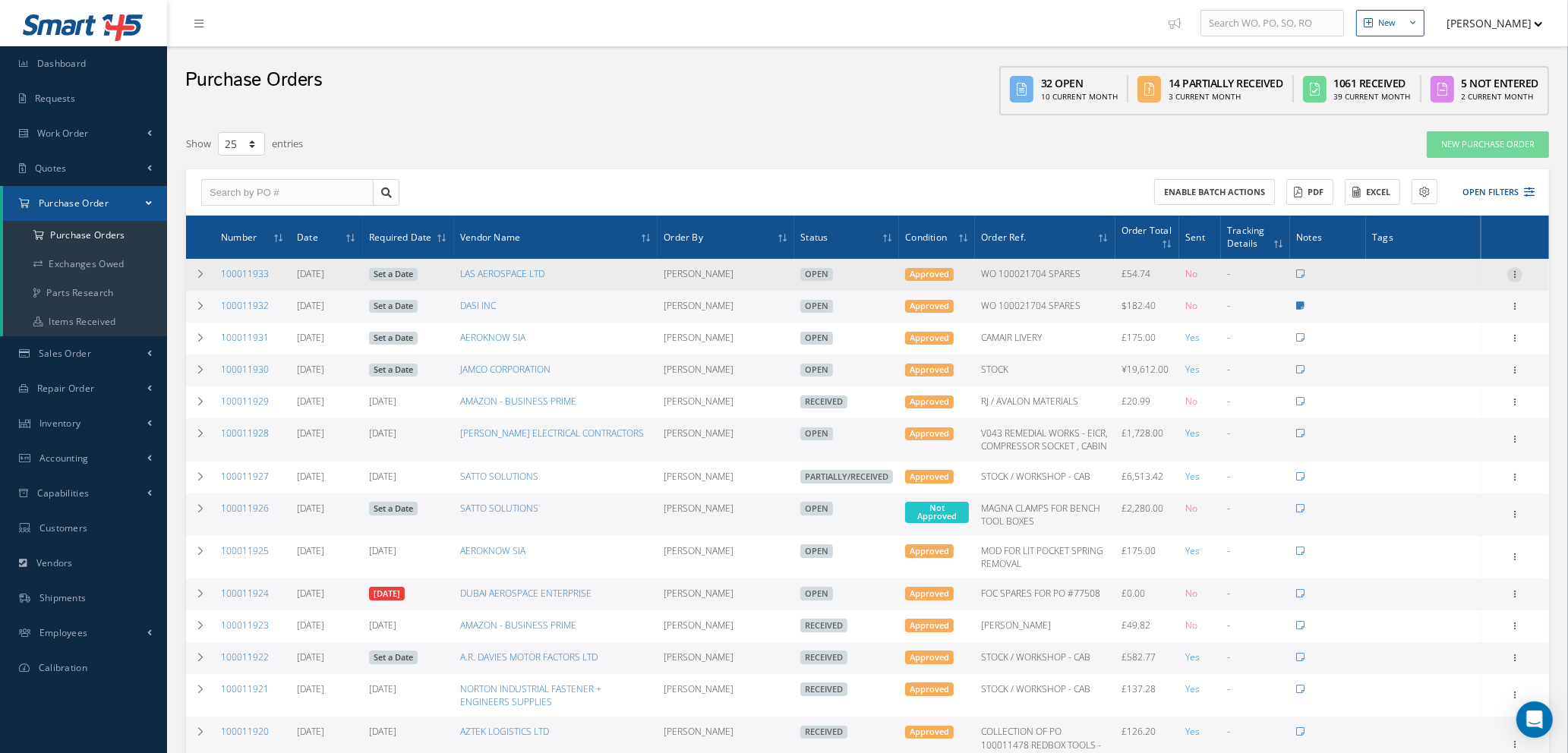
click at [1515, 272] on icon at bounding box center [1515, 274] width 16 height 12
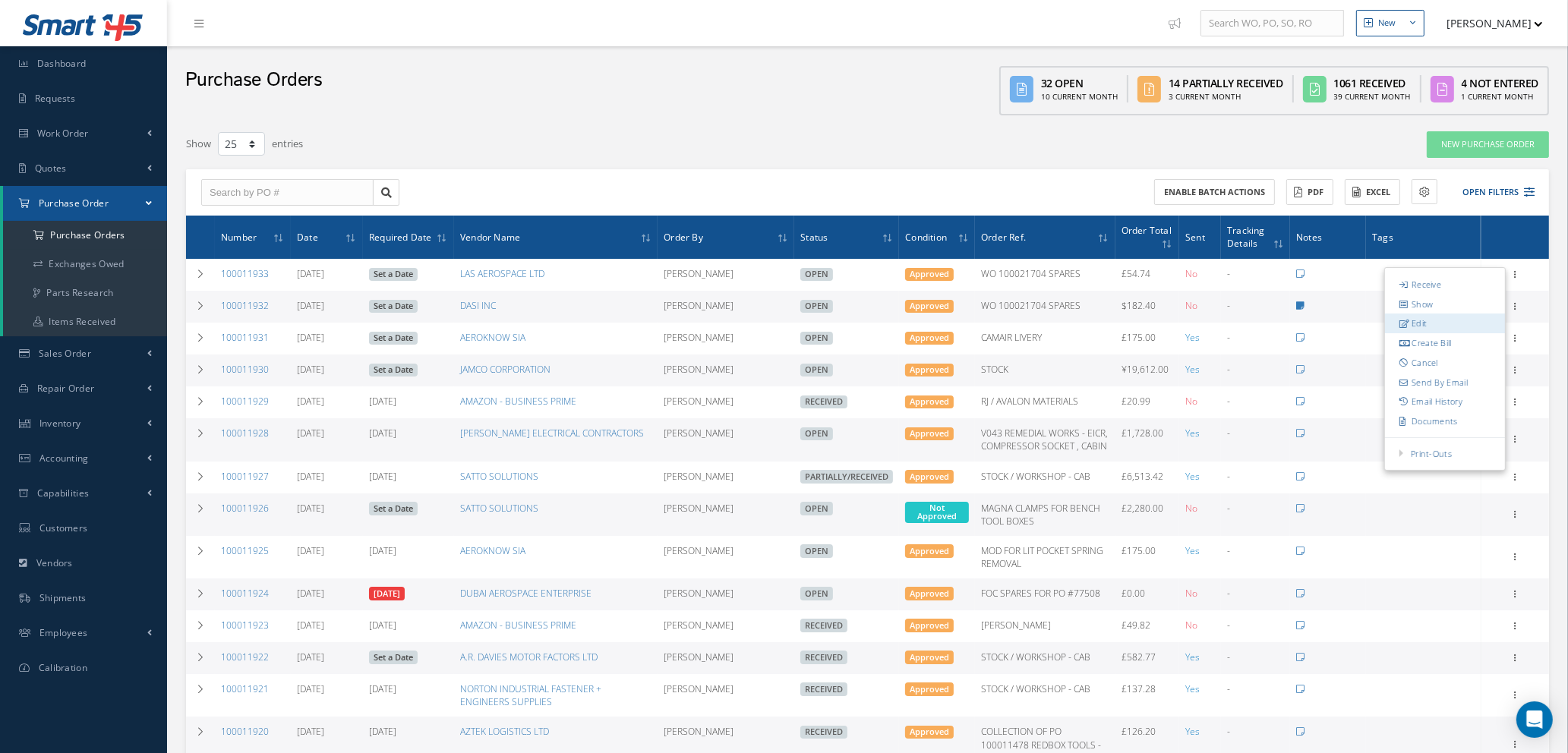
click at [1431, 318] on link "Edit" at bounding box center [1444, 324] width 120 height 20
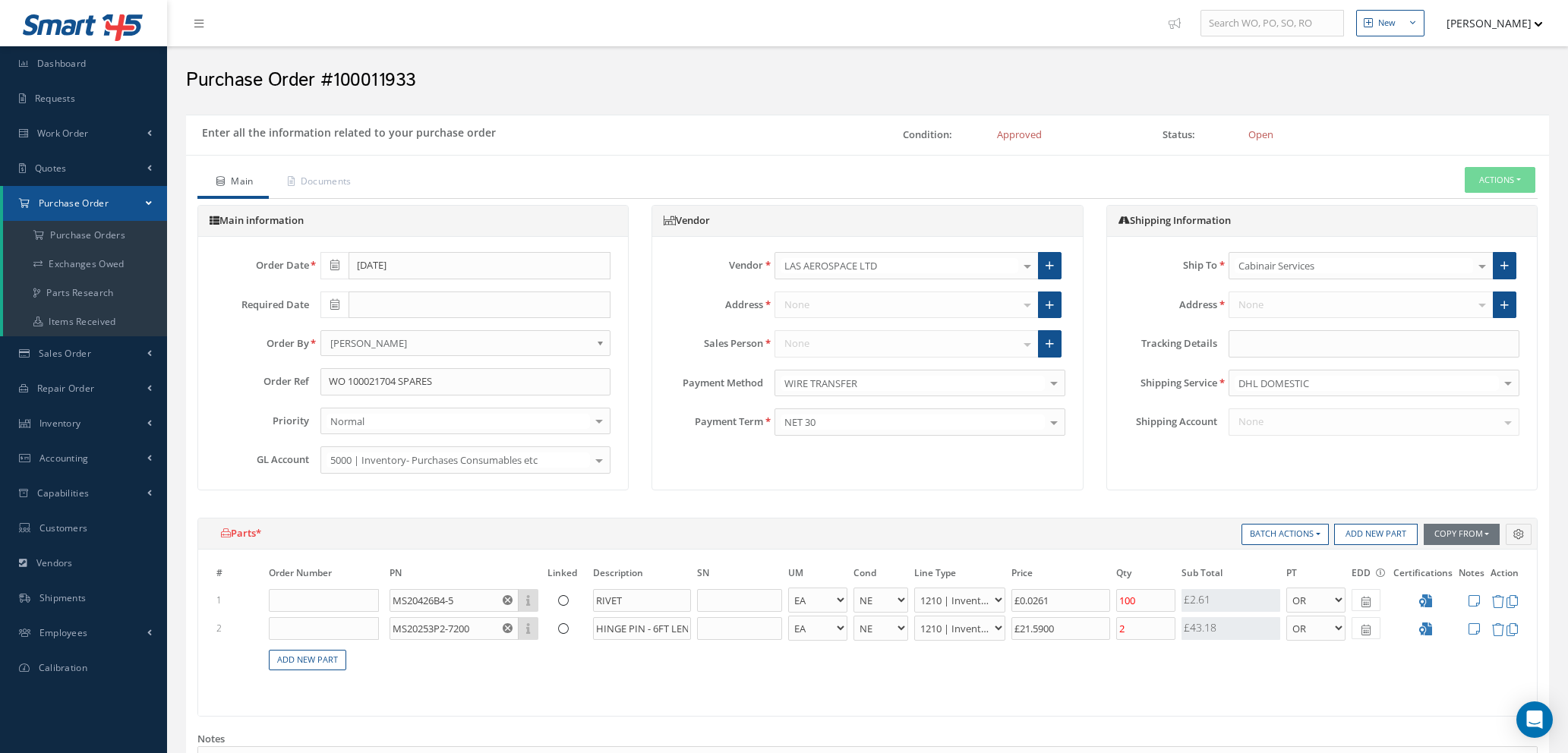
select select "1"
select select "5"
select select "7"
select select "1"
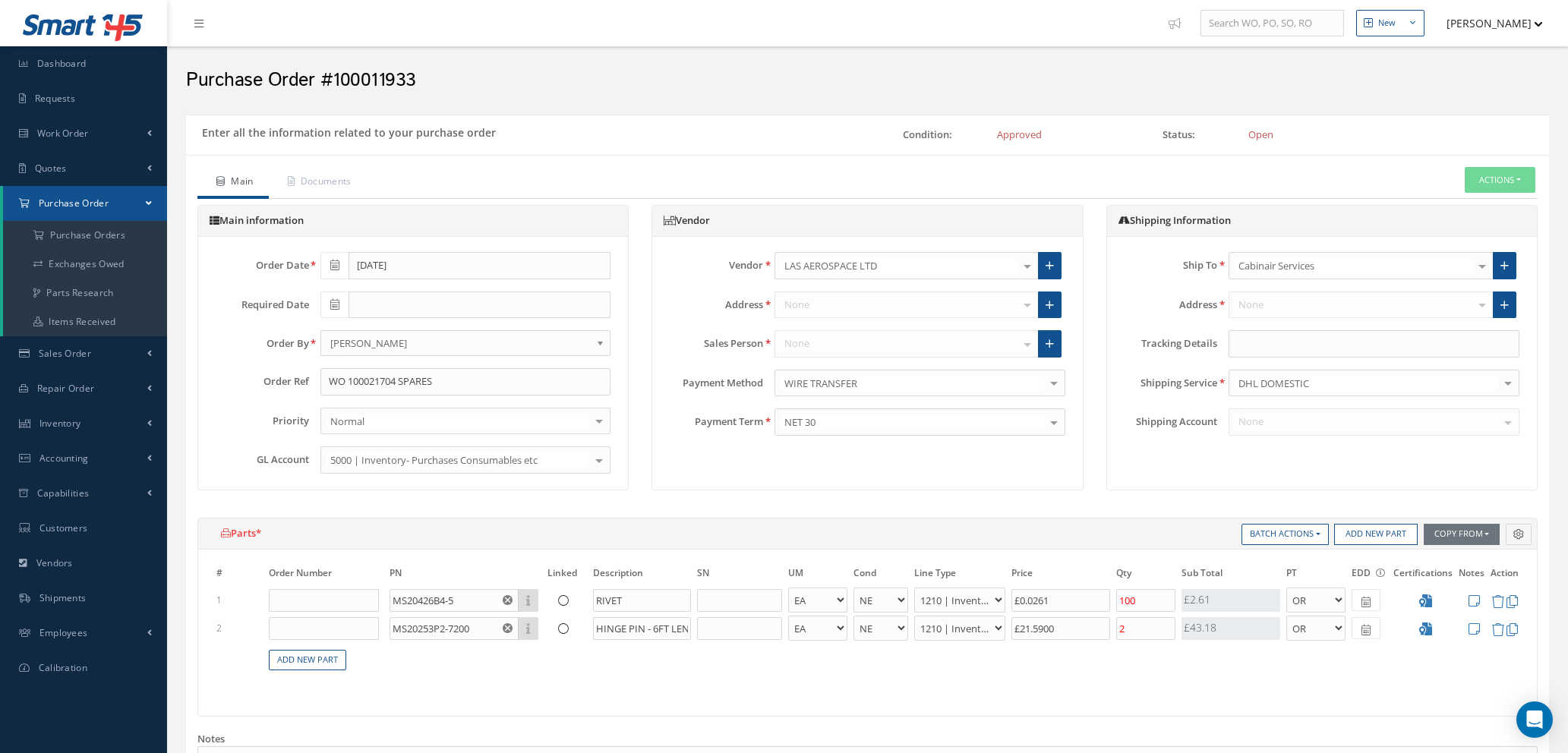
select select "5"
select select "7"
select select "1"
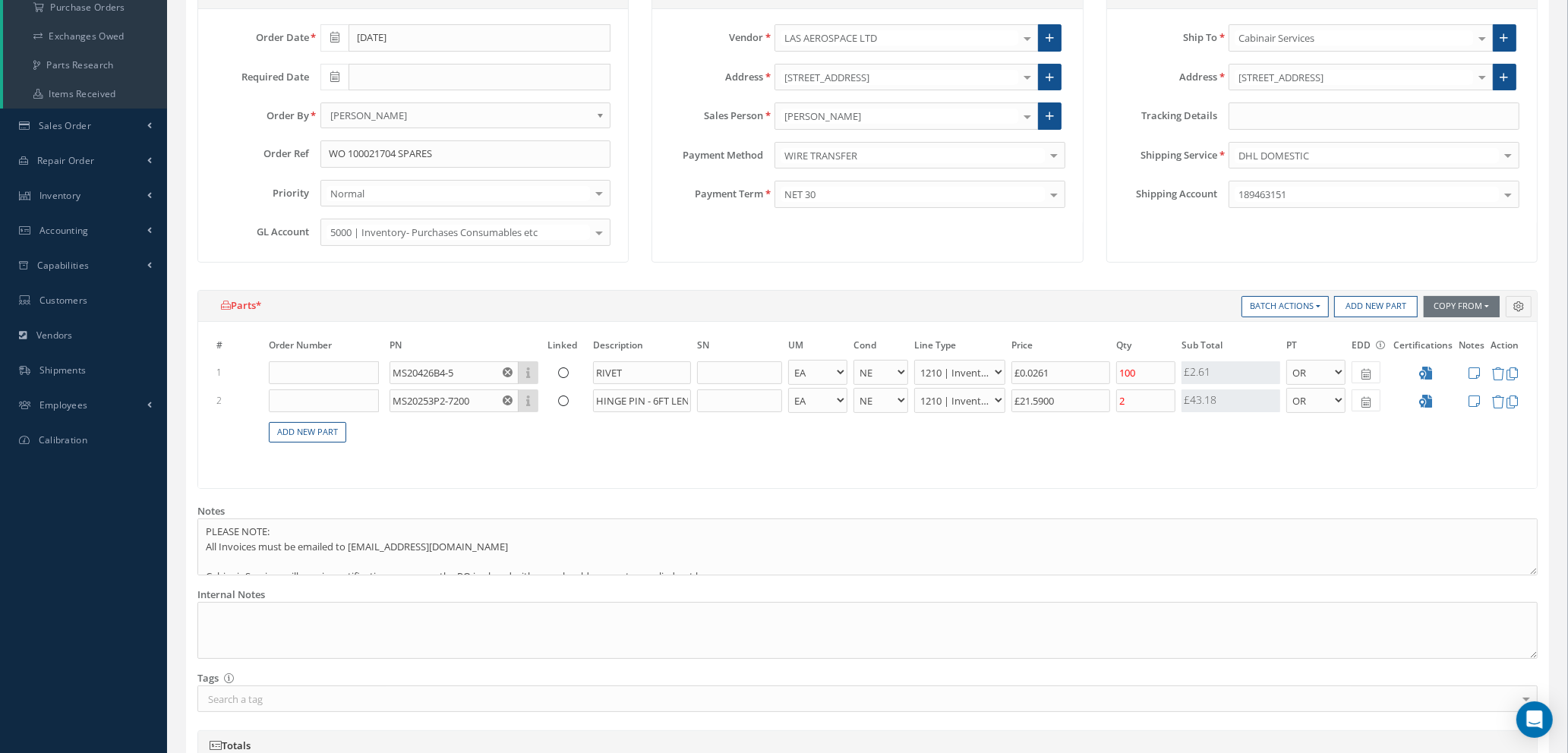
scroll to position [615, 0]
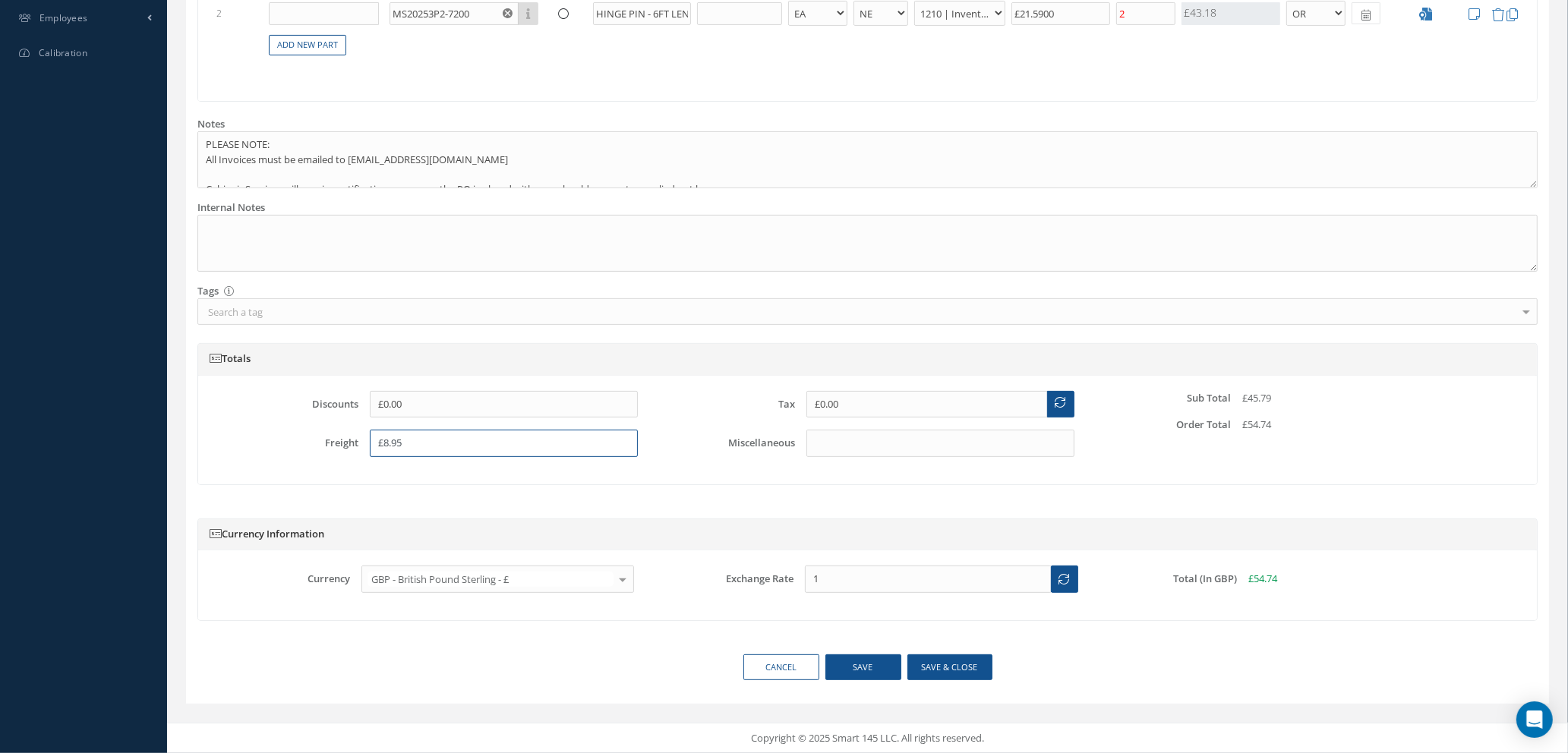
drag, startPoint x: 416, startPoint y: 439, endPoint x: 283, endPoint y: 445, distance: 133.1
click at [285, 445] on div "Freight £8.95" at bounding box center [432, 444] width 436 height 28
type input "£8.45"
click at [929, 668] on button "Save & close" at bounding box center [950, 667] width 85 height 27
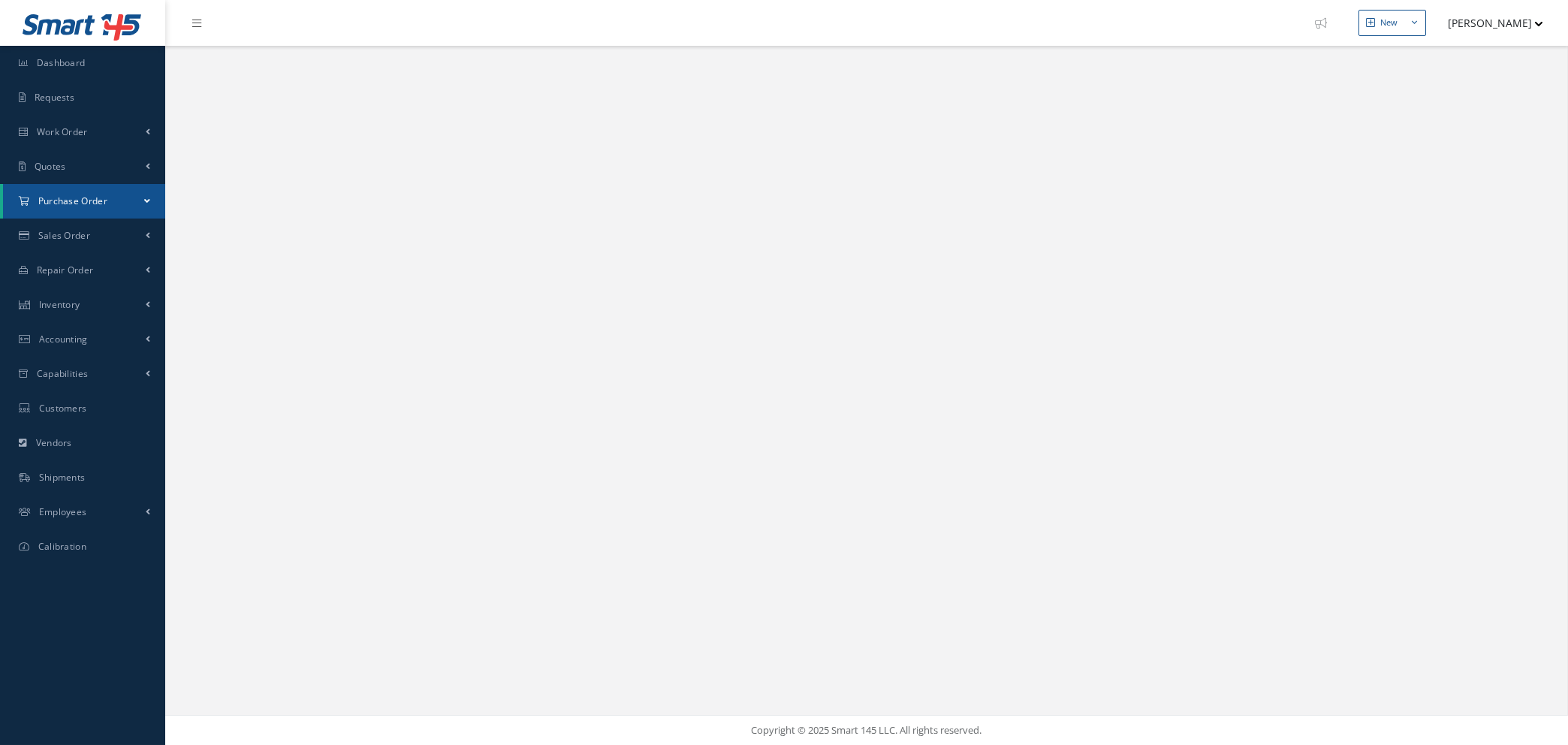
select select "25"
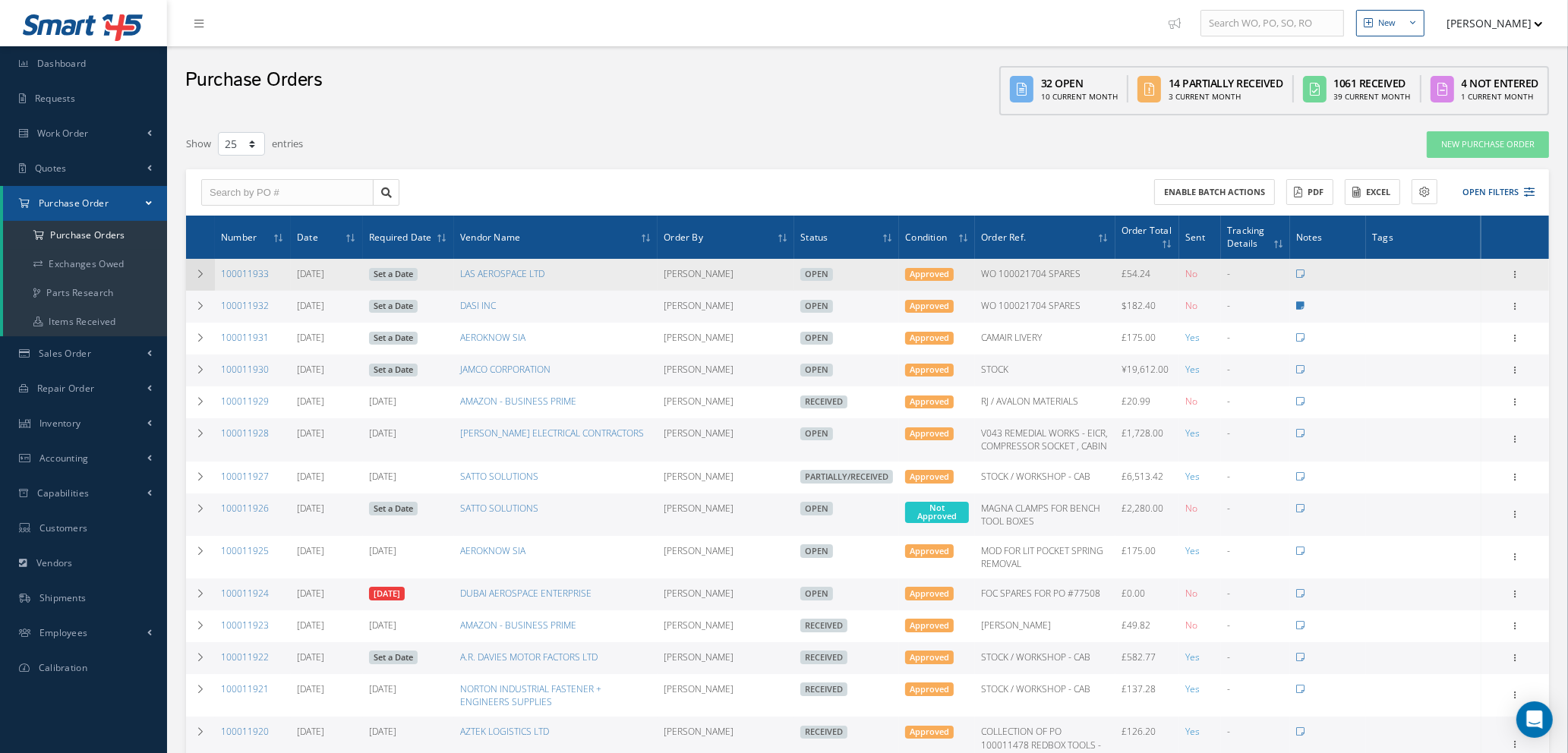
click at [202, 272] on icon at bounding box center [200, 274] width 10 height 10
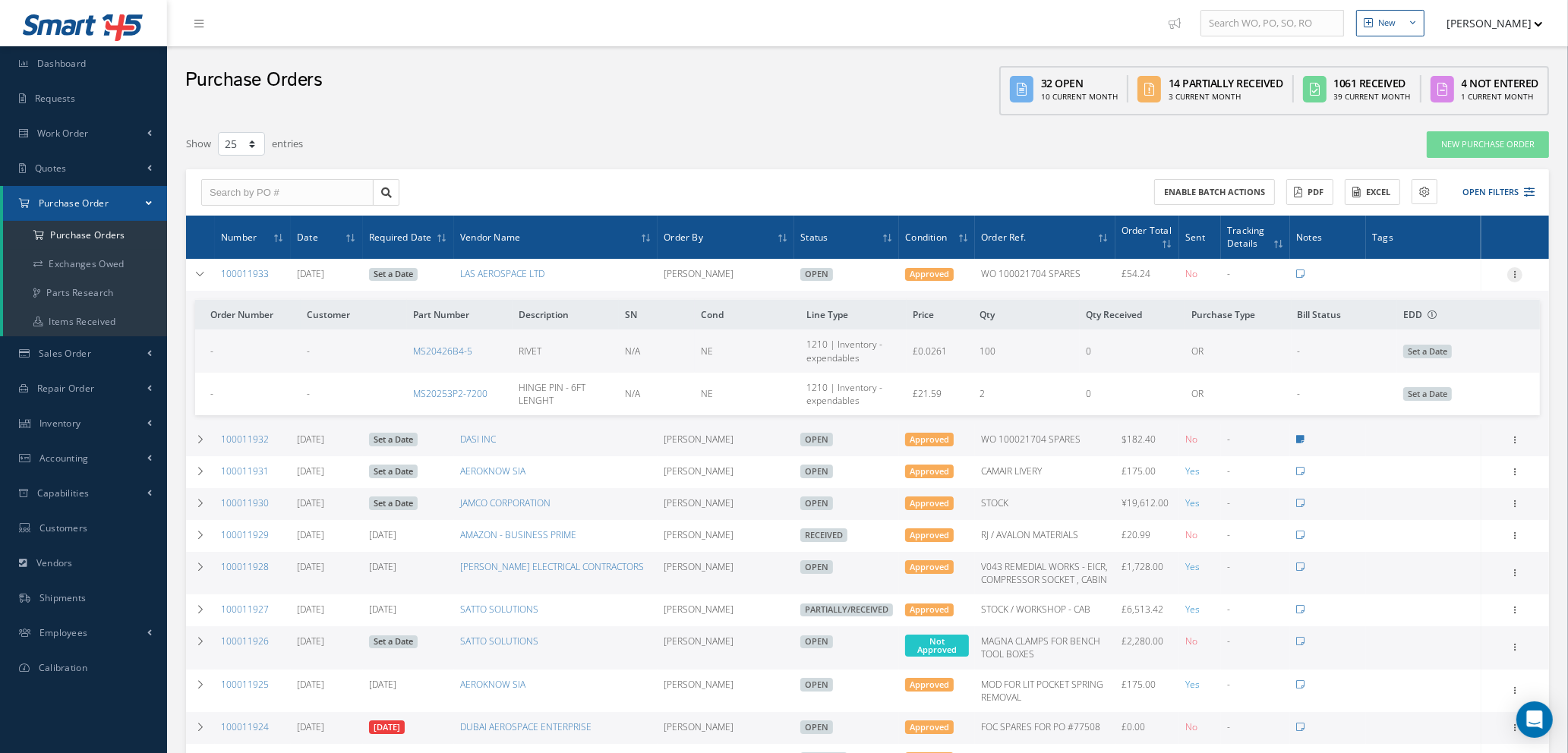
click at [1517, 269] on icon at bounding box center [1515, 274] width 16 height 12
click at [1432, 381] on link "Send By Email" at bounding box center [1444, 383] width 120 height 20
type input "Reports from Purchase Order #100011933"
type textarea "Hiya, Please find Attached, our Purchase Order #100011933. If you have any ques…"
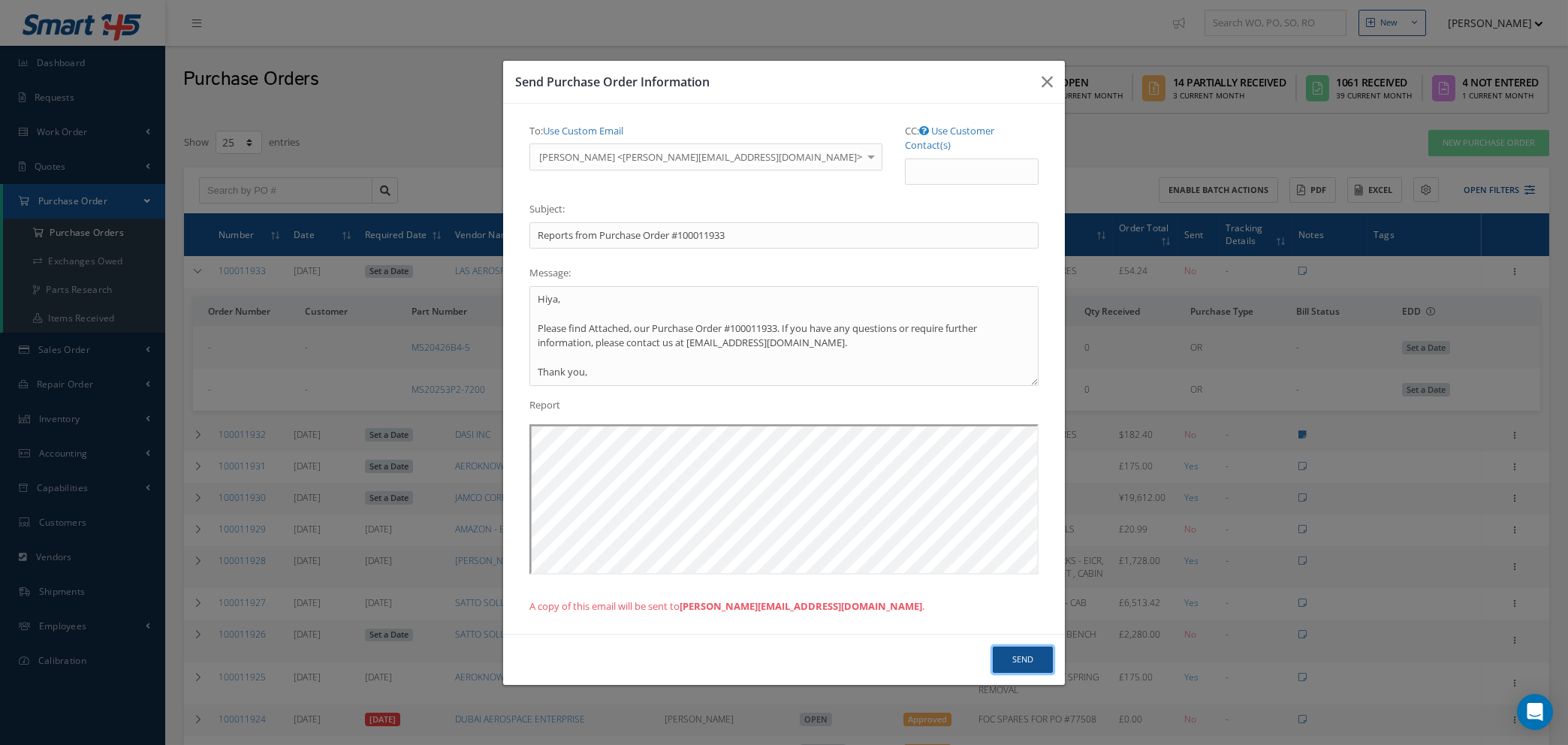
click at [1018, 653] on button "Send" at bounding box center [1023, 659] width 60 height 27
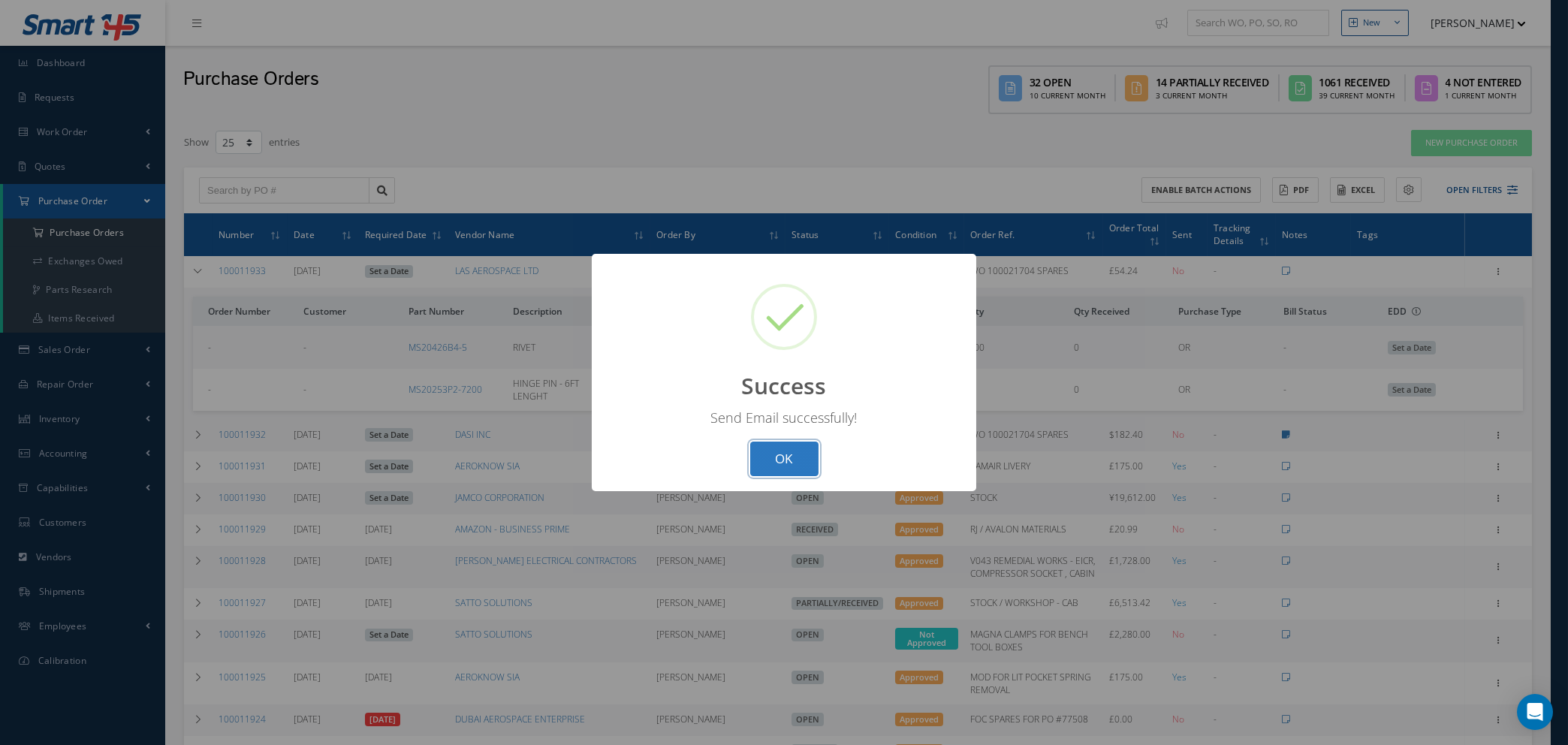
click at [784, 460] on button "OK" at bounding box center [785, 459] width 68 height 35
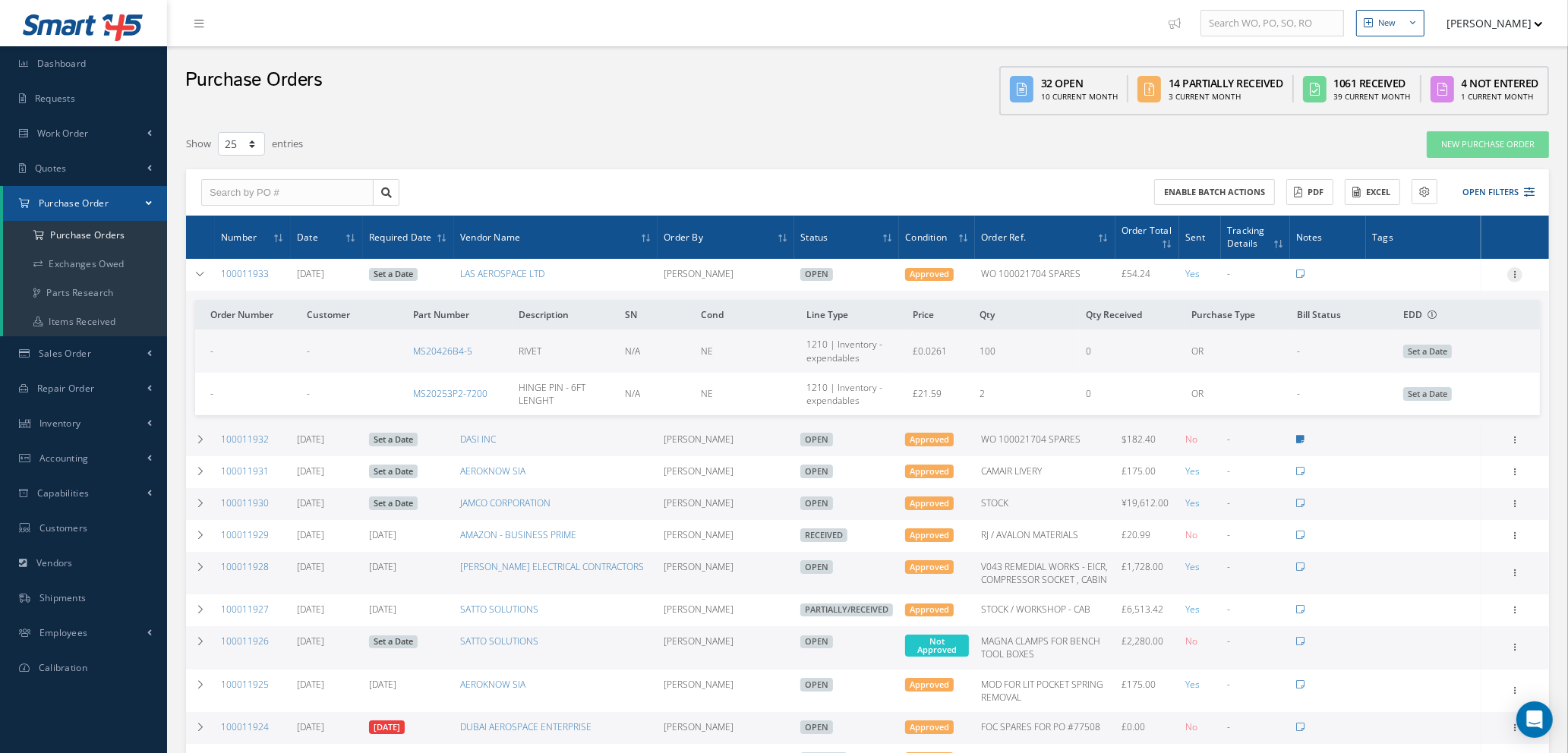
click at [1513, 273] on icon at bounding box center [1515, 274] width 16 height 12
click at [1436, 325] on link "Edit" at bounding box center [1444, 324] width 120 height 20
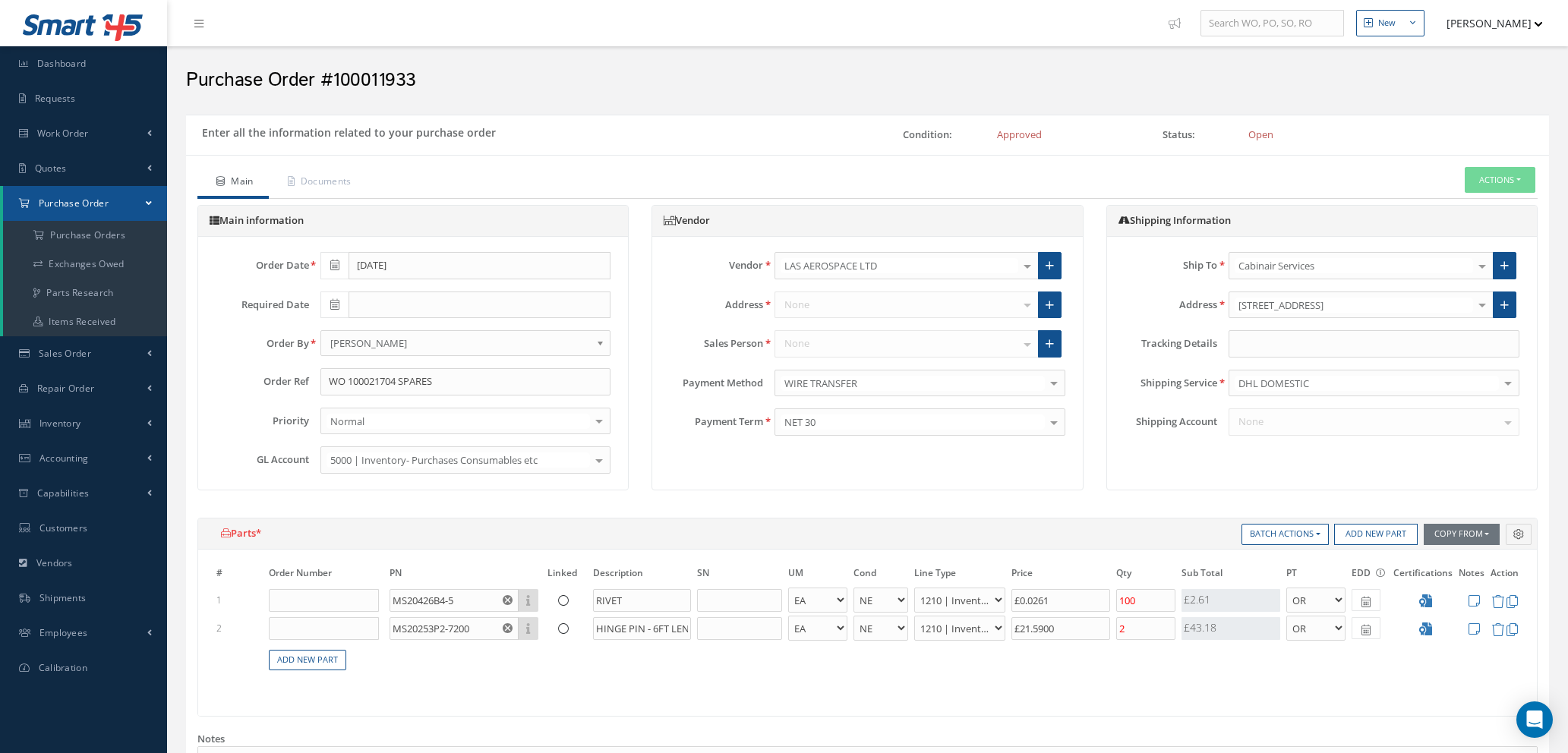
select select "1"
select select "5"
select select "7"
select select "1"
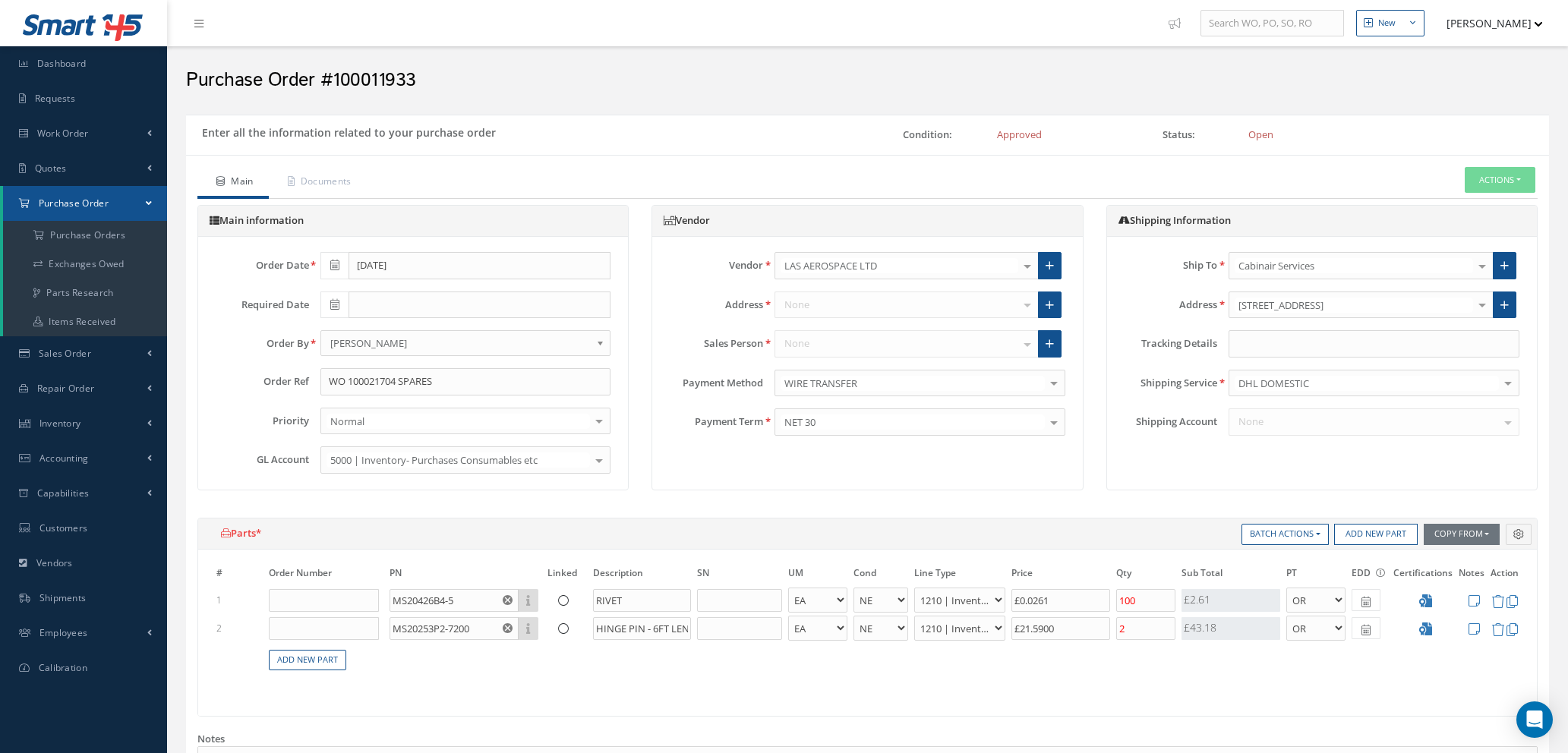
select select "5"
select select "7"
select select "1"
click at [404, 378] on input "WO 100021704 SPARES" at bounding box center [466, 383] width 291 height 28
type input "WO 100021704 & 100021847 SPARES"
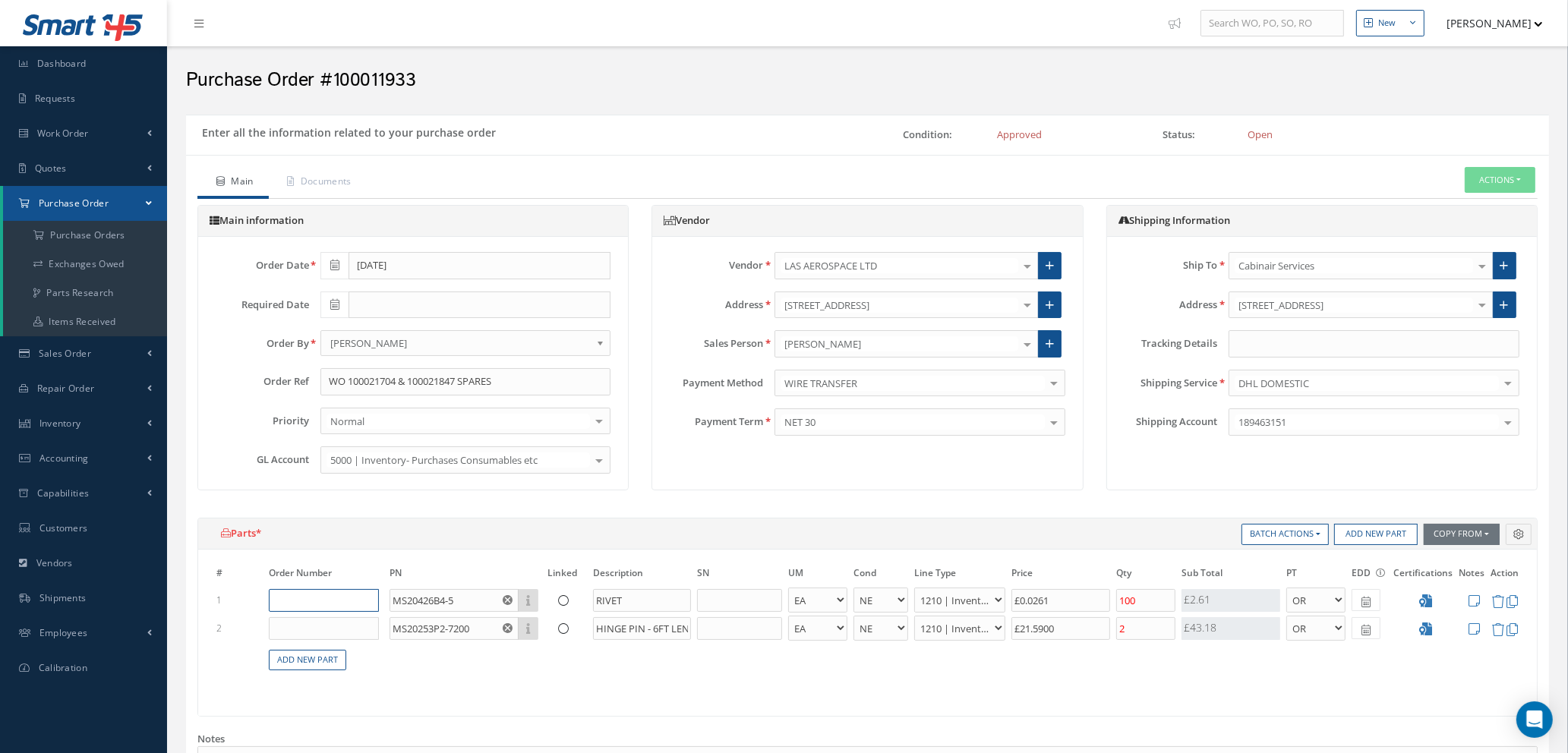
click at [317, 598] on input "text" at bounding box center [324, 601] width 110 height 23
type input "100021704"
click at [336, 628] on span "100021704" at bounding box center [320, 623] width 48 height 13
click at [321, 628] on input "text" at bounding box center [324, 628] width 110 height 23
type input "100021847"
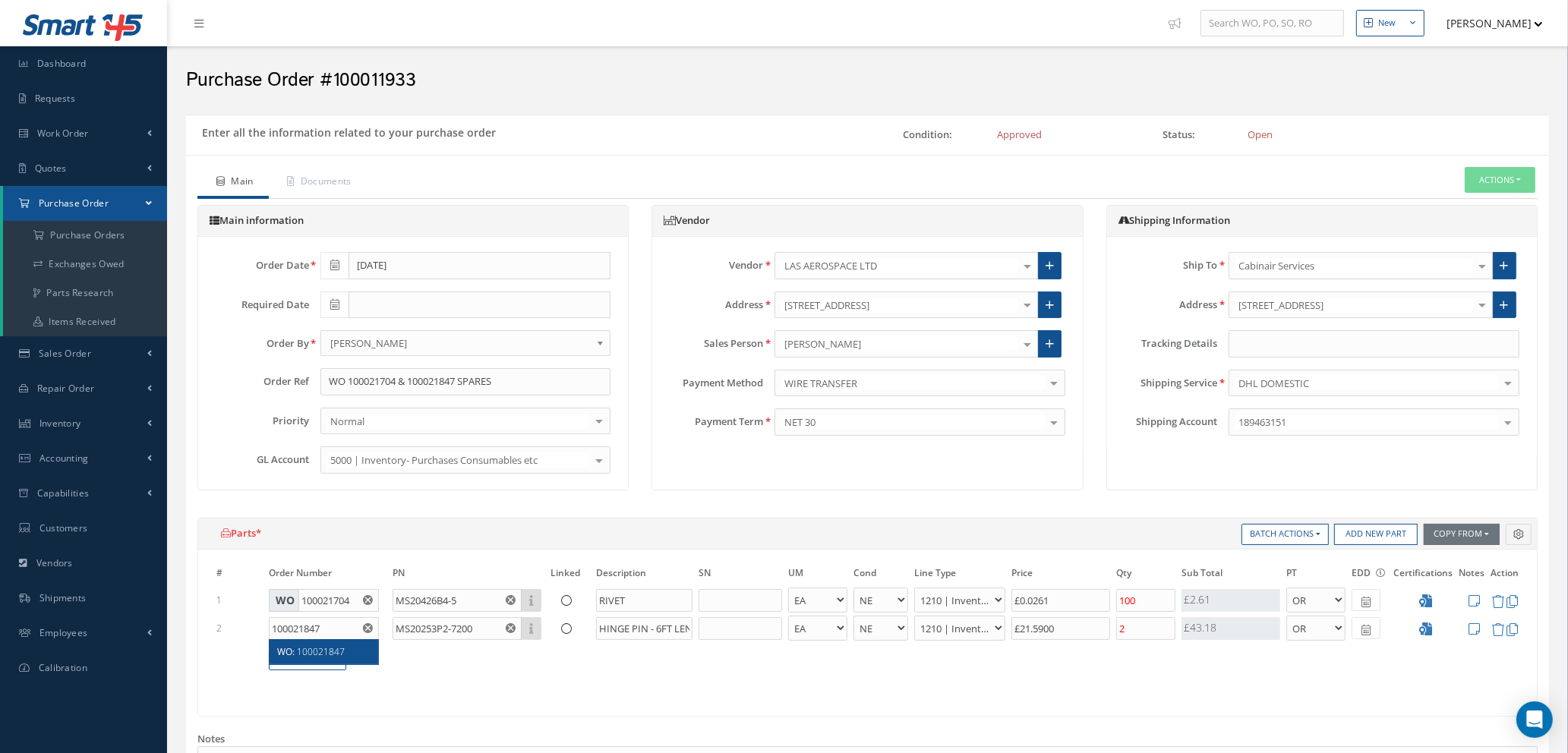
click at [333, 654] on span "100021847" at bounding box center [320, 652] width 48 height 13
click at [511, 692] on div "# Order Number PN Linked Description SN UM Cond Line Type Price Qty Qty Receive…" at bounding box center [867, 632] width 1339 height 165
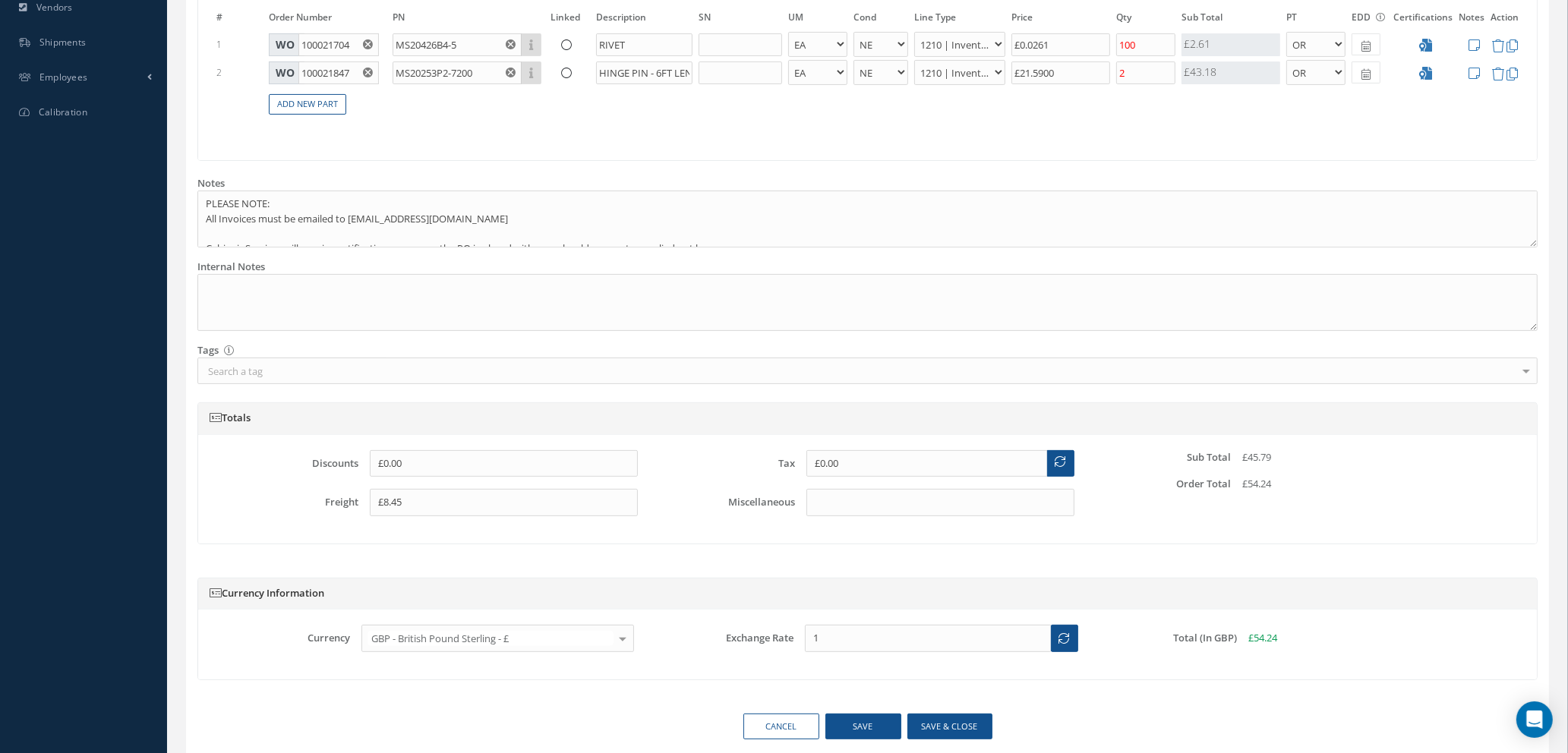
scroll to position [615, 0]
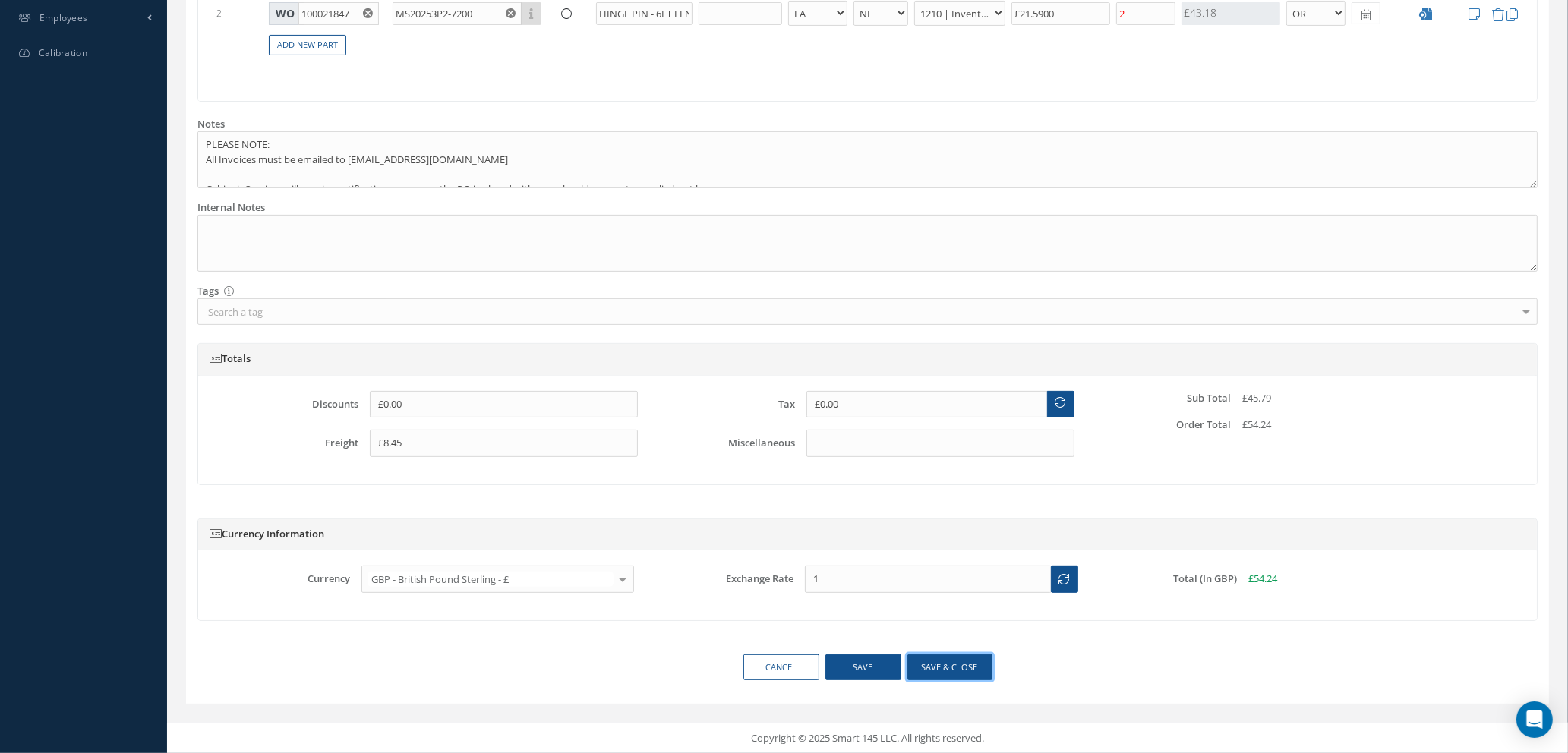
click at [940, 672] on button "Save & close" at bounding box center [950, 667] width 85 height 27
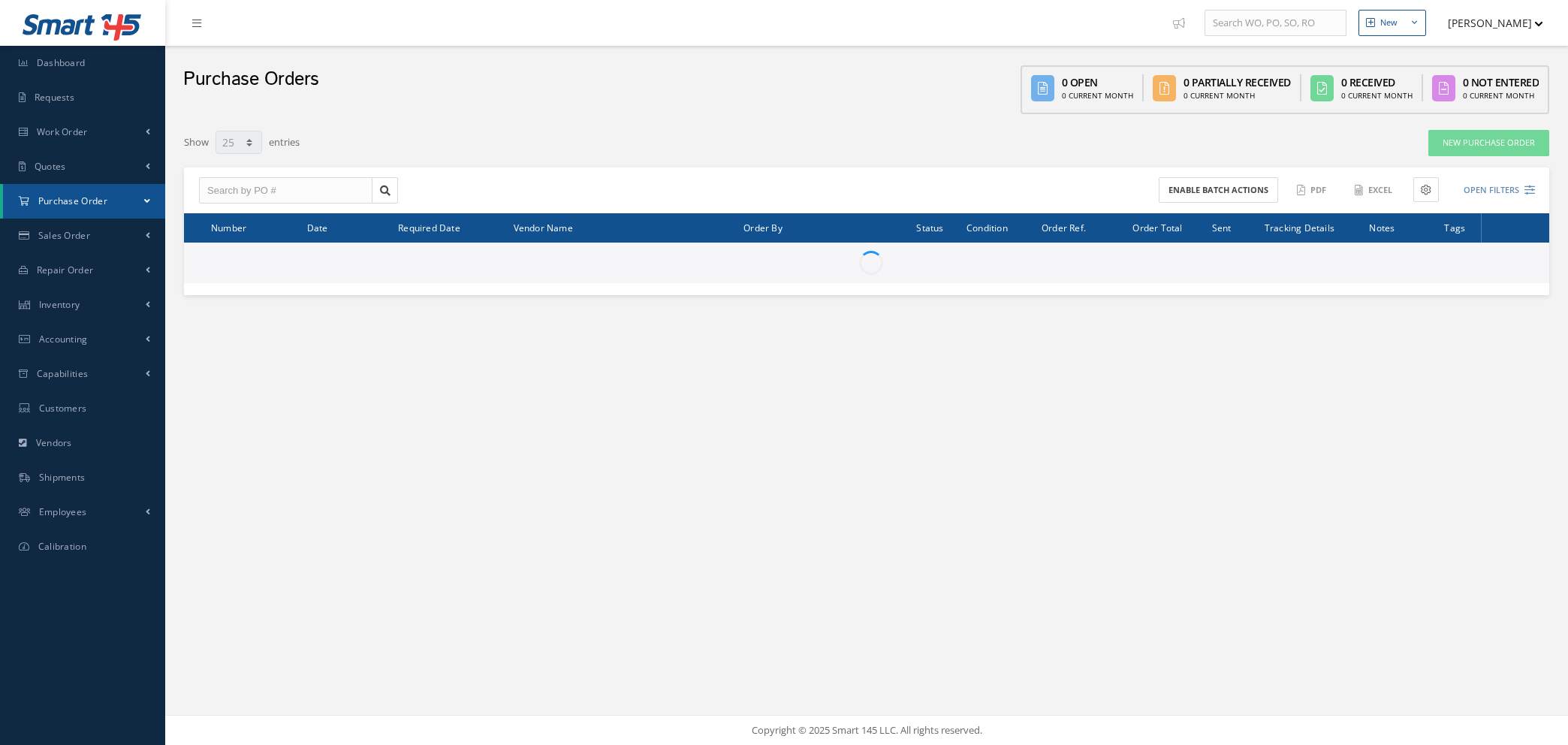
select select "25"
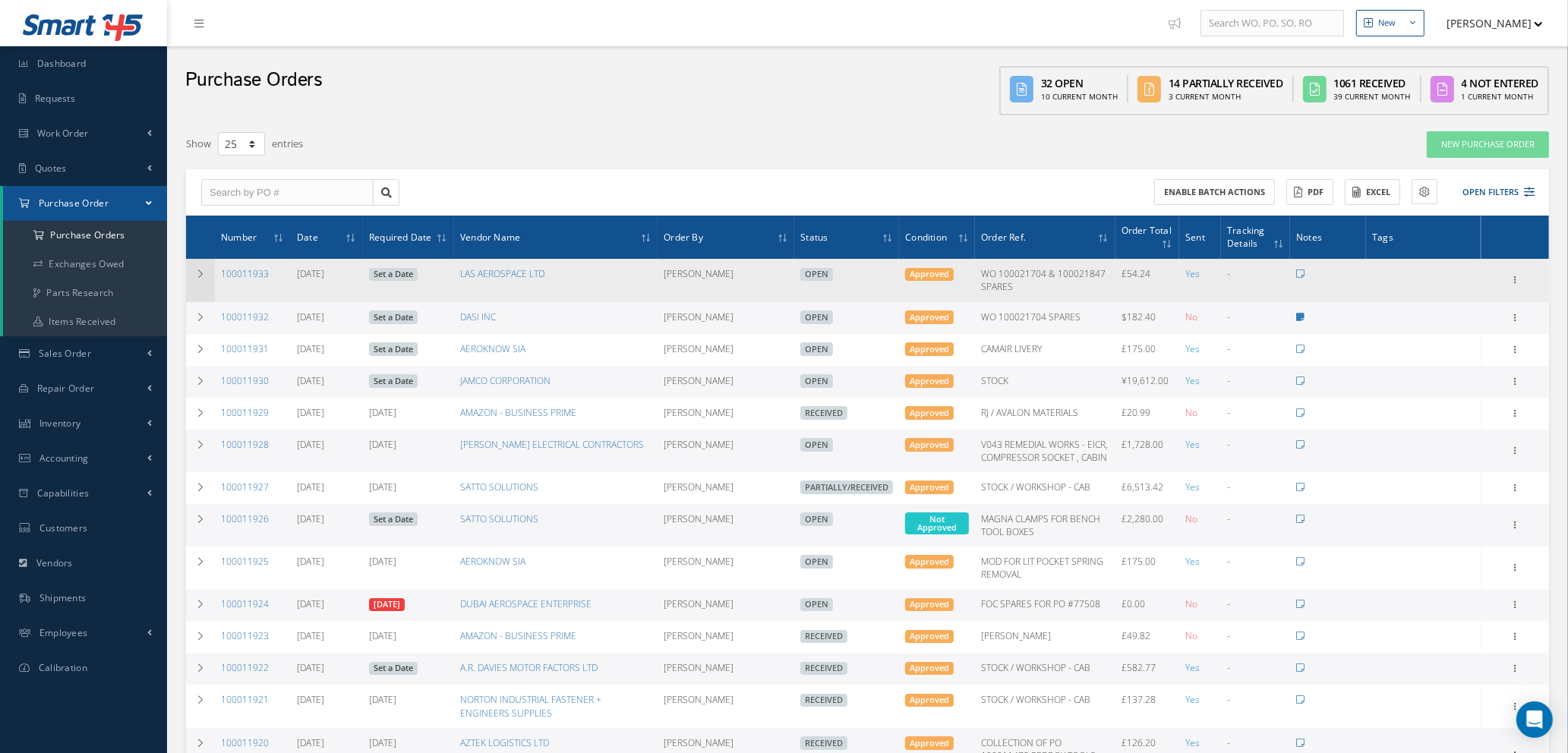
click at [195, 270] on icon at bounding box center [200, 274] width 10 height 10
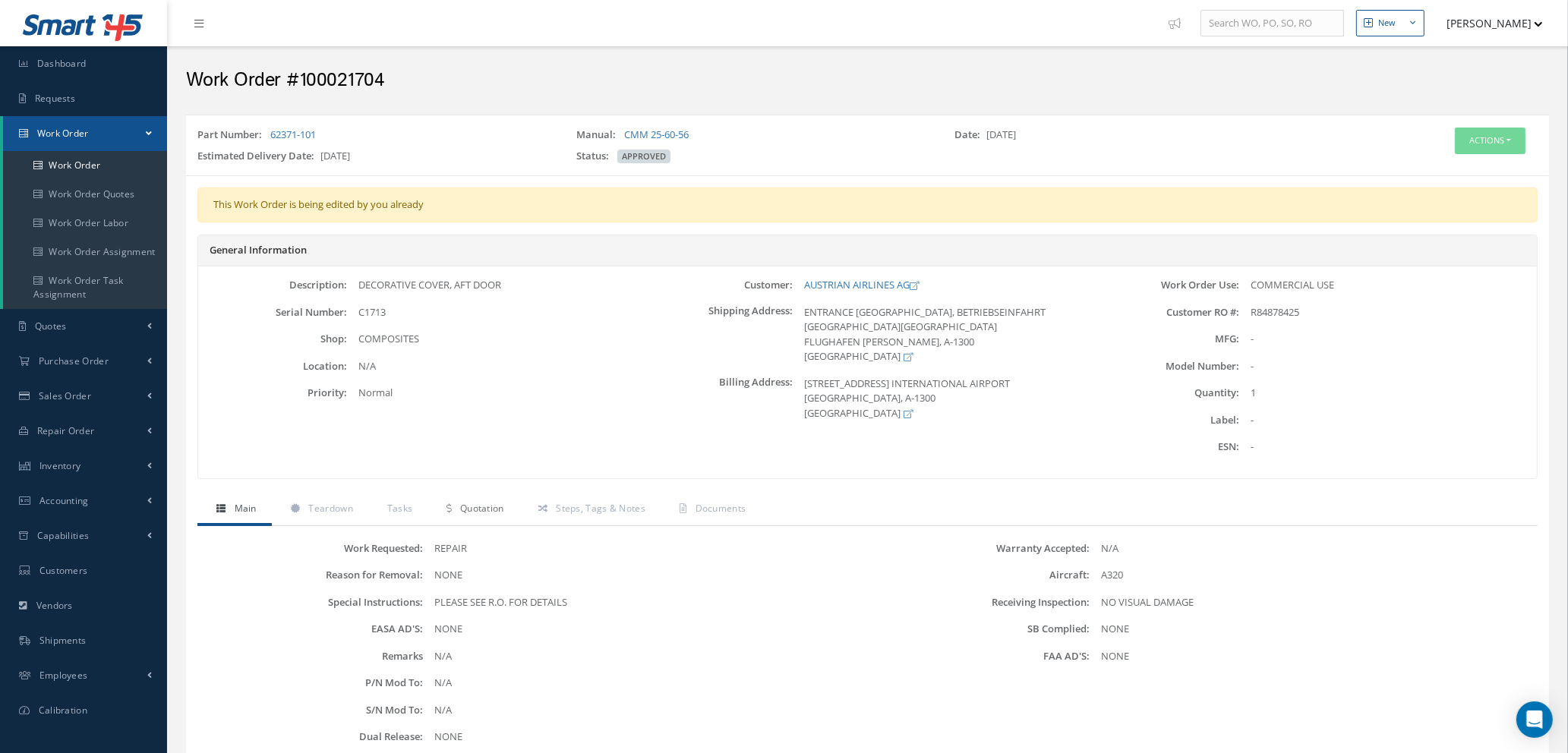
click at [472, 507] on span "Quotation" at bounding box center [482, 508] width 44 height 13
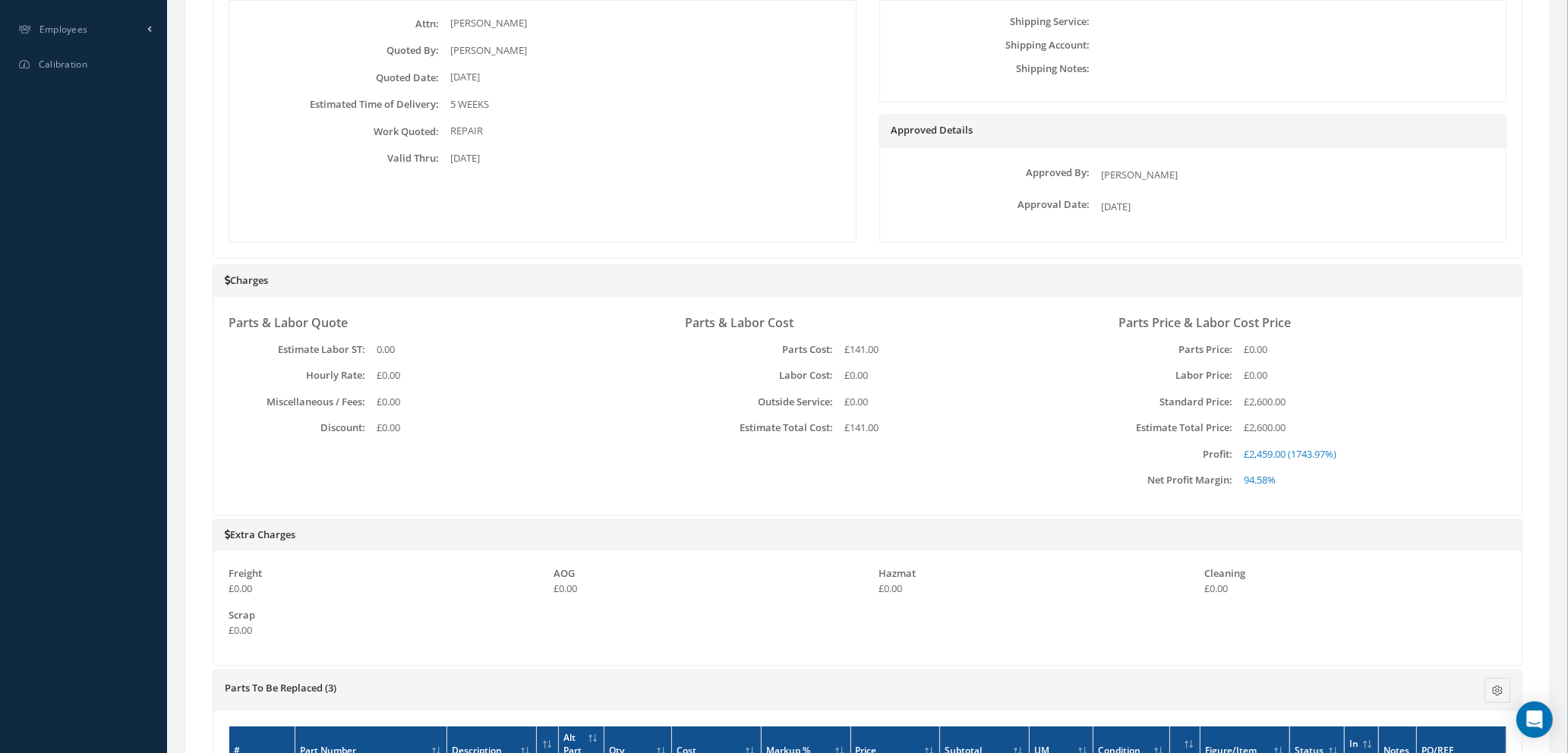
scroll to position [883, 0]
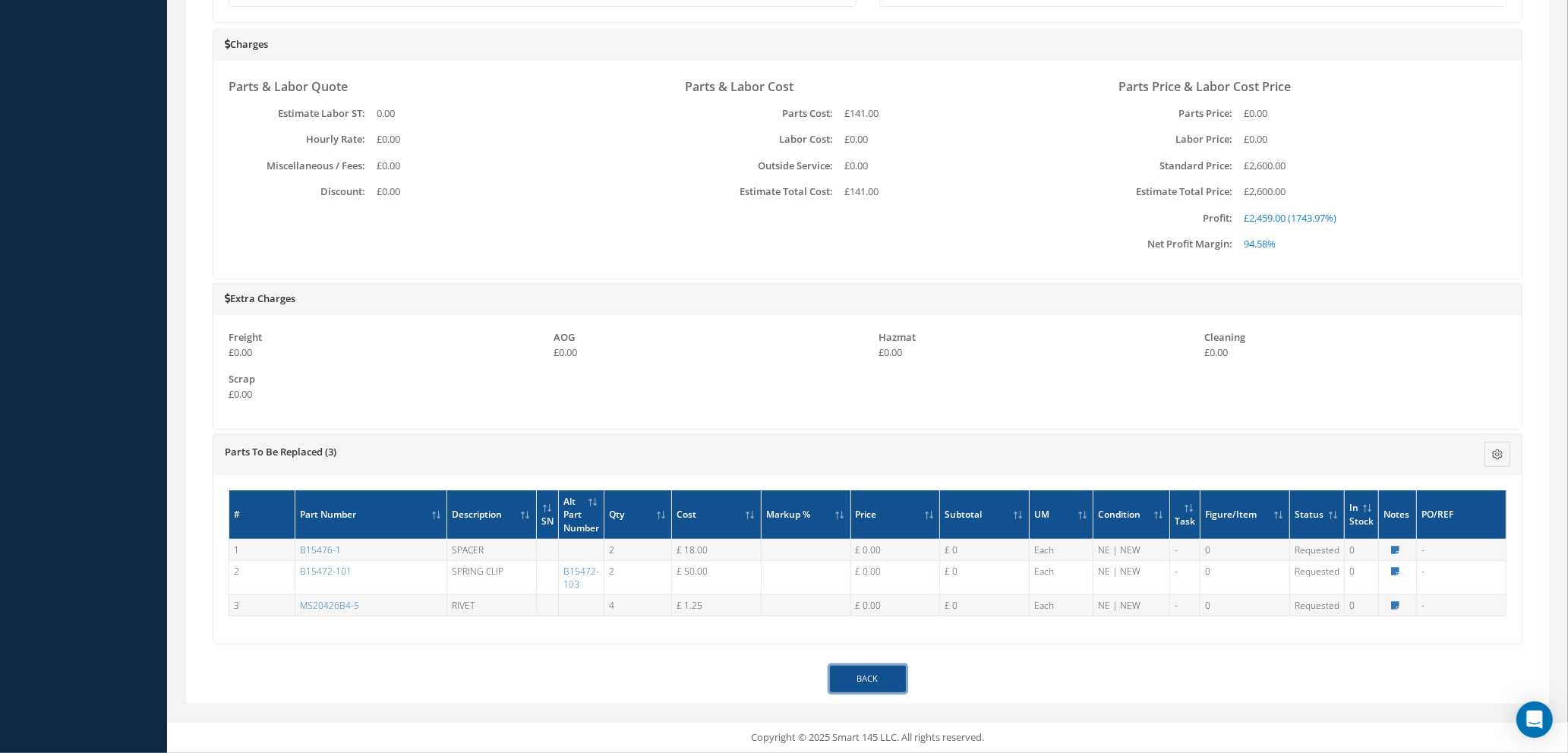
click at [868, 680] on link "Back" at bounding box center [868, 679] width 76 height 27
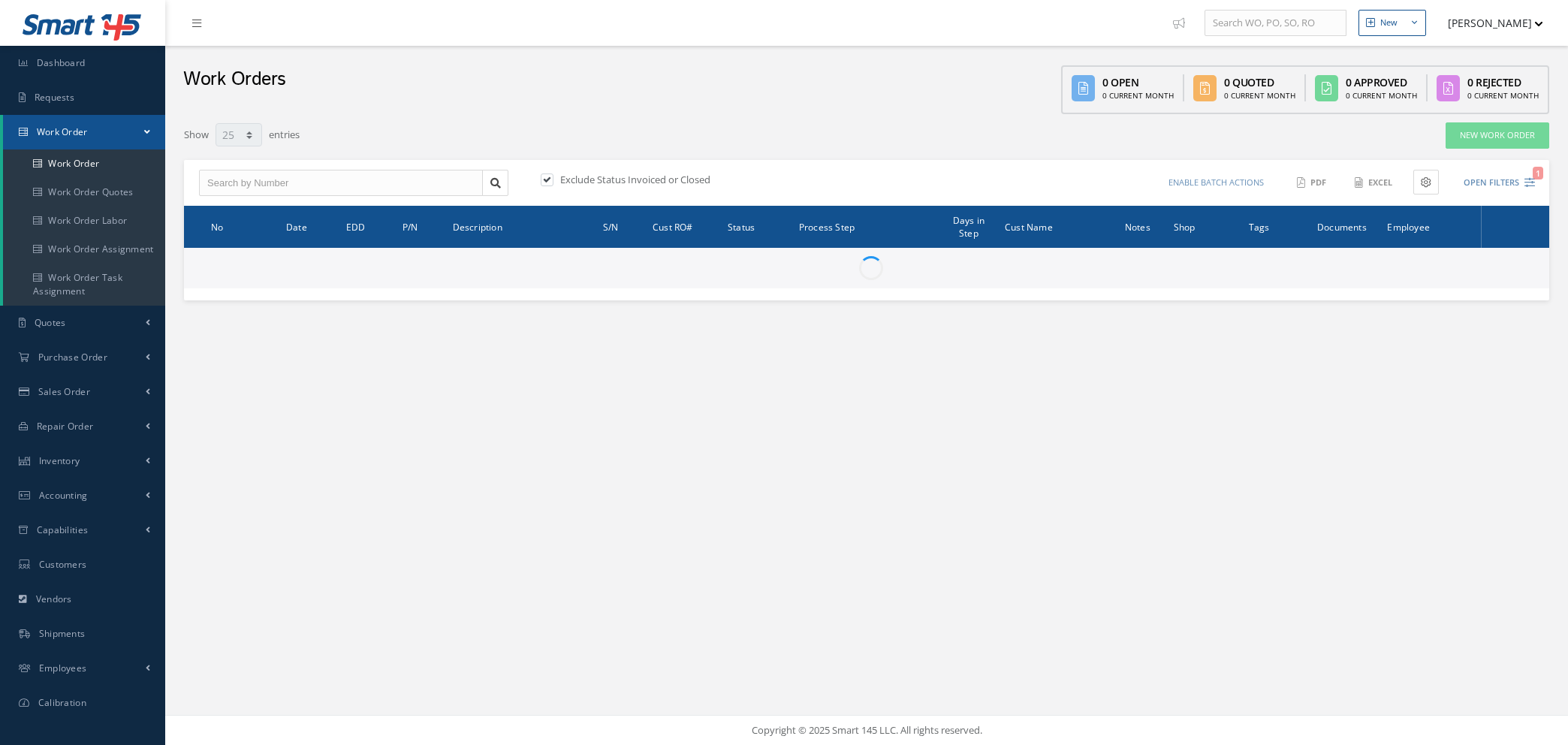
select select "25"
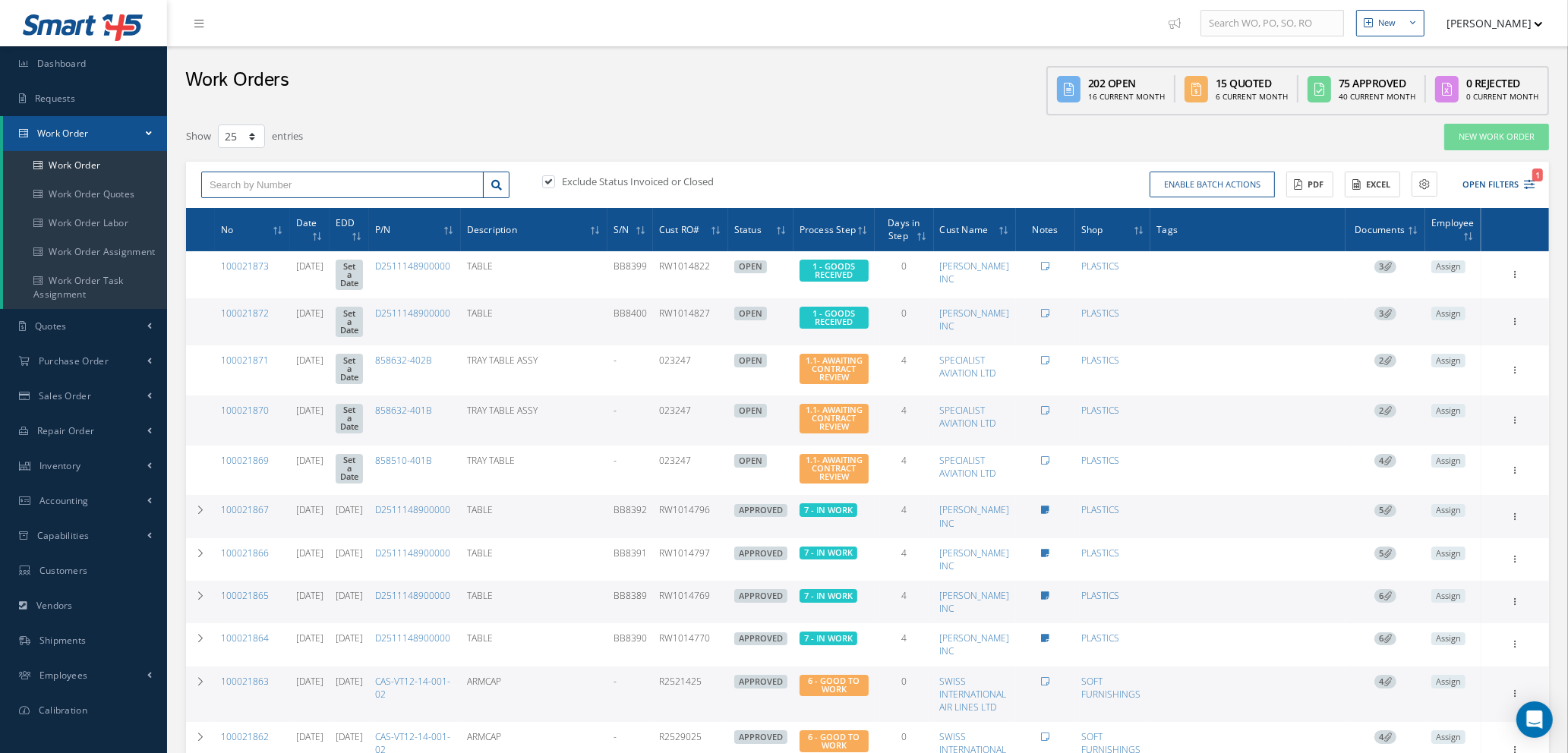
click at [357, 191] on input "text" at bounding box center [343, 185] width 282 height 28
type input "100021704"
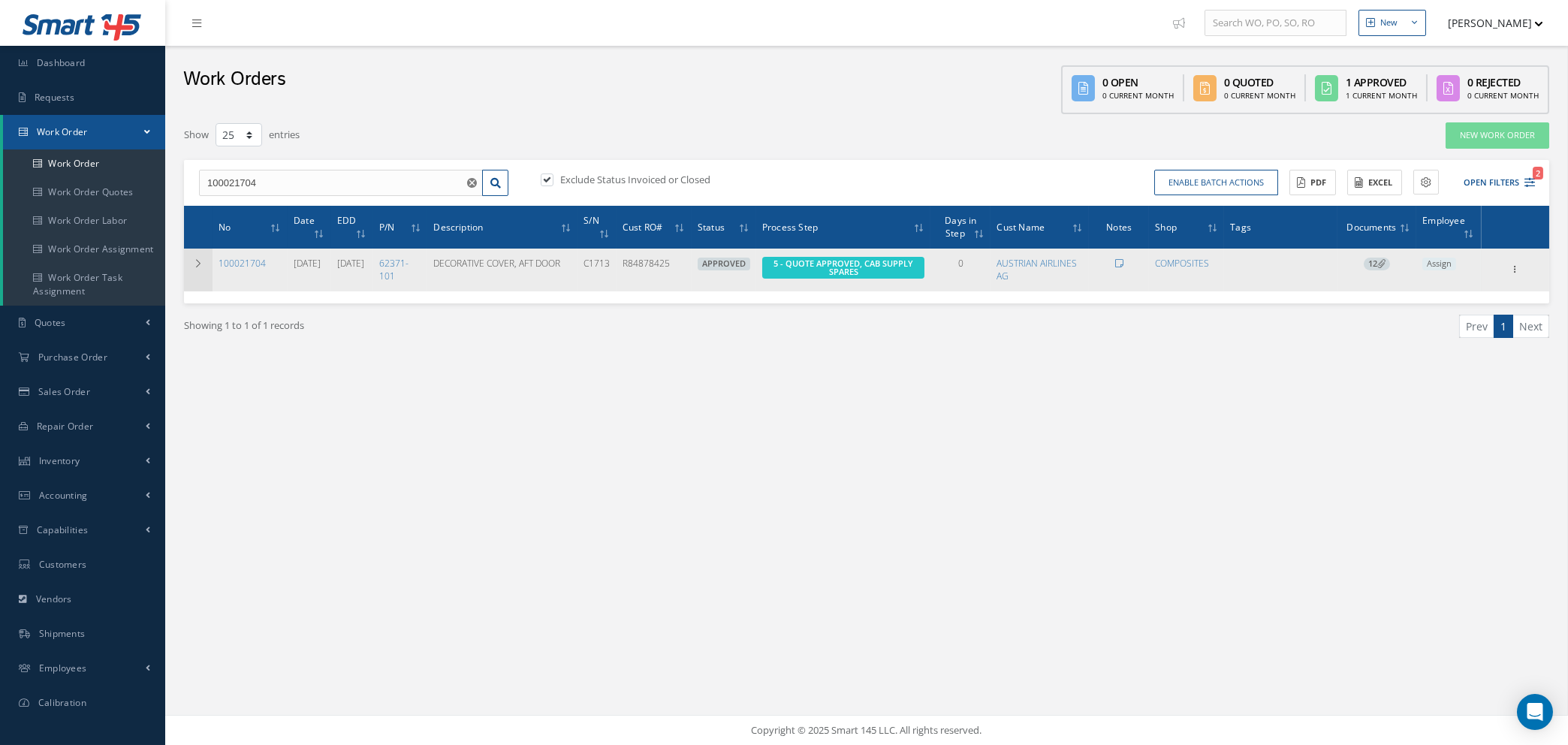
click at [201, 264] on icon at bounding box center [198, 264] width 10 height 9
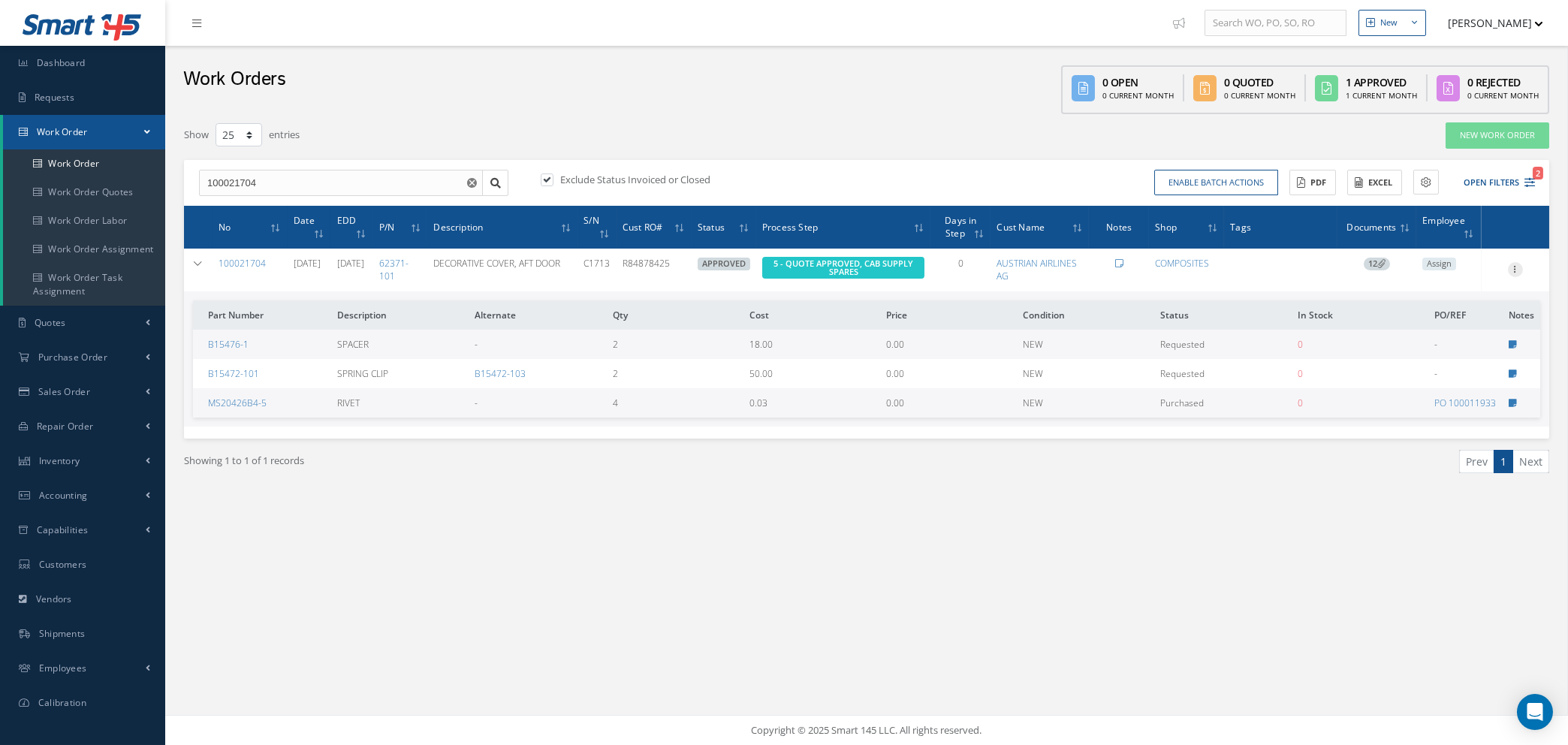
click at [1514, 268] on icon at bounding box center [1516, 268] width 15 height 12
click at [1439, 297] on link "Edit" at bounding box center [1446, 299] width 119 height 20
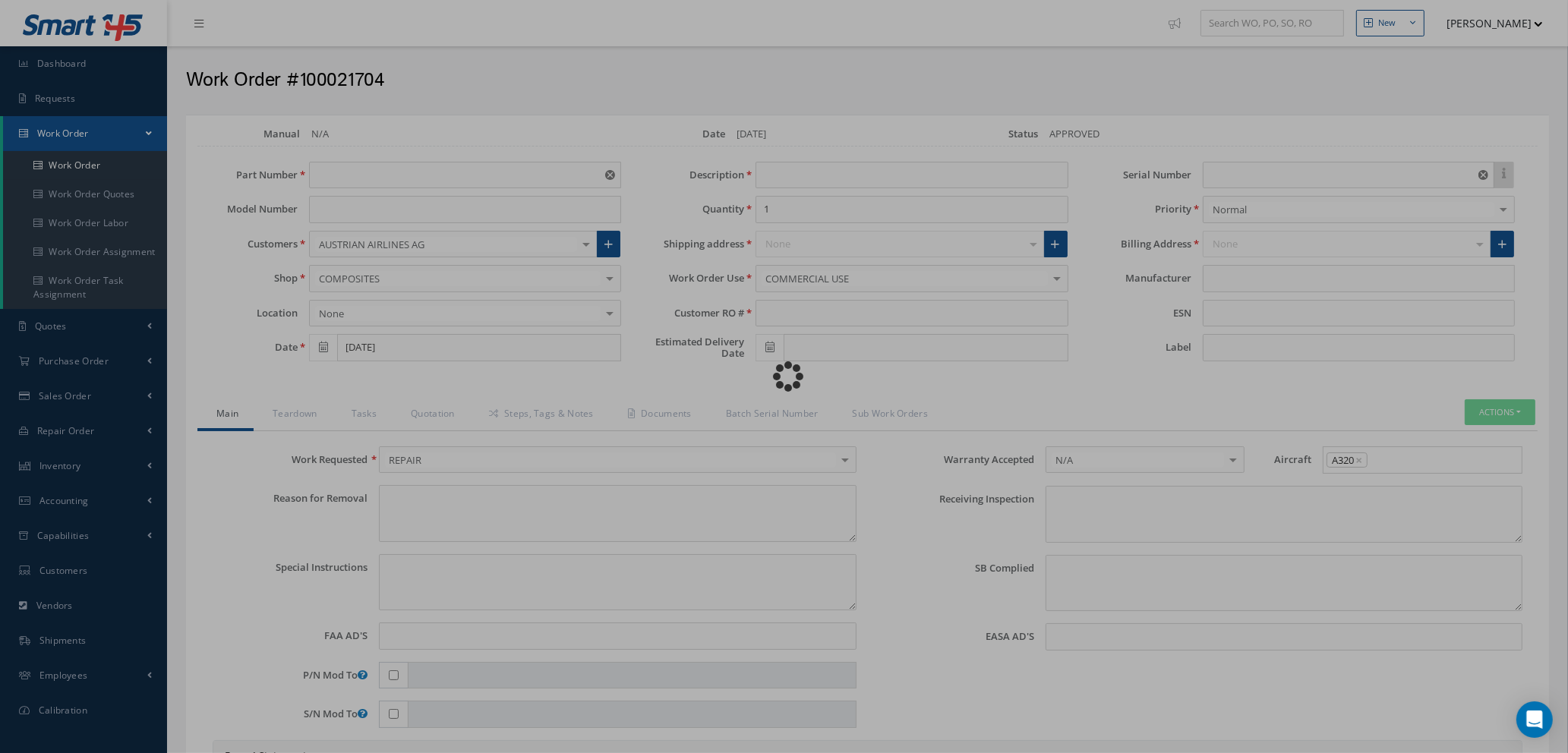
type input "62371-101"
type input "06/25/2025"
type input "DECORATIVE COVER, AFT DOOR"
type input "R84878425"
type input "[DATE]"
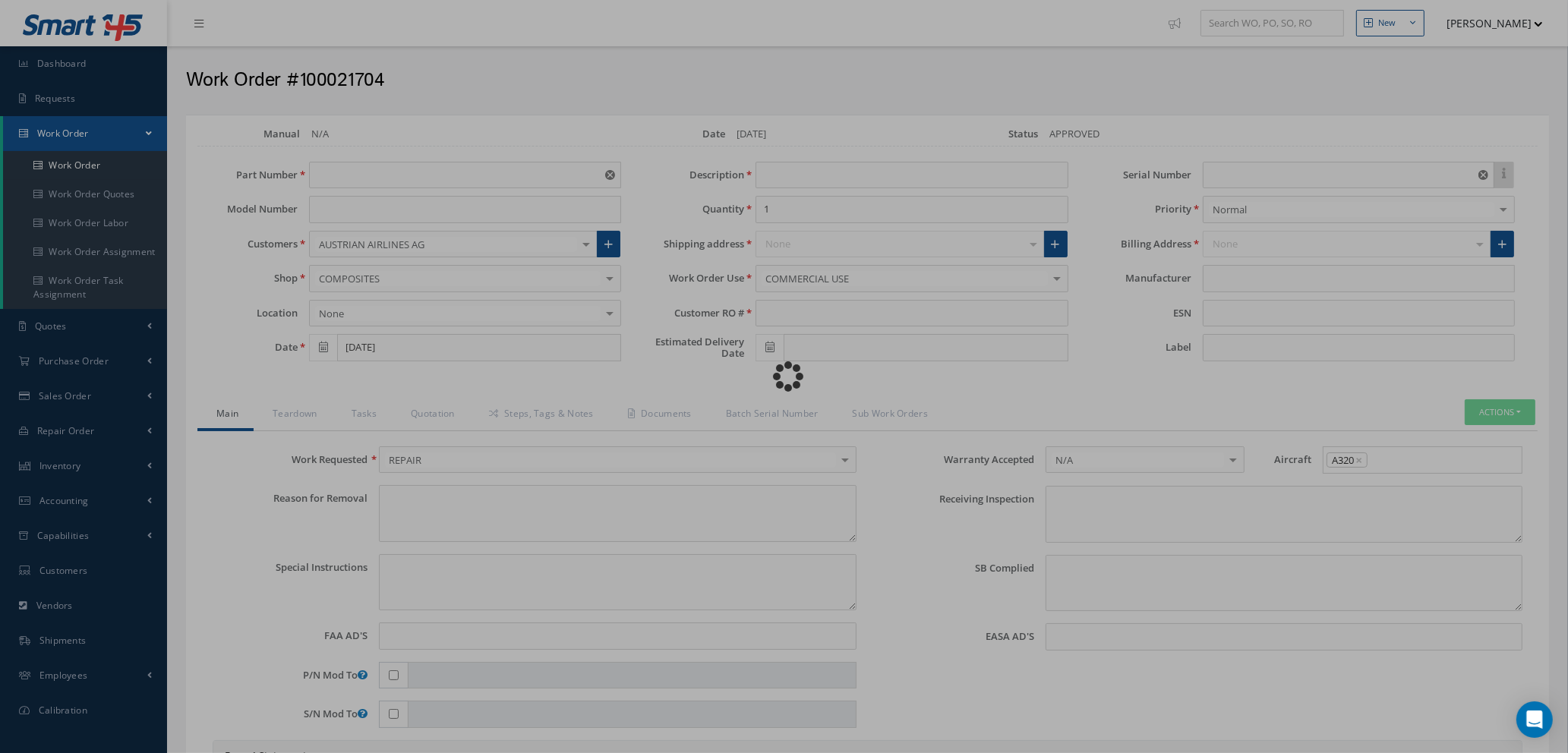
type input "C1713"
type textarea "NONE"
type textarea "PLEASE SEE R.O. FOR DETAILS"
type input "NONE"
type textarea "NO VISUAL DAMAGE"
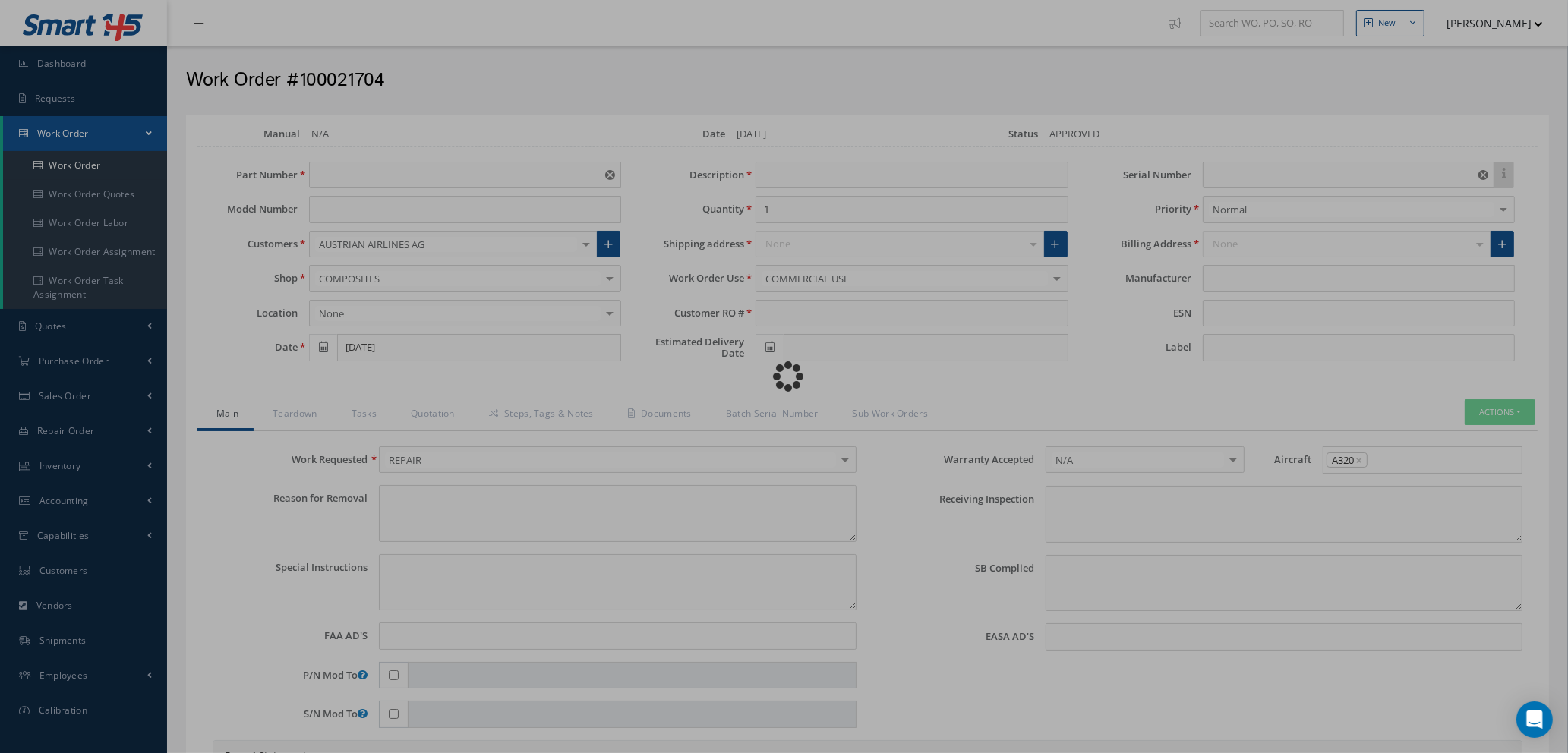
type textarea "NONE"
type input "NONE"
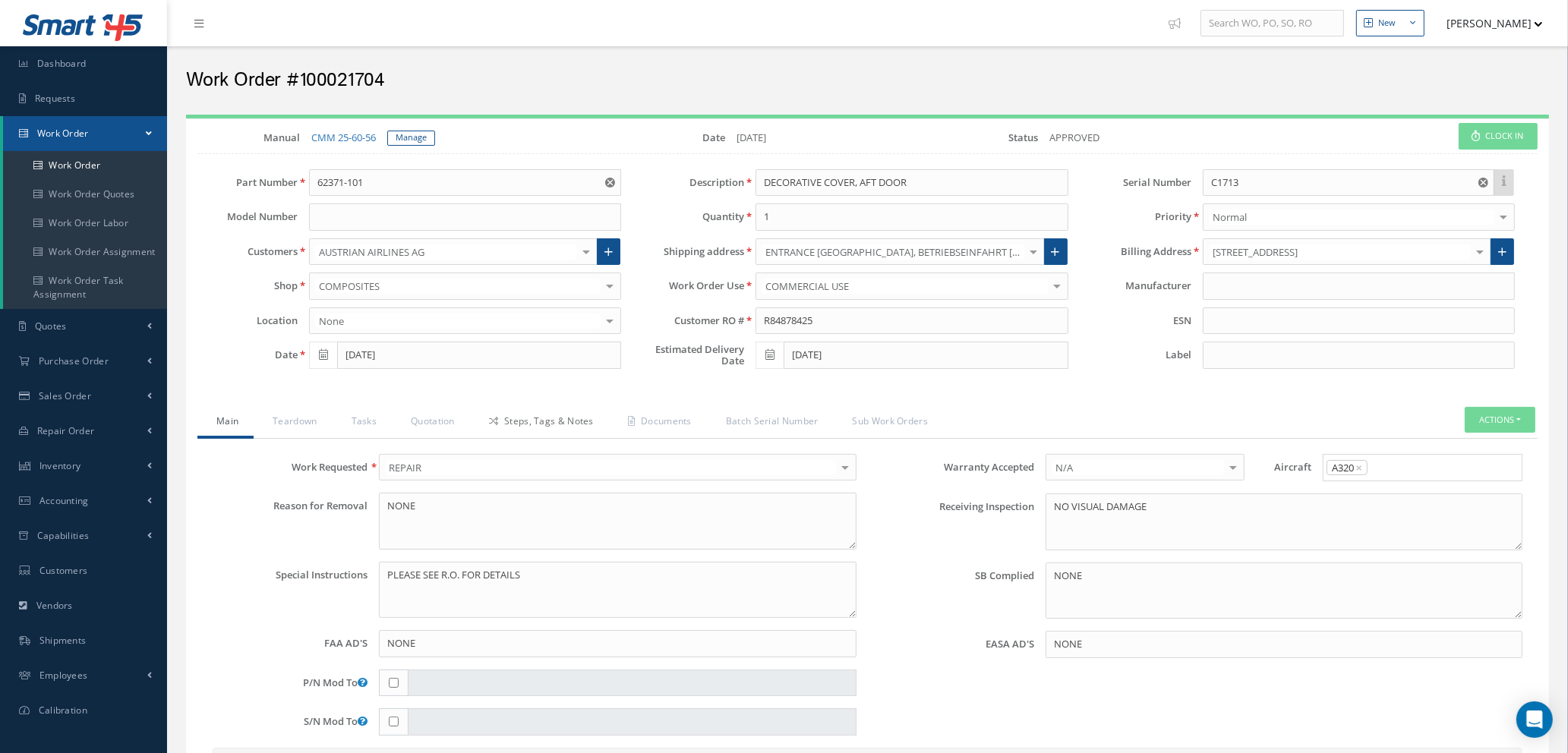
click at [543, 418] on link "Steps, Tags & Notes" at bounding box center [539, 422] width 139 height 32
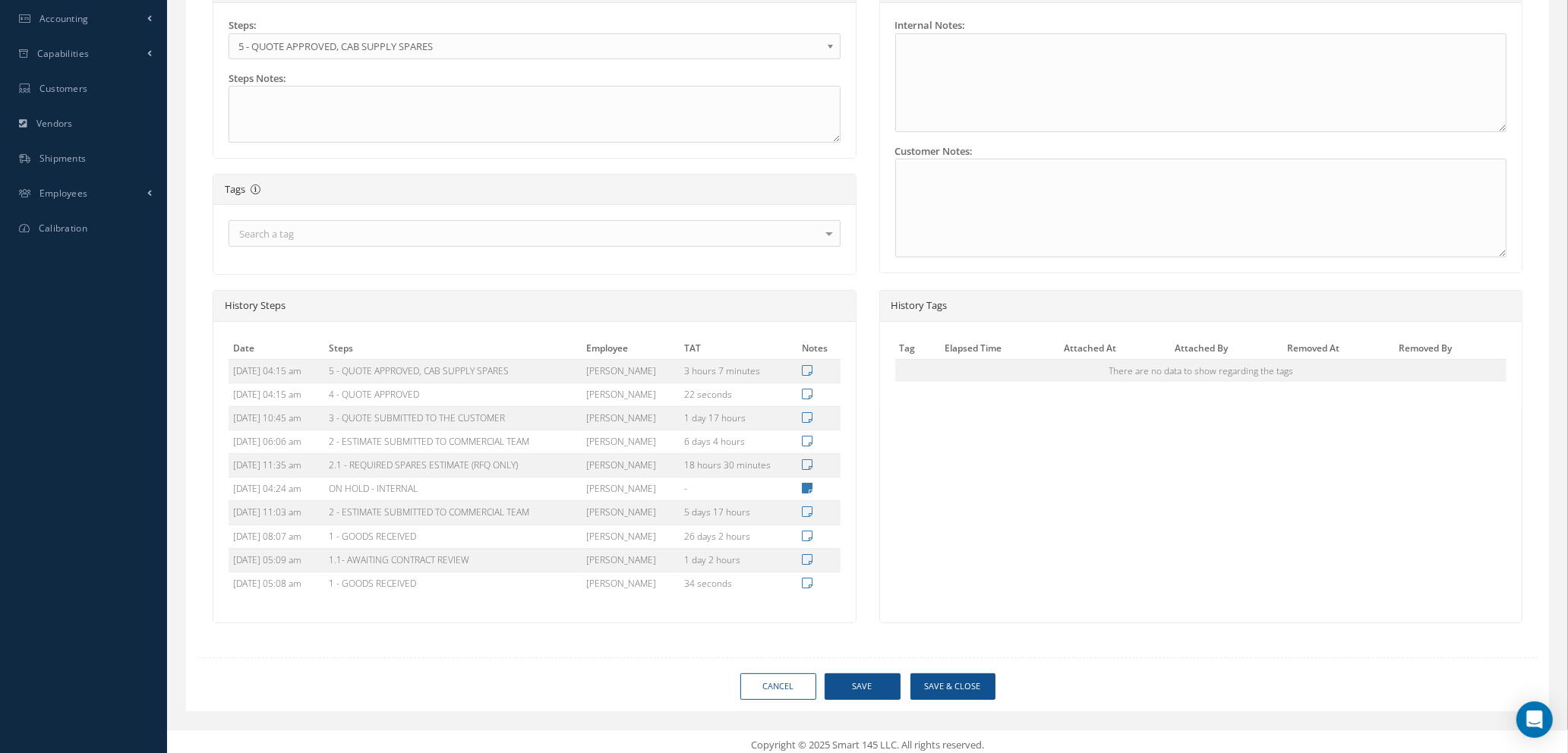
scroll to position [369, 0]
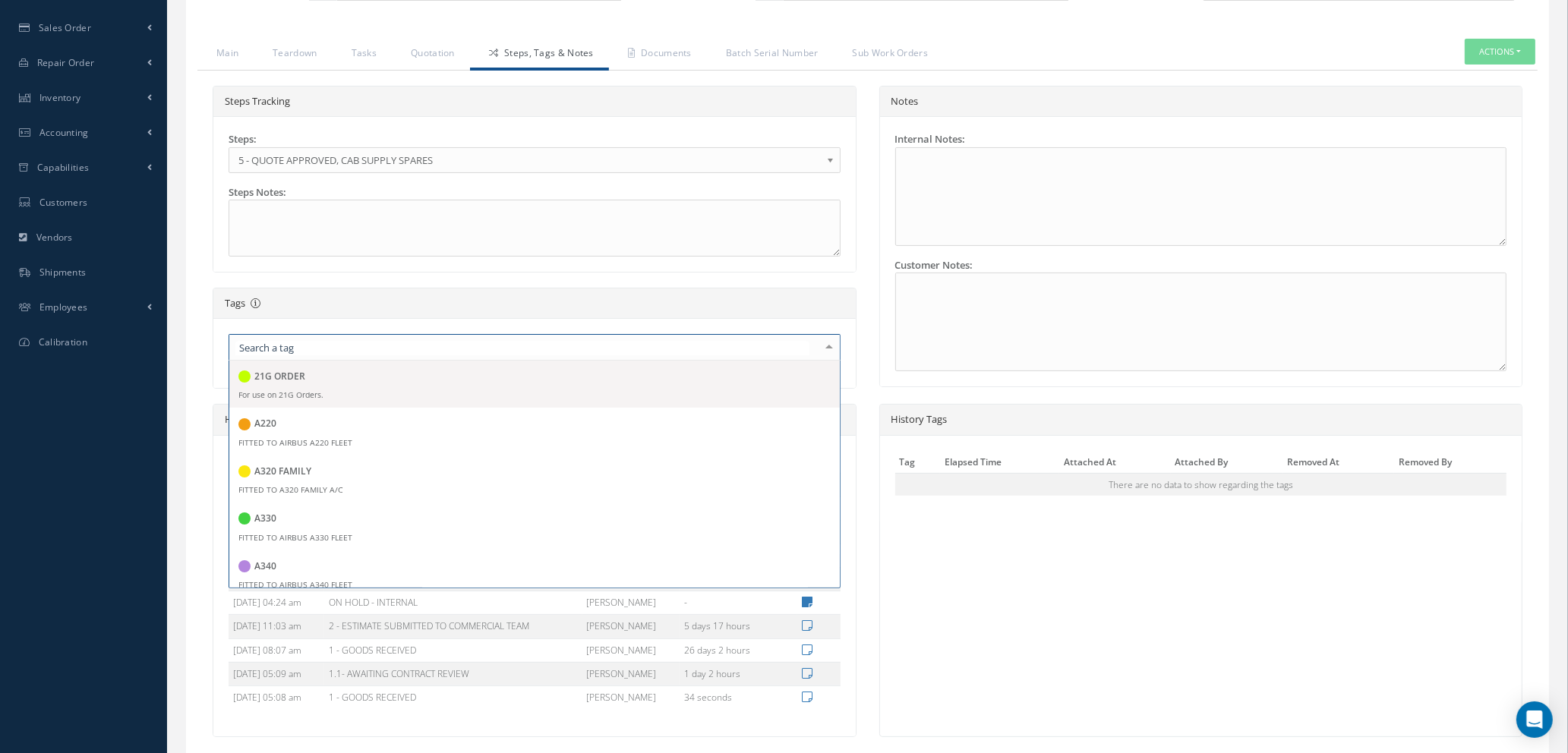
click at [830, 345] on div at bounding box center [829, 347] width 22 height 25
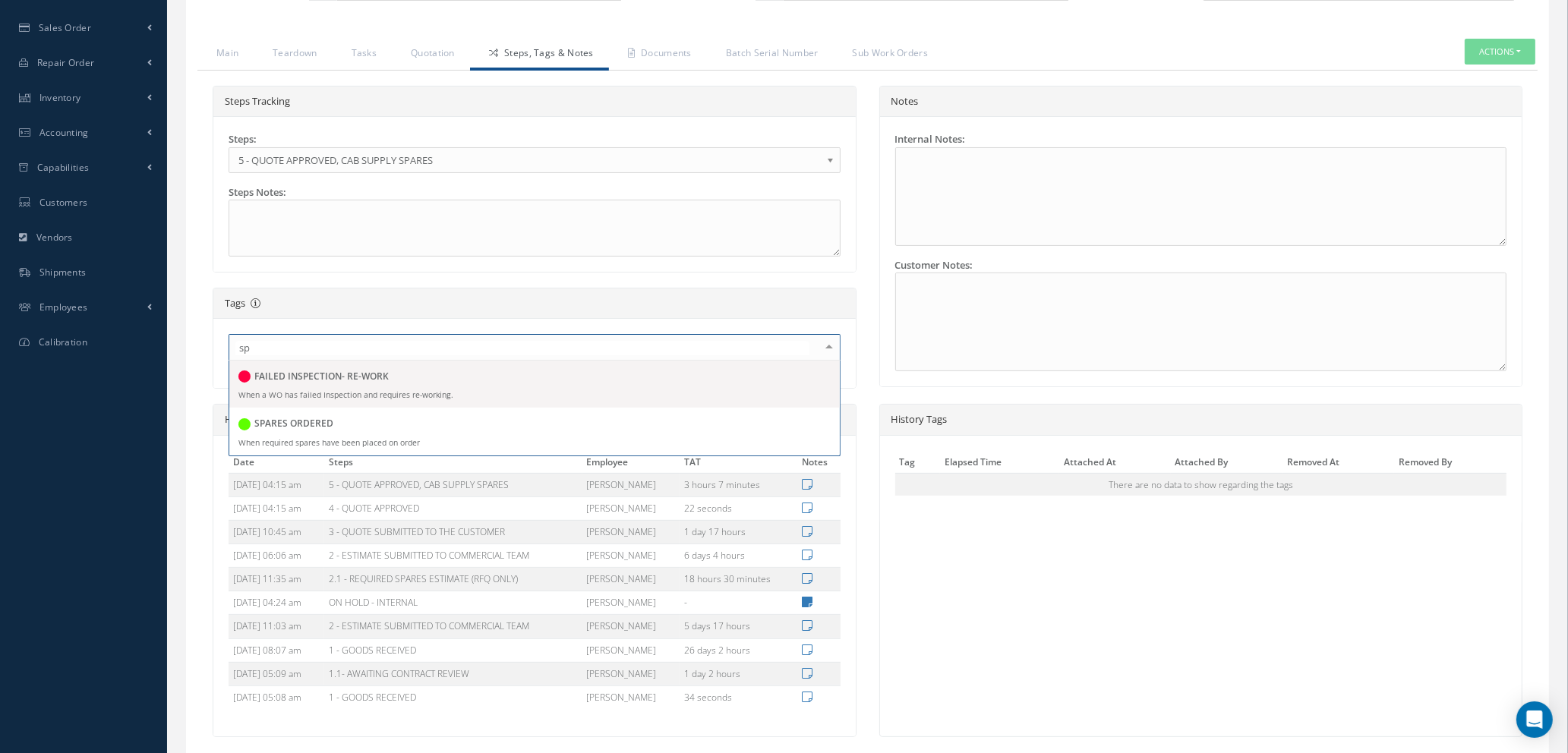
type input "spa"
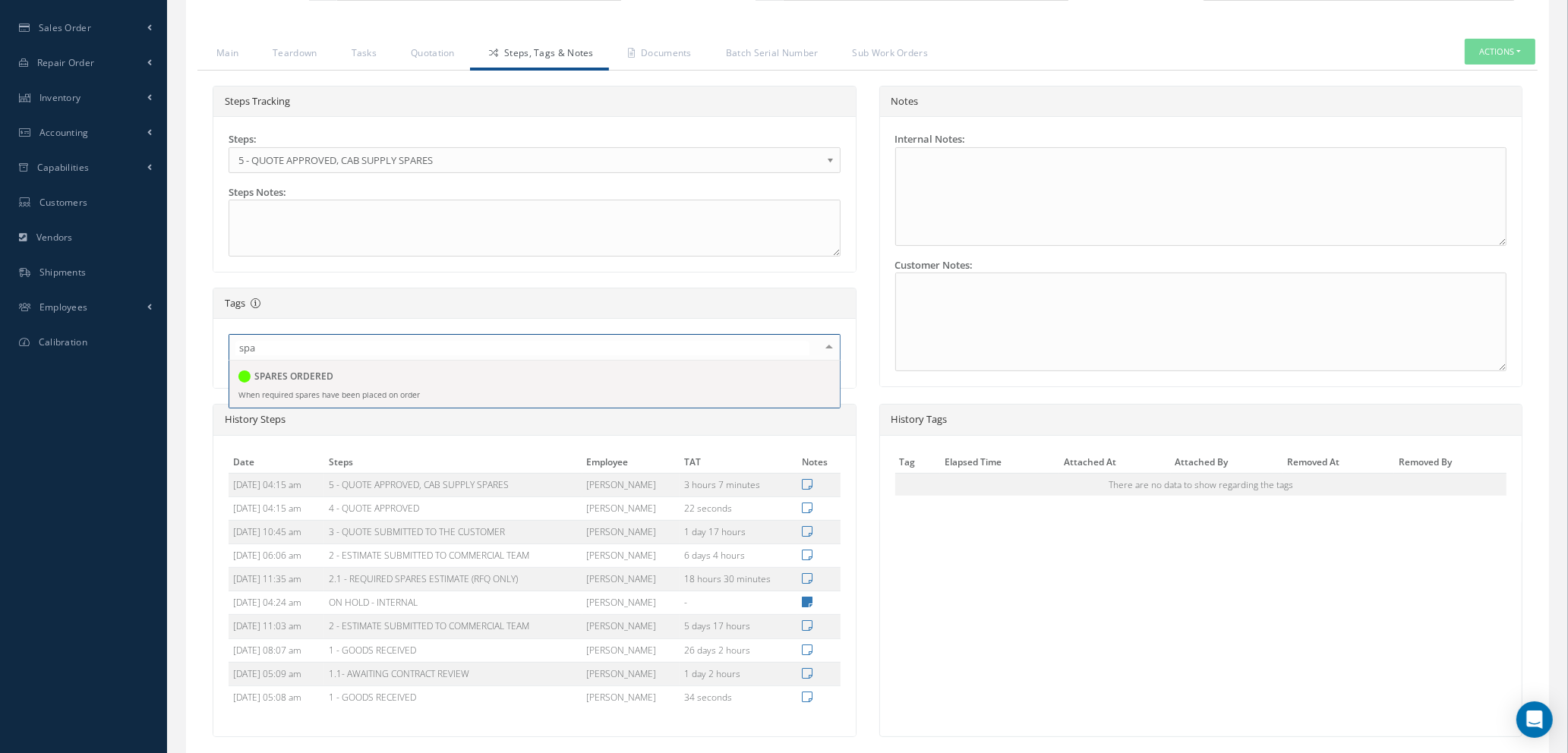
click at [356, 373] on div "SPARES ORDERED" at bounding box center [535, 378] width 592 height 21
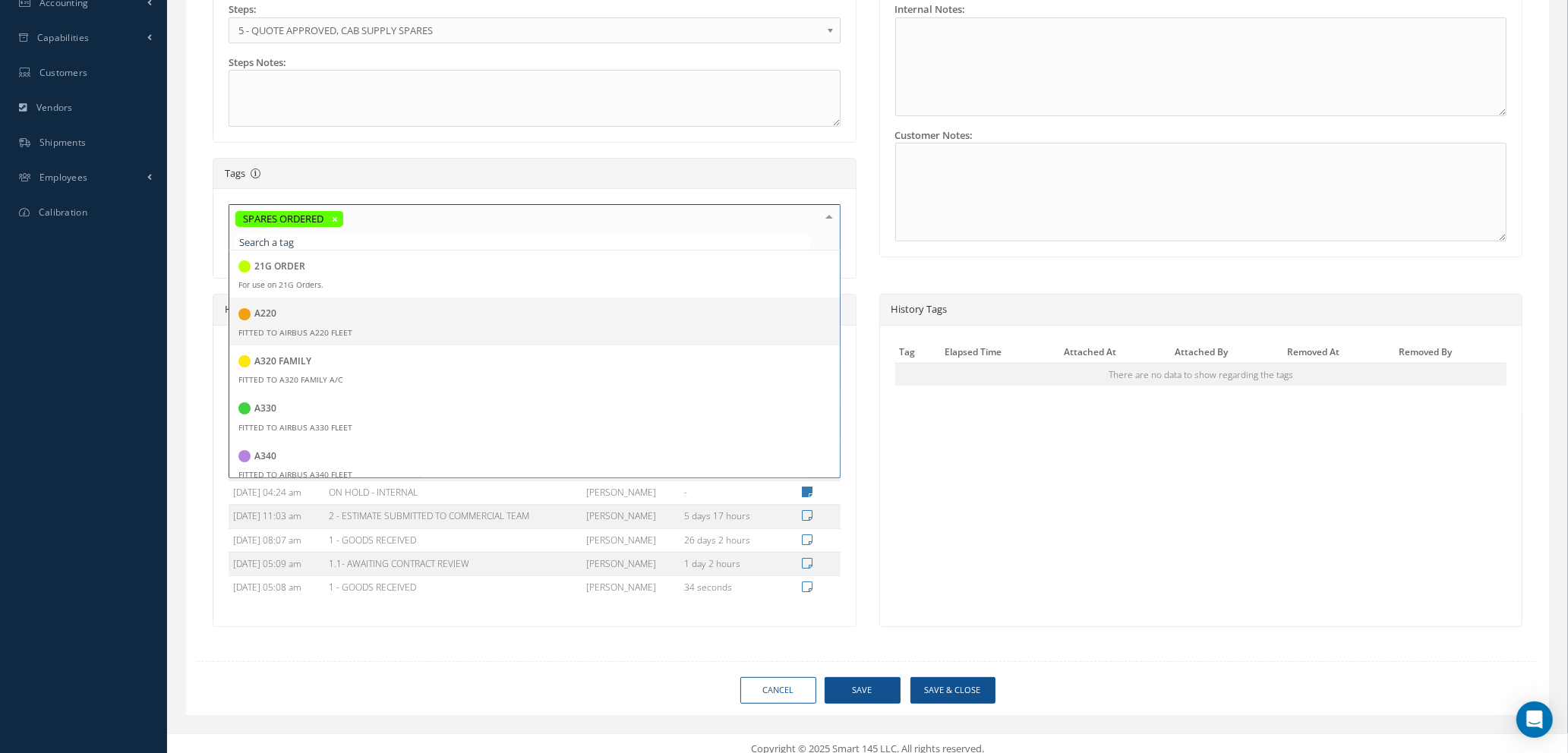
scroll to position [502, 0]
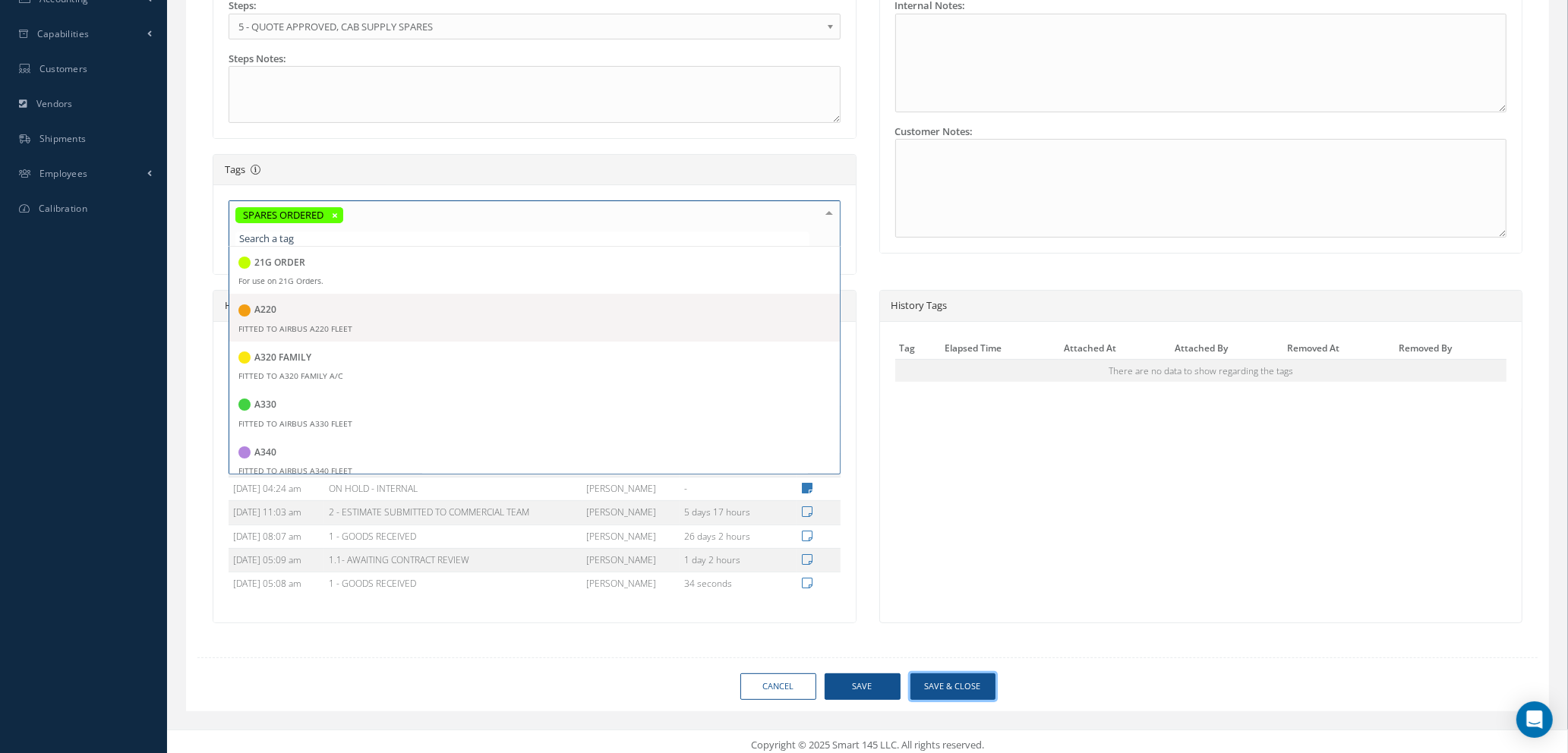
click at [938, 683] on button "Save & Close" at bounding box center [953, 686] width 85 height 27
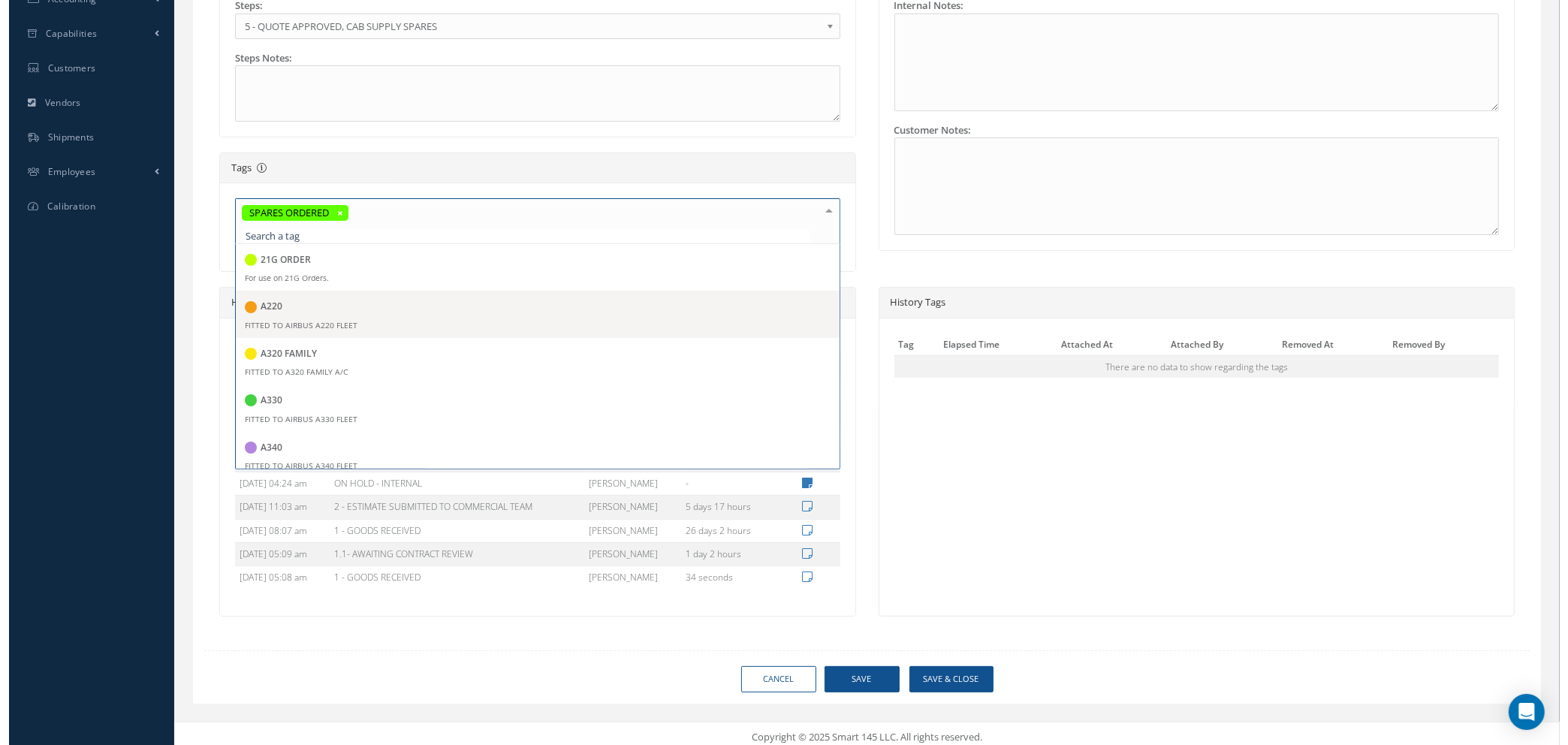
scroll to position [482, 0]
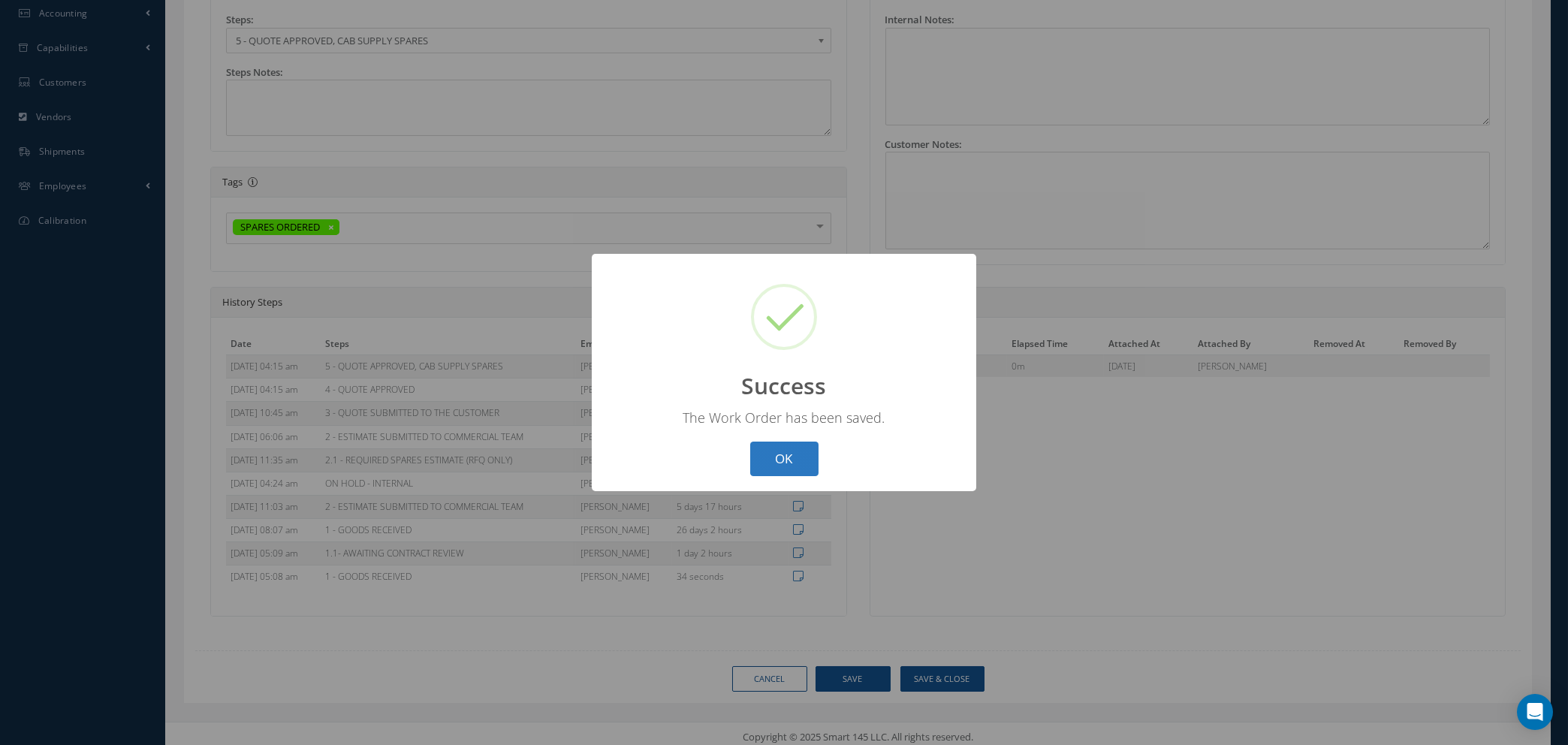
click at [781, 454] on button "OK" at bounding box center [785, 459] width 68 height 35
select select "25"
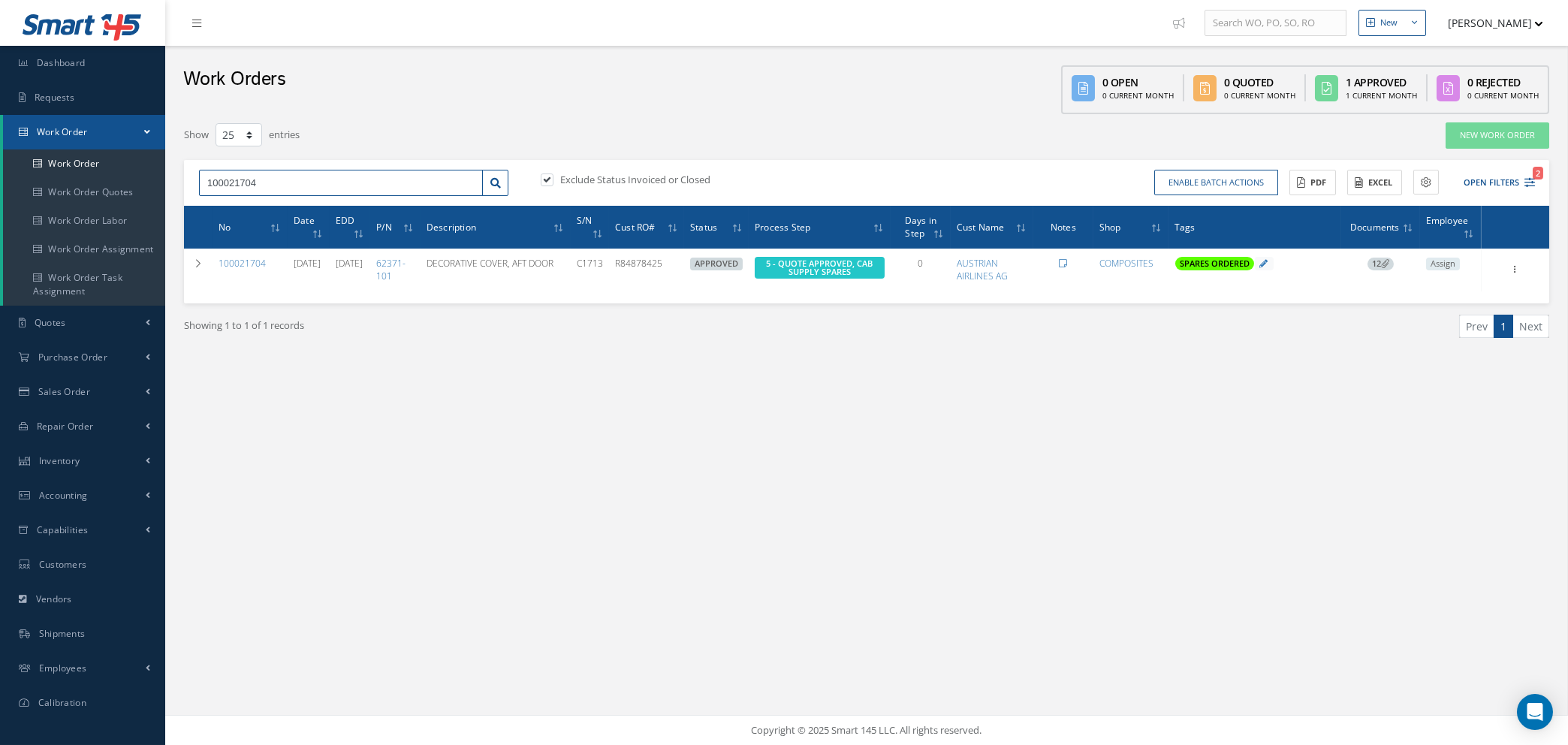
click at [307, 184] on input "100021704" at bounding box center [342, 183] width 284 height 27
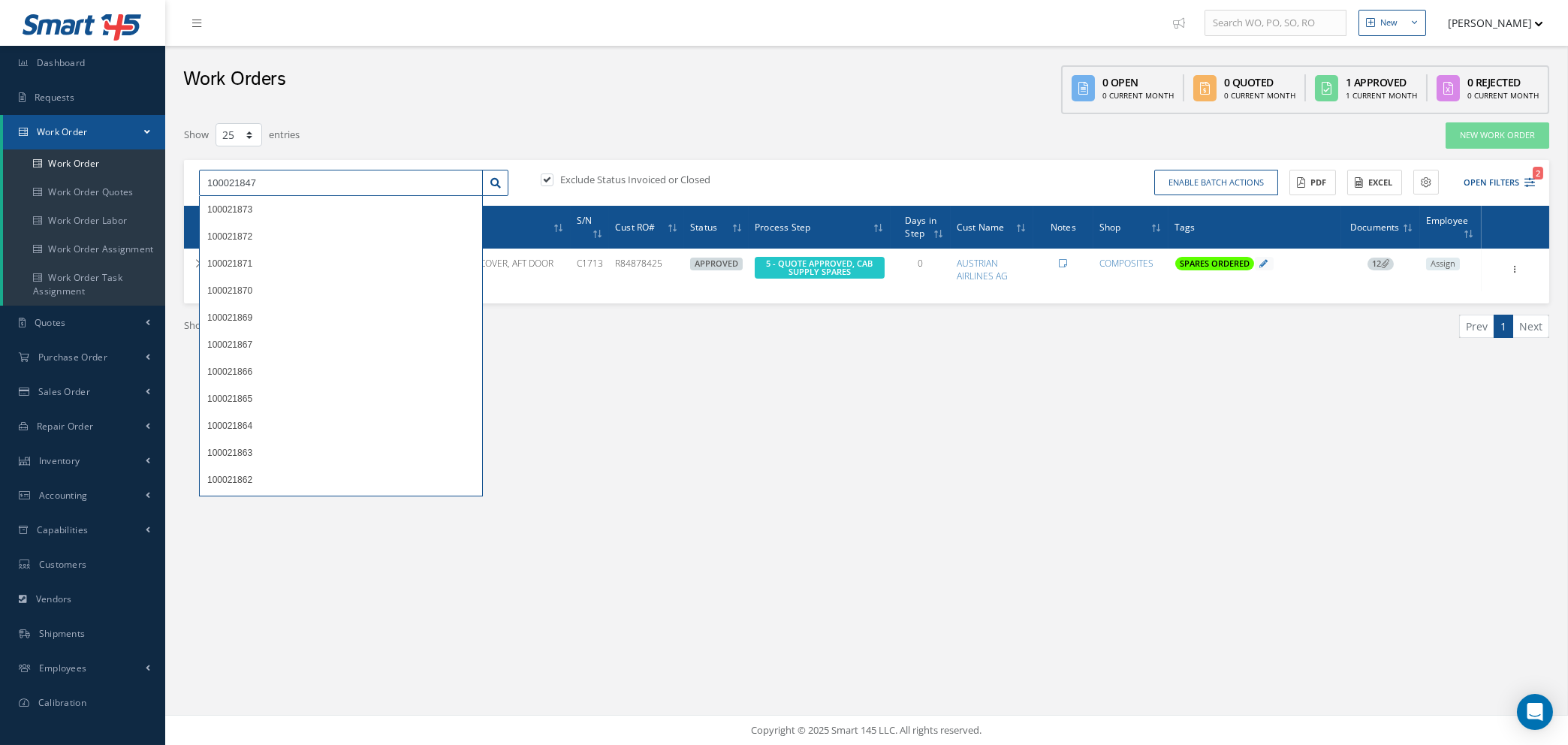
type input "100021847"
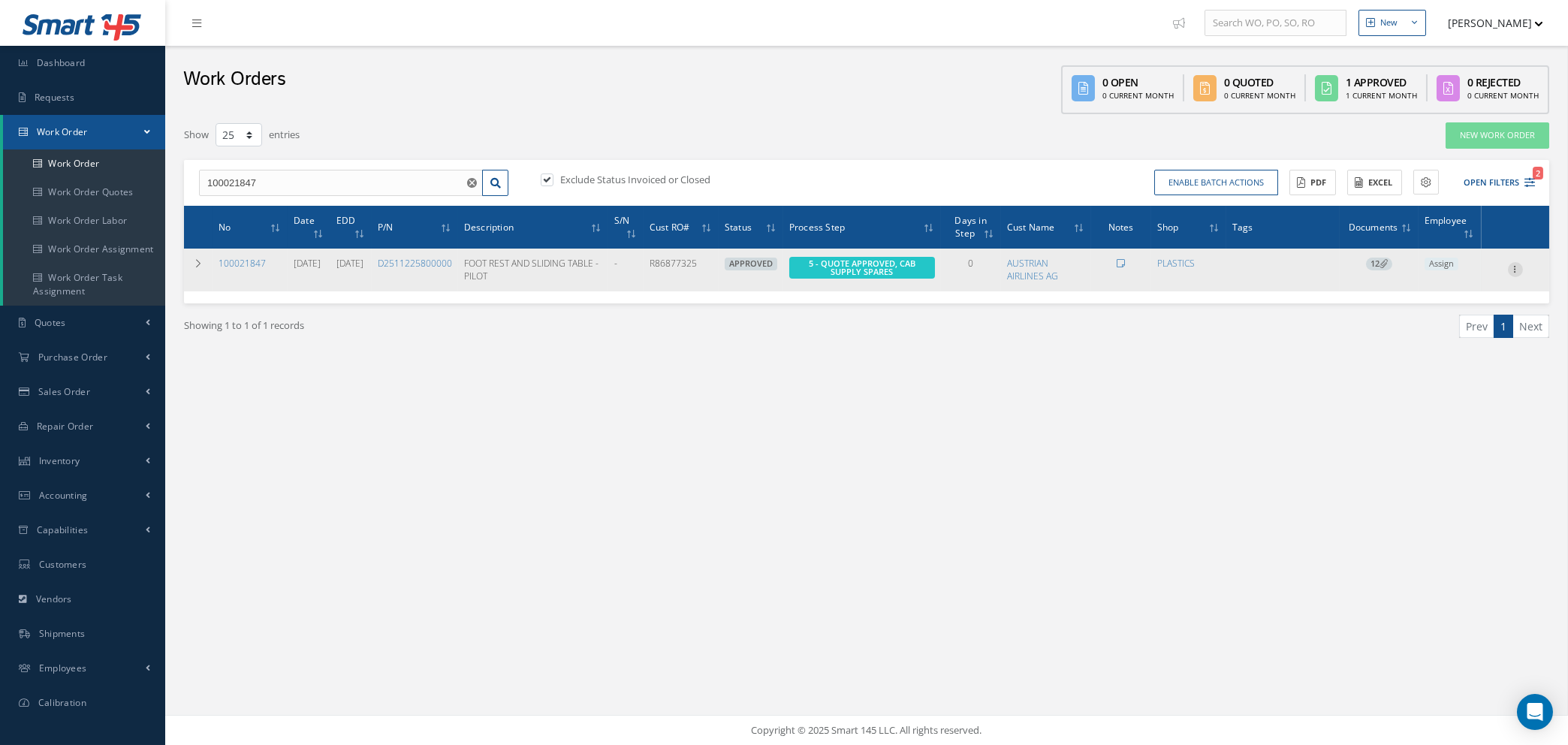
click at [1517, 260] on div "Show Edit Close Part Issue Send By Email Sub Work Orders Documents Print-Outs W…" at bounding box center [1515, 269] width 18 height 18
click at [1517, 265] on icon at bounding box center [1516, 268] width 15 height 12
click at [1443, 299] on link "Edit" at bounding box center [1446, 299] width 119 height 20
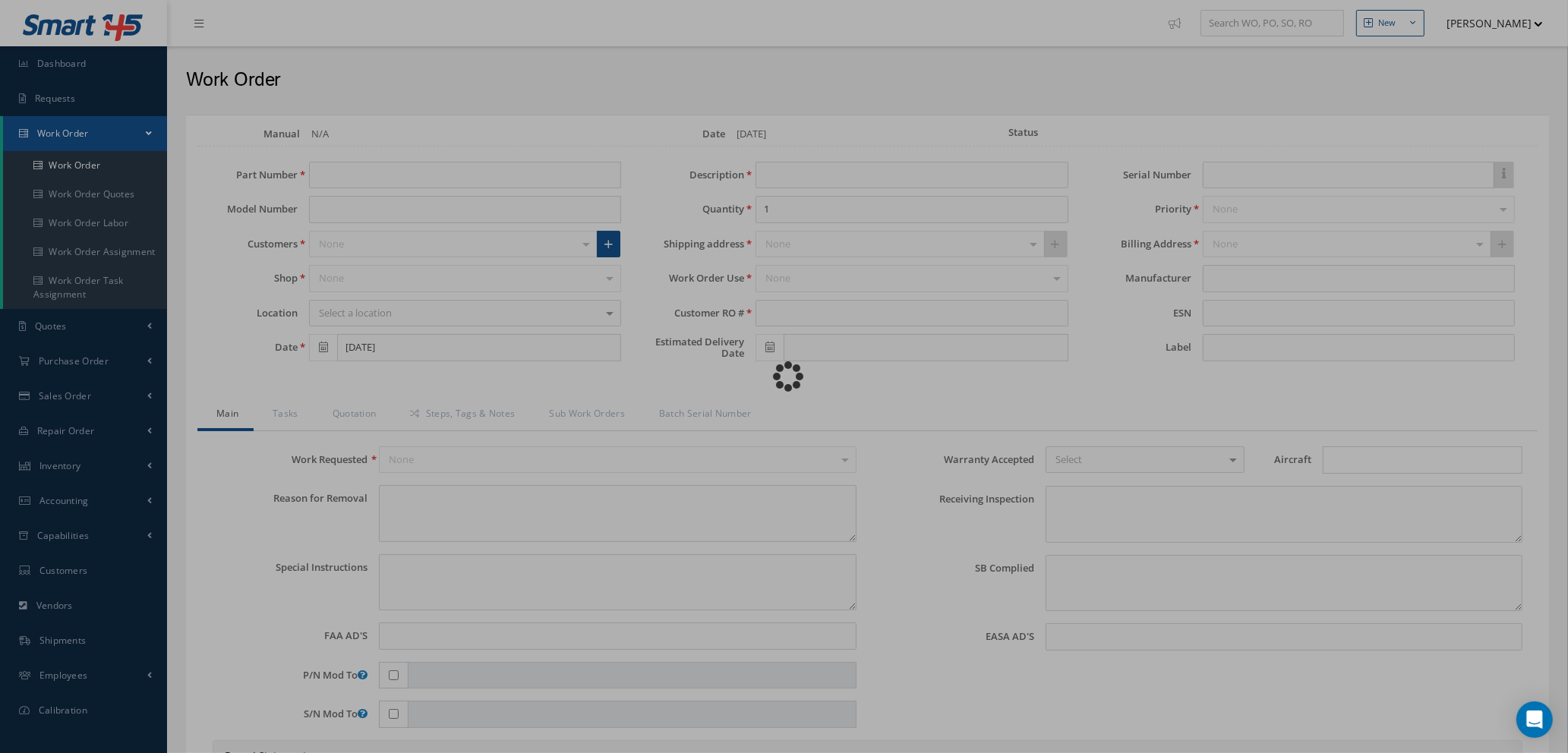
type input "D2511225800000"
type input "[DATE]"
type input "FOOT REST AND SLIDING TABLE - PILOT"
type input "R86877325"
type input "[DATE]"
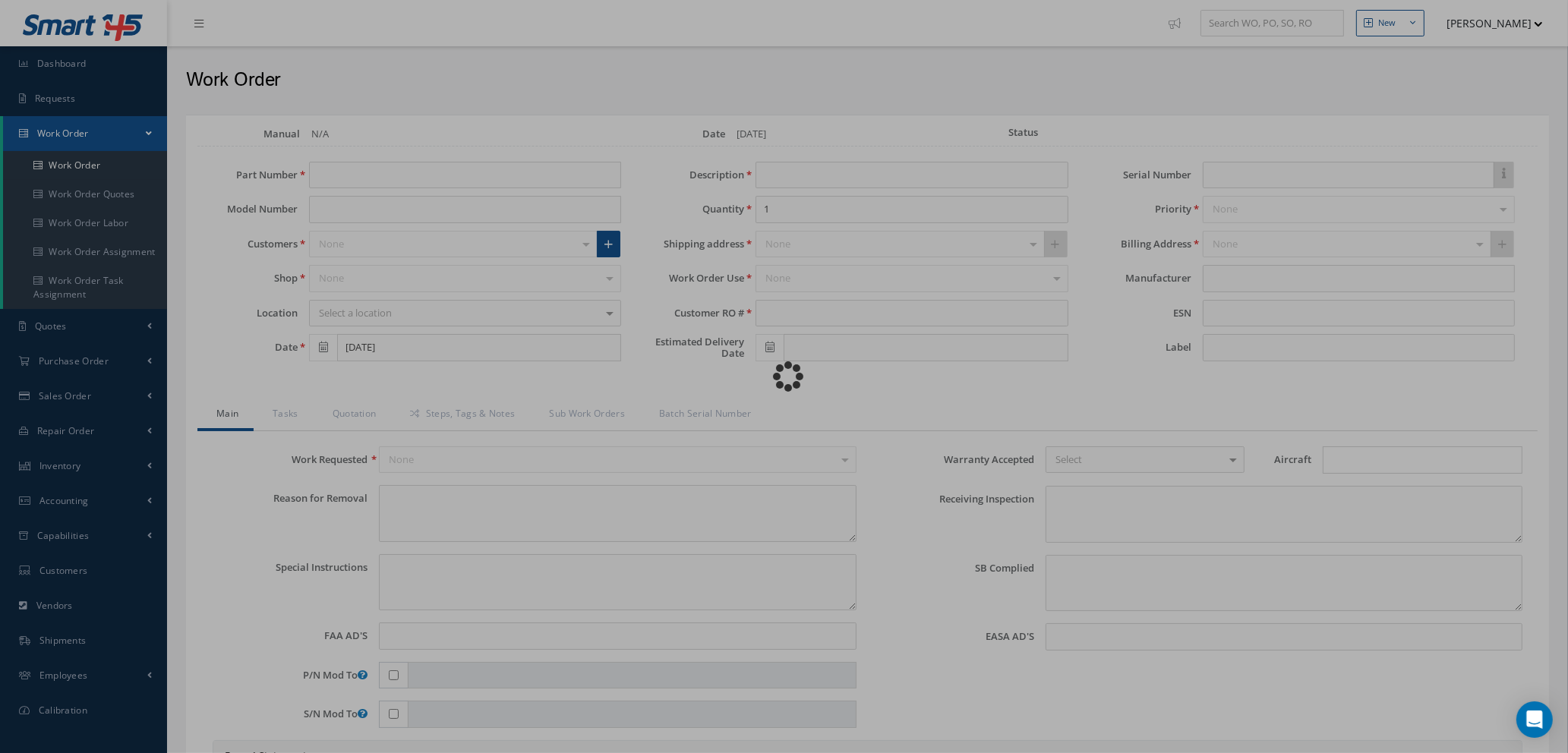
type textarea "NONE"
type textarea "PLEASE SEE R.O. FOR DETAILS"
type input "NONE"
type textarea "NO VISUAL DAMAGE"
type textarea "NONE"
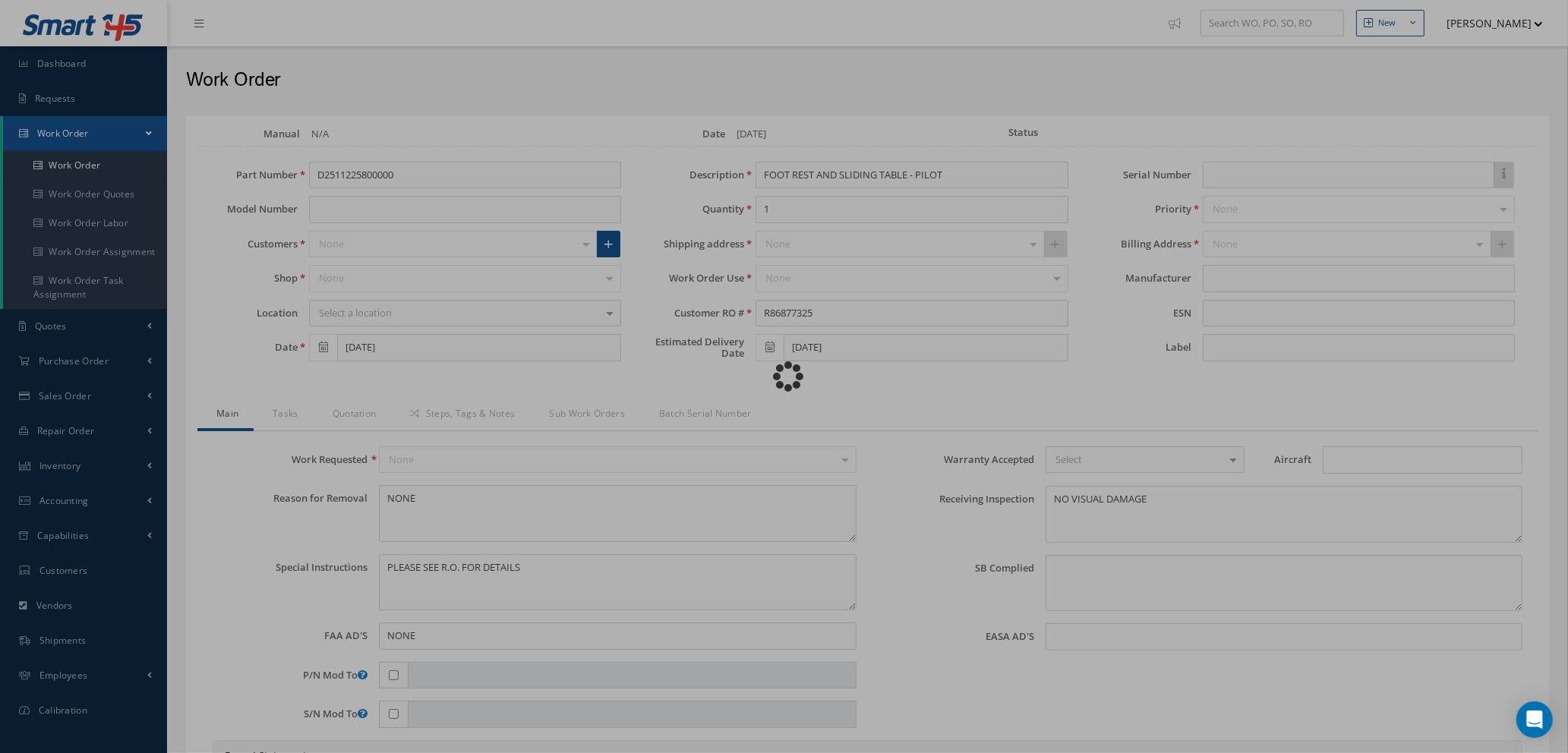
type input "NONE"
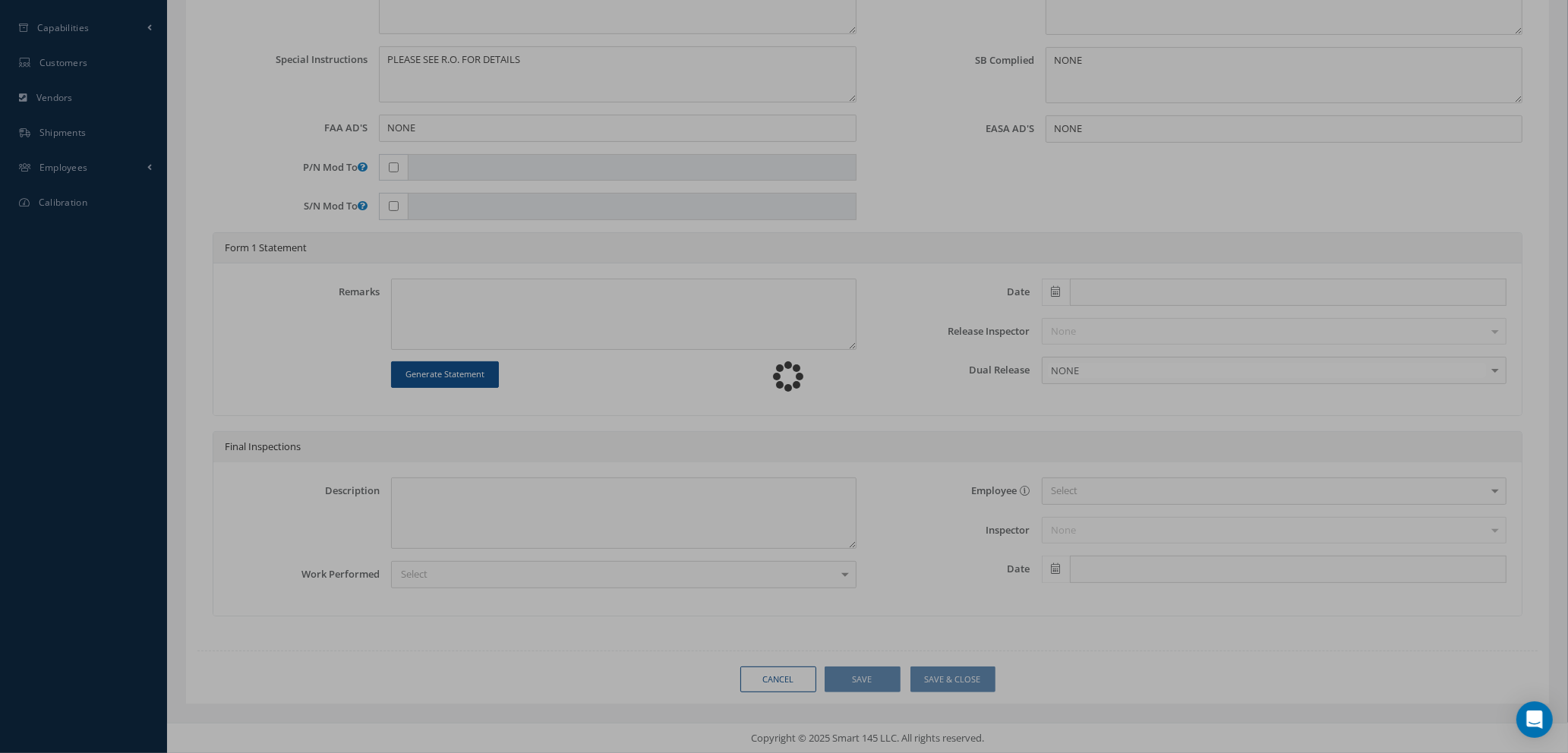
type input "AEROKNOW"
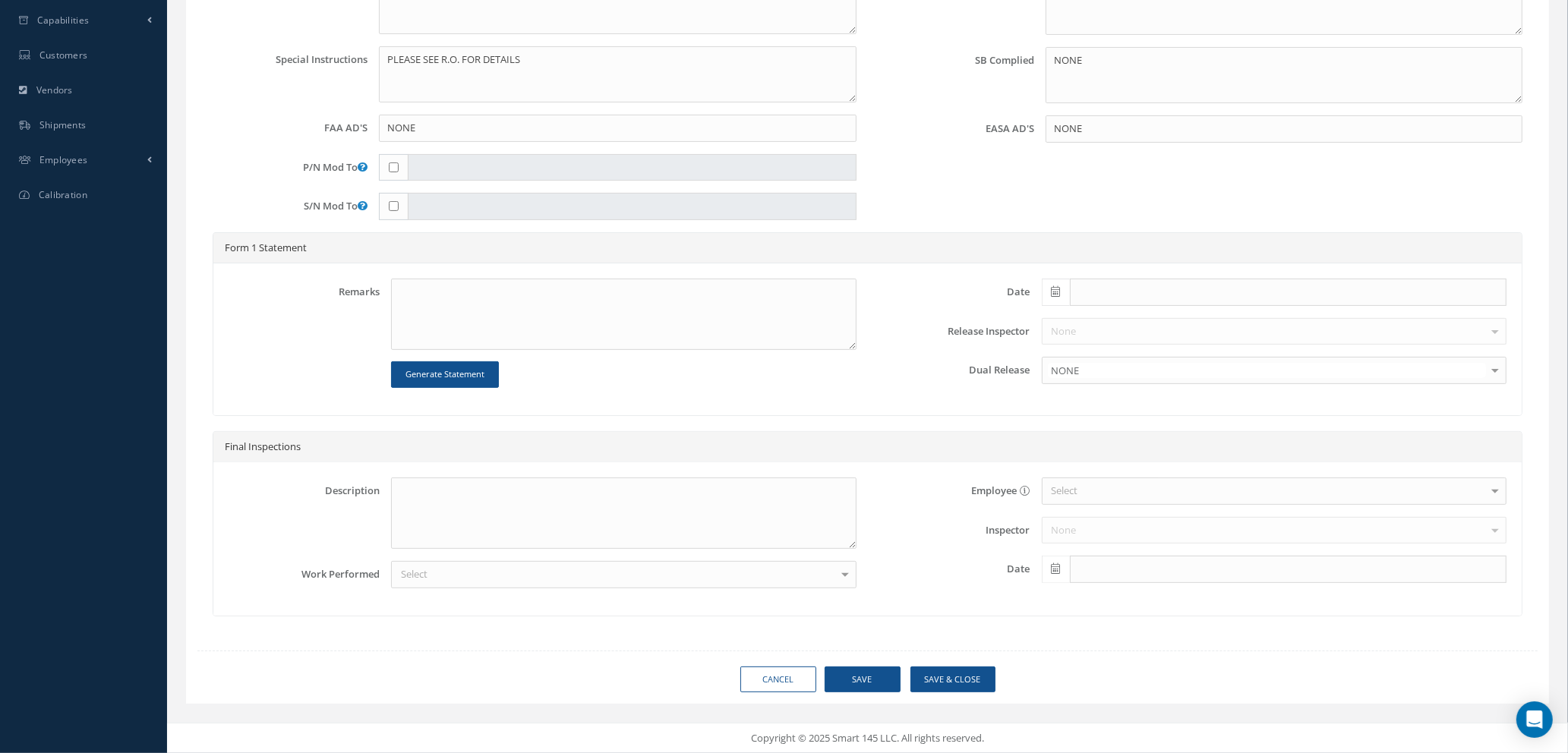
scroll to position [0, 0]
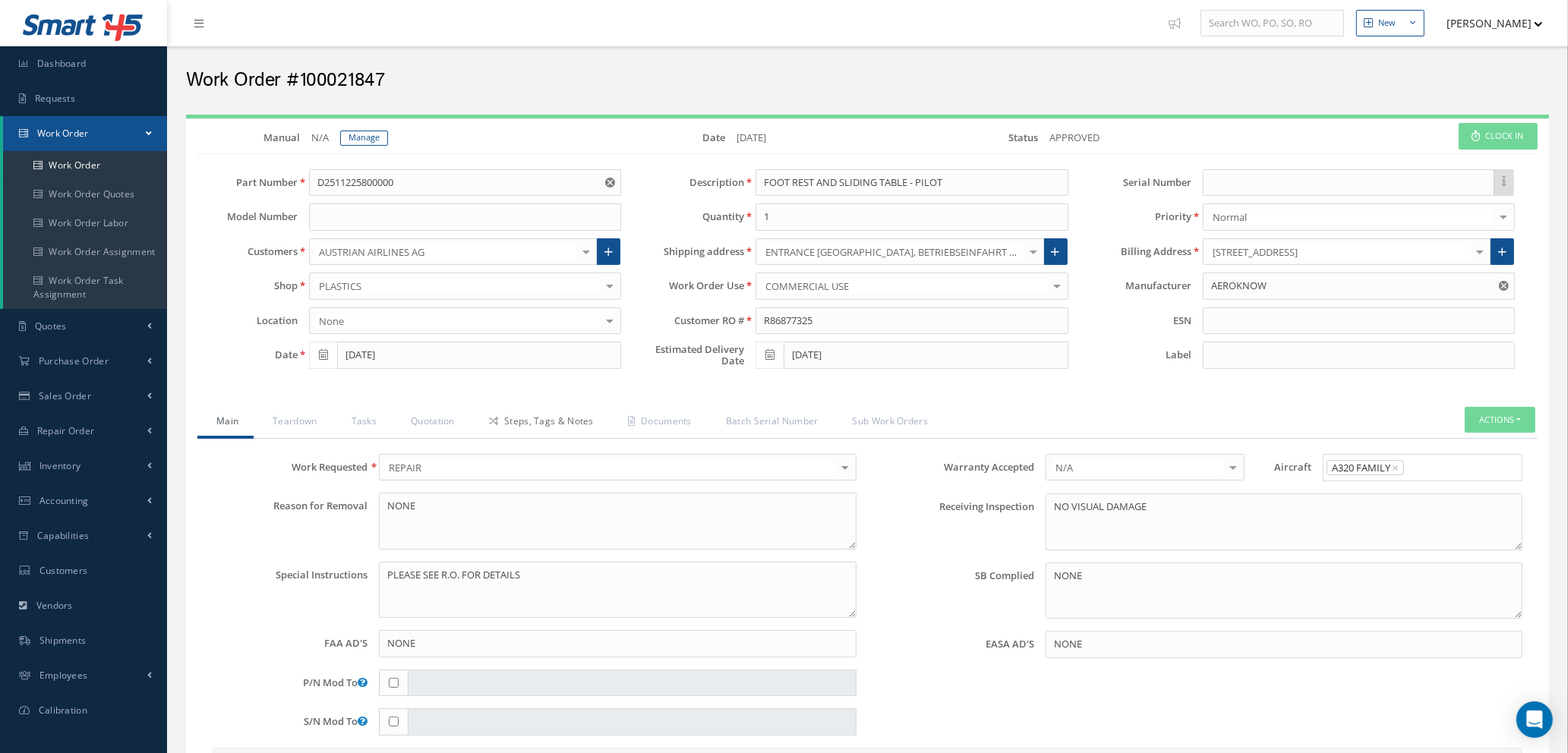
click at [573, 427] on link "Steps, Tags & Notes" at bounding box center [539, 422] width 139 height 32
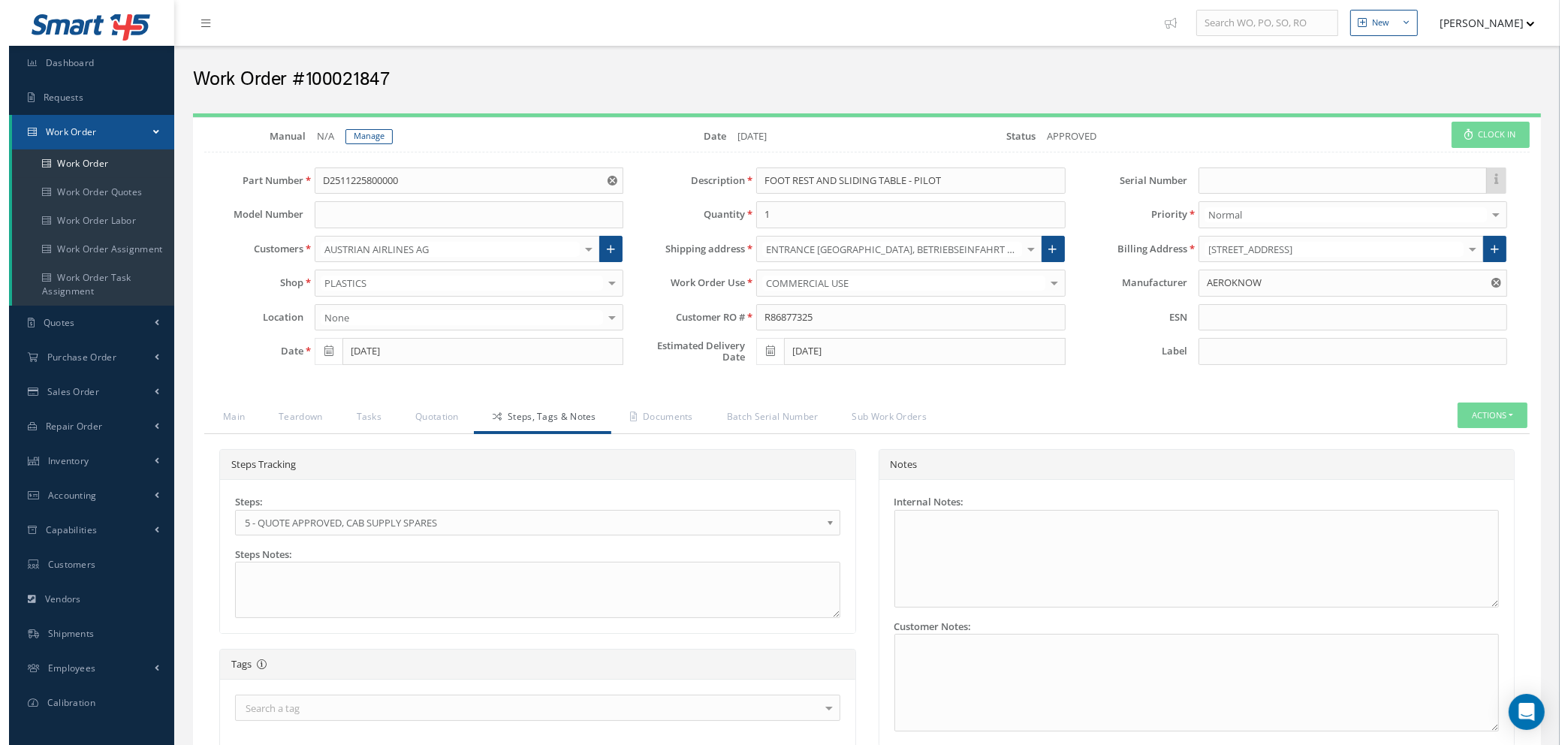
scroll to position [364, 0]
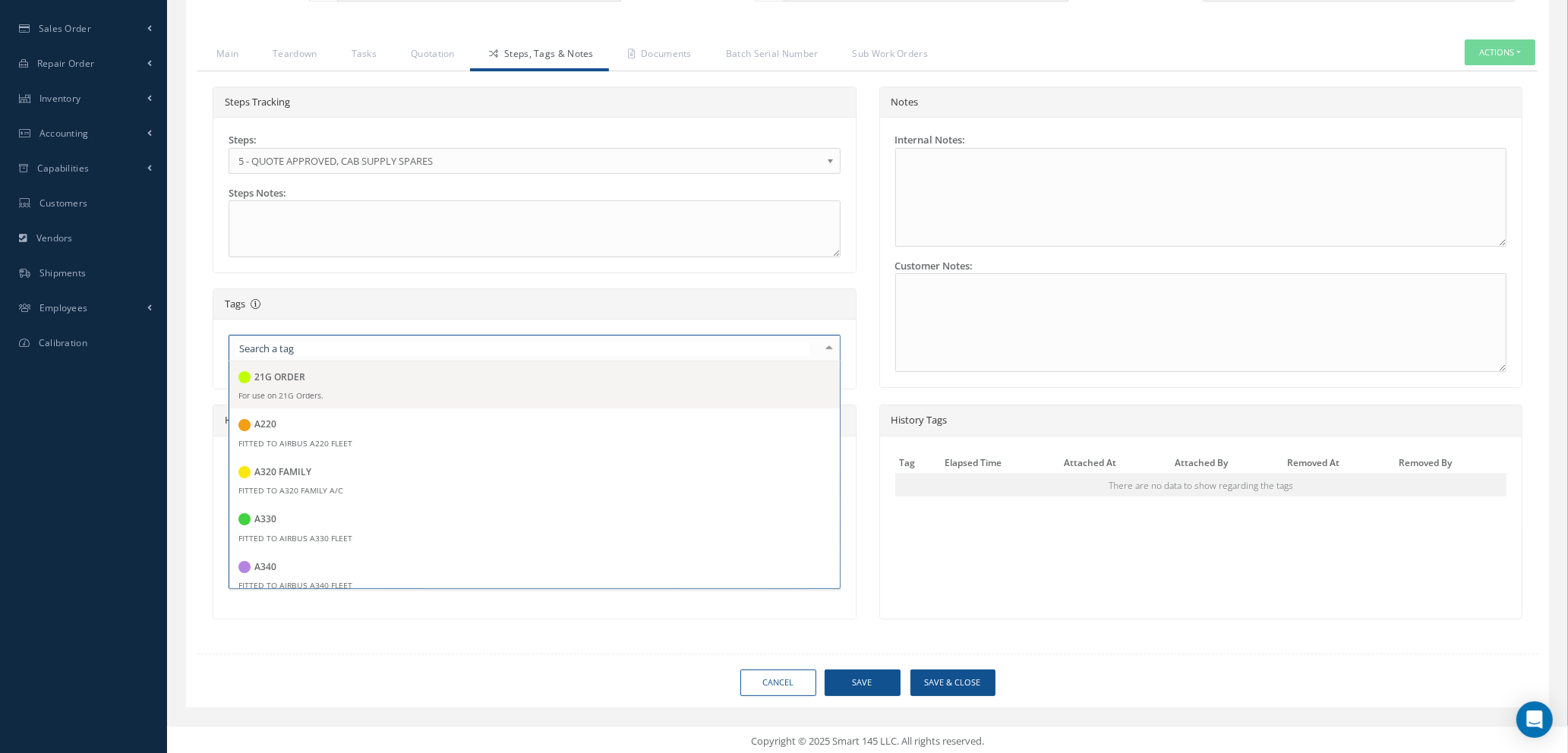
click at [826, 352] on div at bounding box center [829, 348] width 22 height 25
type input "spa"
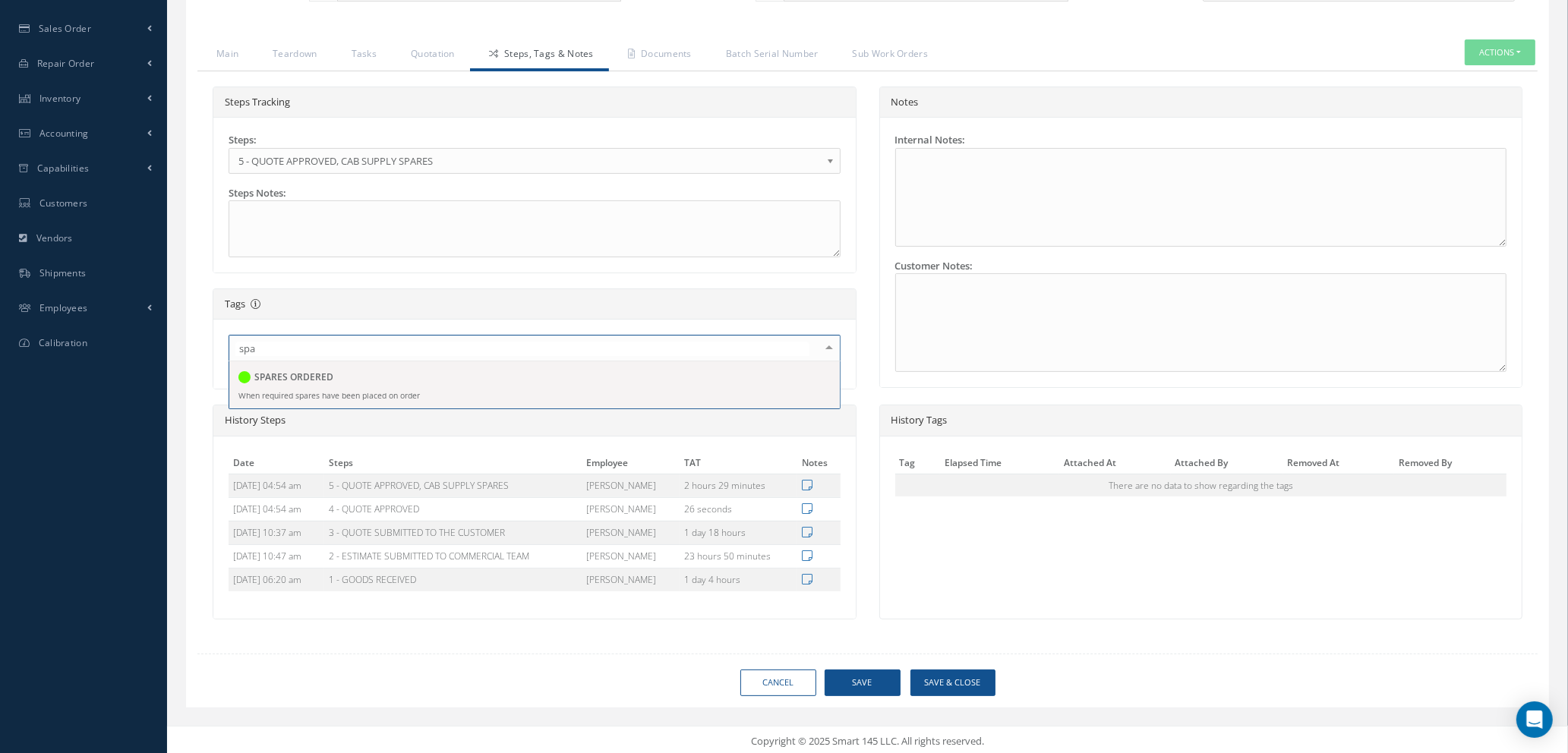
click at [552, 393] on span "SPARES ORDERED When required spares have been placed on order" at bounding box center [534, 385] width 610 height 47
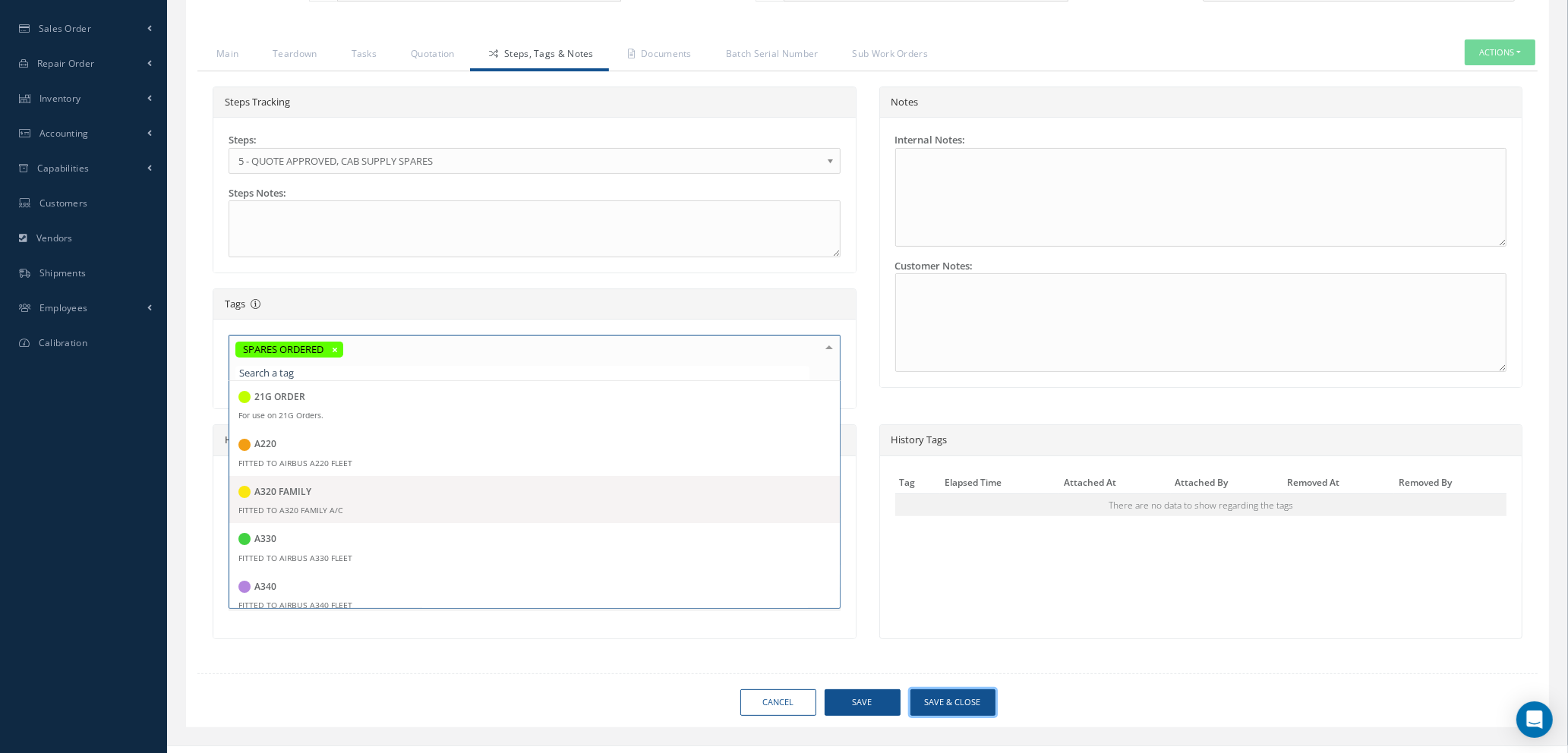
click at [949, 699] on div "Loading… Manual N/A Manage Date 08/20/2025 Status APPROVED Clock In Part Number…" at bounding box center [867, 239] width 1363 height 976
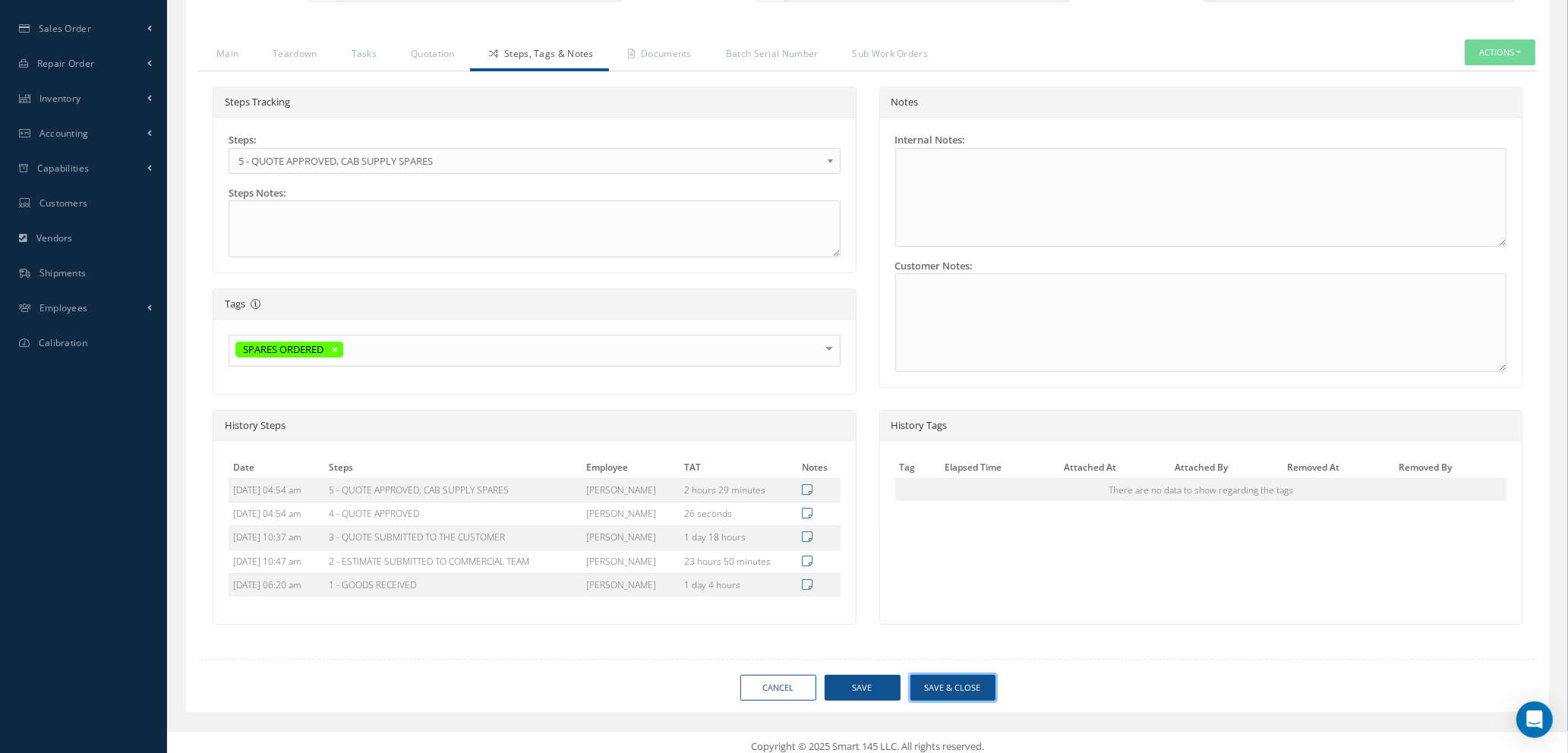
click at [946, 685] on button "Save & Close" at bounding box center [953, 688] width 85 height 27
type input "AEROKNOW"
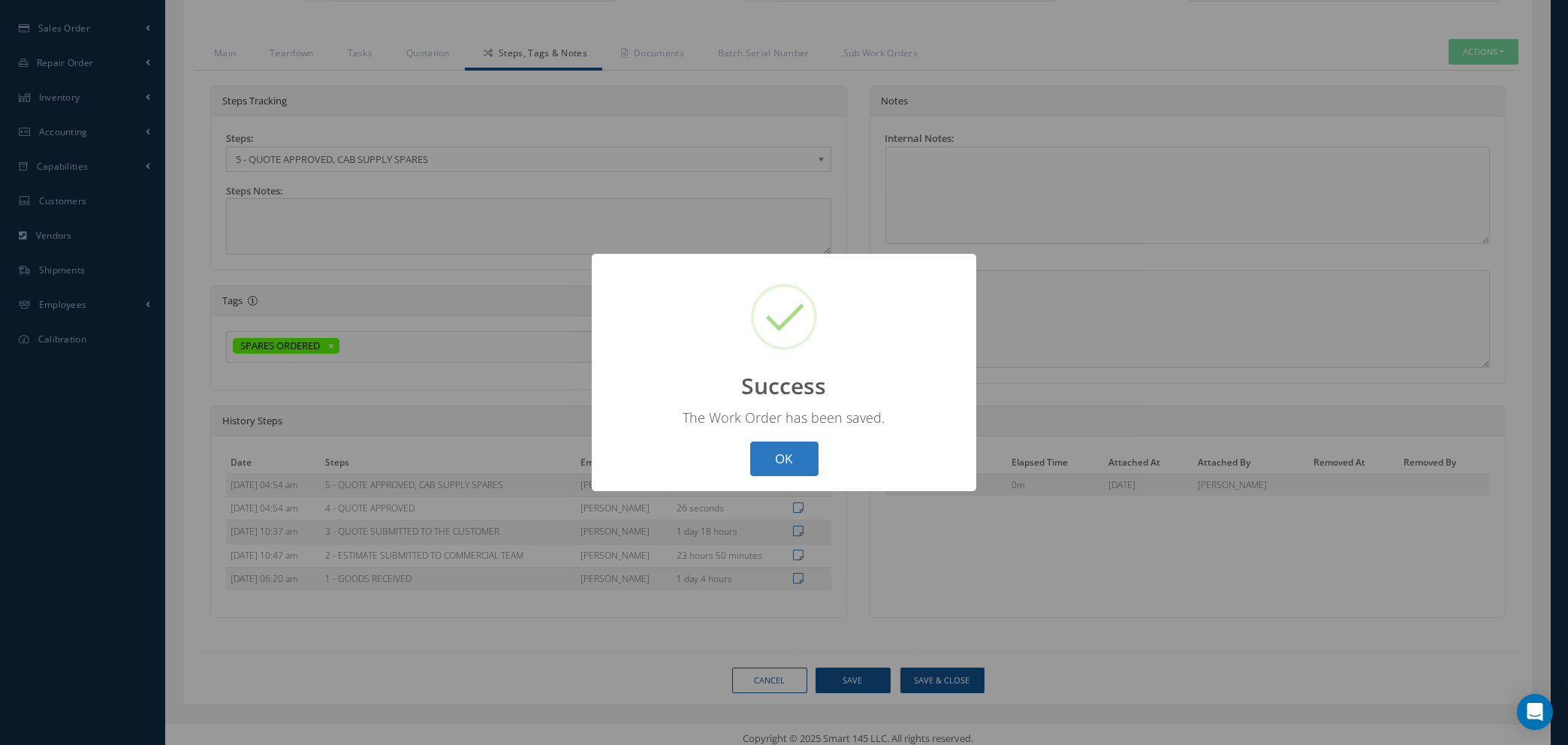
click at [787, 456] on button "OK" at bounding box center [785, 459] width 68 height 35
select select "25"
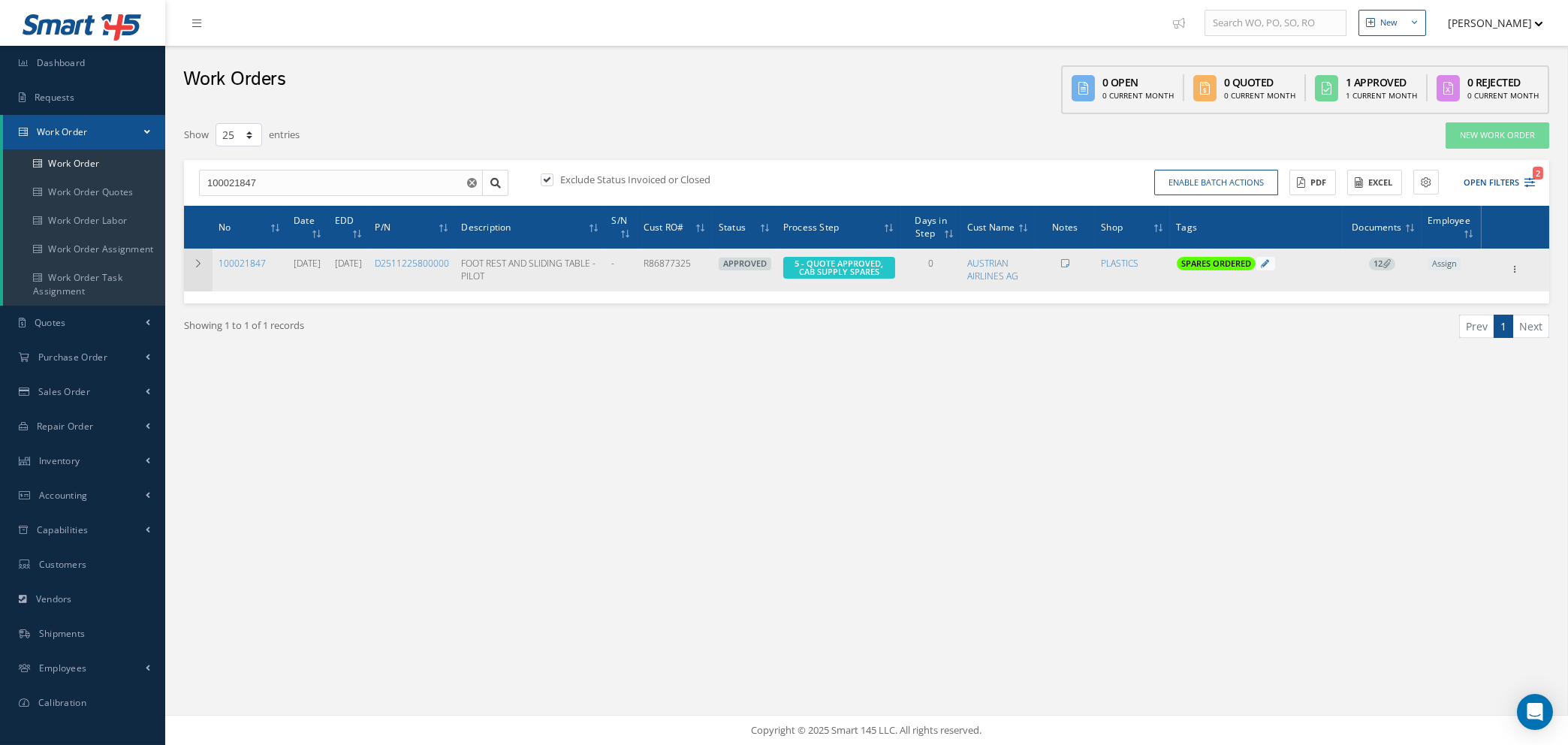
click at [203, 259] on icon at bounding box center [198, 264] width 10 height 9
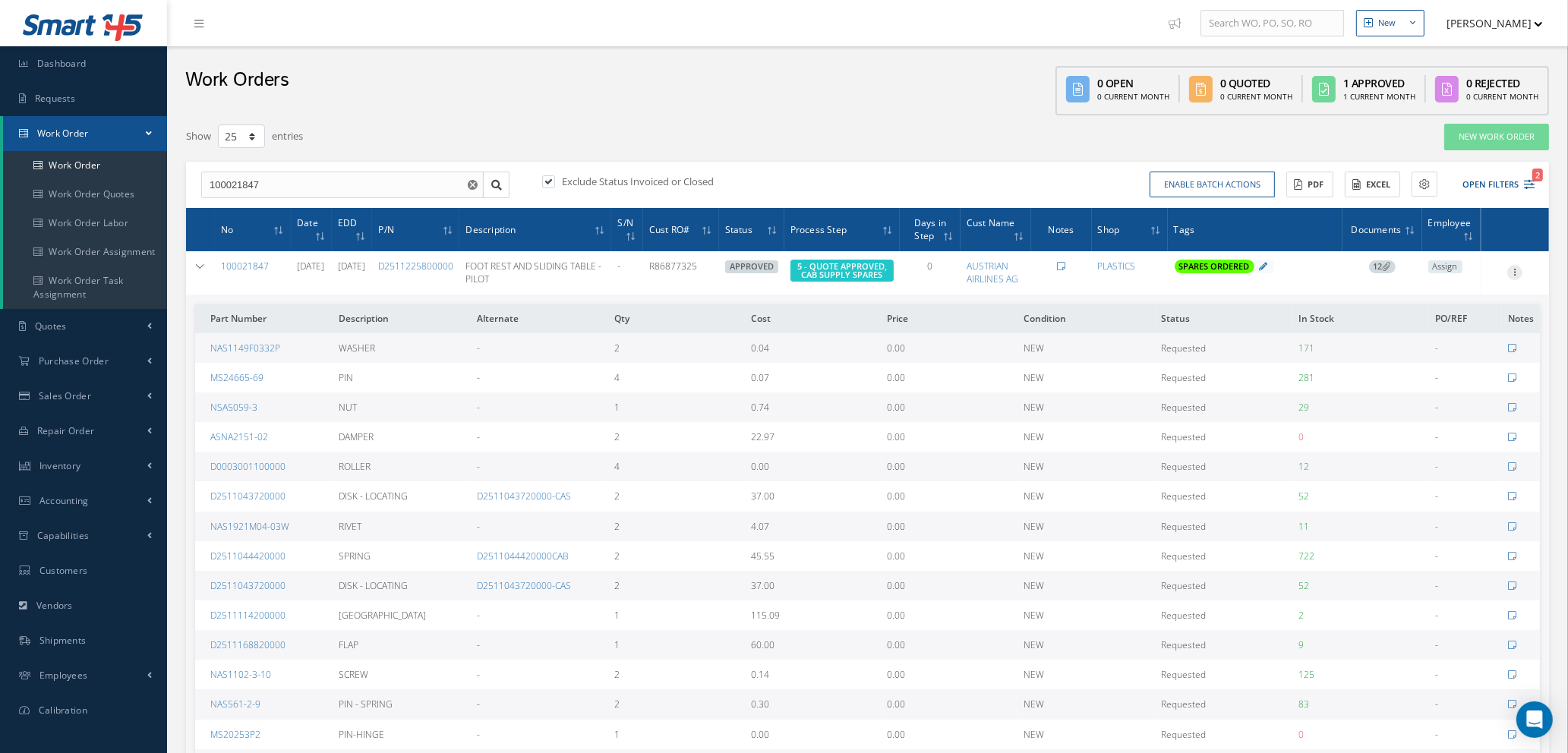
click at [1520, 276] on icon at bounding box center [1515, 271] width 16 height 12
click at [1426, 308] on link "Edit" at bounding box center [1444, 302] width 120 height 20
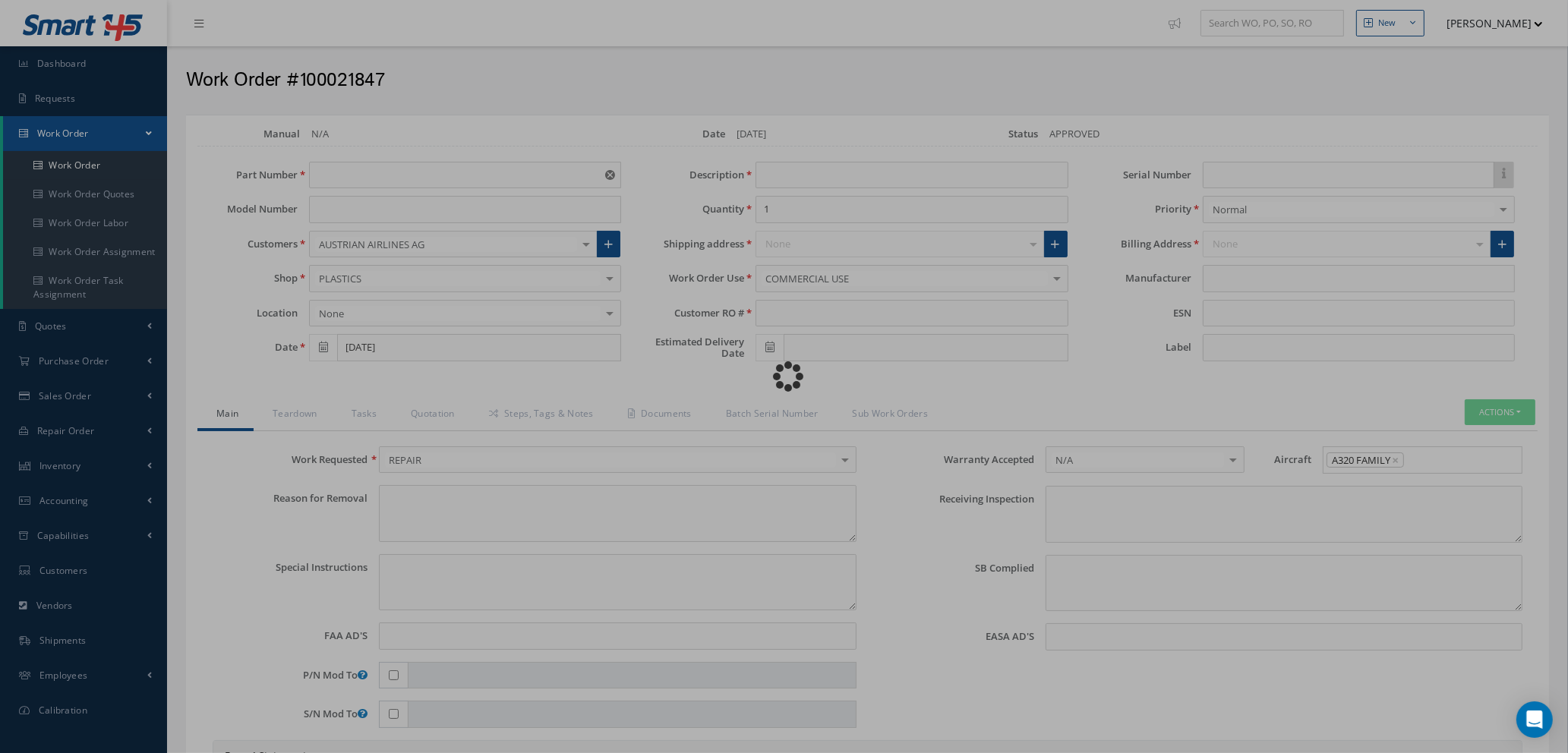
type input "D2511225800000"
type input "[DATE]"
type input "FOOT REST AND SLIDING TABLE - PILOT"
type input "R86877325"
type input "[DATE]"
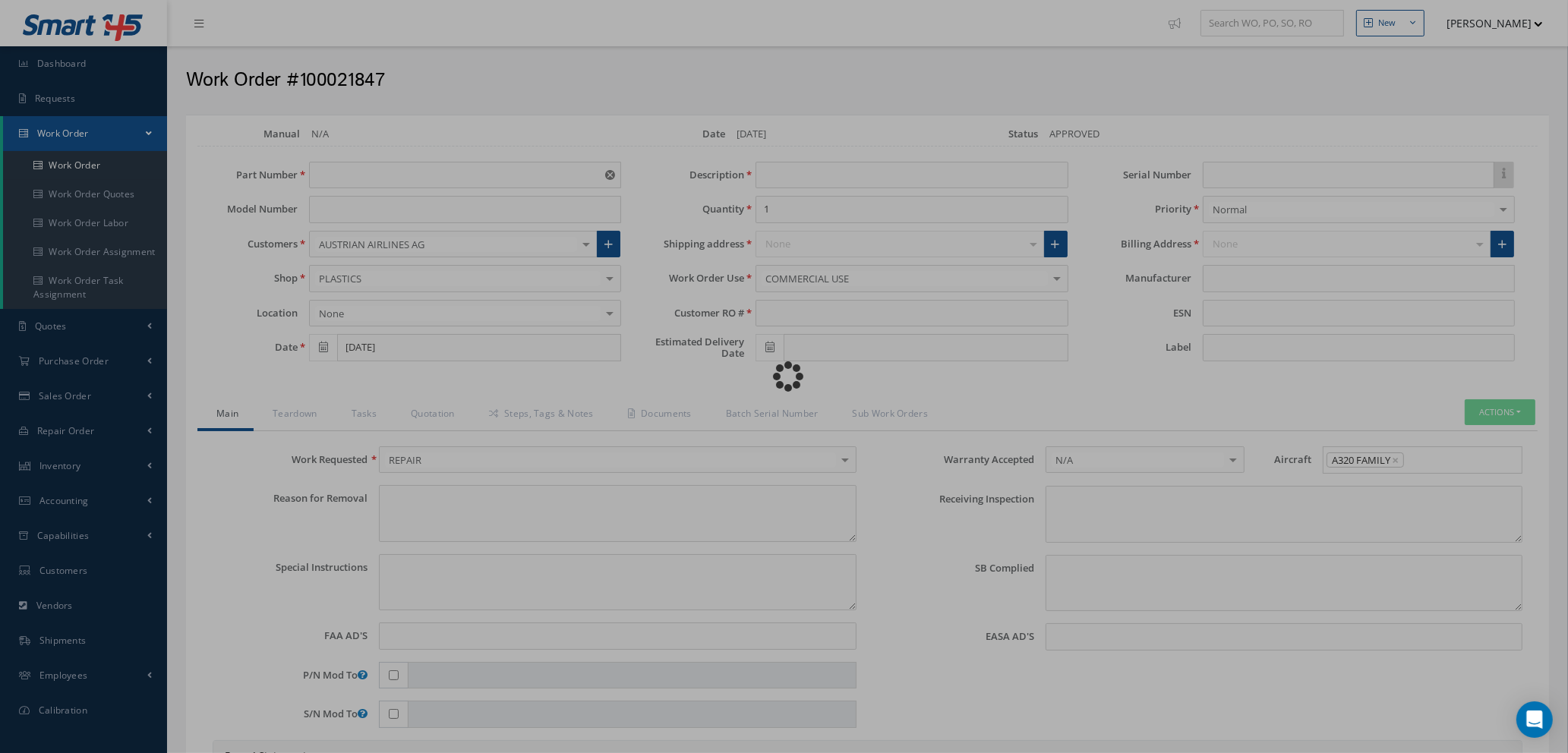
type textarea "NONE"
type textarea "PLEASE SEE R.O. FOR DETAILS"
type input "NONE"
type textarea "NO VISUAL DAMAGE"
type textarea "NONE"
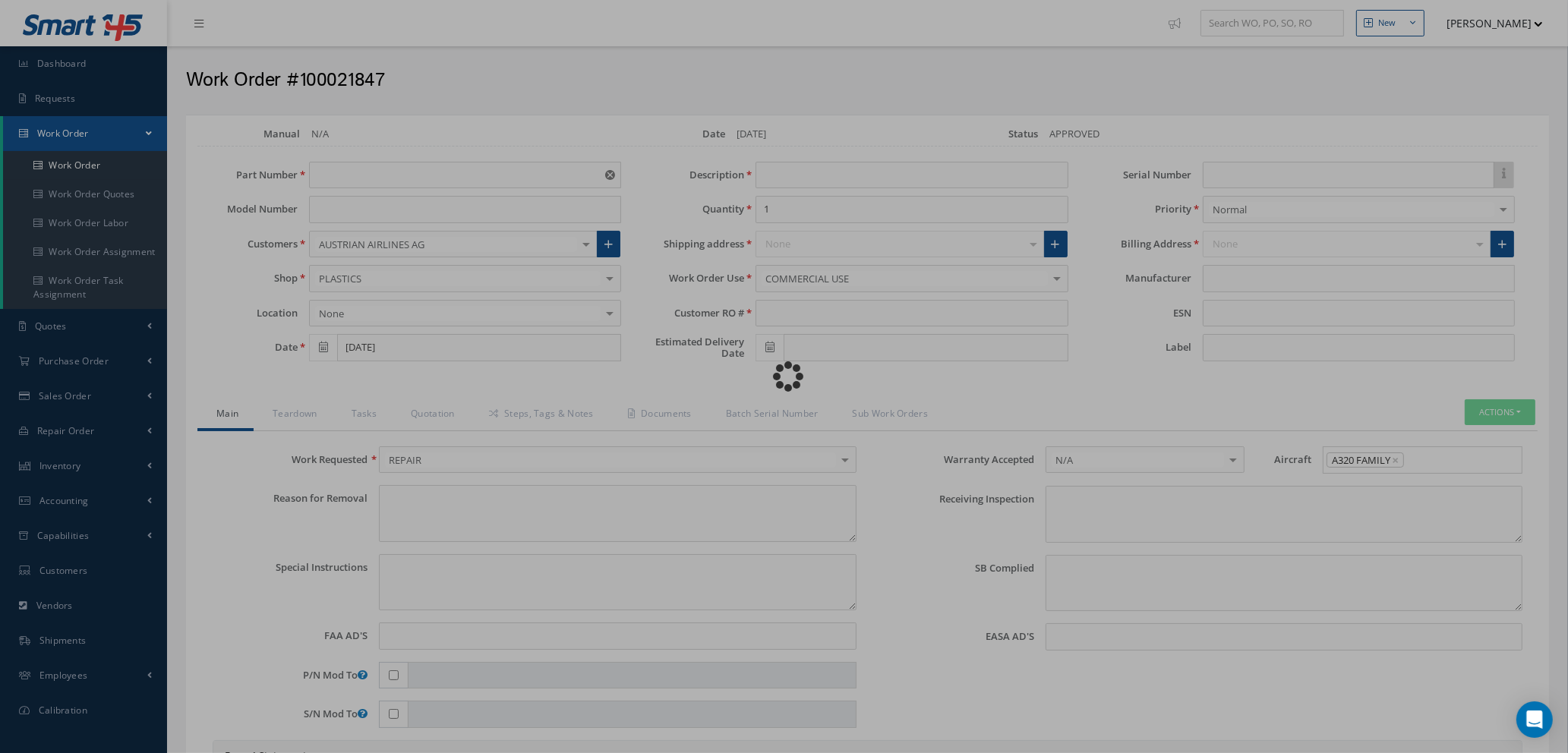
type input "NONE"
type input "AEROKNOW"
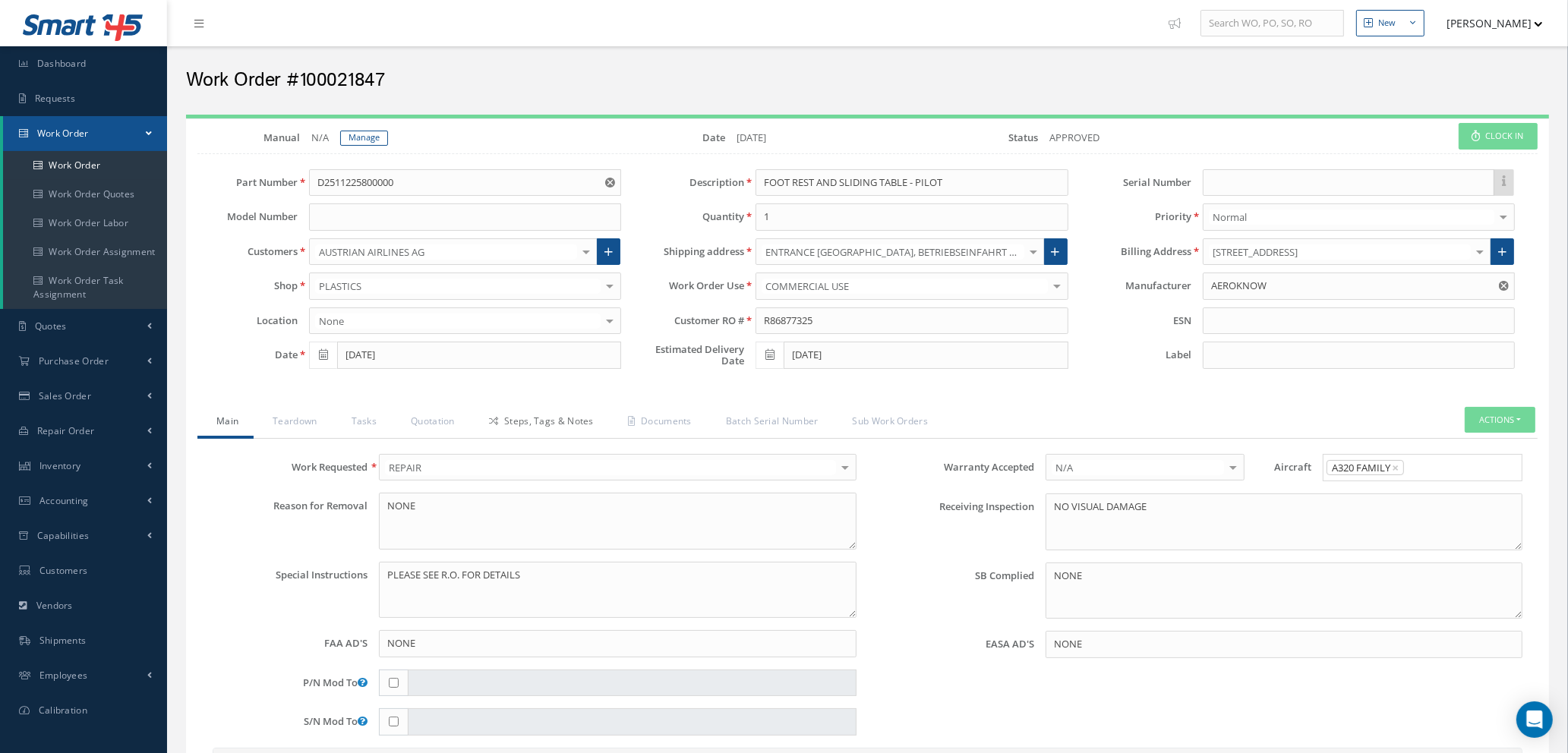
click at [549, 412] on link "Steps, Tags & Notes" at bounding box center [539, 422] width 139 height 32
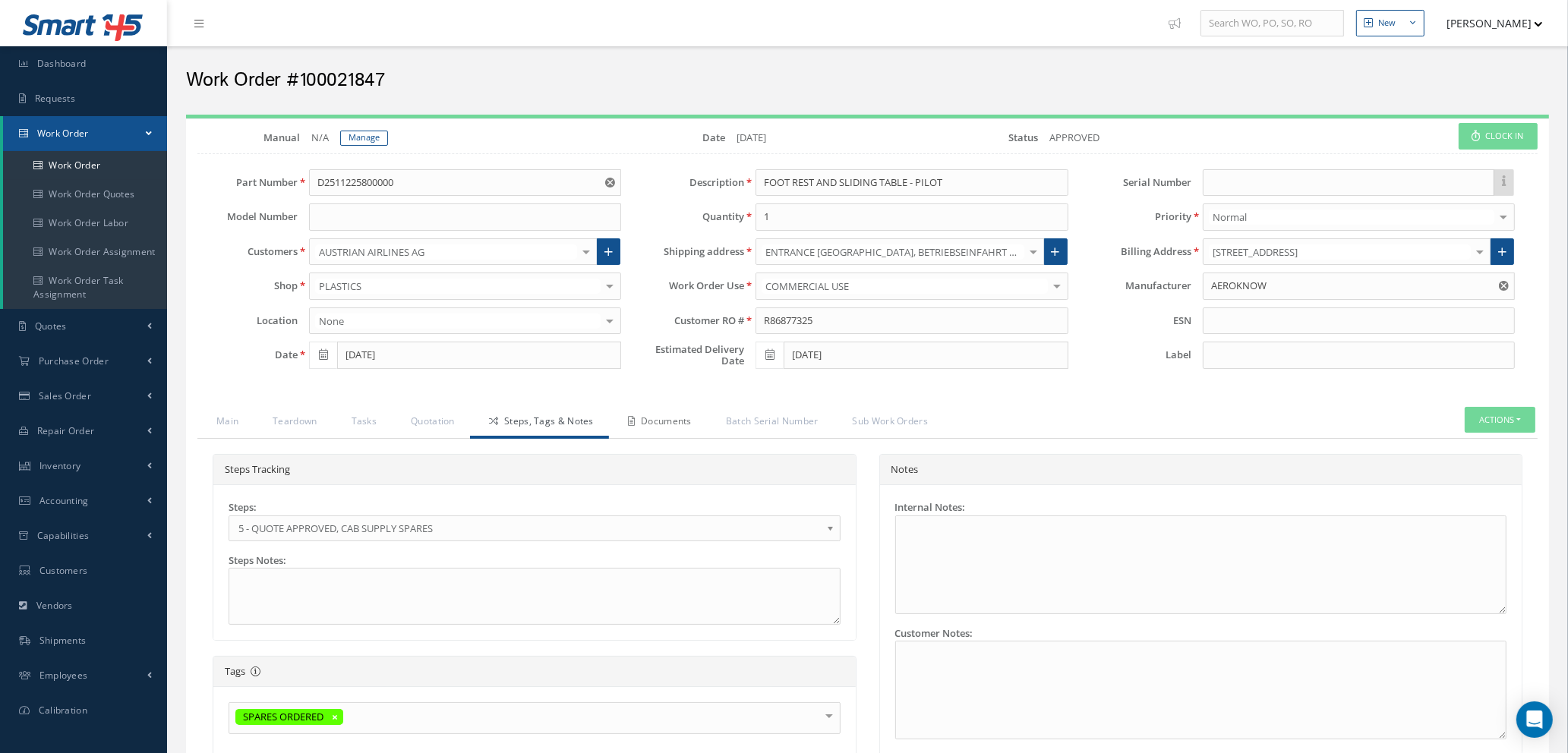
click at [662, 427] on link "Documents" at bounding box center [658, 422] width 98 height 32
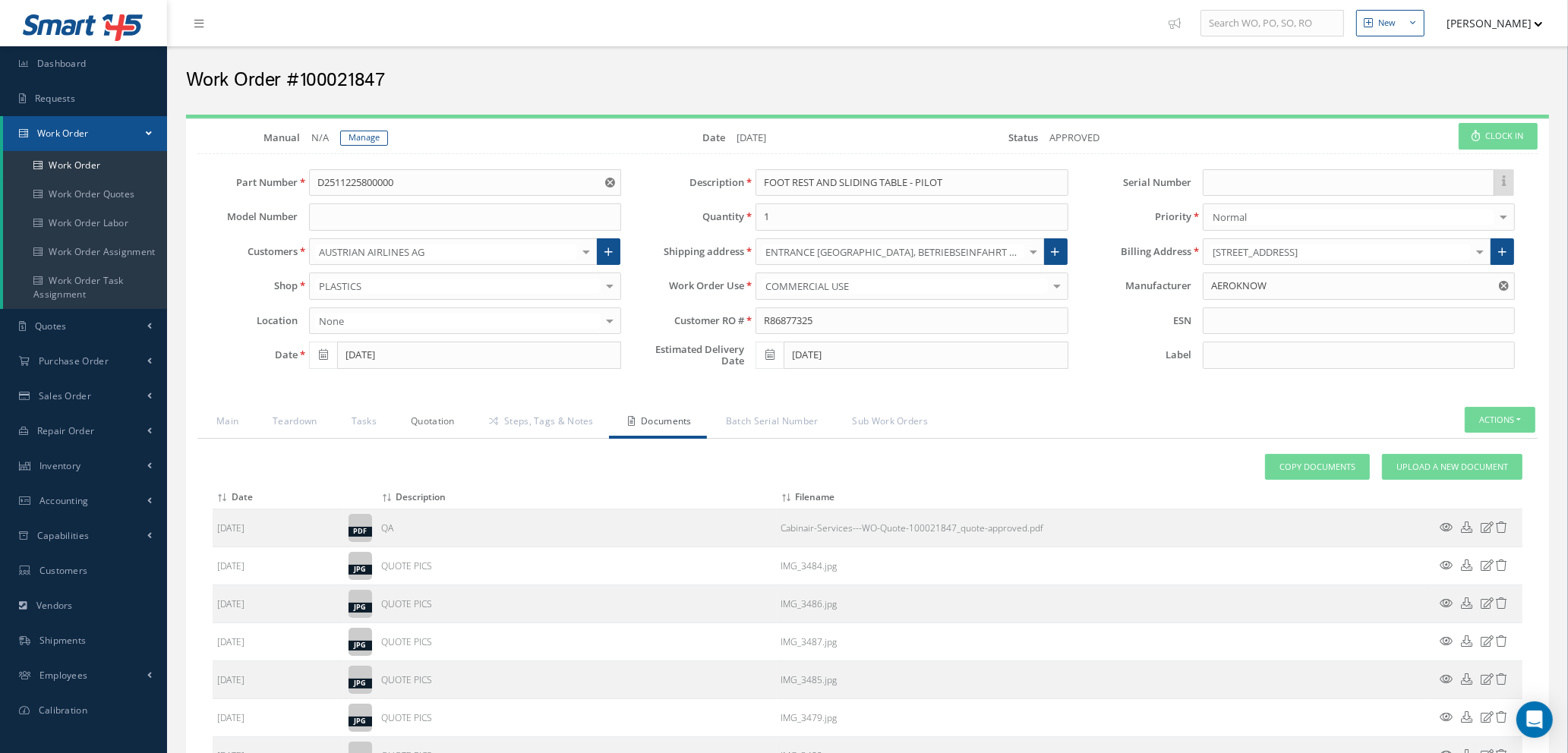
click at [430, 416] on link "Quotation" at bounding box center [431, 422] width 78 height 32
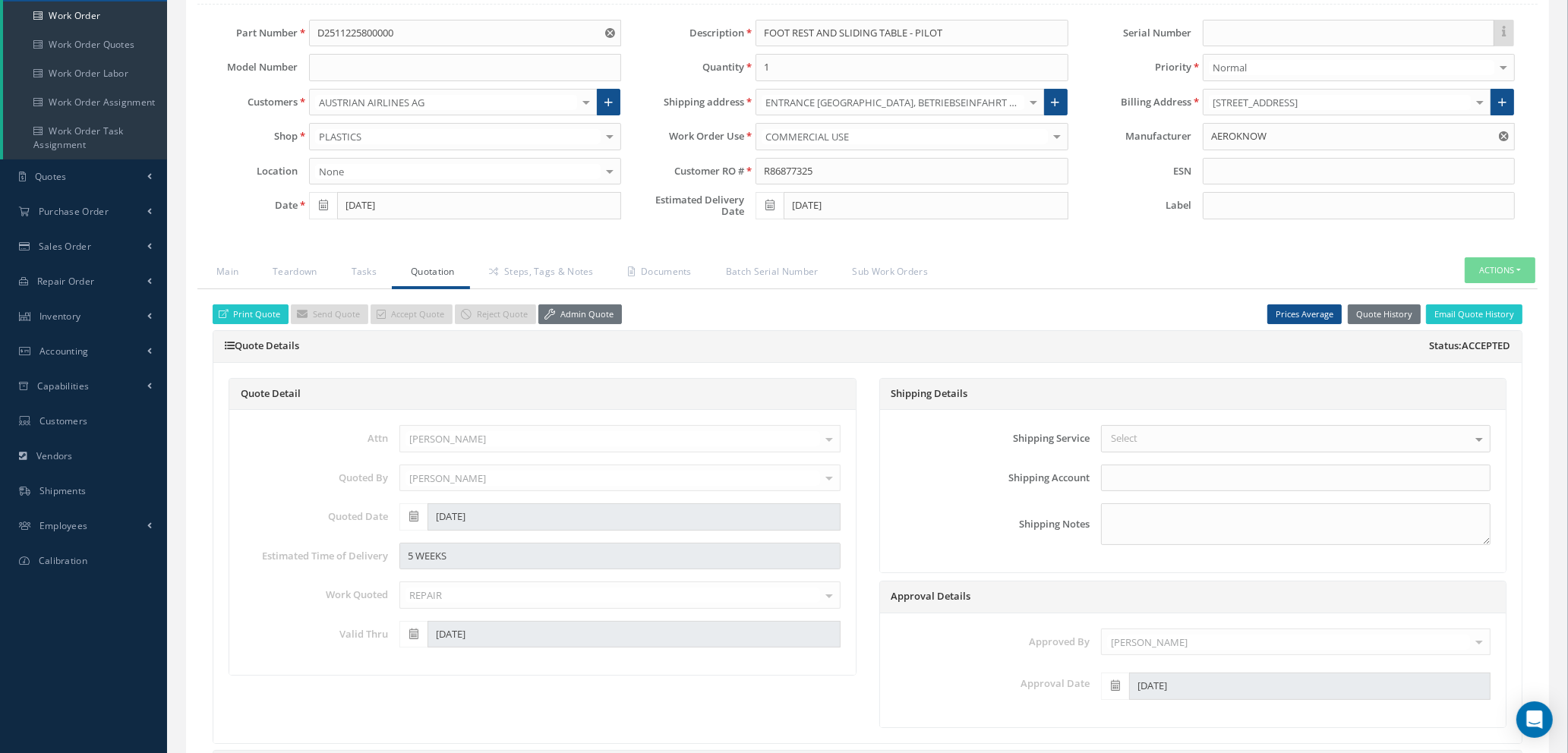
scroll to position [114, 0]
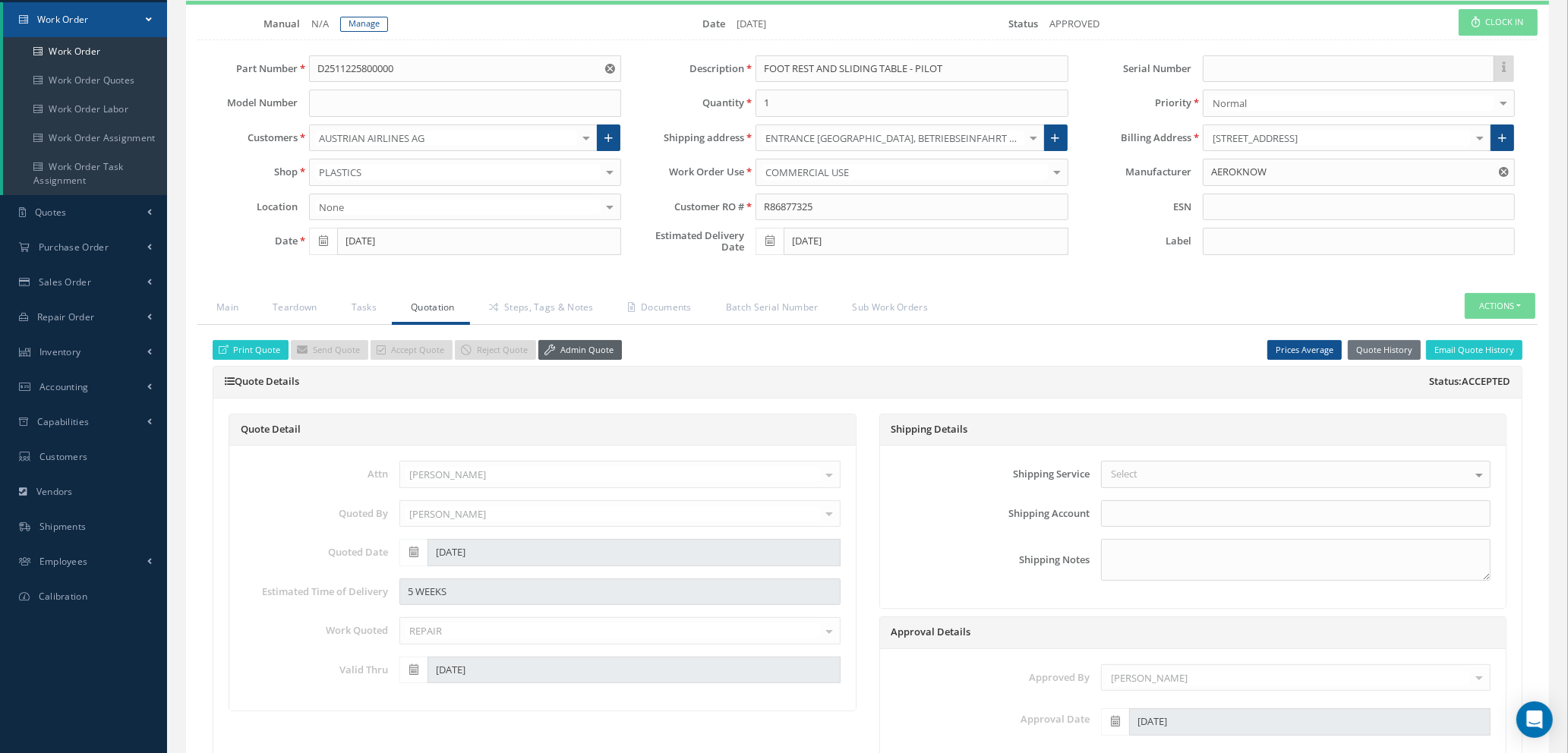
click at [589, 350] on link "Admin Quote" at bounding box center [580, 351] width 84 height 21
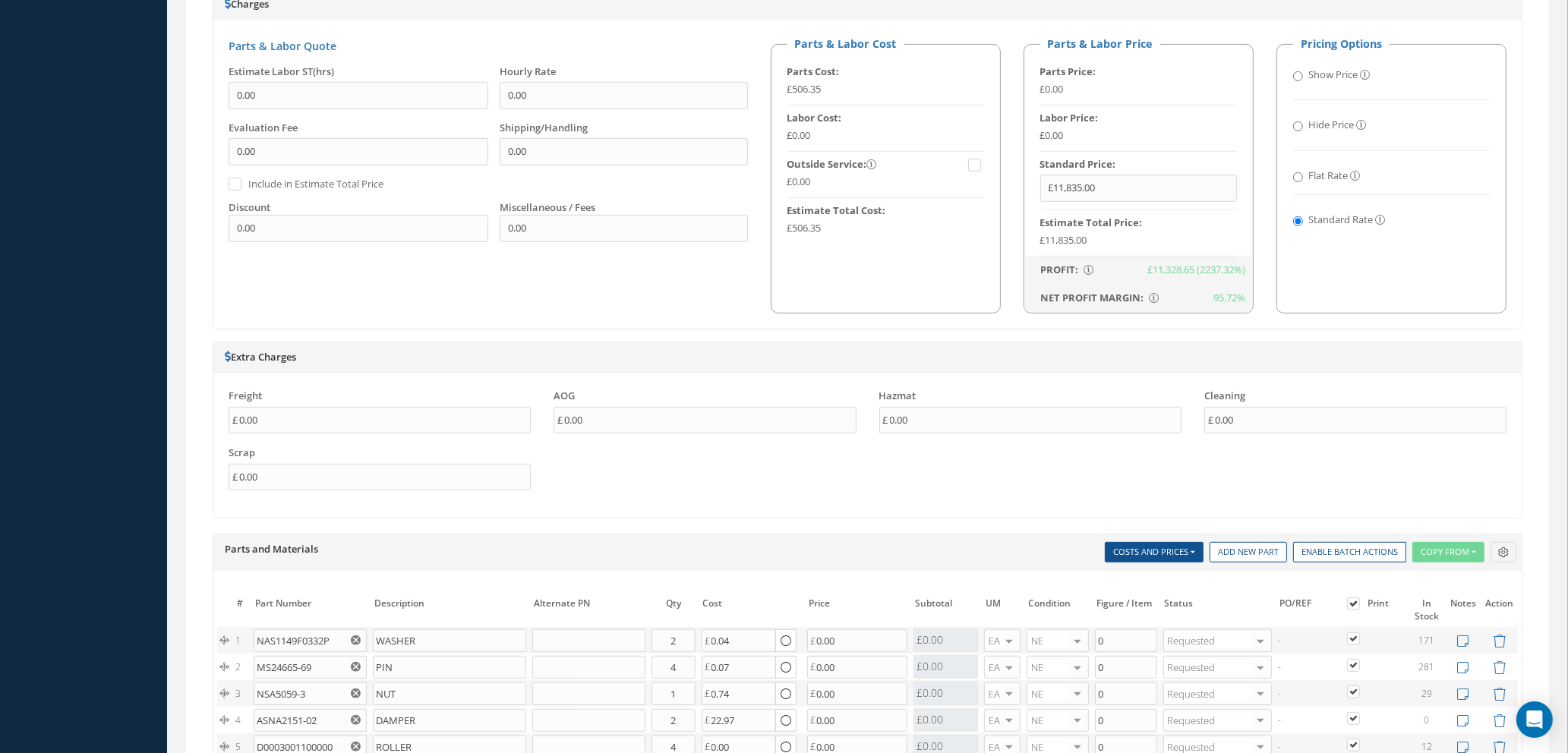
scroll to position [1367, 0]
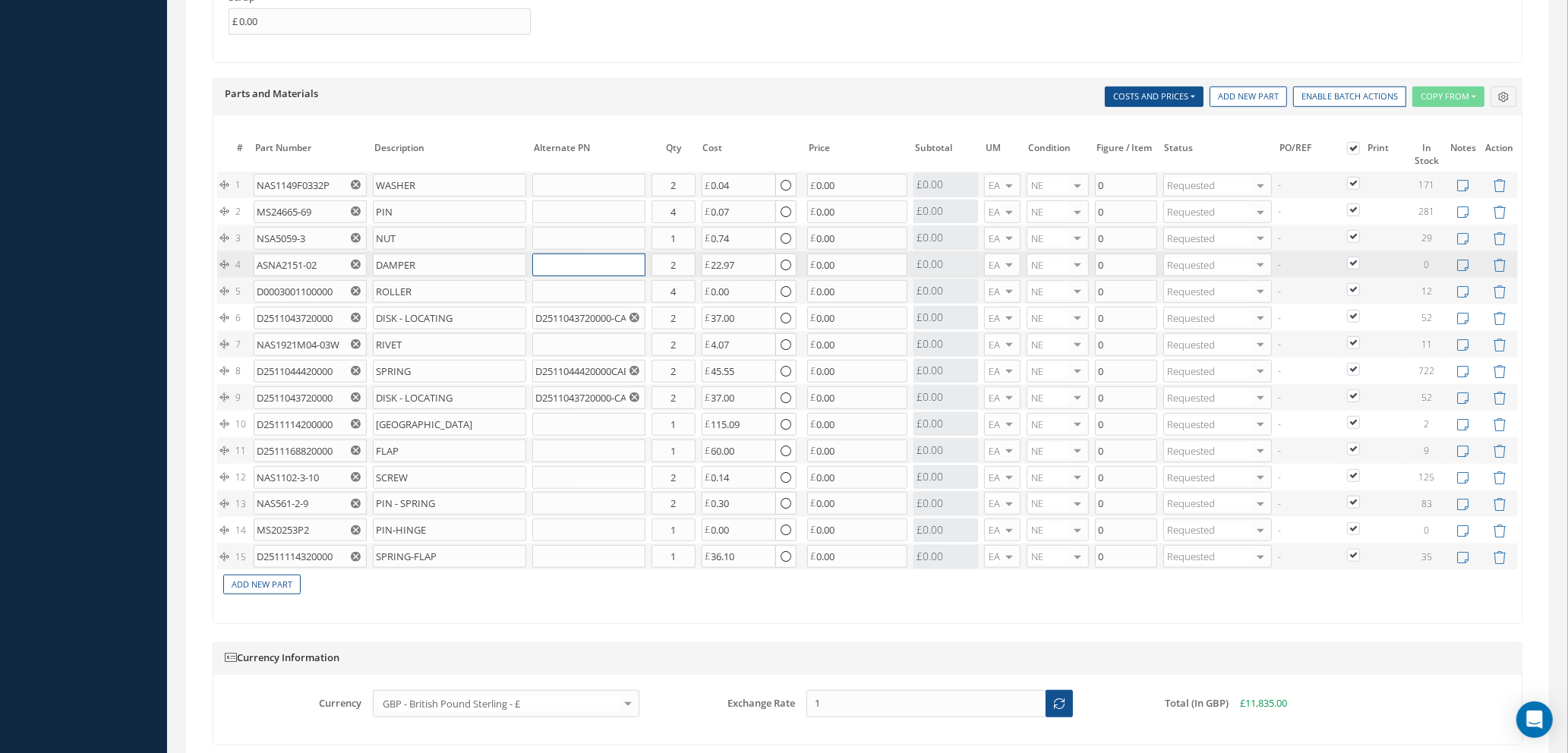
click at [558, 263] on input "text" at bounding box center [588, 265] width 113 height 23
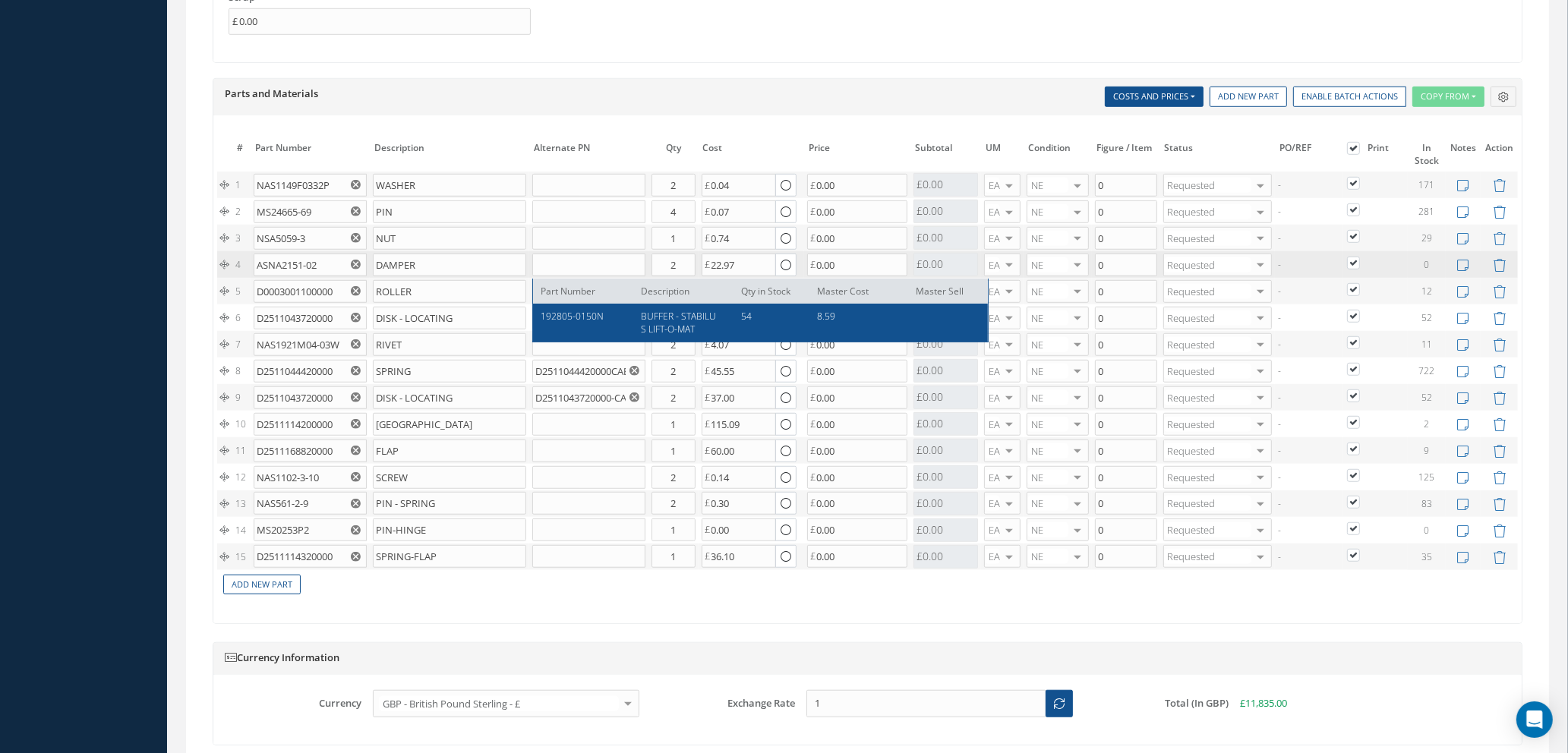
click at [571, 306] on div "192805-0150N BUFFER - STABILUS LIFT-O-MAT 54 8.59" at bounding box center [761, 323] width 455 height 38
type input "192805-0150N"
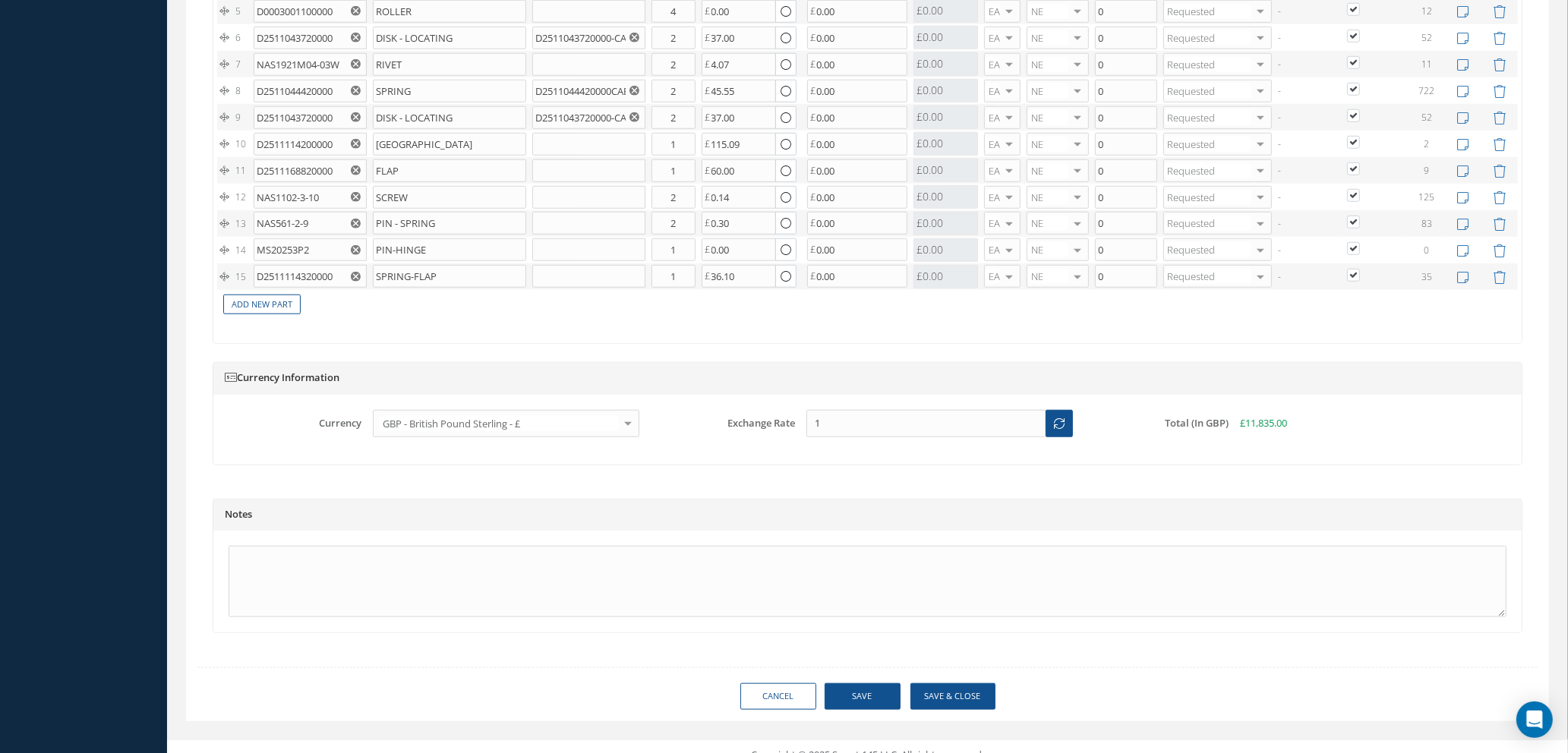
scroll to position [1668, 0]
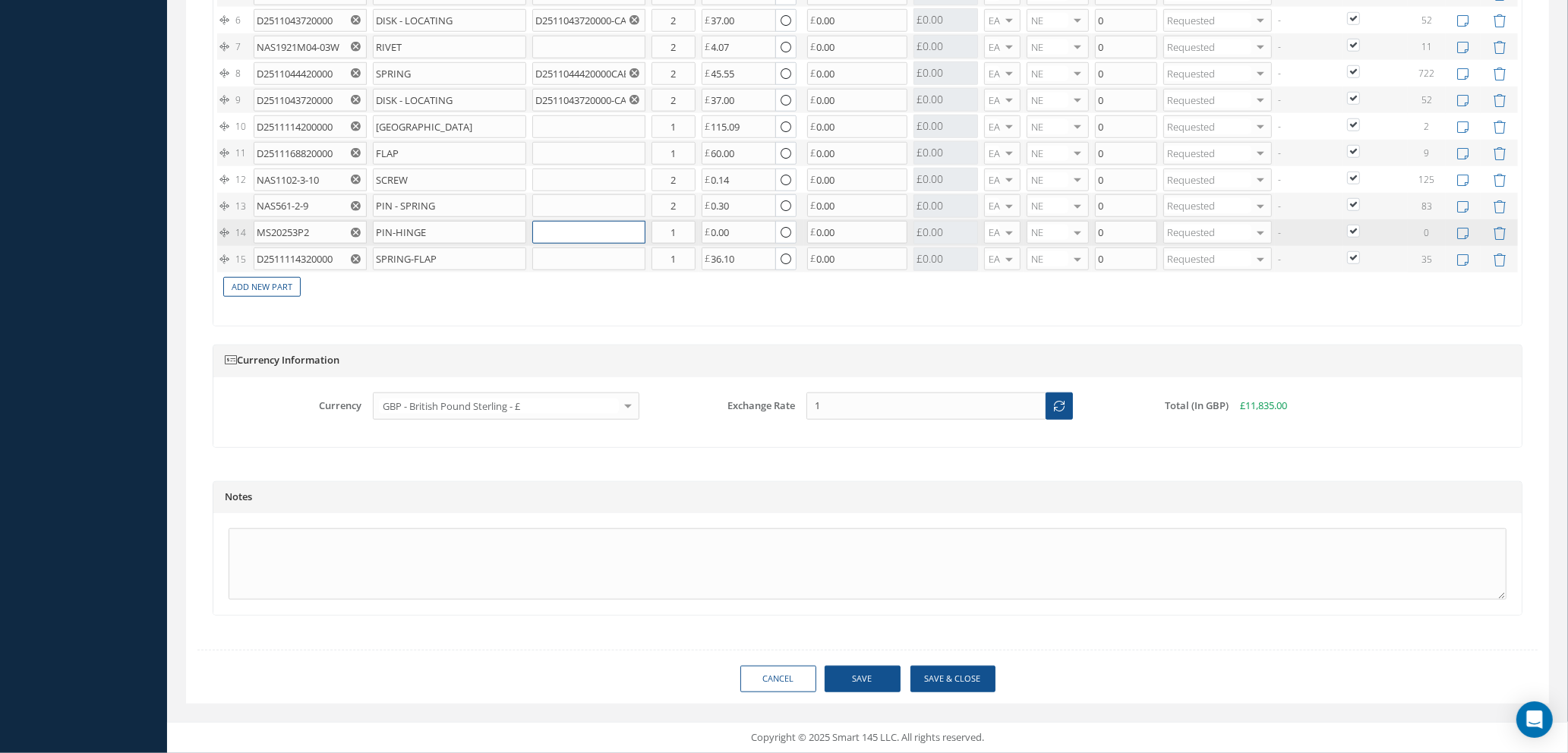
click at [568, 236] on input "text" at bounding box center [588, 232] width 113 height 23
click at [542, 230] on input "text" at bounding box center [588, 232] width 113 height 23
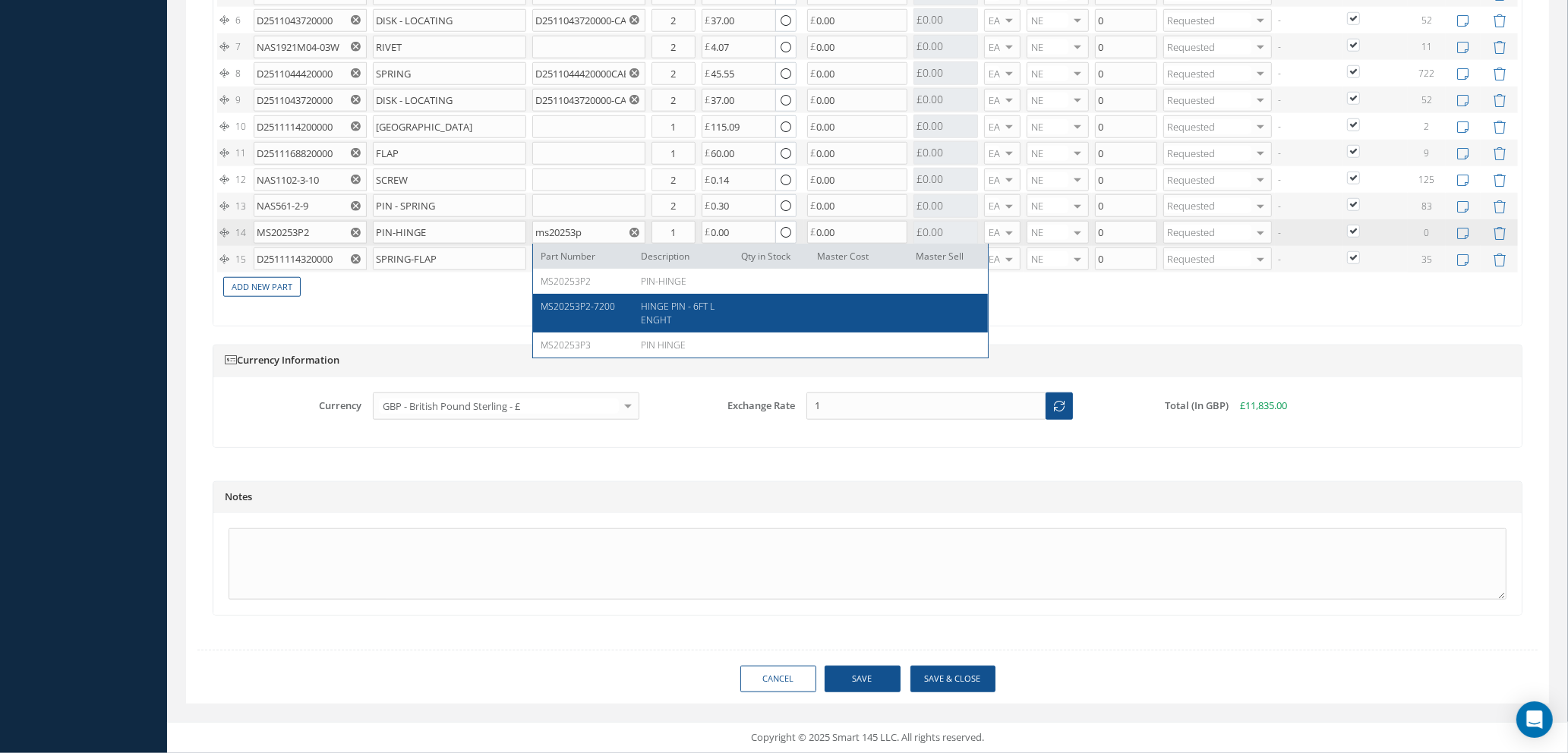
click at [604, 315] on div "MS20253P2-7200" at bounding box center [585, 313] width 89 height 26
type input "MS20253P2-7200"
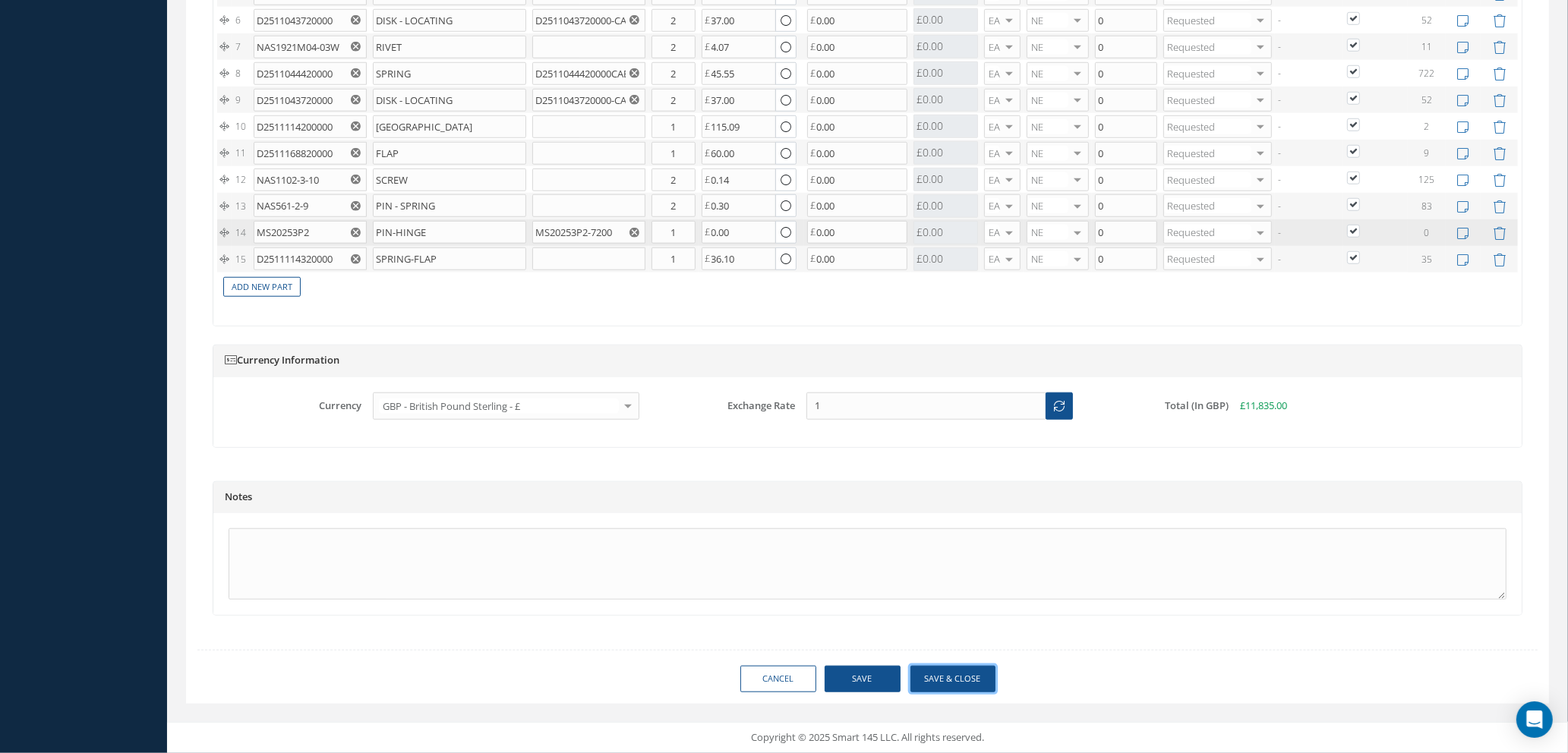
click at [932, 685] on button "Save & Close" at bounding box center [953, 679] width 85 height 27
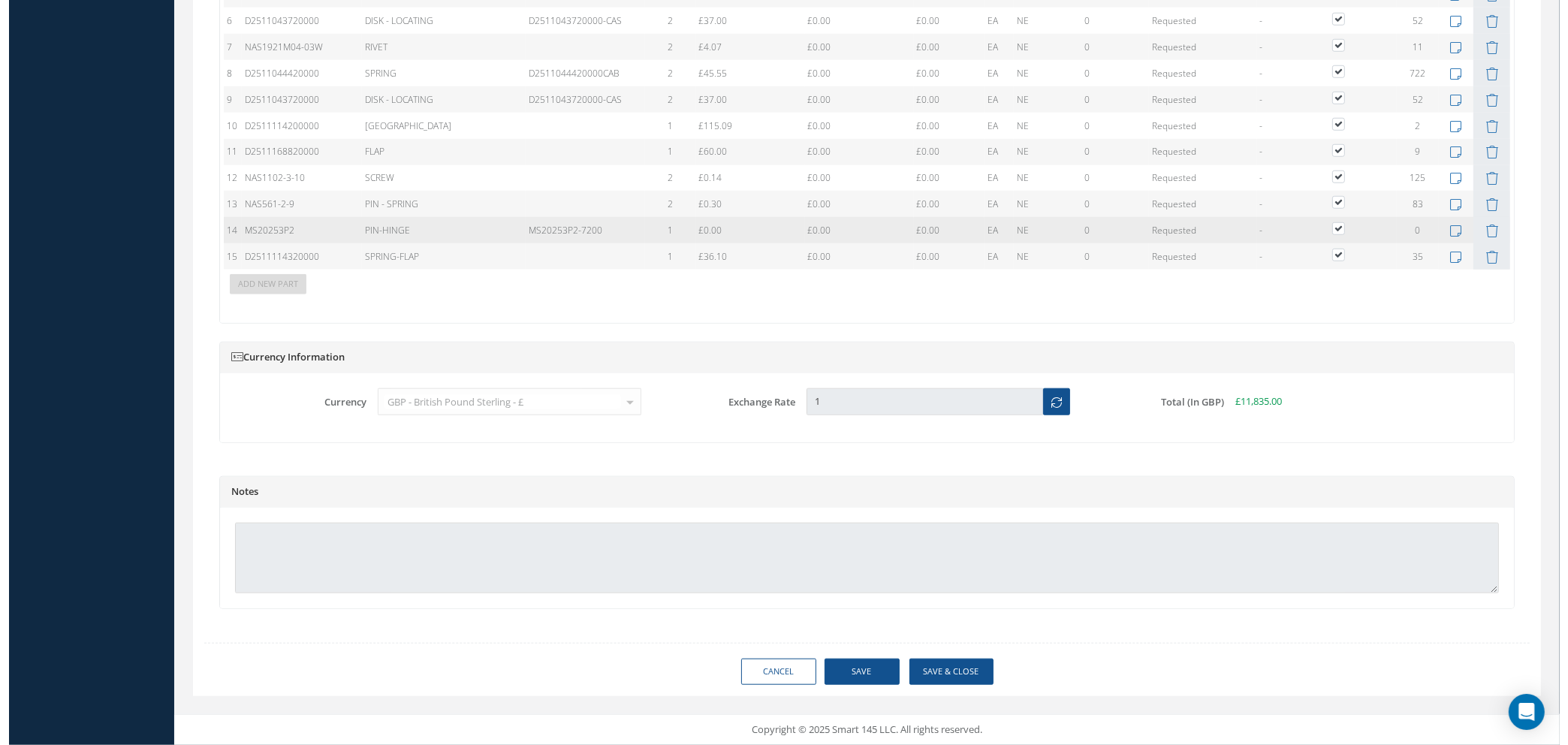
scroll to position [1647, 0]
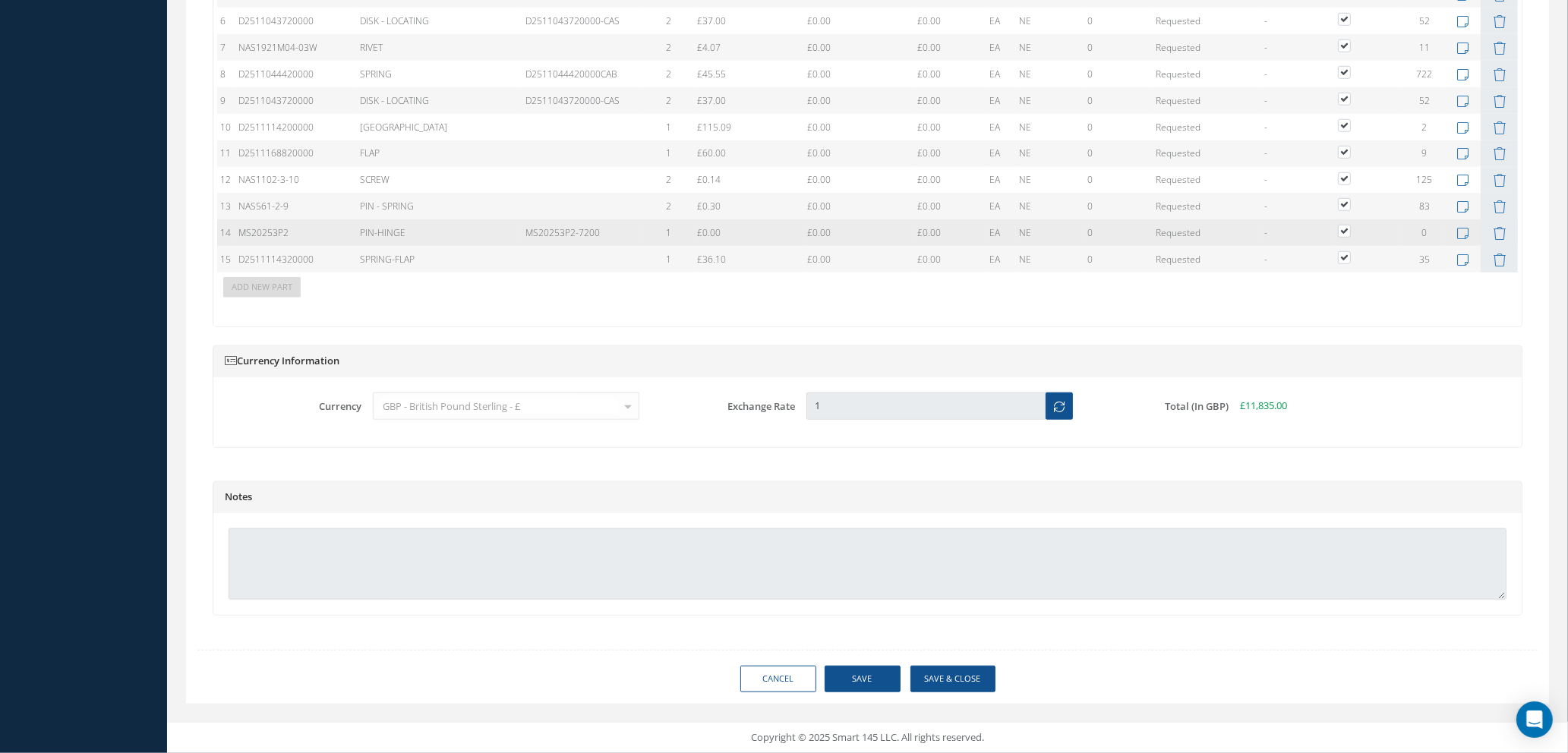
type input "AEROKNOW"
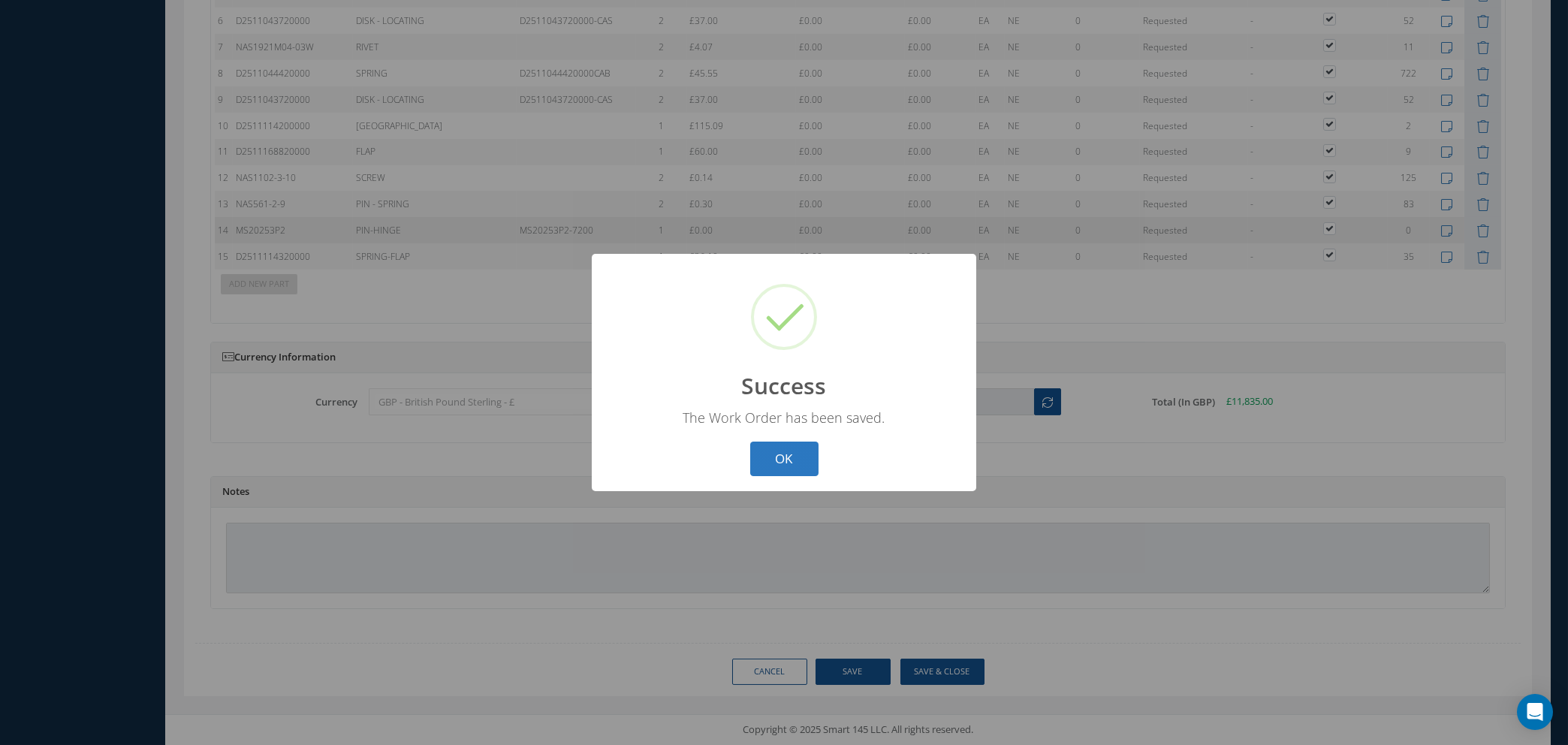
click at [784, 458] on button "OK" at bounding box center [785, 459] width 68 height 35
select select "25"
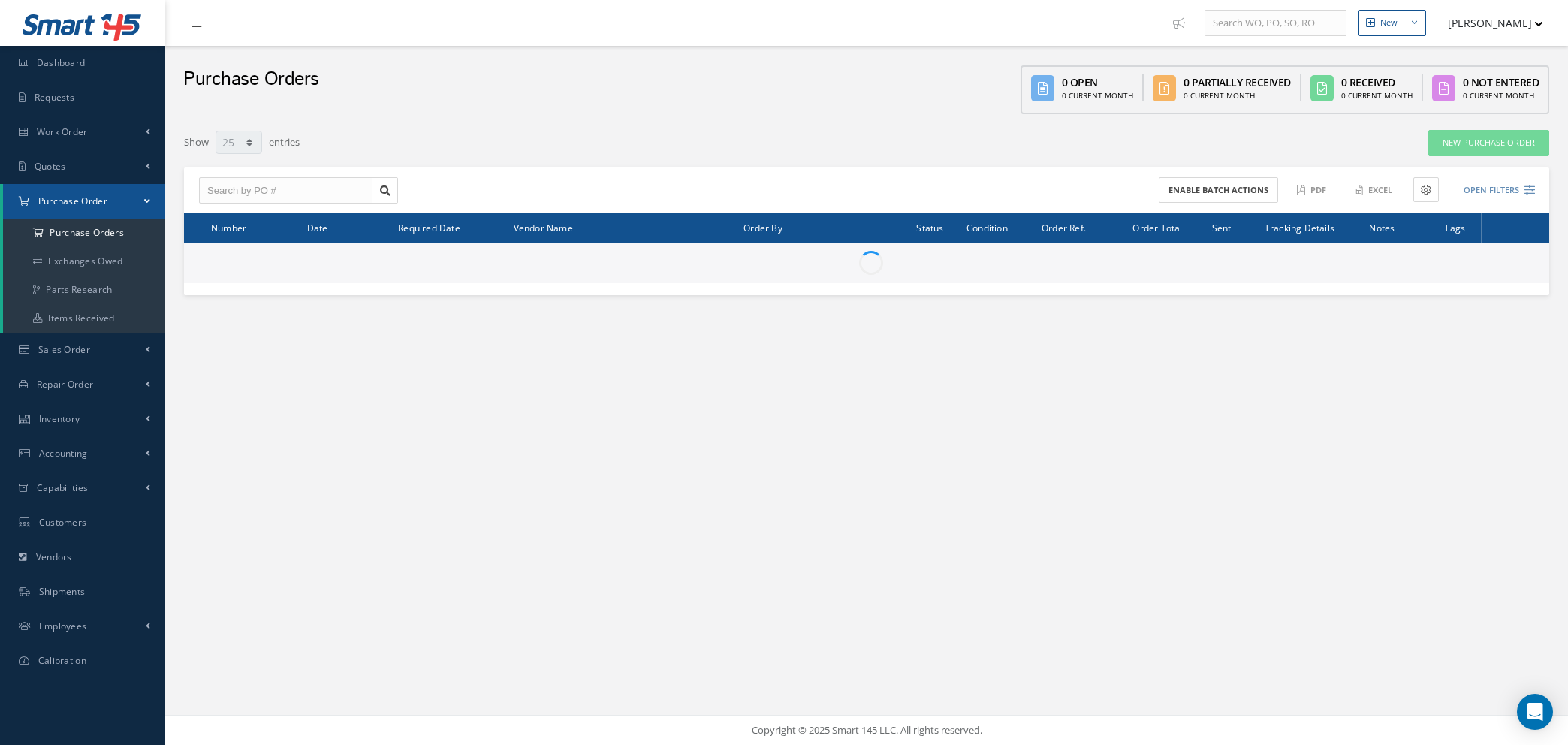
select select "25"
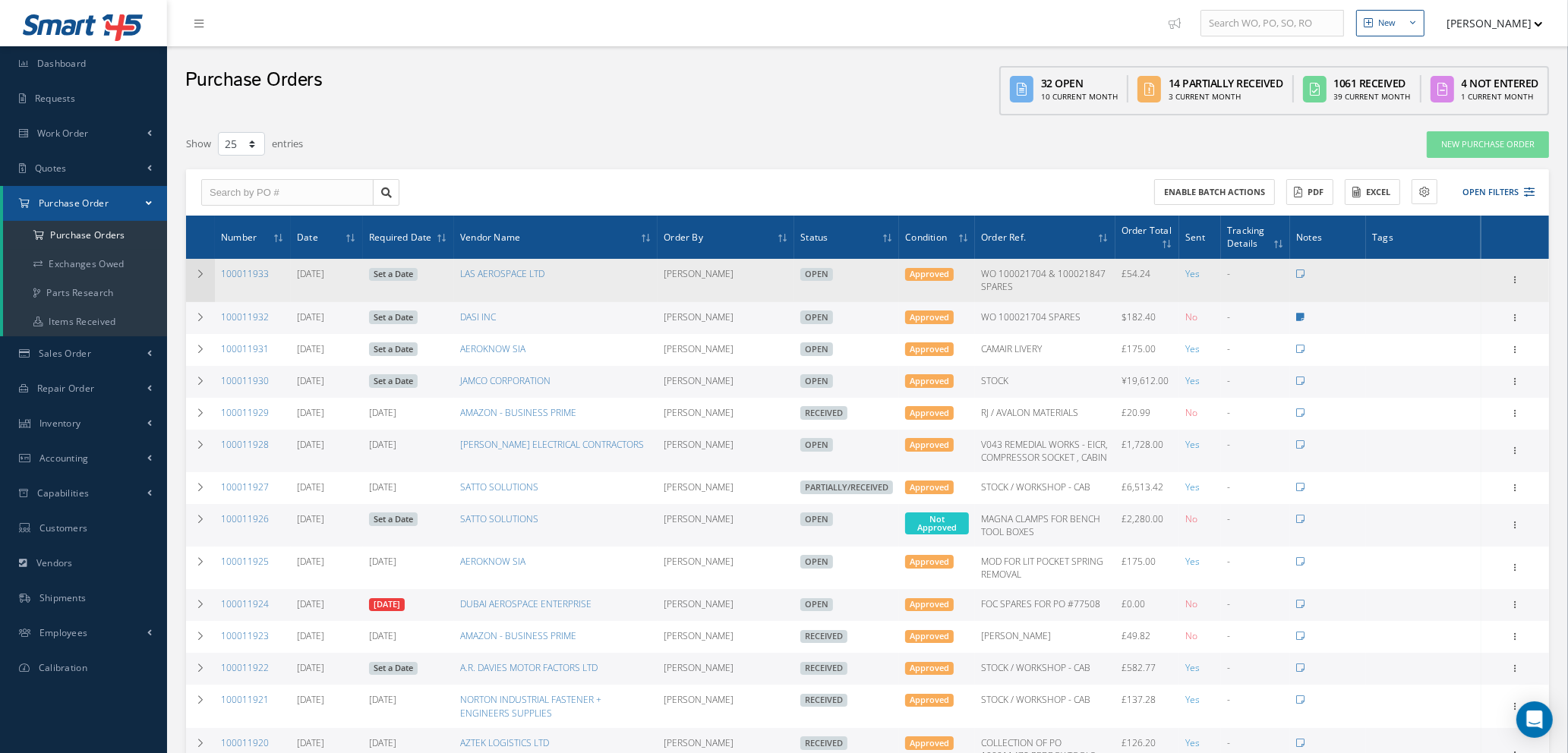
click at [191, 268] on td at bounding box center [200, 280] width 29 height 42
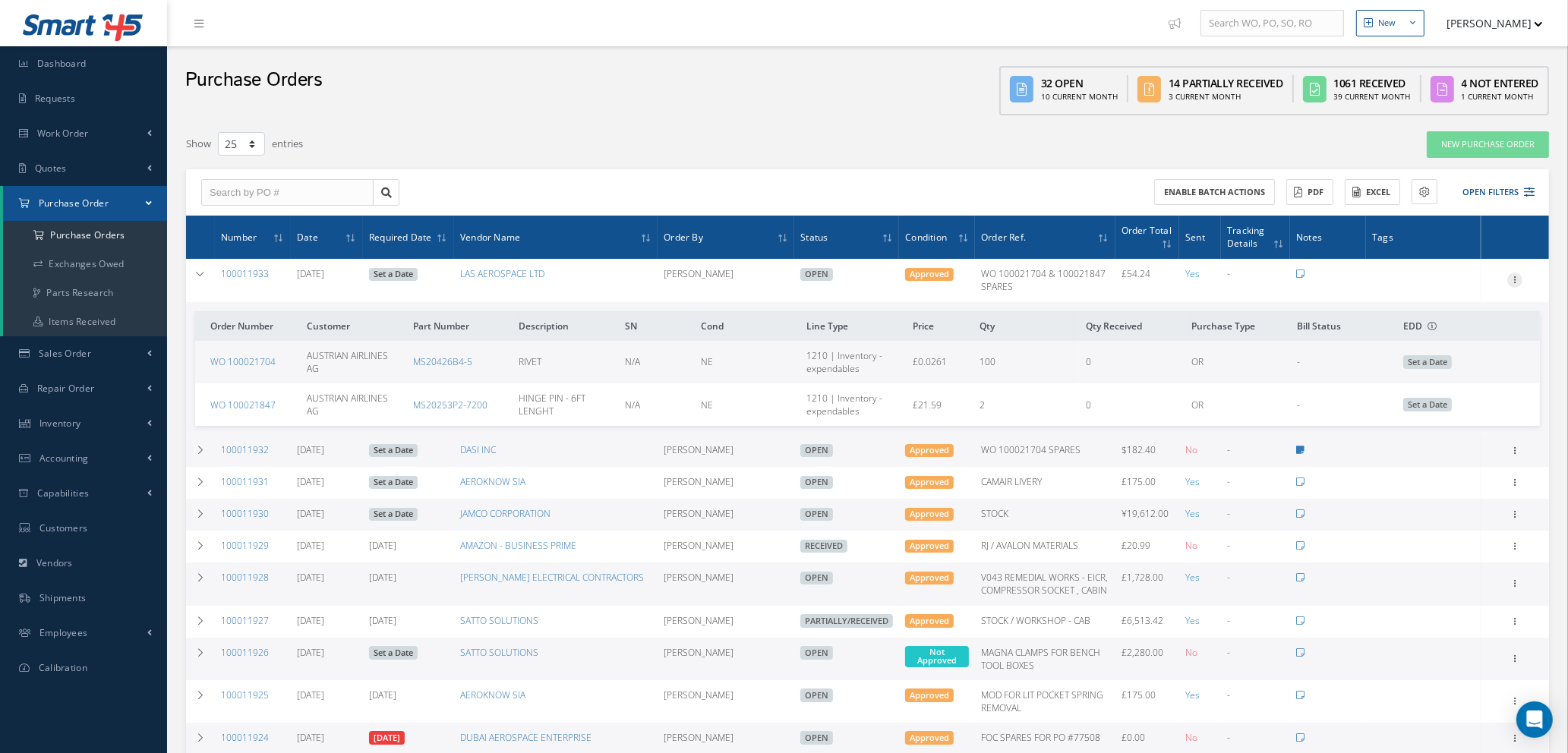
click at [1511, 275] on icon at bounding box center [1515, 279] width 16 height 12
click at [1422, 325] on link "Edit" at bounding box center [1444, 329] width 120 height 20
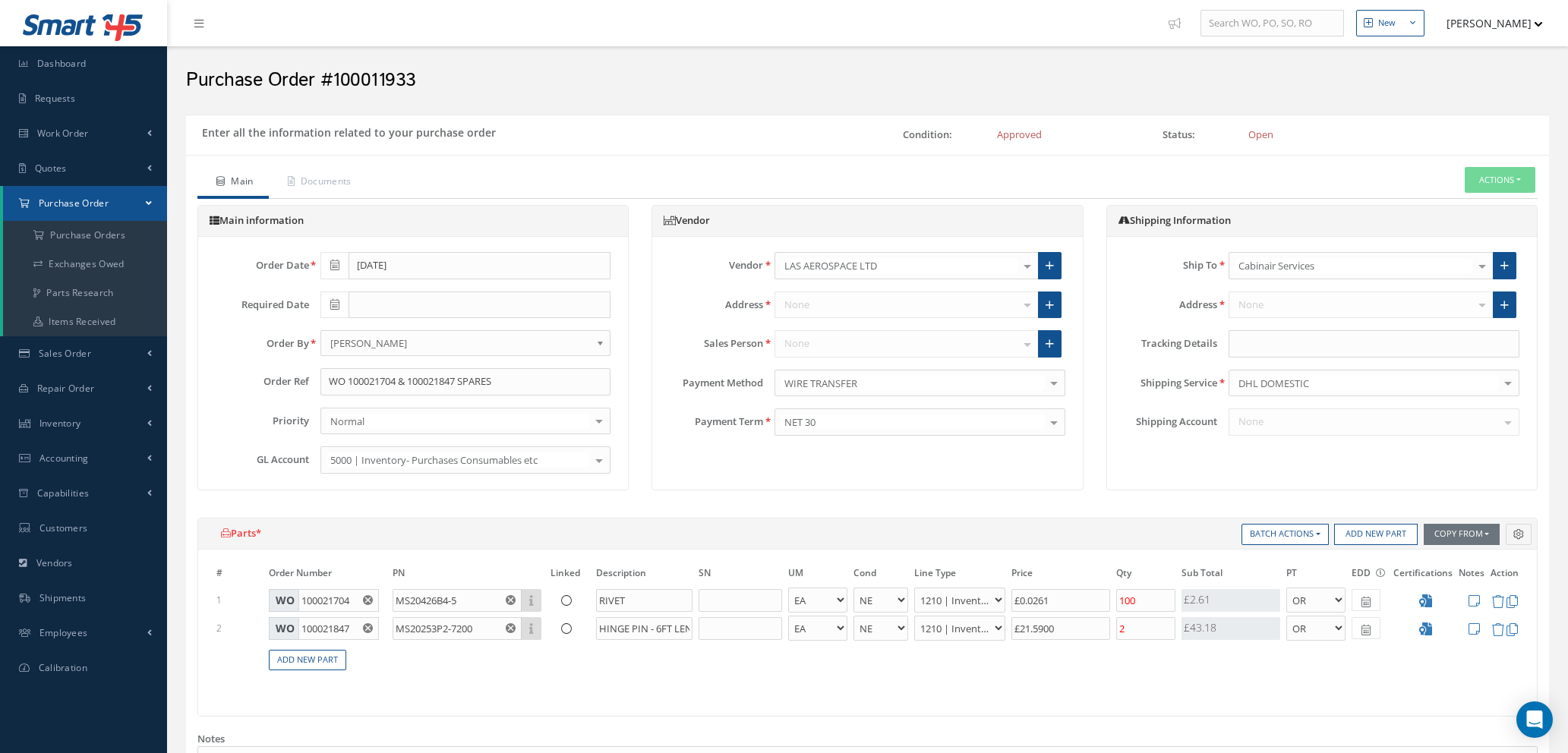
select select "1"
select select "5"
select select "7"
select select "1"
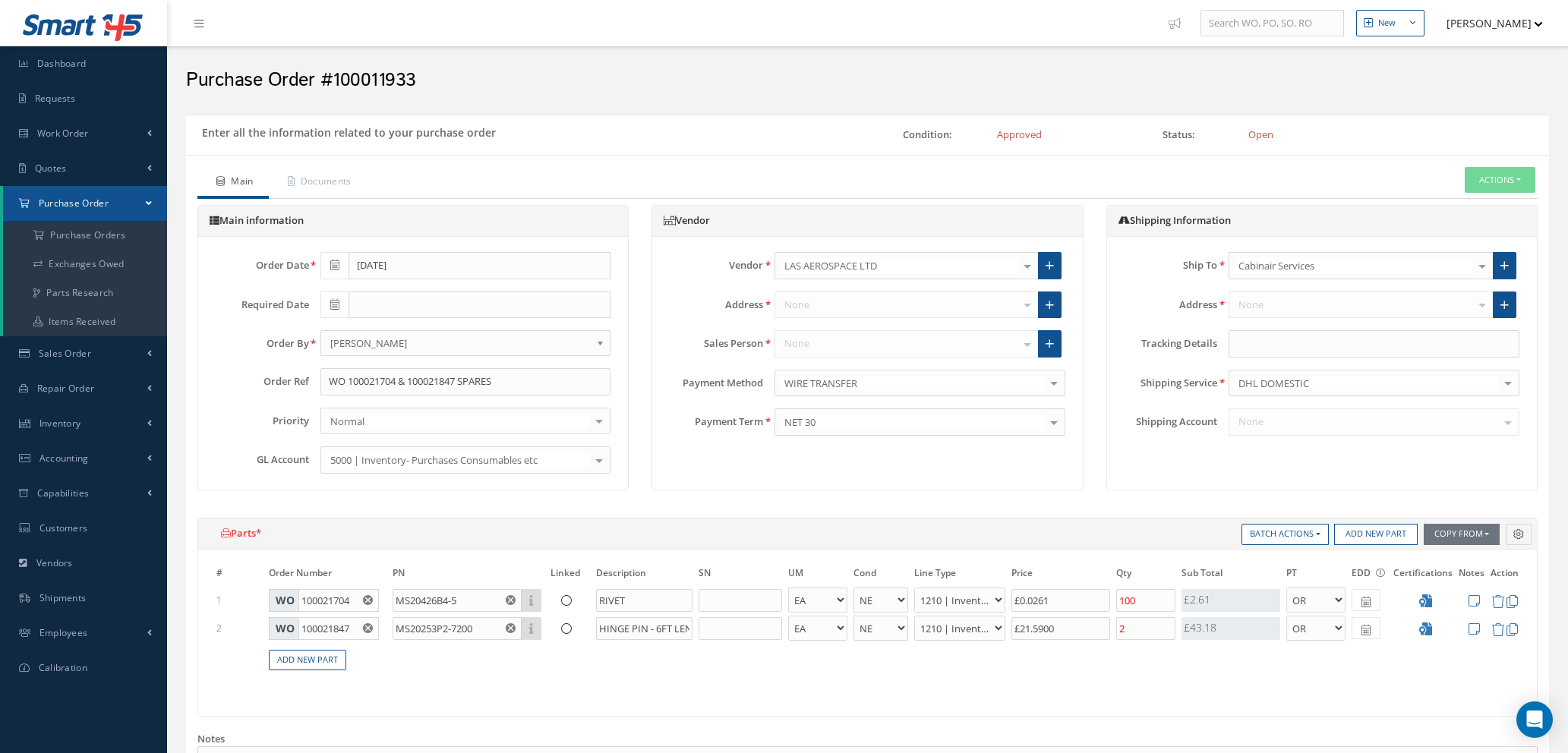
select select "5"
select select "7"
select select "1"
click at [564, 600] on icon at bounding box center [566, 601] width 10 height 10
click at [315, 596] on input "100021704" at bounding box center [338, 601] width 80 height 23
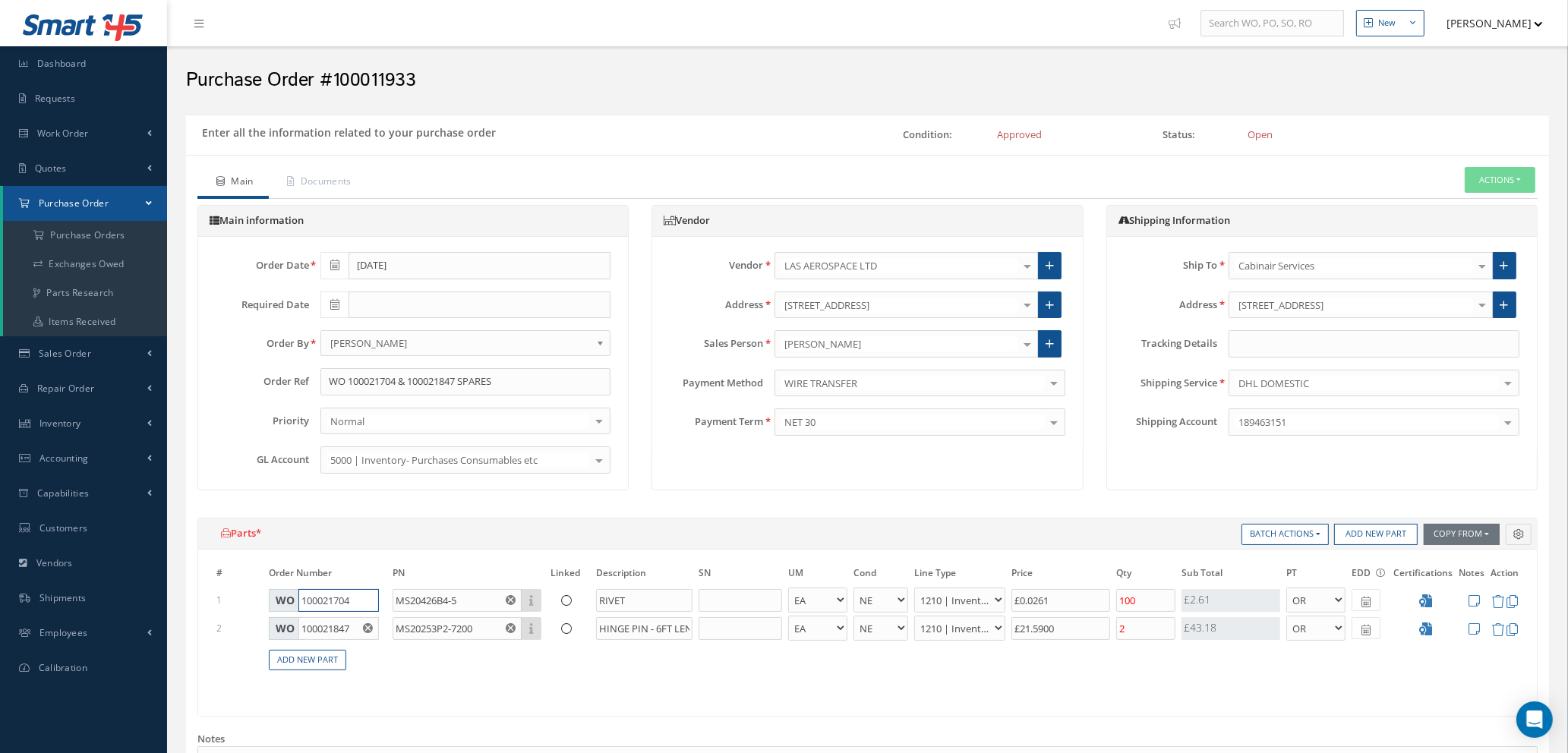
click at [350, 596] on input "100021704" at bounding box center [338, 601] width 80 height 23
click at [356, 596] on input "100021704" at bounding box center [338, 601] width 80 height 23
click at [394, 692] on div "# Order Number PN Linked Description SN UM Cond Line Type Price Qty Qty Receive…" at bounding box center [867, 632] width 1339 height 165
click at [567, 595] on icon at bounding box center [566, 601] width 10 height 10
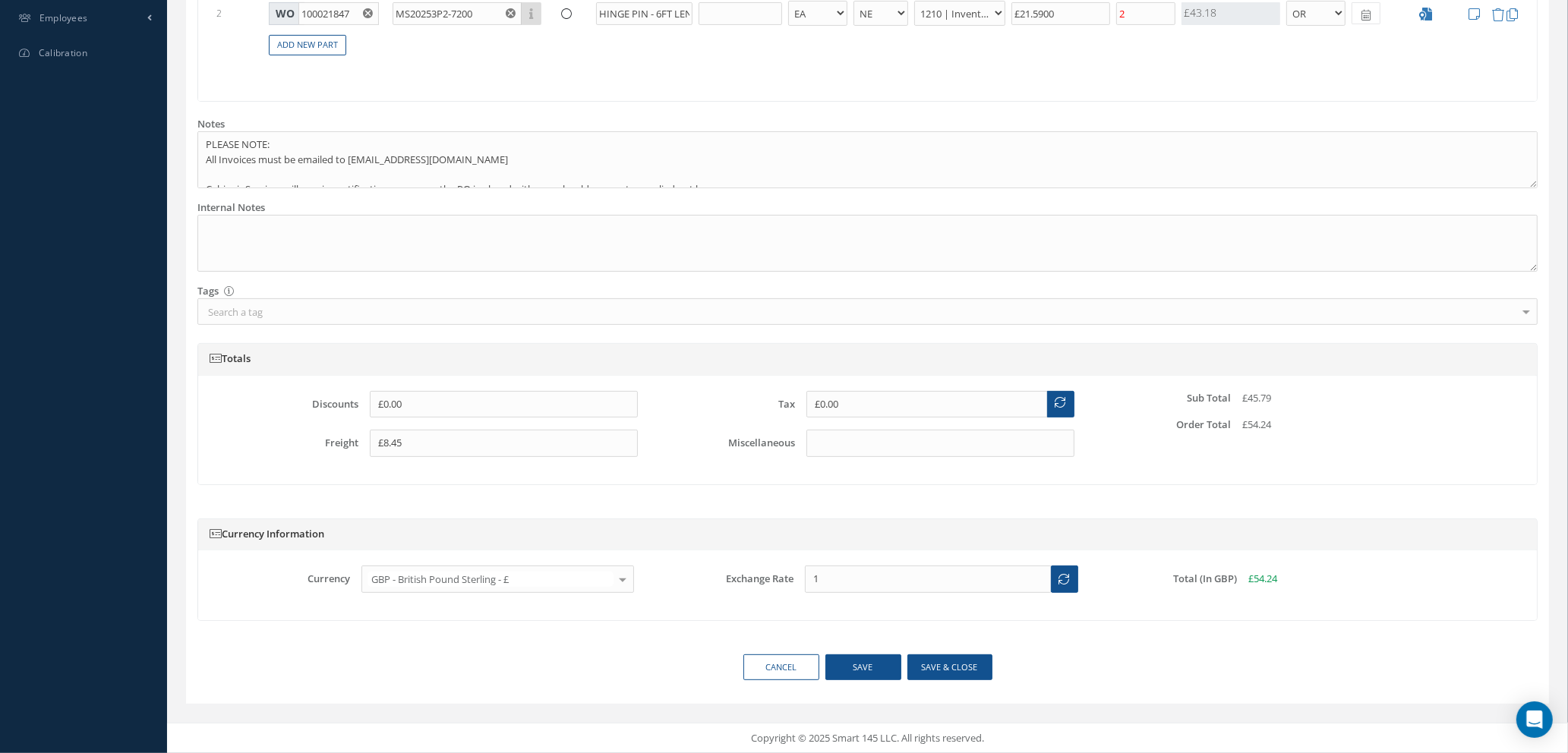
scroll to position [274, 0]
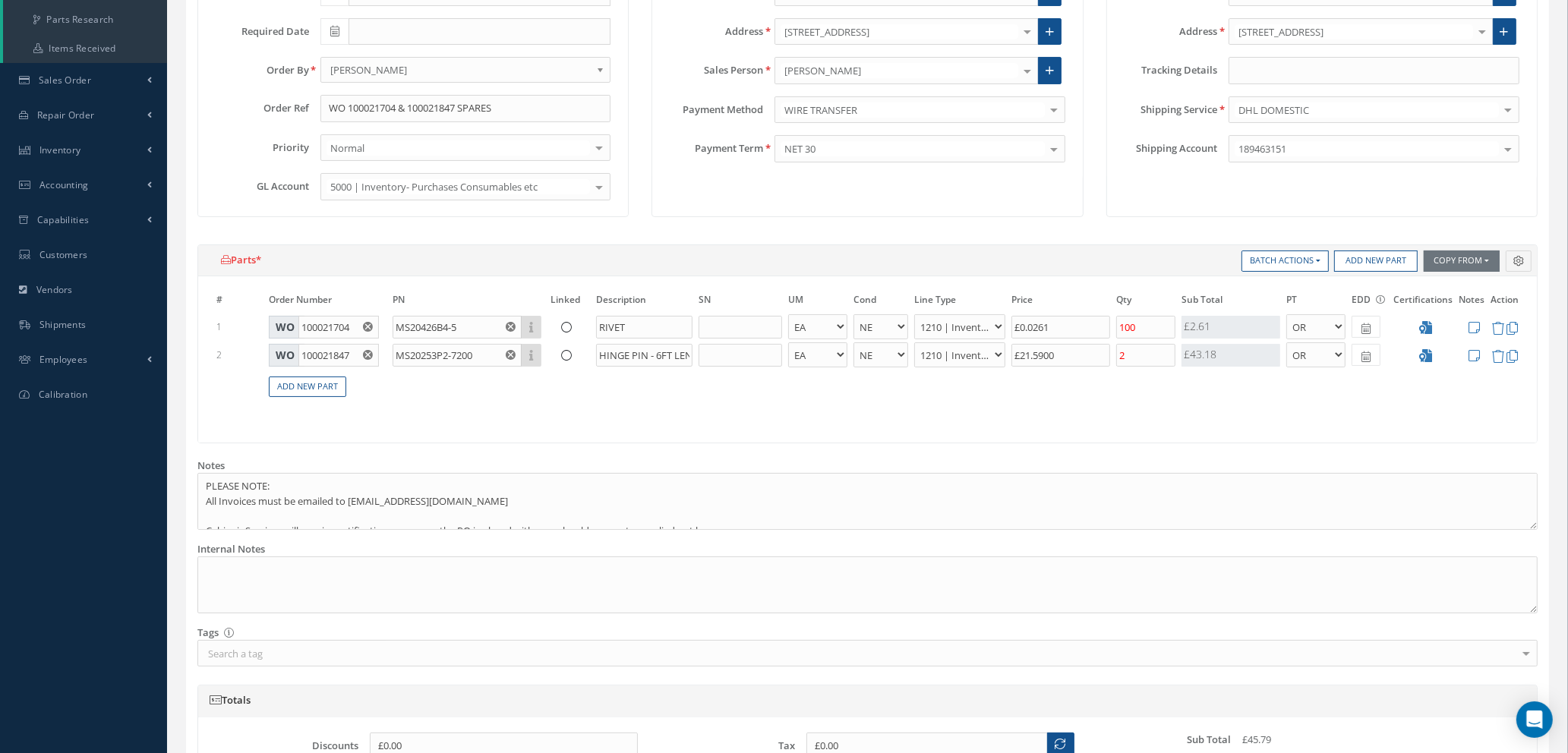
click at [364, 326] on use "Reset" at bounding box center [367, 326] width 10 height 10
click at [338, 320] on input "text" at bounding box center [324, 327] width 110 height 23
type input "100021704"
click at [337, 350] on span "100021704" at bounding box center [320, 350] width 48 height 13
click at [512, 326] on icon "Reset" at bounding box center [510, 326] width 10 height 10
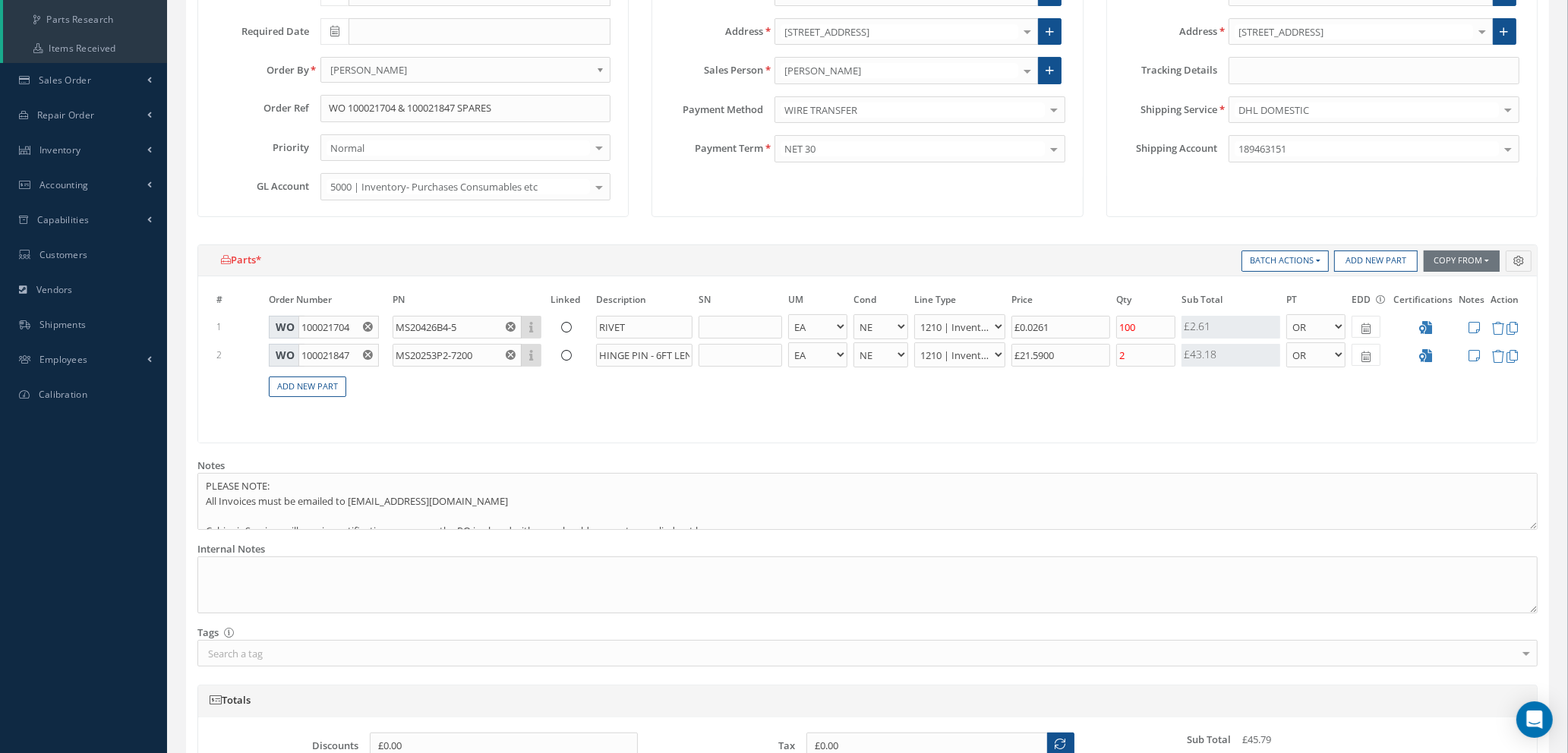
type input "Loading..."
type input "£0"
type input "1"
type input "£8.64"
click at [350, 328] on input "100021704" at bounding box center [338, 327] width 80 height 23
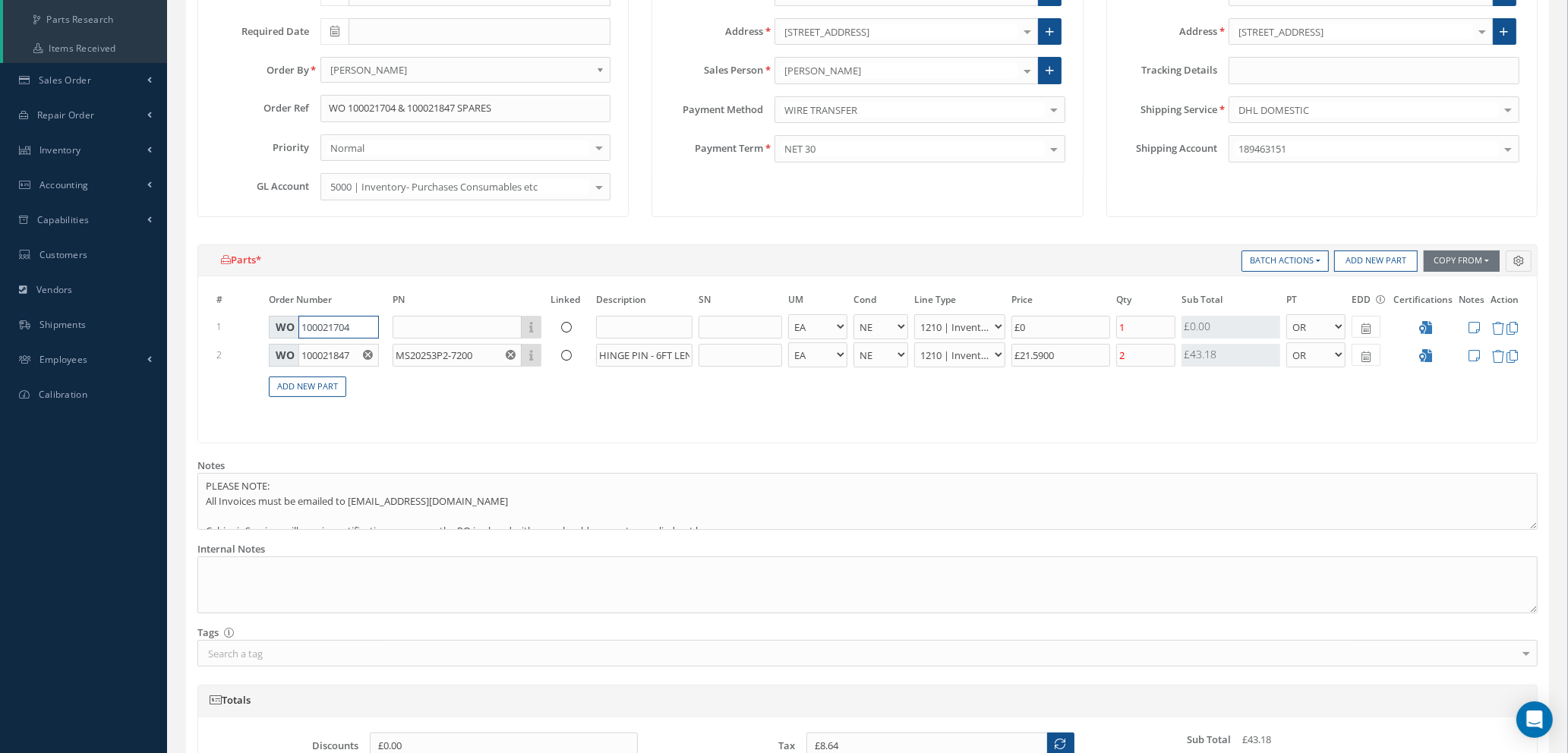
click at [355, 326] on input "100021704" at bounding box center [338, 327] width 80 height 23
click at [343, 349] on span "100021704" at bounding box center [320, 350] width 48 height 13
type input "100021704"
type input "Loading..."
click at [407, 325] on input "text" at bounding box center [457, 327] width 129 height 23
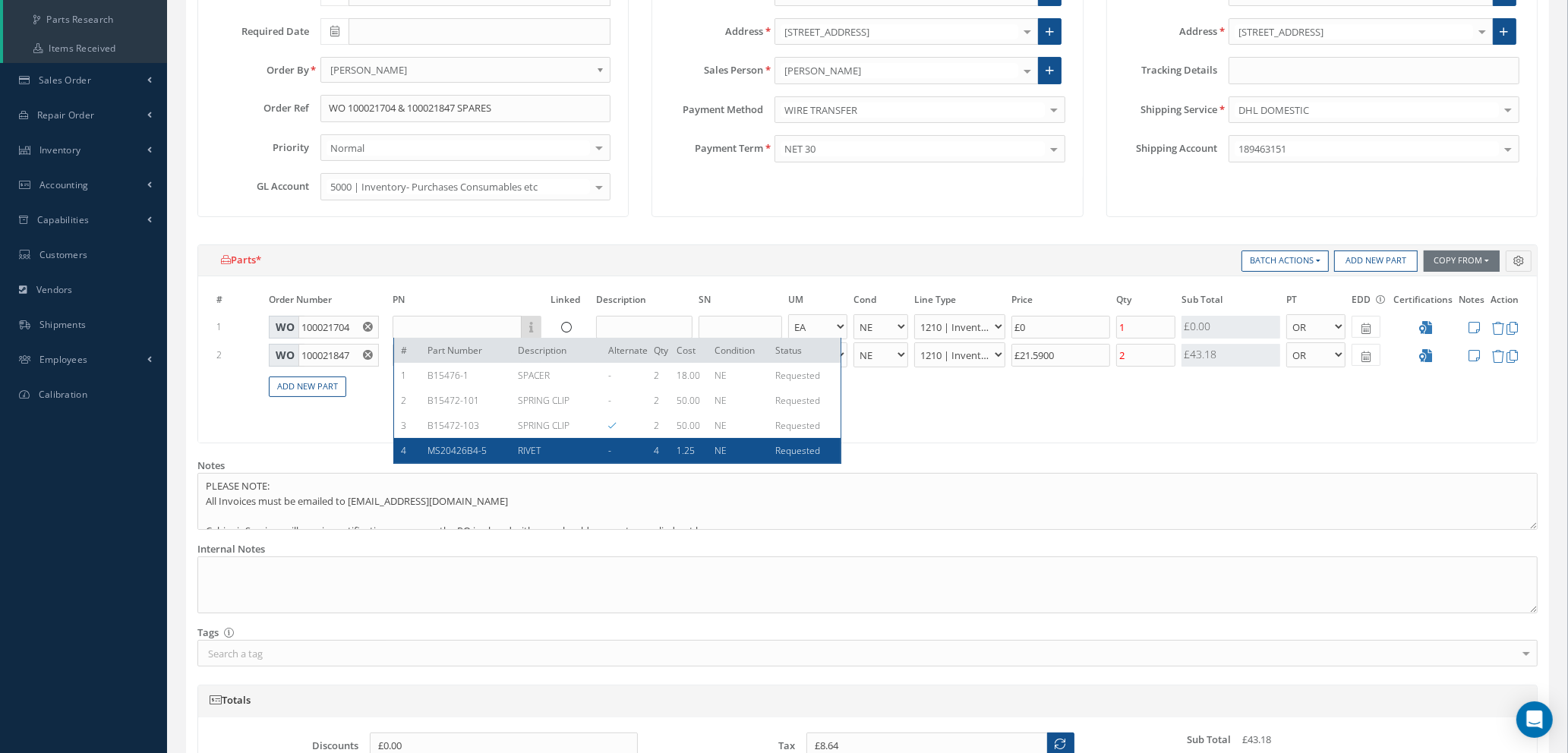
click at [447, 452] on span "MS20426B4-5" at bounding box center [458, 450] width 59 height 13
type input "MS20426B4-5"
type input "RIVET"
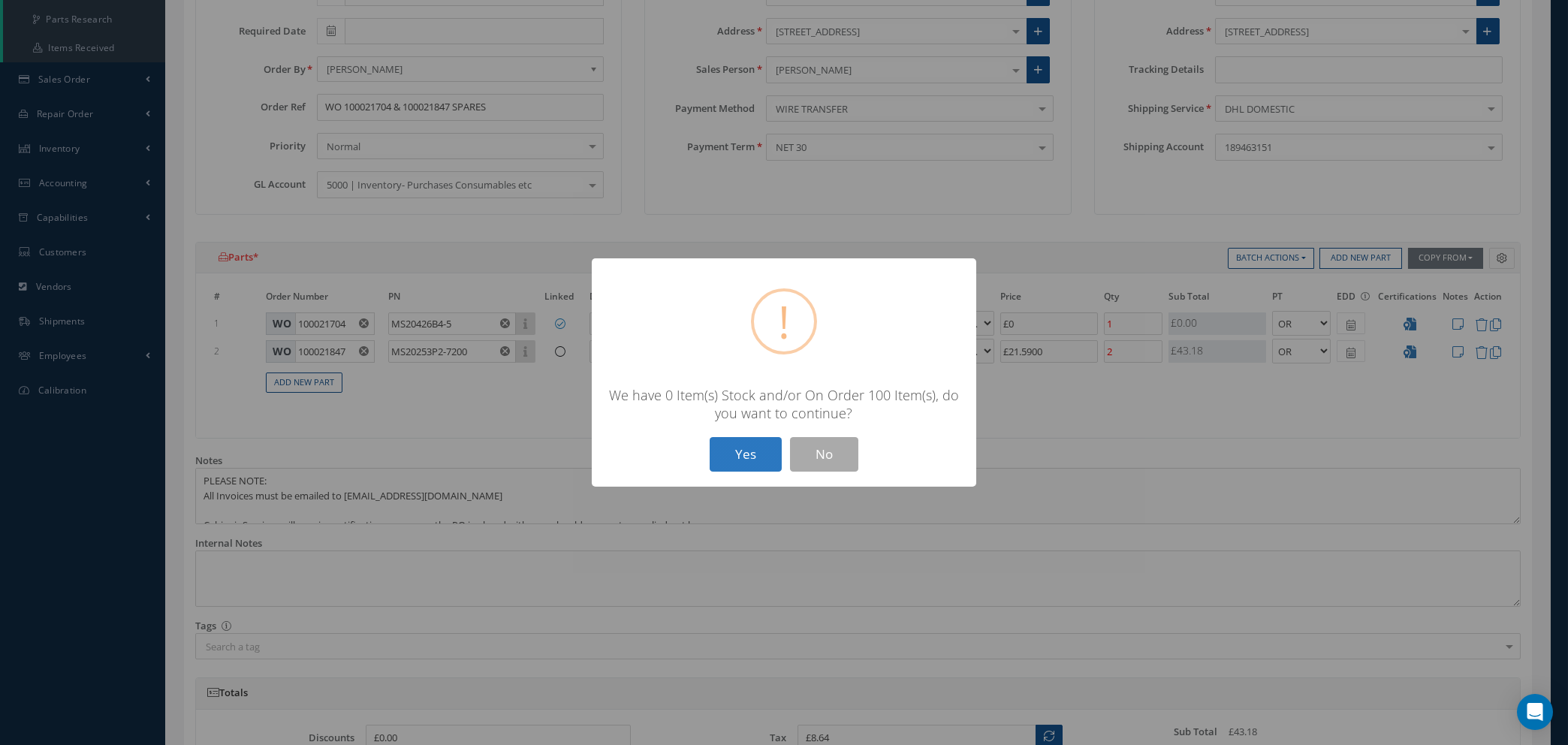
click at [734, 453] on button "Yes" at bounding box center [745, 455] width 72 height 35
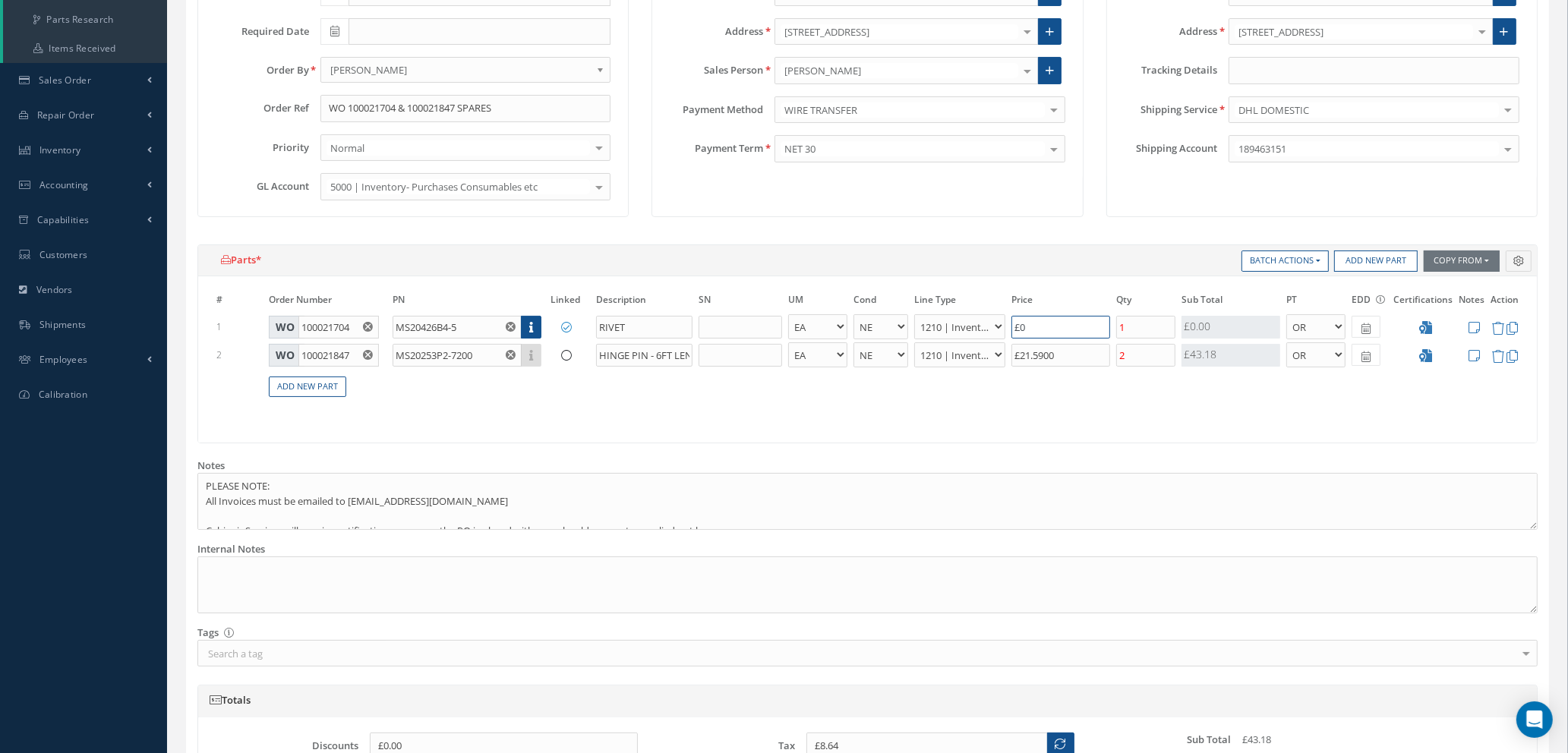
drag, startPoint x: 1052, startPoint y: 322, endPoint x: 993, endPoint y: 325, distance: 59.1
click at [994, 325] on tr "1 WO 100021704 MS20426B4-5 # Part Number Description Alternate Qty Cost Conditi…" at bounding box center [868, 326] width 1308 height 28
type input "£0.0261"
click at [1154, 319] on input "1" at bounding box center [1146, 327] width 59 height 23
type input "10"
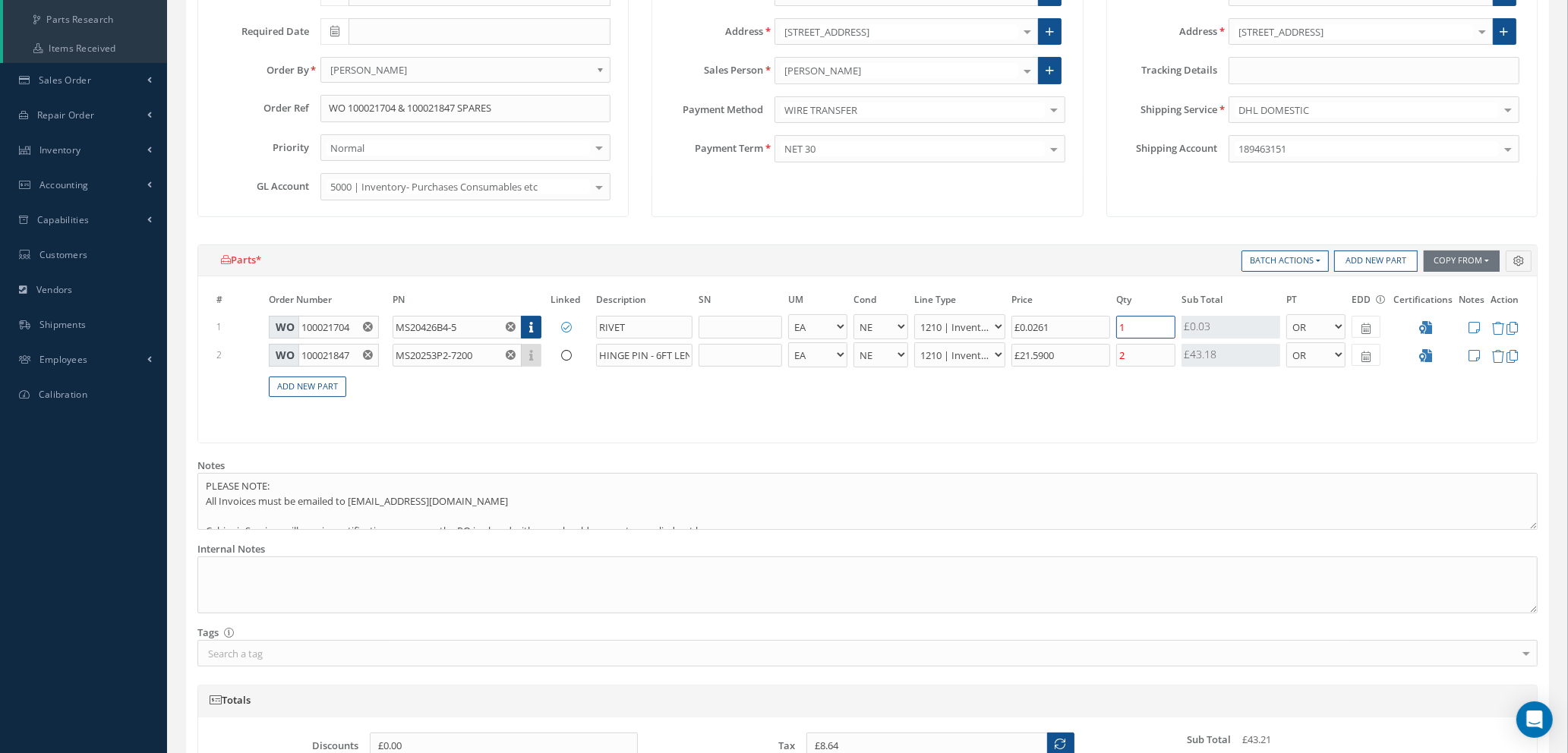
type input "£8.69"
type input "100"
type input "£9.16"
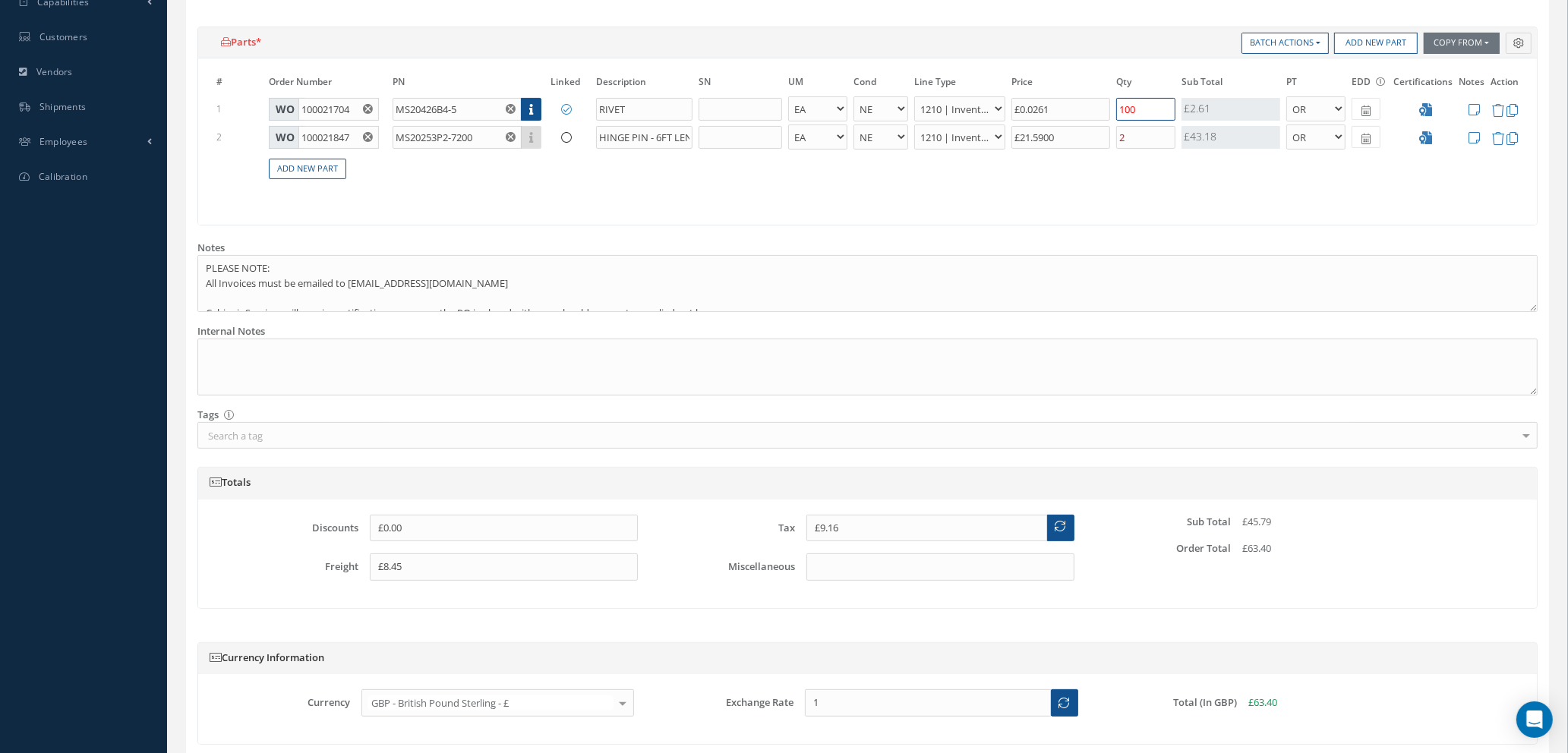
scroll to position [615, 0]
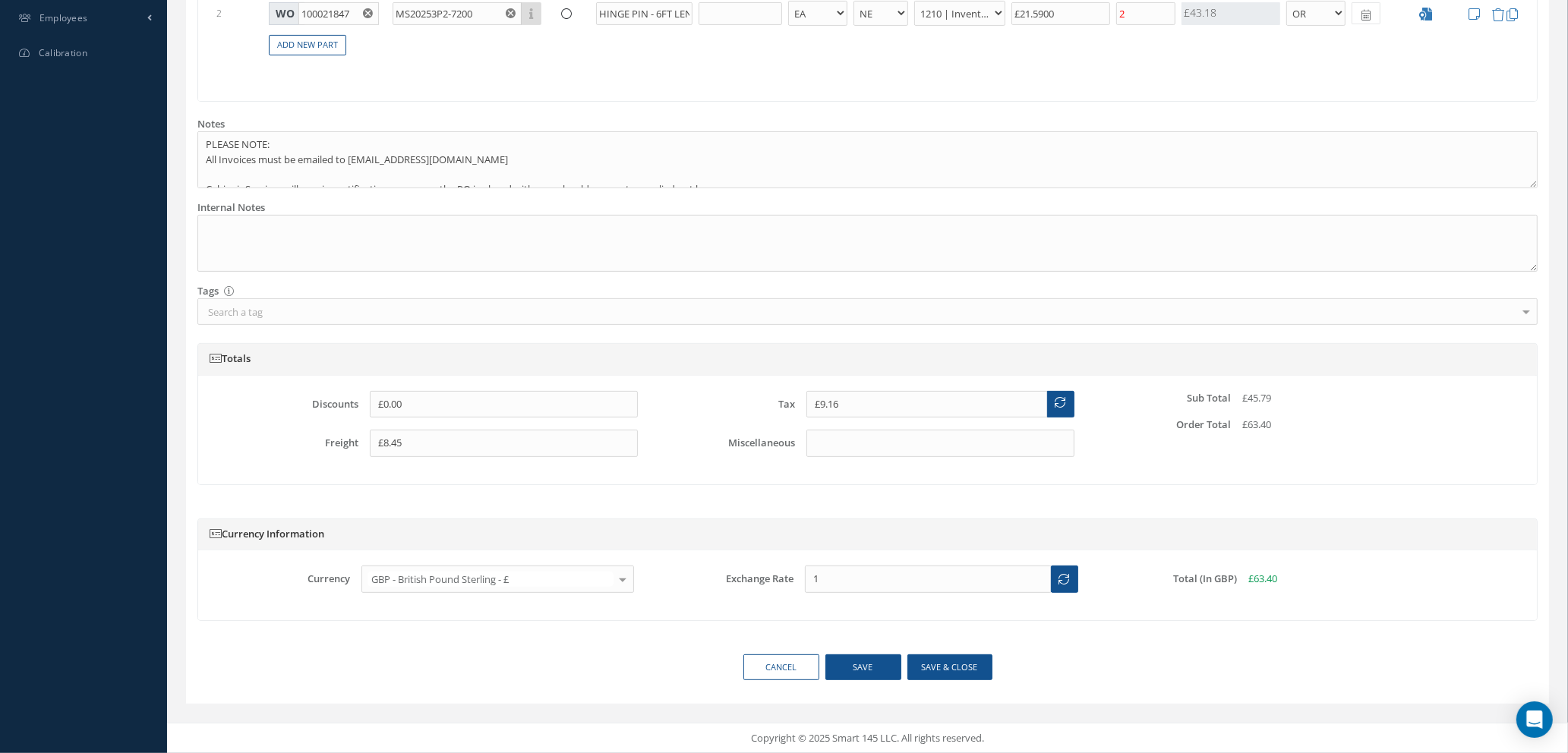
type input "100"
click at [935, 667] on button "Save & close" at bounding box center [950, 667] width 85 height 27
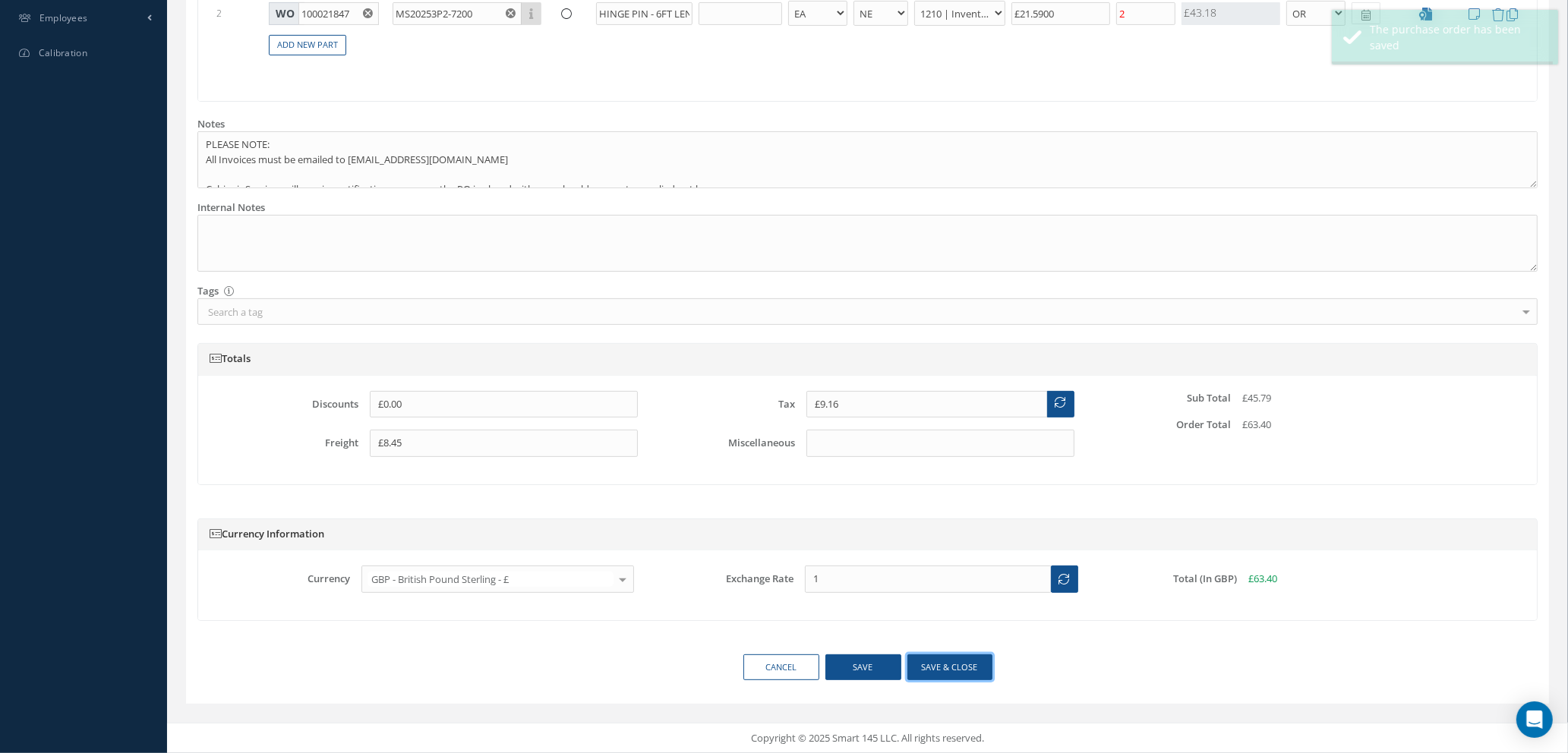
type input "[DATE]"
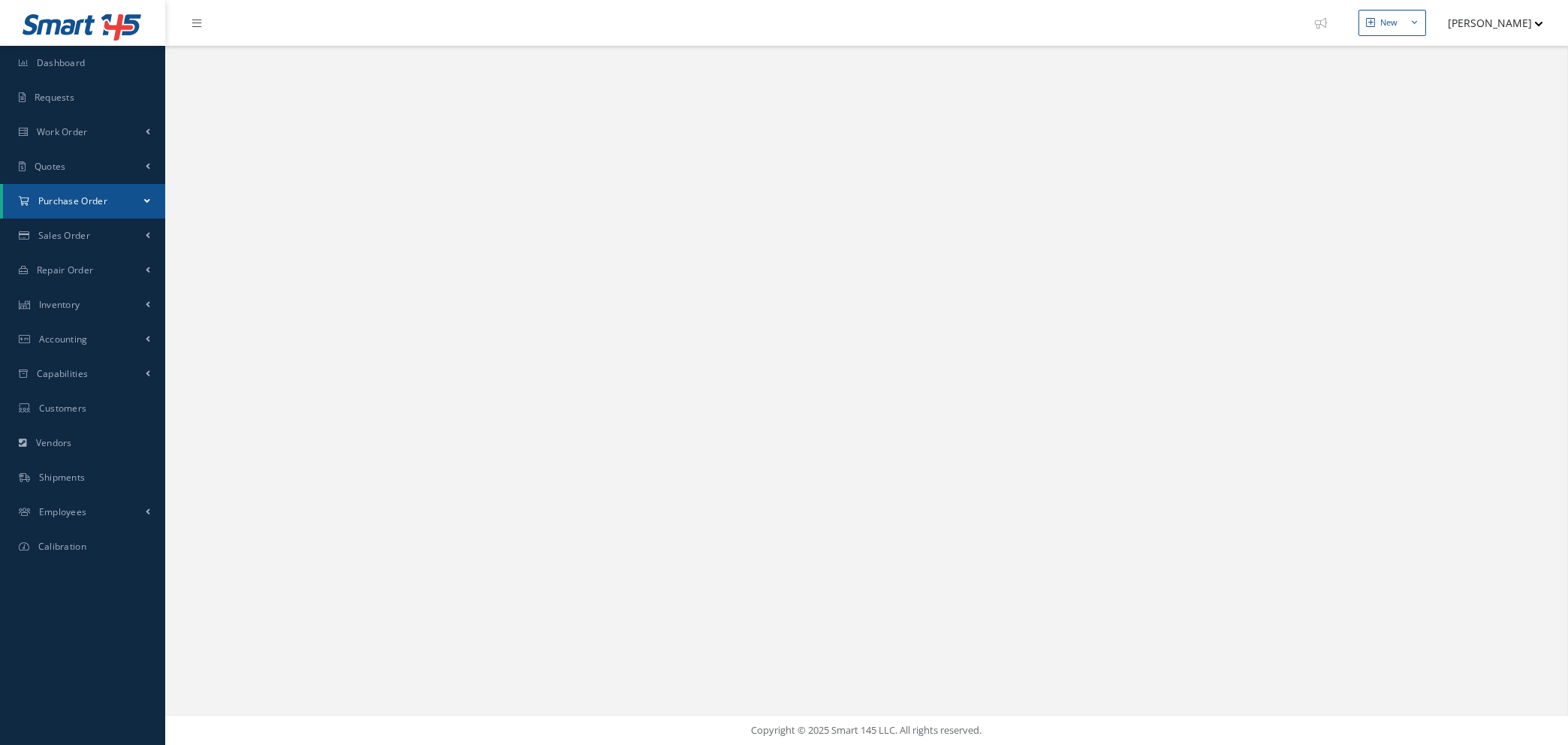
select select "25"
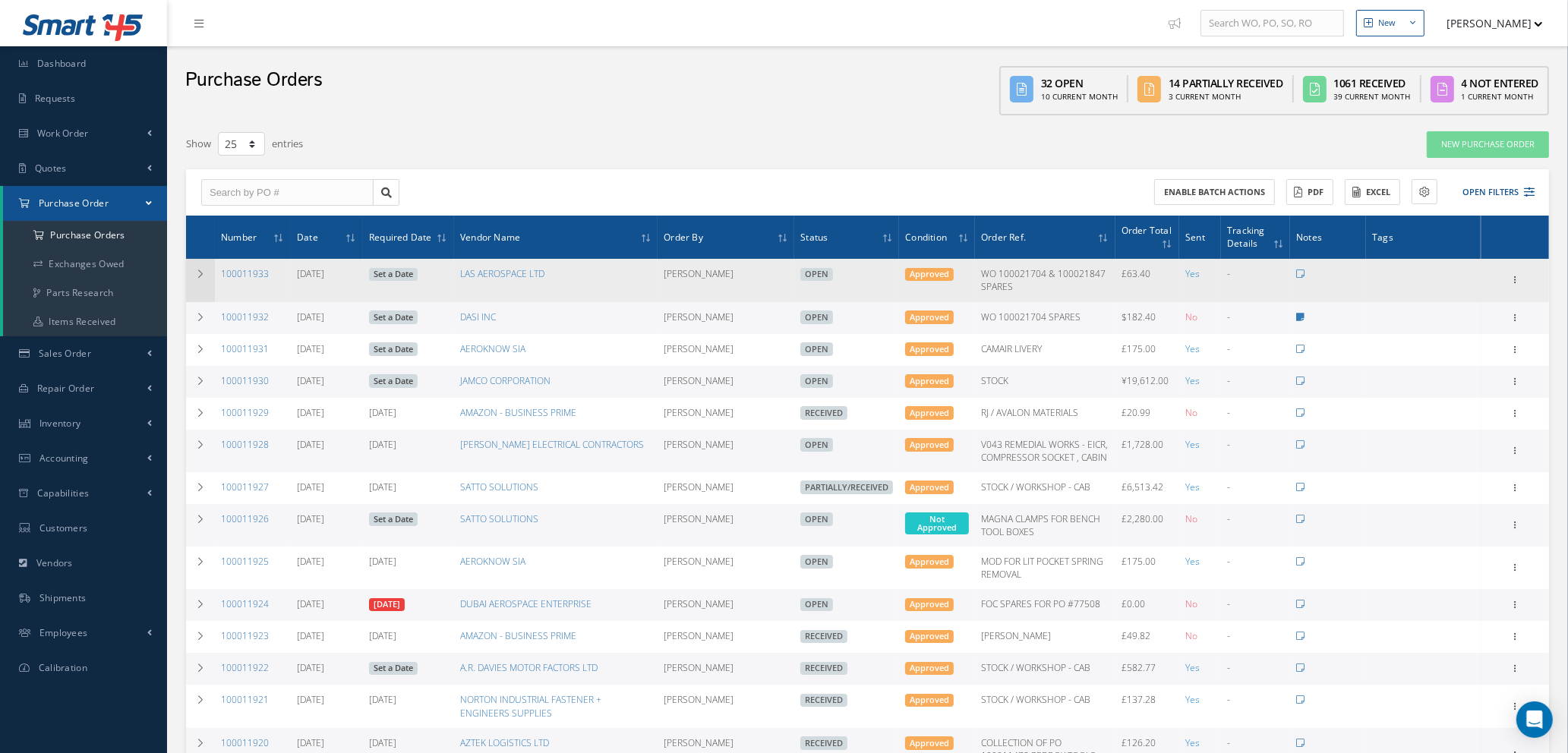
click at [201, 276] on icon at bounding box center [200, 274] width 10 height 10
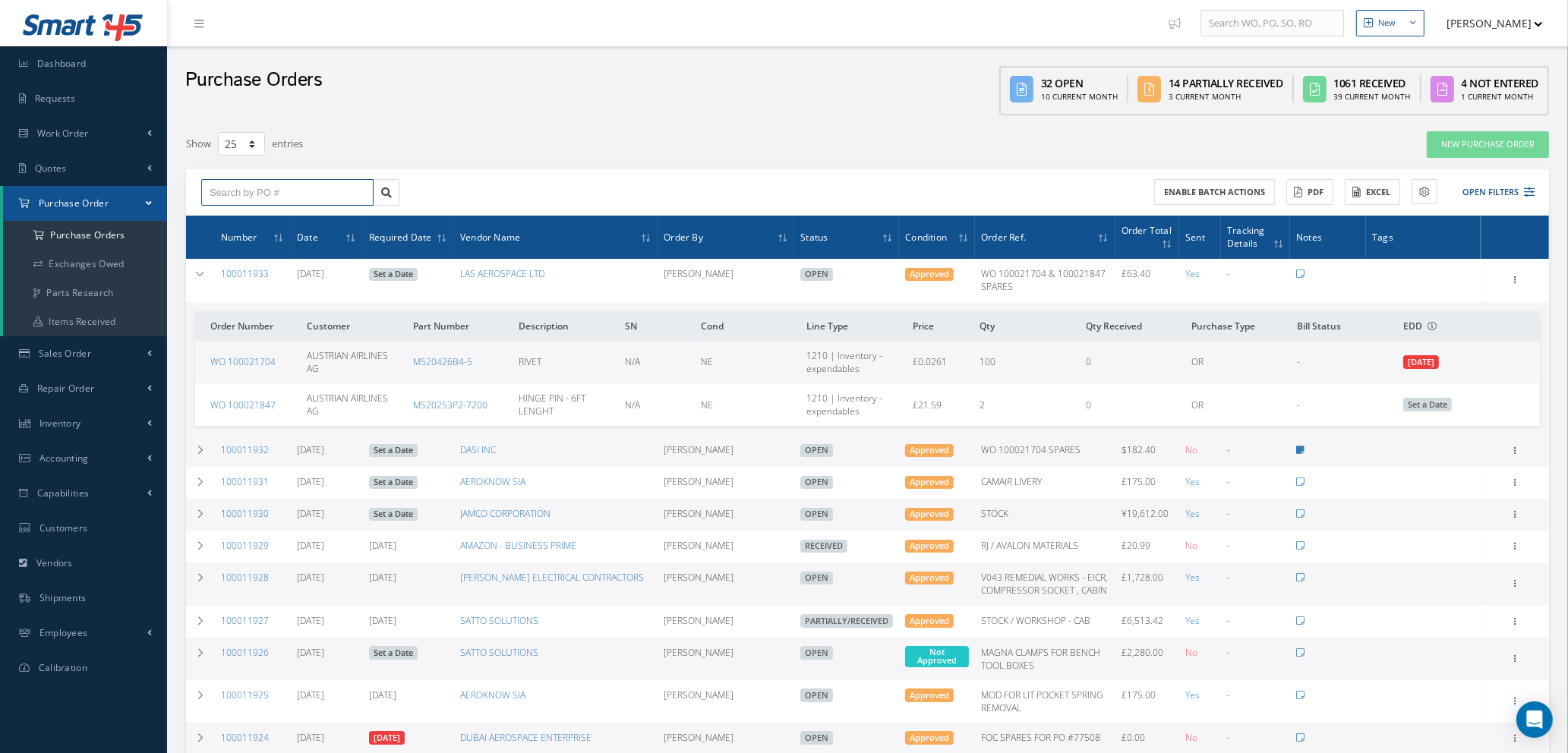
click at [255, 187] on input "text" at bounding box center [287, 193] width 172 height 28
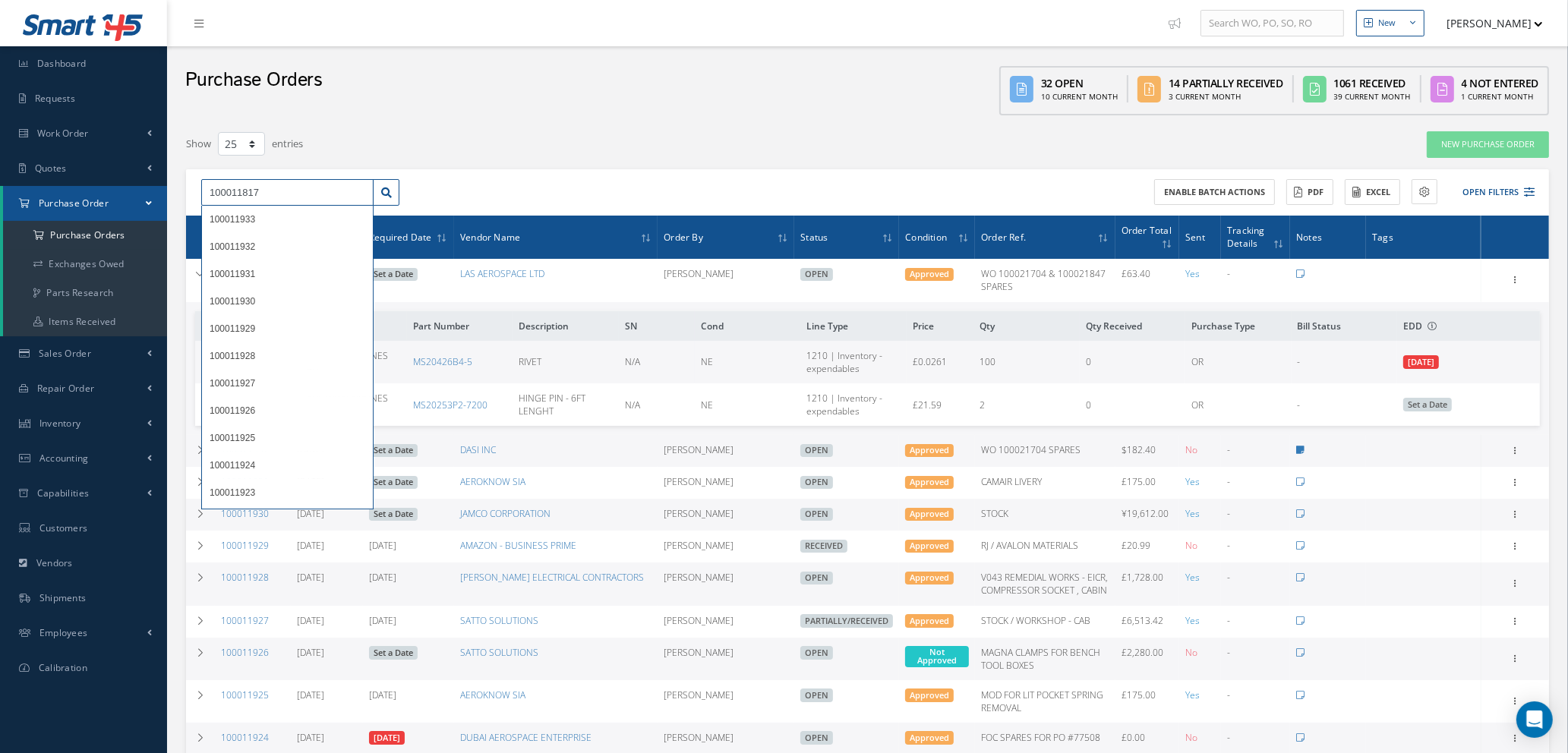
type input "100011817"
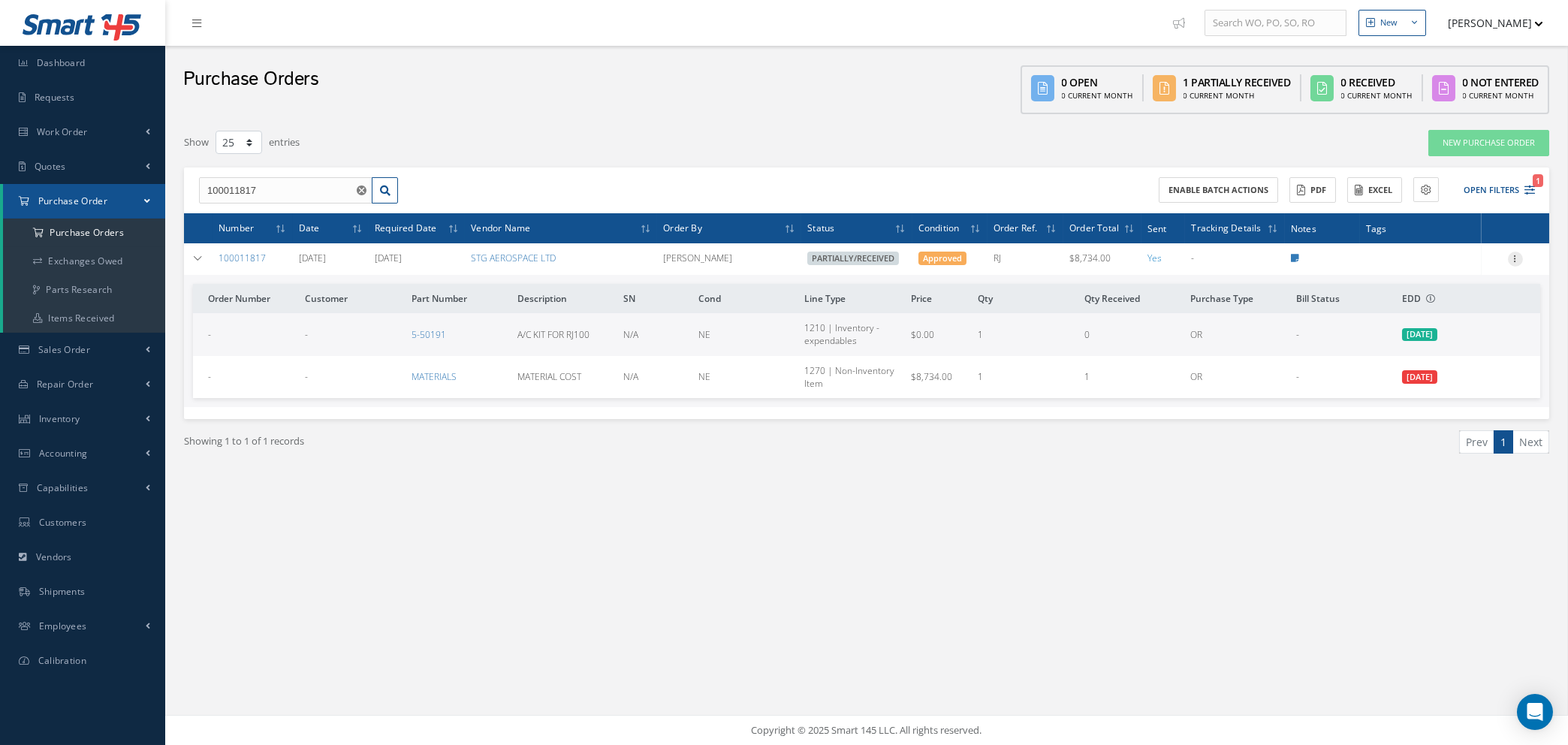
click at [1515, 256] on icon at bounding box center [1516, 258] width 15 height 12
click at [1438, 298] on link "Edit" at bounding box center [1446, 307] width 119 height 20
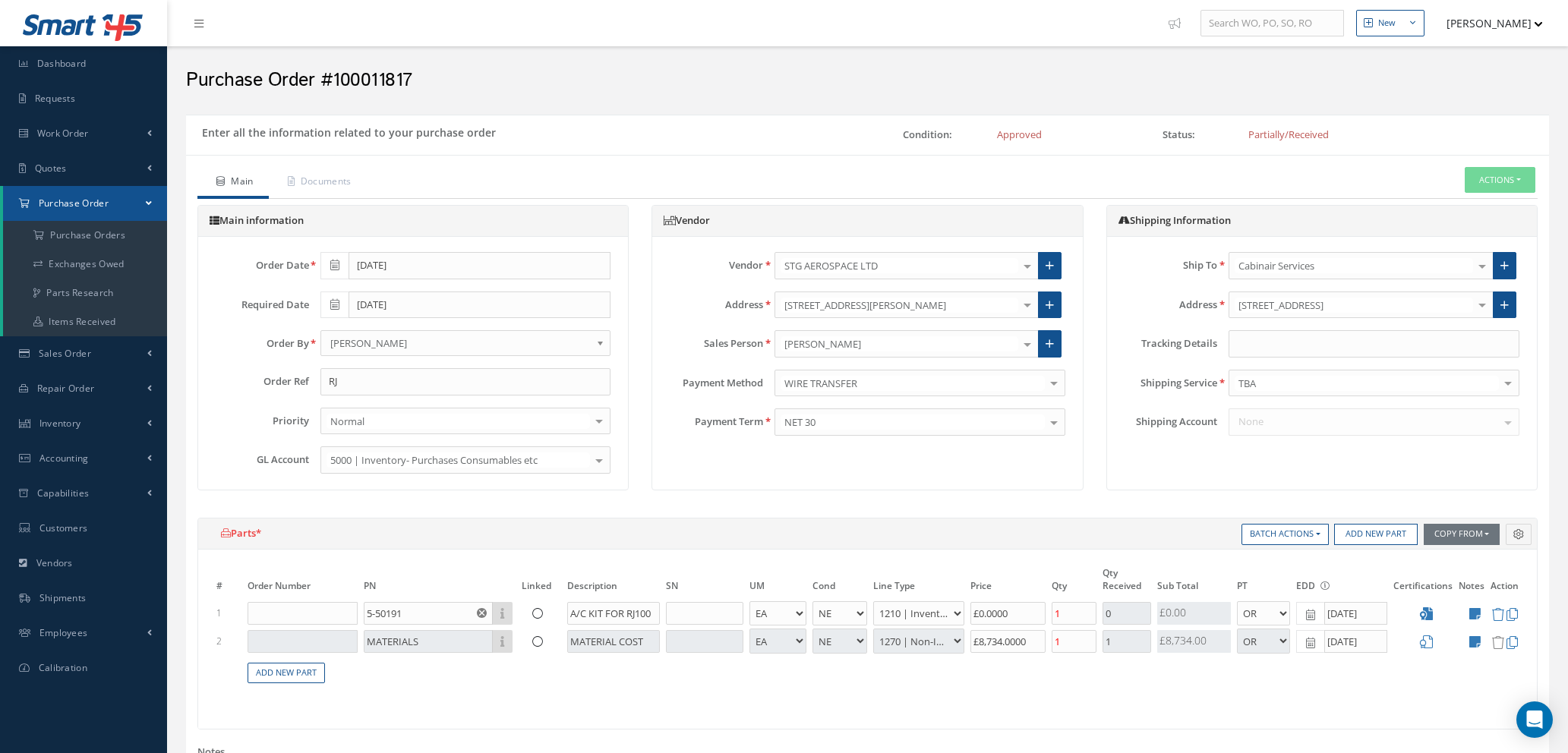
select select "1"
select select "5"
select select "7"
select select "1"
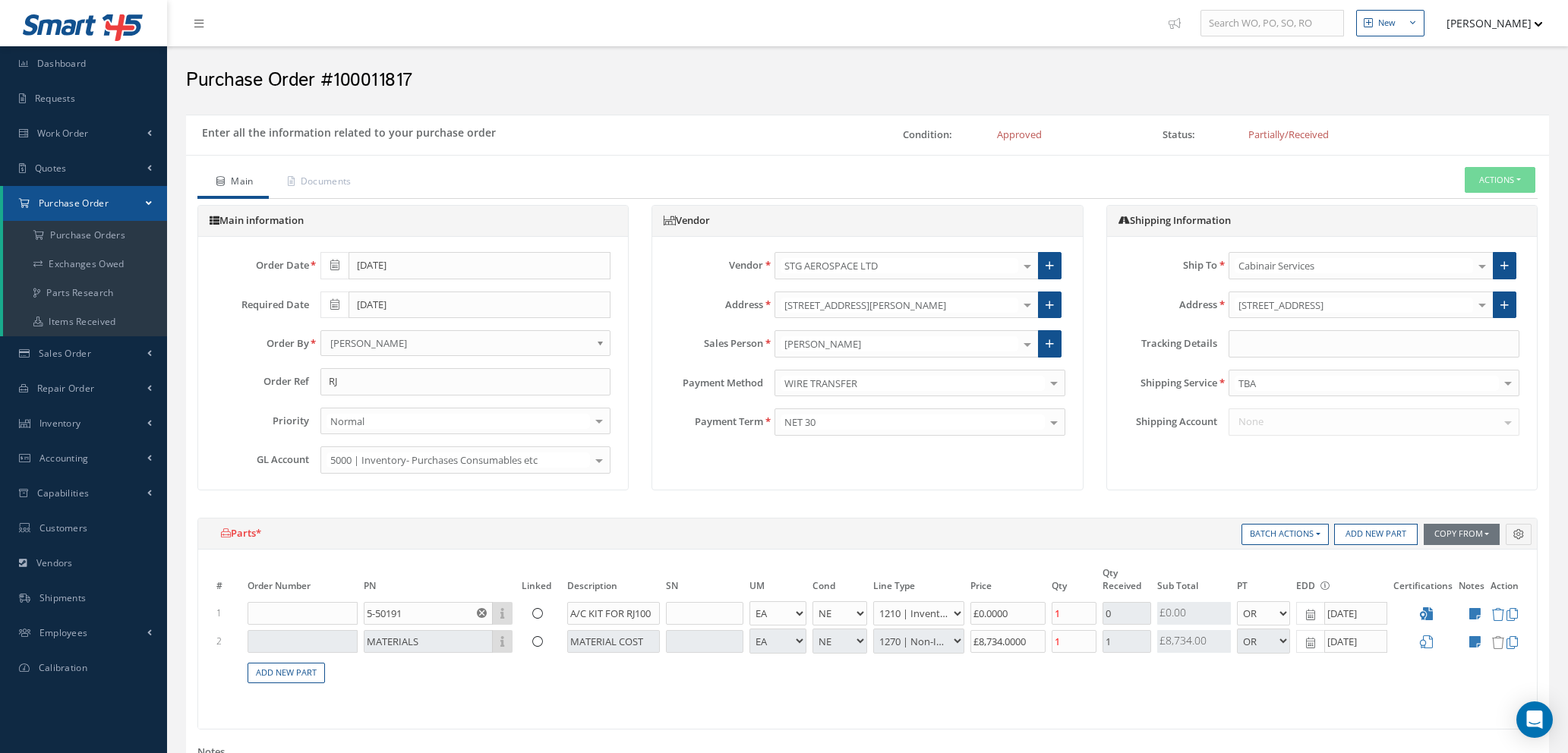
select select "5"
select select "114"
select select "1"
type input "$0"
type input "$8,734"
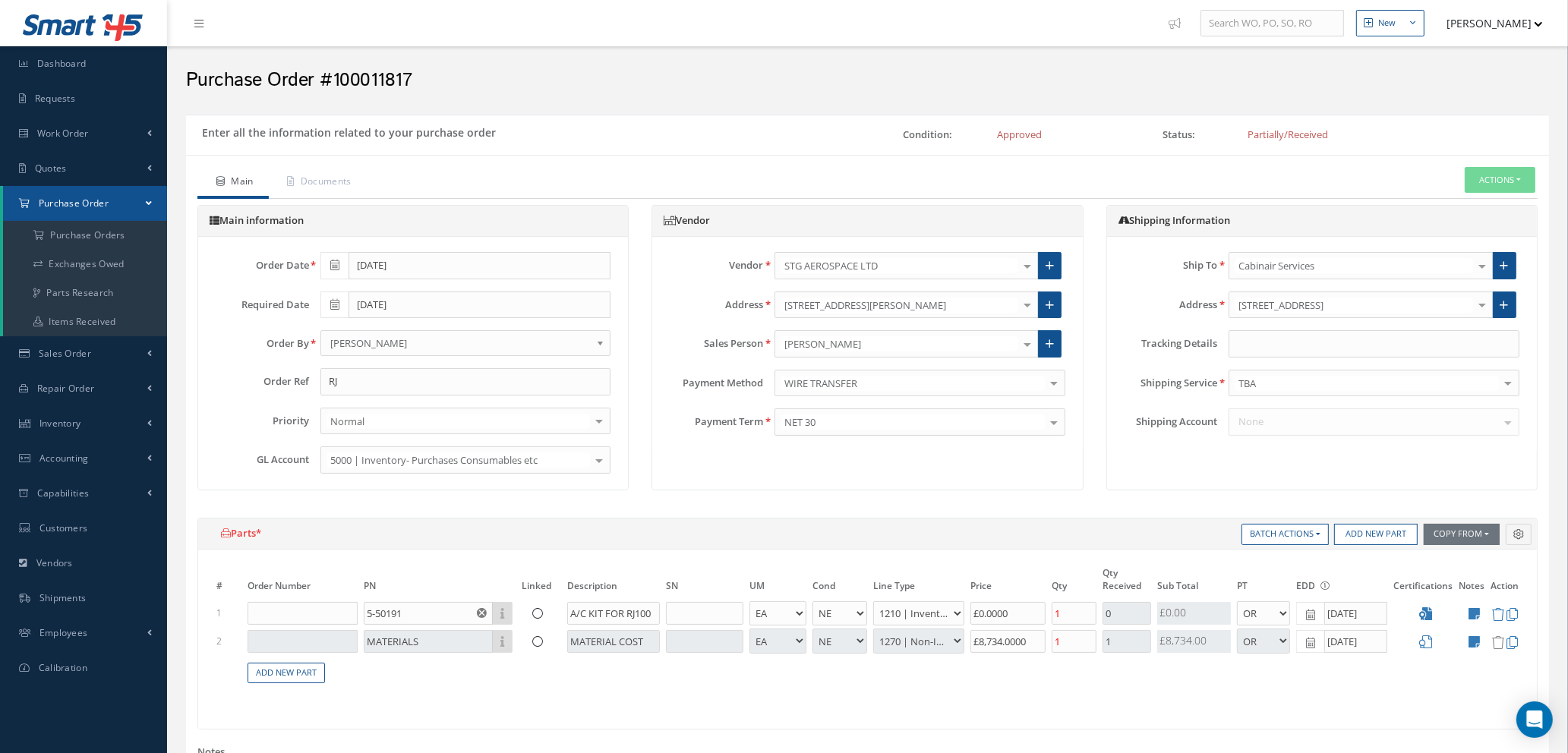
type input "$0"
click at [1241, 344] on input "text" at bounding box center [1374, 344] width 291 height 28
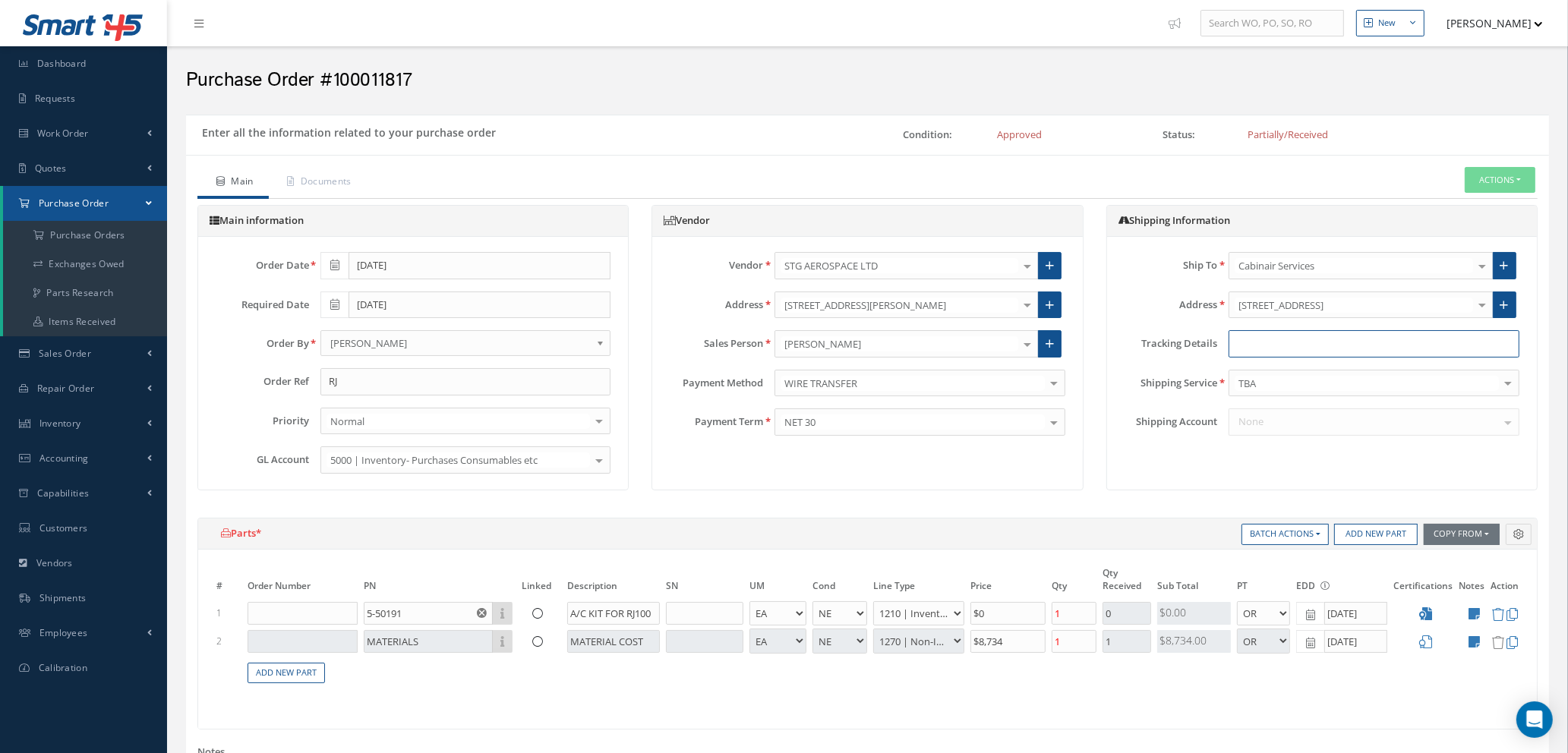
click at [1249, 341] on input "text" at bounding box center [1374, 344] width 291 height 28
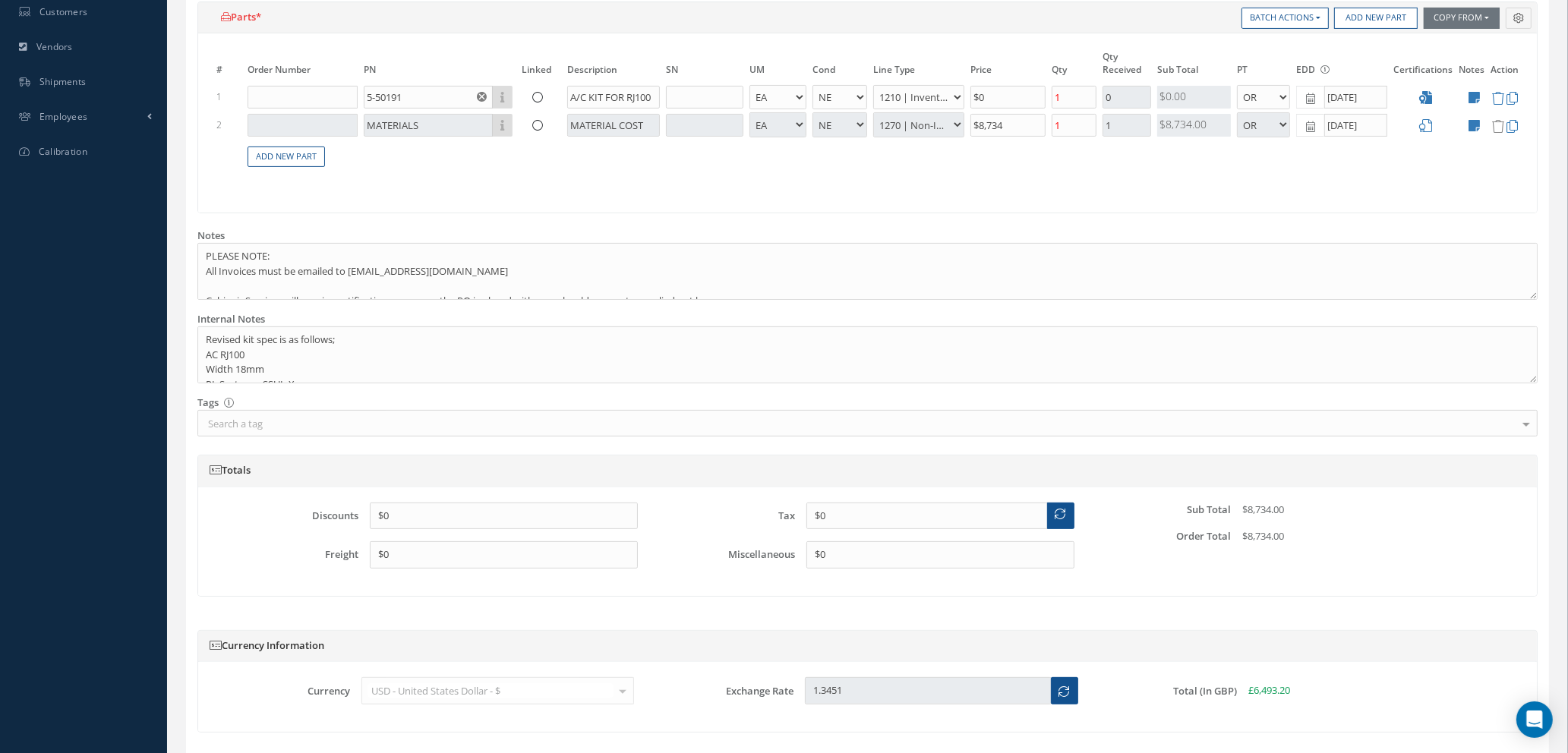
scroll to position [629, 0]
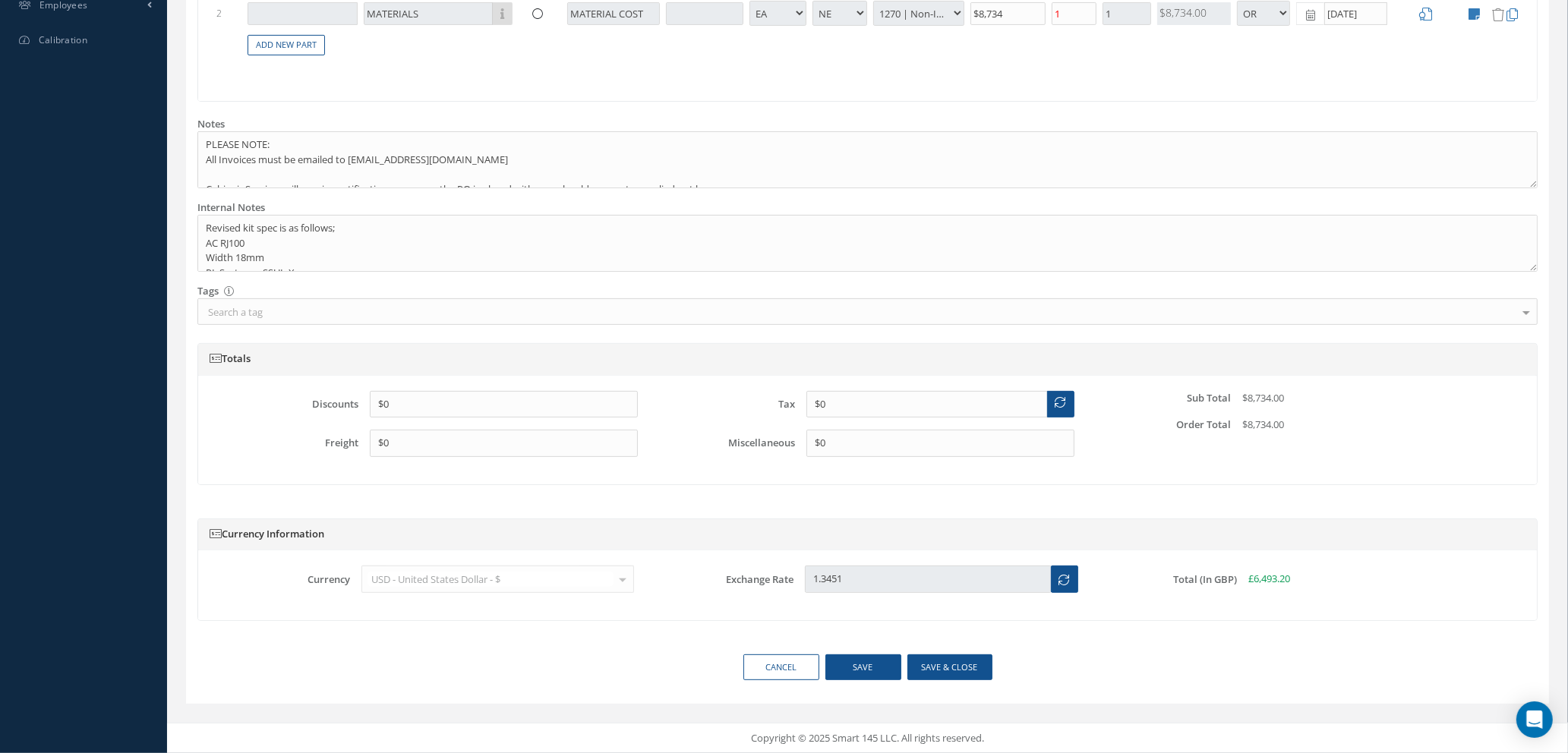
type input "883859440636"
click at [941, 664] on button "Save & close" at bounding box center [950, 667] width 85 height 27
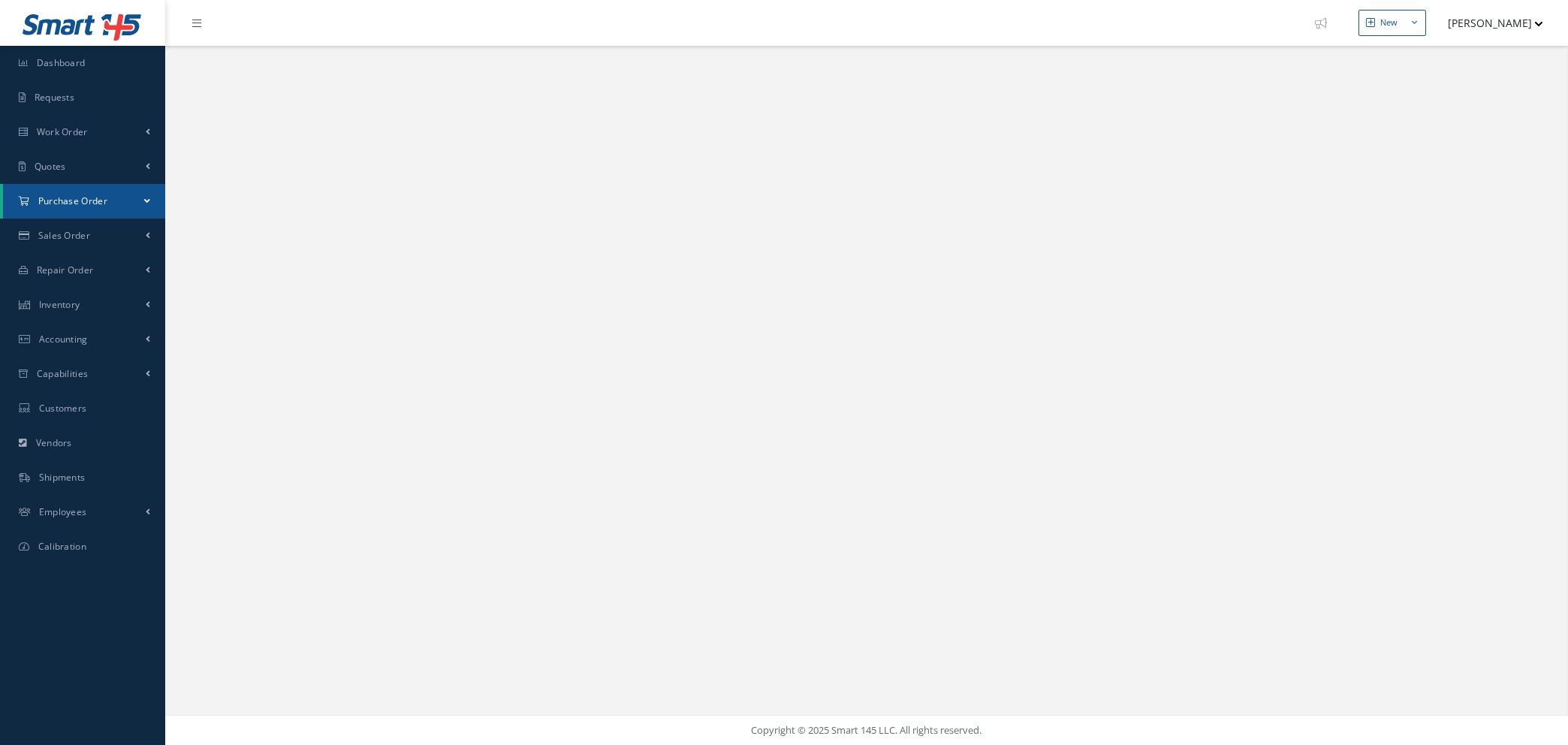
select select "25"
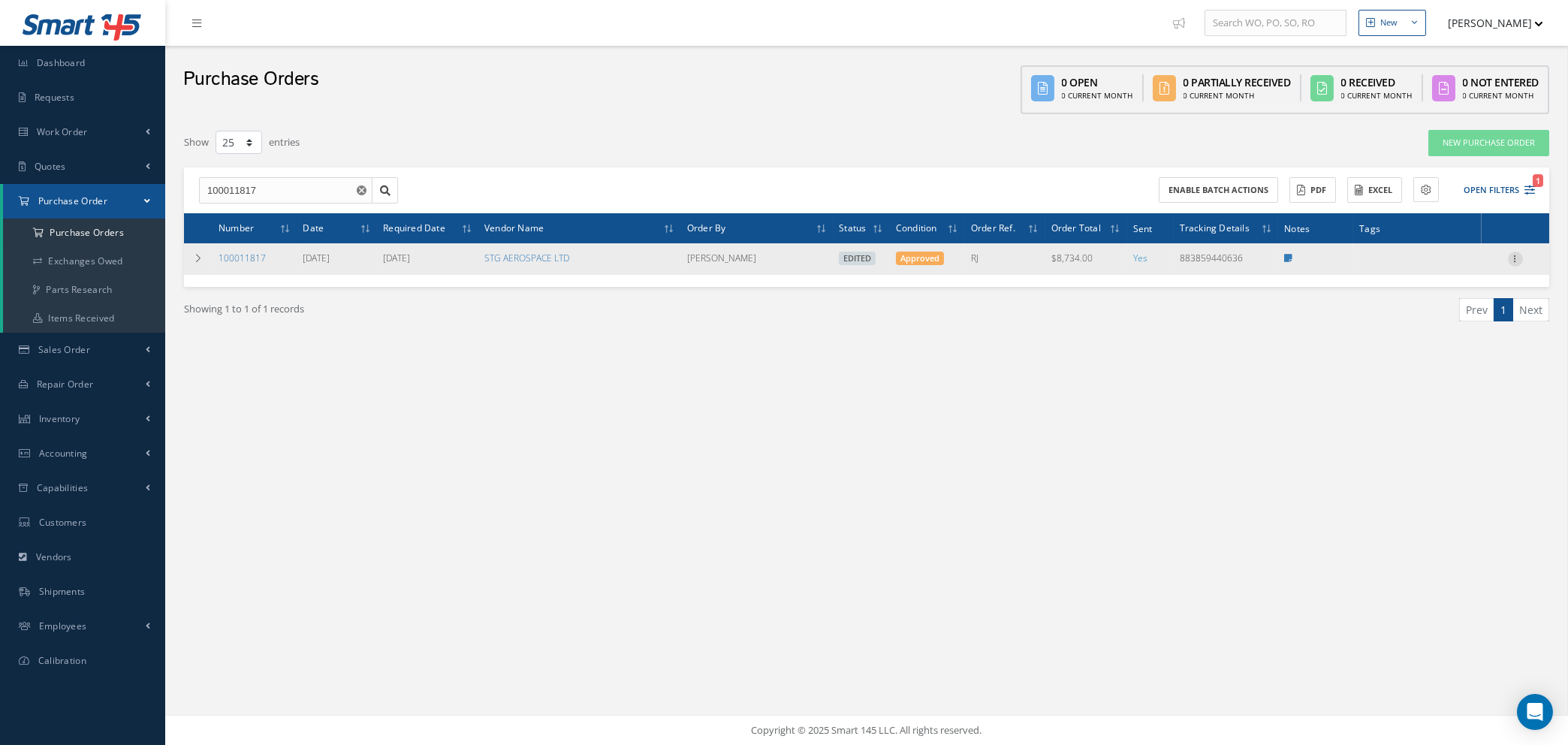
click at [1515, 255] on icon at bounding box center [1516, 258] width 15 height 12
click at [1482, 265] on link "Enter/Update" at bounding box center [1446, 269] width 119 height 20
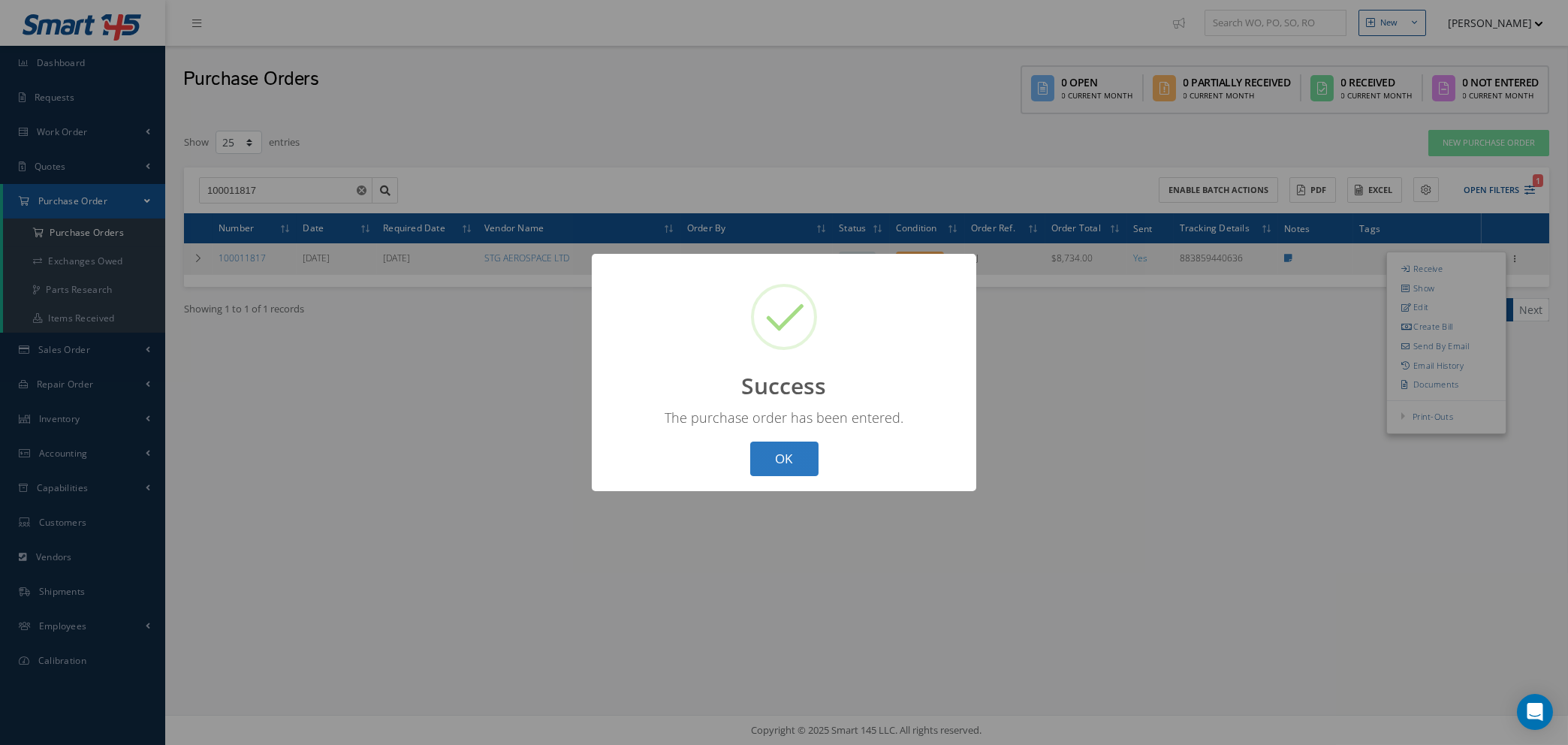
click at [792, 467] on button "OK" at bounding box center [785, 459] width 68 height 35
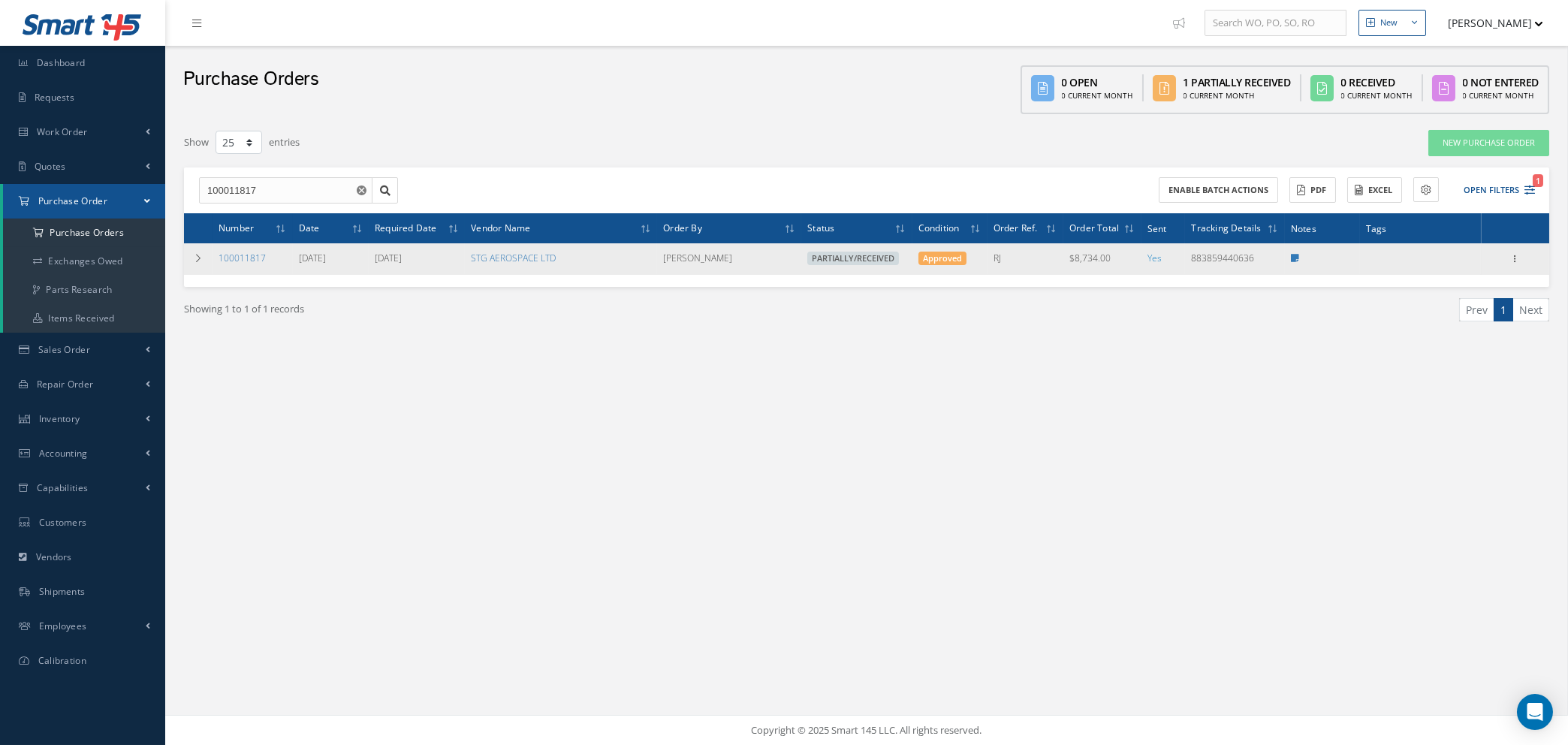
click at [358, 186] on use "Reset" at bounding box center [361, 190] width 9 height 9
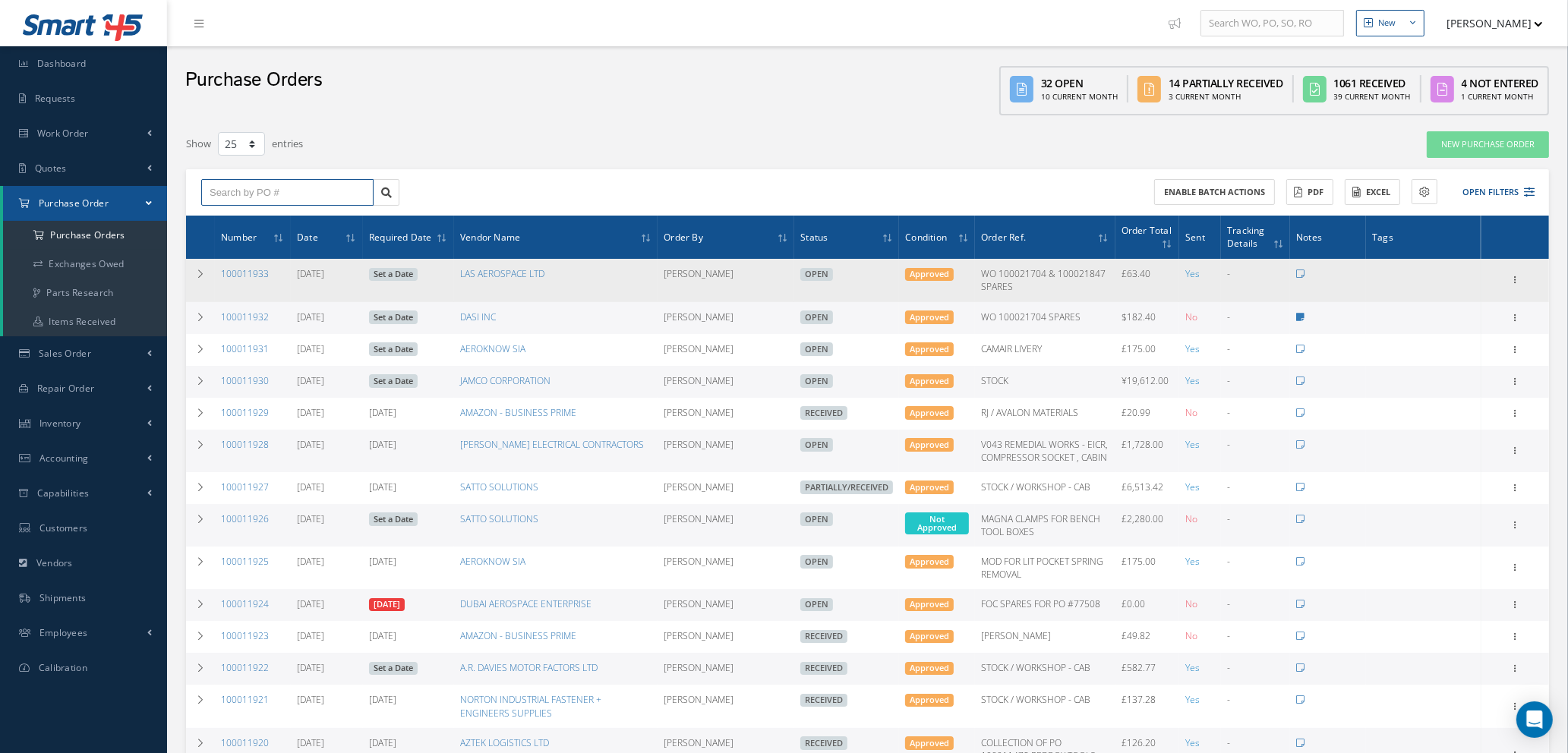
click at [267, 189] on input "text" at bounding box center [287, 193] width 172 height 28
click at [1501, 144] on link "New Purchase Order" at bounding box center [1488, 145] width 122 height 27
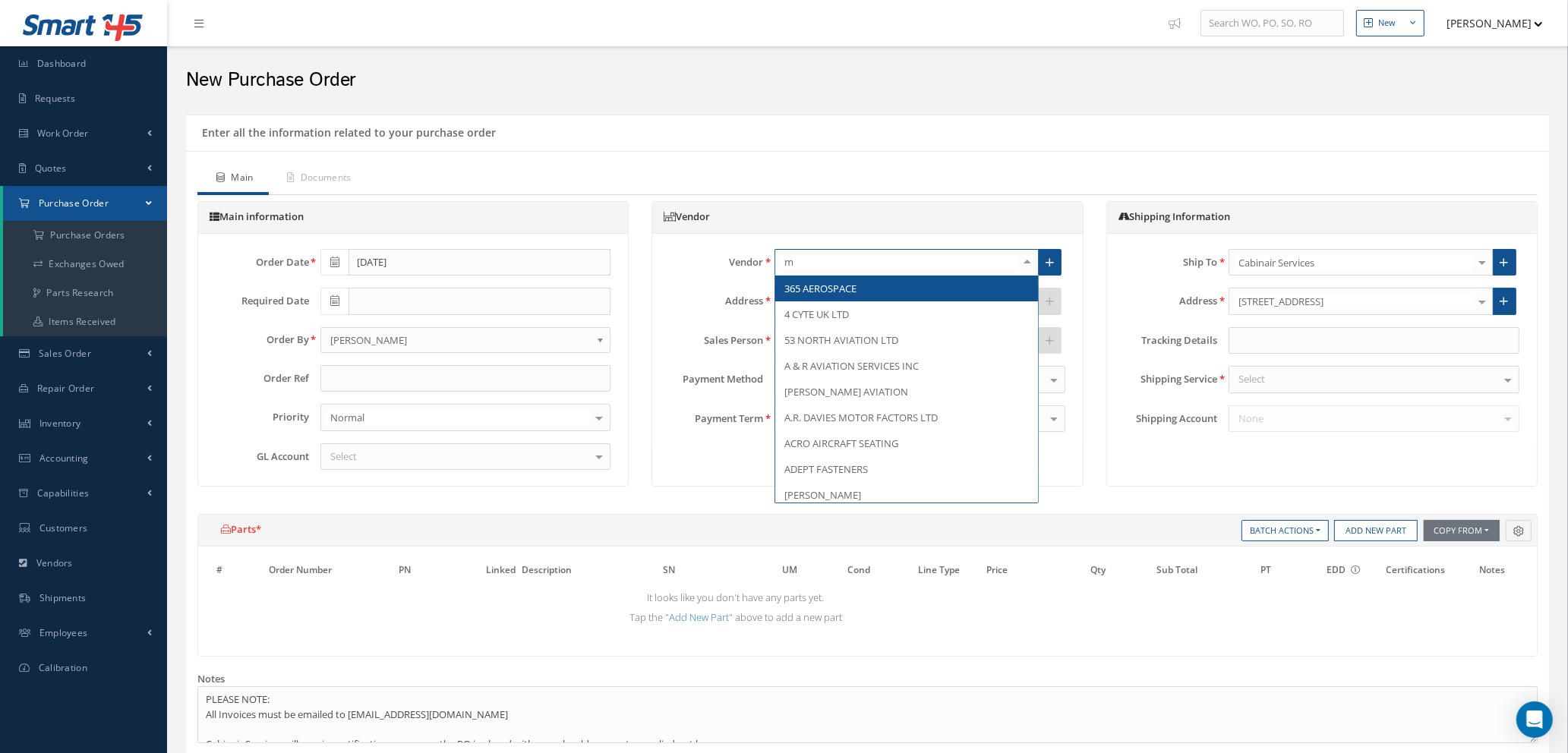
type input "mg"
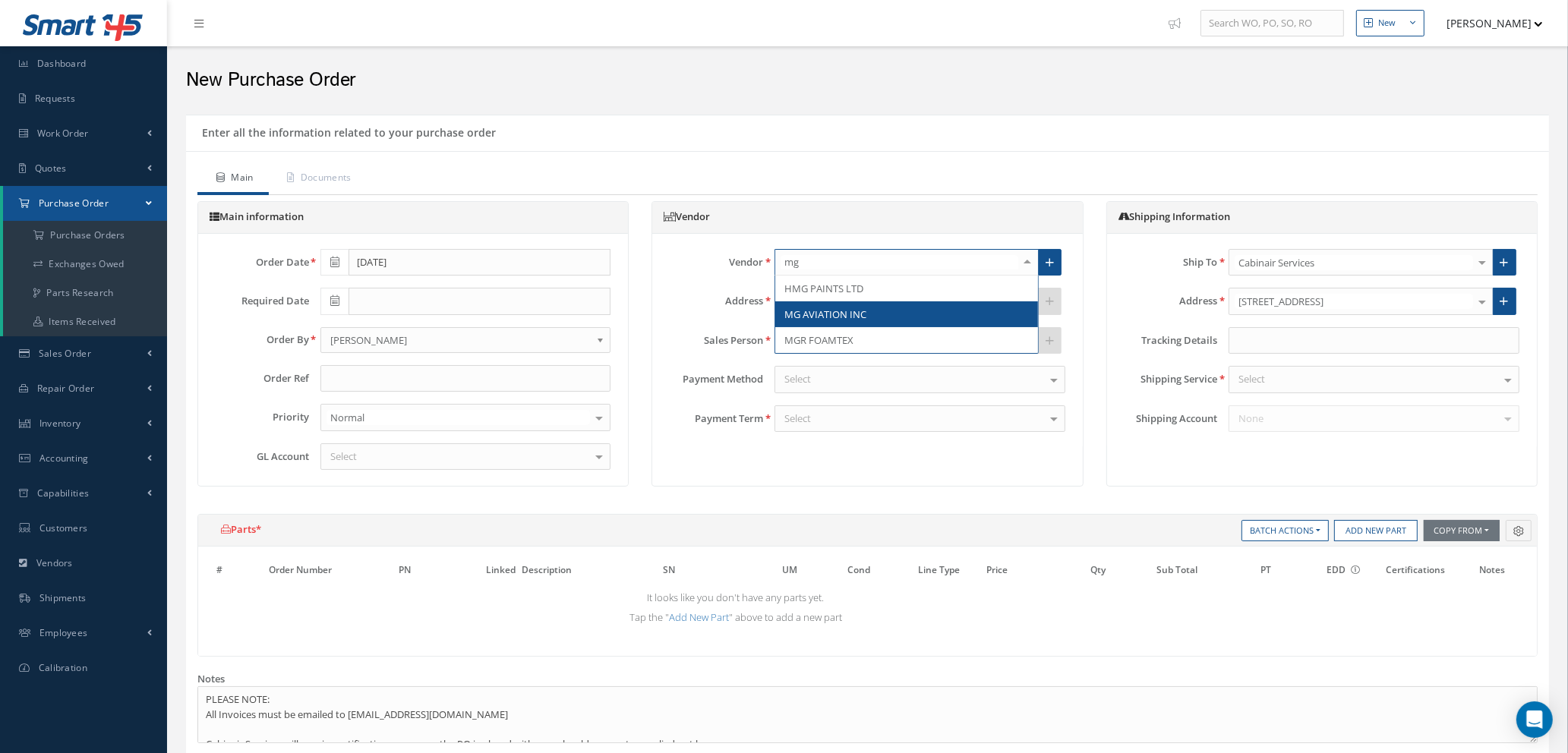
click at [819, 311] on span "MG AVIATION INC" at bounding box center [825, 314] width 82 height 14
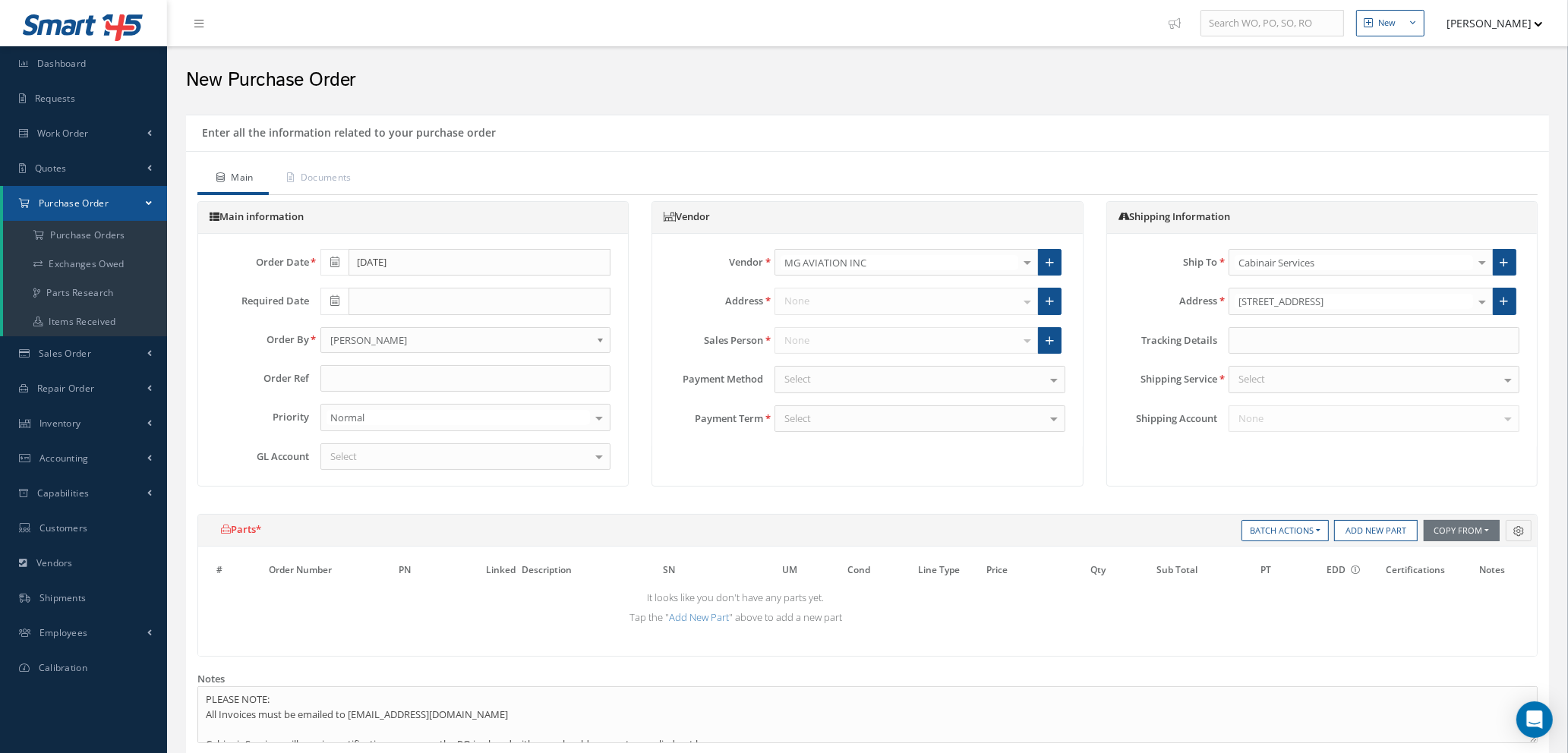
type input "$0"
type input "1.3541"
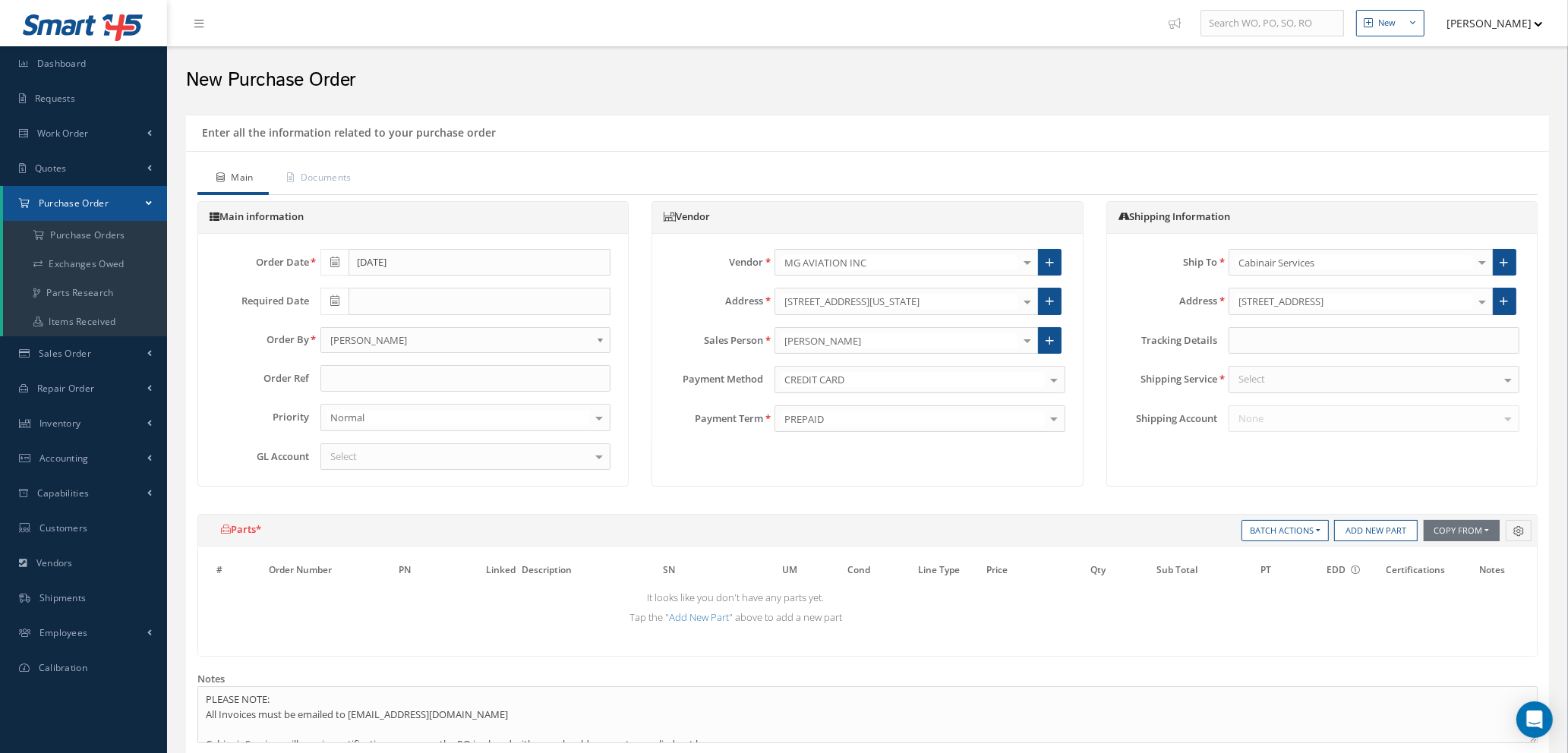
click at [1441, 381] on div "Select" at bounding box center [1374, 380] width 291 height 28
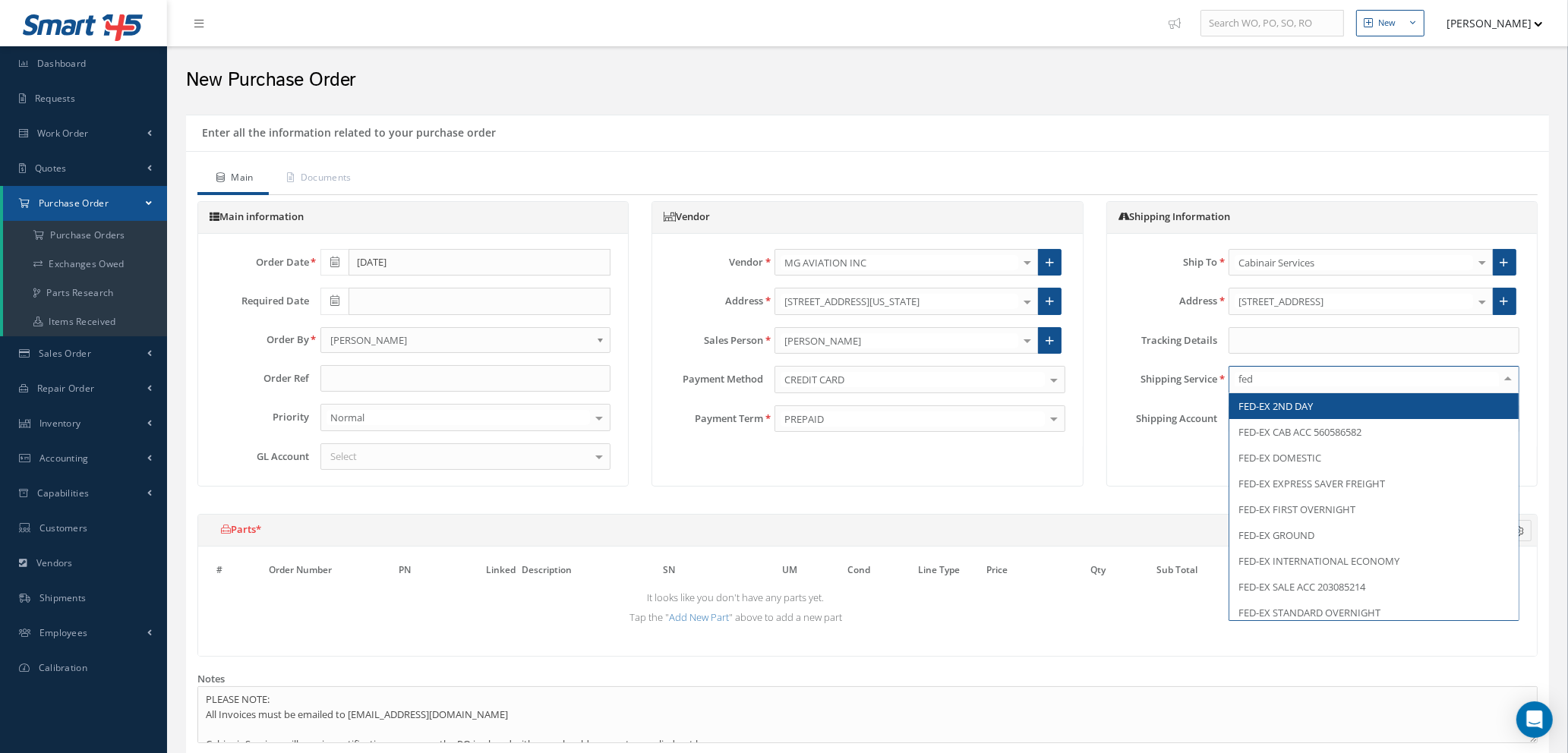
type input "fe"
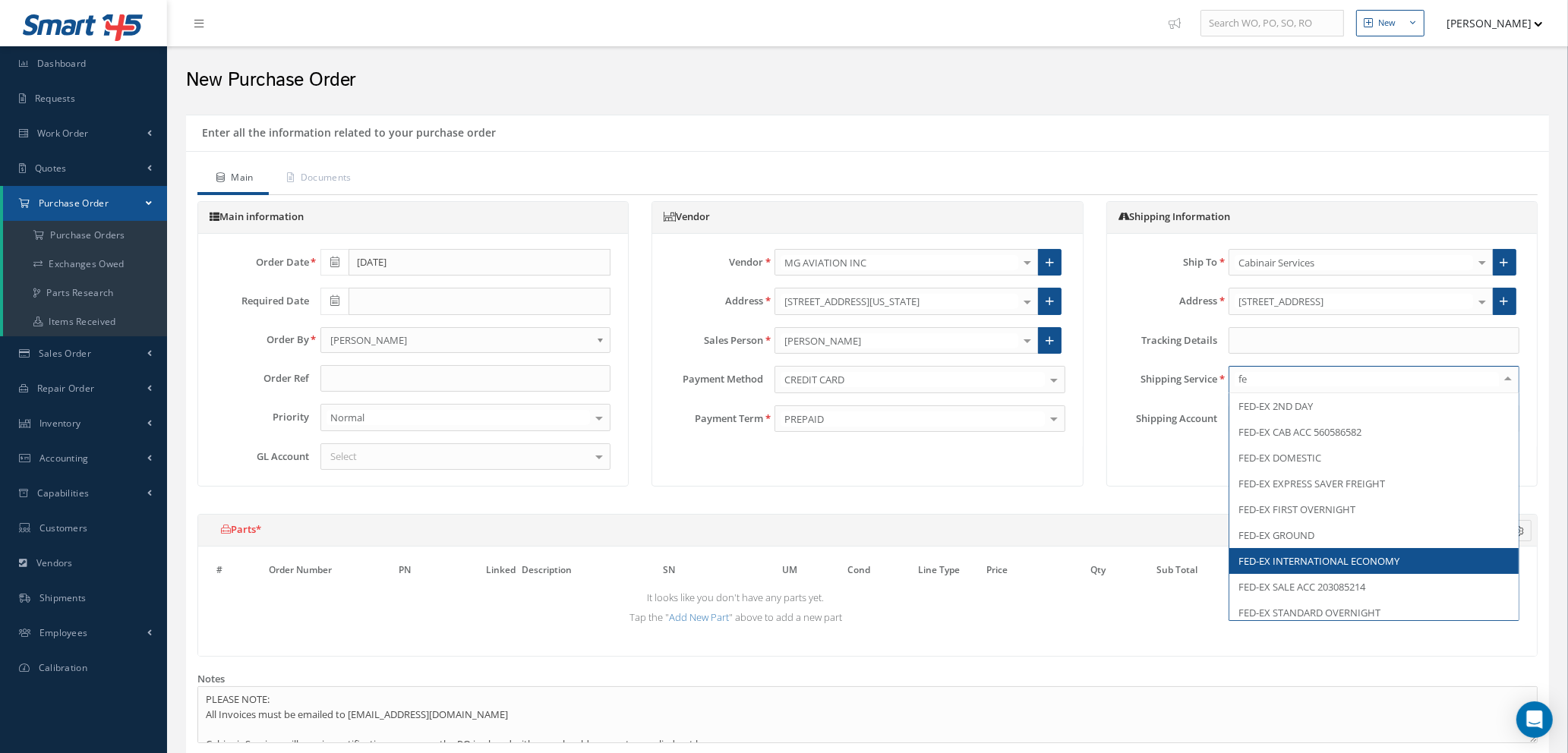
click at [1372, 563] on span "FED-EX INTERNATIONAL ECONOMY" at bounding box center [1319, 562] width 161 height 14
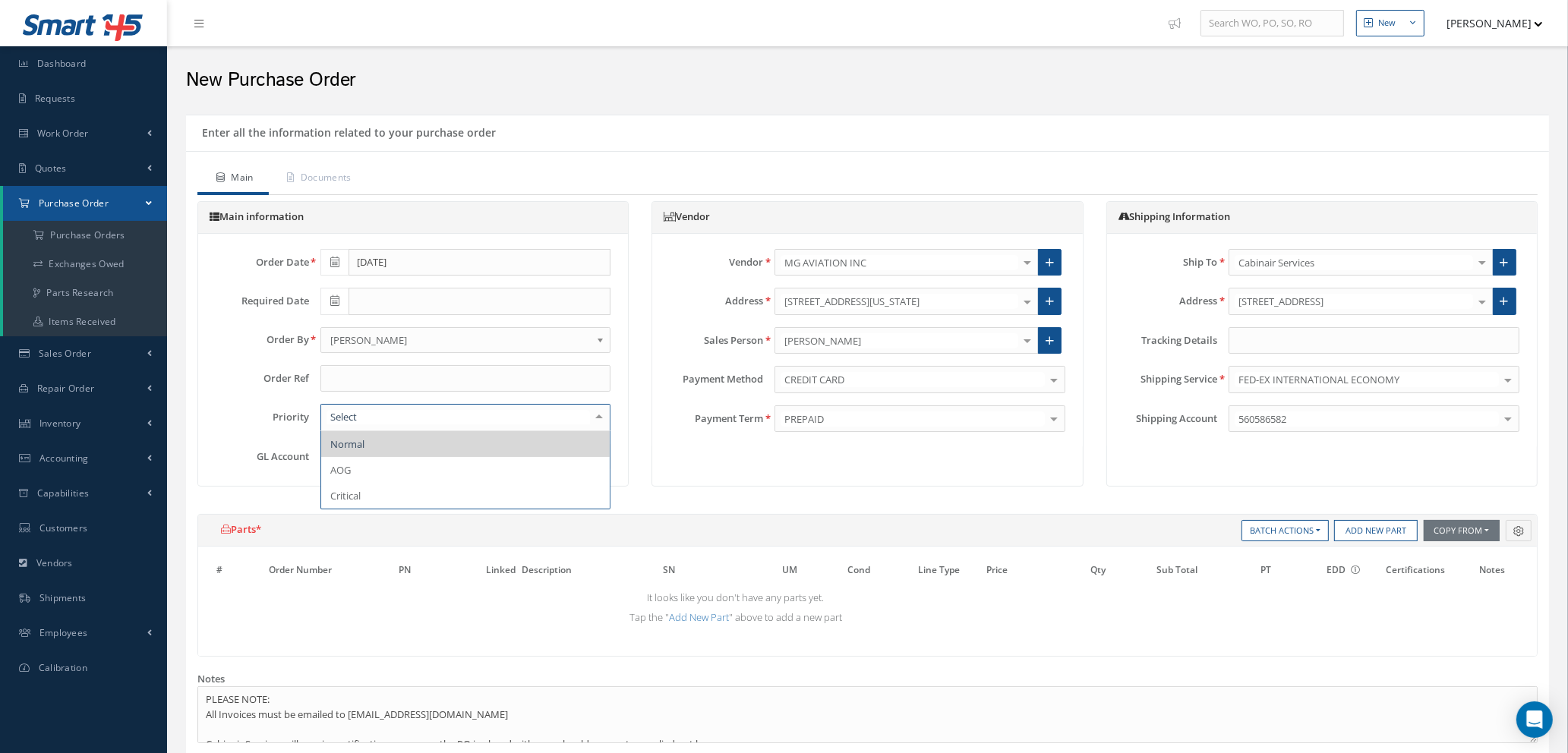
click at [390, 446] on span "Normal" at bounding box center [466, 444] width 289 height 26
click at [391, 453] on div "Select" at bounding box center [466, 457] width 291 height 28
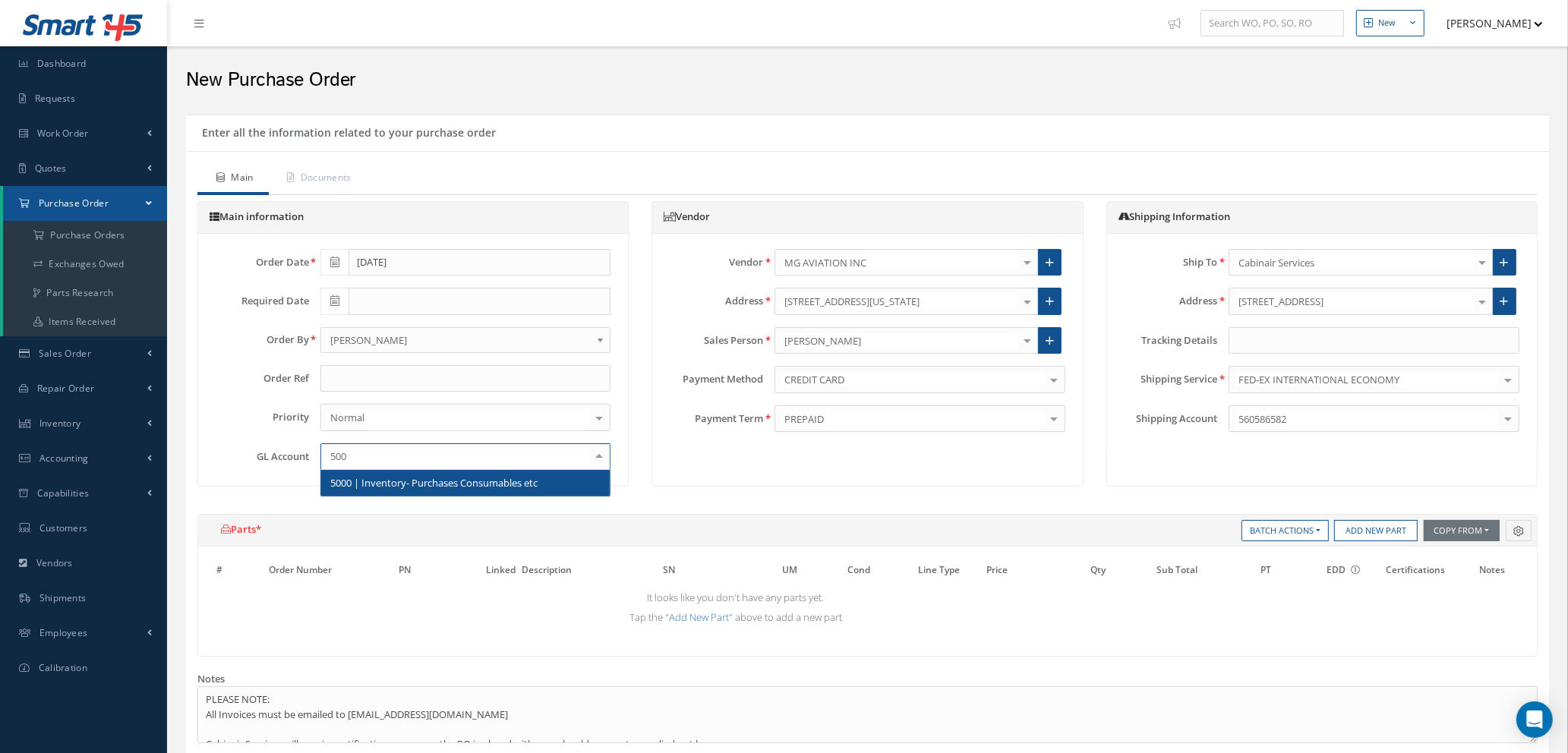
type input "5000"
click at [392, 483] on span "5000 | Inventory- Purchases Consumables etc" at bounding box center [434, 483] width 208 height 14
click at [1483, 528] on button "Copy From" at bounding box center [1462, 531] width 76 height 22
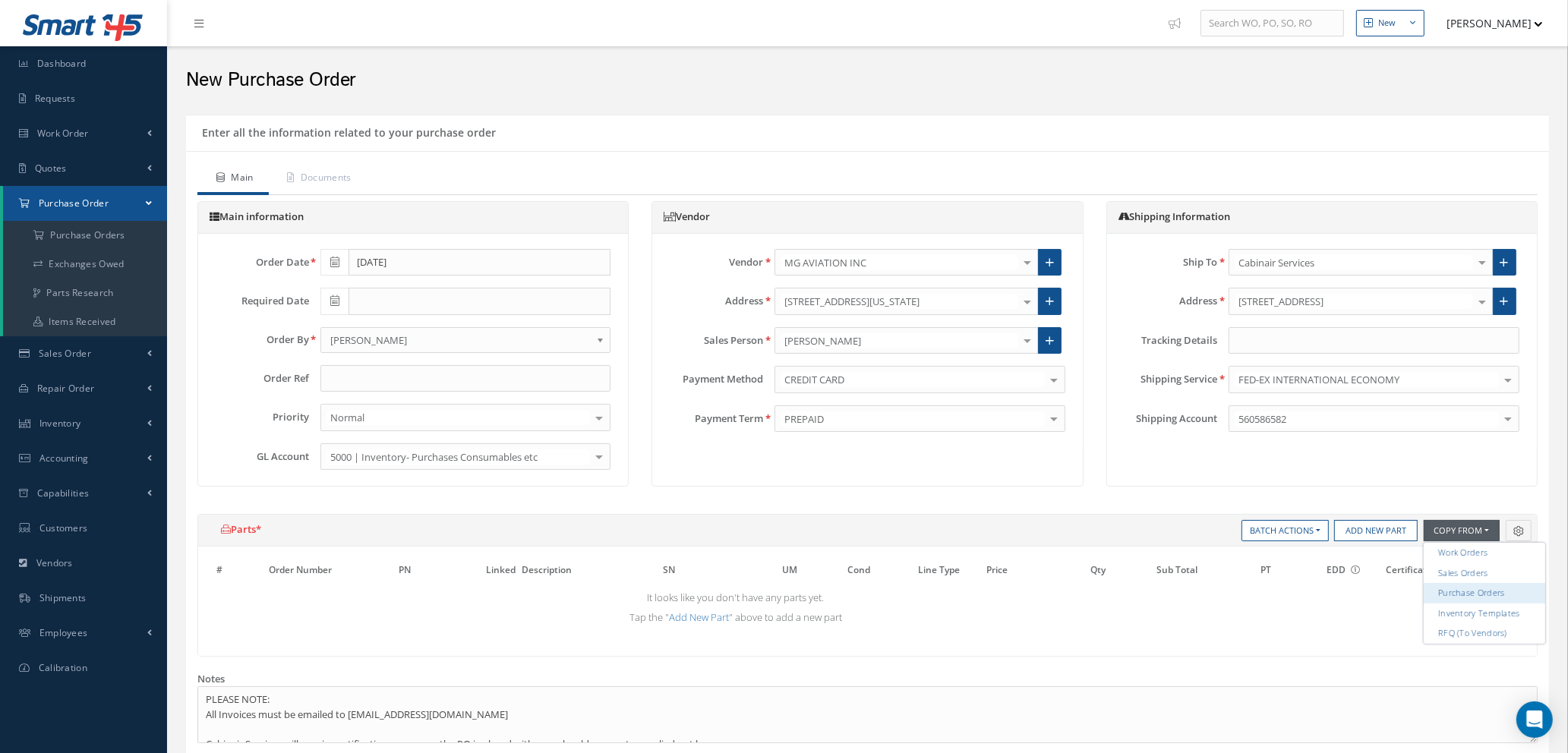
click at [1467, 593] on link "Purchase Orders" at bounding box center [1484, 594] width 121 height 21
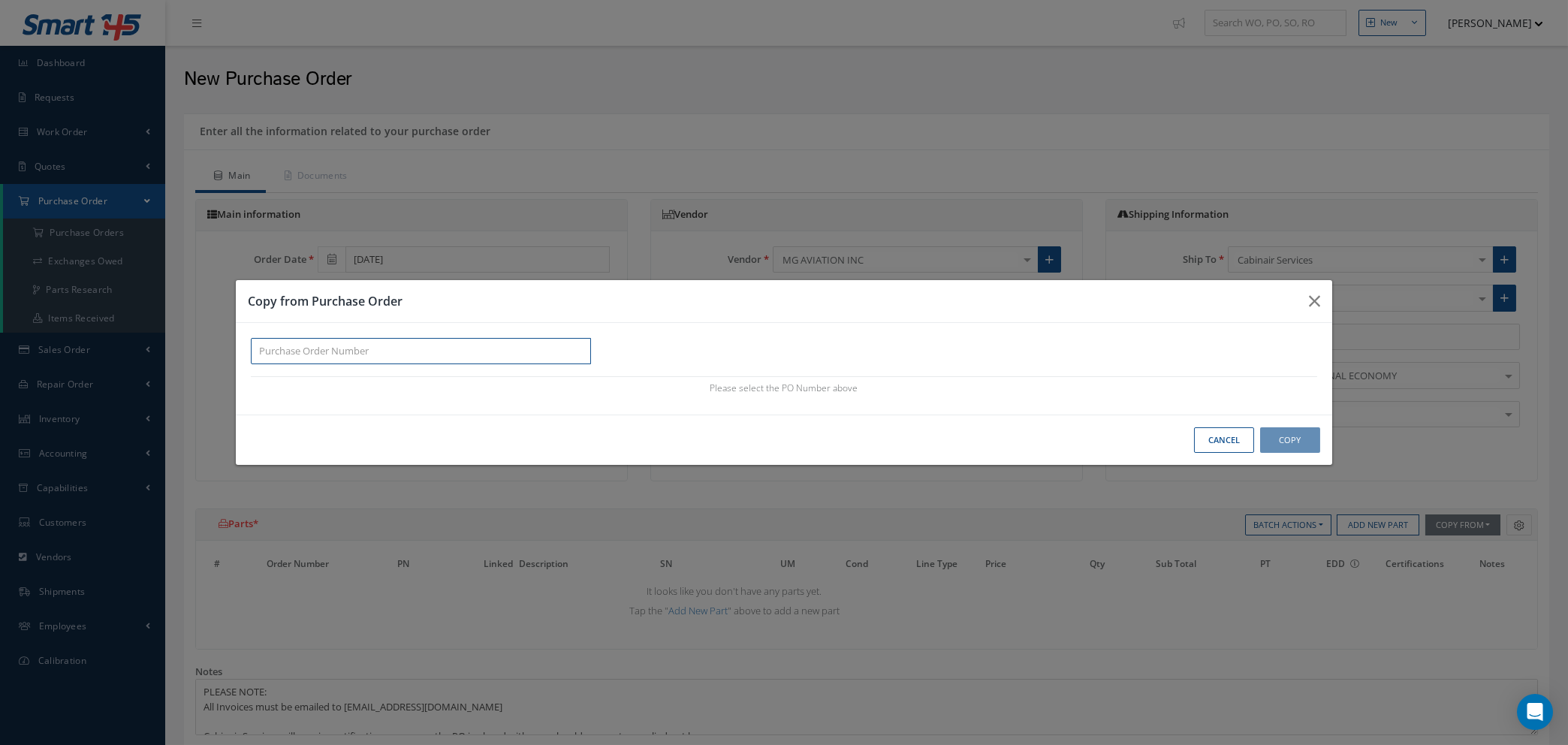
click at [318, 353] on input "text" at bounding box center [420, 352] width 340 height 27
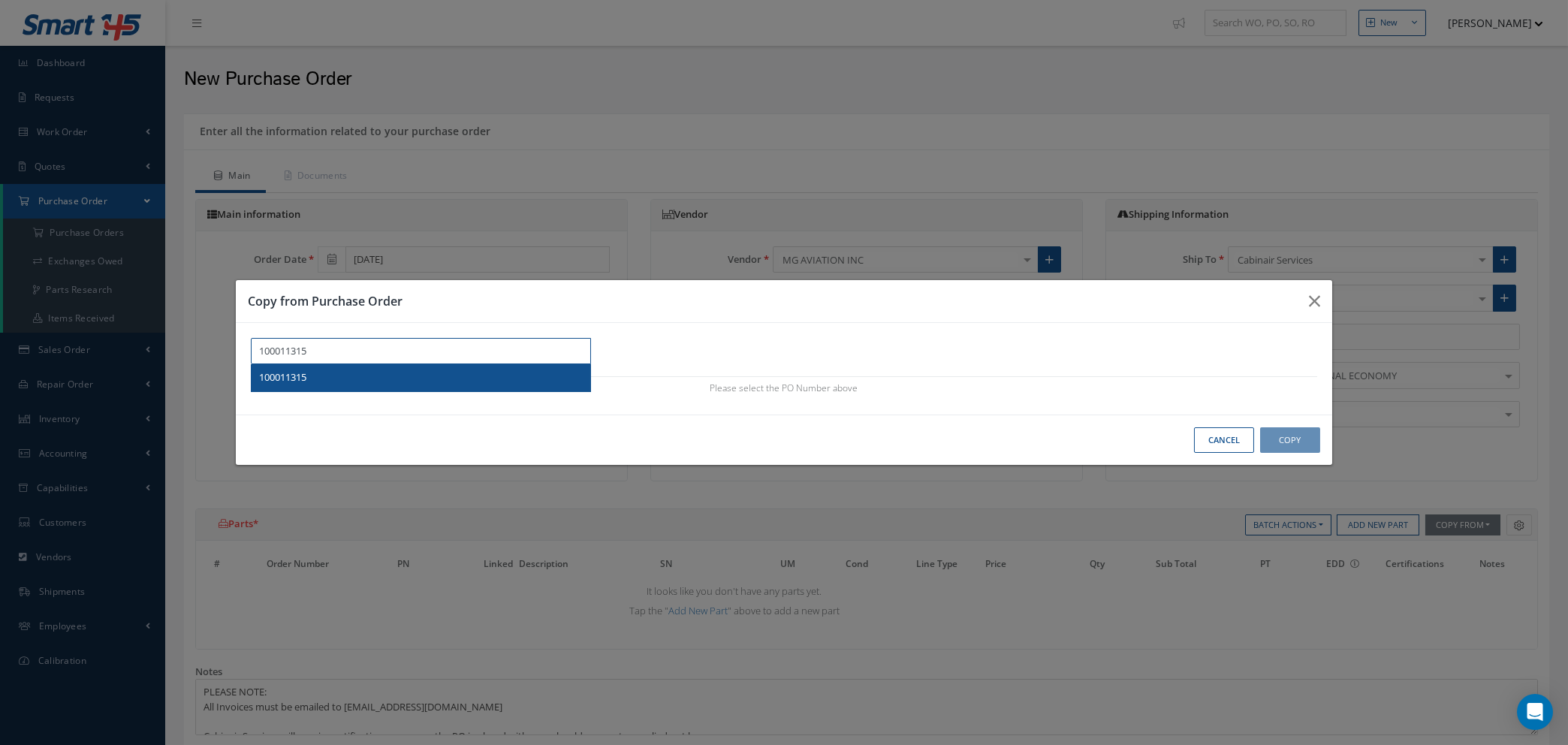
click at [311, 375] on div "100011315" at bounding box center [421, 378] width 324 height 15
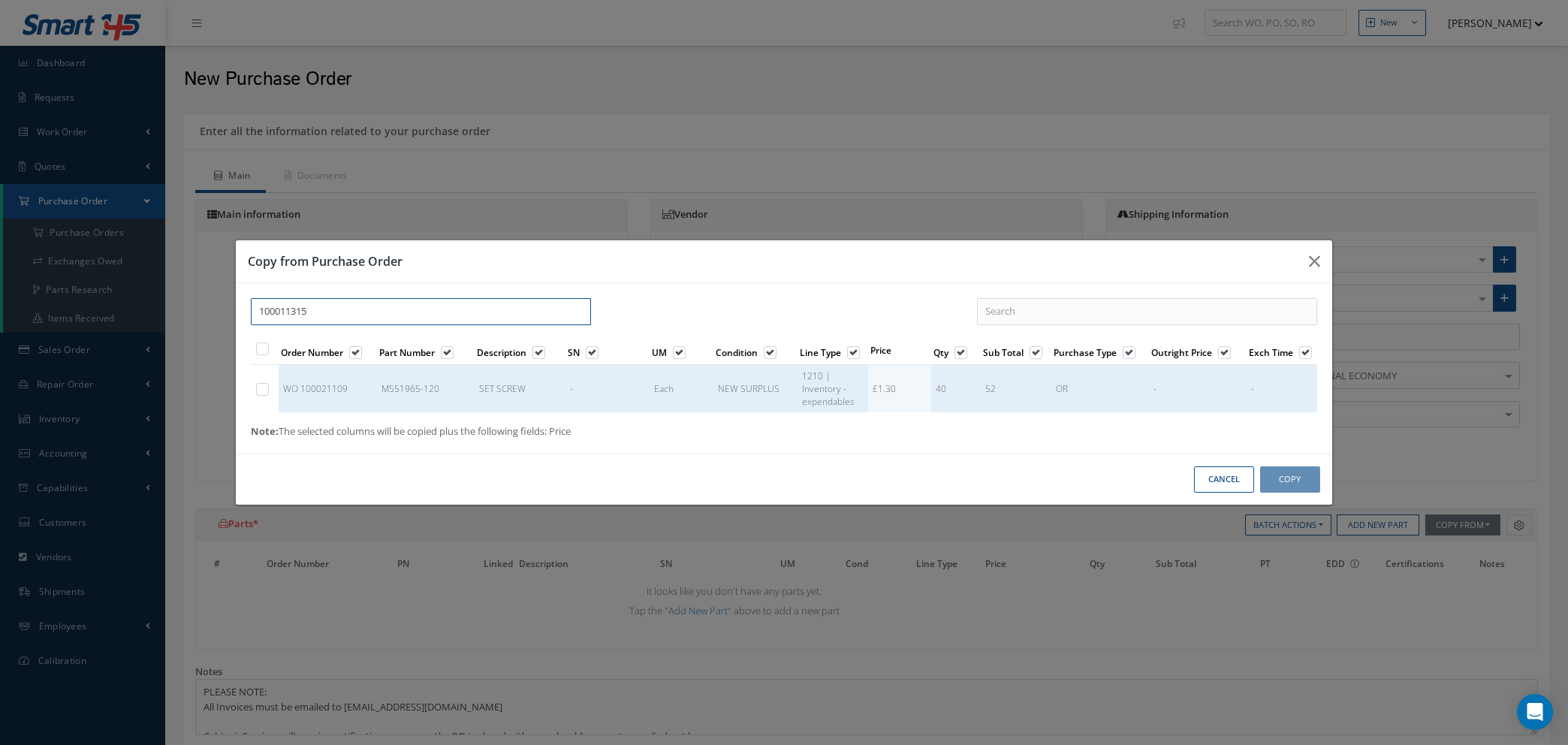
type input "100011315"
click at [268, 390] on label at bounding box center [270, 389] width 3 height 13
click at [263, 390] on input "checkbox" at bounding box center [263, 390] width 9 height 9
checkbox input "true"
click at [1285, 481] on button "Copy" at bounding box center [1290, 480] width 60 height 27
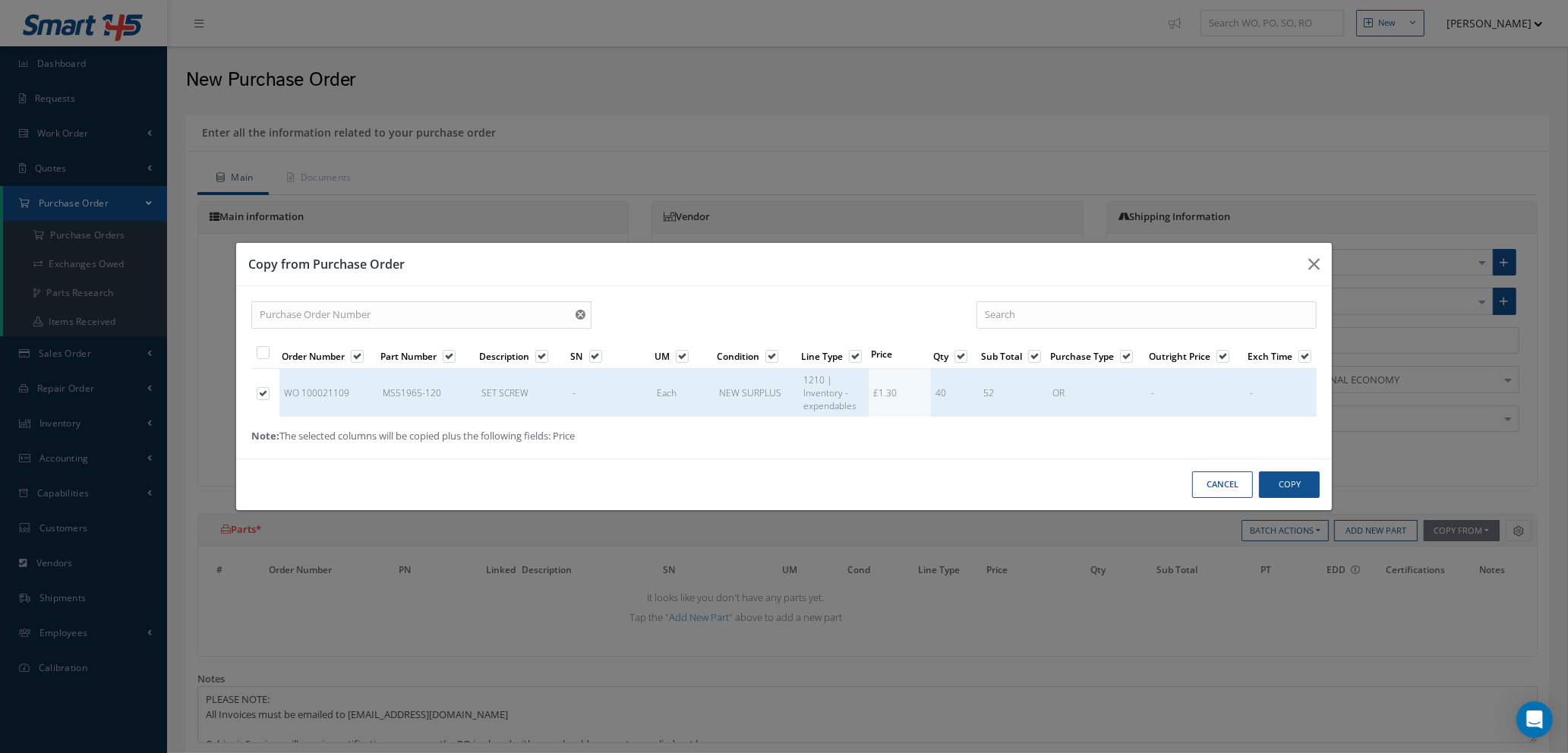
select select "1"
select select "5"
select select "7"
select select "1"
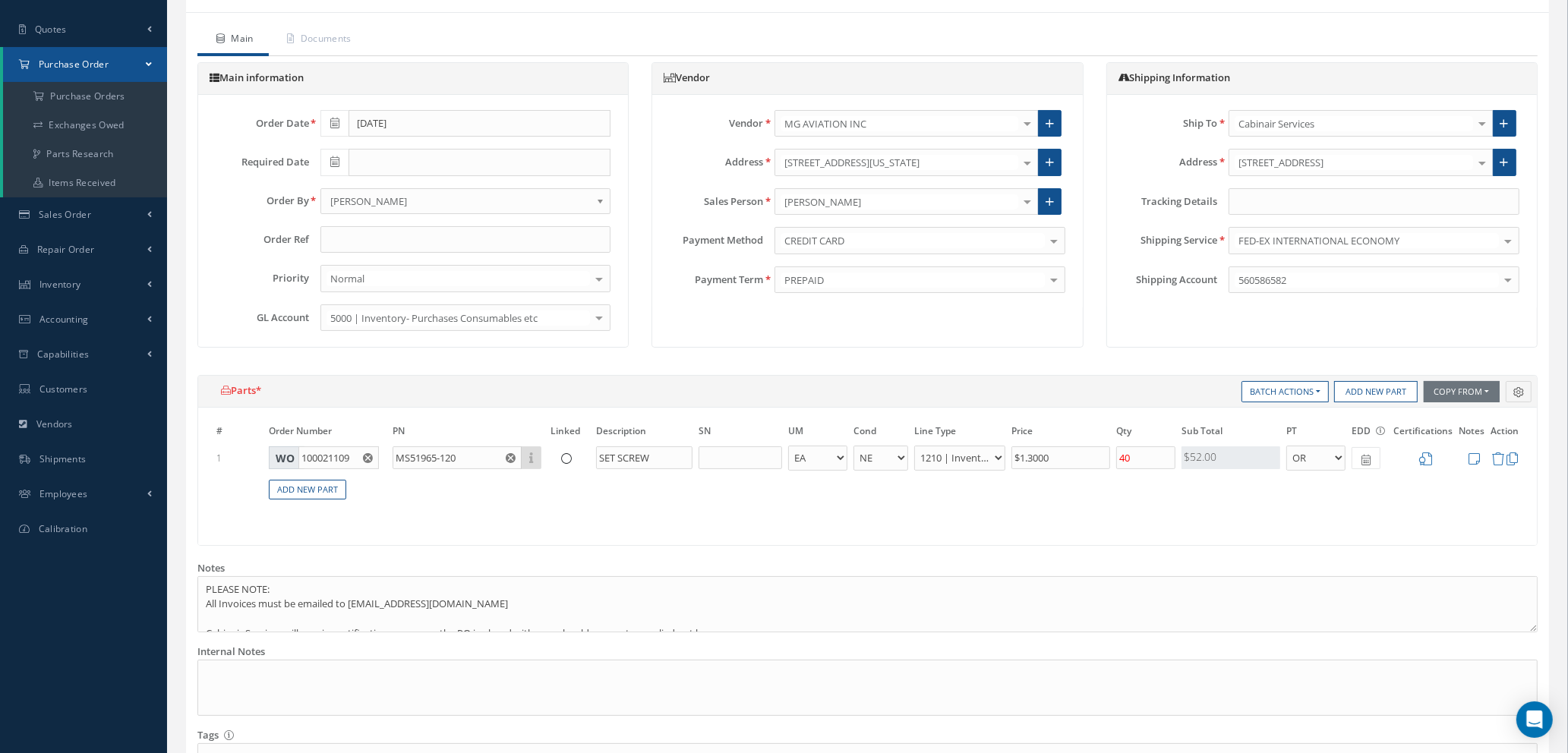
scroll to position [128, 0]
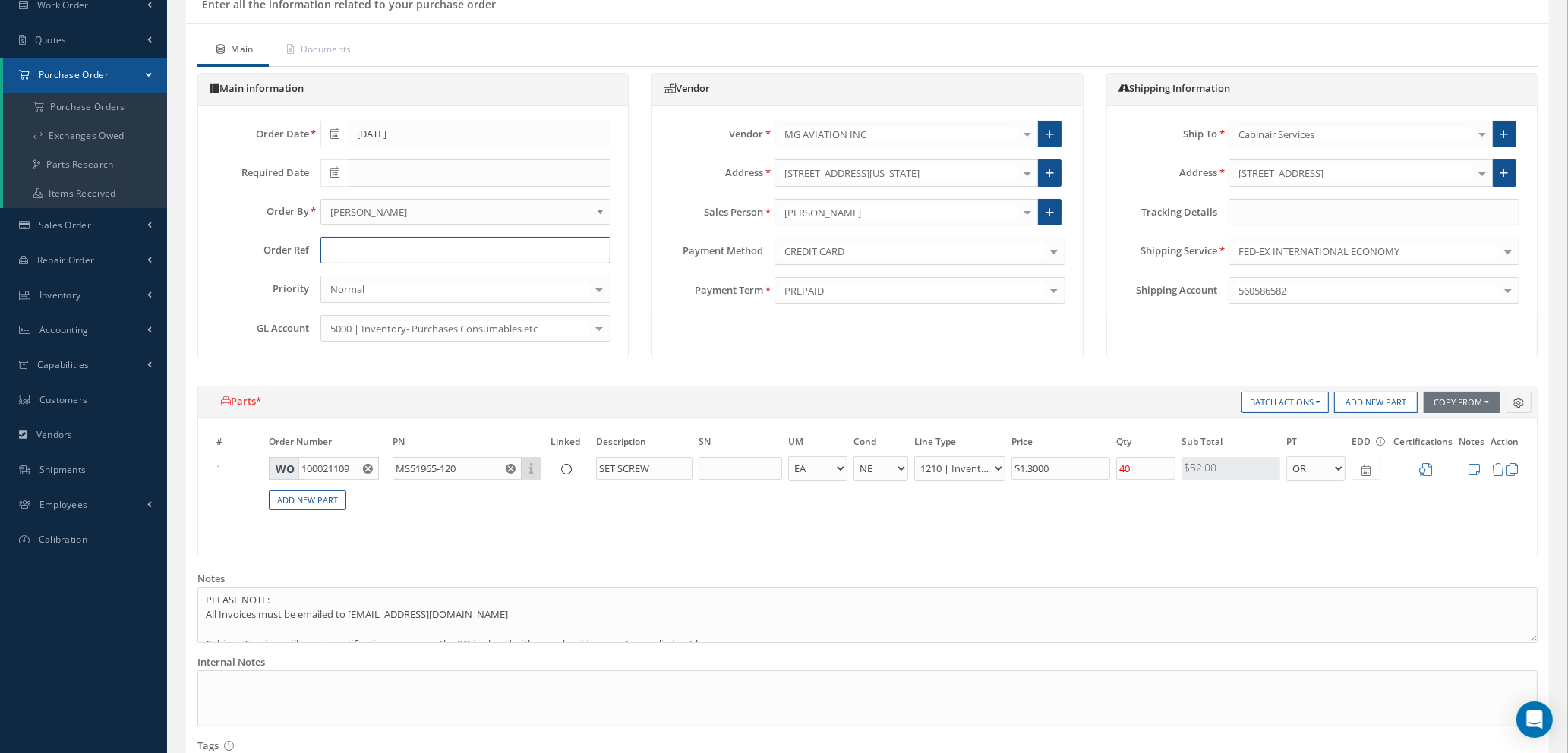
click at [366, 245] on input "text" at bounding box center [466, 251] width 291 height 28
type input "STOCK"
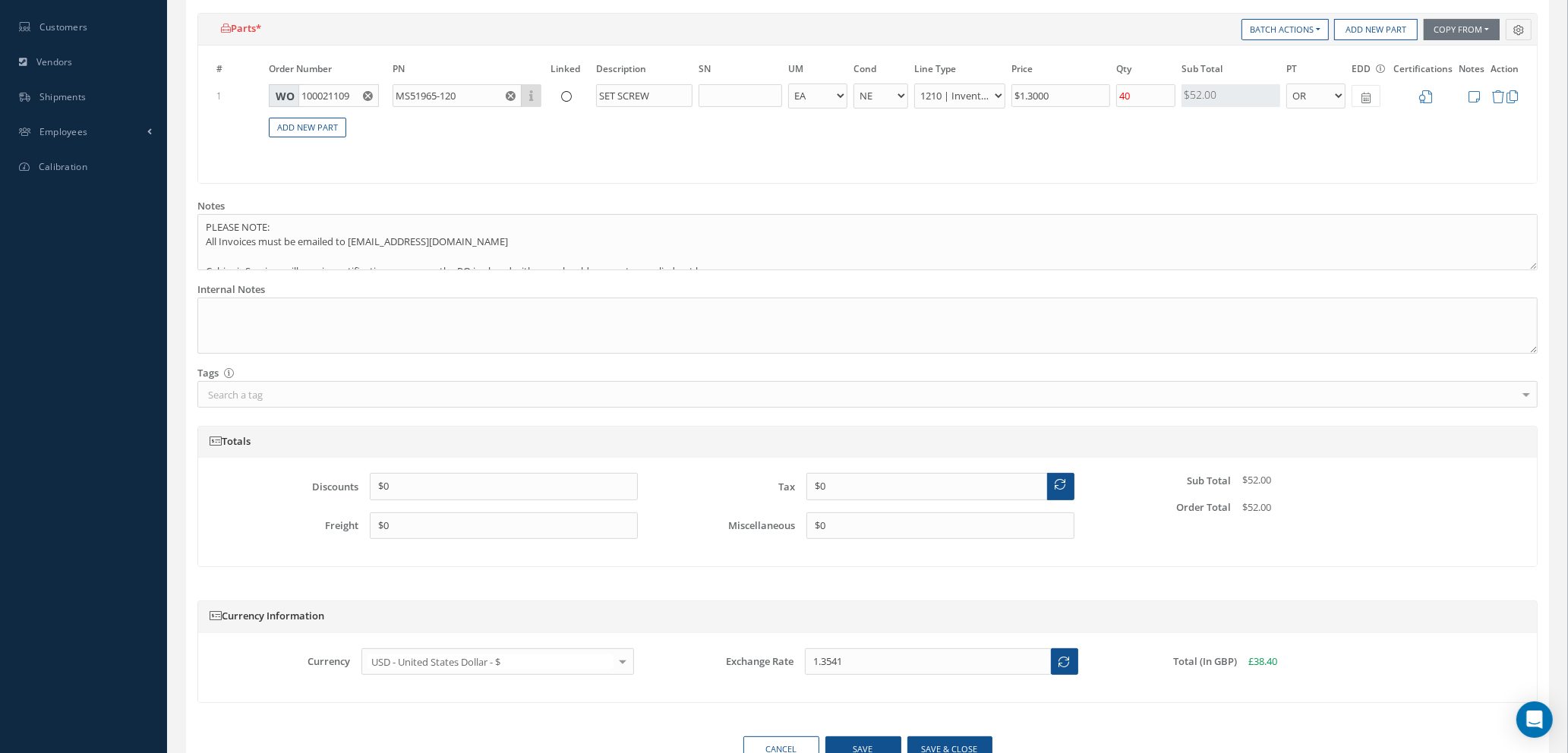
scroll to position [584, 0]
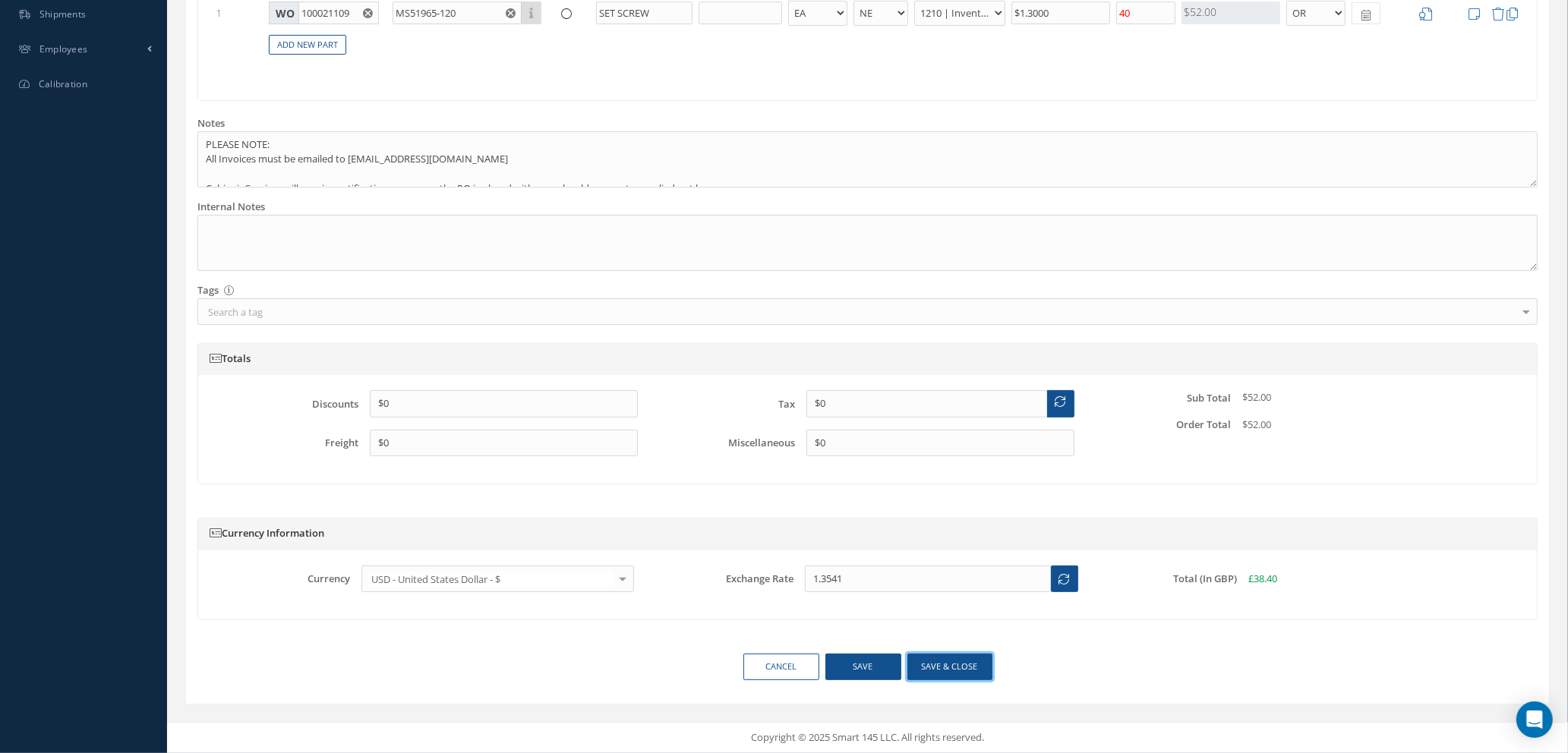
click at [961, 670] on button "Save & close" at bounding box center [950, 666] width 85 height 27
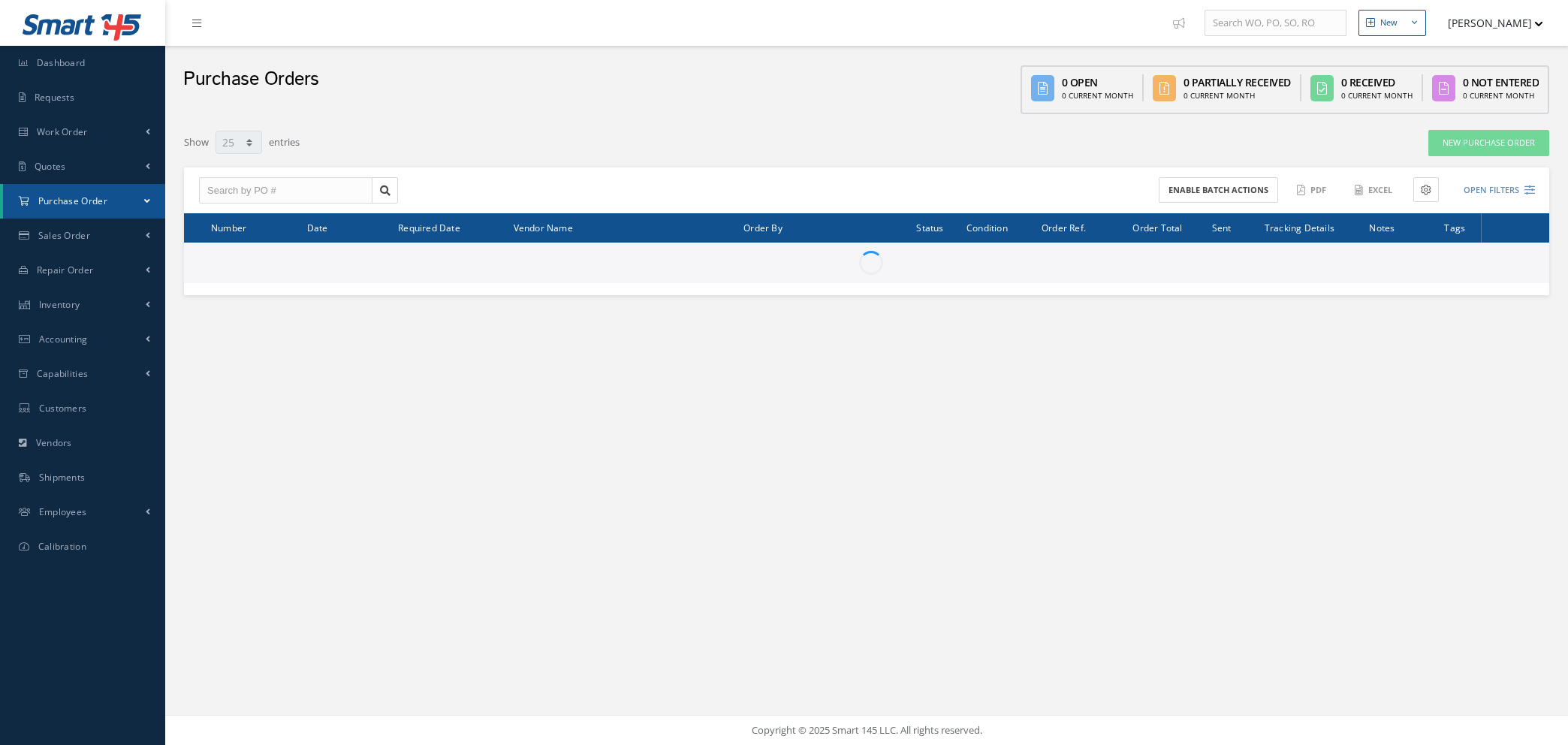
select select "25"
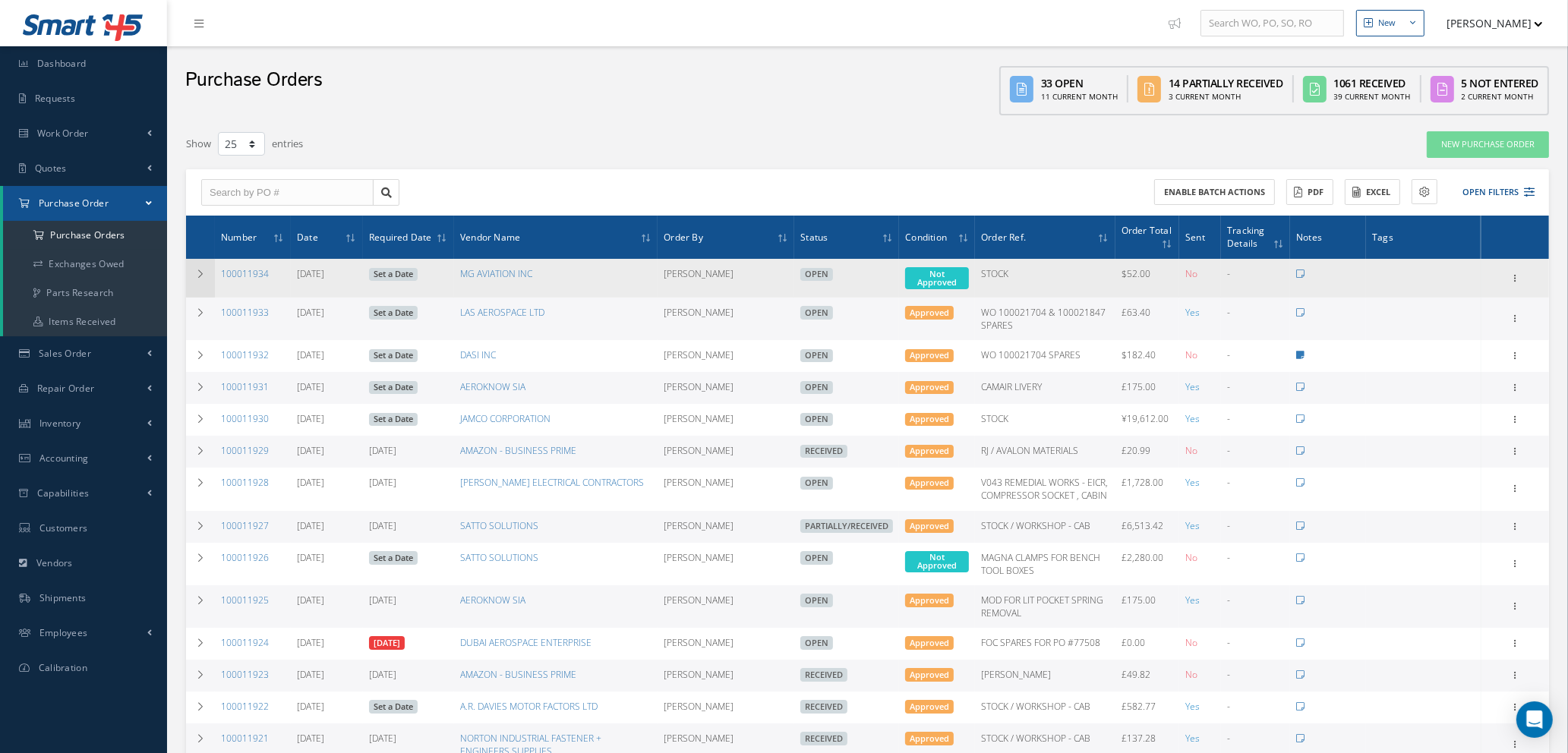
click at [197, 269] on icon at bounding box center [200, 274] width 10 height 10
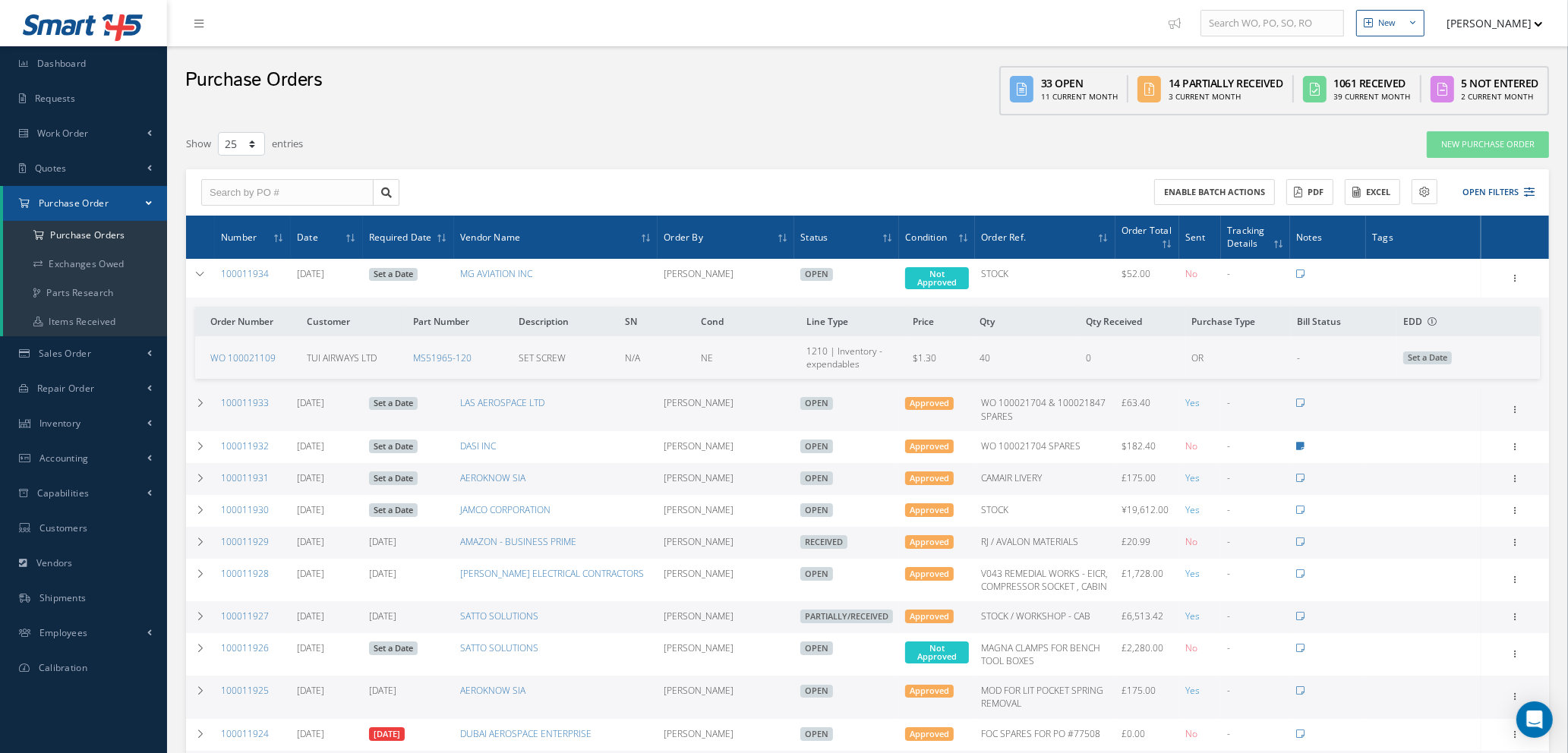
click at [401, 274] on link "Set a Date" at bounding box center [393, 275] width 48 height 14
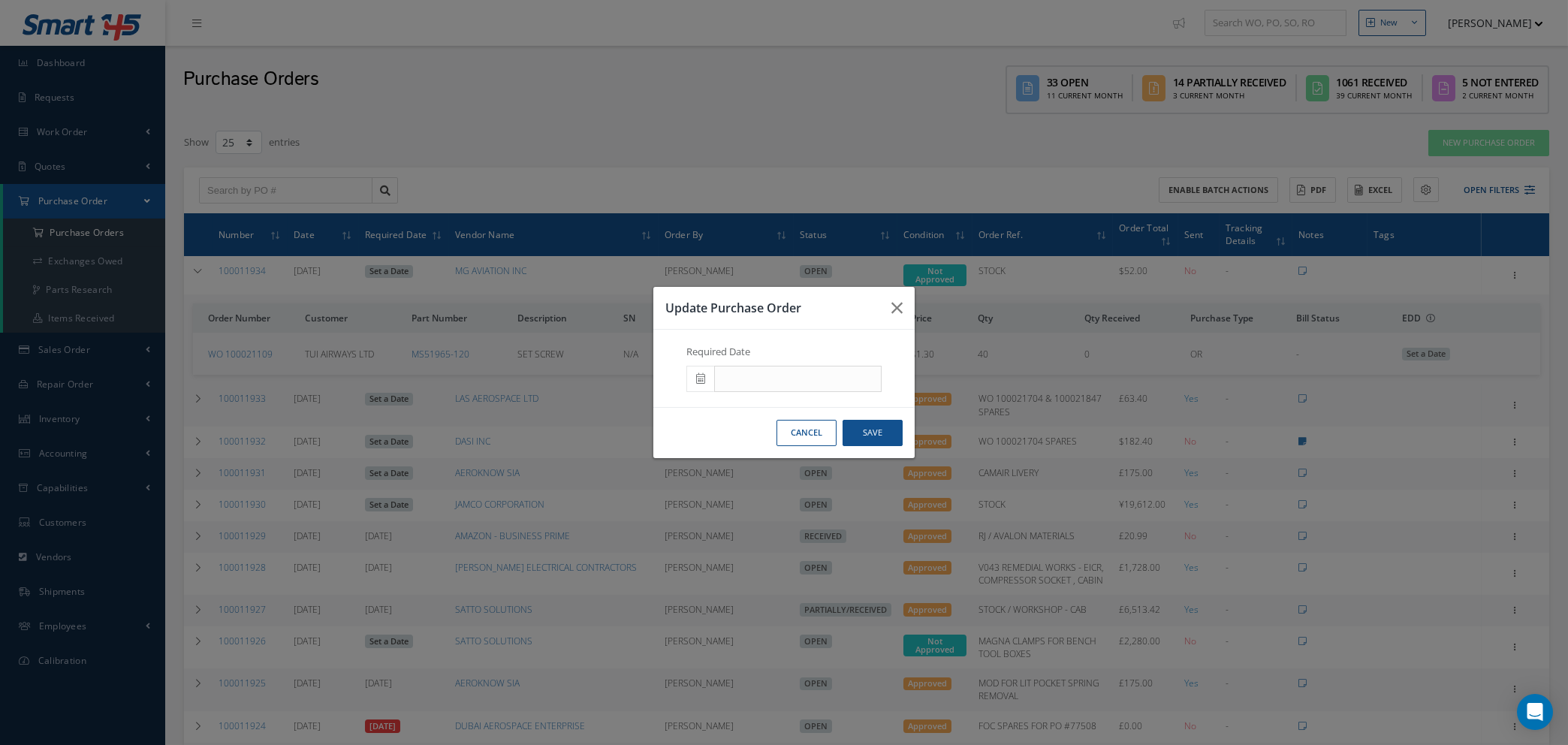
click at [704, 377] on icon at bounding box center [700, 378] width 9 height 10
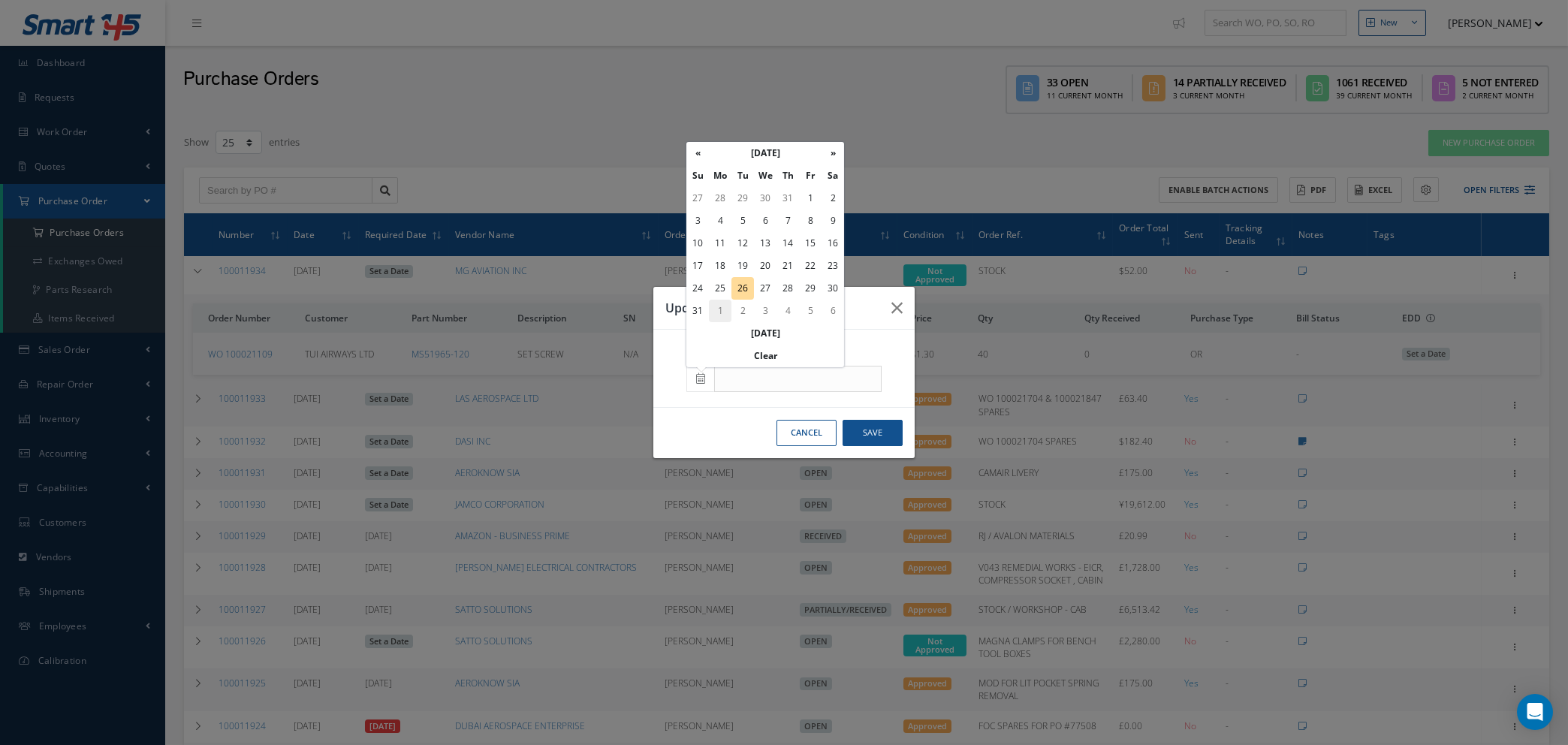
click at [722, 309] on td "1" at bounding box center [720, 311] width 22 height 22
type input "[DATE]"
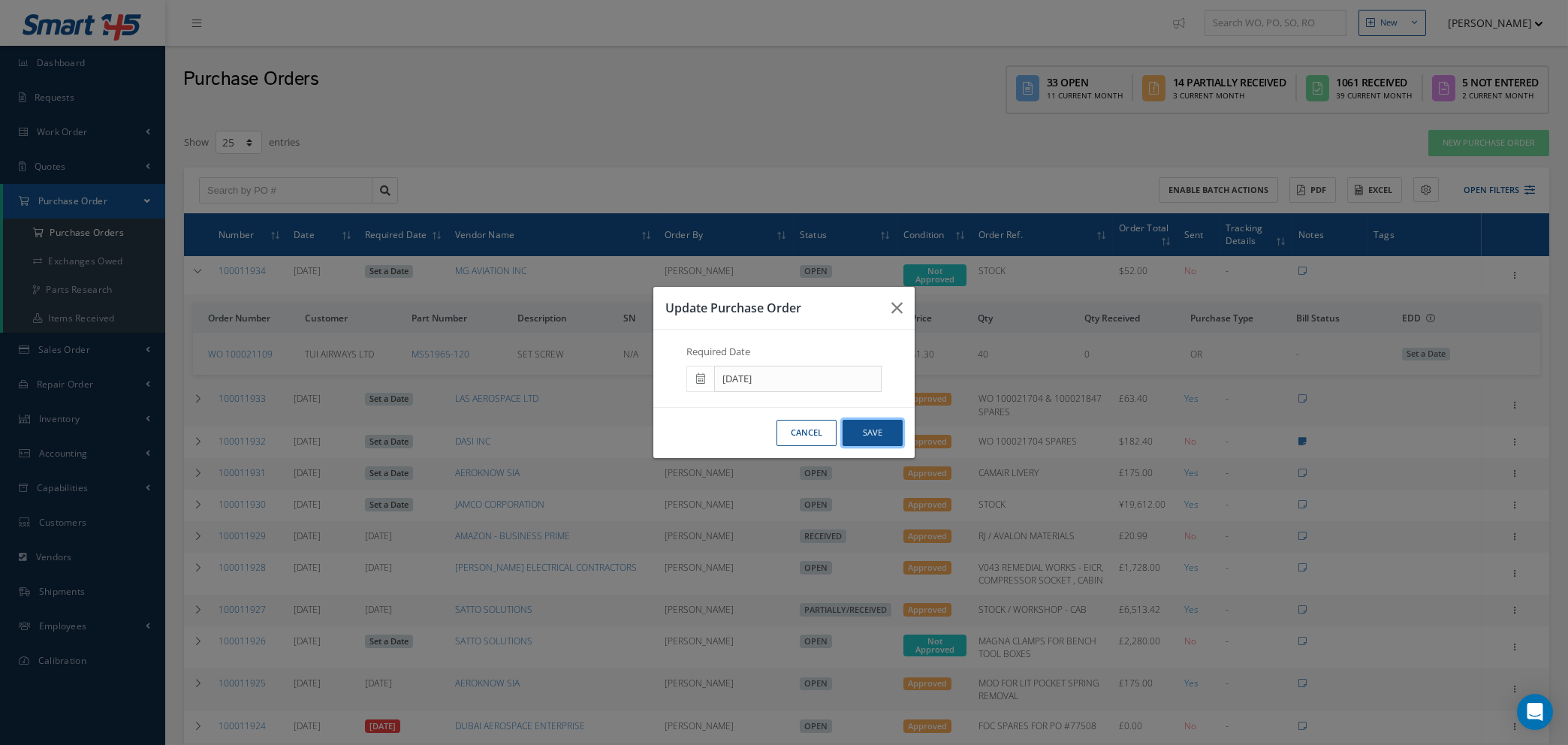
click at [885, 435] on button "Save" at bounding box center [872, 432] width 60 height 27
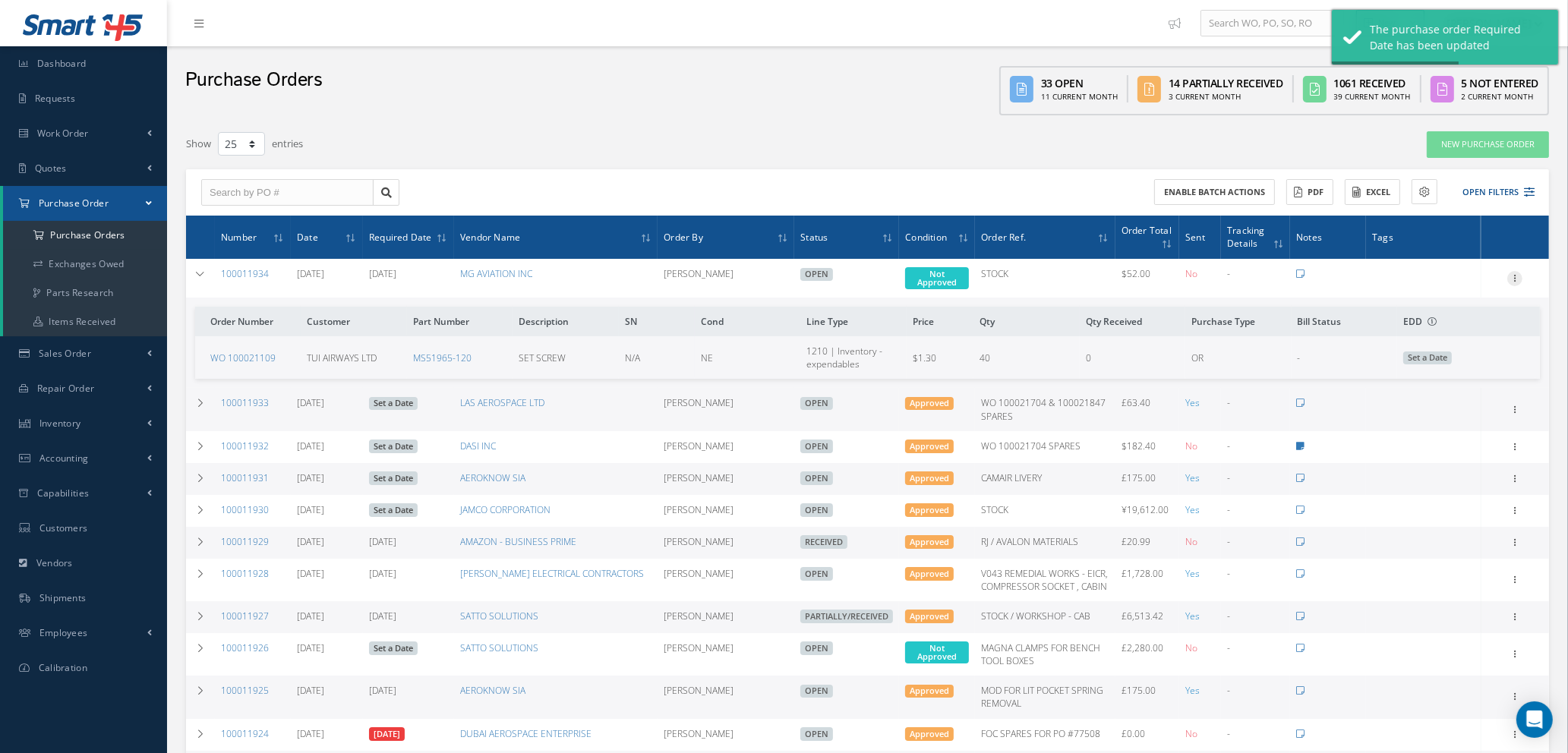
click at [1515, 273] on icon at bounding box center [1515, 277] width 16 height 12
click at [1451, 289] on link "Enter/Update" at bounding box center [1444, 288] width 120 height 20
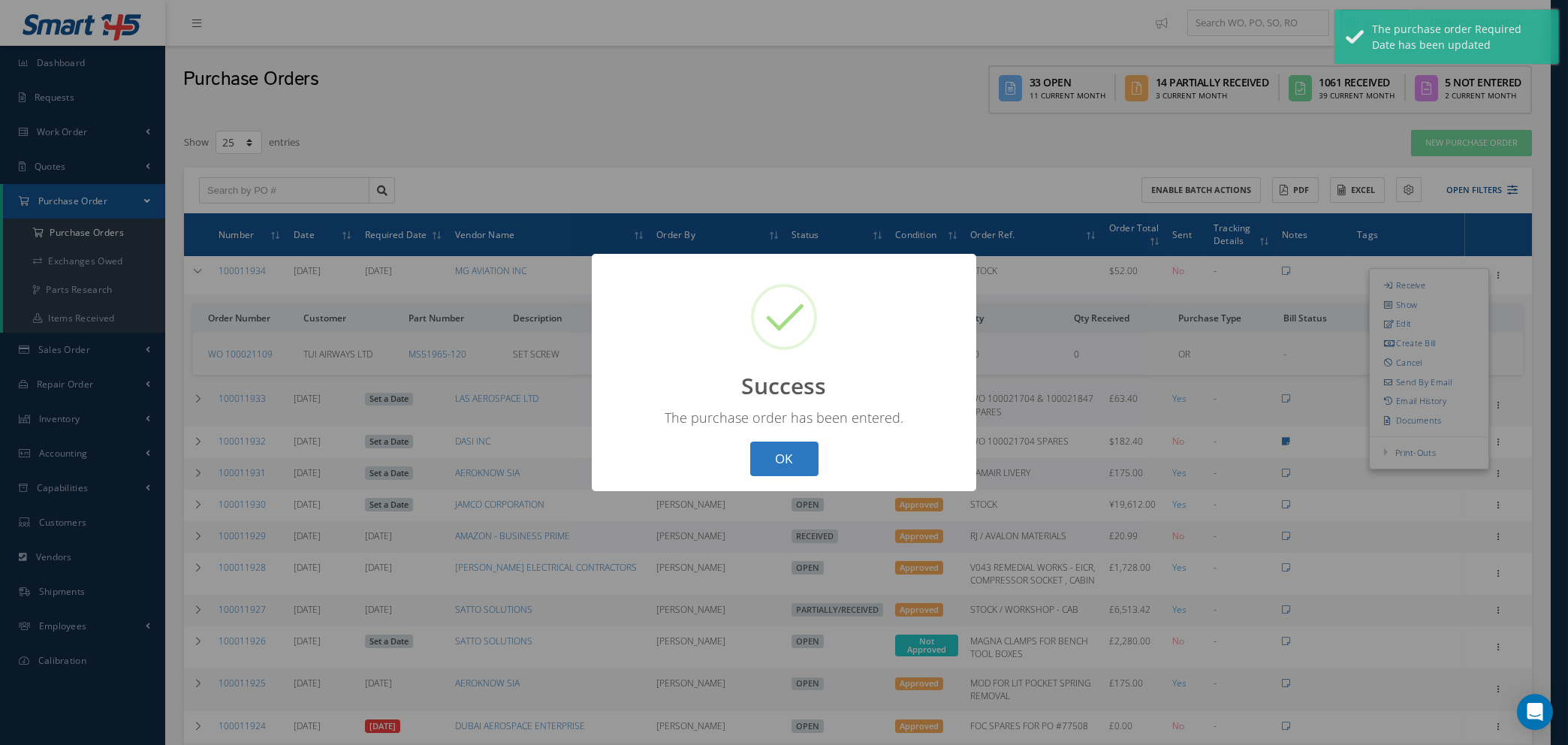
click at [772, 450] on button "OK" at bounding box center [785, 459] width 68 height 35
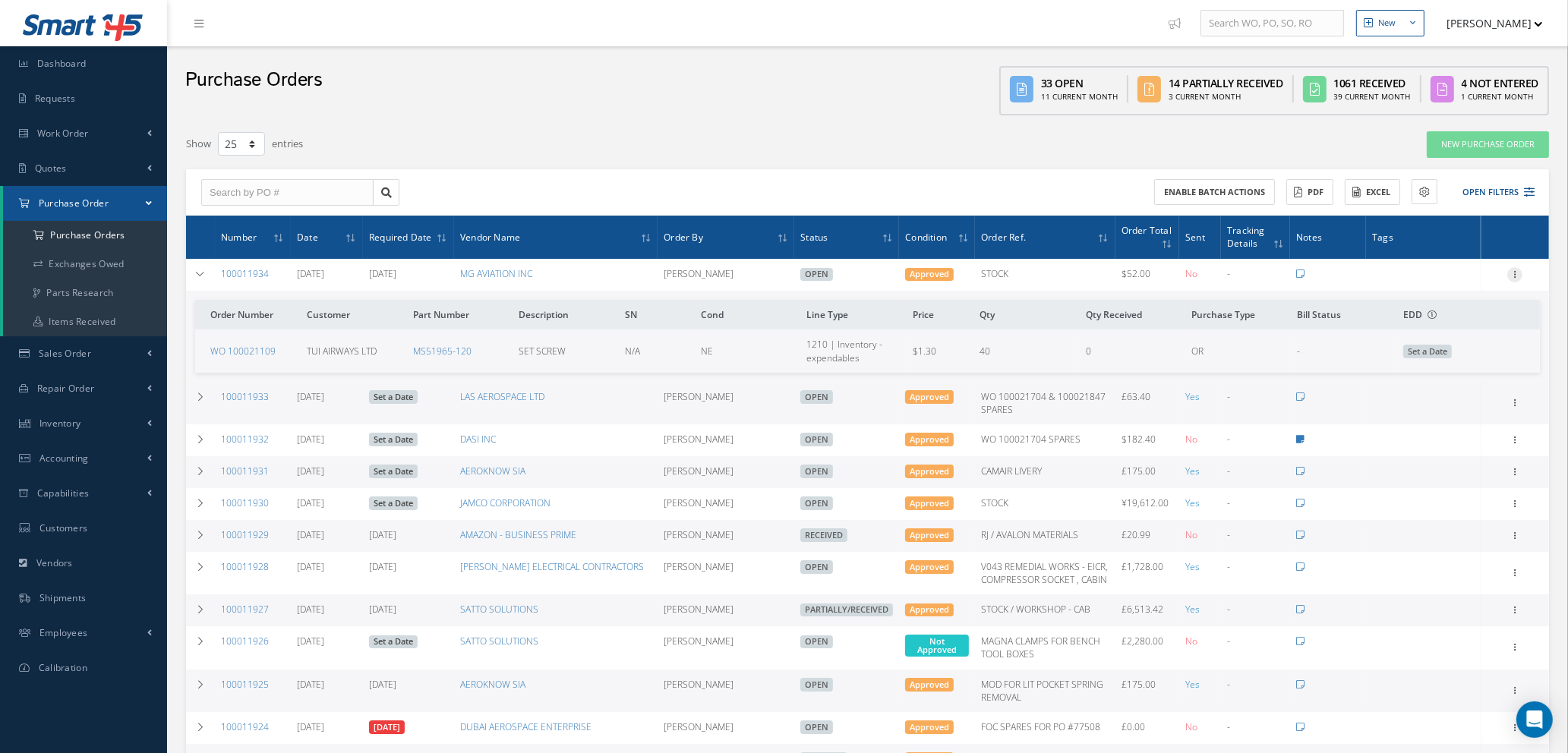
click at [1514, 270] on icon at bounding box center [1515, 274] width 16 height 12
click at [1437, 381] on link "Send By Email" at bounding box center [1444, 383] width 120 height 20
type input "Reports from Purchase Order #100011934"
type textarea "Hiya, Please find Attached, our Purchase Order #100011934. If you have any ques…"
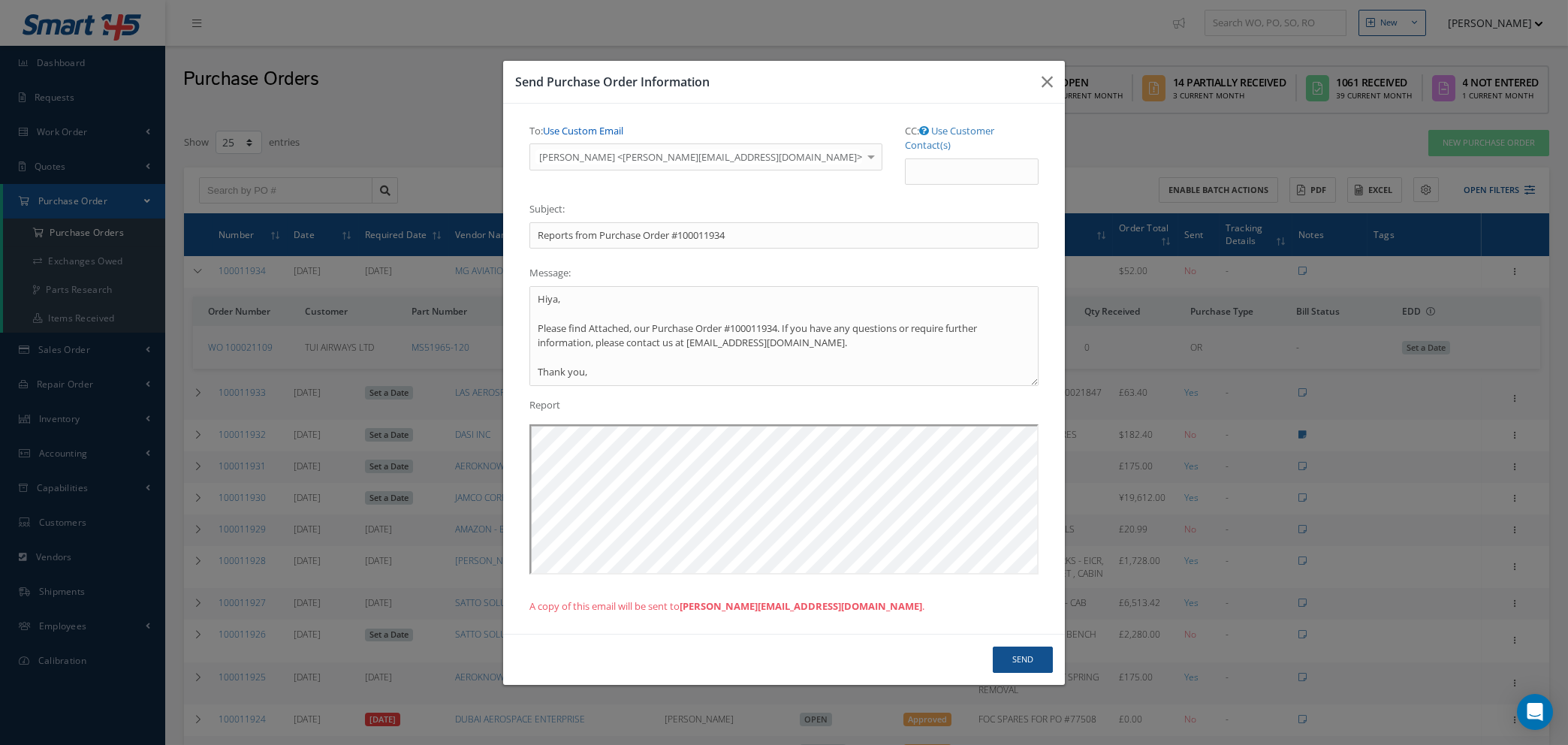
click at [604, 134] on link "Use Custom Email" at bounding box center [583, 131] width 80 height 14
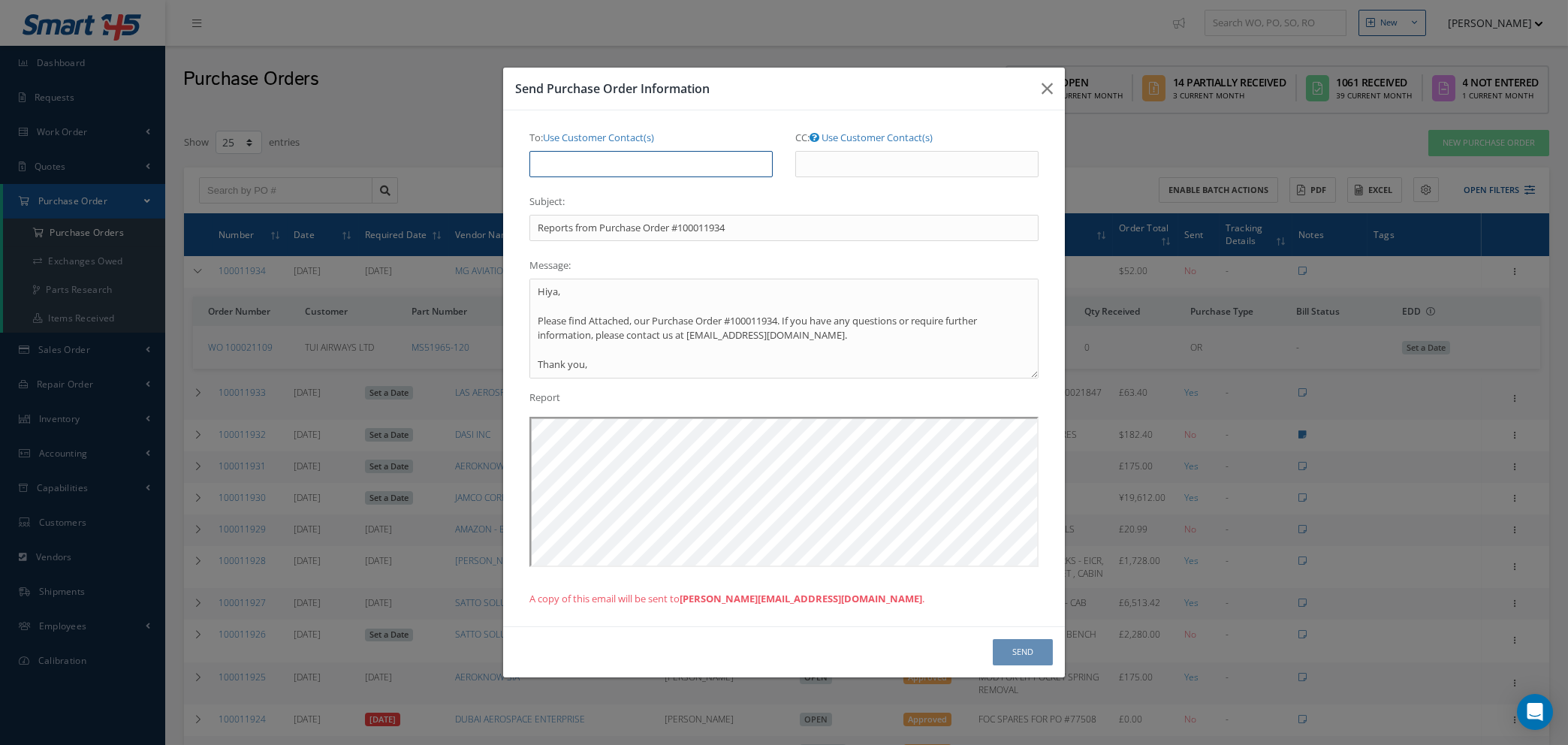
click at [609, 159] on input "To: Use Customer Contact(s)" at bounding box center [651, 164] width 243 height 27
type input "natasha@cab.aero"
click at [1019, 660] on button "Send" at bounding box center [1023, 653] width 60 height 27
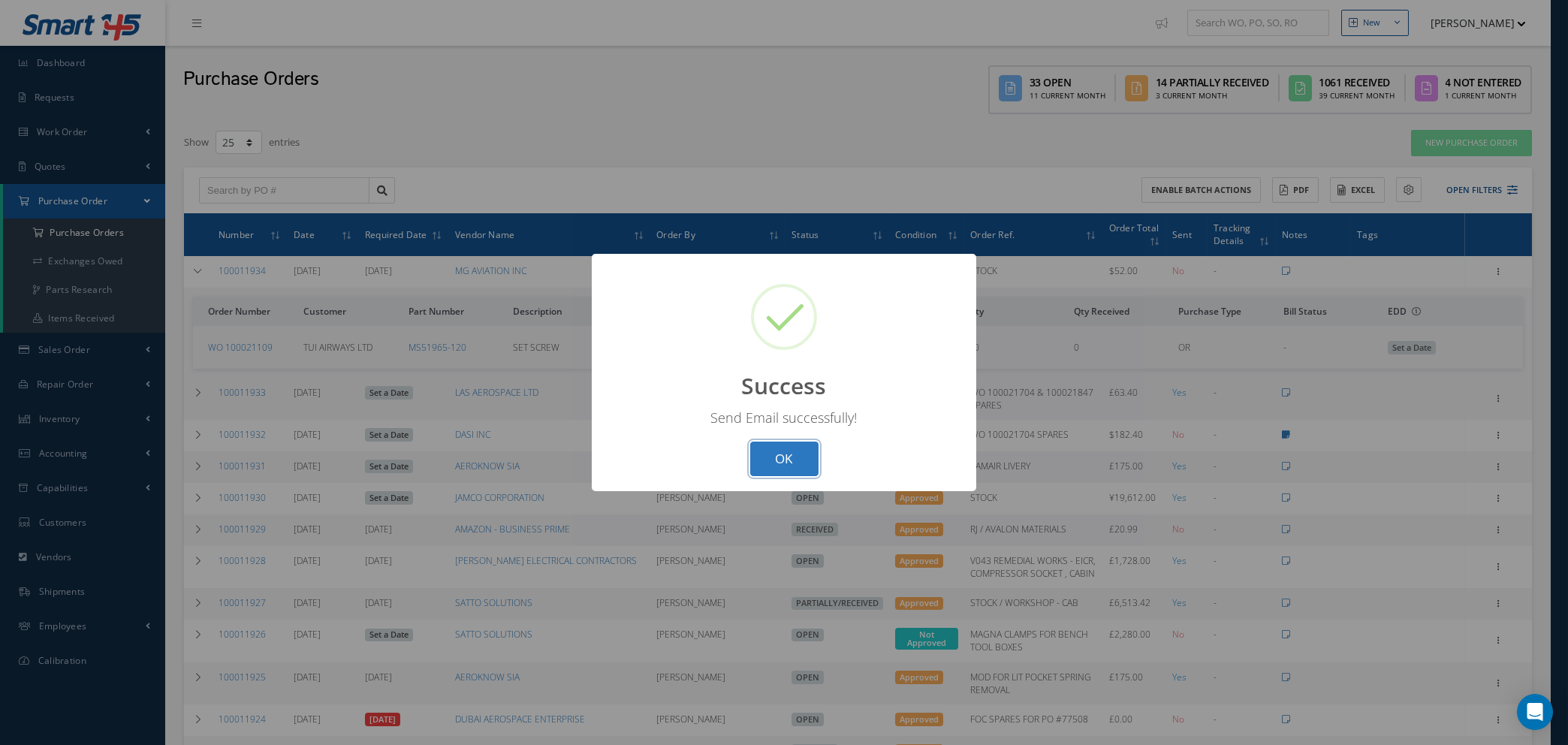
click at [788, 454] on button "OK" at bounding box center [785, 459] width 68 height 35
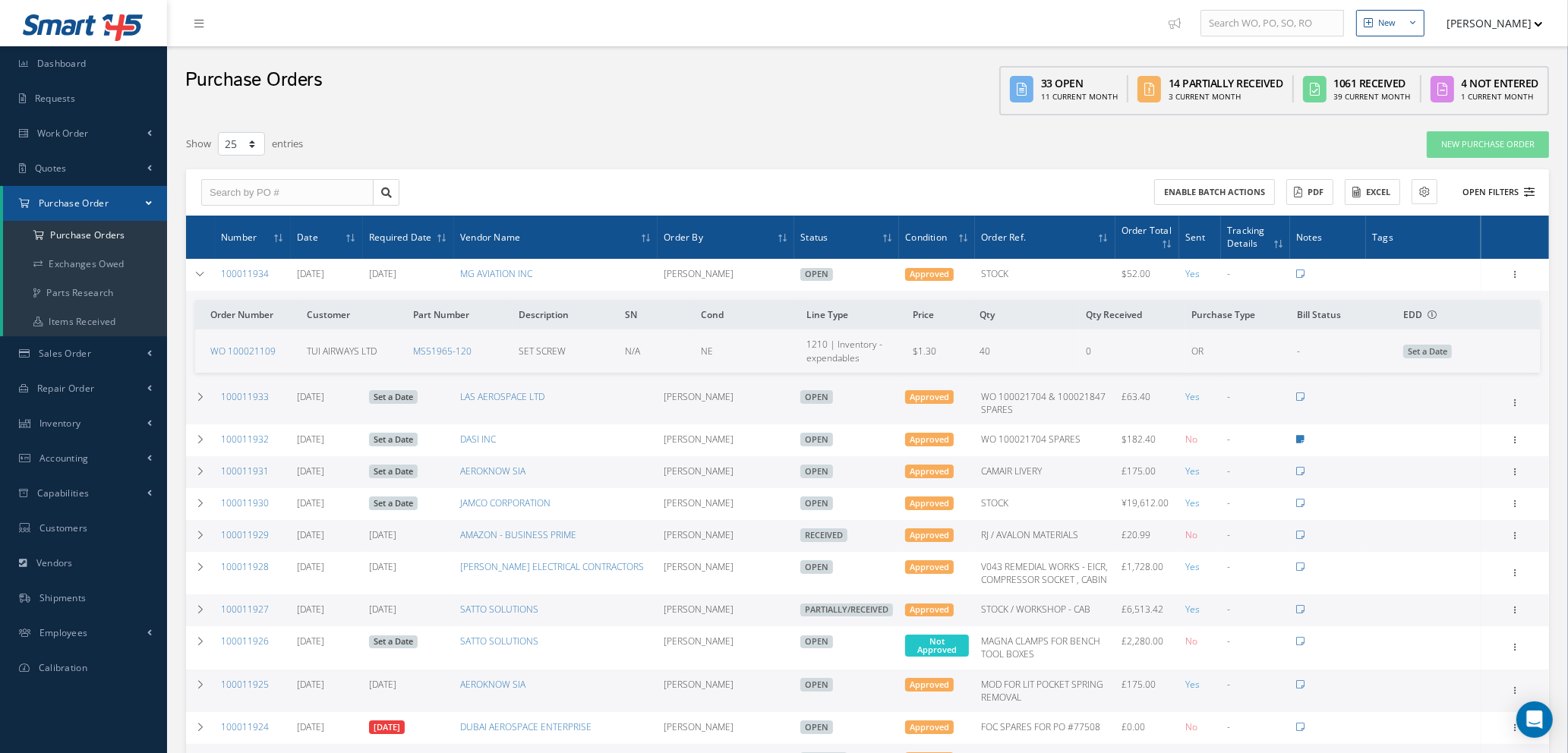
click at [1526, 187] on icon at bounding box center [1529, 192] width 10 height 10
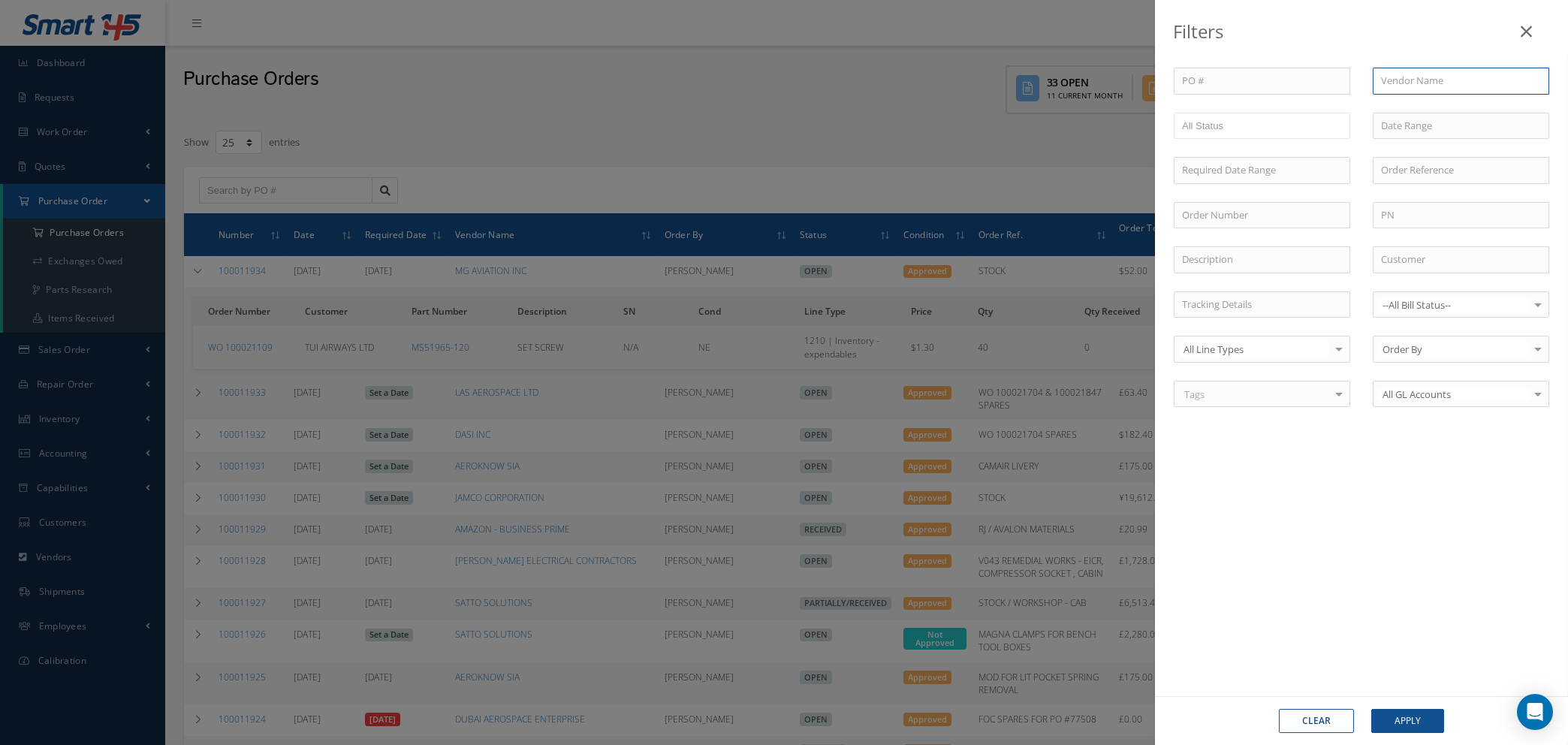
click at [1392, 81] on input "text" at bounding box center [1461, 81] width 176 height 27
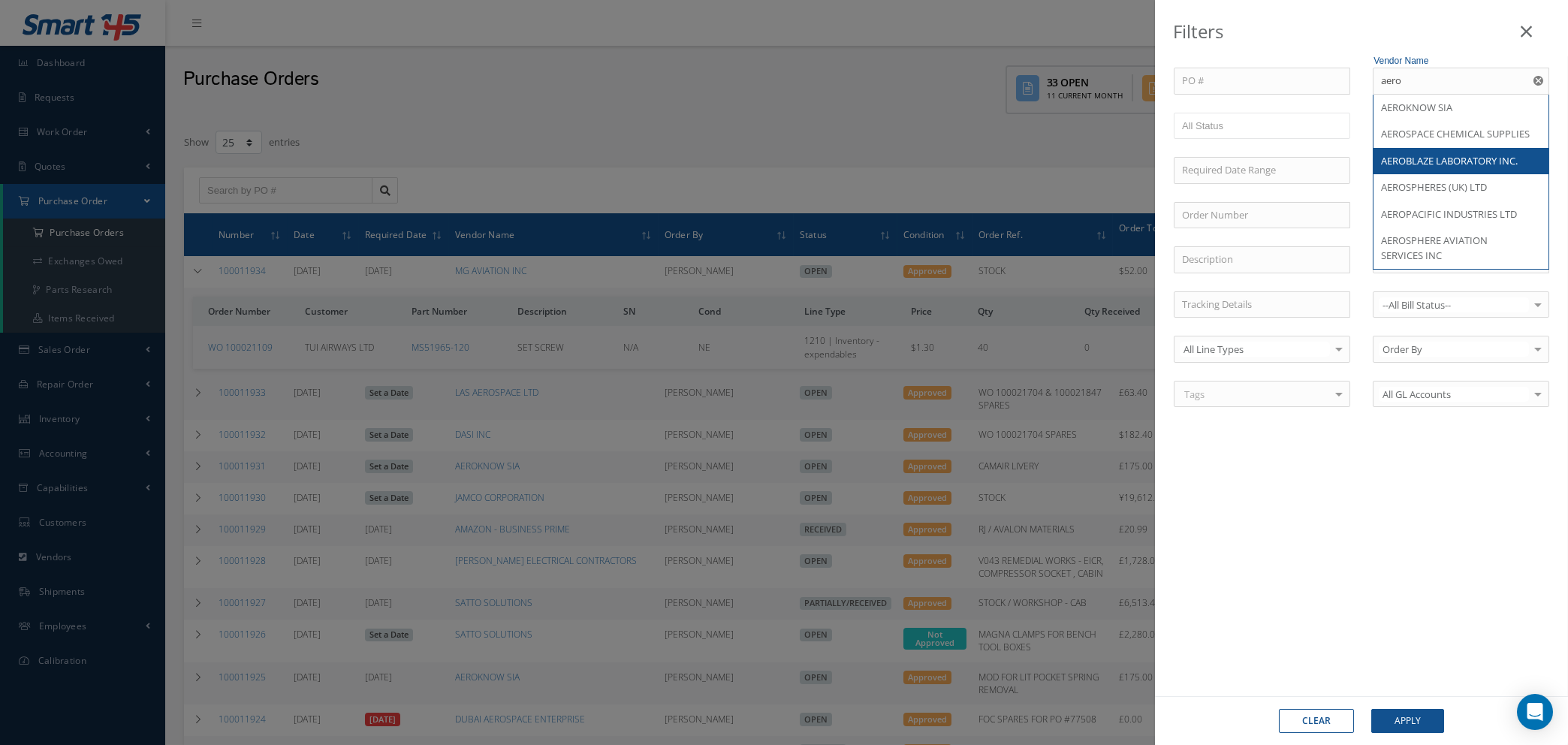
click at [1399, 168] on span "AEROBLAZE LABORATORY INC." at bounding box center [1450, 161] width 137 height 14
type input "AEROBLAZE LABORATORY INC."
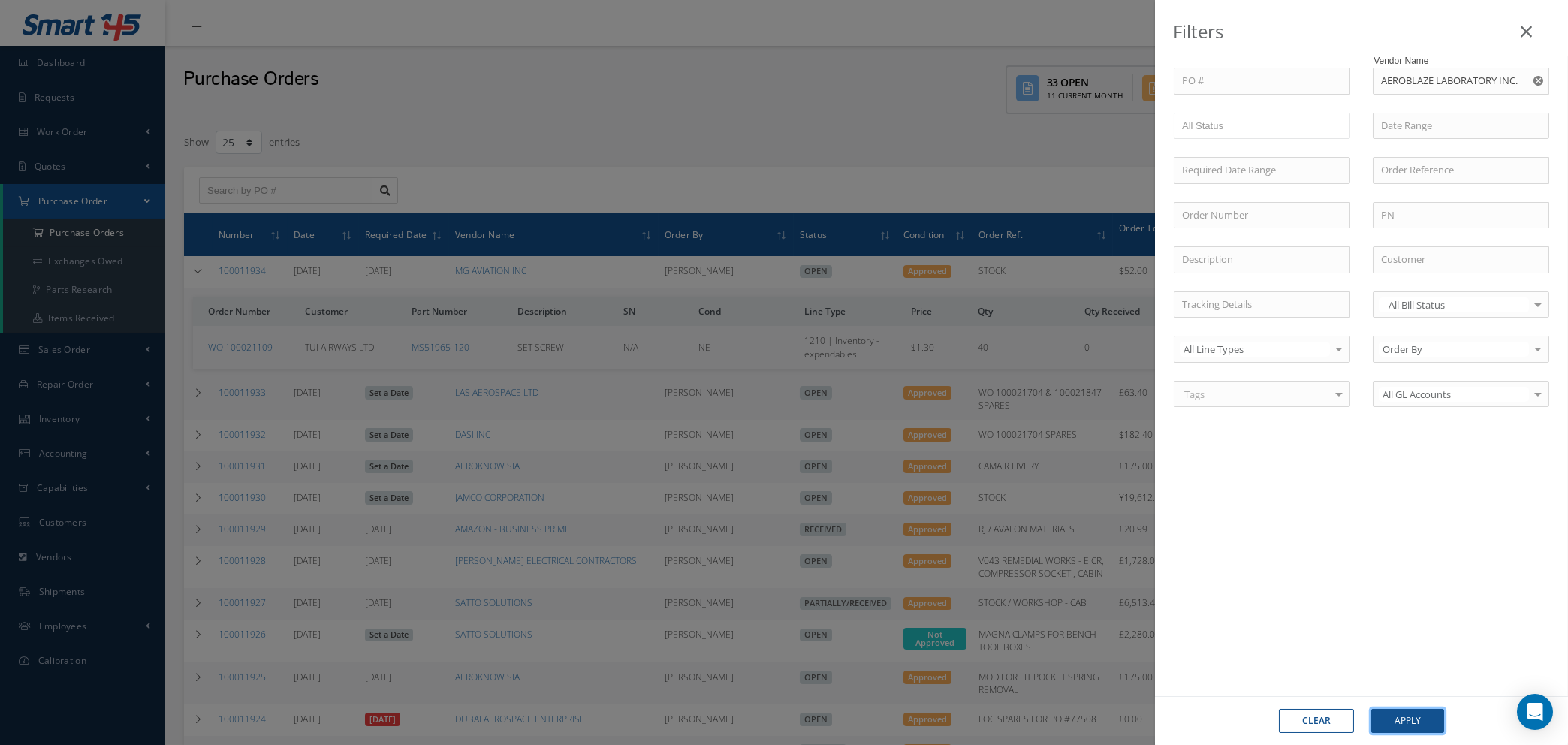
click at [1400, 718] on button "Apply" at bounding box center [1407, 721] width 73 height 24
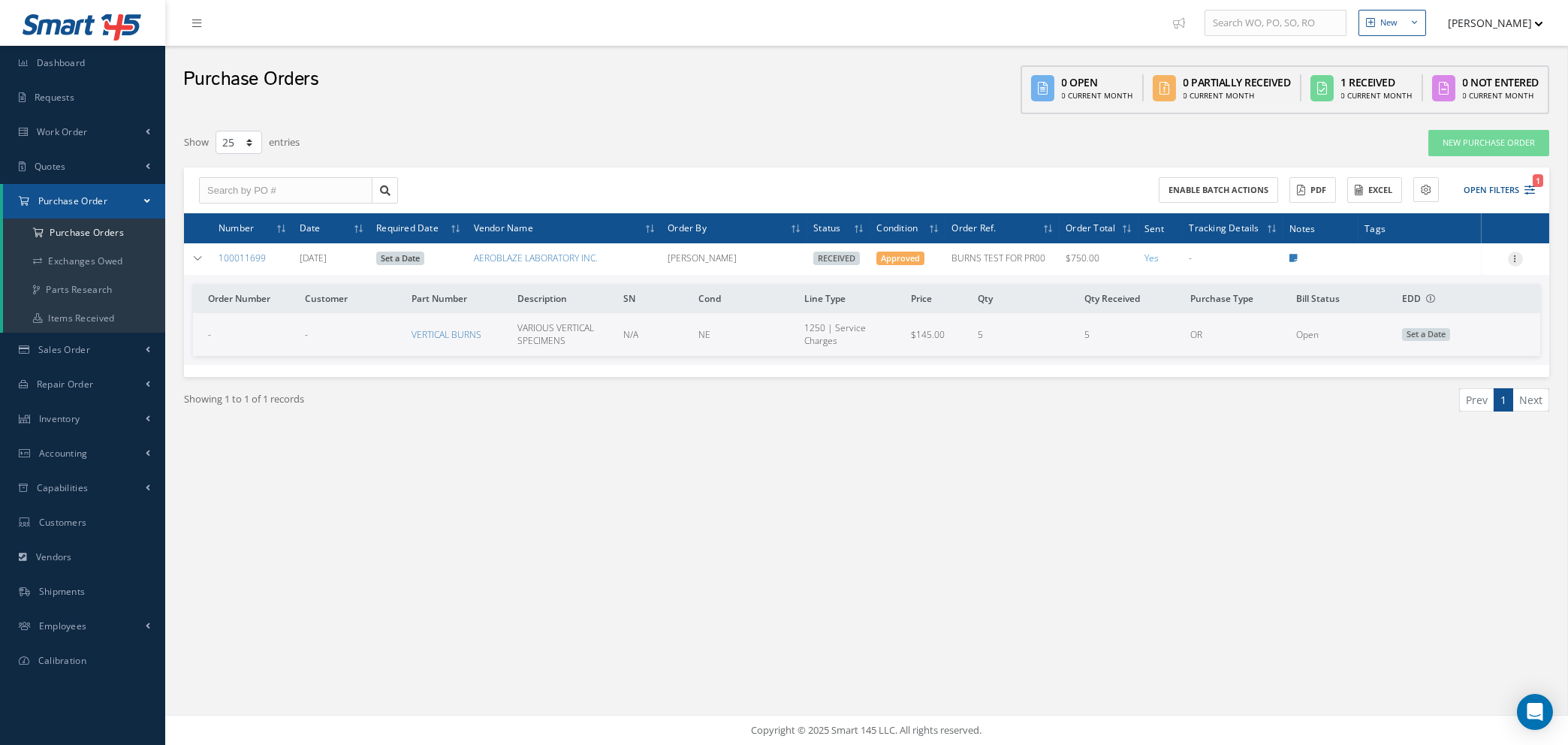
click at [1516, 253] on icon at bounding box center [1516, 258] width 15 height 12
click at [1447, 289] on link "Show" at bounding box center [1446, 289] width 119 height 20
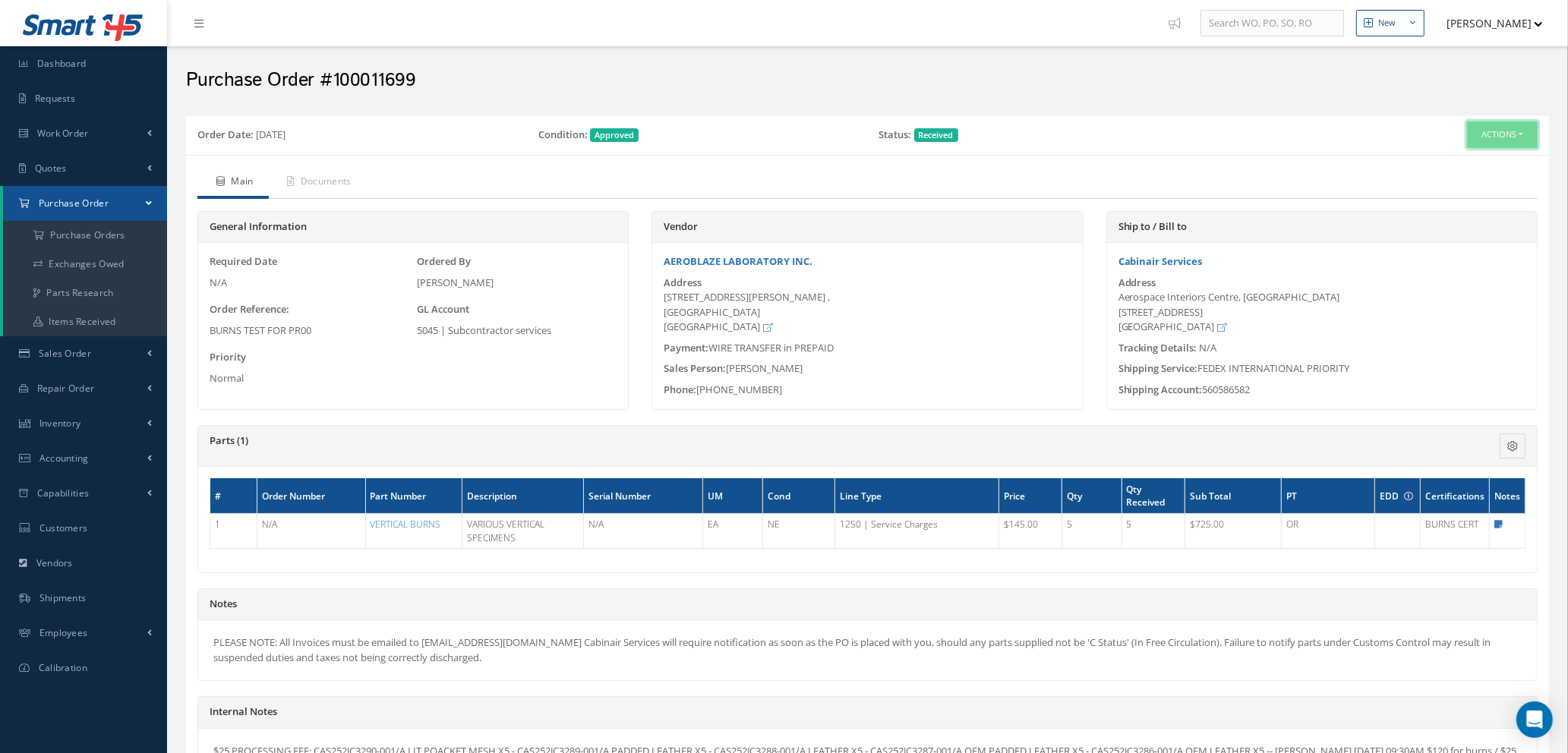
click at [1496, 139] on button "Actions" at bounding box center [1502, 134] width 71 height 27
click at [1475, 177] on link "Edit" at bounding box center [1476, 184] width 121 height 21
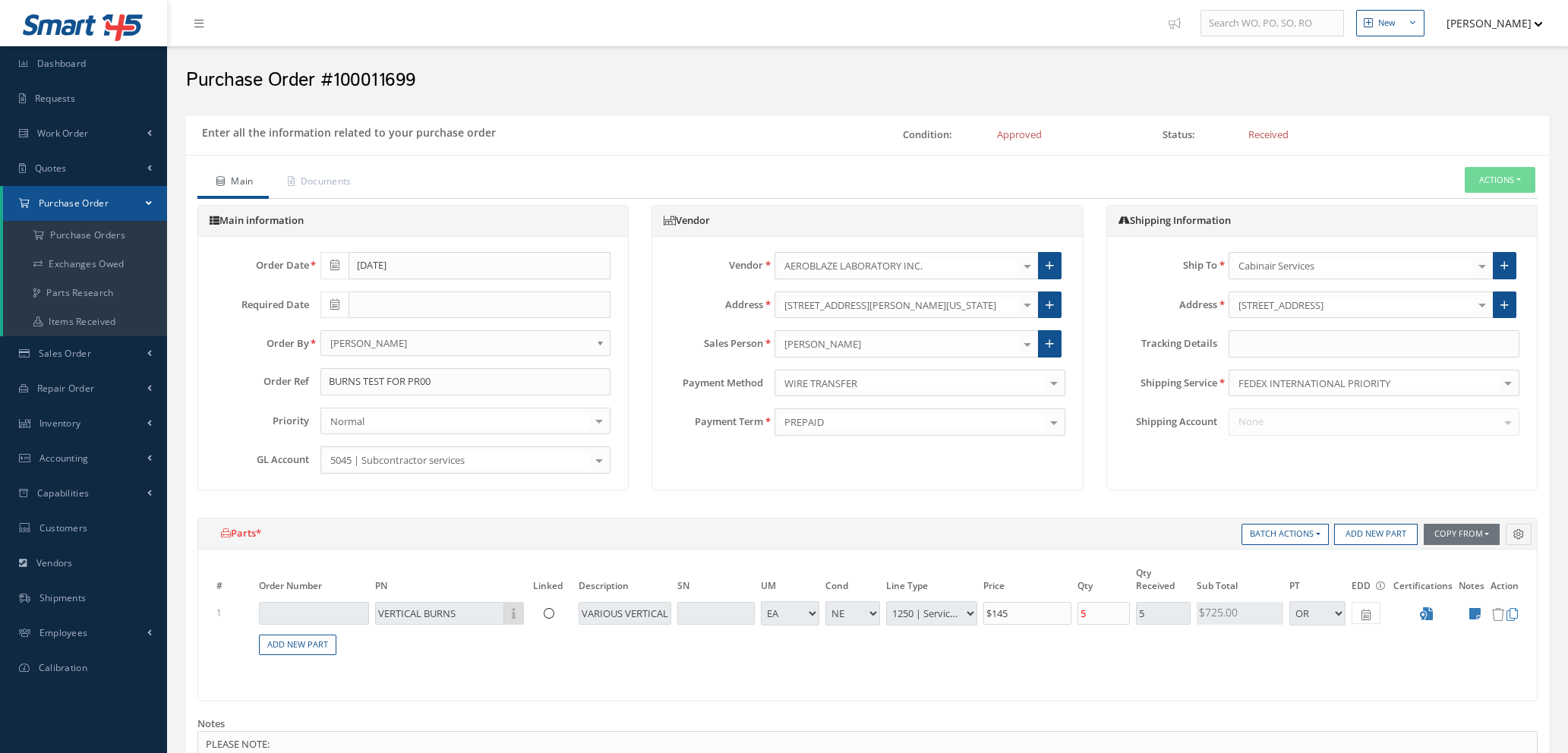
select select "1"
select select "5"
select select "112"
select select "1"
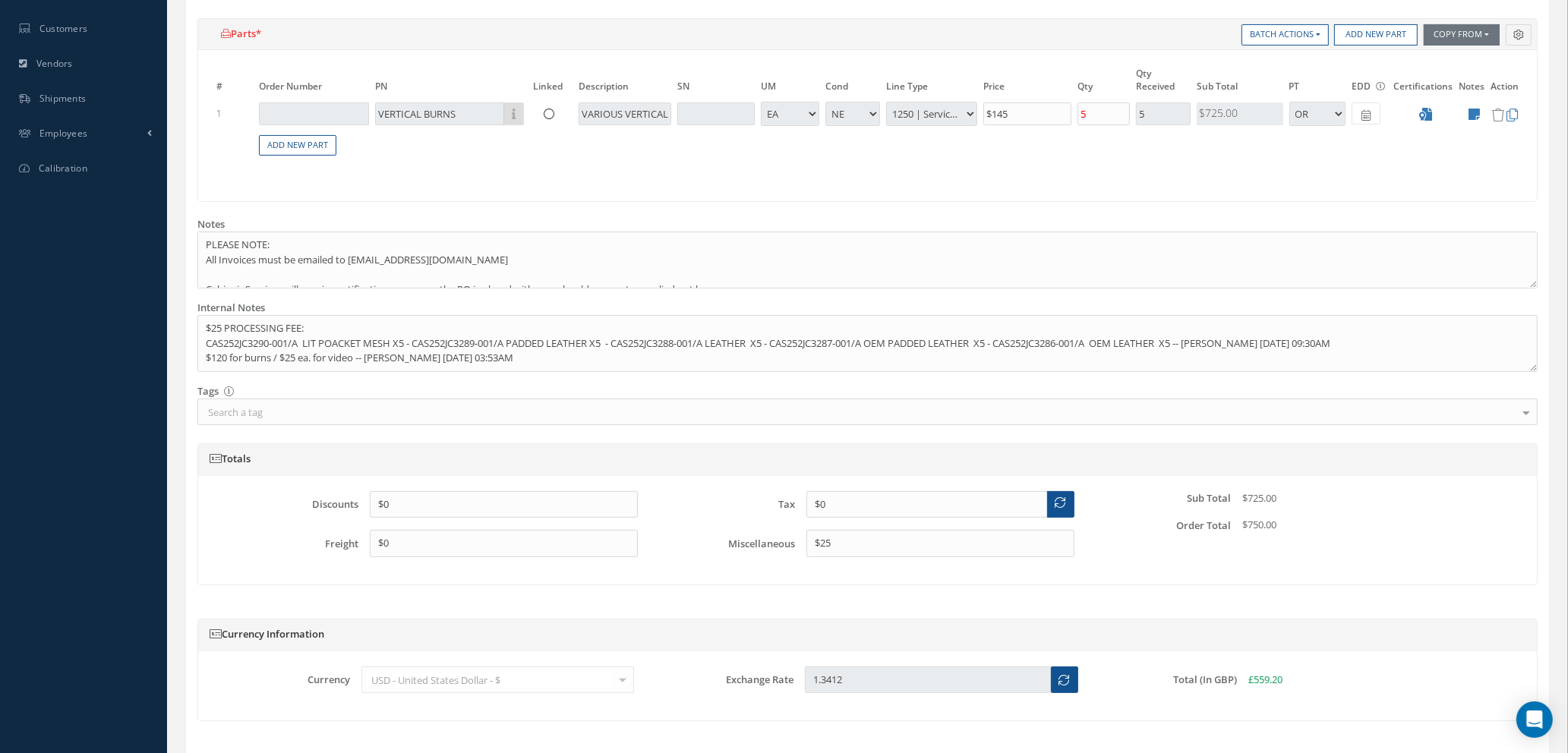
scroll to position [601, 0]
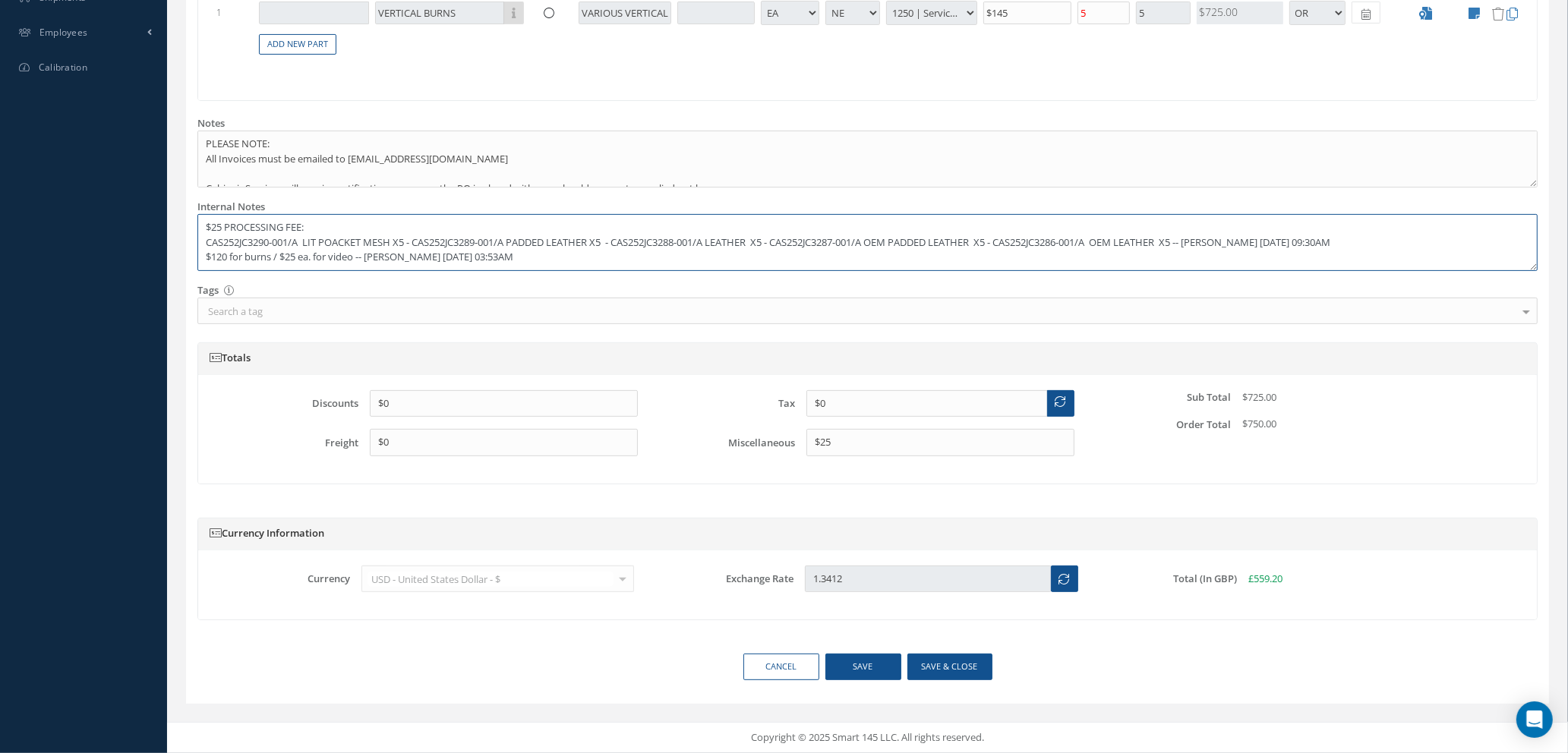
click at [344, 241] on textarea "$25 PROCESSING FEE: CAS252JC3290-001/A LIT POACKET MESH X5 - CAS252JC3289-001/A…" at bounding box center [867, 242] width 1340 height 57
drag, startPoint x: 691, startPoint y: 454, endPoint x: 743, endPoint y: 461, distance: 52.5
click at [691, 454] on div "Miscellaneous $25" at bounding box center [867, 443] width 436 height 28
click at [922, 667] on button "Save & close" at bounding box center [950, 666] width 85 height 27
type textarea "$25 PROCESSING FEE: CAS252JC3290-001/A LIT POCKET MESH X5 - CAS252JC3289-001/A …"
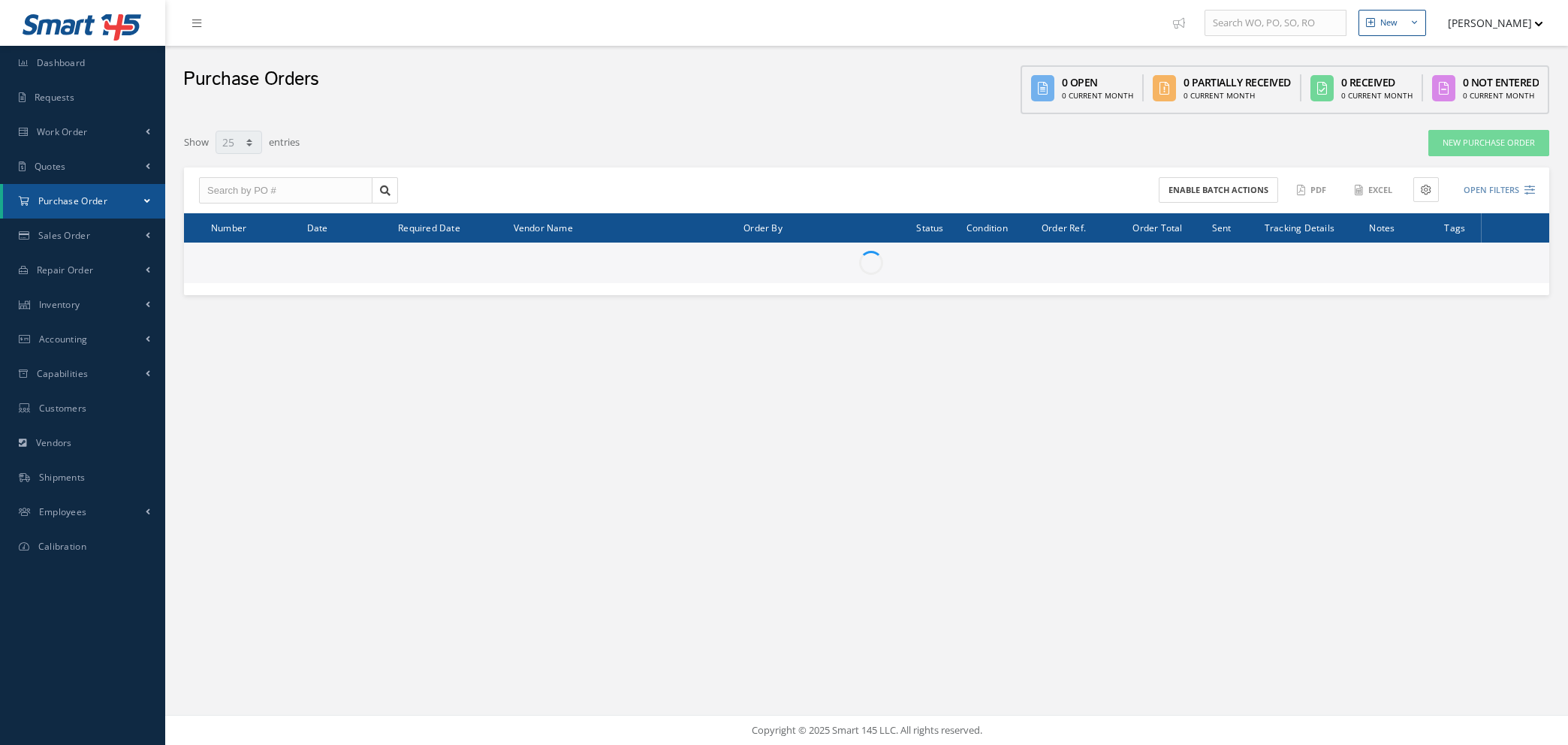
select select "25"
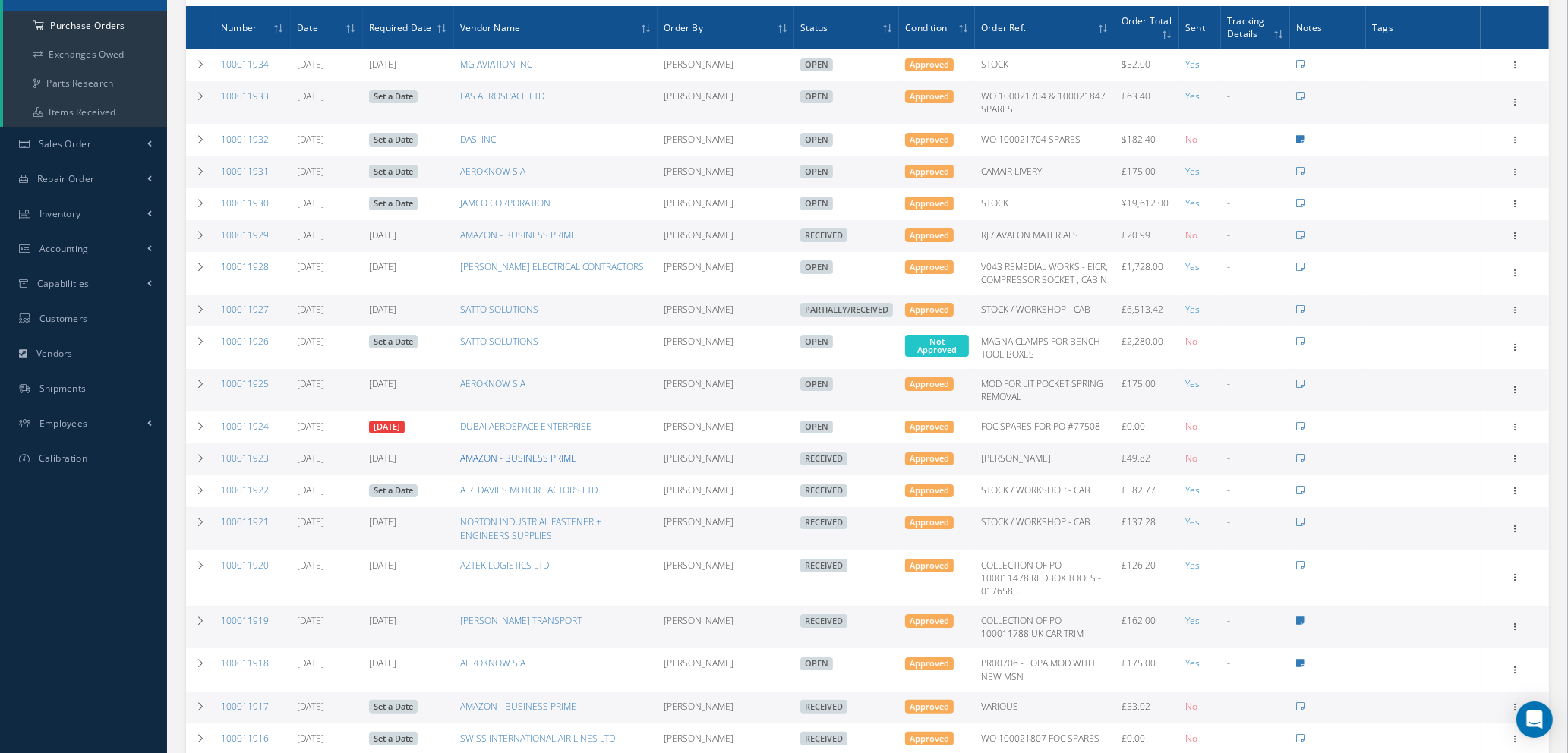
scroll to position [208, 0]
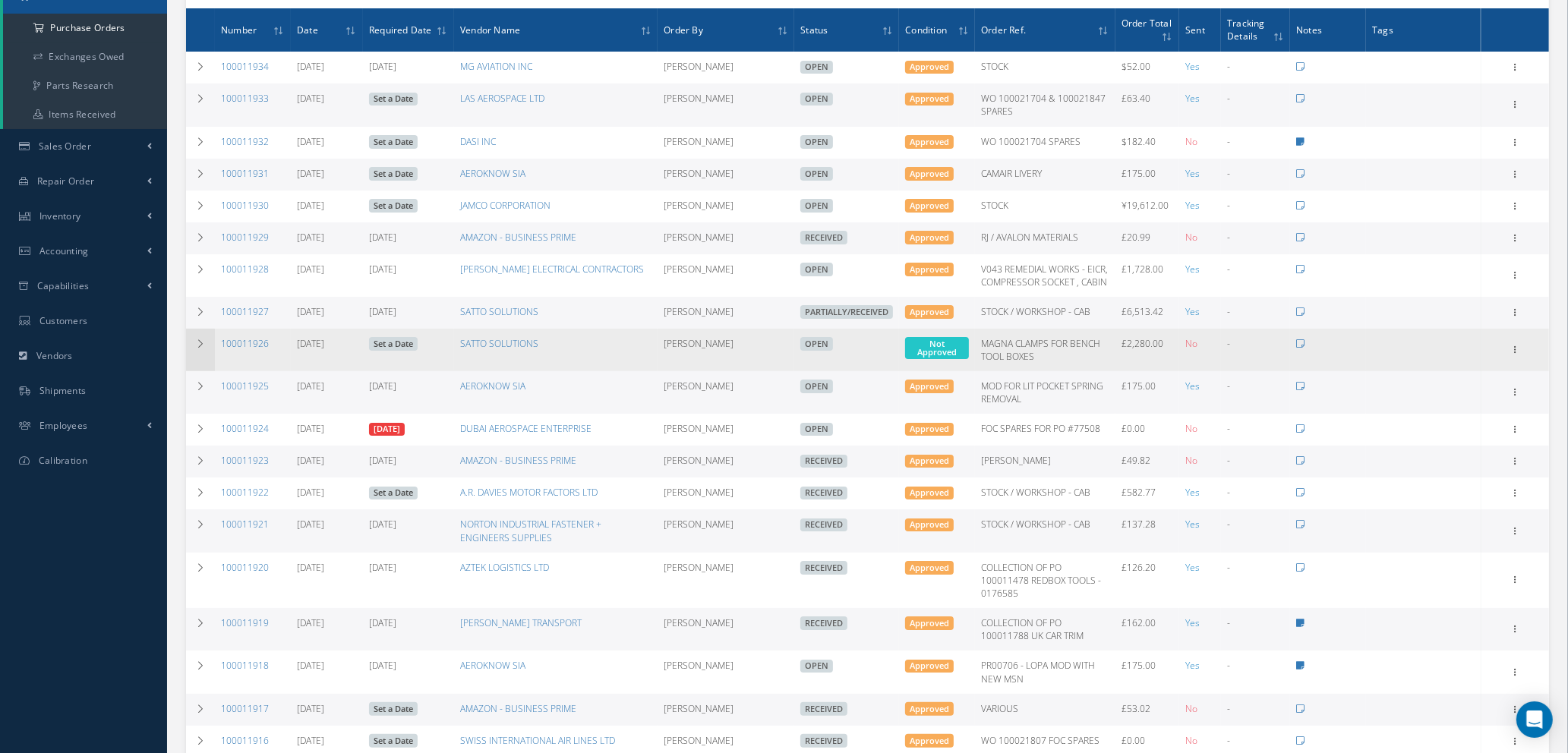
click at [205, 344] on icon at bounding box center [200, 344] width 10 height 10
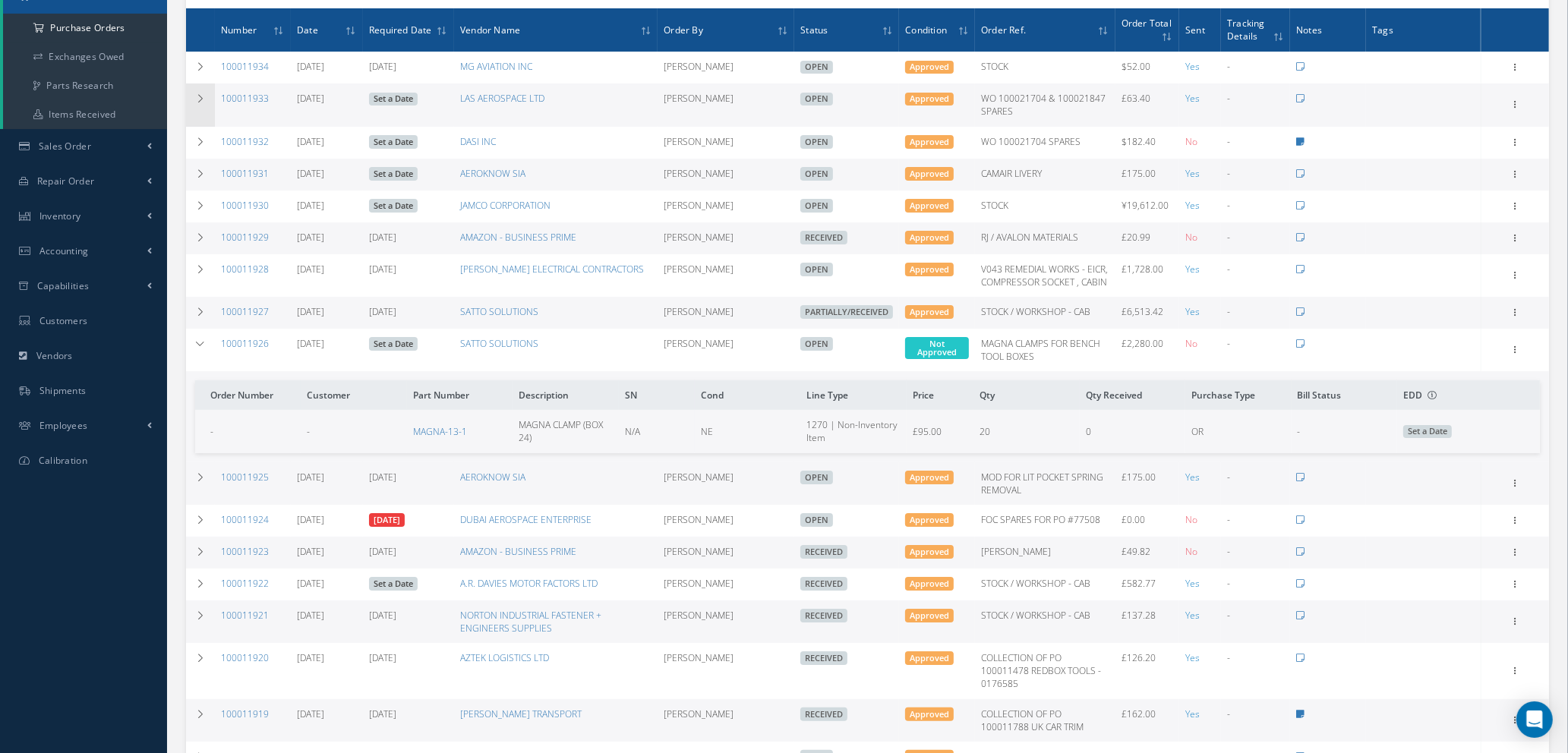
click at [198, 94] on icon at bounding box center [200, 99] width 10 height 10
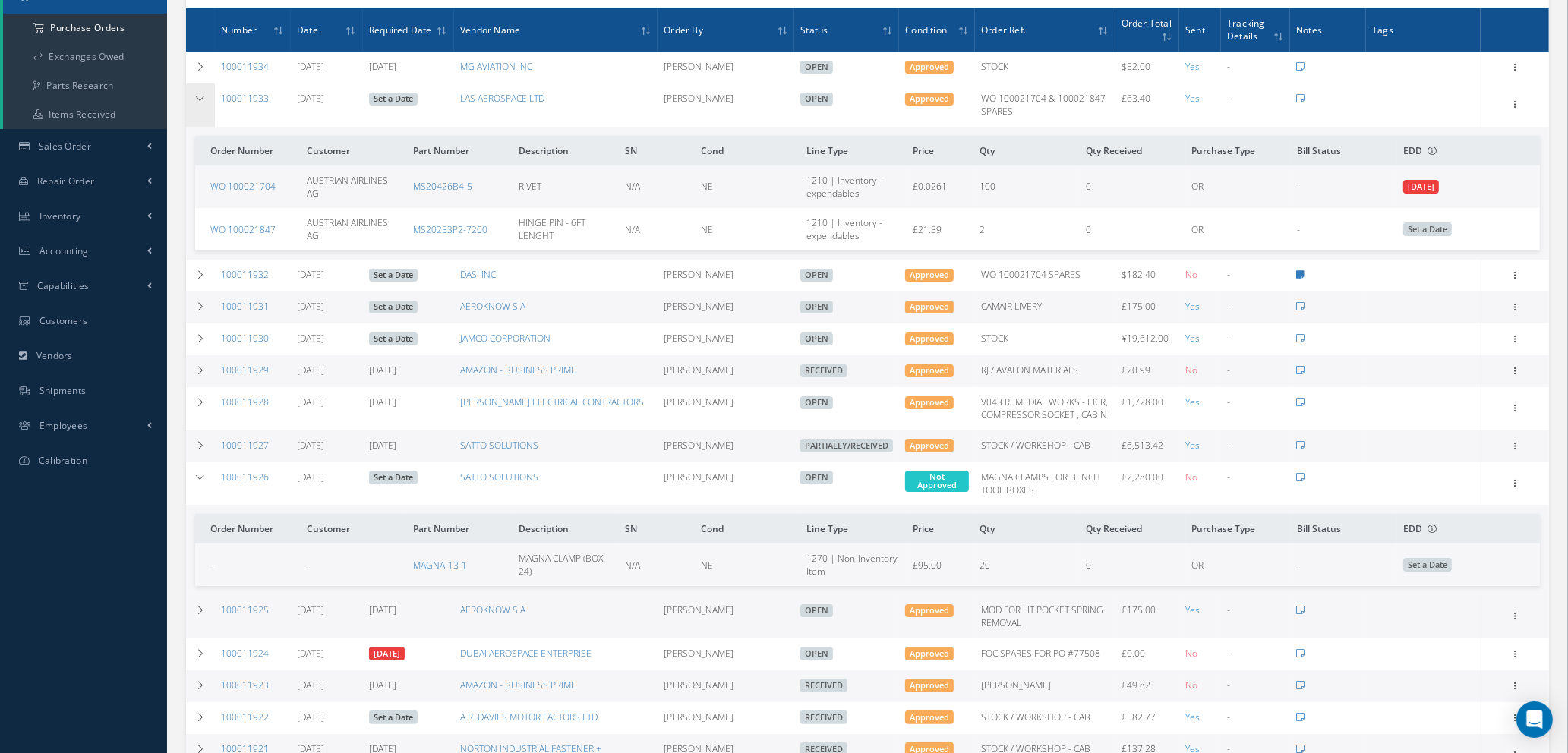
click at [198, 94] on icon at bounding box center [200, 99] width 10 height 10
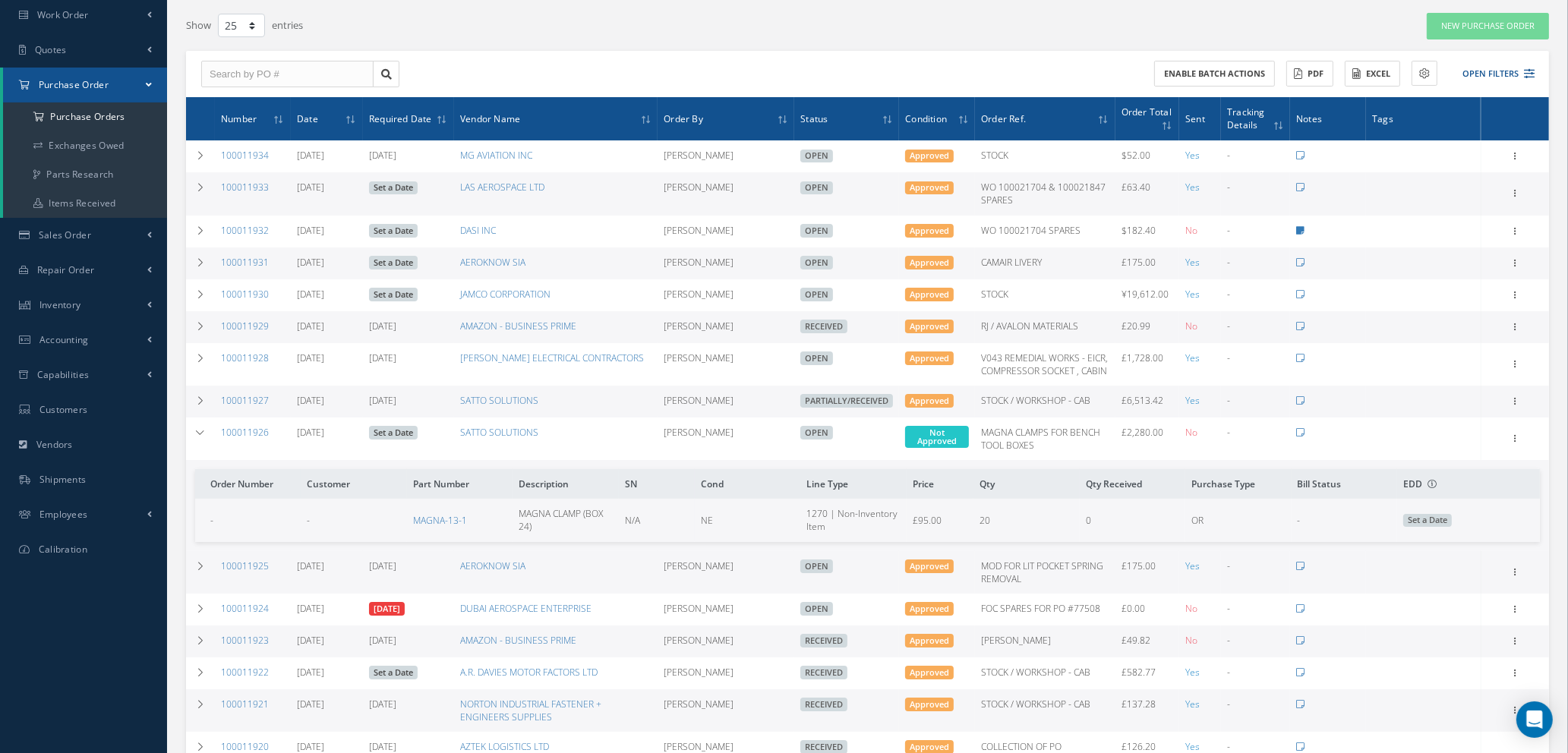
scroll to position [0, 0]
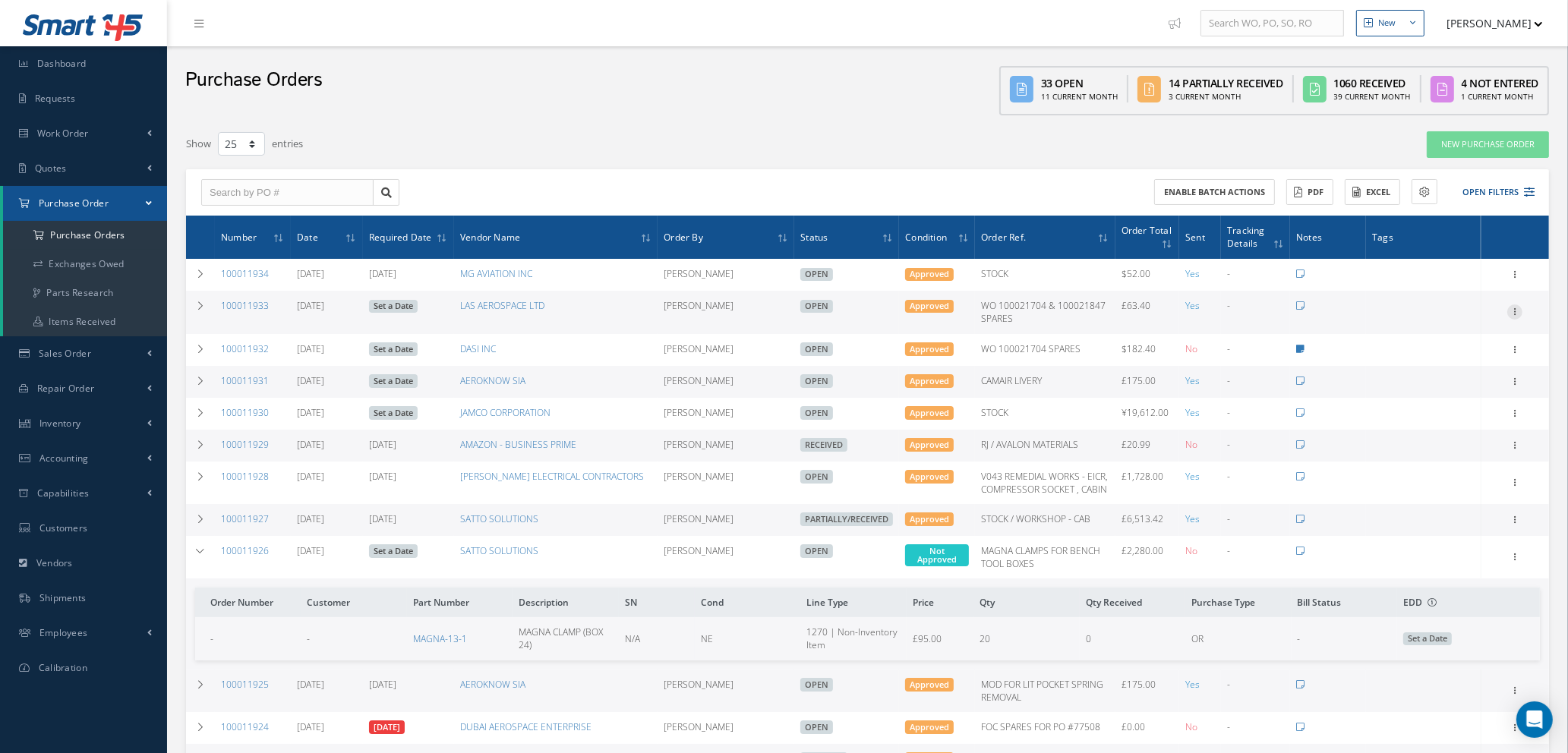
click at [1515, 308] on icon at bounding box center [1515, 311] width 16 height 12
click at [1430, 357] on link "Edit" at bounding box center [1444, 361] width 120 height 20
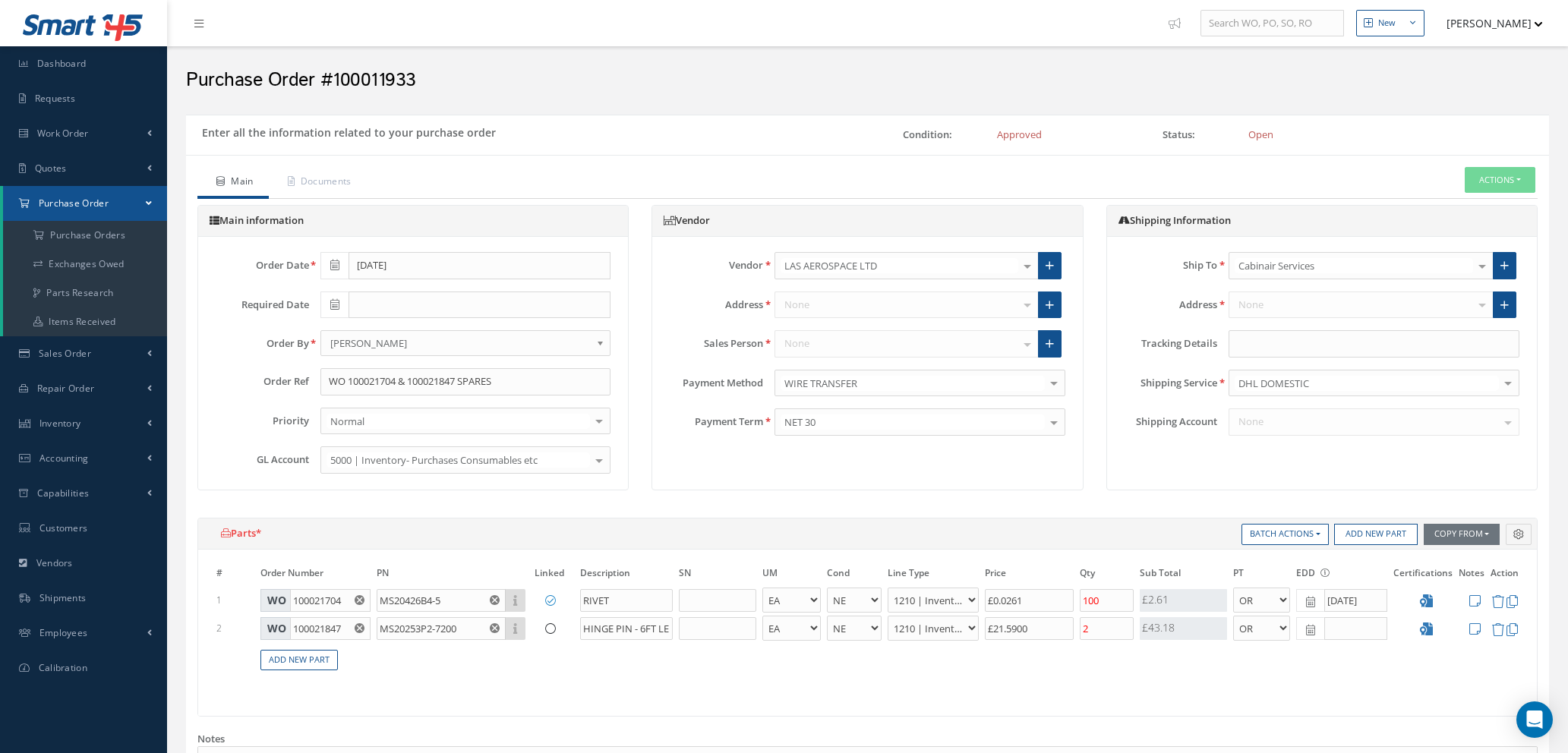
select select "1"
select select "5"
select select "7"
select select "1"
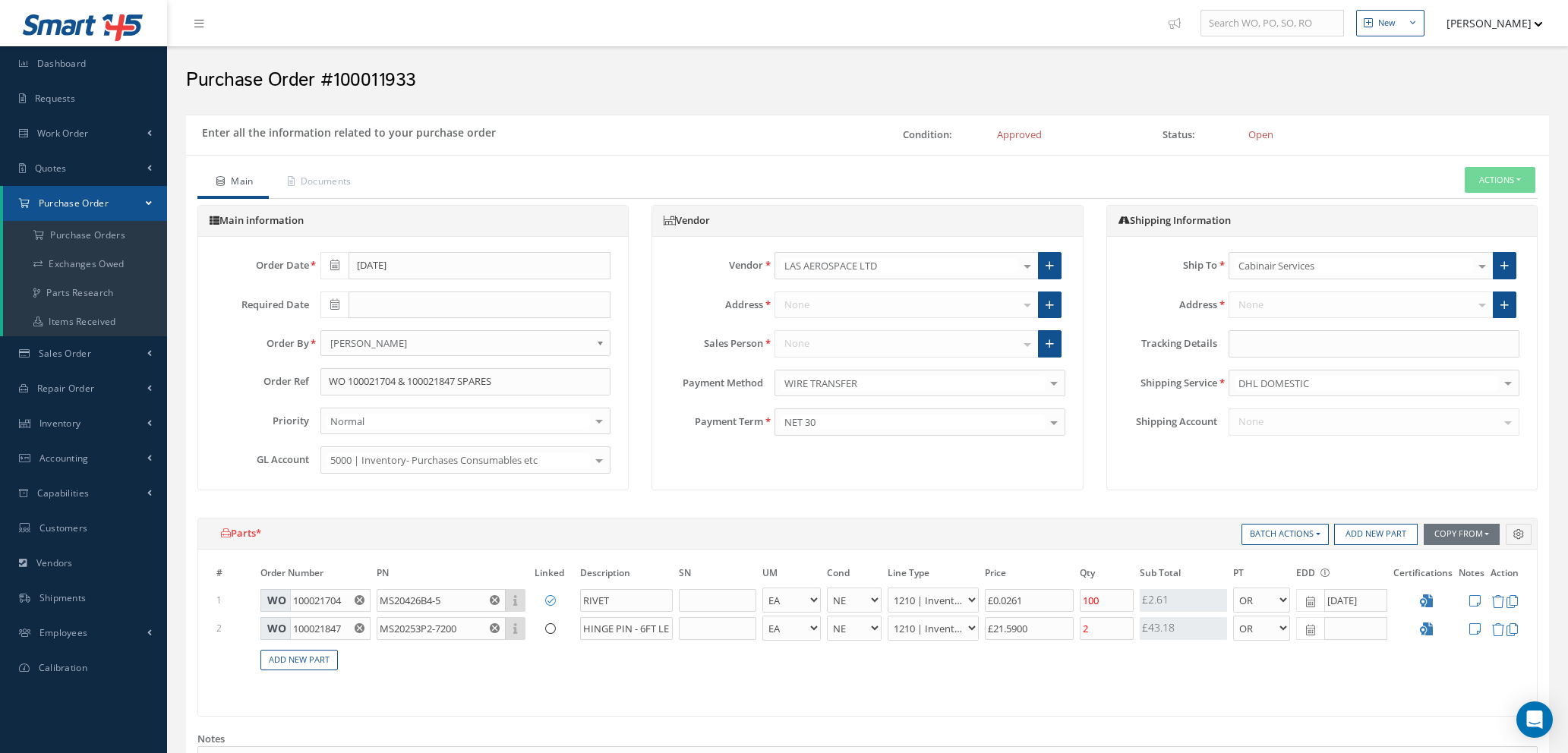
select select "5"
select select "7"
select select "1"
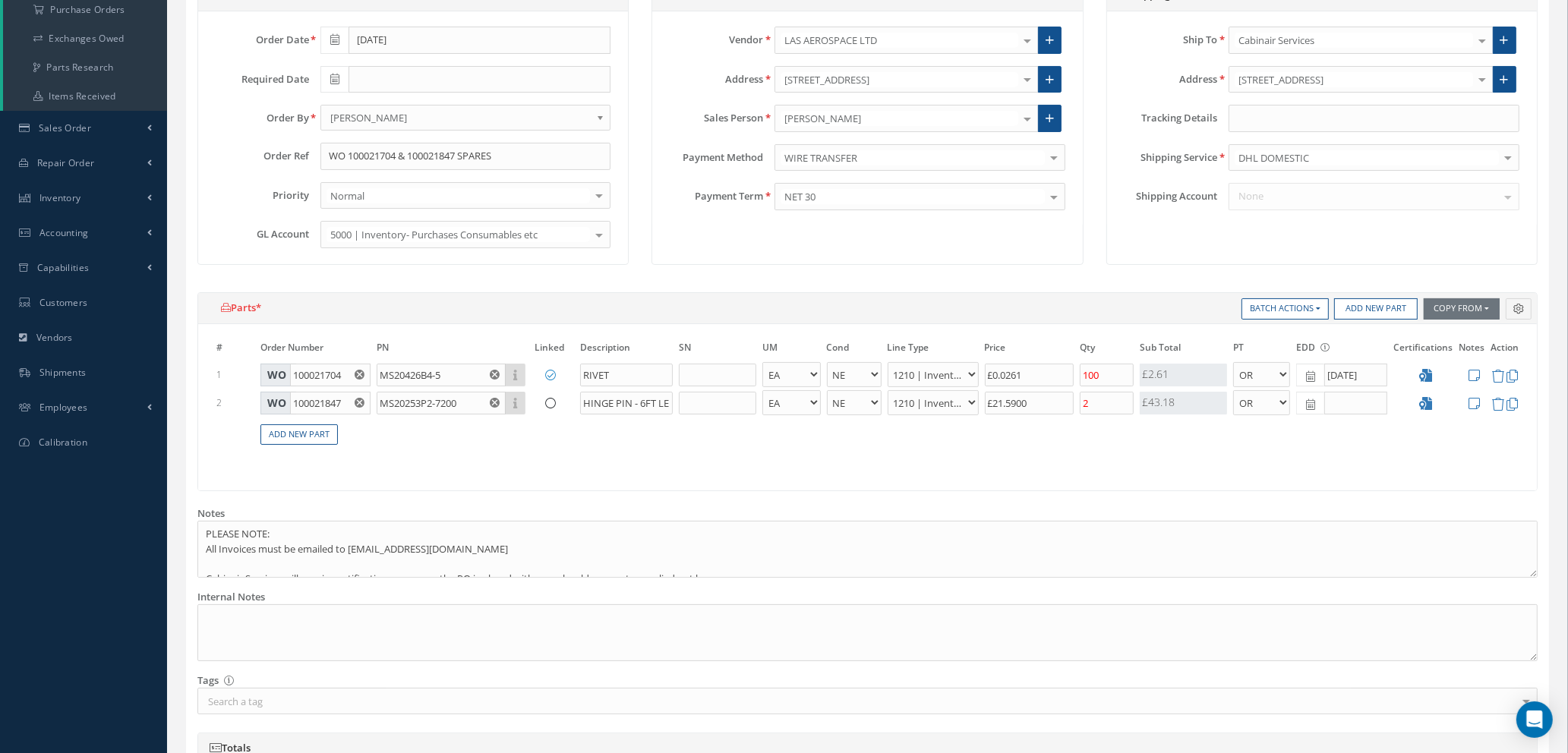
scroll to position [228, 0]
click at [1502, 156] on div at bounding box center [1507, 155] width 22 height 25
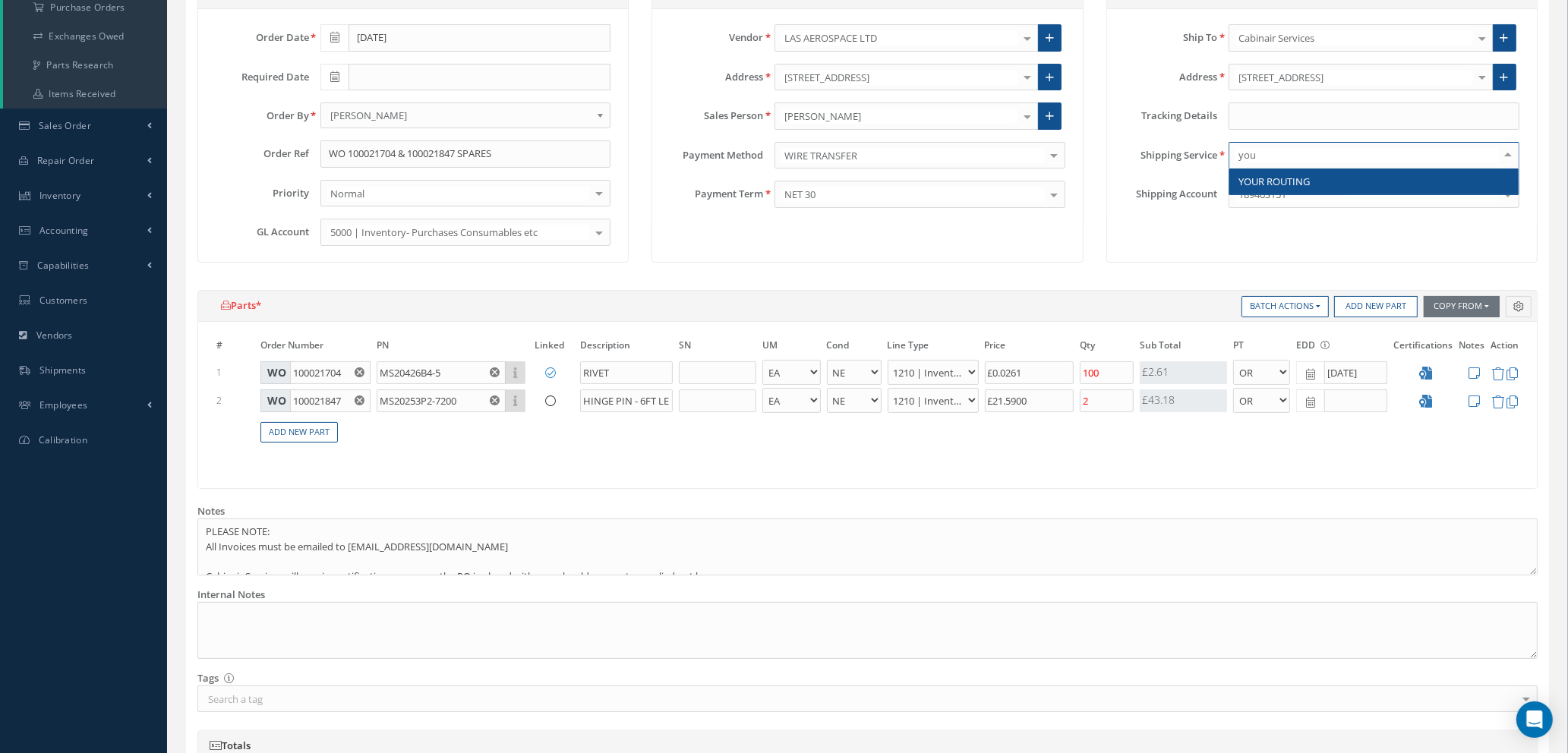
type input "your"
click at [1267, 182] on span "YOUR ROUTING" at bounding box center [1274, 182] width 71 height 14
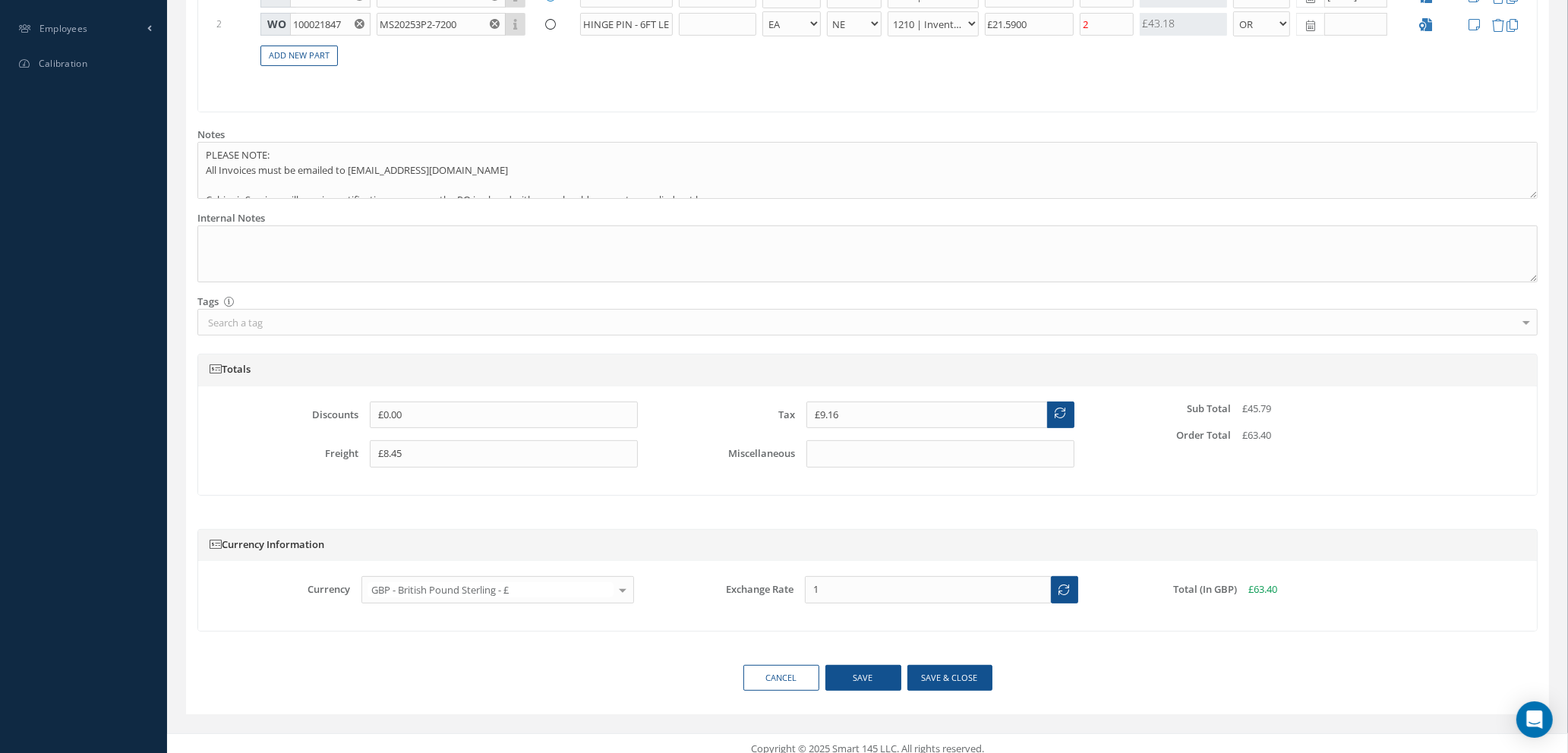
scroll to position [615, 0]
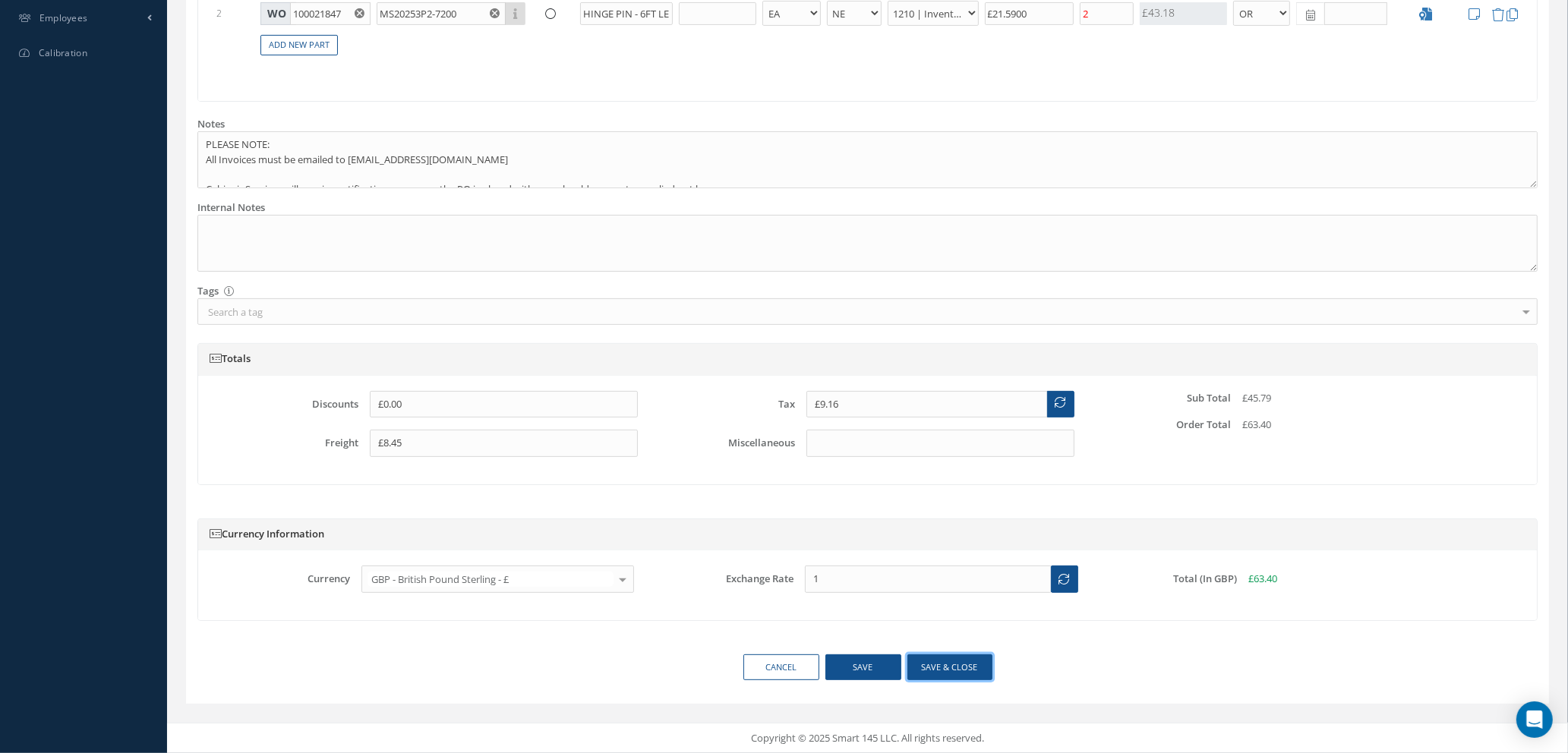
click at [941, 666] on button "Save & close" at bounding box center [950, 667] width 85 height 27
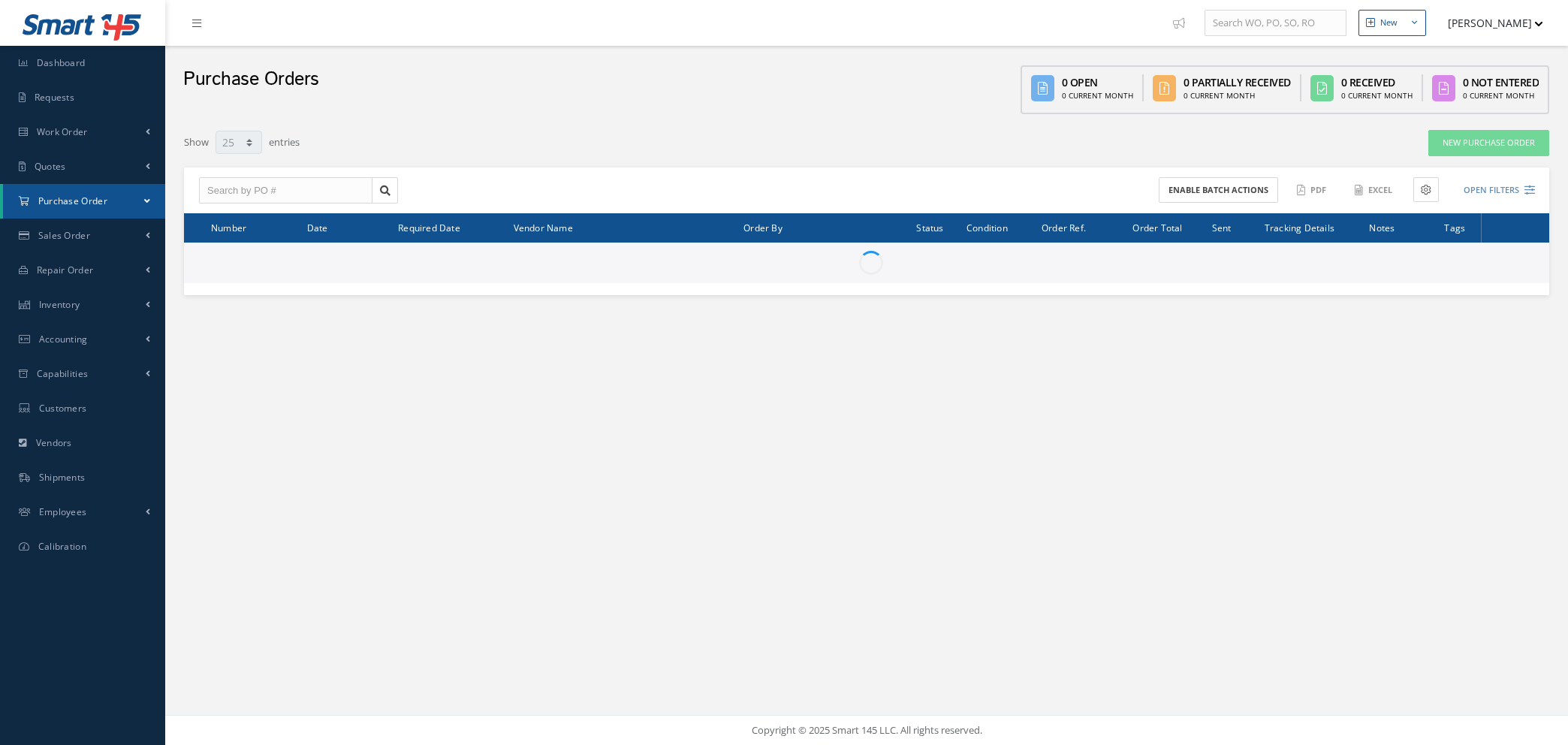
select select "25"
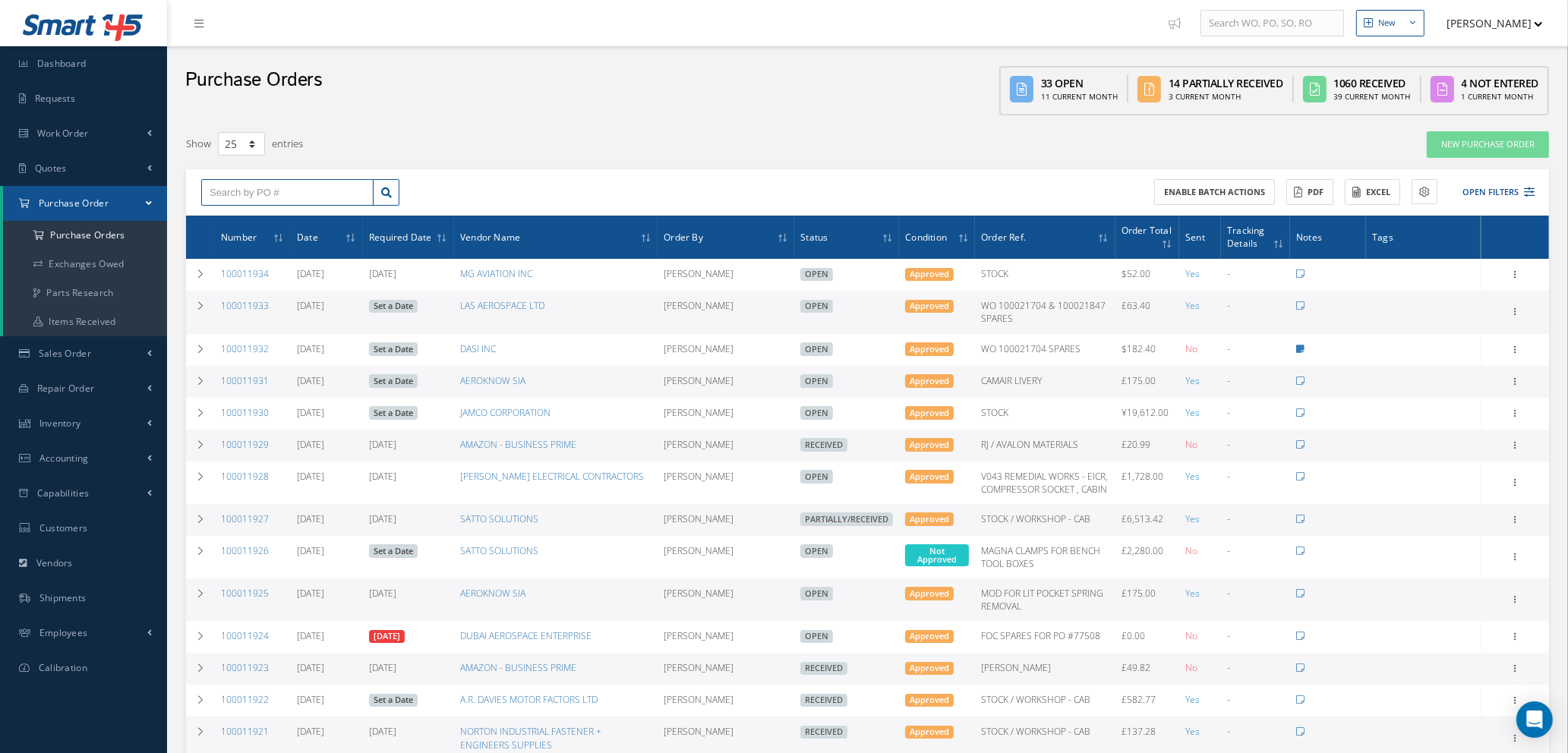
click at [269, 191] on input "text" at bounding box center [287, 193] width 172 height 28
type input "100011677"
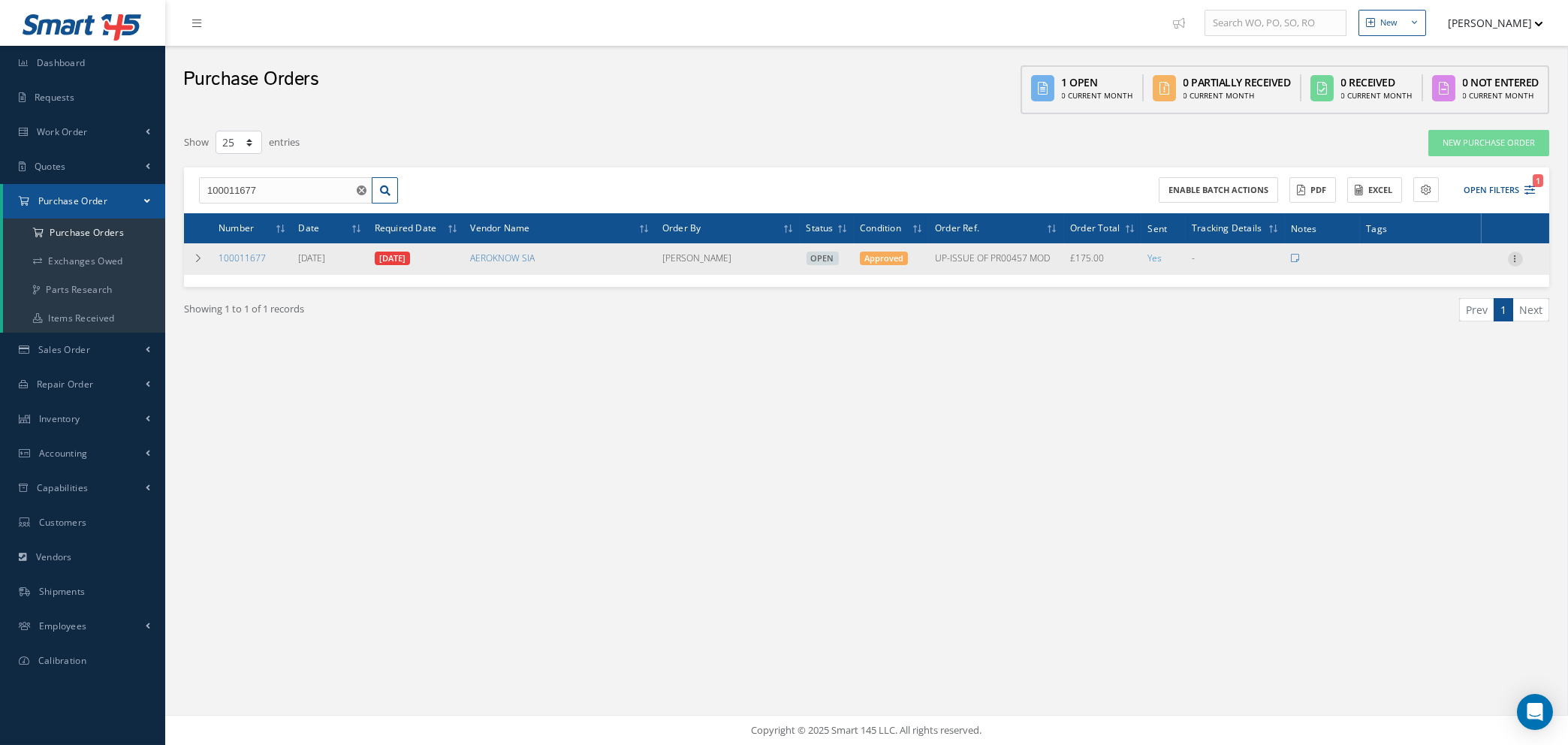
click at [1517, 255] on icon at bounding box center [1516, 258] width 15 height 12
click at [1466, 265] on link "Receive" at bounding box center [1446, 269] width 119 height 20
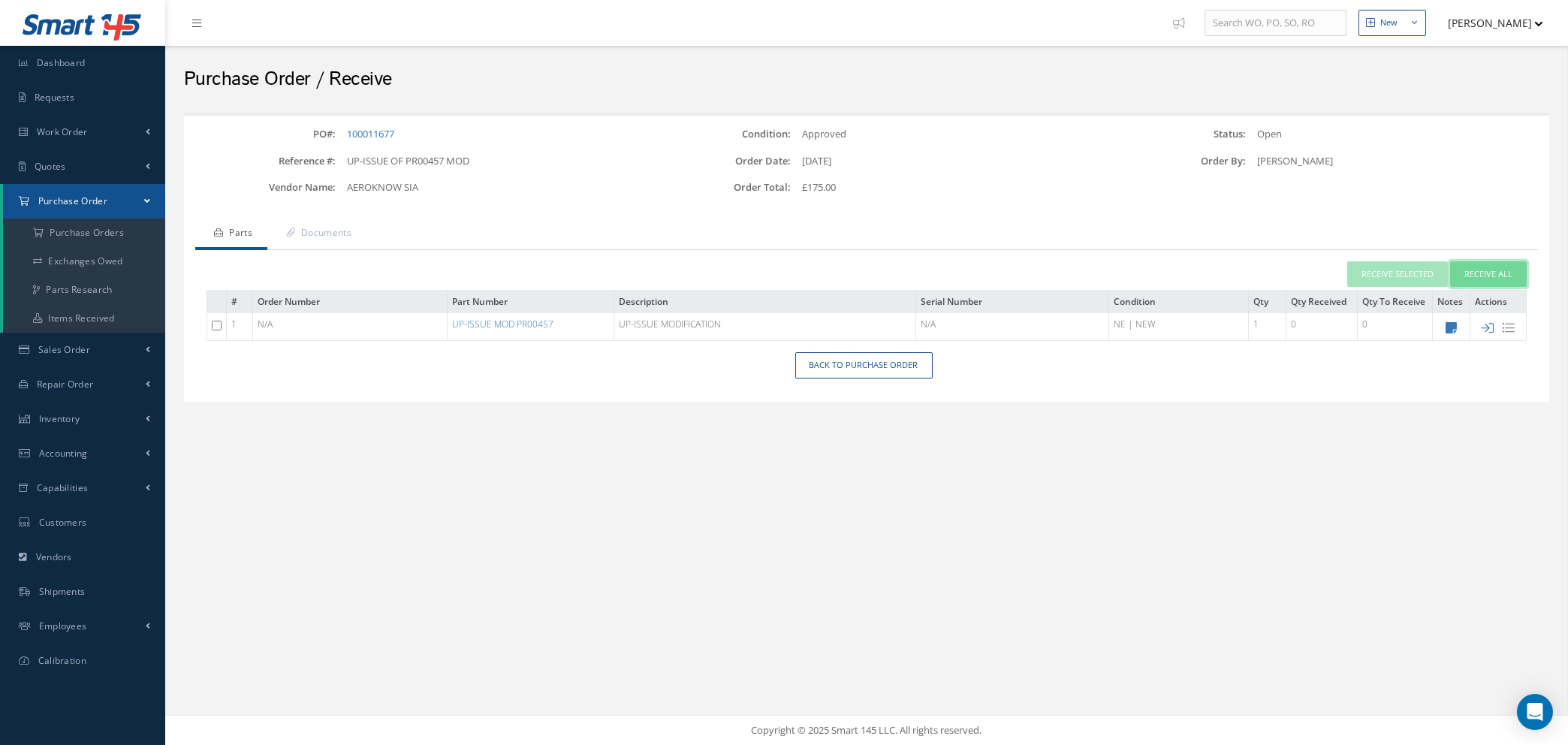
click at [1506, 275] on button "Receive All" at bounding box center [1488, 274] width 76 height 27
type input "[DATE]"
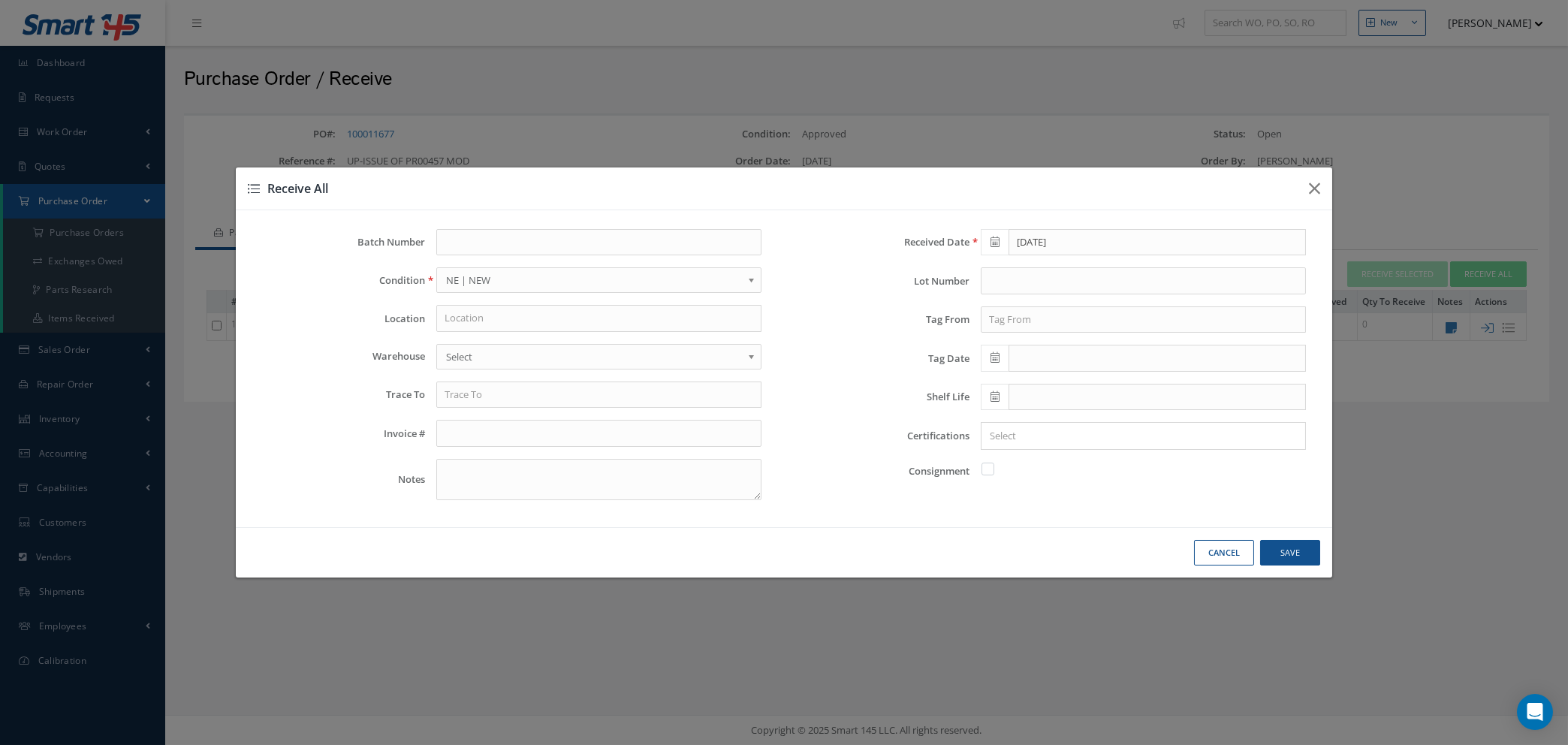
click at [1068, 445] on div at bounding box center [1140, 436] width 317 height 19
click at [1069, 438] on input "Search for option" at bounding box center [1140, 436] width 314 height 15
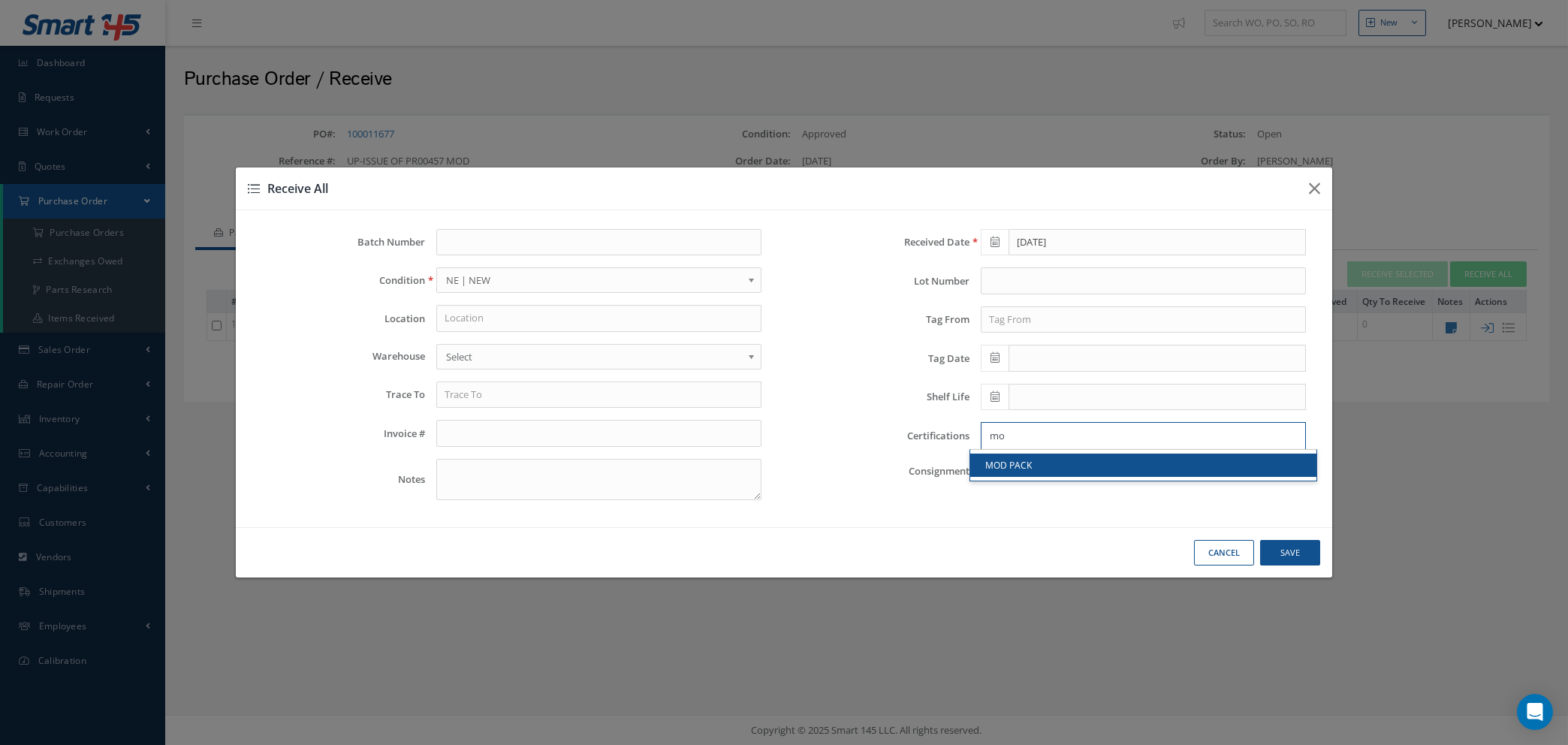
type input "mo"
click at [1063, 465] on link "MOD PACK" at bounding box center [1143, 465] width 346 height 23
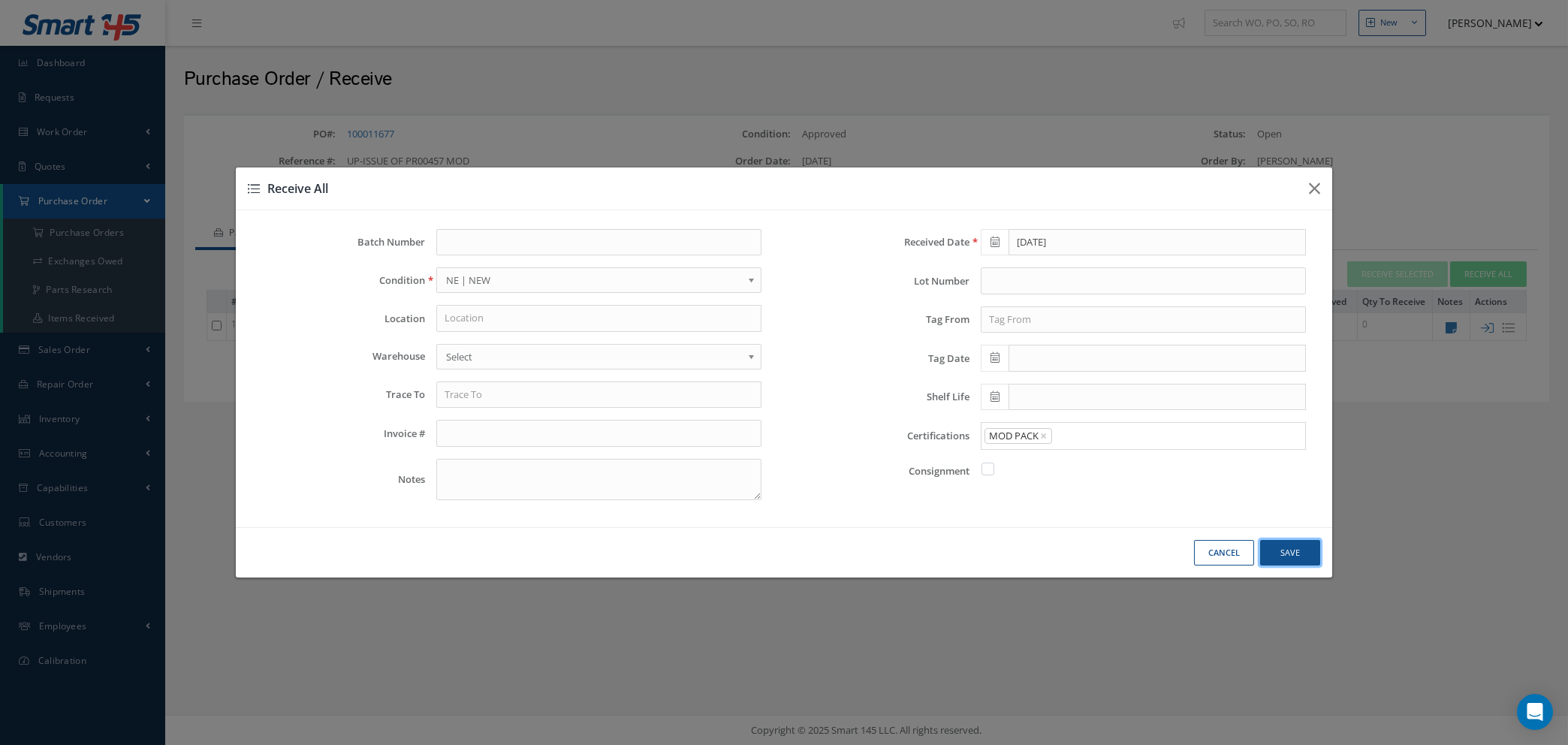
click at [0, 0] on button "Save" at bounding box center [0, 0] width 0 height 0
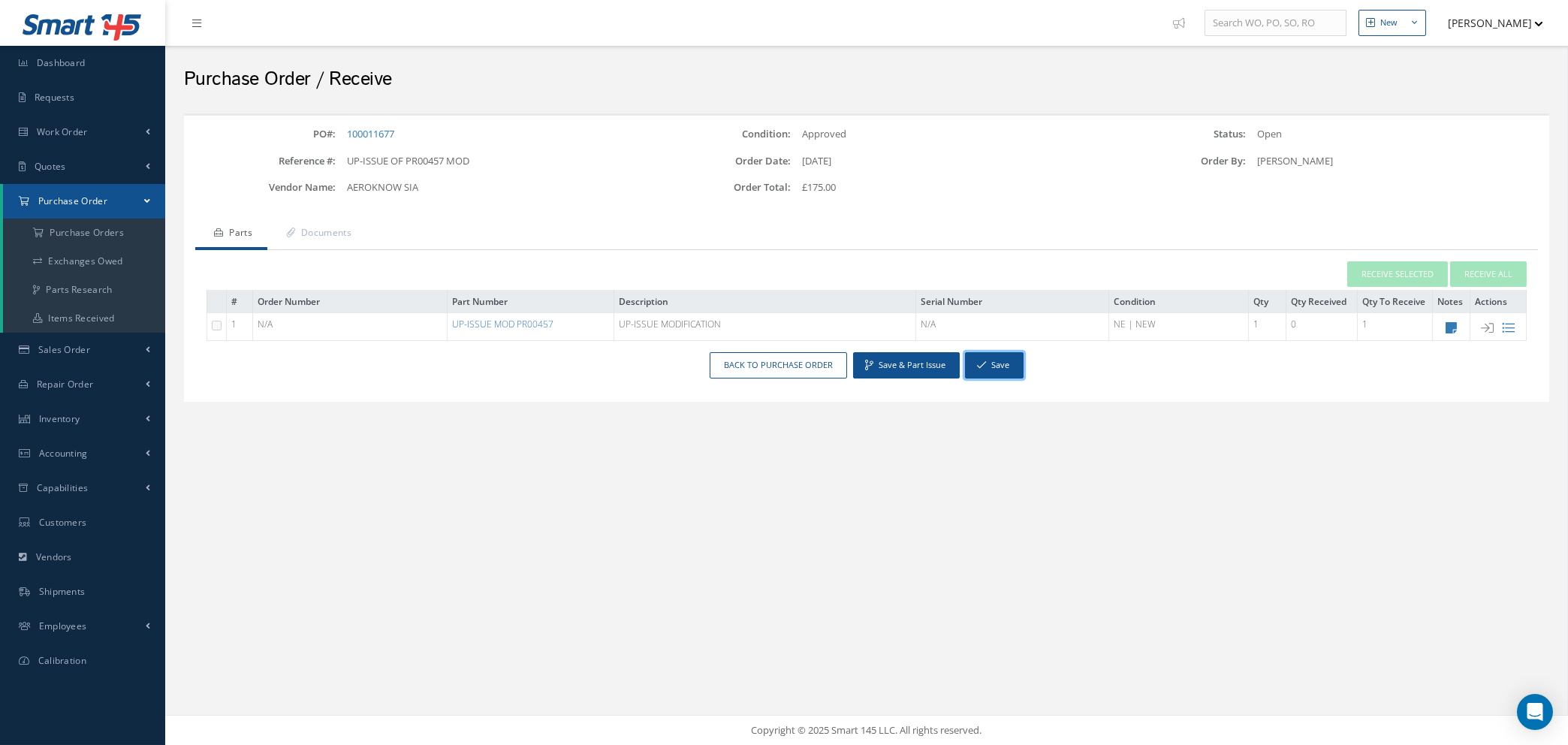
click at [997, 363] on button "Save" at bounding box center [994, 366] width 58 height 27
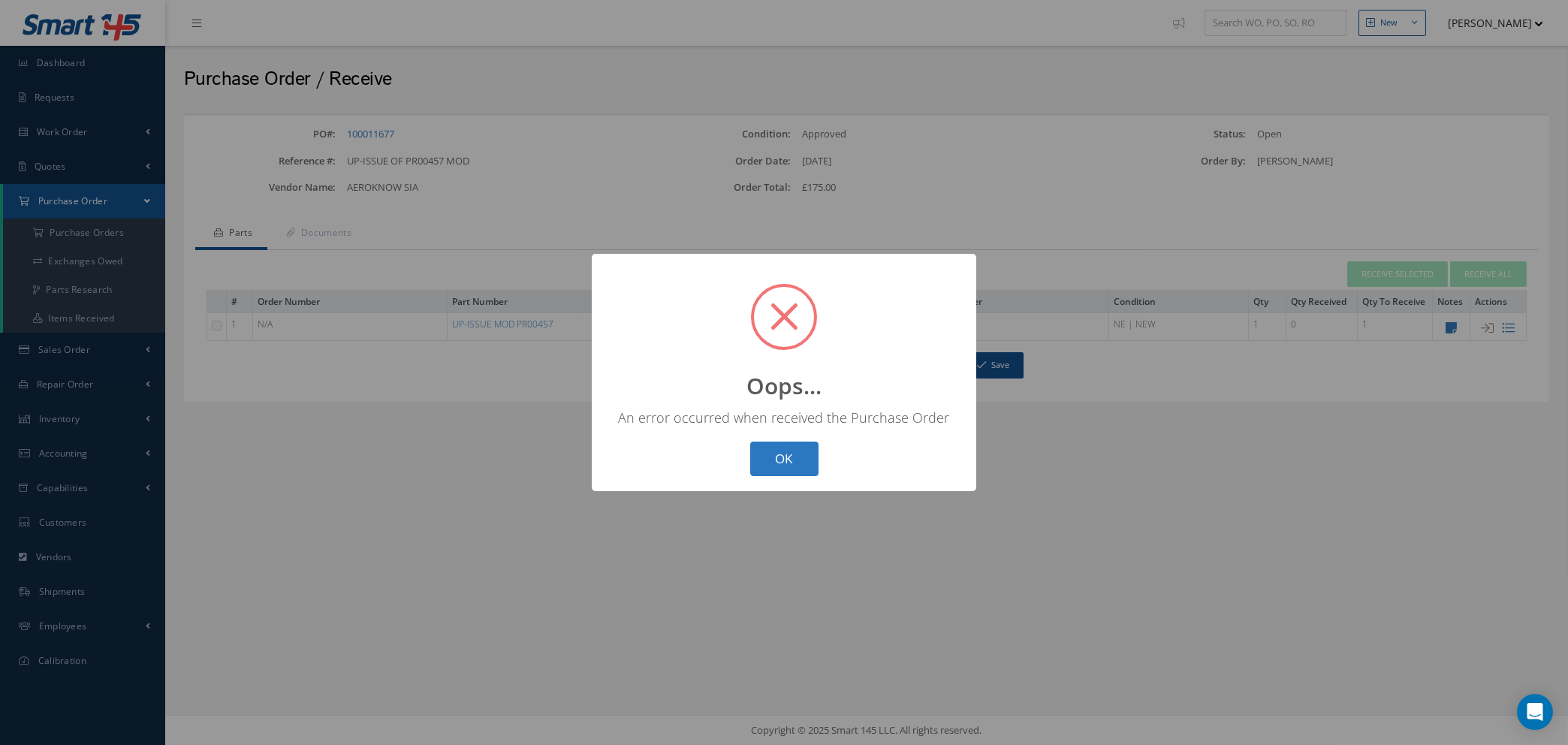
click at [778, 460] on button "OK" at bounding box center [785, 459] width 68 height 35
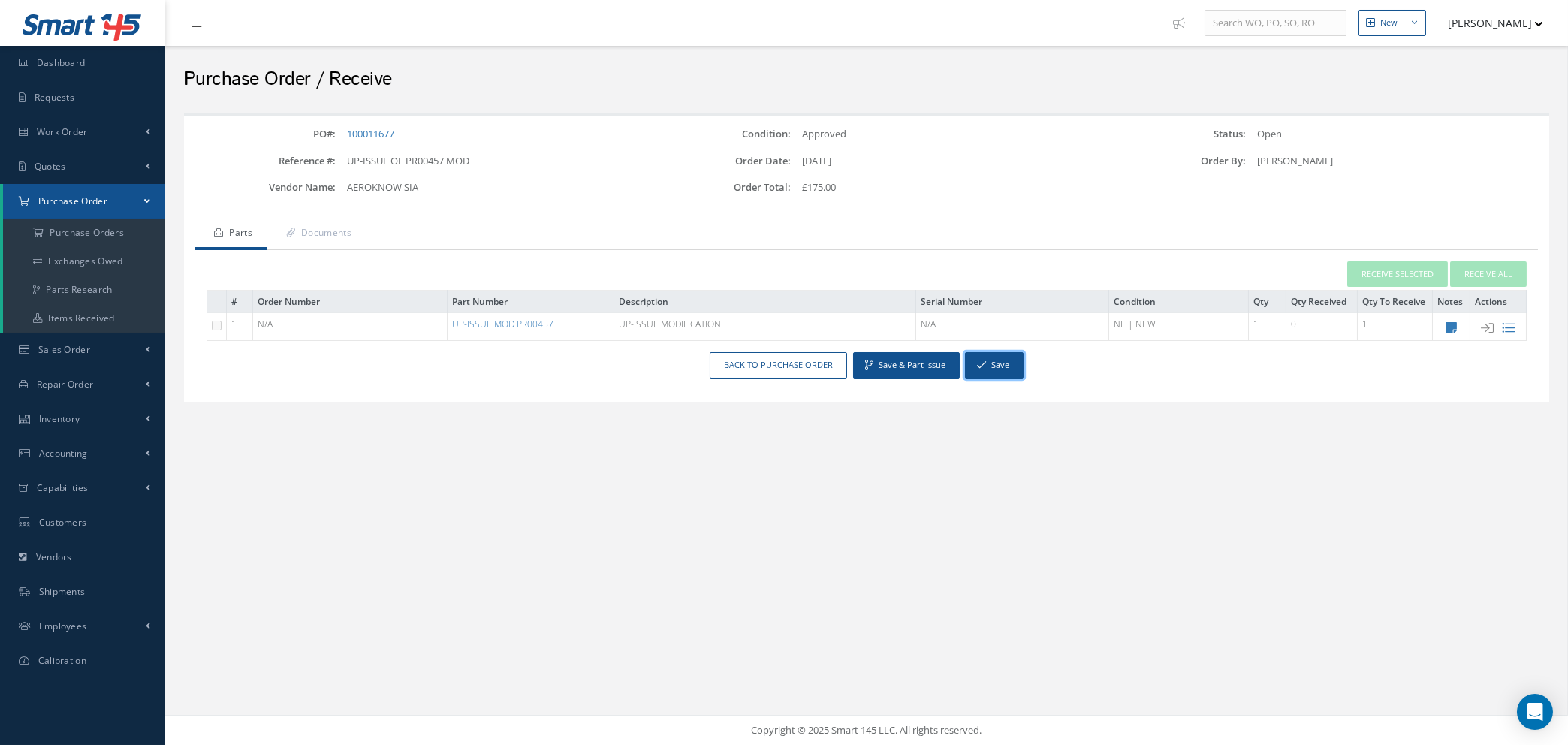
click at [998, 371] on button "Save" at bounding box center [994, 366] width 58 height 27
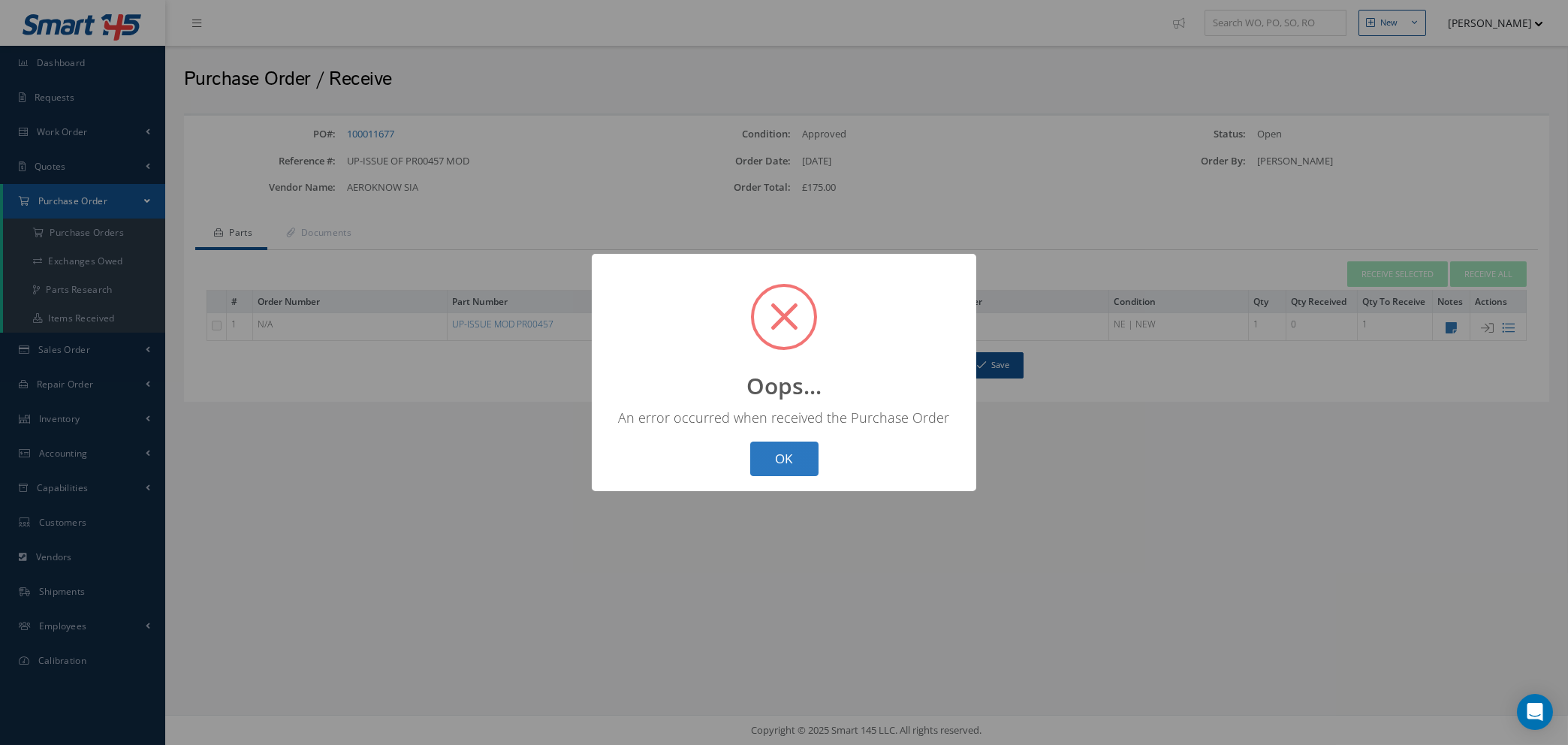
click at [769, 451] on button "OK" at bounding box center [785, 459] width 68 height 35
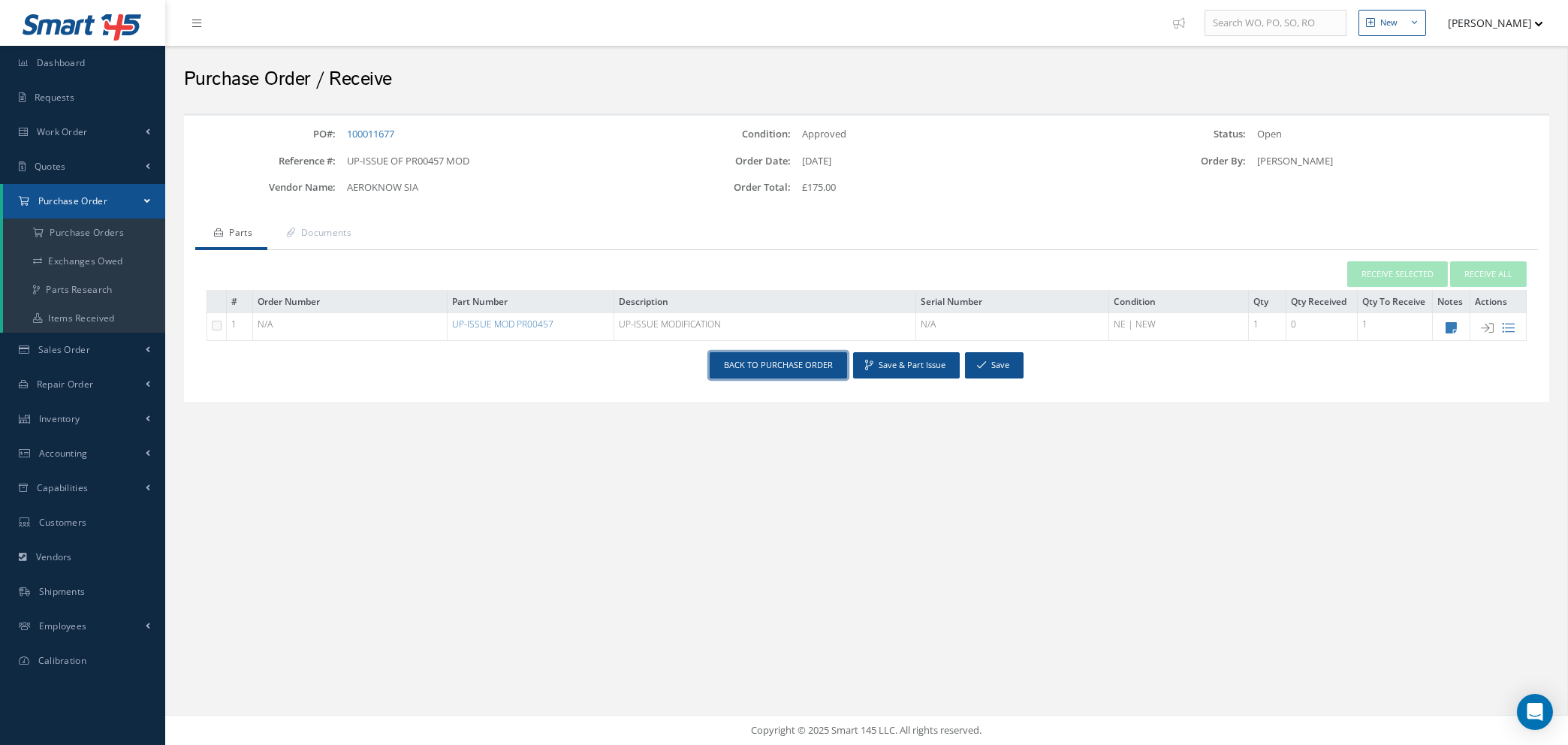
click at [772, 365] on link "Back to Purchase Order" at bounding box center [778, 366] width 138 height 27
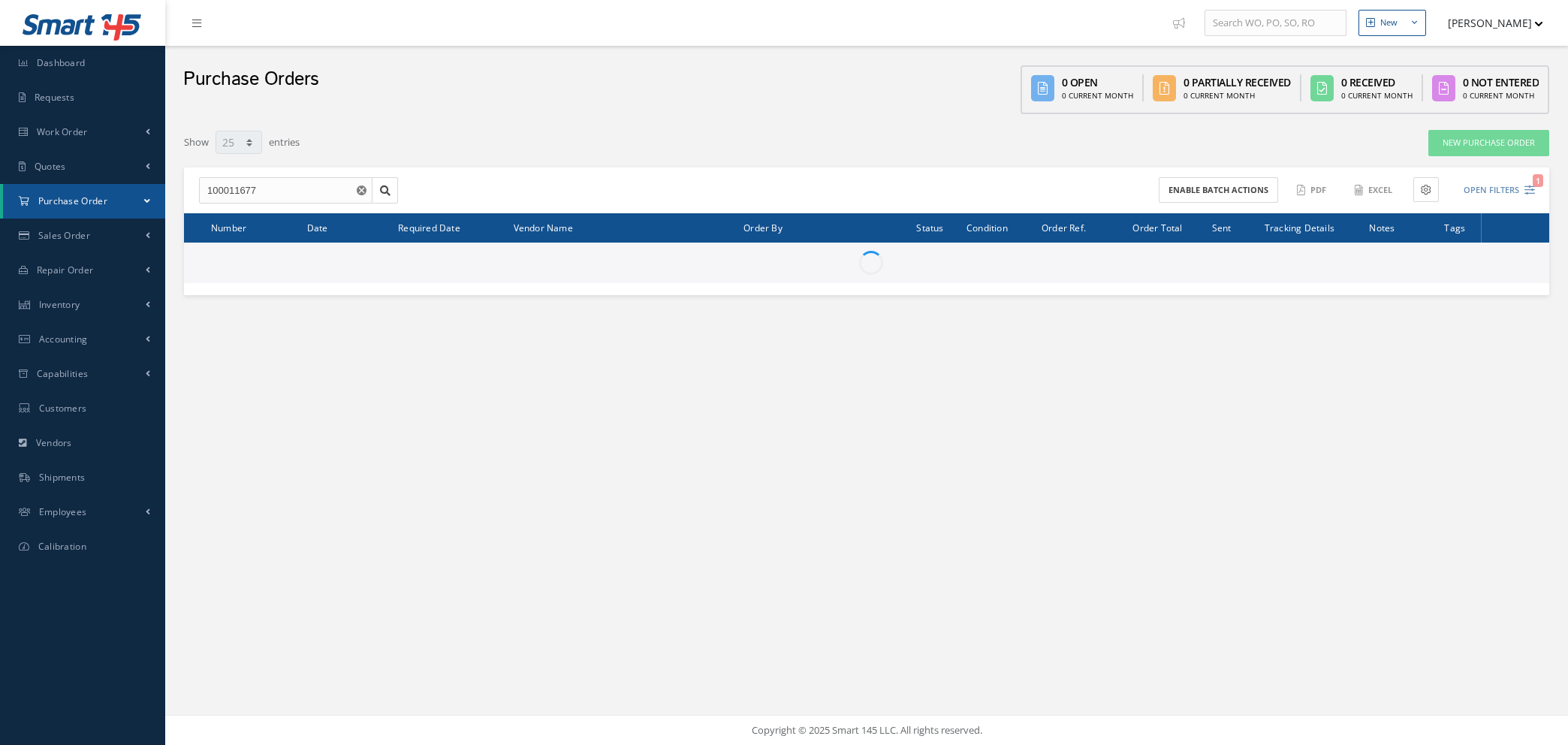
select select "25"
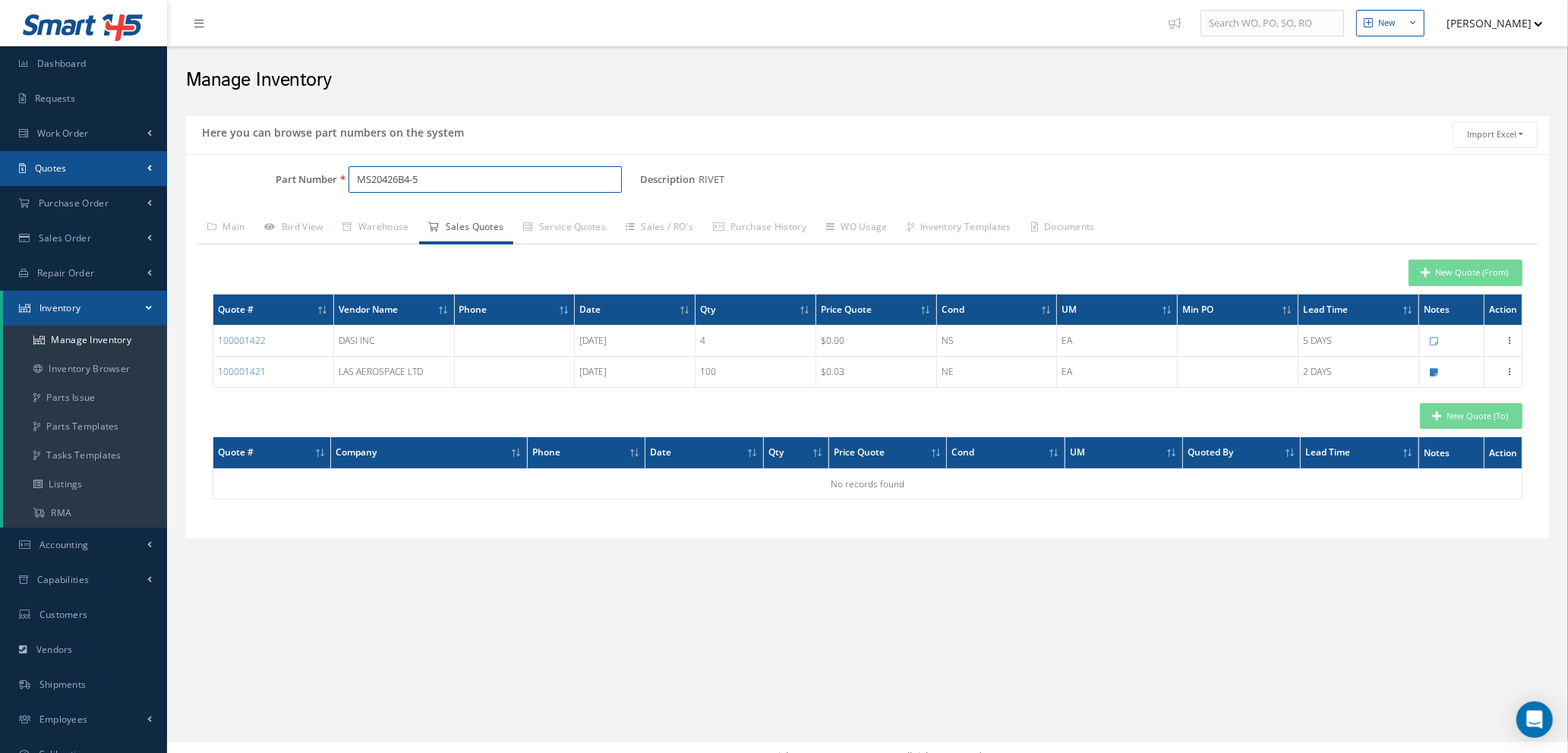
drag, startPoint x: 452, startPoint y: 170, endPoint x: 3, endPoint y: 151, distance: 449.4
click at [3, 151] on div "Smart 145 Dashboard Requests Work Order Work Order Work Order Quotes" at bounding box center [784, 386] width 1568 height 772
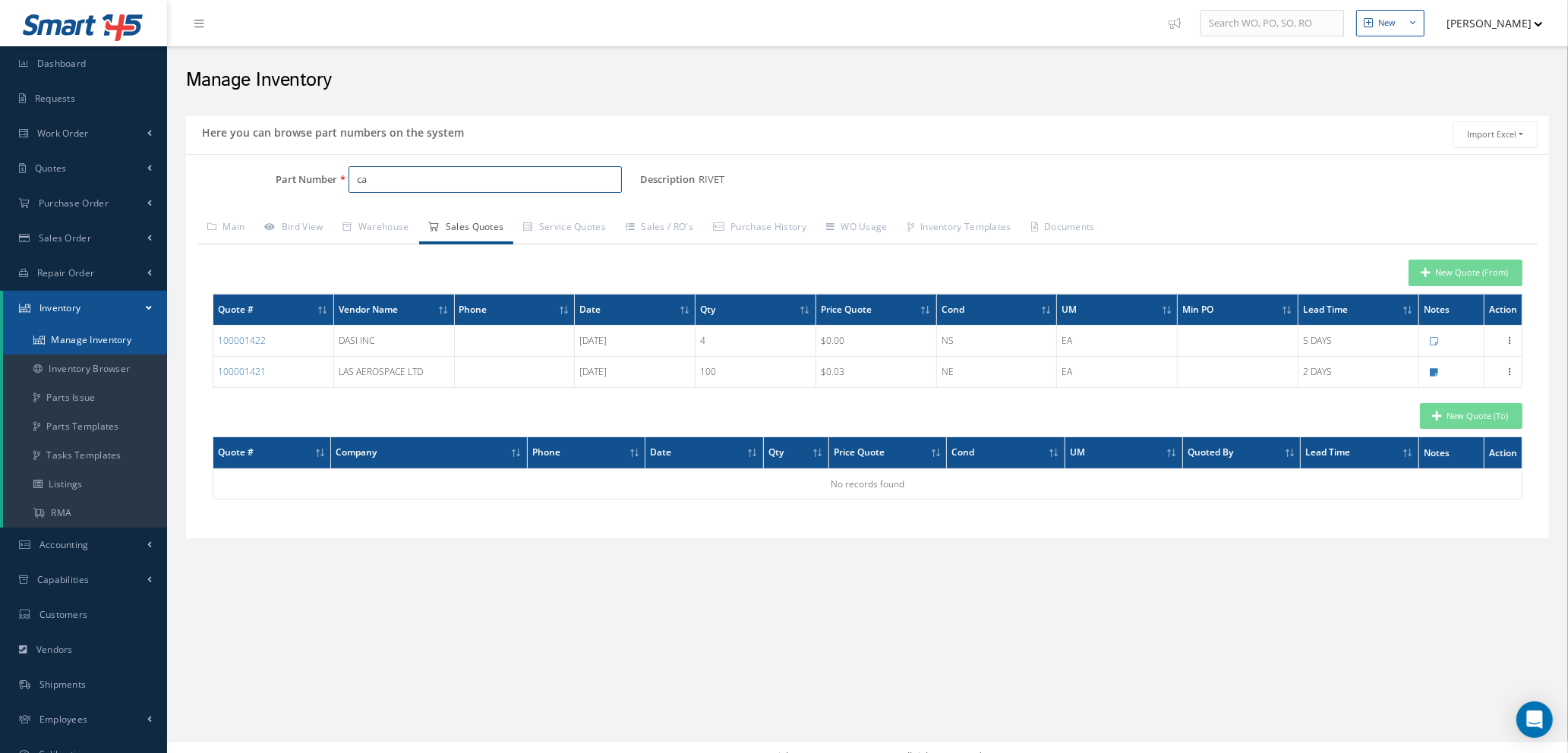
type input "ca"
click at [71, 330] on link "Manage Inventory" at bounding box center [86, 339] width 164 height 29
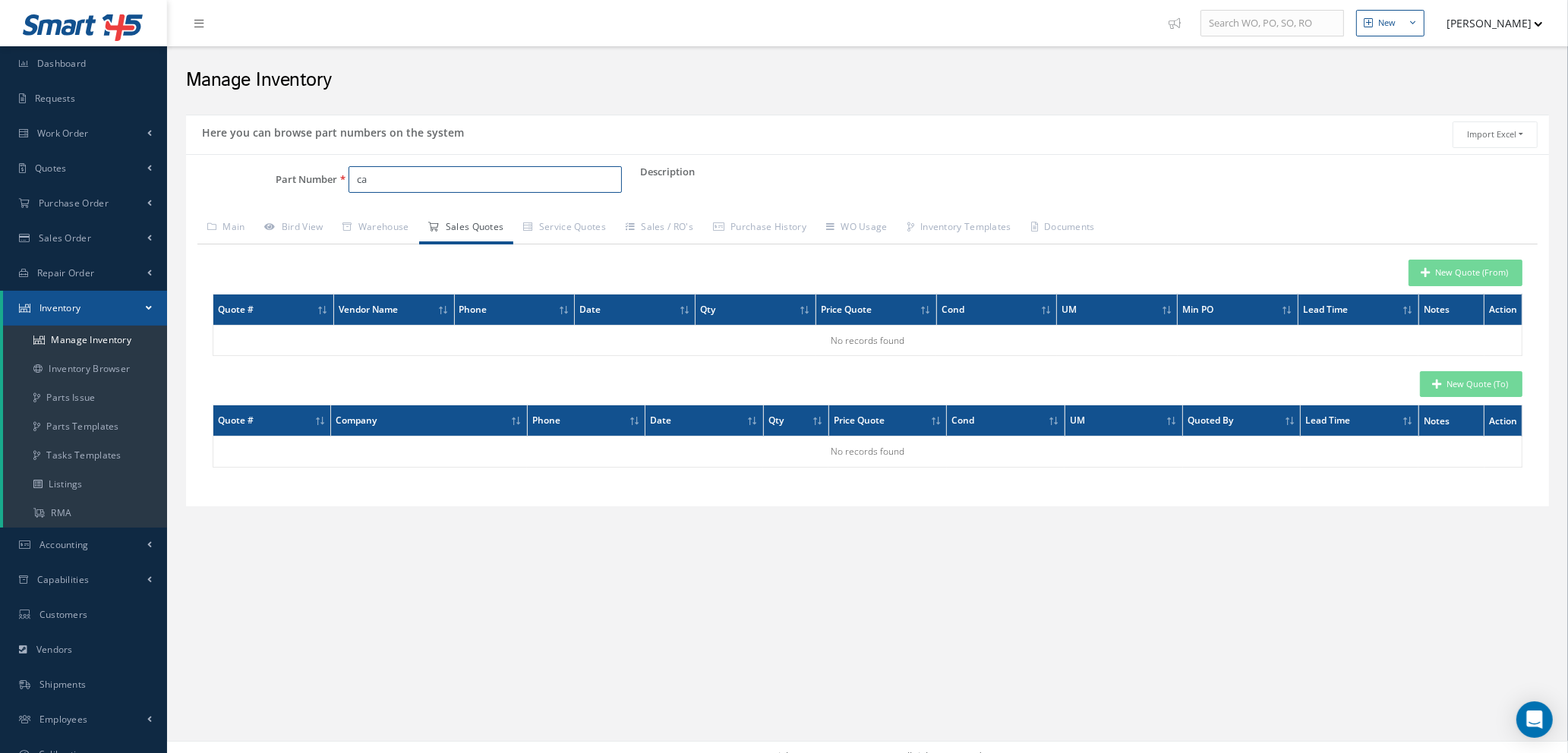
click at [404, 179] on input "ca" at bounding box center [485, 180] width 273 height 28
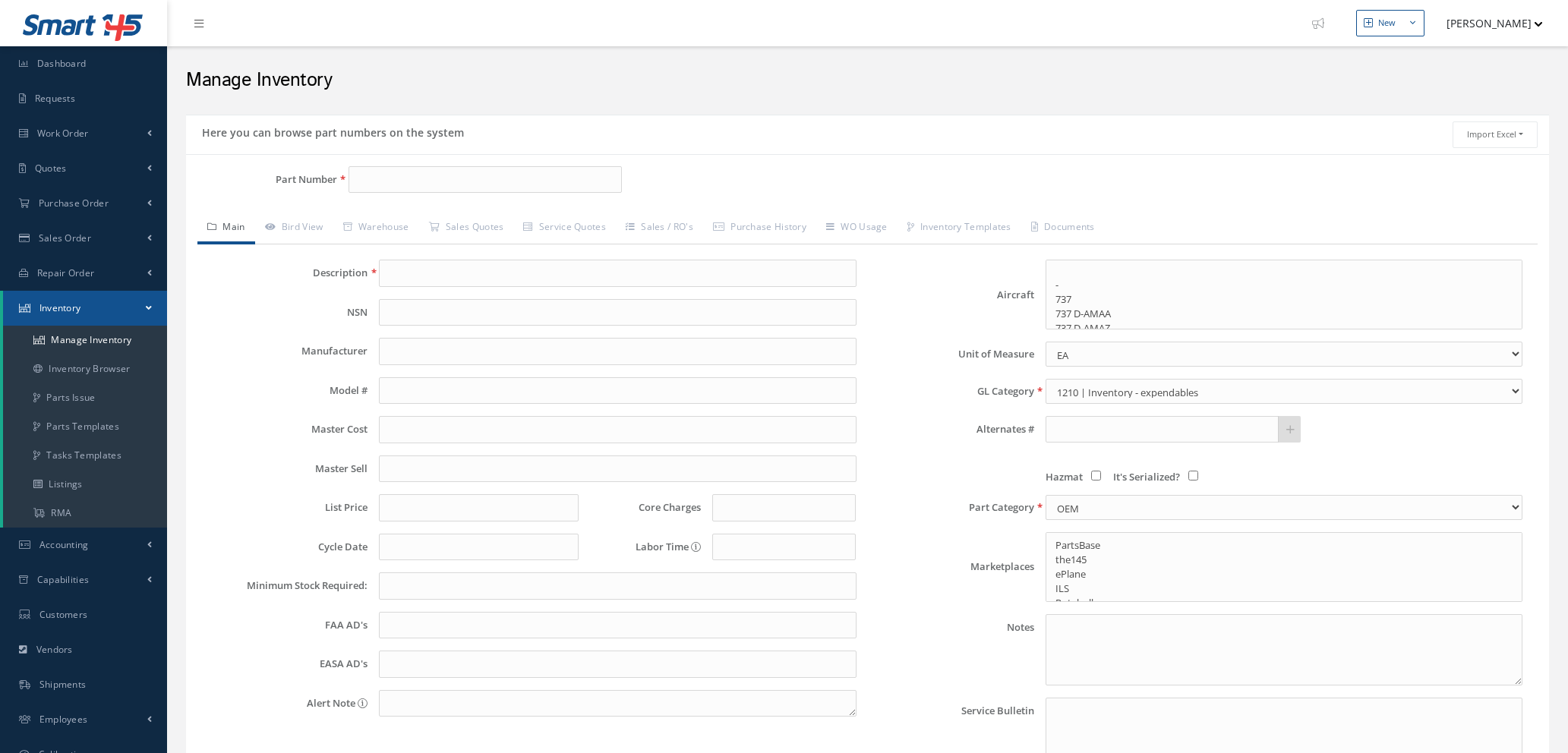
select select
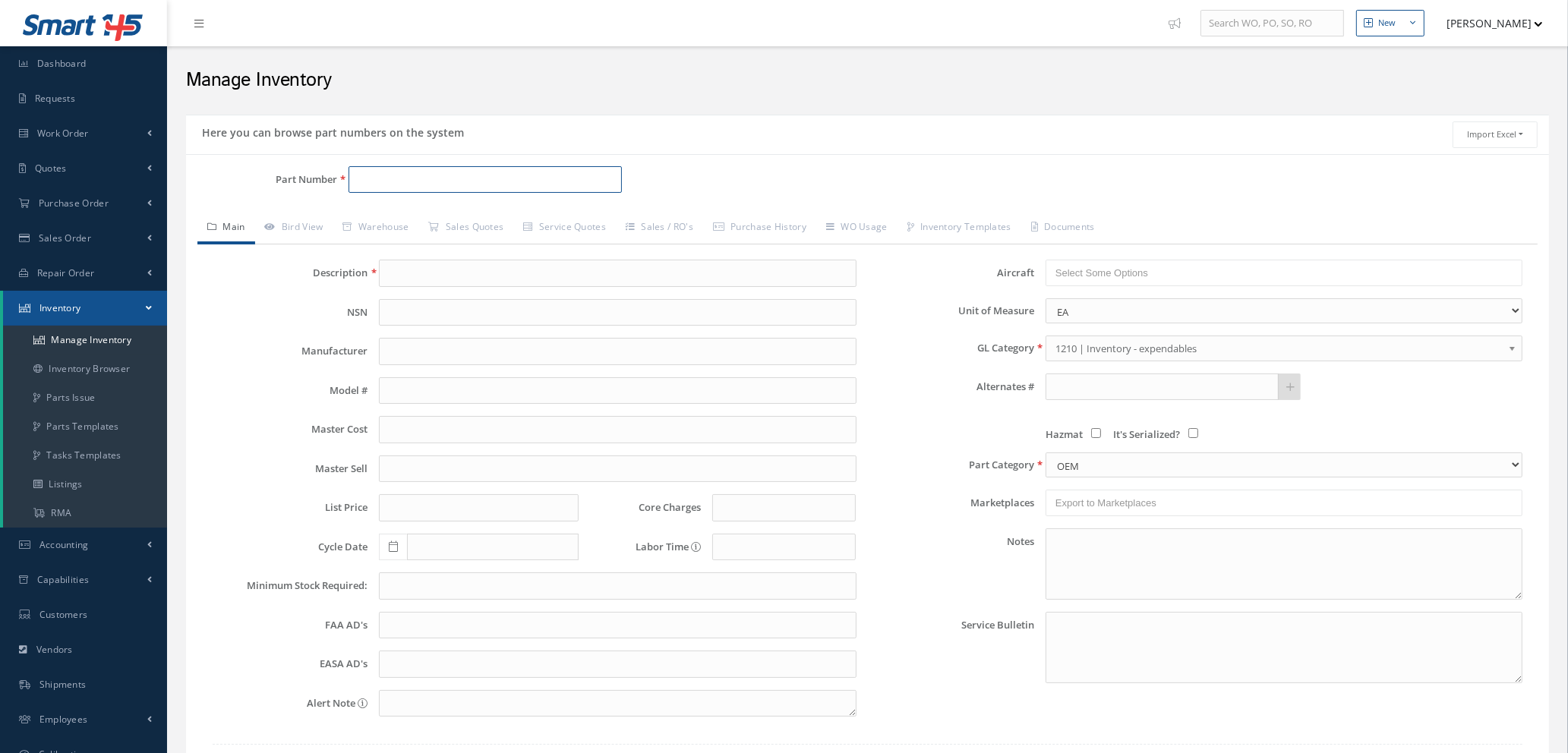
click at [404, 179] on input "Part Number" at bounding box center [485, 180] width 273 height 28
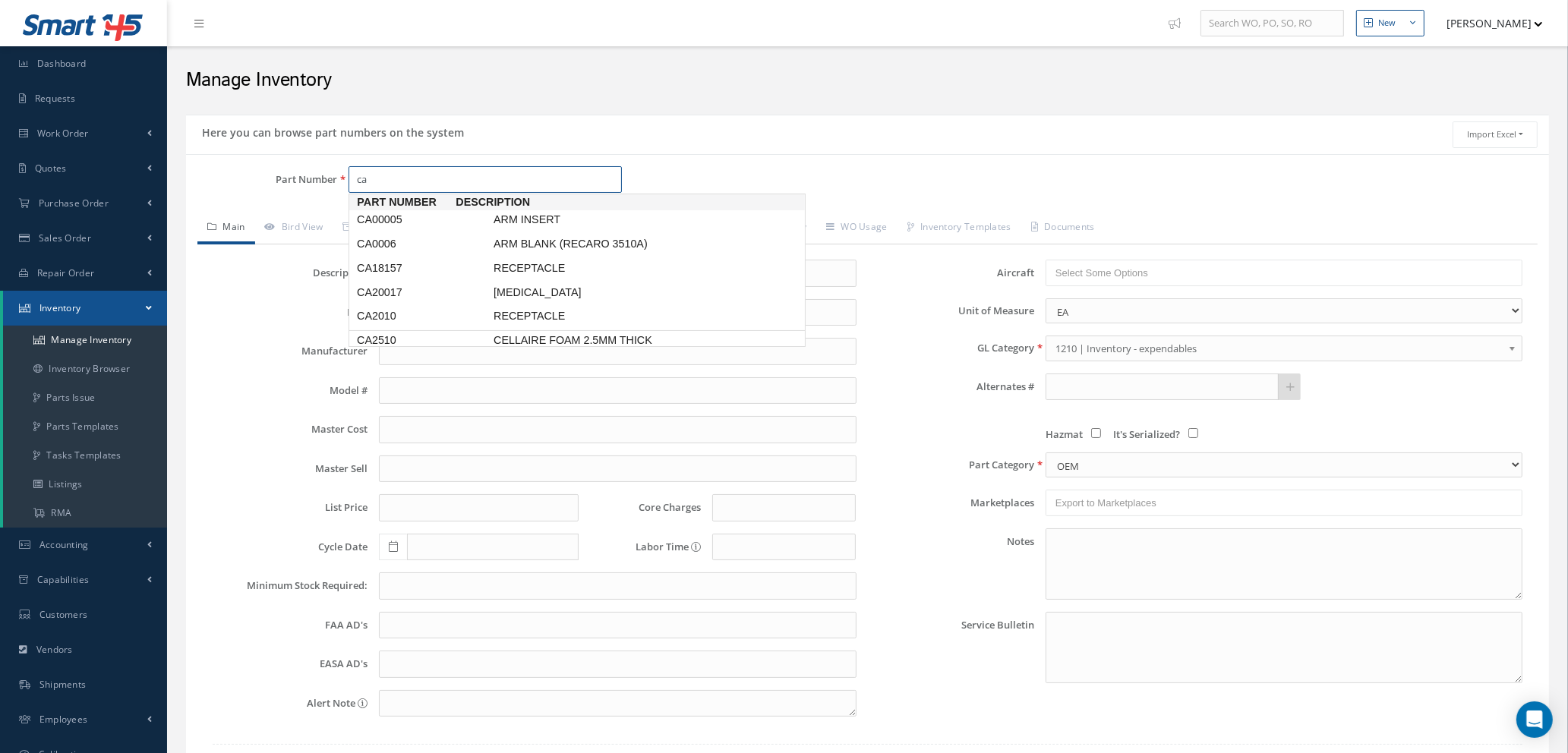
scroll to position [3, 0]
click at [415, 338] on span "CA2510" at bounding box center [422, 337] width 137 height 16
type input "CA2510"
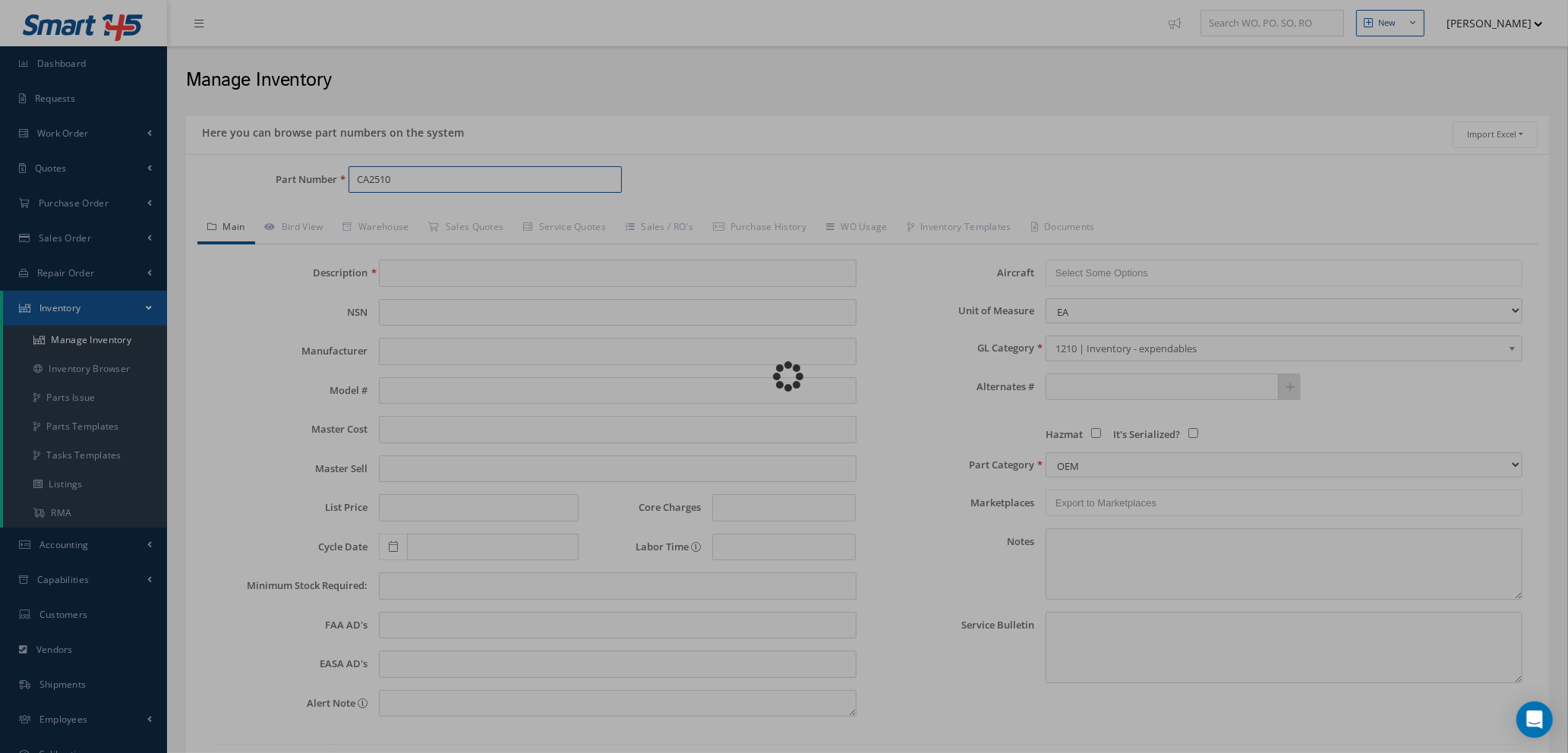
type input "CELLAIRE FOAM 2.5MM THICK"
type input "37.00"
type input "0.00"
select select "12"
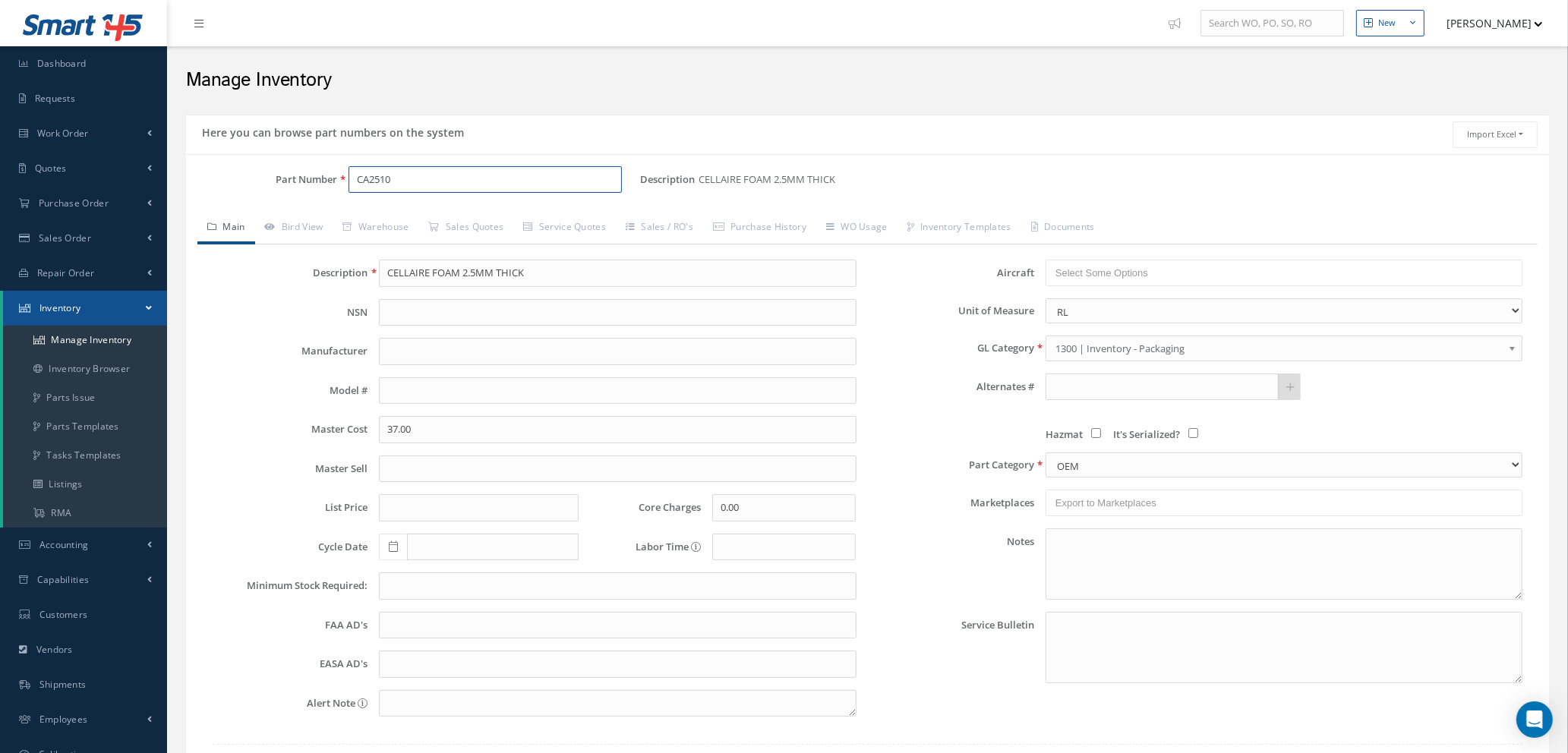
type input "CA2510"
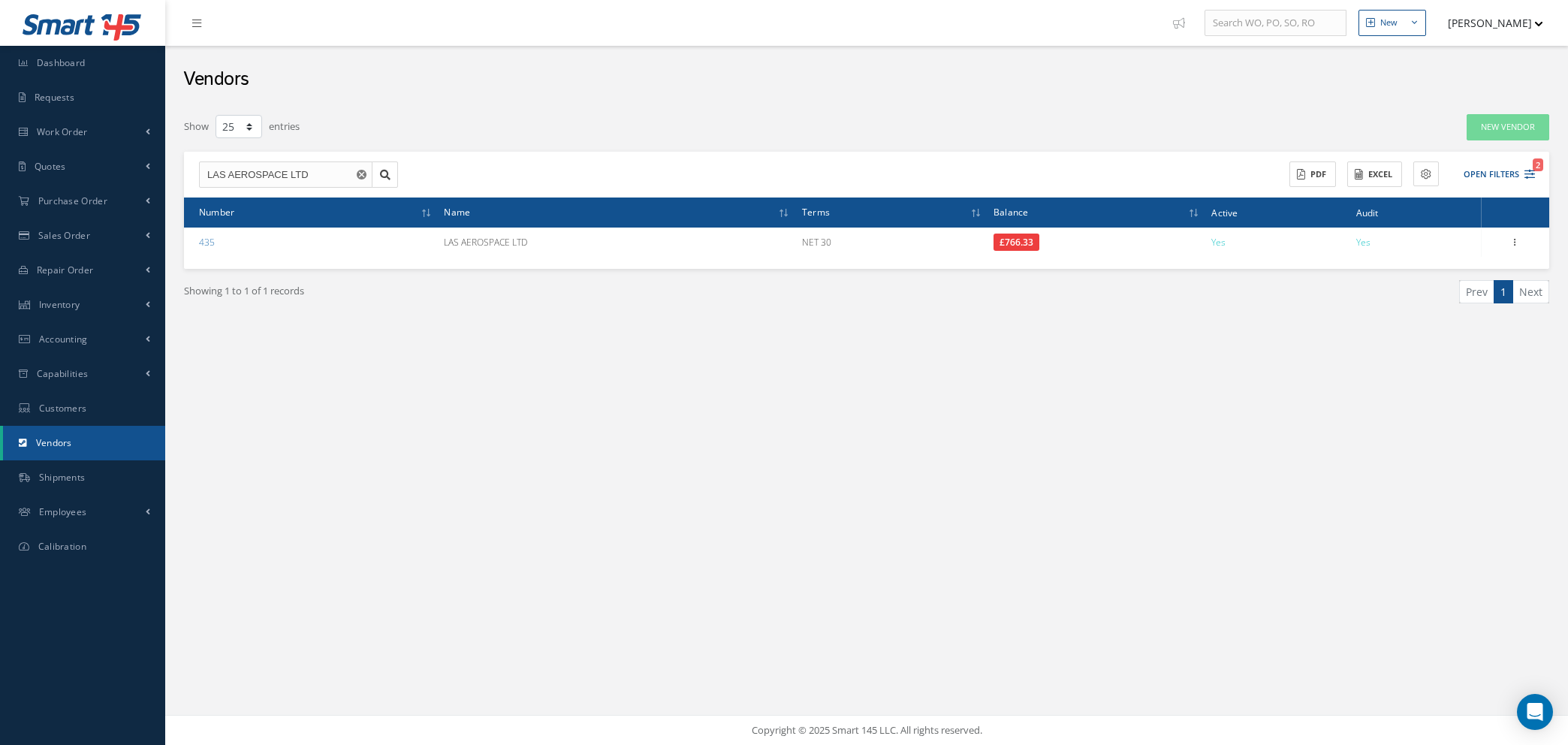
select select "25"
click at [60, 203] on span "Purchase Order" at bounding box center [73, 200] width 69 height 13
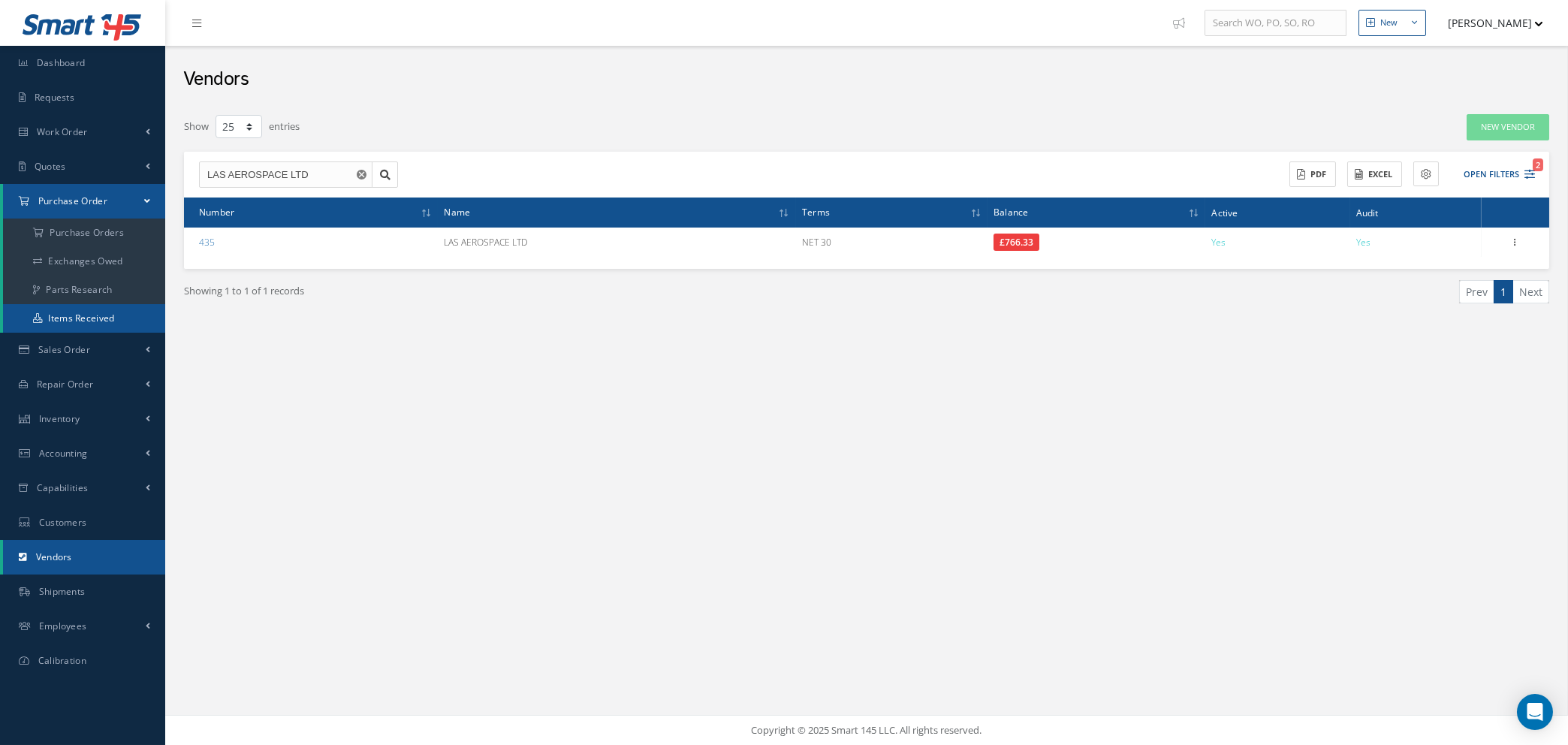
click at [67, 322] on link "Items Received" at bounding box center [85, 318] width 163 height 28
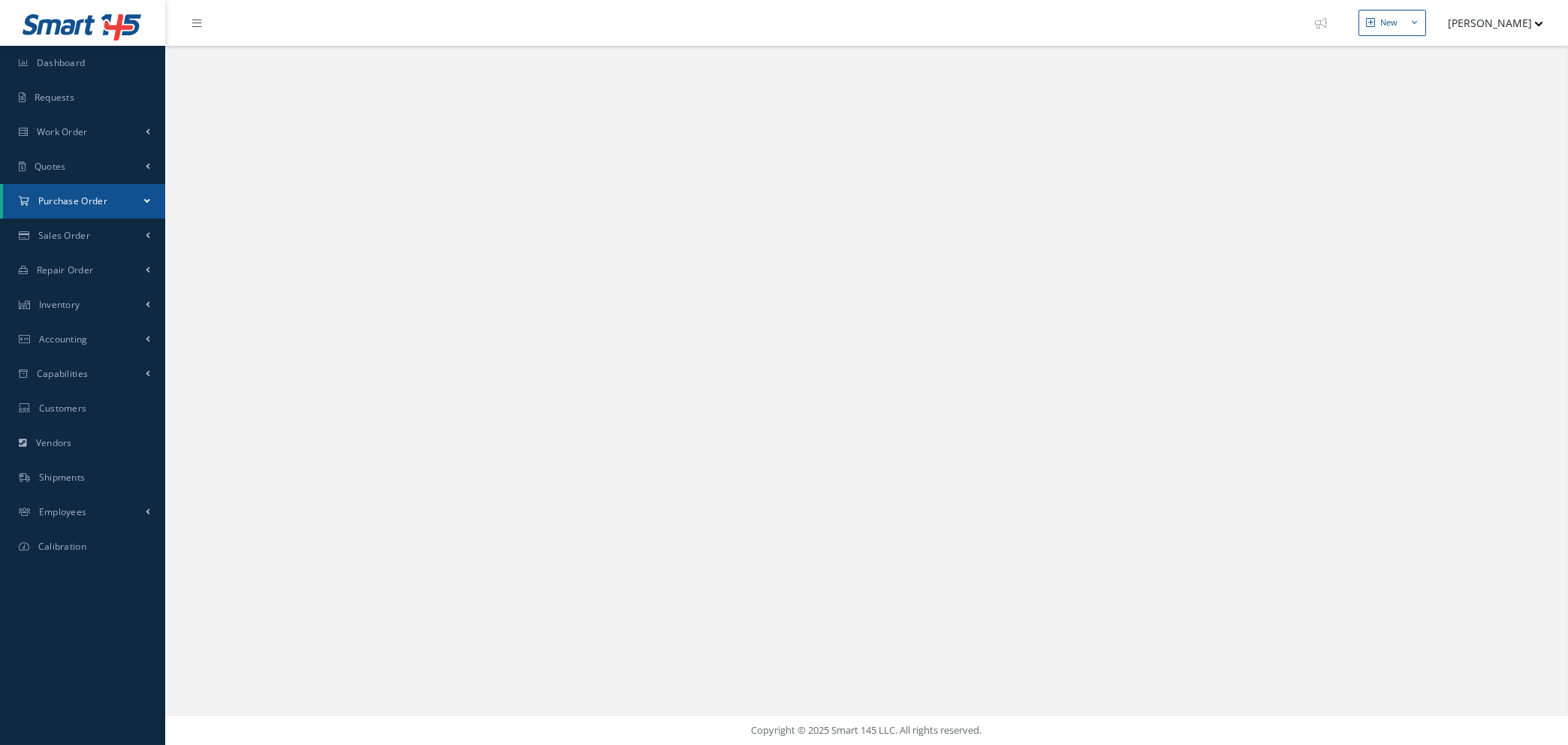
select select "25"
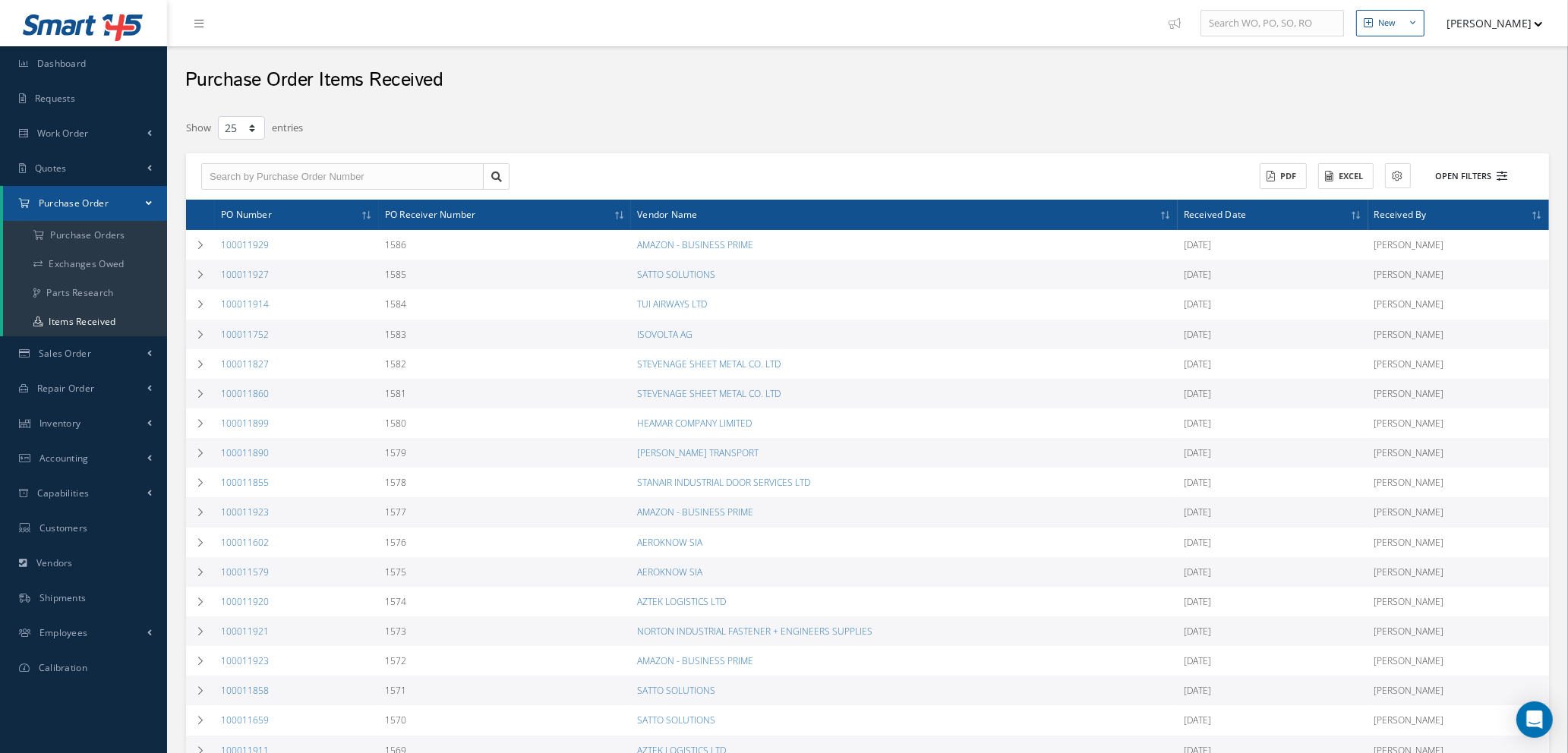
click at [1506, 175] on icon at bounding box center [1502, 176] width 10 height 10
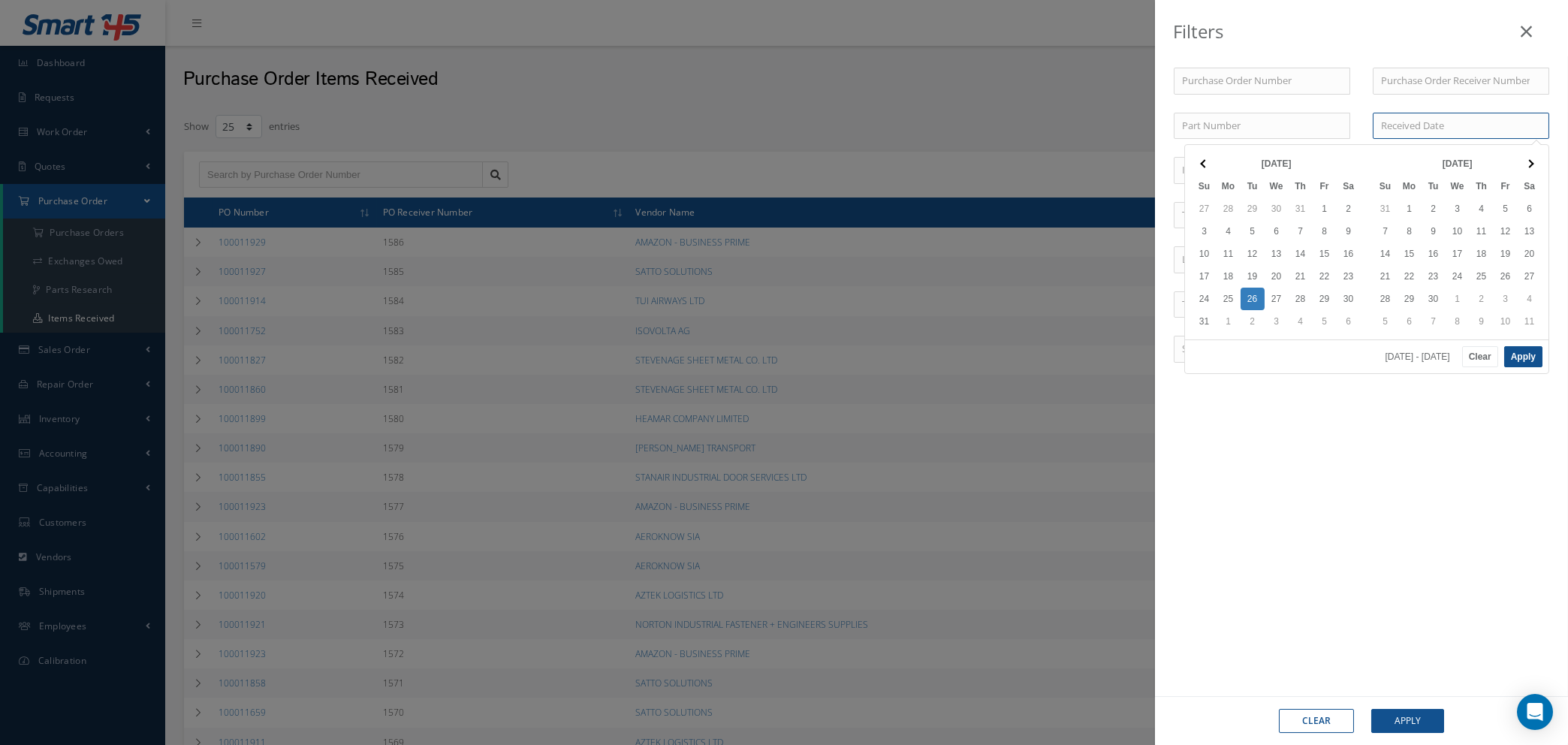
click at [1413, 123] on input at bounding box center [1461, 127] width 176 height 27
click at [1529, 359] on button "Apply" at bounding box center [1523, 356] width 39 height 21
type input "08/20/2025 - 08/22/2025"
click at [1406, 722] on button "Apply" at bounding box center [1407, 721] width 73 height 24
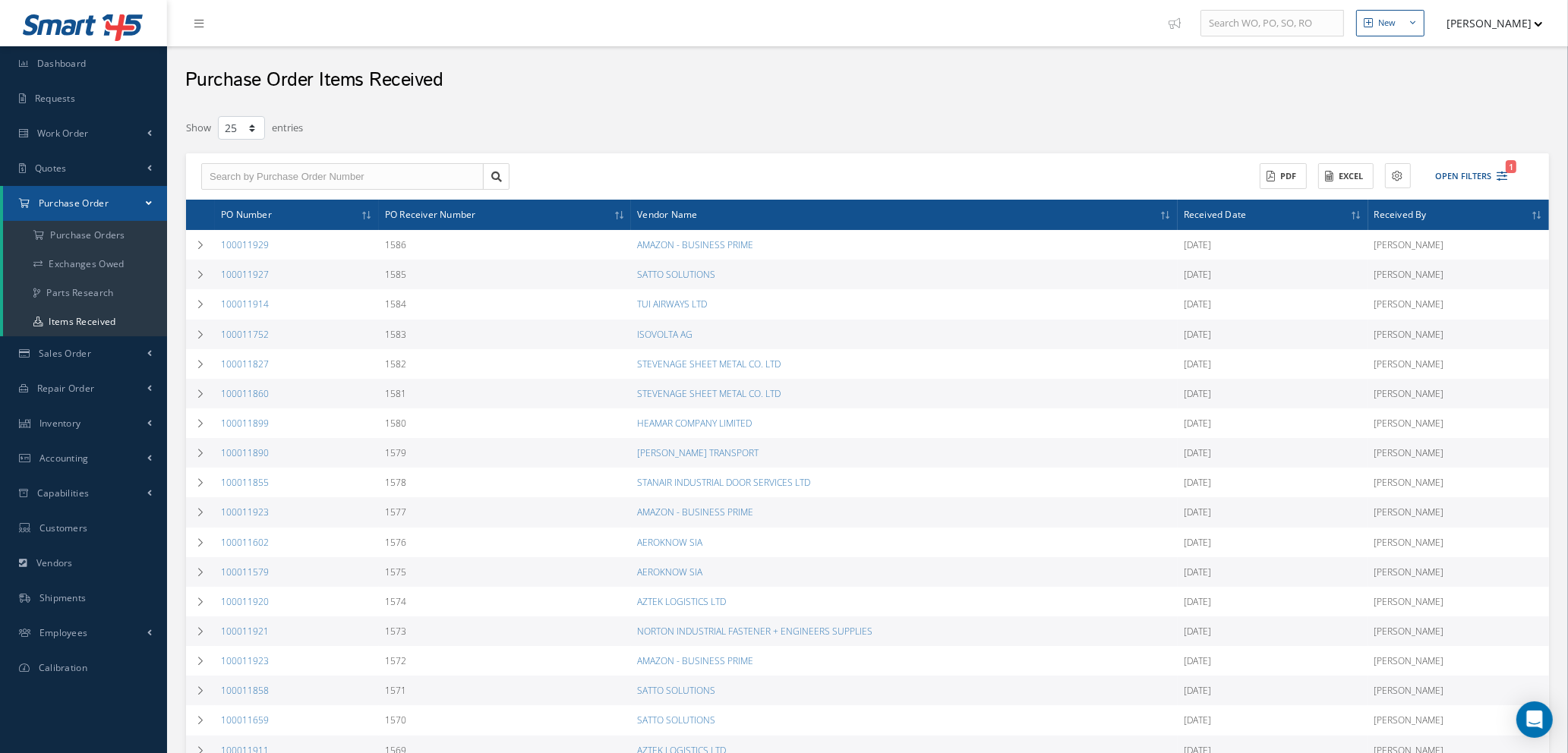
click at [1356, 211] on icon at bounding box center [1353, 216] width 4 height 10
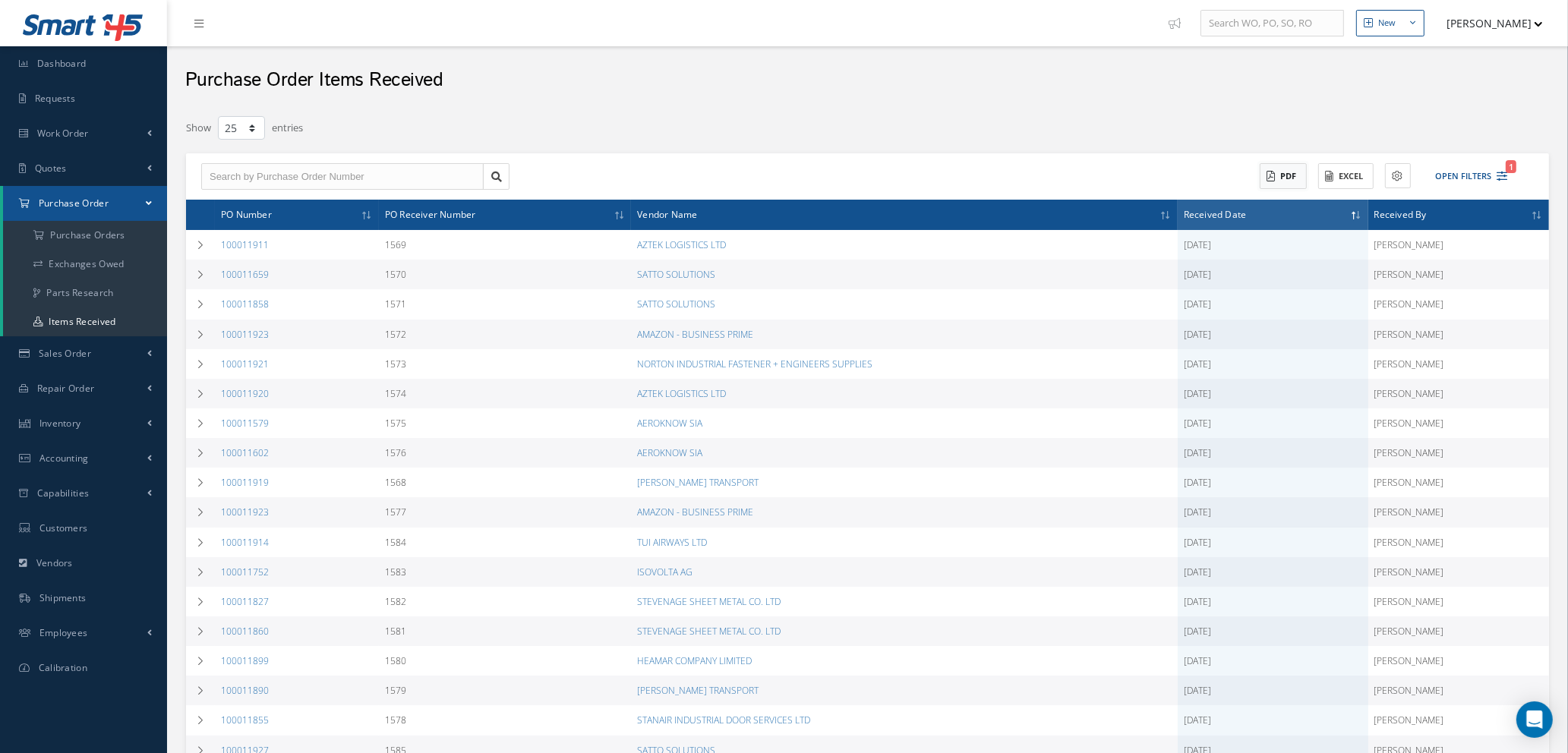
click at [1291, 176] on button "PDF" at bounding box center [1283, 177] width 47 height 27
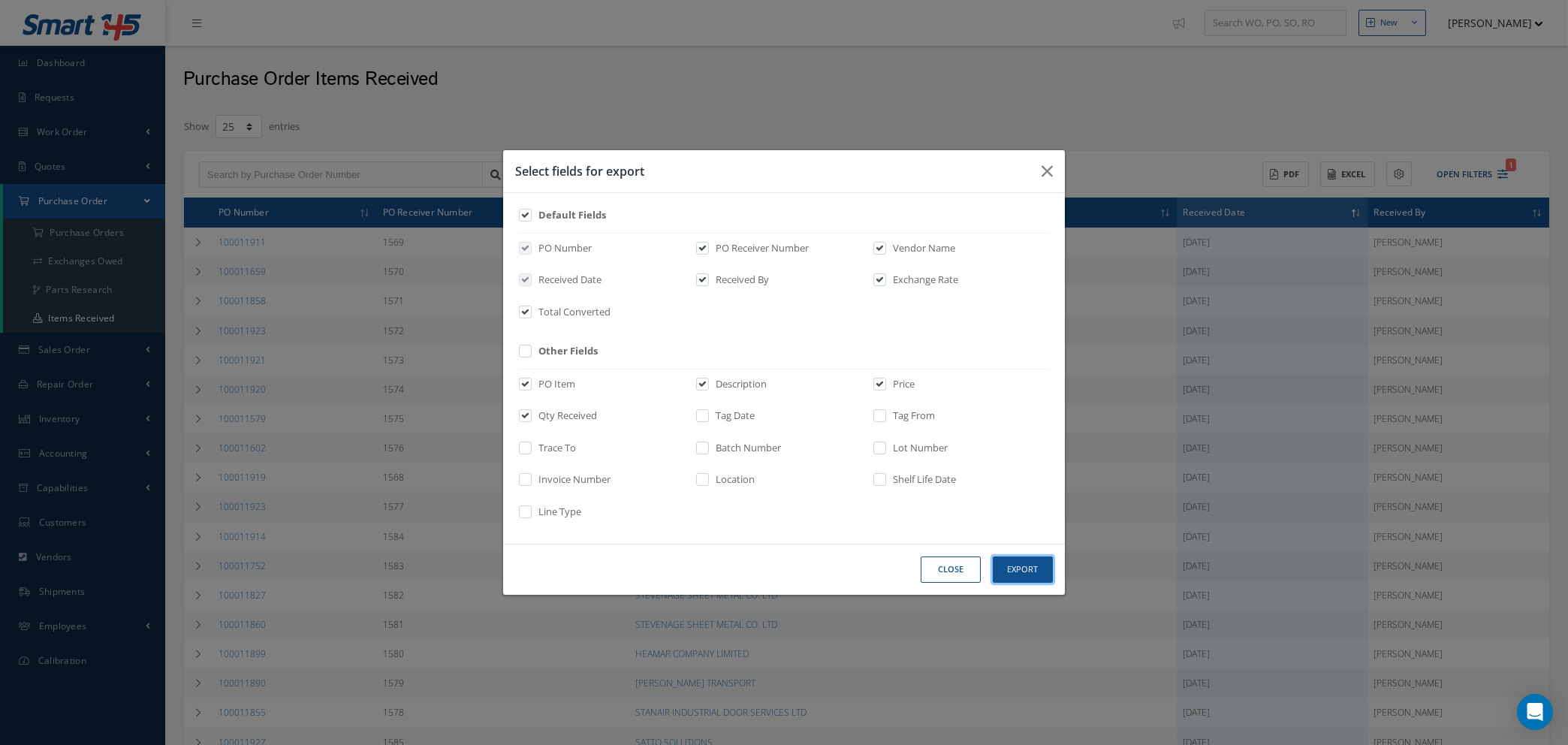
click at [1035, 567] on button "Export" at bounding box center [1023, 569] width 60 height 27
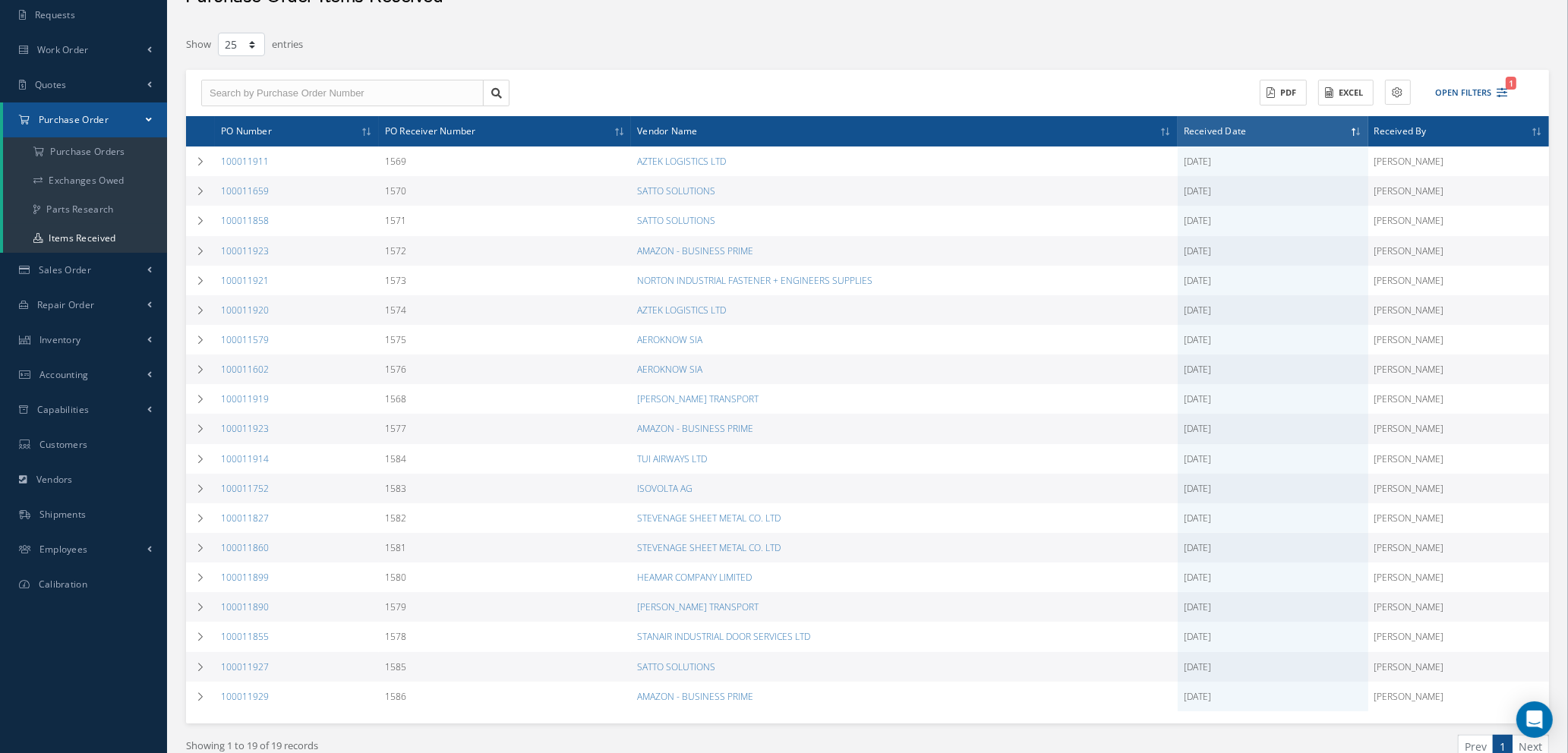
scroll to position [158, 0]
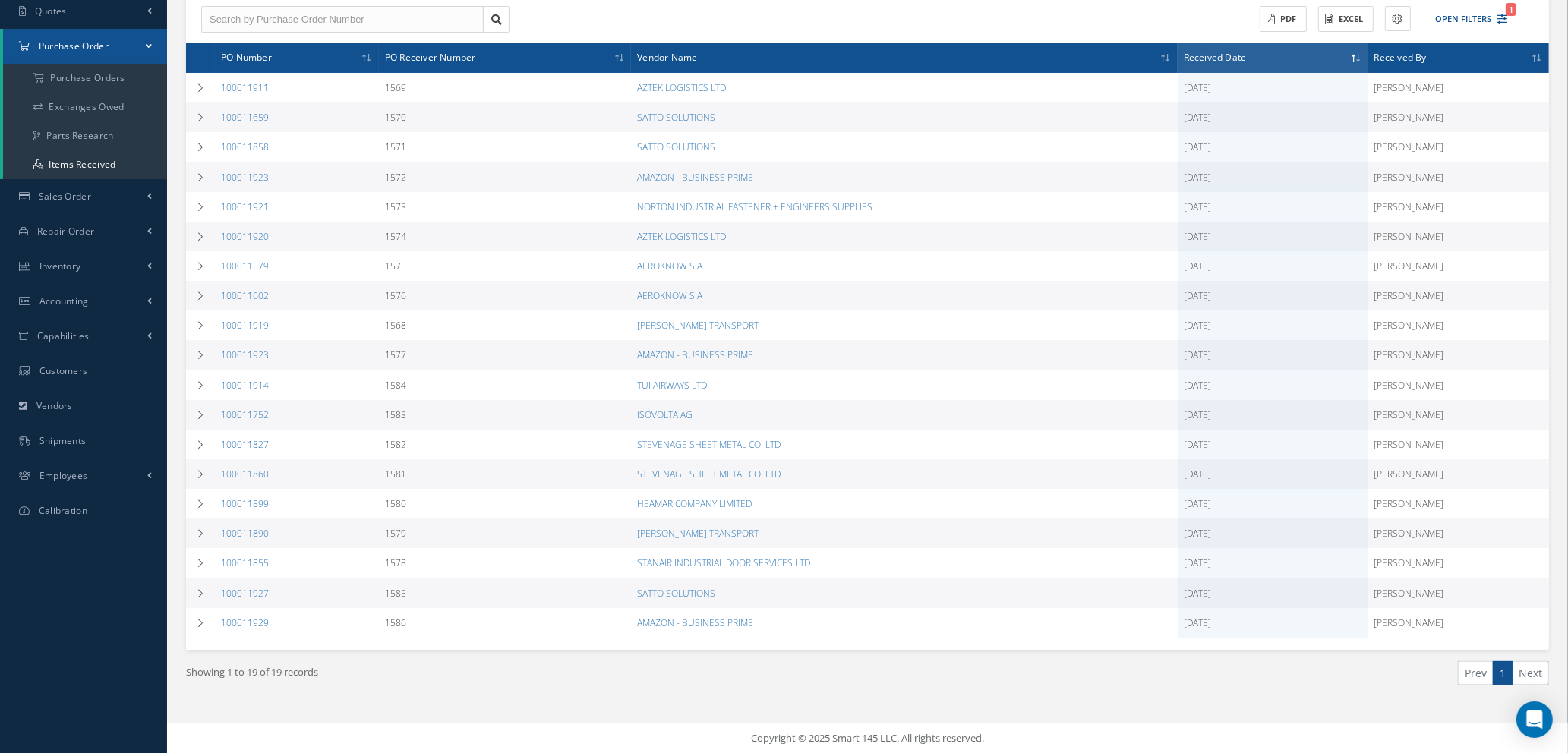
click at [1361, 46] on th "Received Date" at bounding box center [1273, 57] width 190 height 30
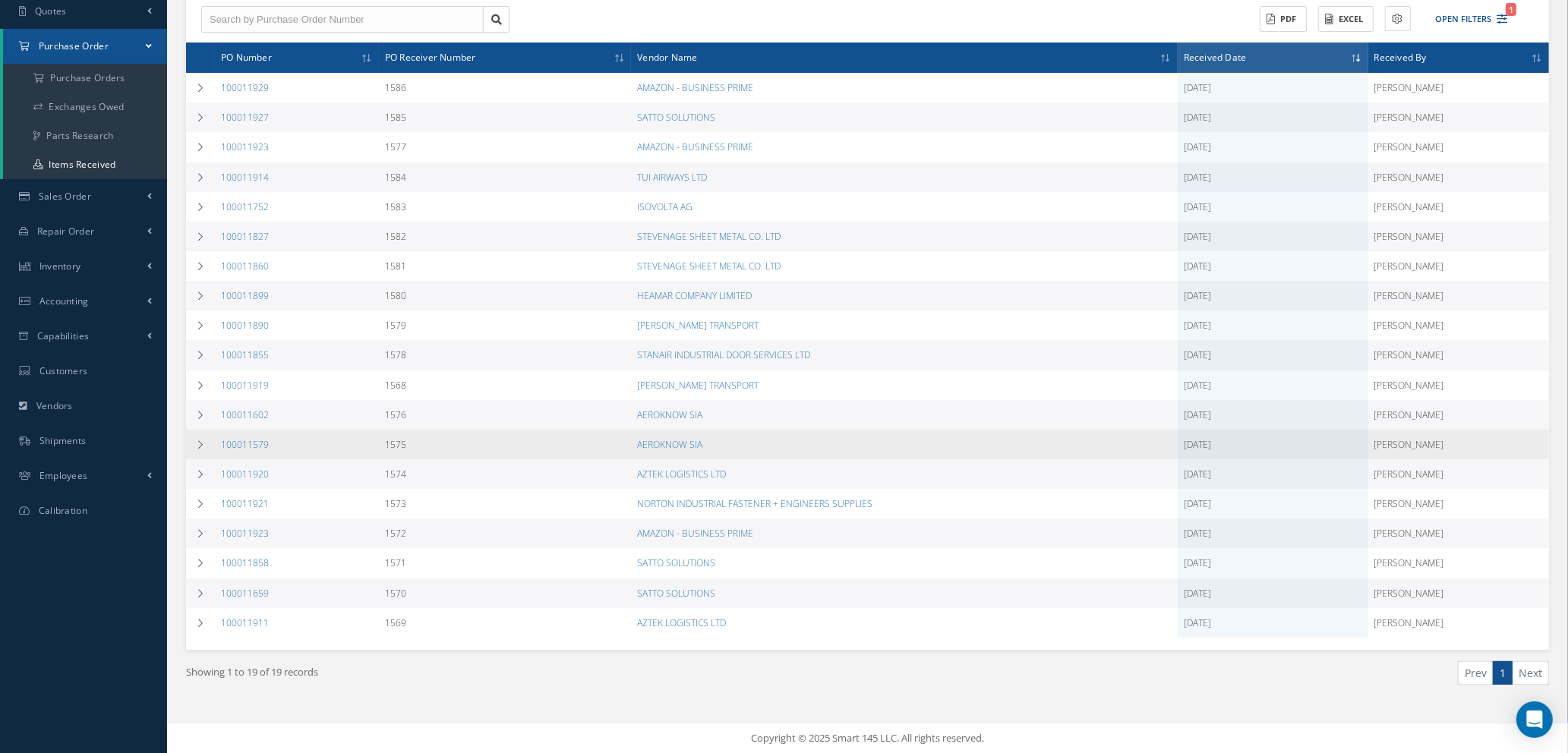
scroll to position [0, 0]
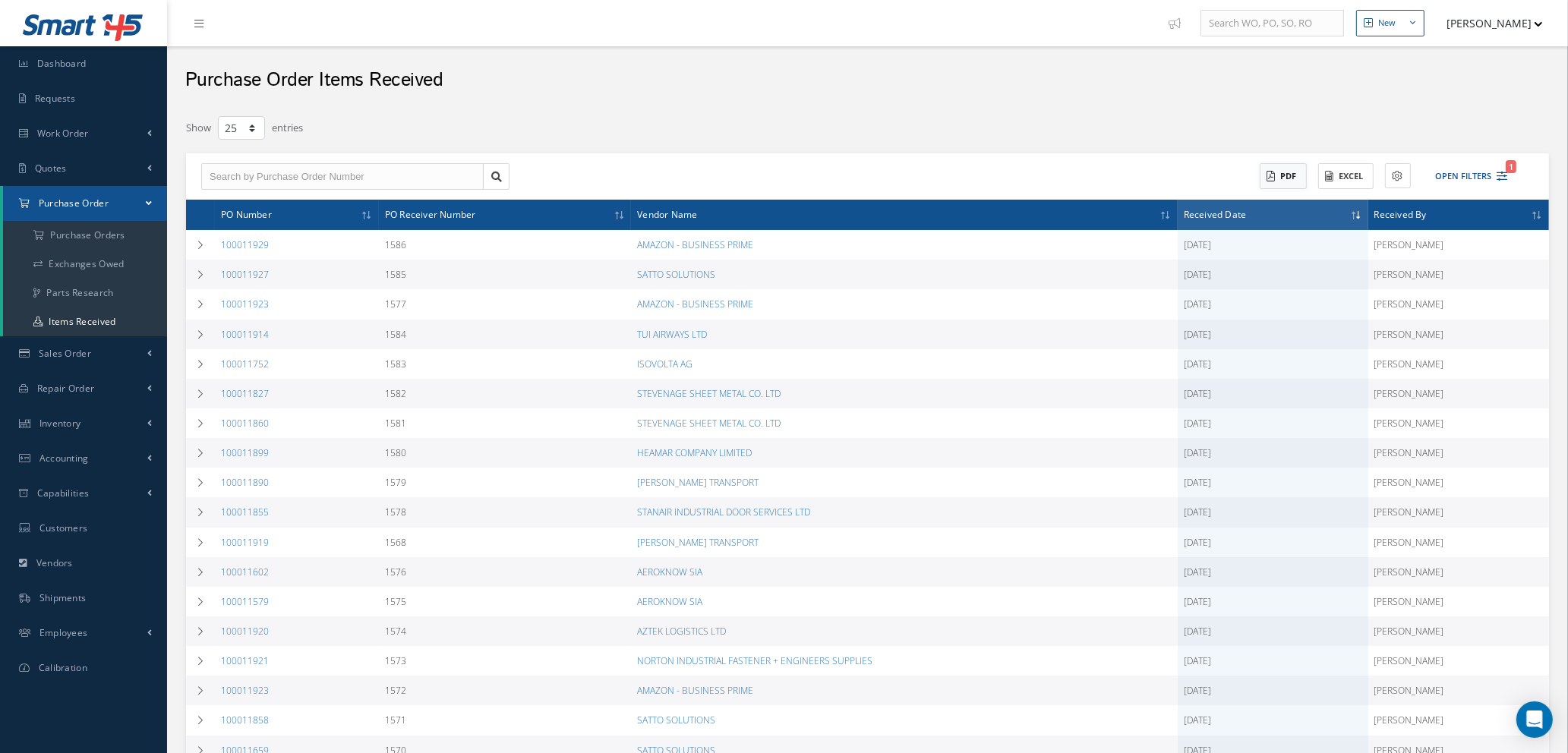
click at [1282, 171] on button "PDF" at bounding box center [1283, 177] width 47 height 27
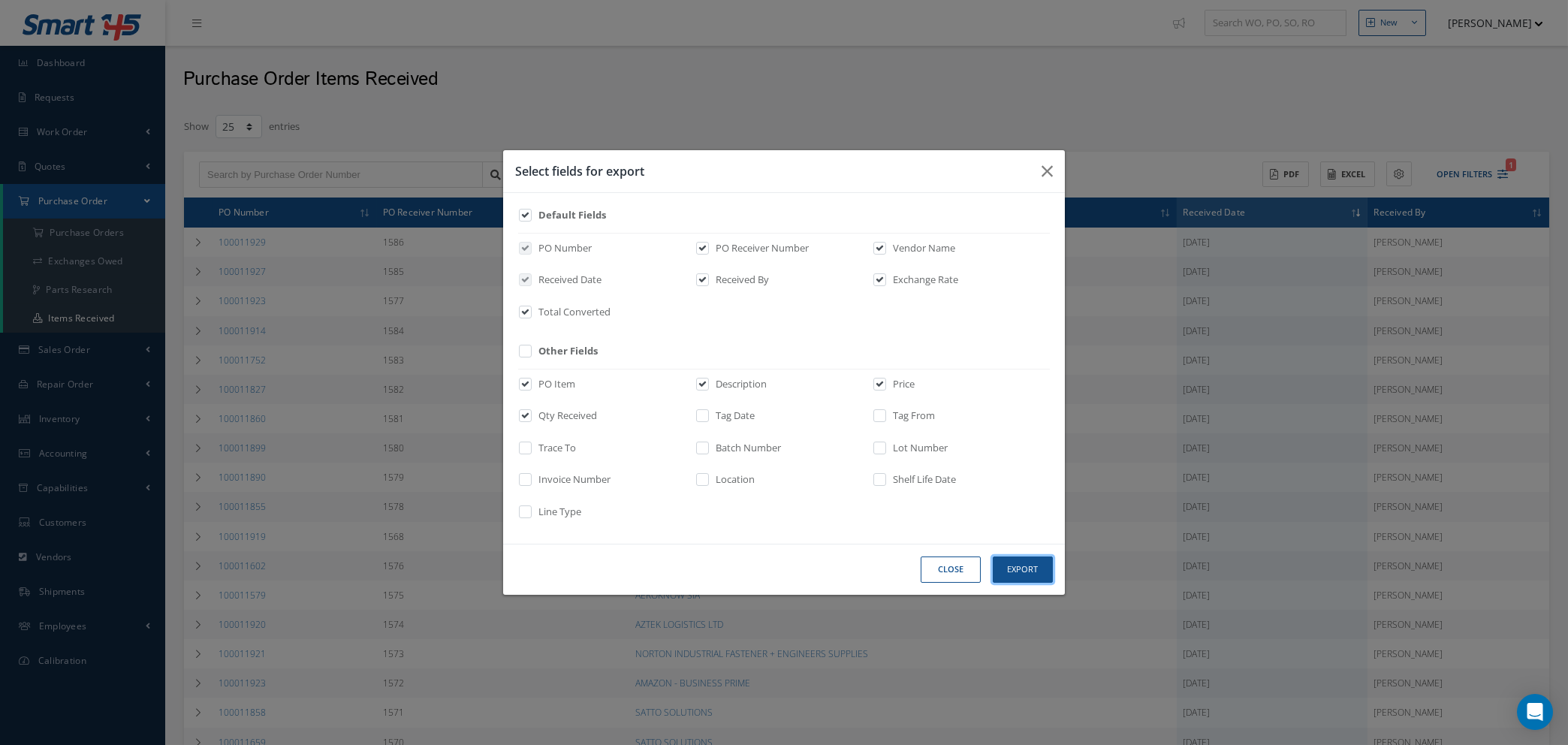
click at [1017, 567] on button "Export" at bounding box center [1023, 569] width 60 height 27
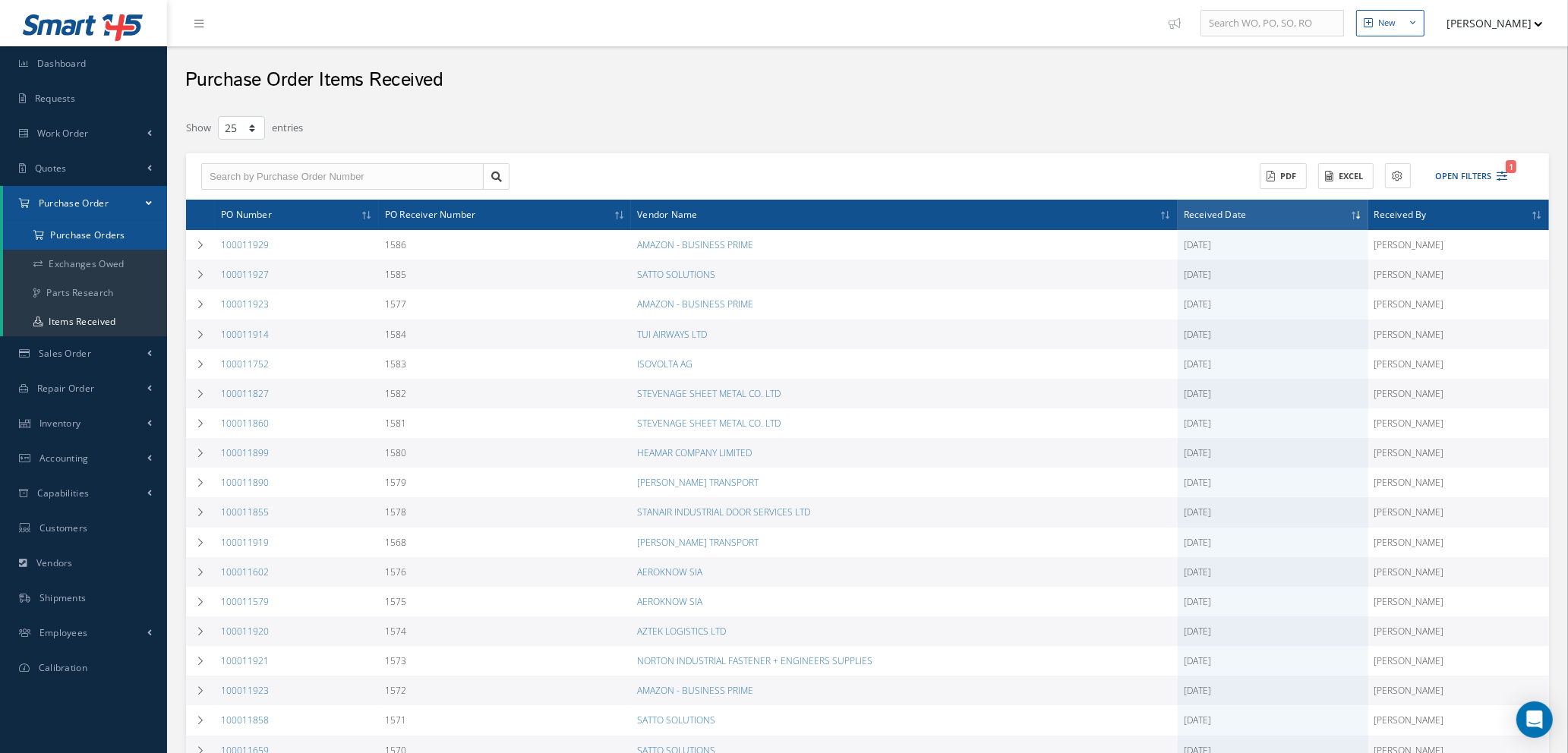
click at [84, 222] on a=1&status_id=2&status_id=3&status_id=5&collapsedFilters"] "Purchase Orders" at bounding box center [86, 235] width 164 height 29
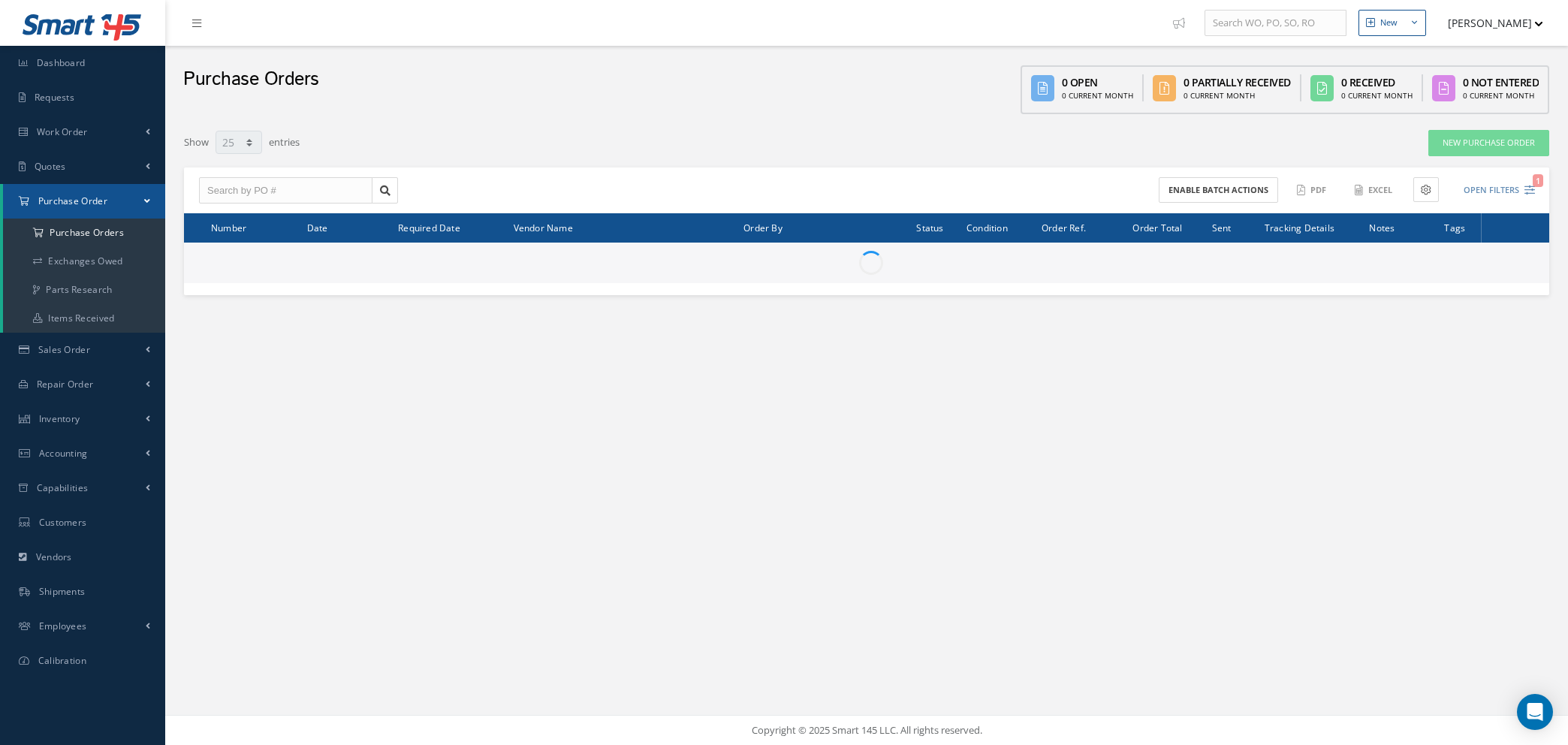
select select "25"
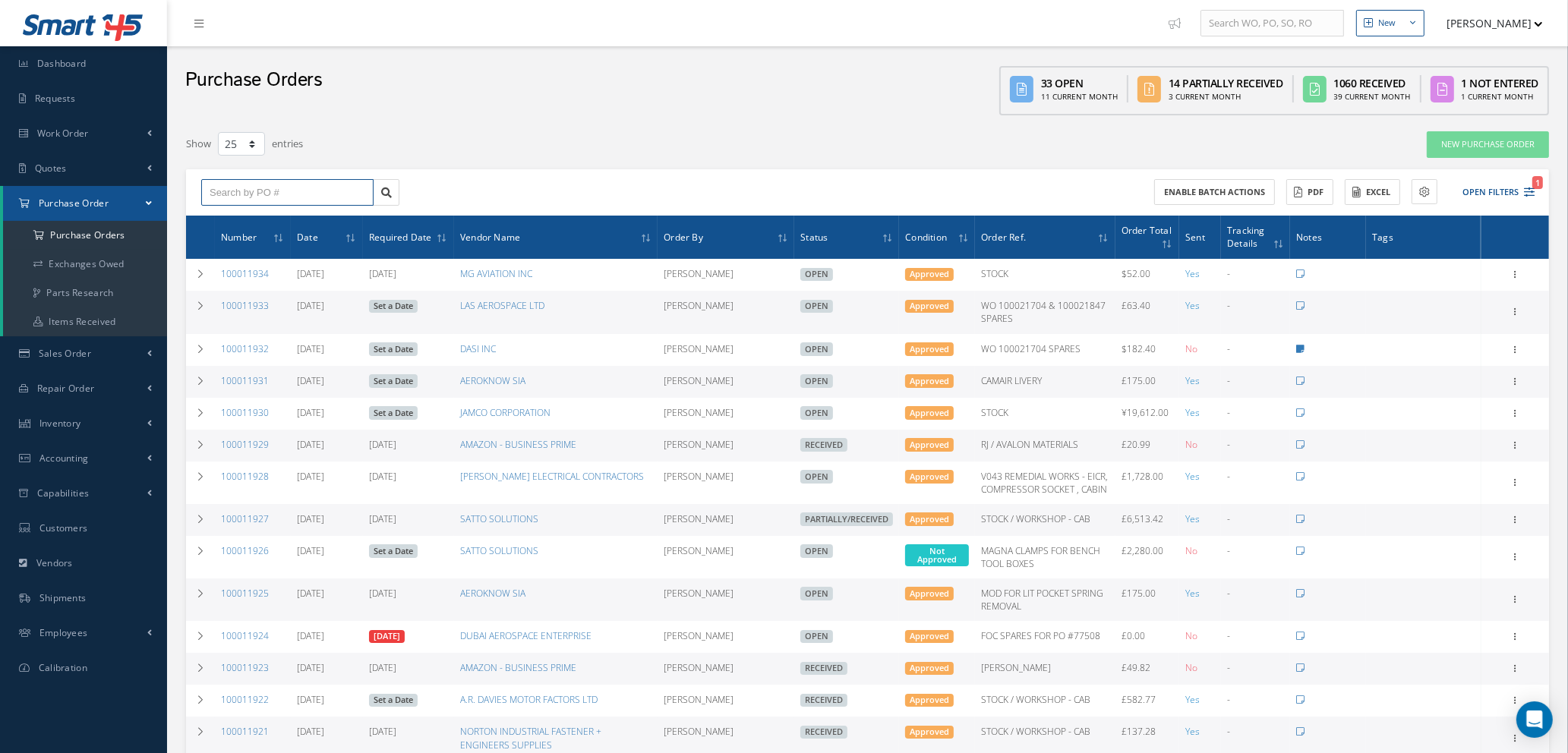
click at [254, 186] on input "text" at bounding box center [287, 193] width 172 height 28
type input "100011677"
click at [251, 218] on span "100011677" at bounding box center [232, 219] width 46 height 10
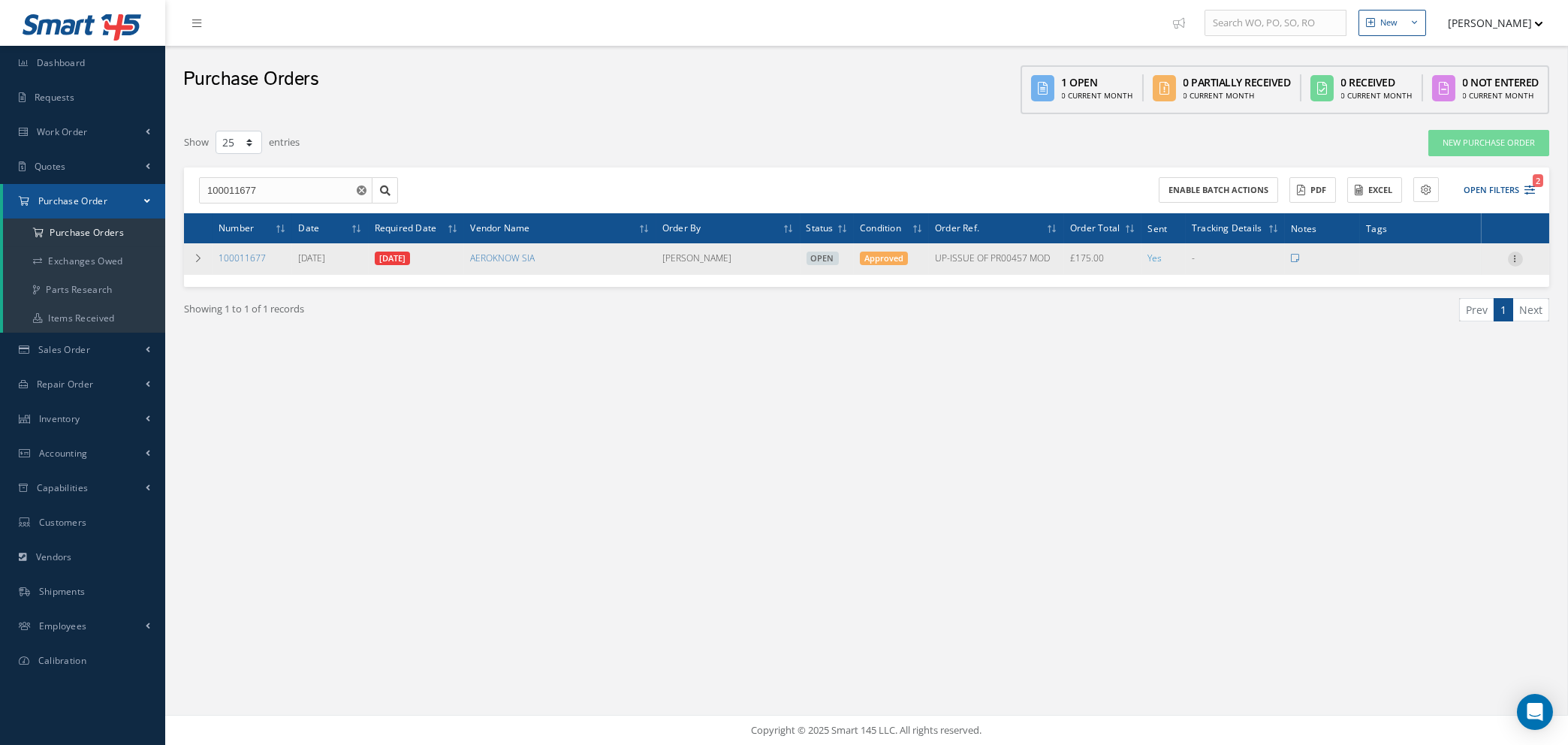
click at [1517, 254] on icon at bounding box center [1516, 258] width 15 height 12
click at [1449, 266] on link "Receive" at bounding box center [1446, 269] width 119 height 20
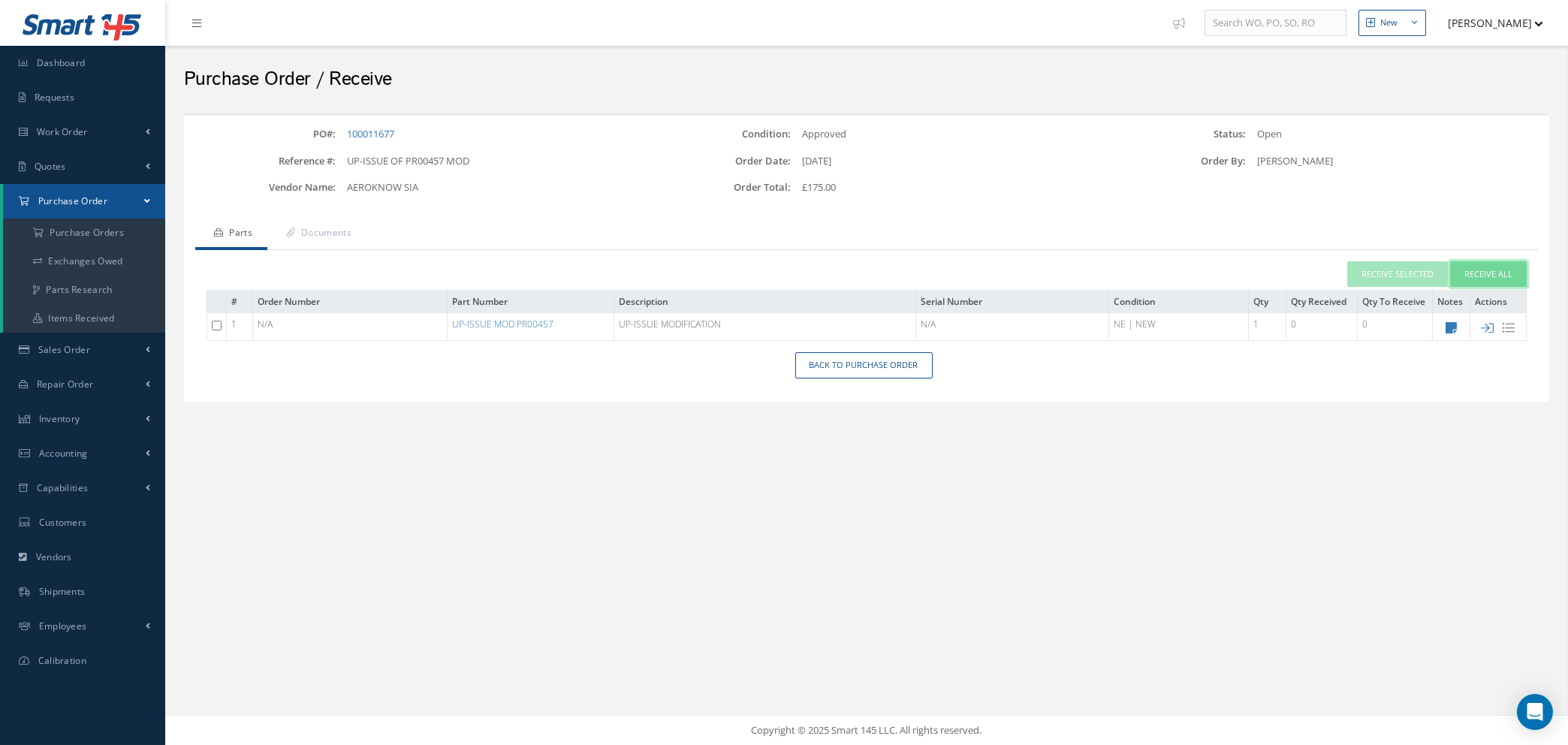
click at [1478, 274] on button "Receive All" at bounding box center [1488, 274] width 76 height 27
type input "[DATE]"
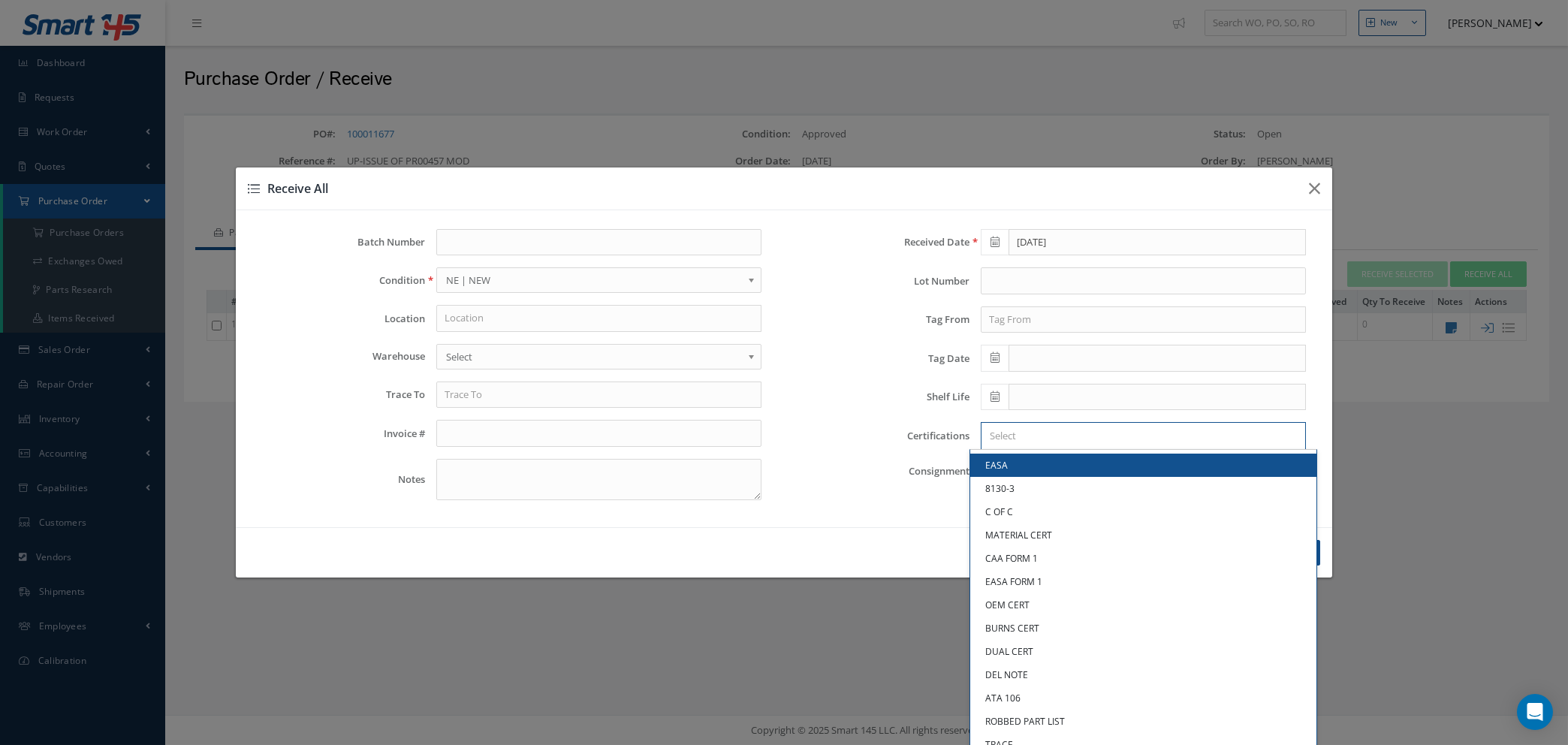
click at [1094, 440] on input "Search for option" at bounding box center [1140, 436] width 314 height 15
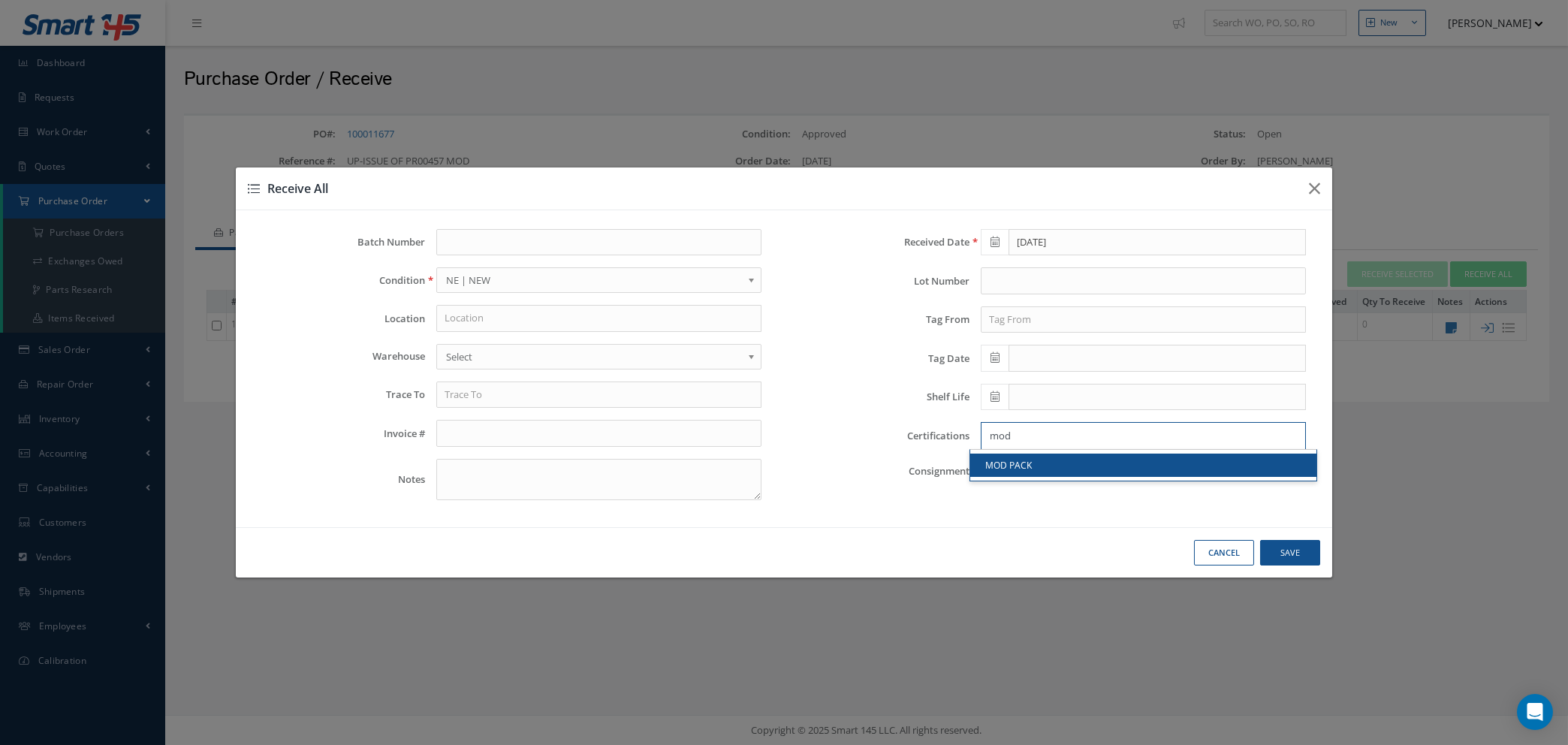
type input "mod"
click at [1093, 468] on link "MOD PACK" at bounding box center [1143, 465] width 346 height 23
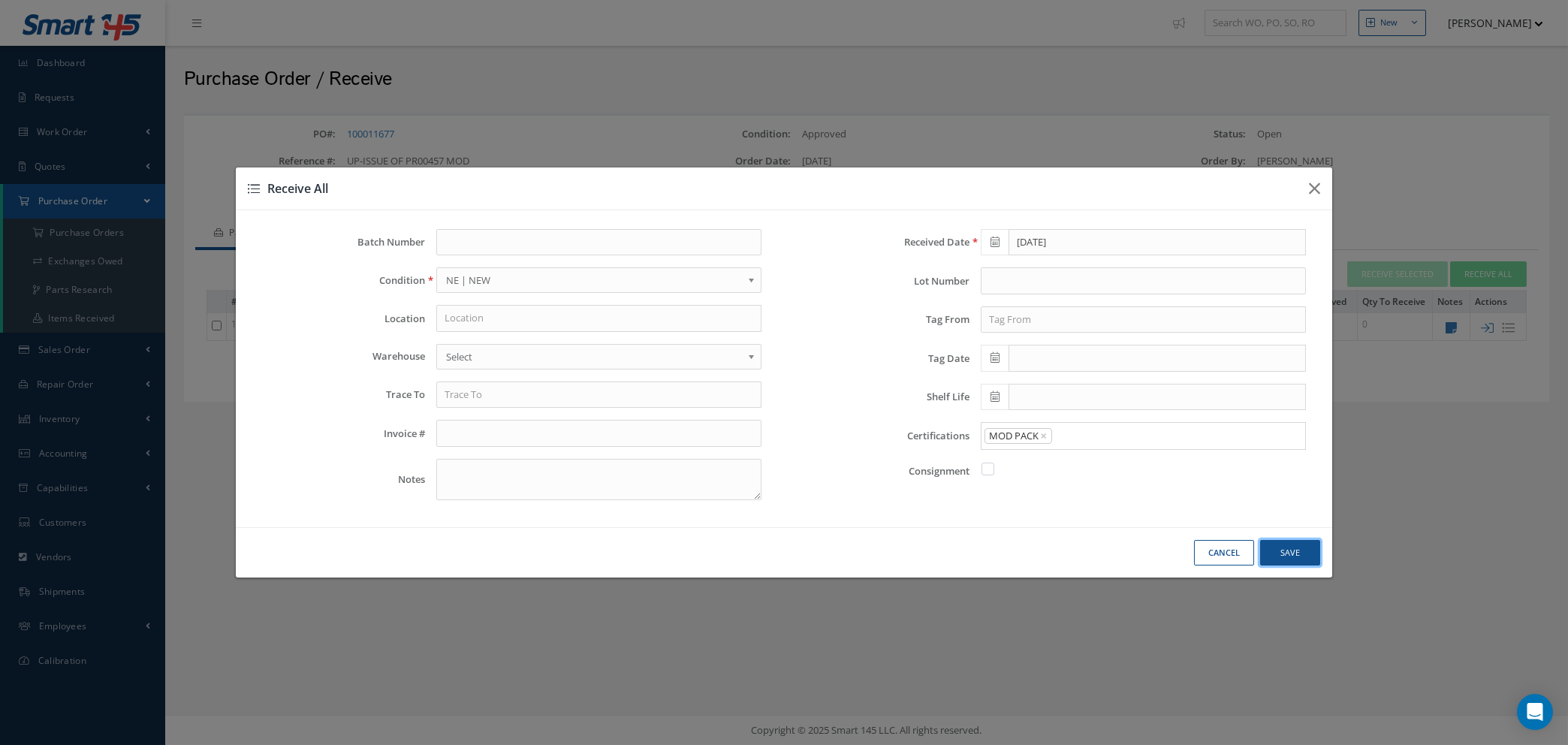
click at [0, 0] on button "Save" at bounding box center [0, 0] width 0 height 0
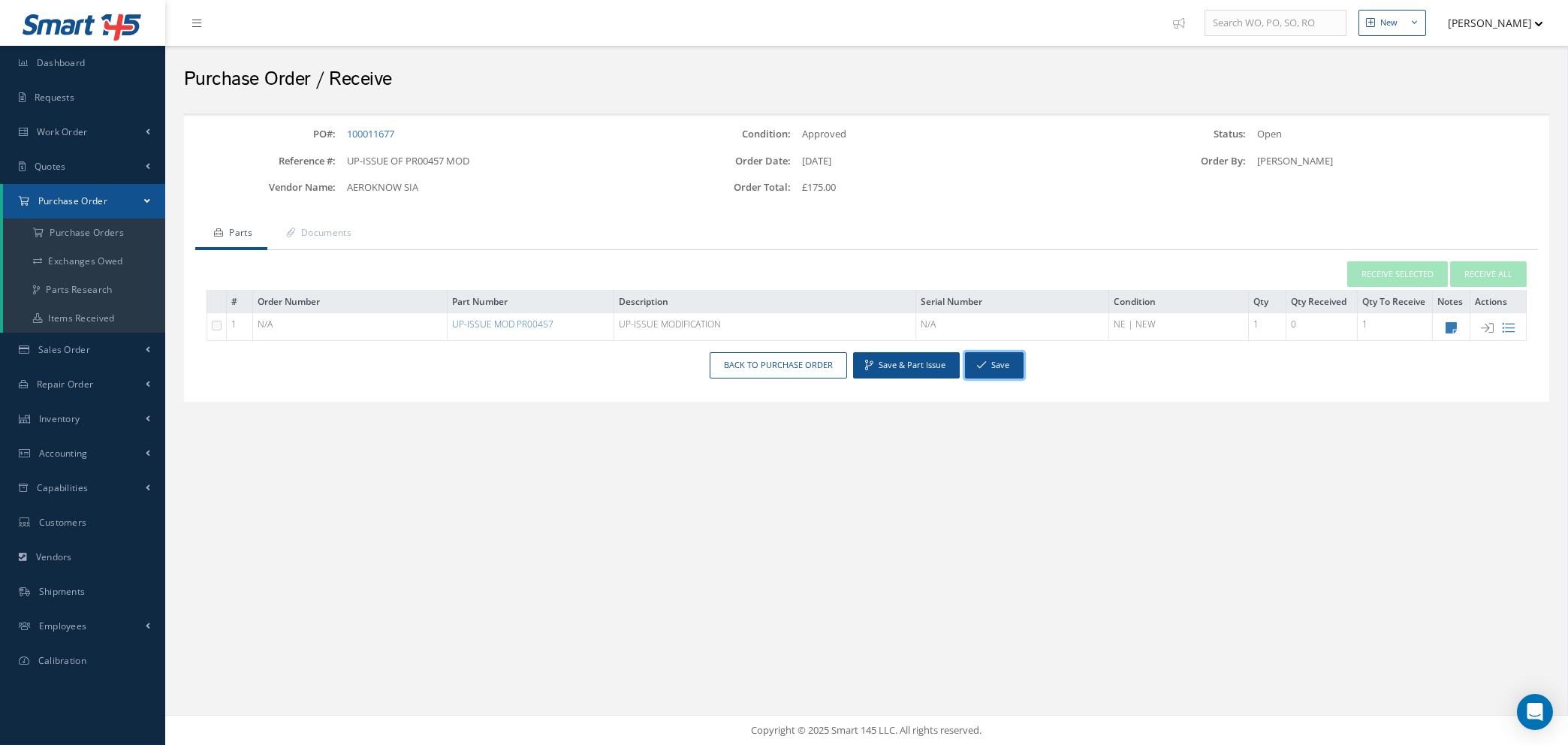
click at [996, 355] on button "Save" at bounding box center [994, 366] width 58 height 27
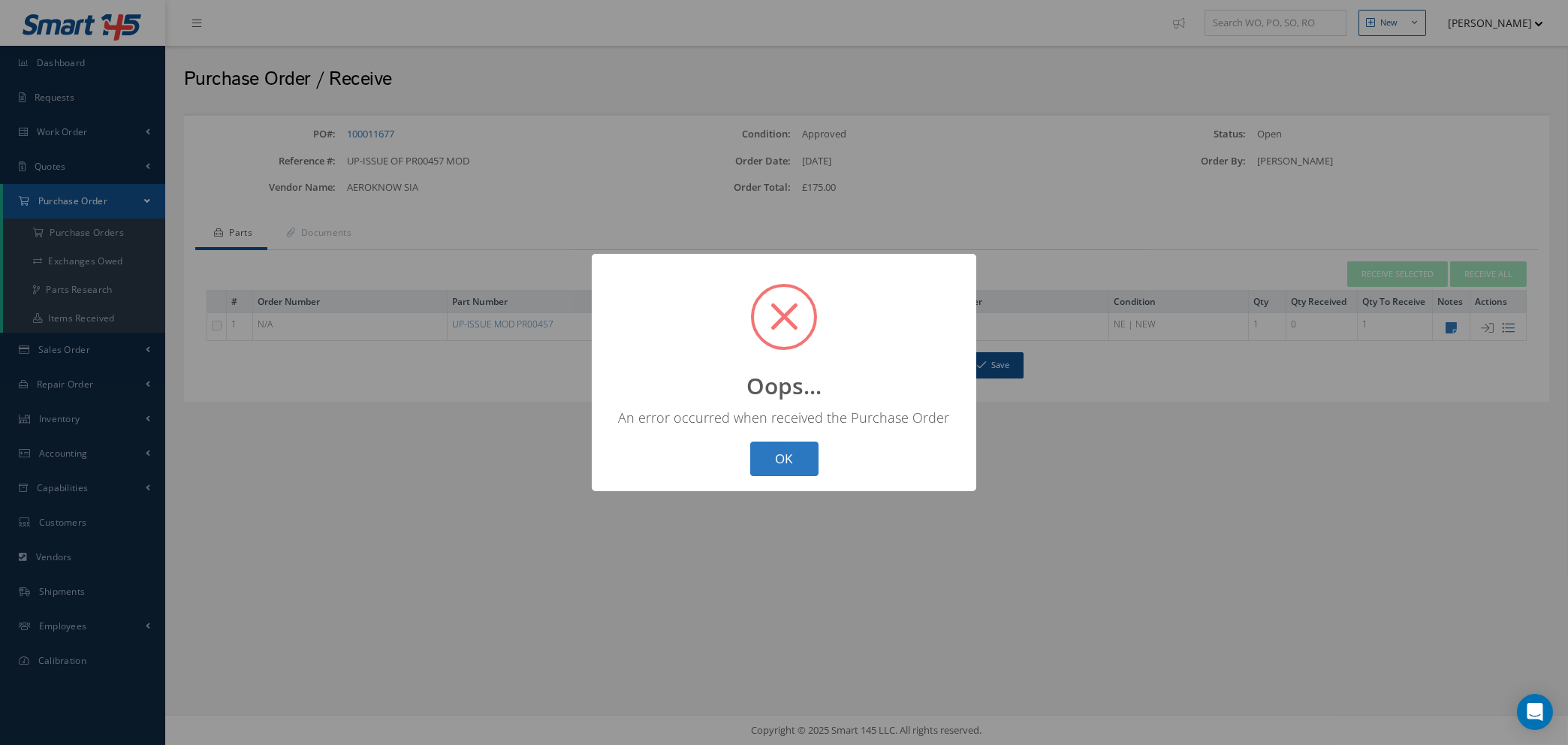
click at [796, 456] on button "OK" at bounding box center [785, 459] width 68 height 35
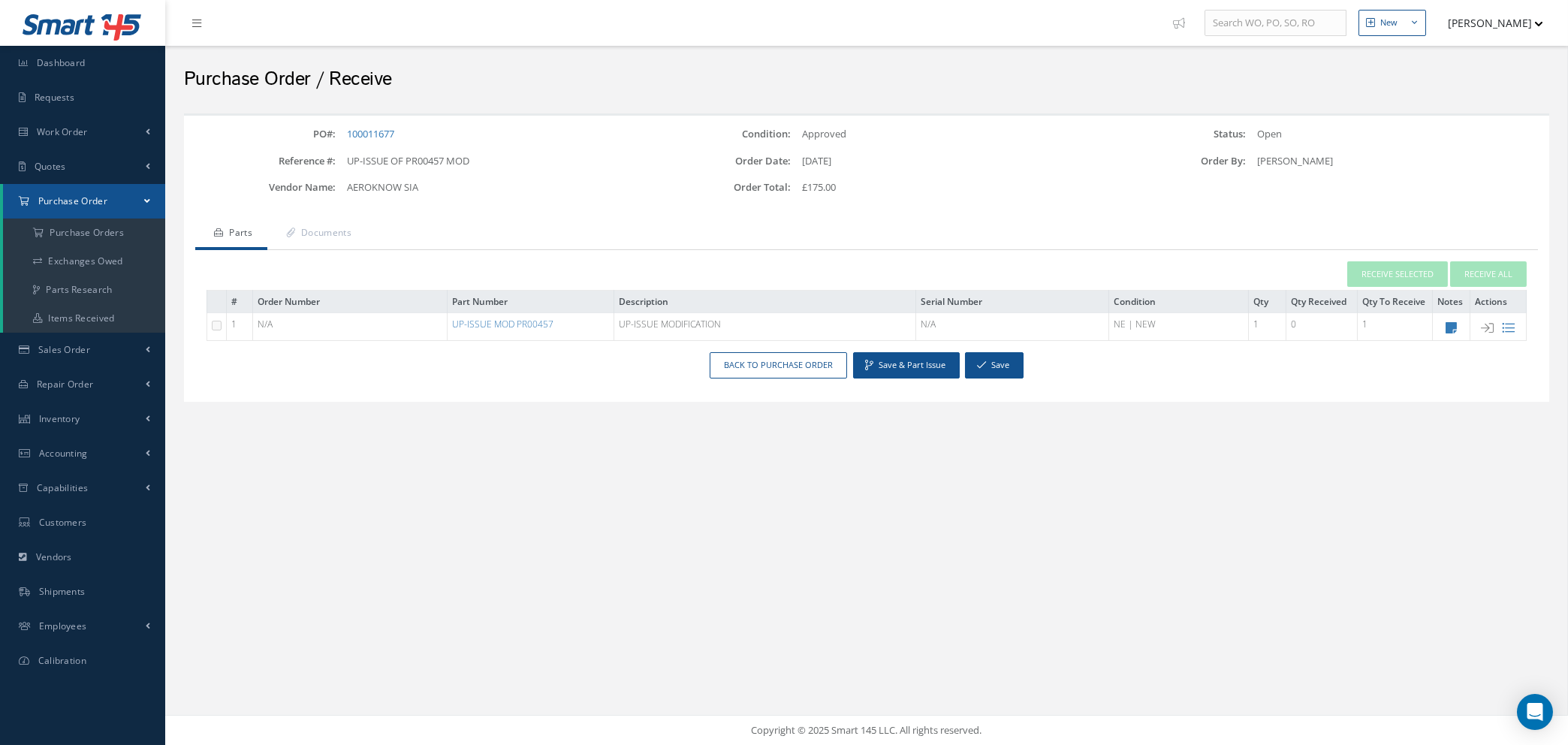
click at [737, 539] on div "New New Work Order New Purchase Order New Customer Quote New Sales Order New Re…" at bounding box center [866, 372] width 1403 height 745
click at [783, 363] on link "Back to Purchase Order" at bounding box center [778, 366] width 138 height 27
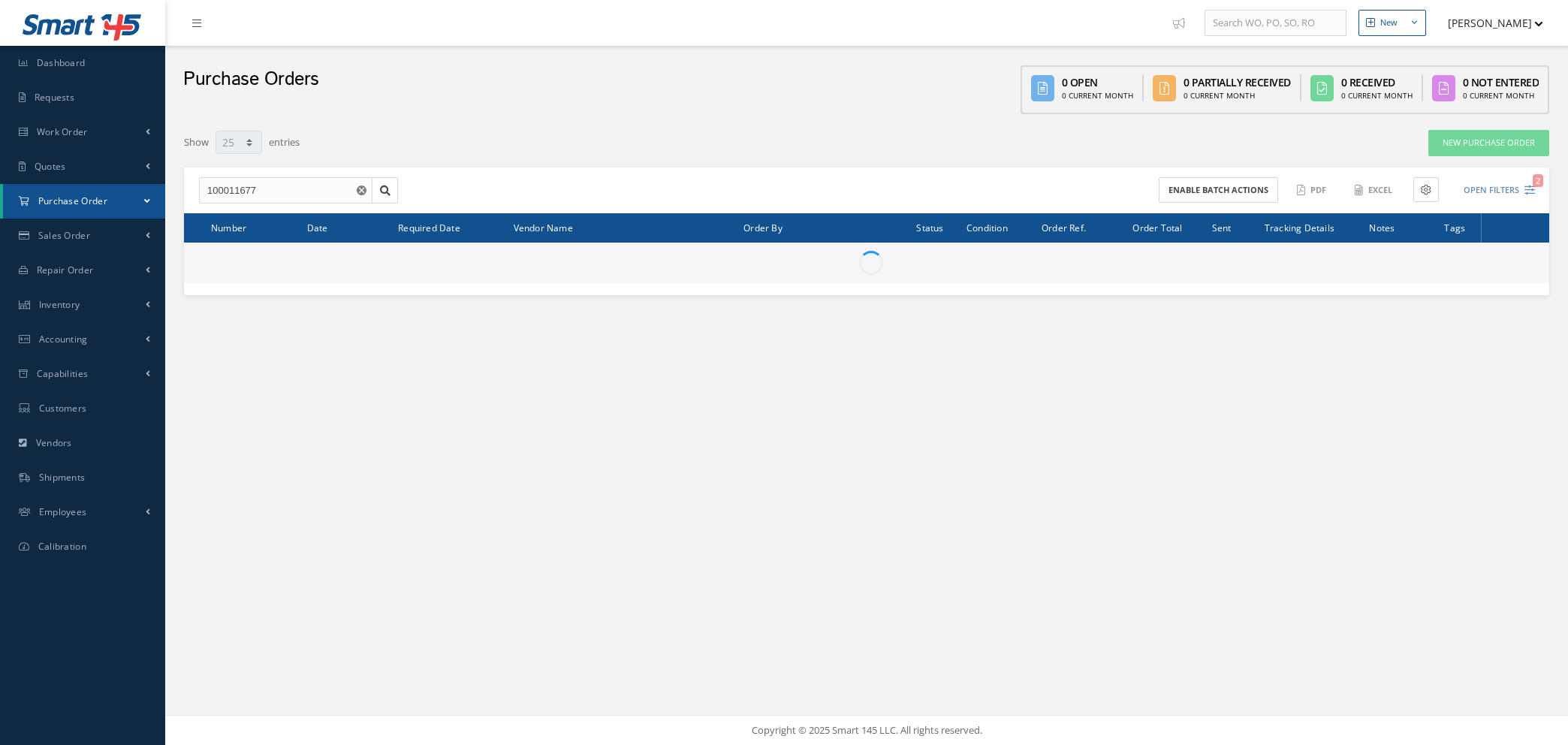
select select "25"
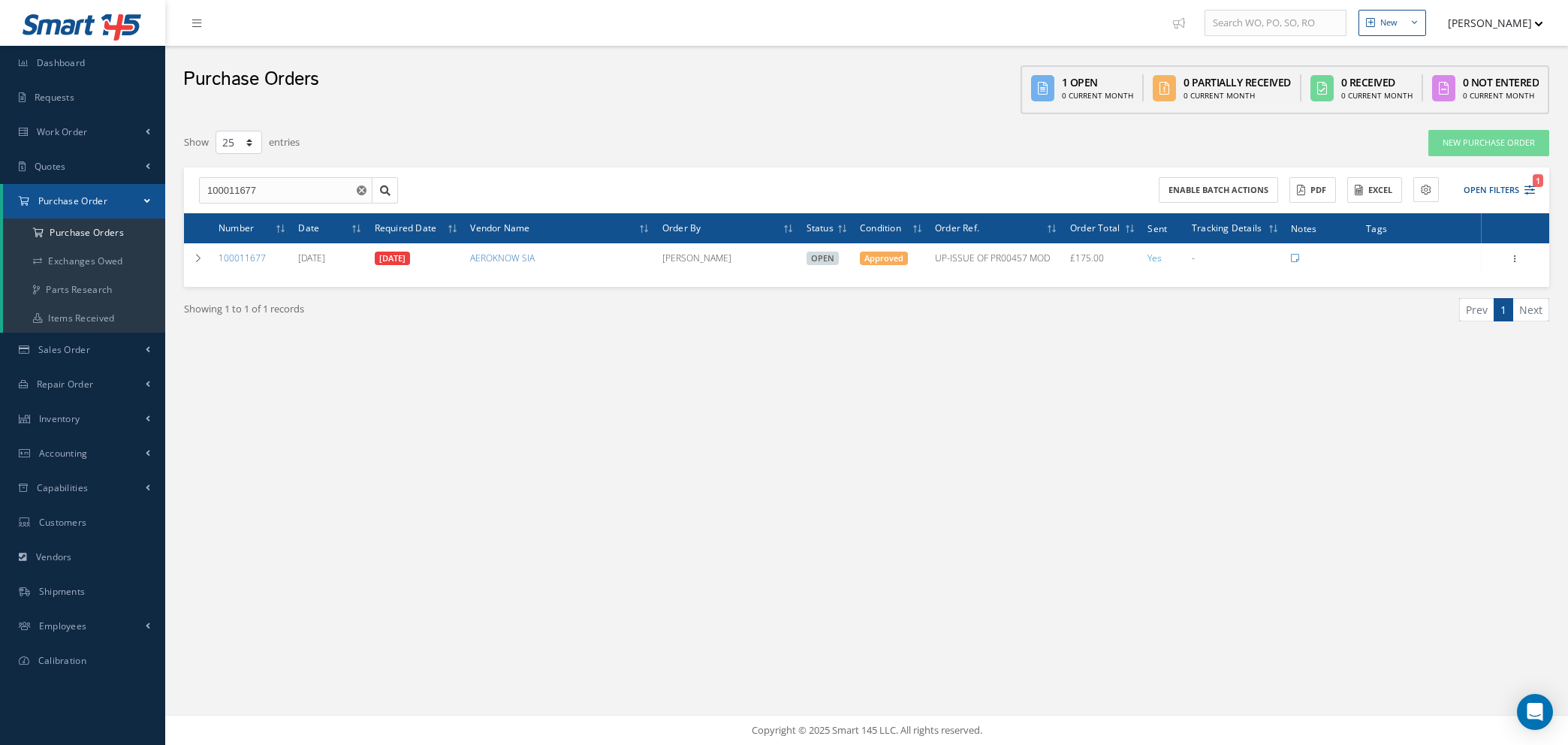
select select "25"
click at [360, 189] on icon "Reset" at bounding box center [361, 190] width 9 height 9
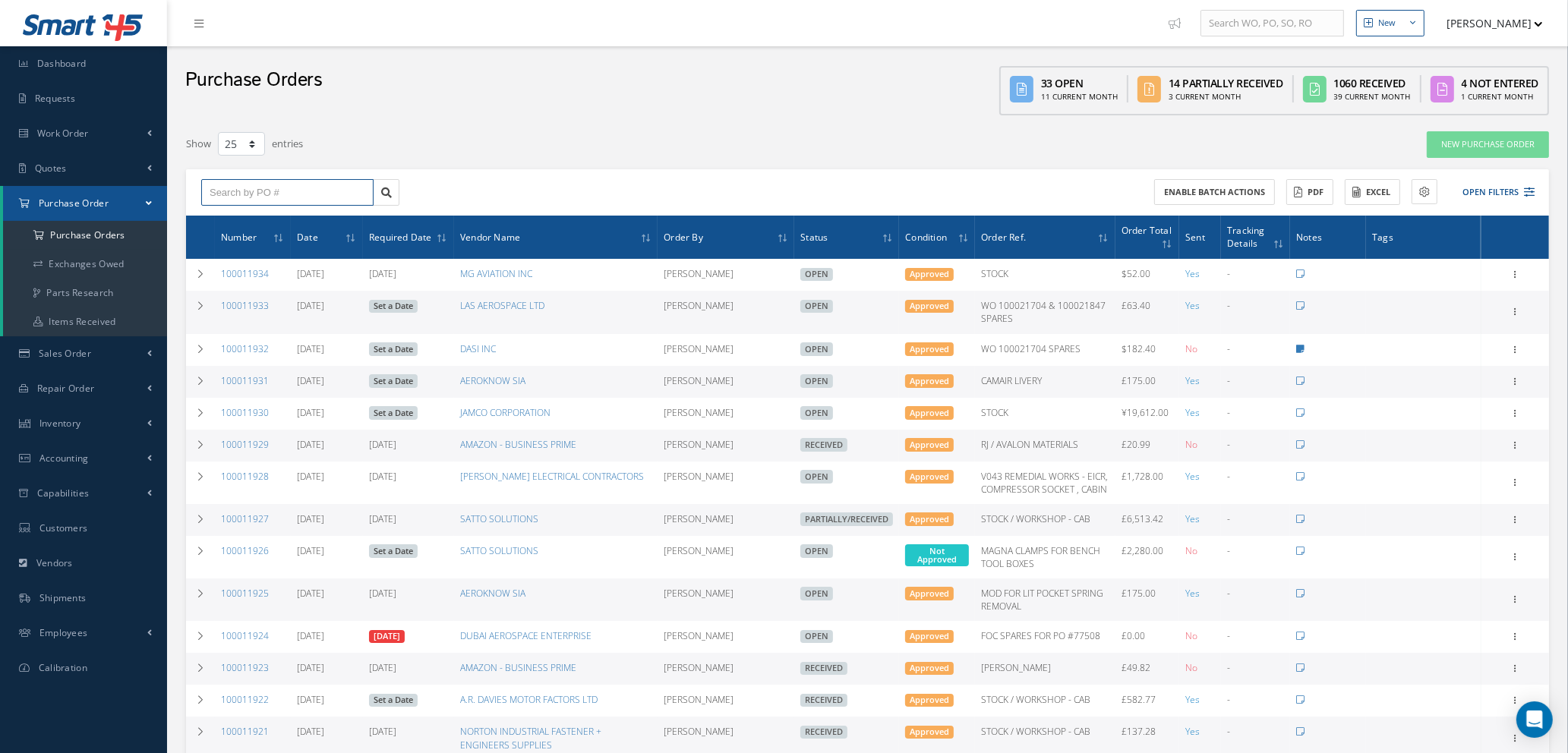
click at [279, 187] on input "text" at bounding box center [287, 193] width 172 height 28
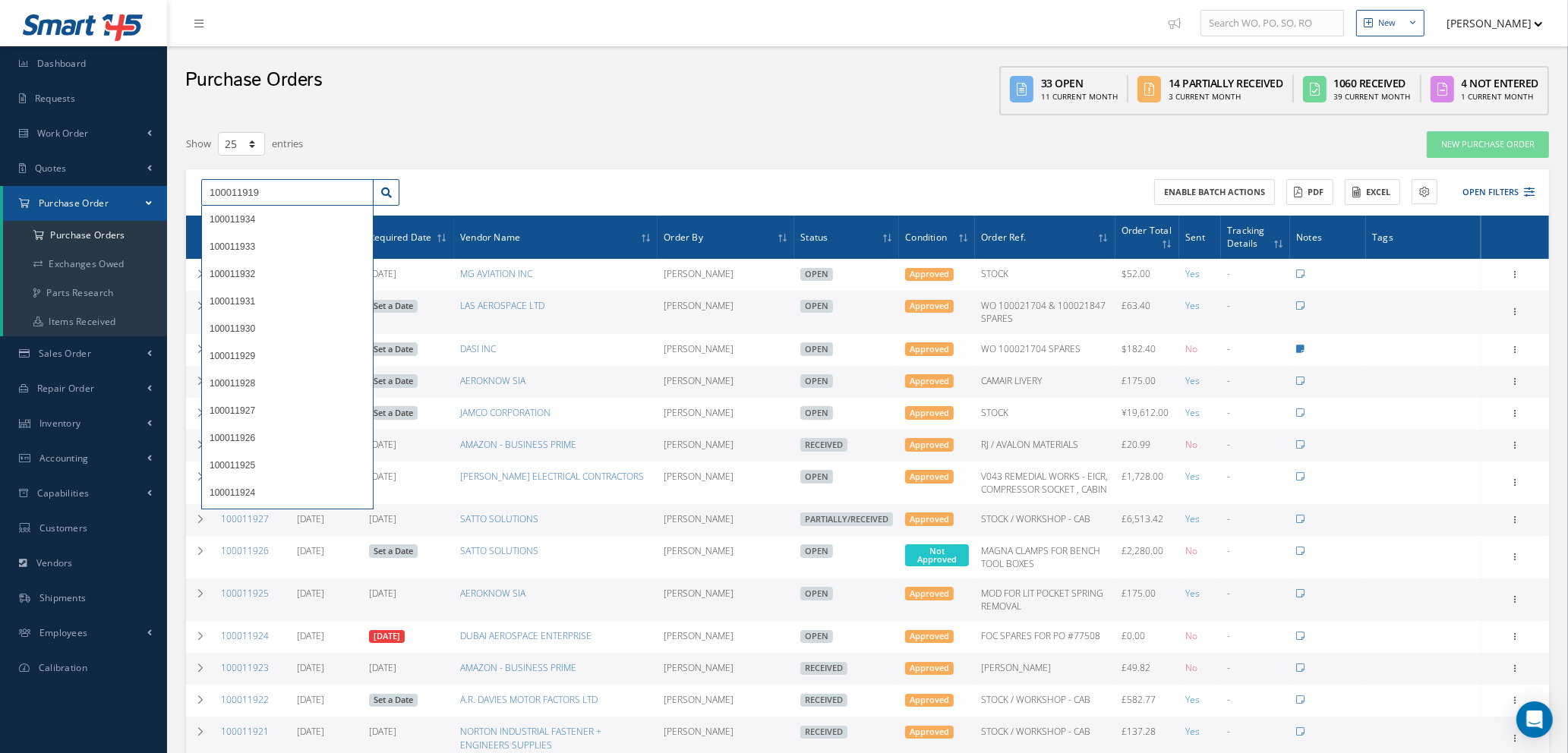
type input "100011919"
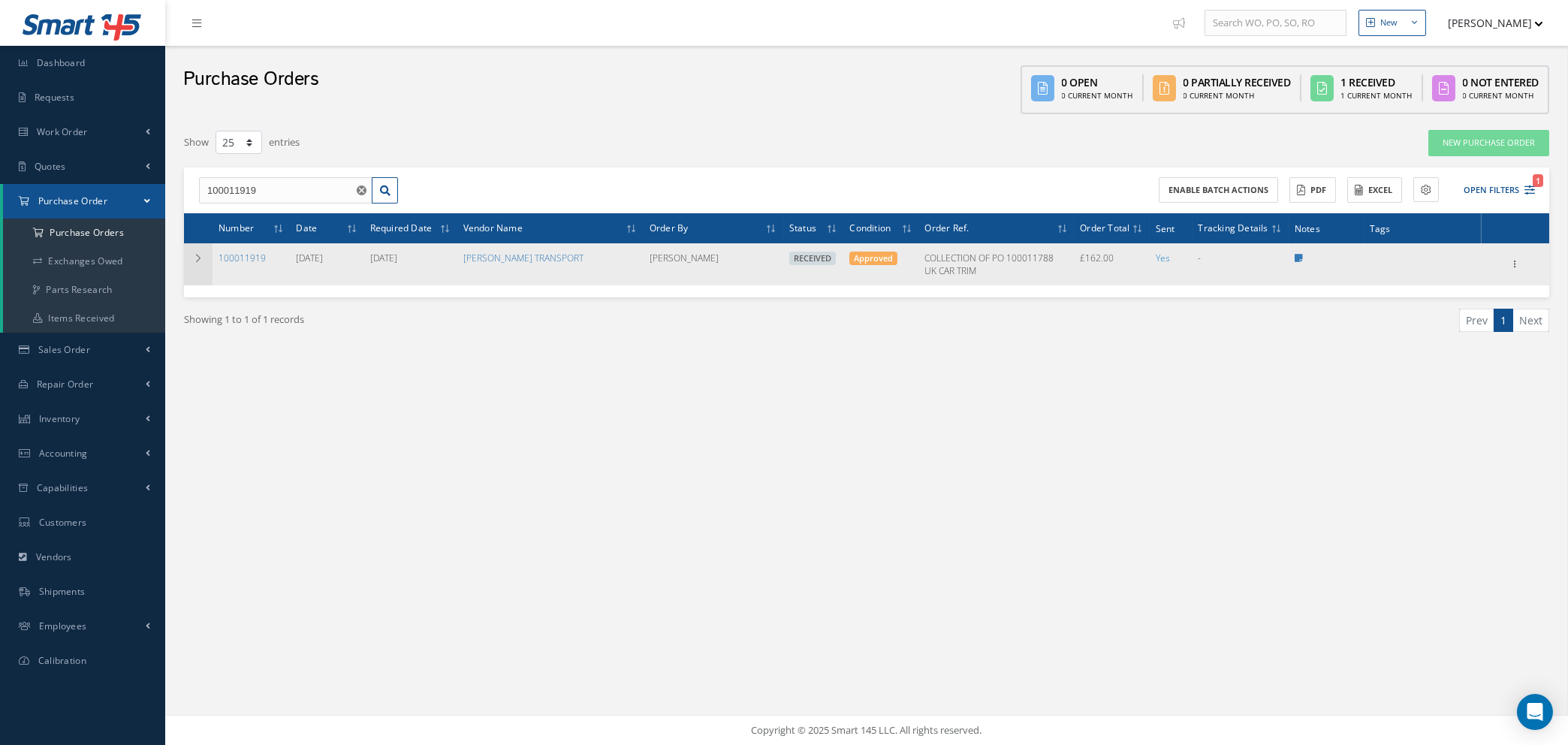
click at [196, 254] on icon at bounding box center [198, 259] width 10 height 9
